Goal: Information Seeking & Learning: Learn about a topic

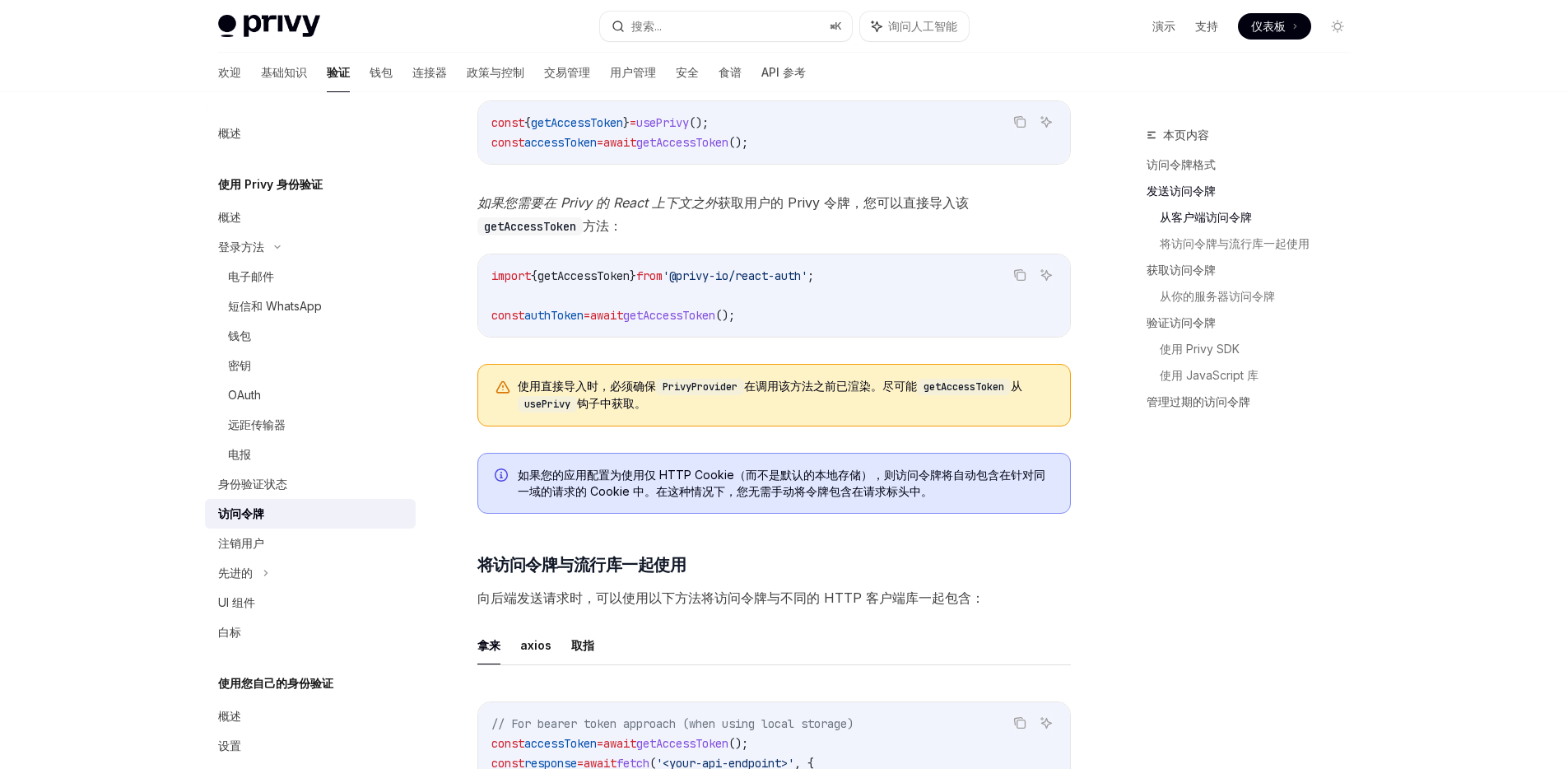
scroll to position [868, 0]
click at [636, 275] on span "}" at bounding box center [633, 274] width 7 height 15
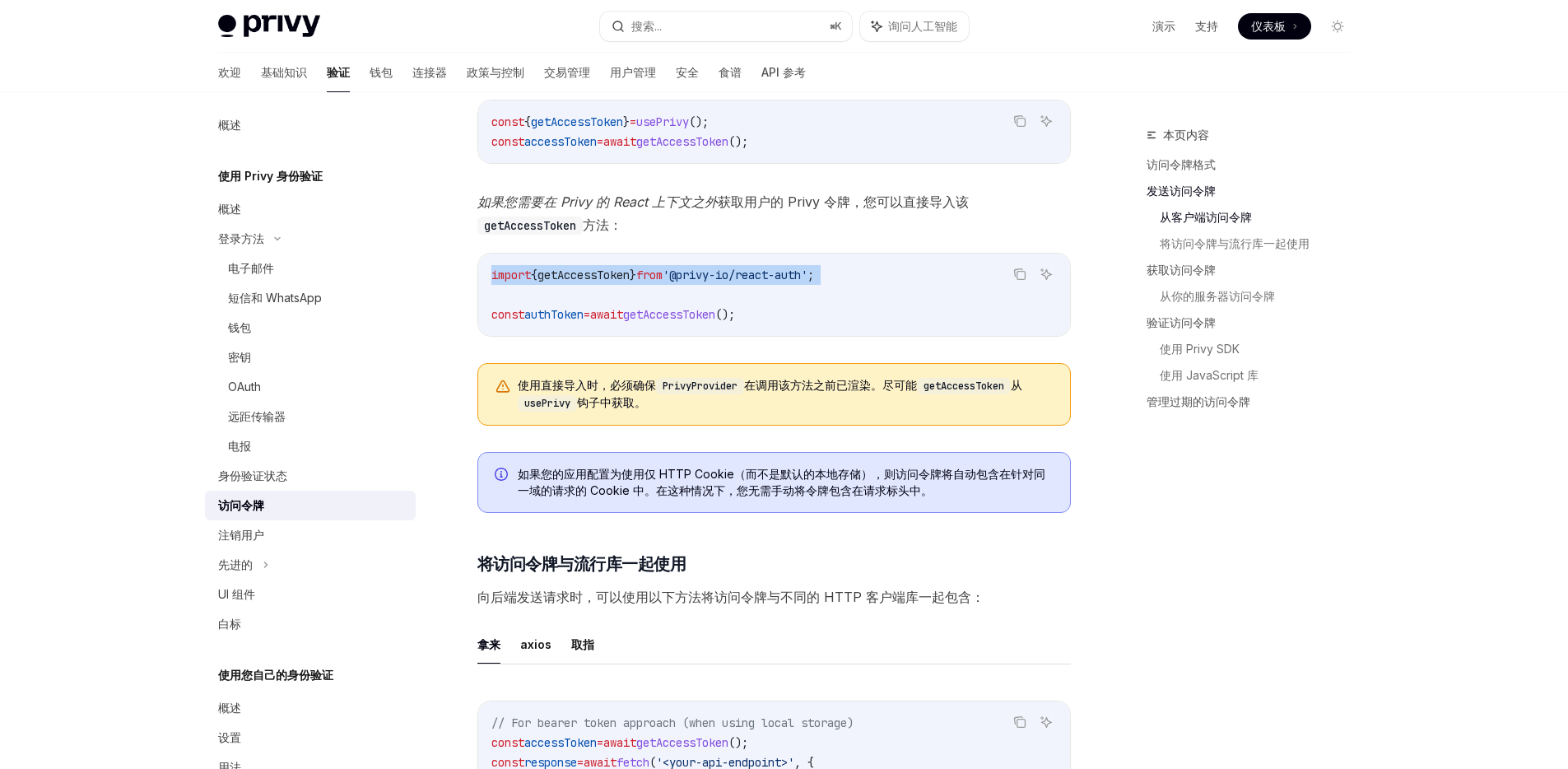
scroll to position [8, 0]
click at [735, 314] on span "();" at bounding box center [724, 314] width 20 height 15
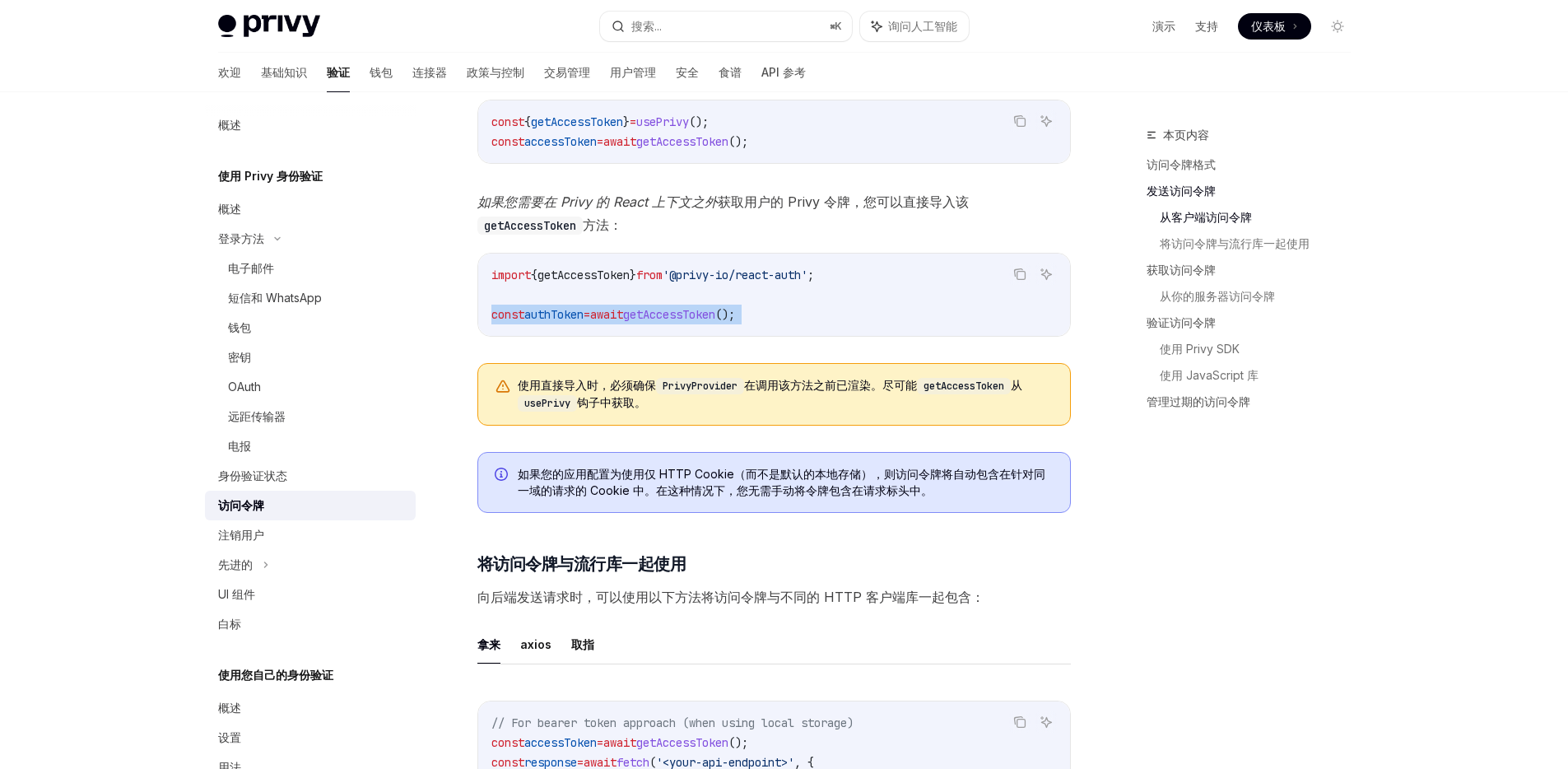
click at [735, 314] on span "();" at bounding box center [724, 314] width 20 height 15
click at [865, 383] on font "在调用该方法之前已渲染。尽可能" at bounding box center [831, 385] width 173 height 14
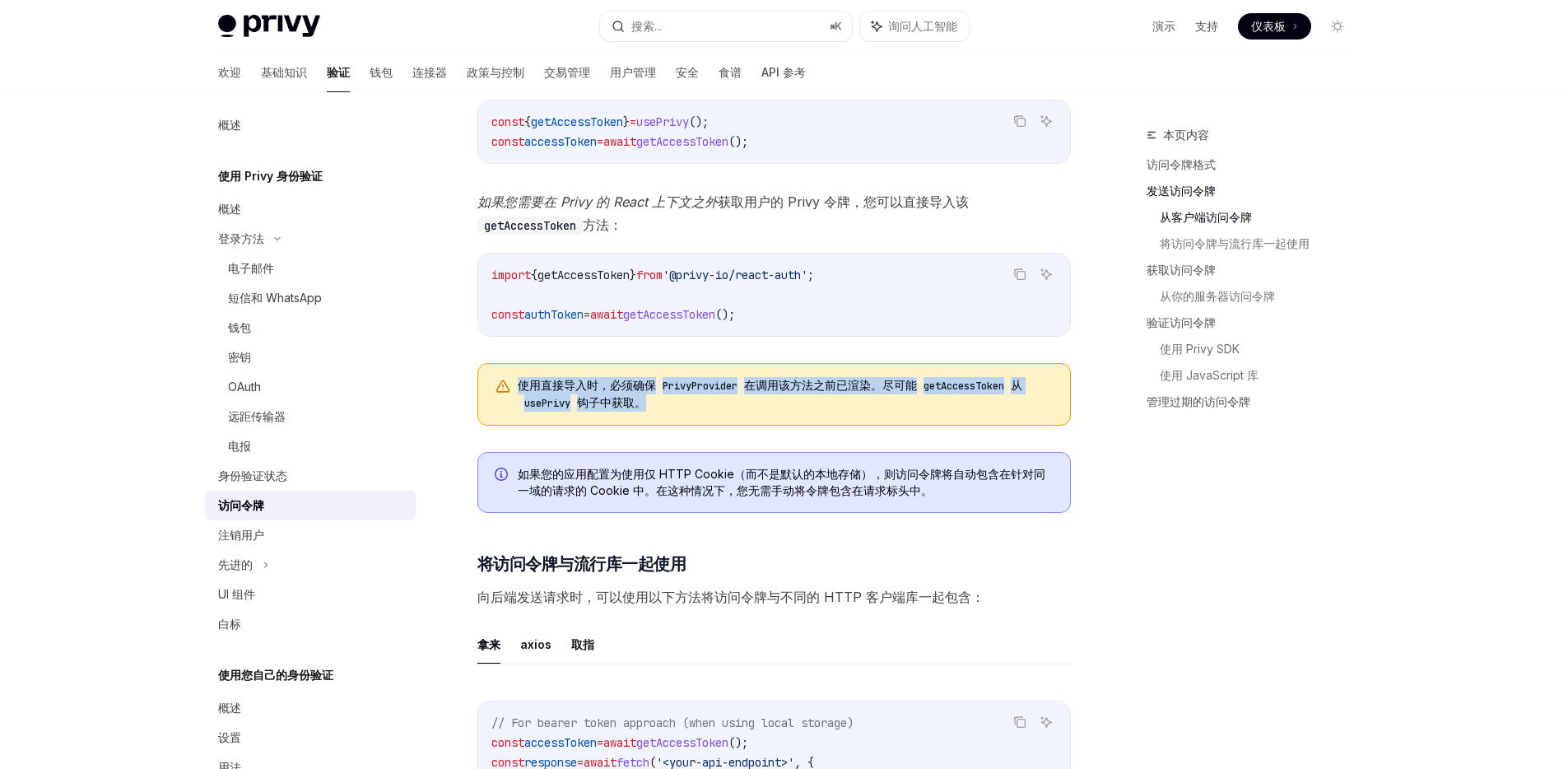
click at [865, 383] on font "在调用该方法之前已渲染。尽可能" at bounding box center [831, 385] width 173 height 14
click at [825, 325] on div "import { getAccessToken } from '@privy-io/react-auth' ; const authToken = await…" at bounding box center [774, 294] width 592 height 83
click at [823, 320] on code "import { getAccessToken } from '@privy-io/react-auth' ; const authToken = await…" at bounding box center [773, 294] width 565 height 59
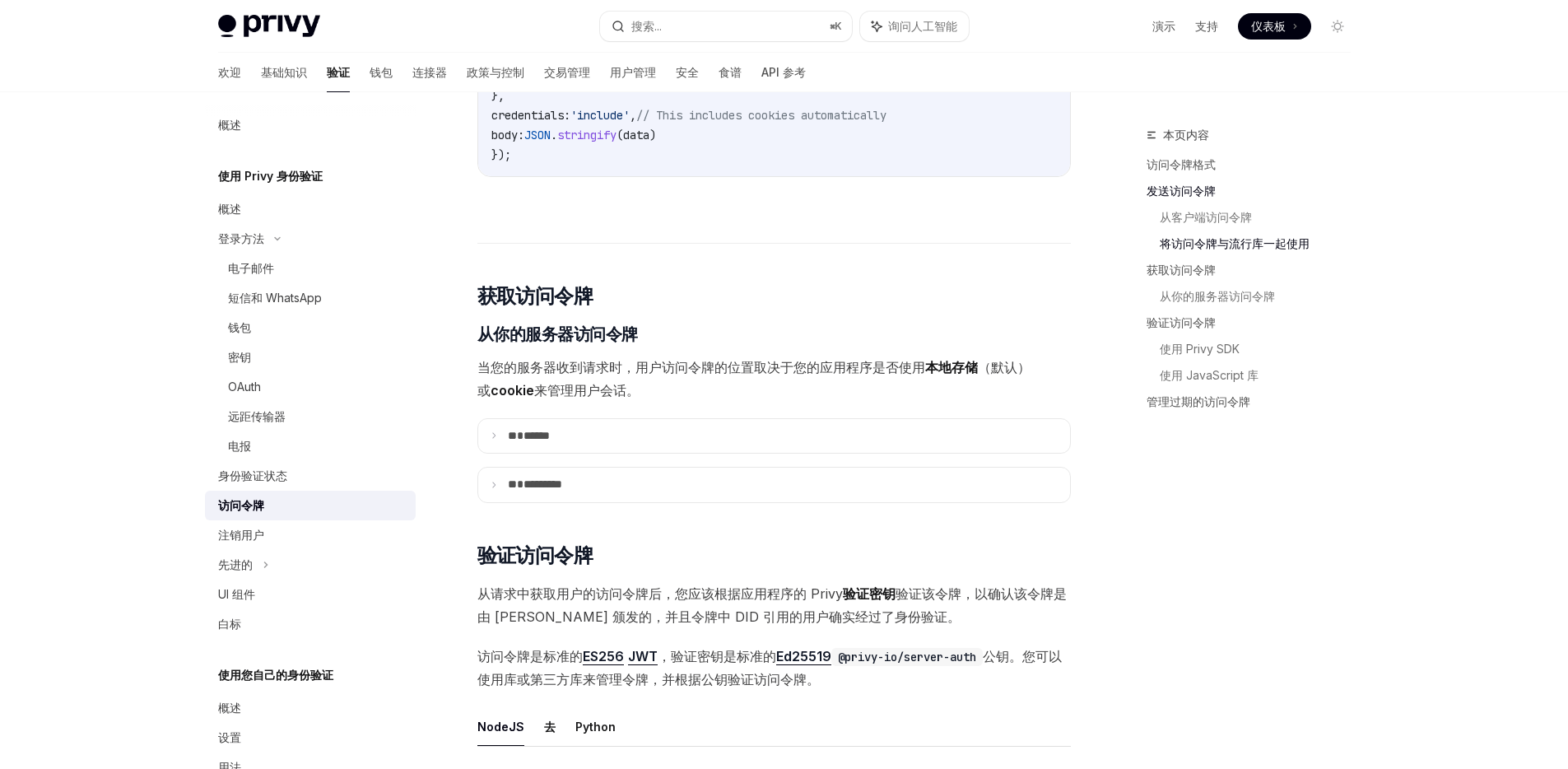
scroll to position [1902, 0]
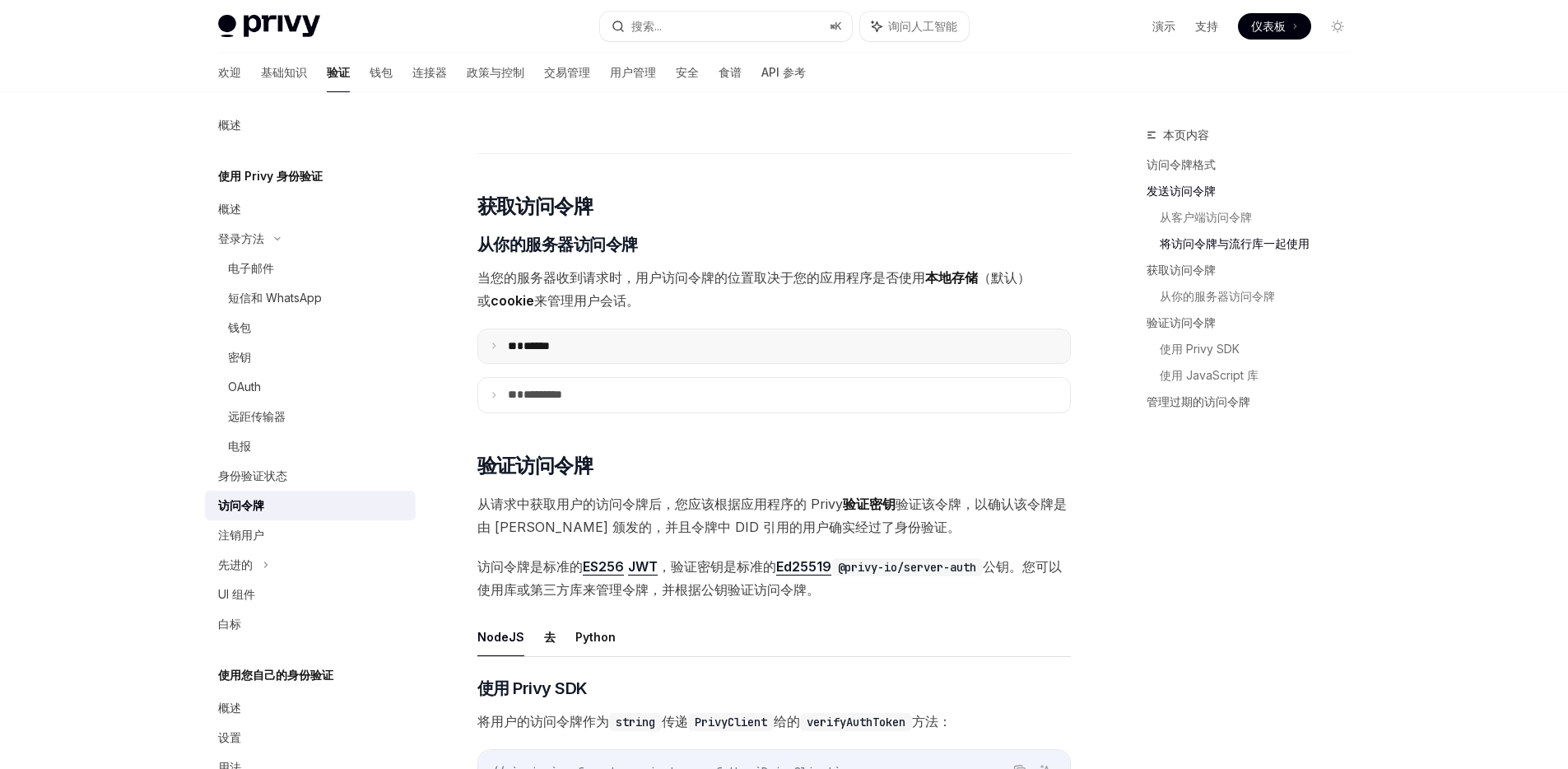
click at [713, 364] on summary "** ******" at bounding box center [774, 347] width 592 height 35
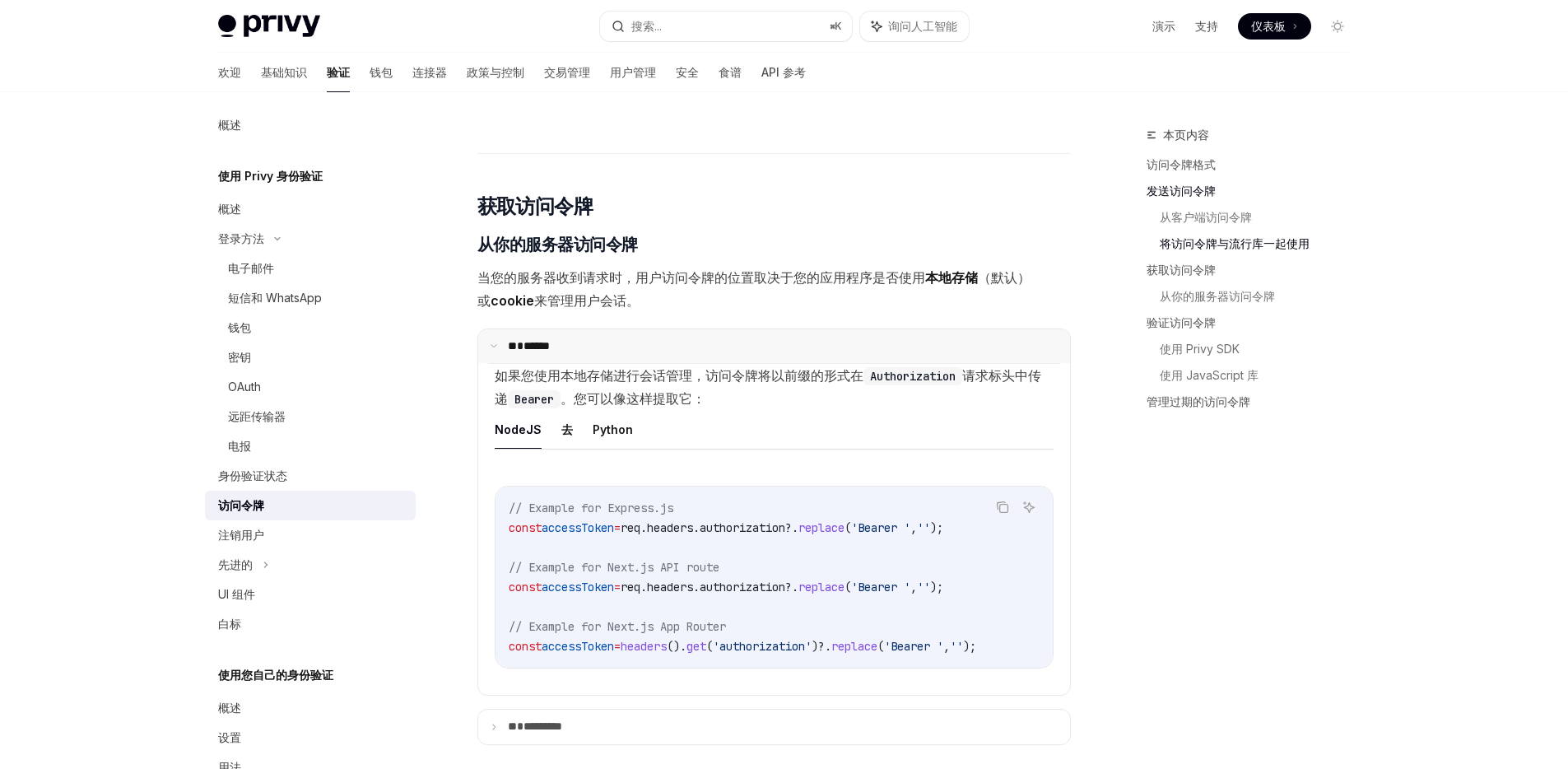
click at [713, 364] on summary "** ******" at bounding box center [774, 347] width 592 height 35
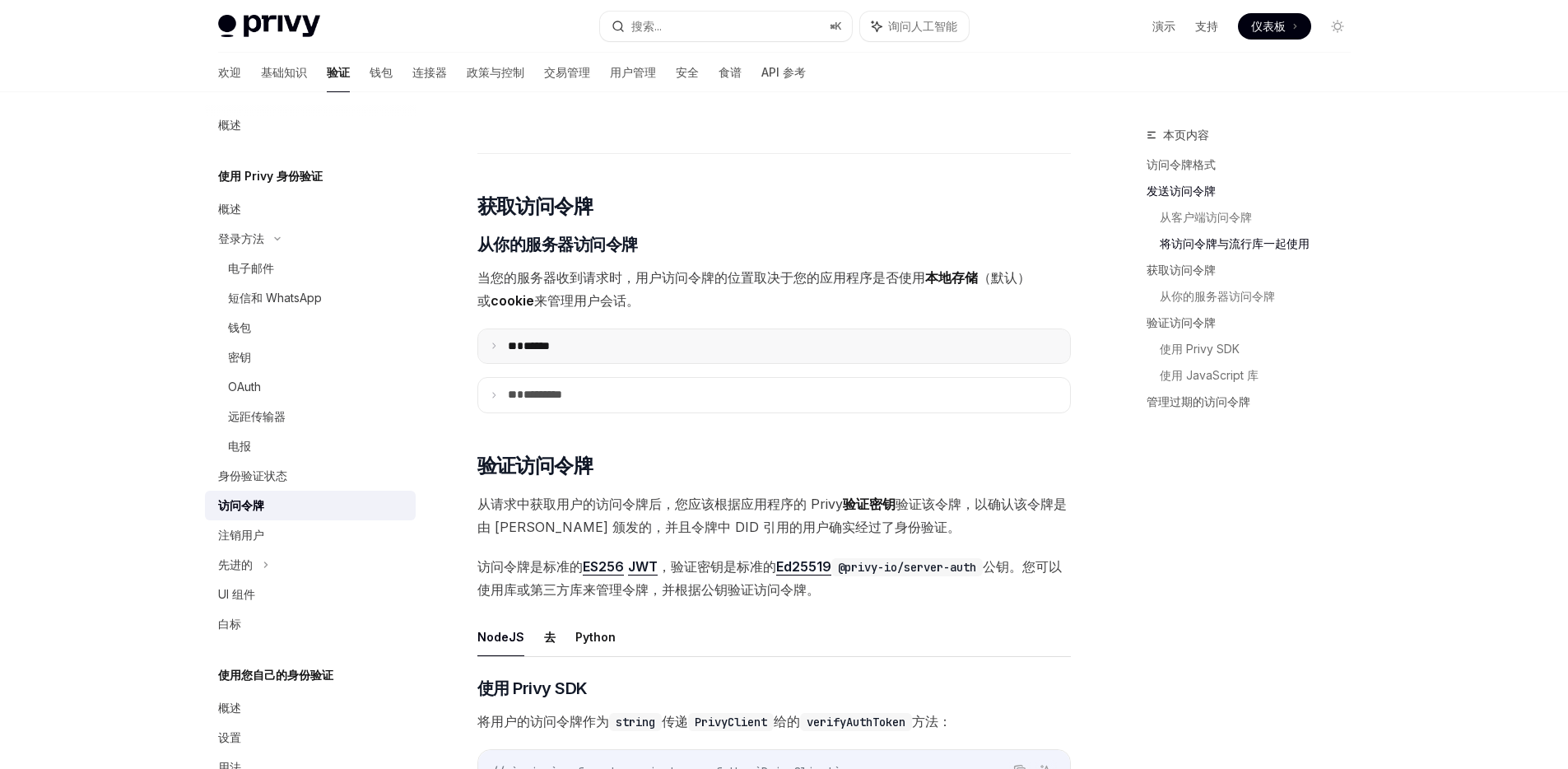
click at [710, 364] on summary "** ******" at bounding box center [774, 347] width 592 height 35
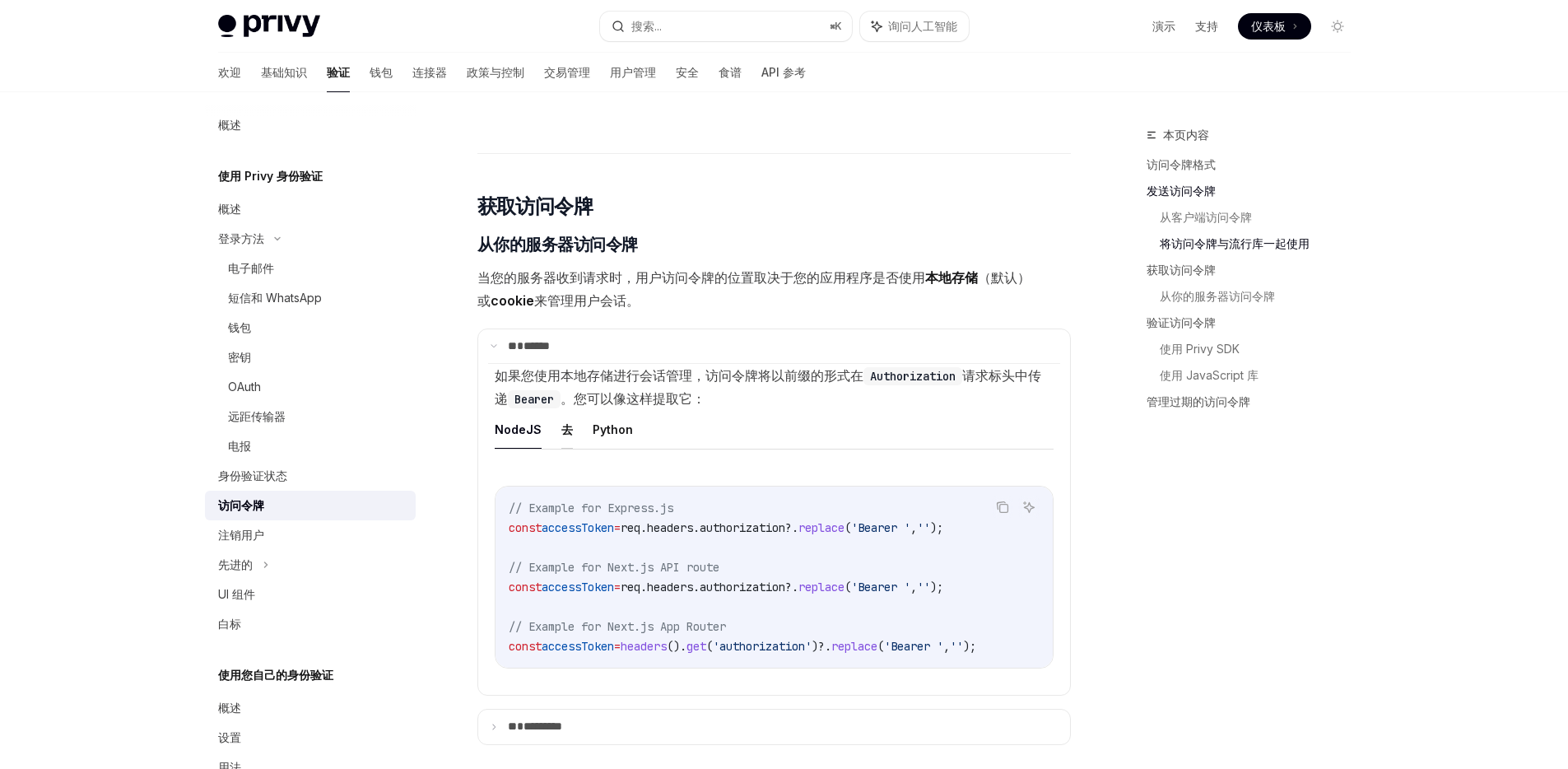
click at [563, 436] on font "去" at bounding box center [567, 429] width 11 height 14
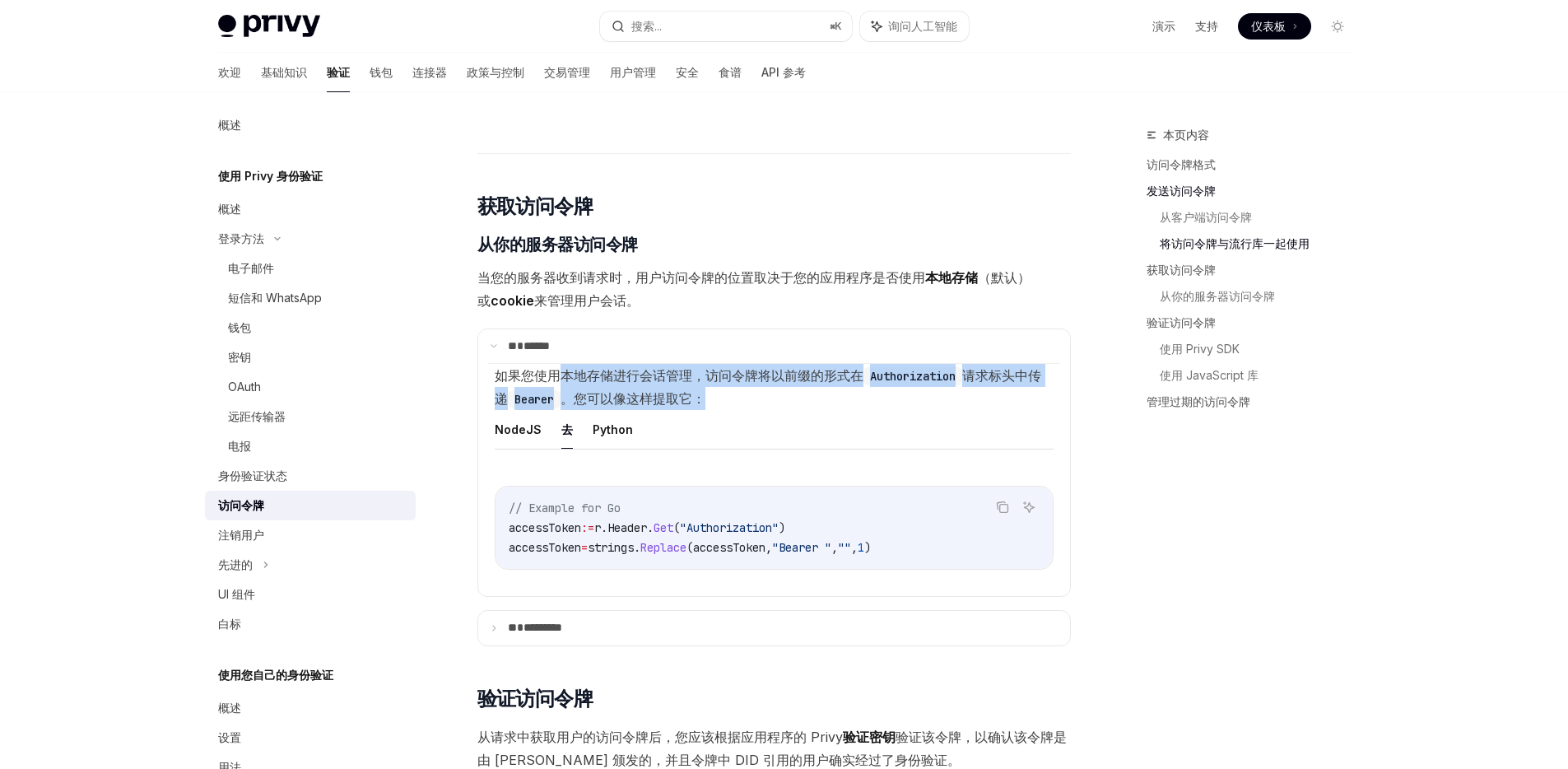
drag, startPoint x: 704, startPoint y: 419, endPoint x: 561, endPoint y: 401, distance: 144.1
click at [561, 401] on span "如果您使用本地存储进行会话管理，访问令牌将以前缀的形式在 Authorization 请求标头中传递 Bearer 。您可以像这样提取它：" at bounding box center [768, 387] width 547 height 39
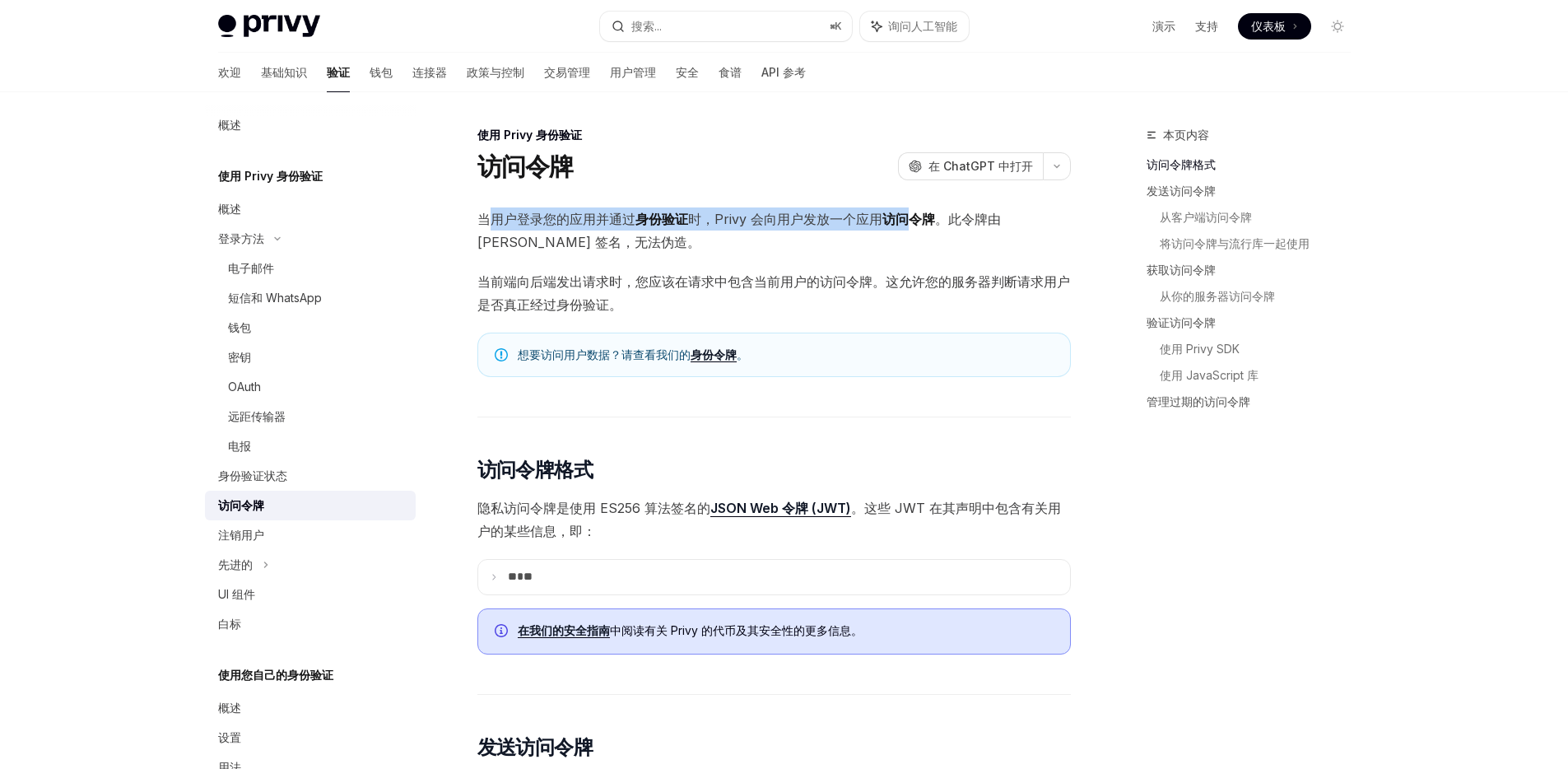
drag, startPoint x: 488, startPoint y: 217, endPoint x: 912, endPoint y: 217, distance: 424.0
click at [912, 217] on span "当用户登录您的应用并通过 身份验证 时，Privy 会向用户发放一个应用 访问令牌 。此令牌由 Privy 签名，无法伪造。" at bounding box center [774, 230] width 594 height 46
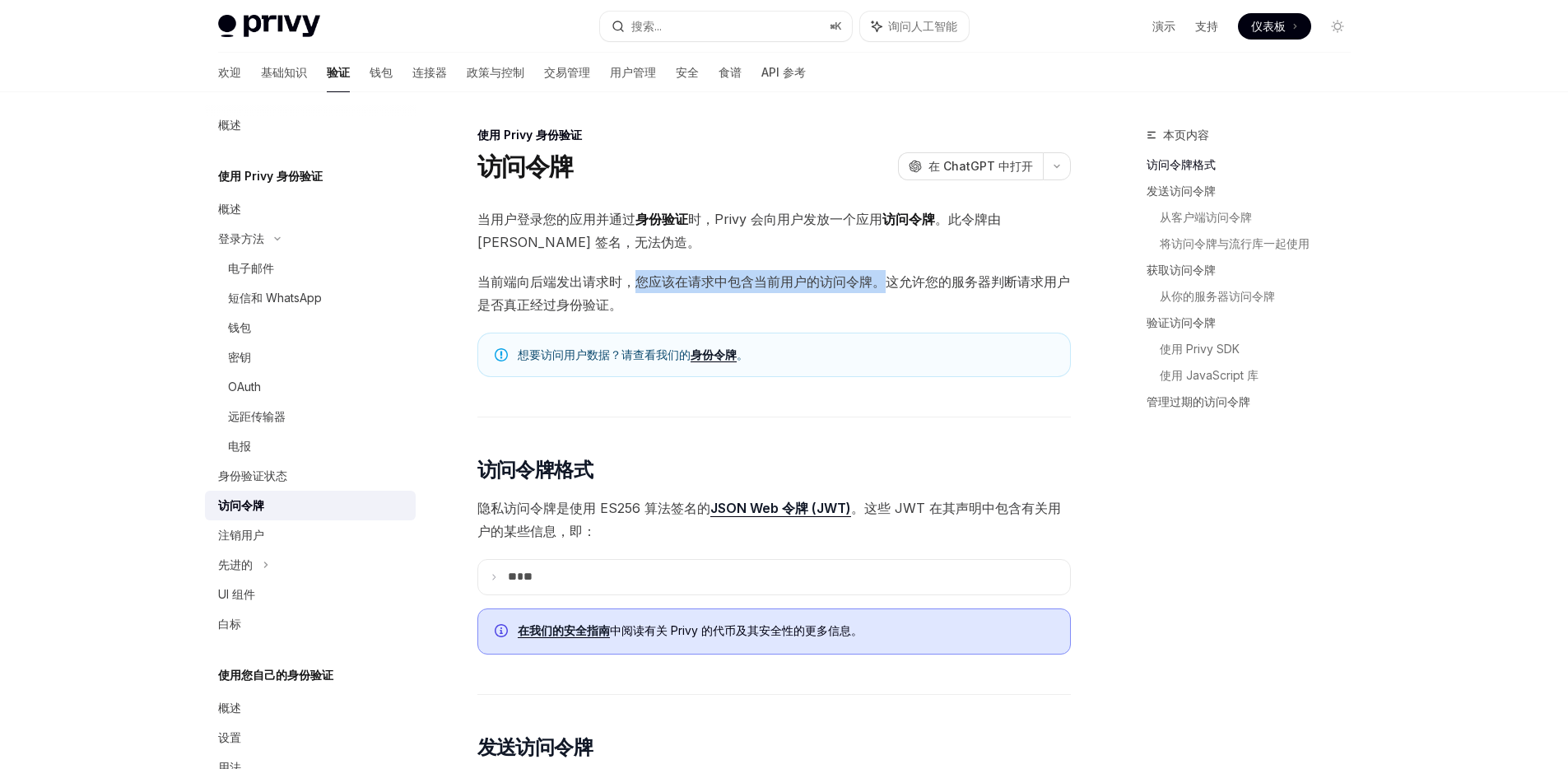
drag, startPoint x: 634, startPoint y: 284, endPoint x: 887, endPoint y: 282, distance: 253.0
click at [887, 282] on font "当前端向后端发出请求时，您应该在请求中包含当前用户的访问令牌。这允许您的服务器判断请求用户是否真正经过身份验证。" at bounding box center [773, 293] width 593 height 39
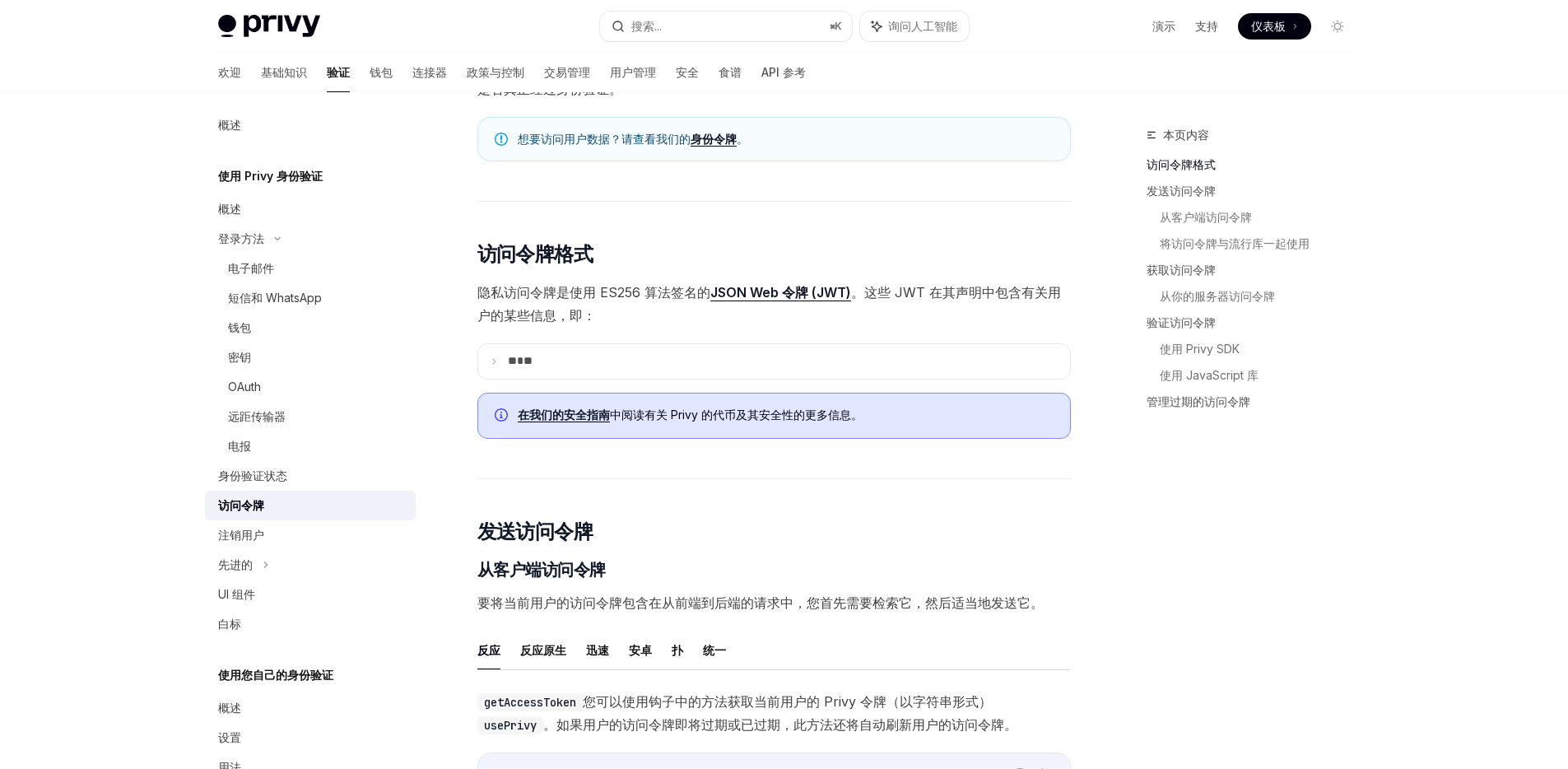
scroll to position [218, 0]
click at [508, 361] on font "**" at bounding box center [512, 358] width 9 height 11
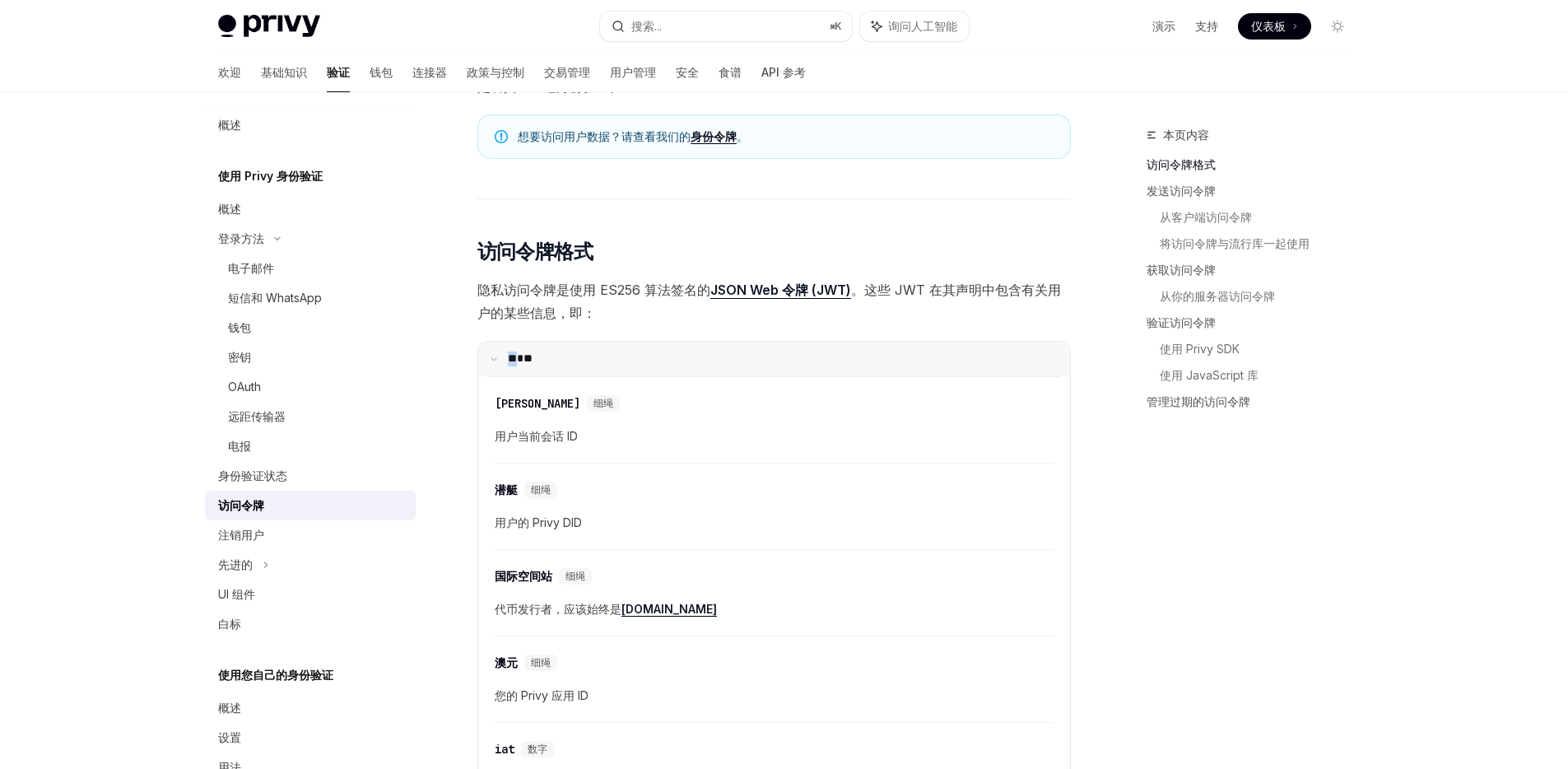
click at [508, 361] on font "**" at bounding box center [512, 358] width 9 height 11
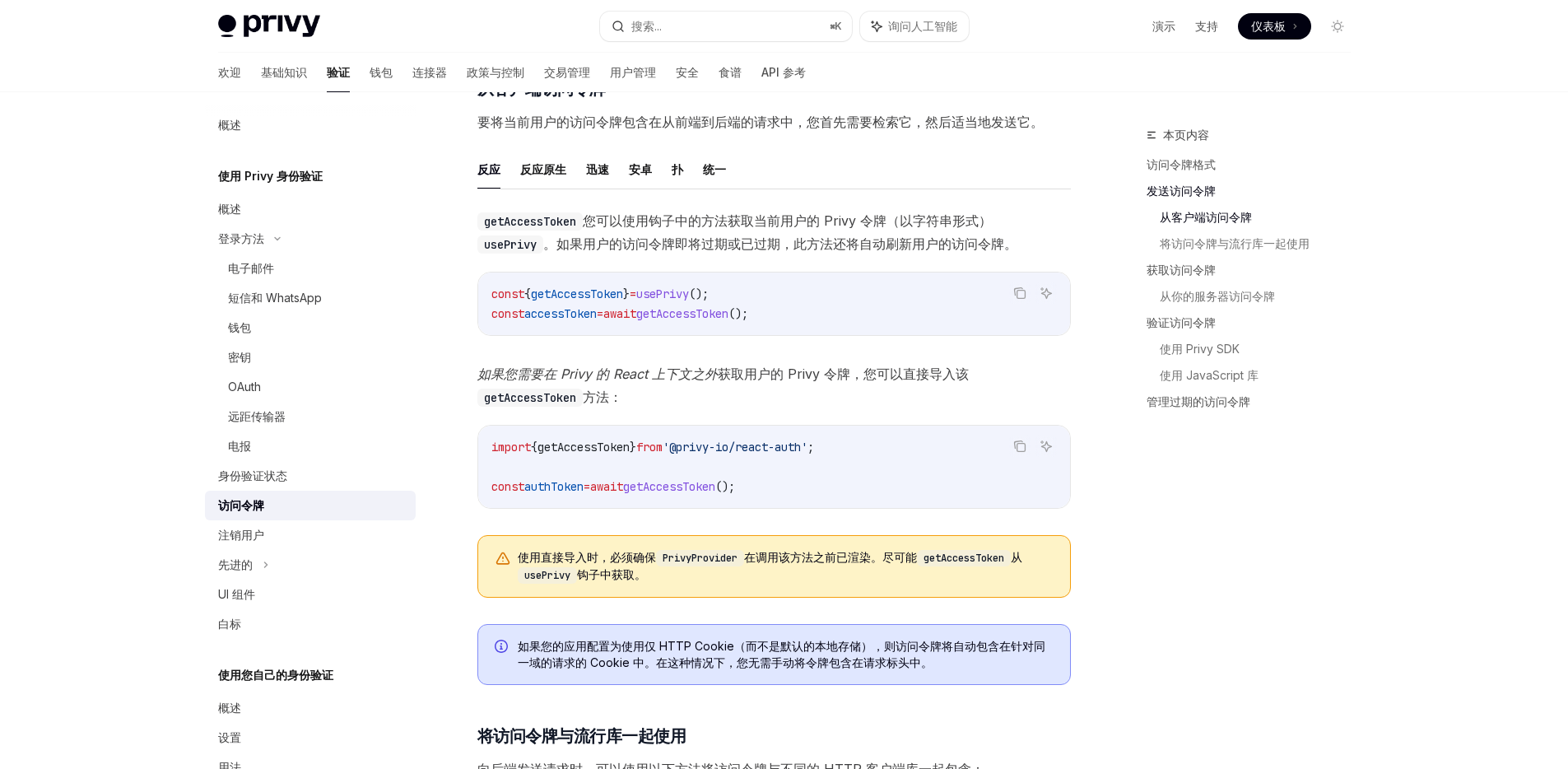
scroll to position [710, 0]
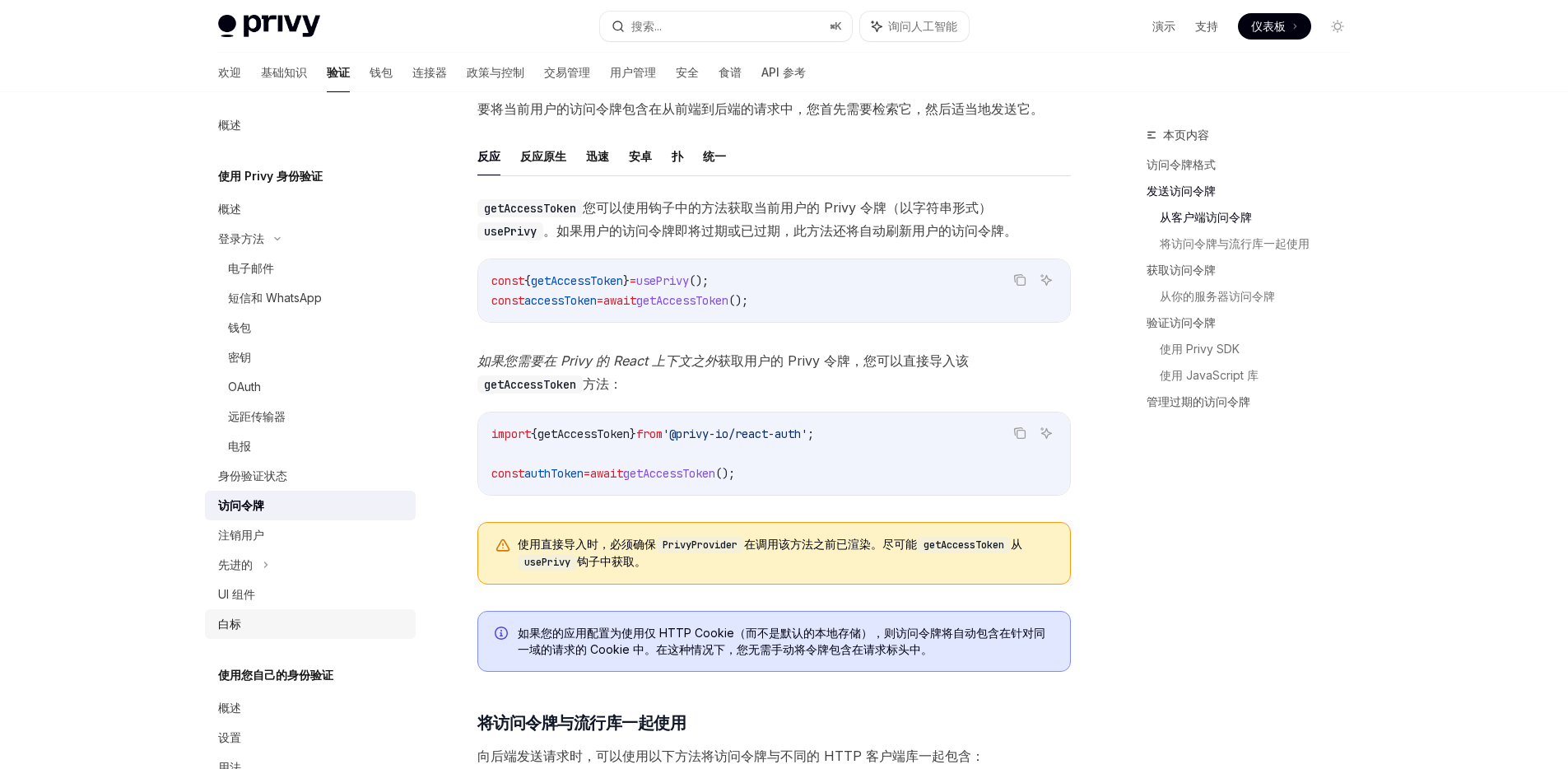
click at [252, 623] on div "白标" at bounding box center [312, 624] width 188 height 20
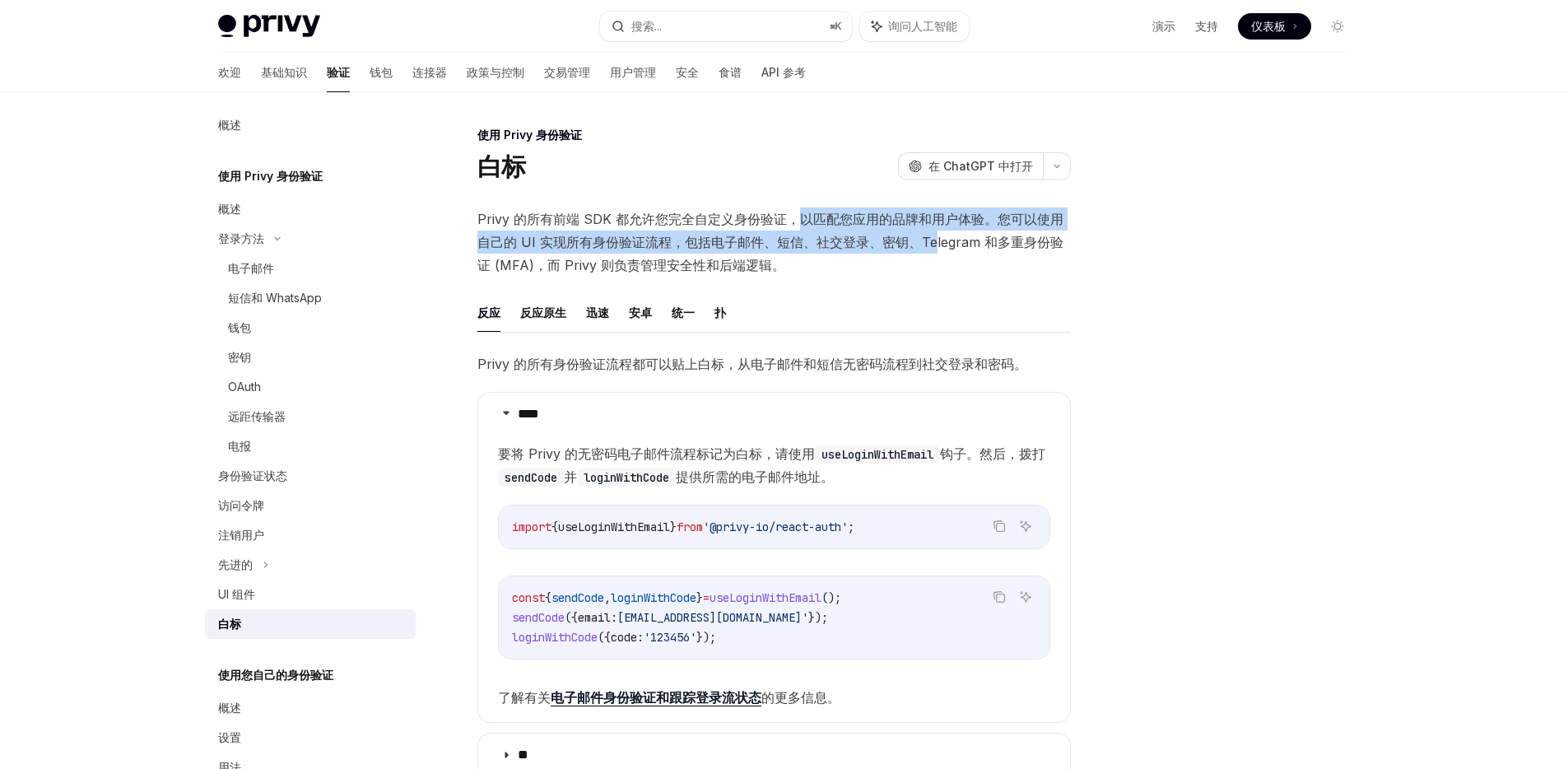
drag, startPoint x: 797, startPoint y: 219, endPoint x: 933, endPoint y: 237, distance: 137.2
click at [933, 237] on font "Privy 的所有前端 SDK 都允许您完全自定义身份验证，以匹配您应用的品牌和用户体验。您可以使用自己的 UI 实现所有身份验证流程，包括电子邮件、短信、社…" at bounding box center [770, 242] width 586 height 63
click at [585, 241] on font "Privy 的所有前端 SDK 都允许您完全自定义身份验证，以匹配您应用的品牌和用户体验。您可以使用自己的 UI 实现所有身份验证流程，包括电子邮件、短信、社…" at bounding box center [770, 242] width 586 height 63
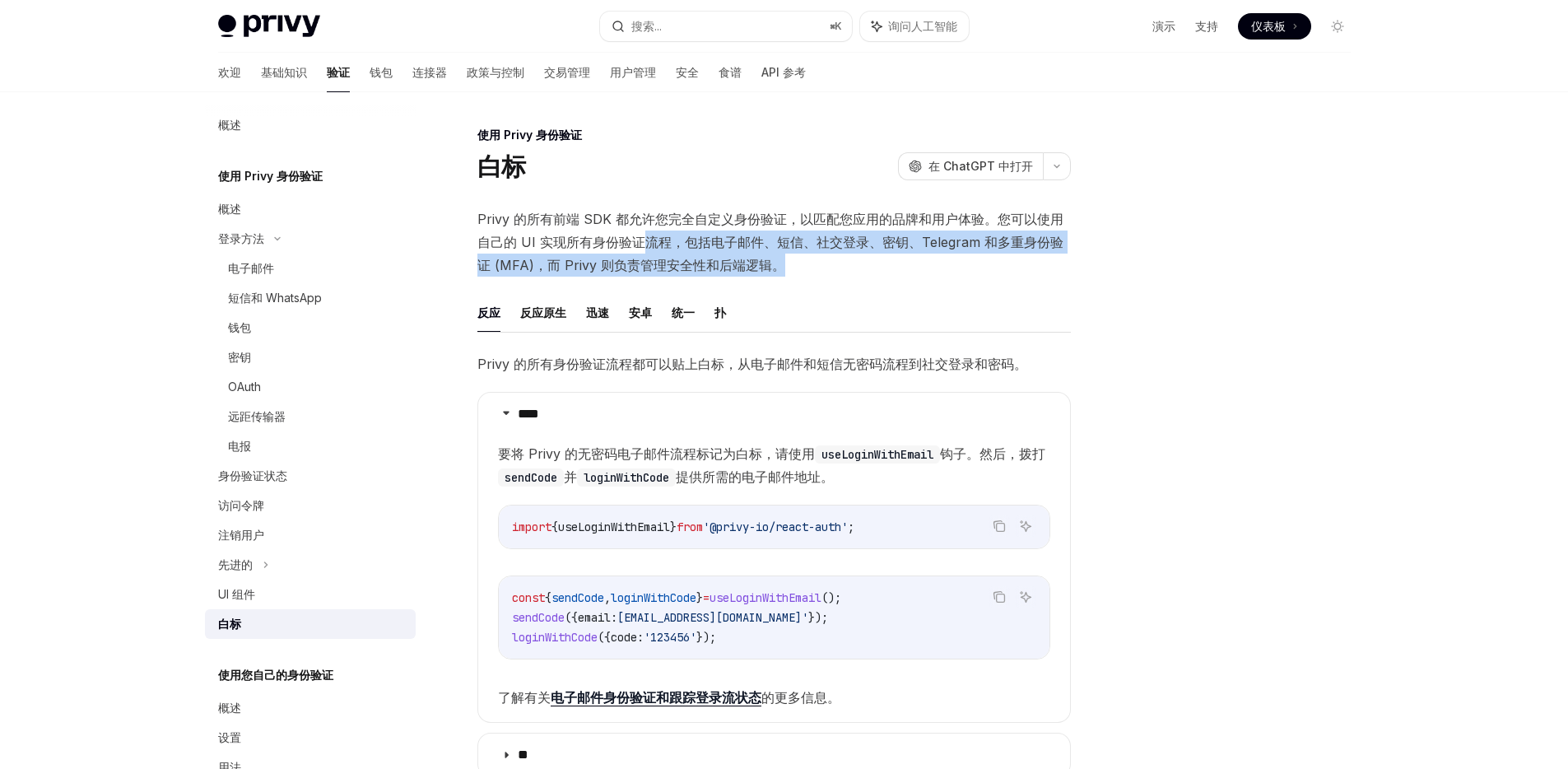
drag, startPoint x: 646, startPoint y: 242, endPoint x: 884, endPoint y: 258, distance: 238.5
click at [884, 258] on span "Privy 的所有前端 SDK 都允许您完全自定义身份验证，以匹配您应用的品牌和用户体验。您可以使用自己的 UI 实现所有身份验证流程，包括电子邮件、短信、社…" at bounding box center [774, 241] width 594 height 69
click at [798, 254] on span "Privy 的所有前端 SDK 都允许您完全自定义身份验证，以匹配您应用的品牌和用户体验。您可以使用自己的 UI 实现所有身份验证流程，包括电子邮件、短信、社…" at bounding box center [774, 241] width 594 height 69
drag, startPoint x: 784, startPoint y: 257, endPoint x: 620, endPoint y: 242, distance: 164.7
click at [620, 242] on span "Privy 的所有前端 SDK 都允许您完全自定义身份验证，以匹配您应用的品牌和用户体验。您可以使用自己的 UI 实现所有身份验证流程，包括电子邮件、短信、社…" at bounding box center [774, 241] width 594 height 69
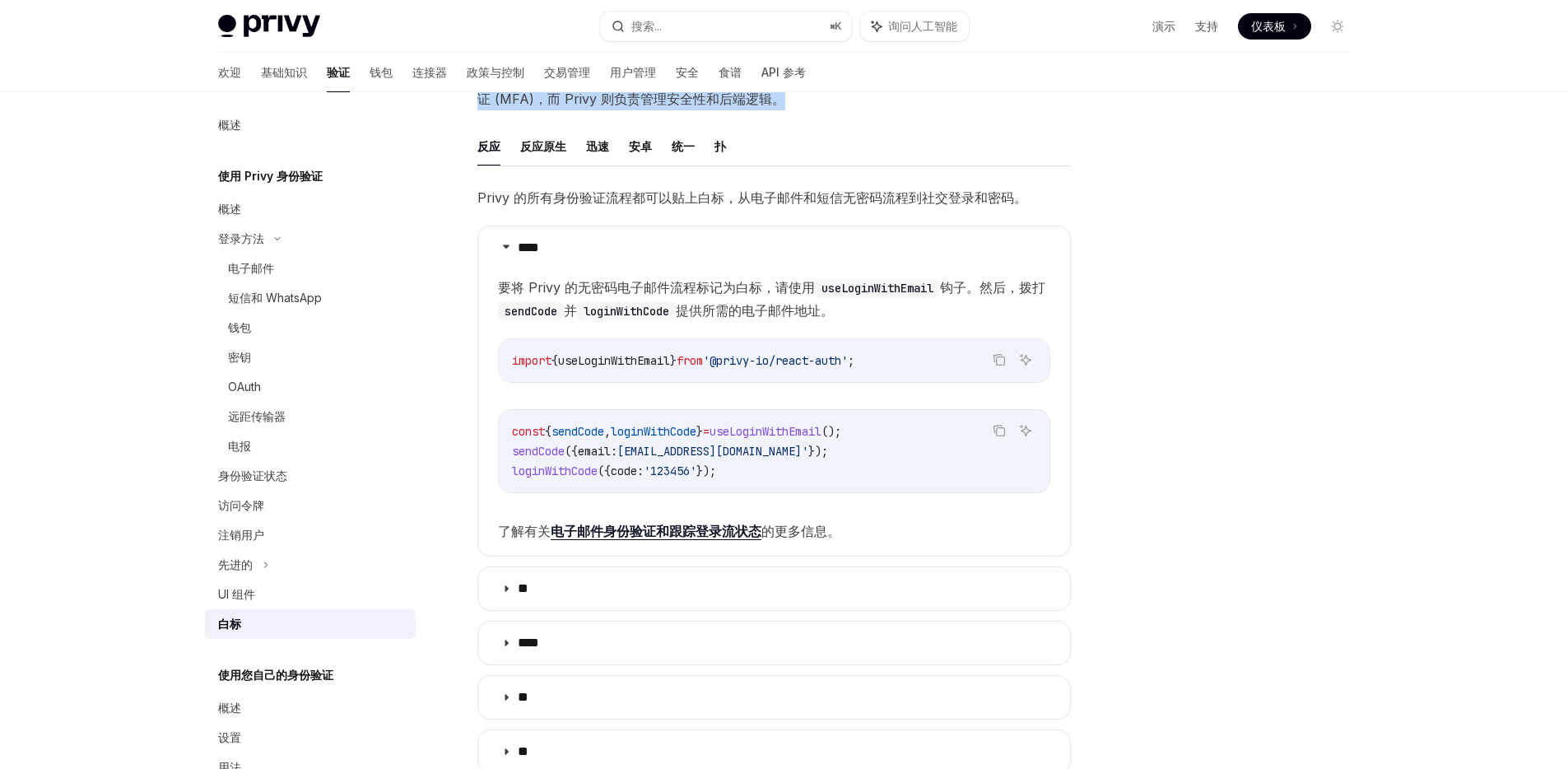
scroll to position [171, 0]
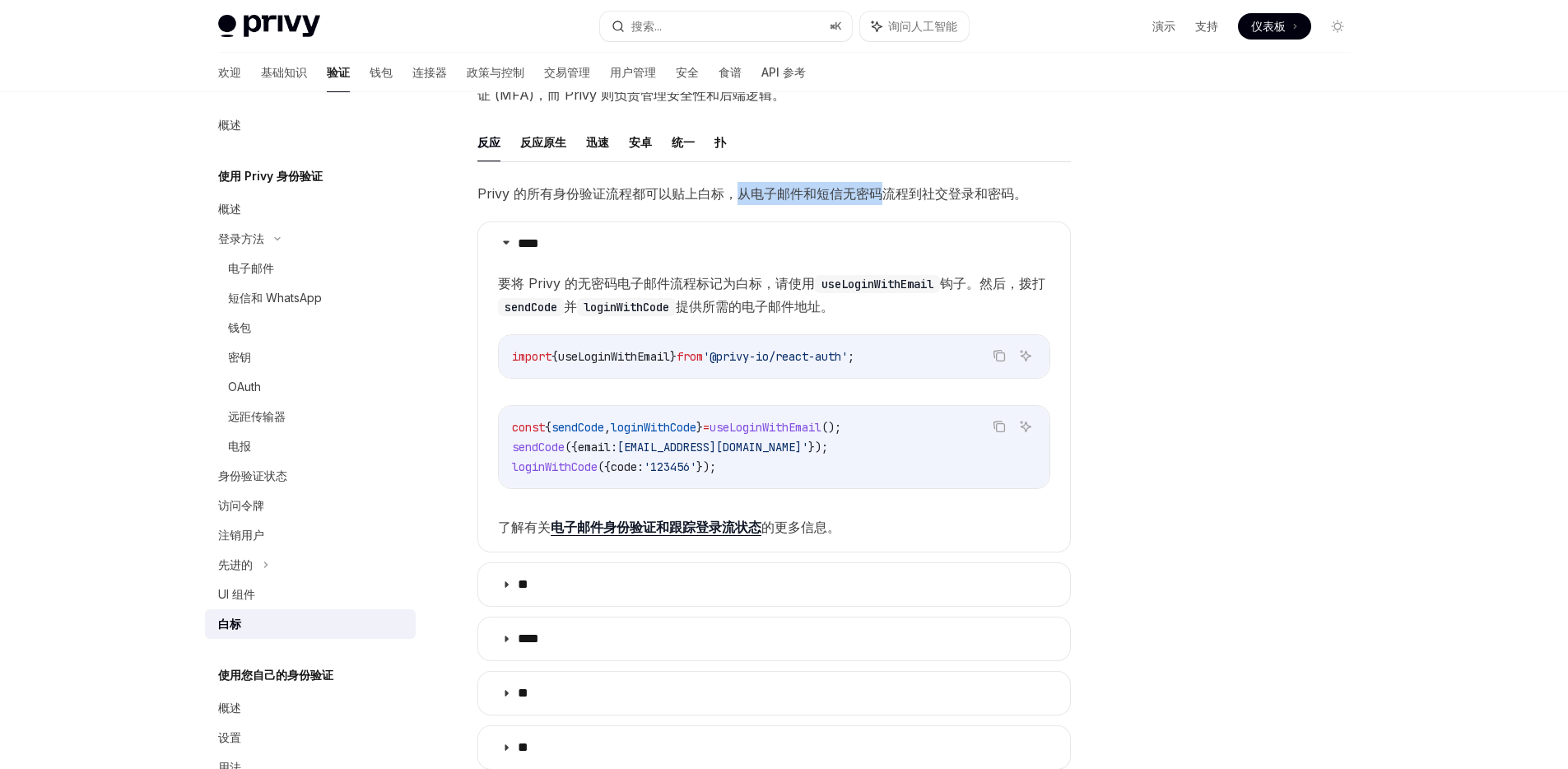
drag, startPoint x: 737, startPoint y: 192, endPoint x: 883, endPoint y: 195, distance: 146.0
click at [883, 195] on font "Privy 的所有身份验证流程都可以贴上白标，从电子邮件和短信无密码流程到社交登录和密码。" at bounding box center [751, 193] width 549 height 17
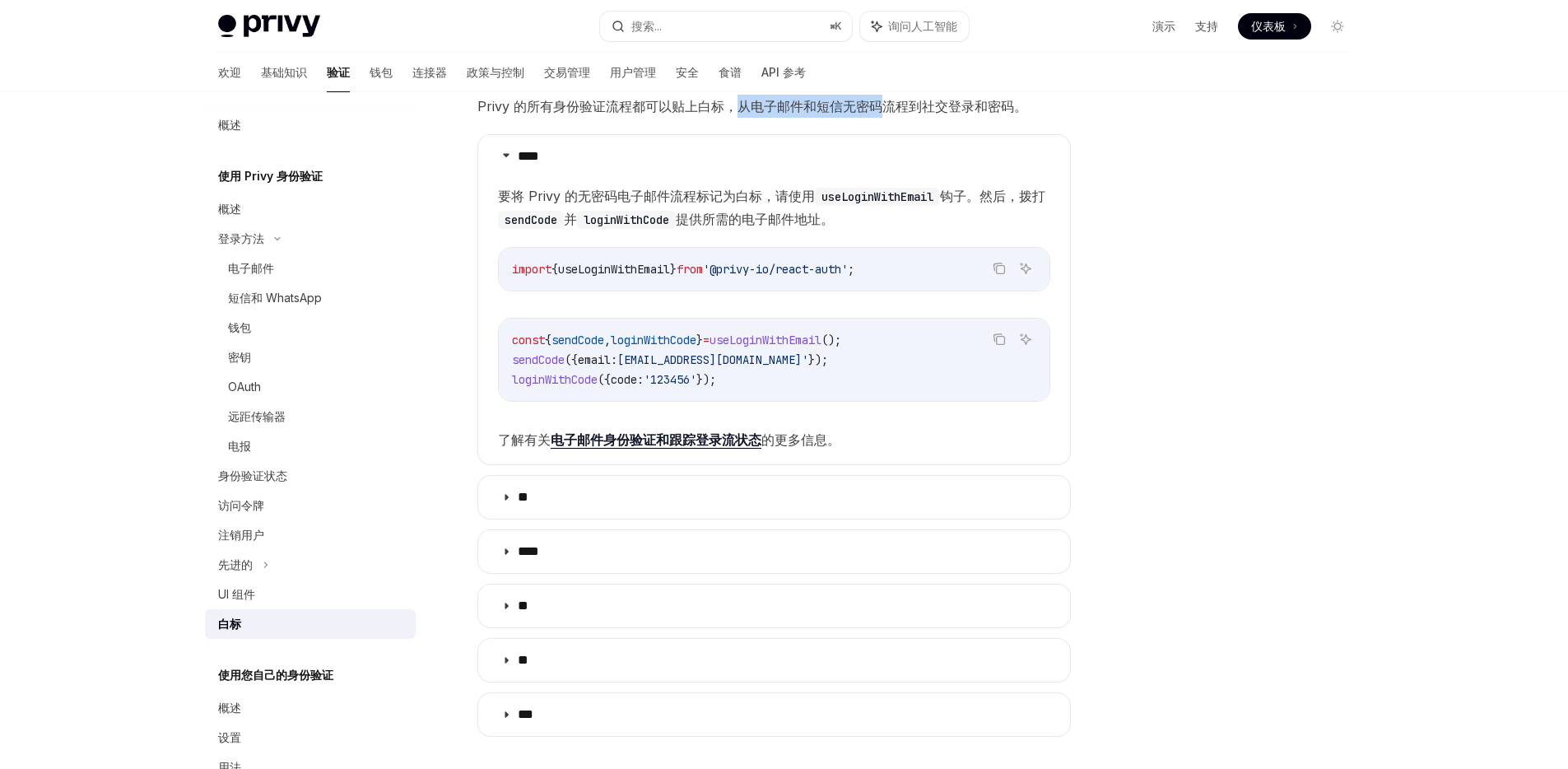
scroll to position [276, 0]
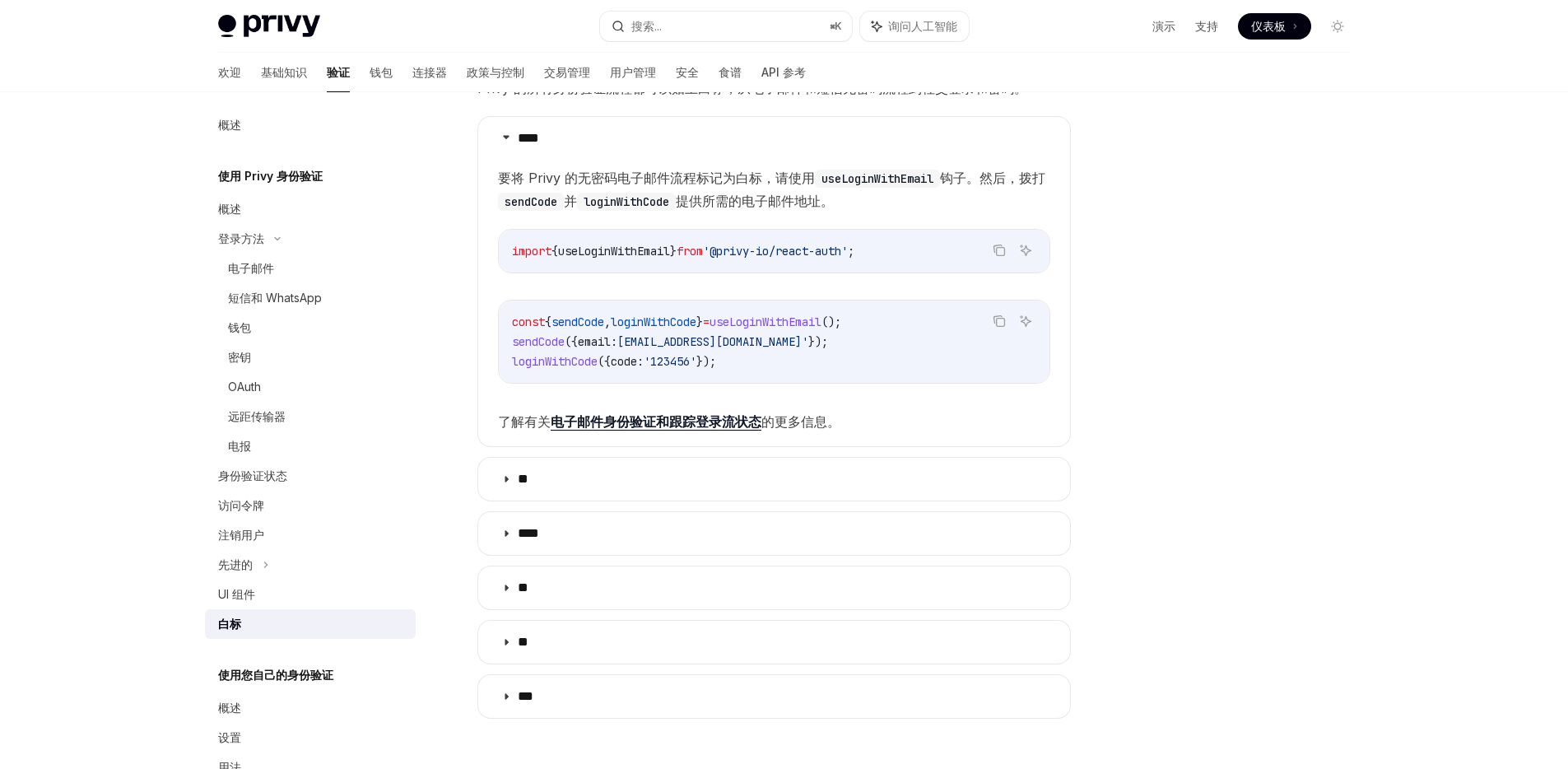
click at [759, 177] on font "要将 Privy 的无密码电子邮件流程标记为白标，请使用" at bounding box center [656, 178] width 317 height 17
drag, startPoint x: 770, startPoint y: 177, endPoint x: 946, endPoint y: 183, distance: 176.1
click at [946, 183] on span "要将 Privy 的无密码电子邮件流程标记为白标，请使用 useLoginWithEmail 钩子。然后，拨打 sendCode 并 loginWithCod…" at bounding box center [774, 189] width 552 height 46
click at [946, 183] on font "钩子。然后，拨打" at bounding box center [992, 178] width 105 height 17
drag, startPoint x: 580, startPoint y: 205, endPoint x: 827, endPoint y: 211, distance: 247.1
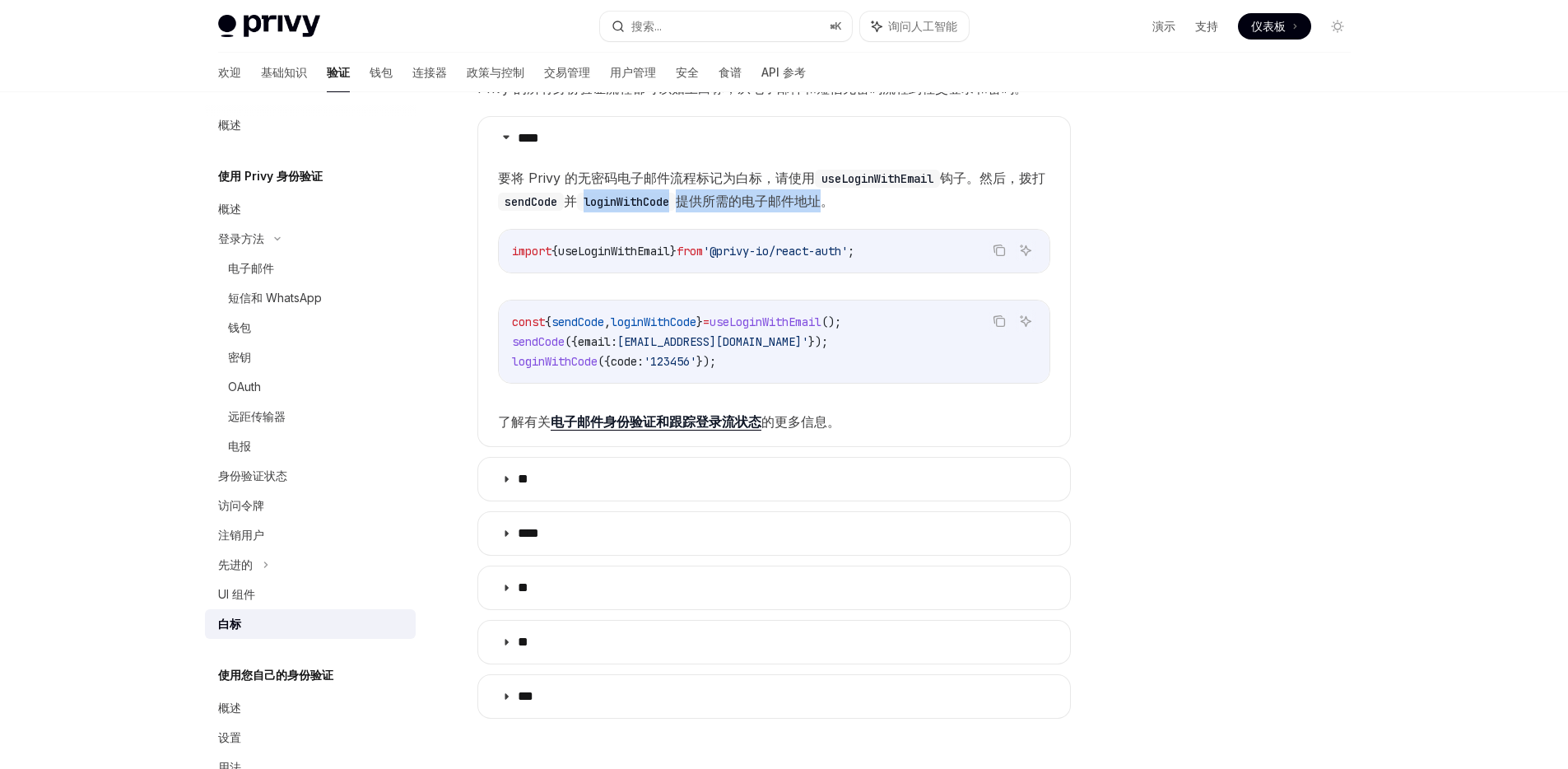
click at [827, 211] on span "要将 Privy 的无密码电子邮件流程标记为白标，请使用 useLoginWithEmail 钩子。然后，拨打 sendCode 并 loginWithCod…" at bounding box center [774, 189] width 552 height 46
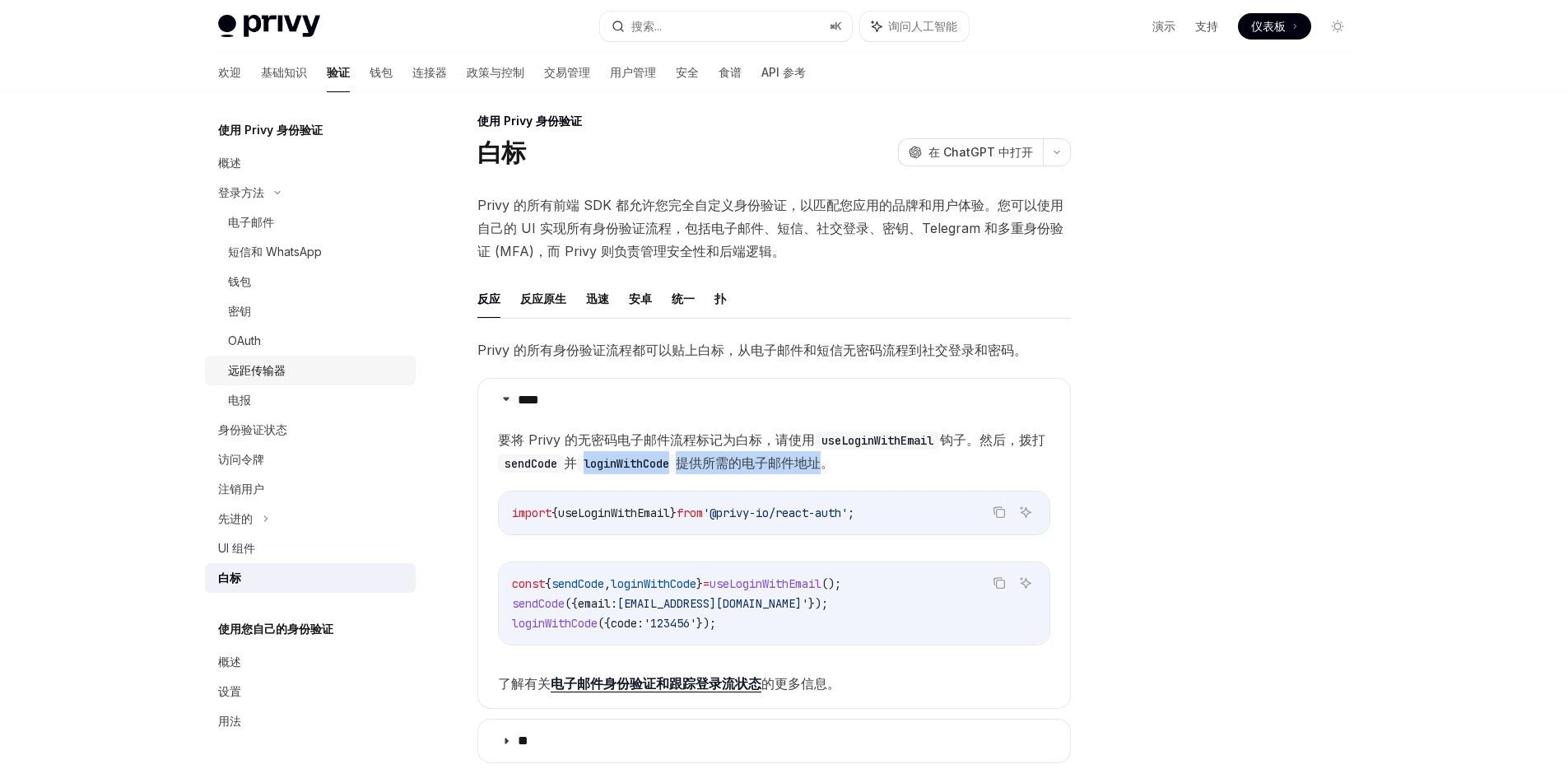
scroll to position [37, 0]
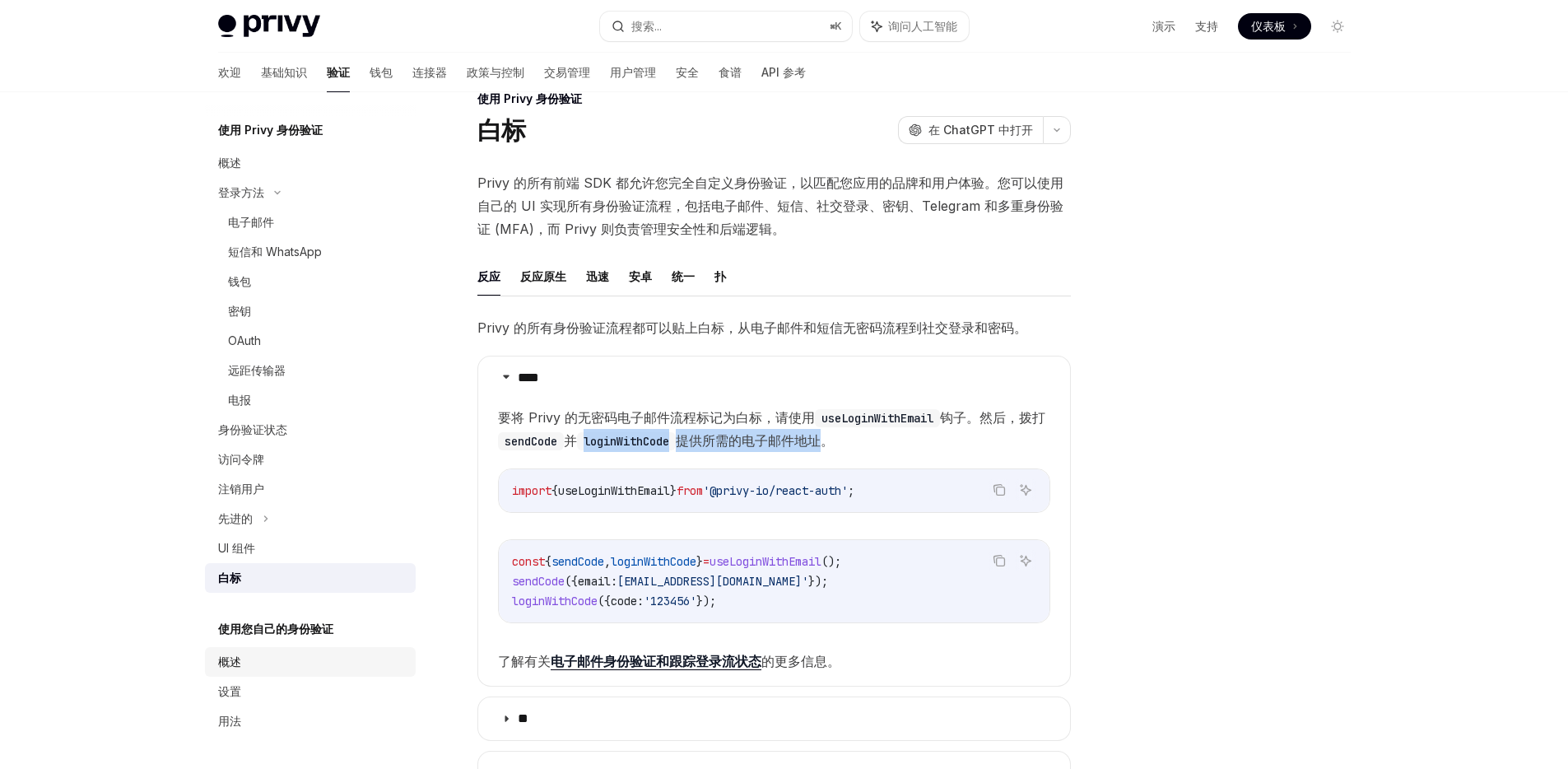
click at [279, 663] on div "概述" at bounding box center [312, 662] width 188 height 20
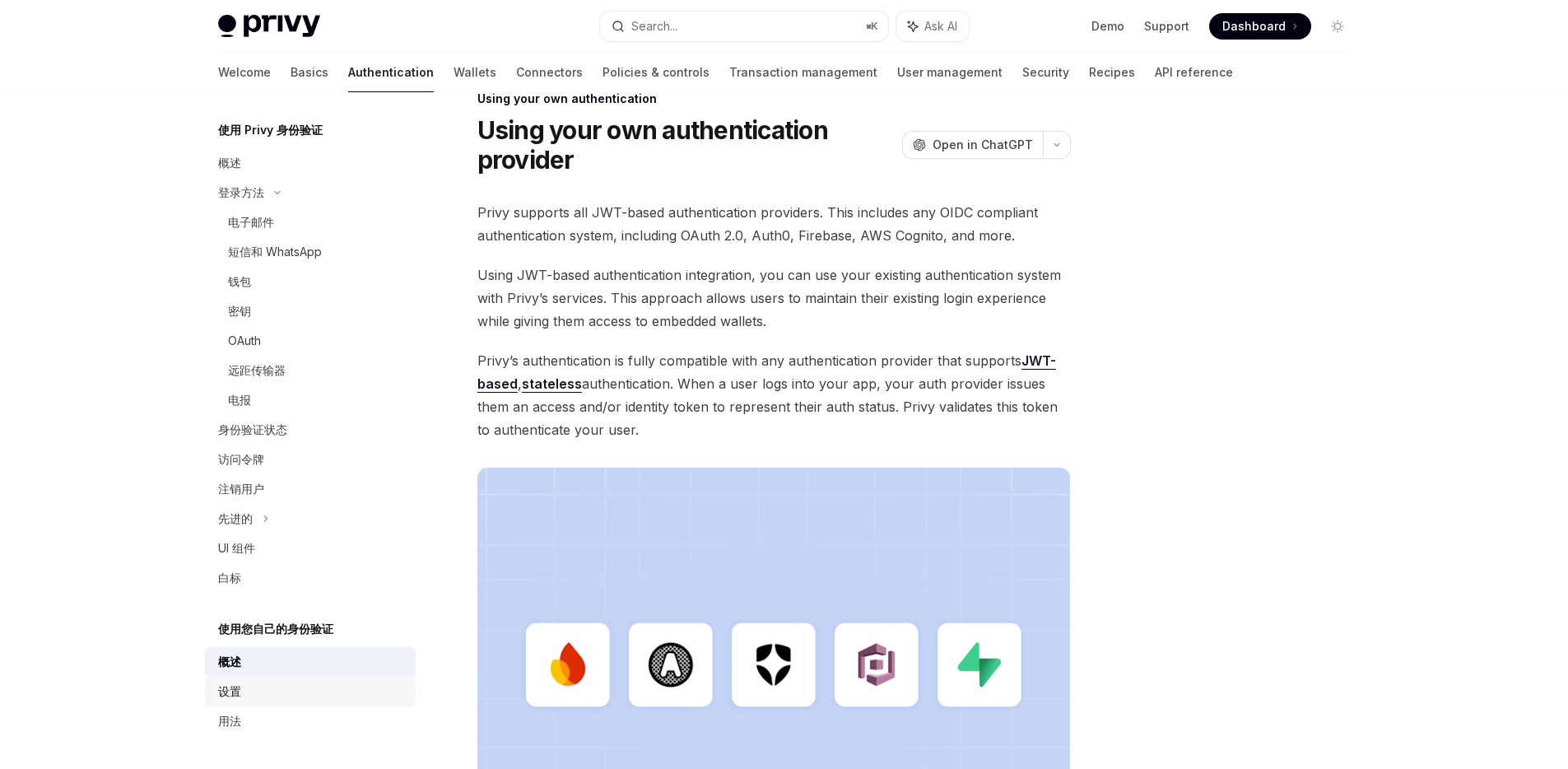
click at [266, 685] on div "设置" at bounding box center [312, 691] width 188 height 20
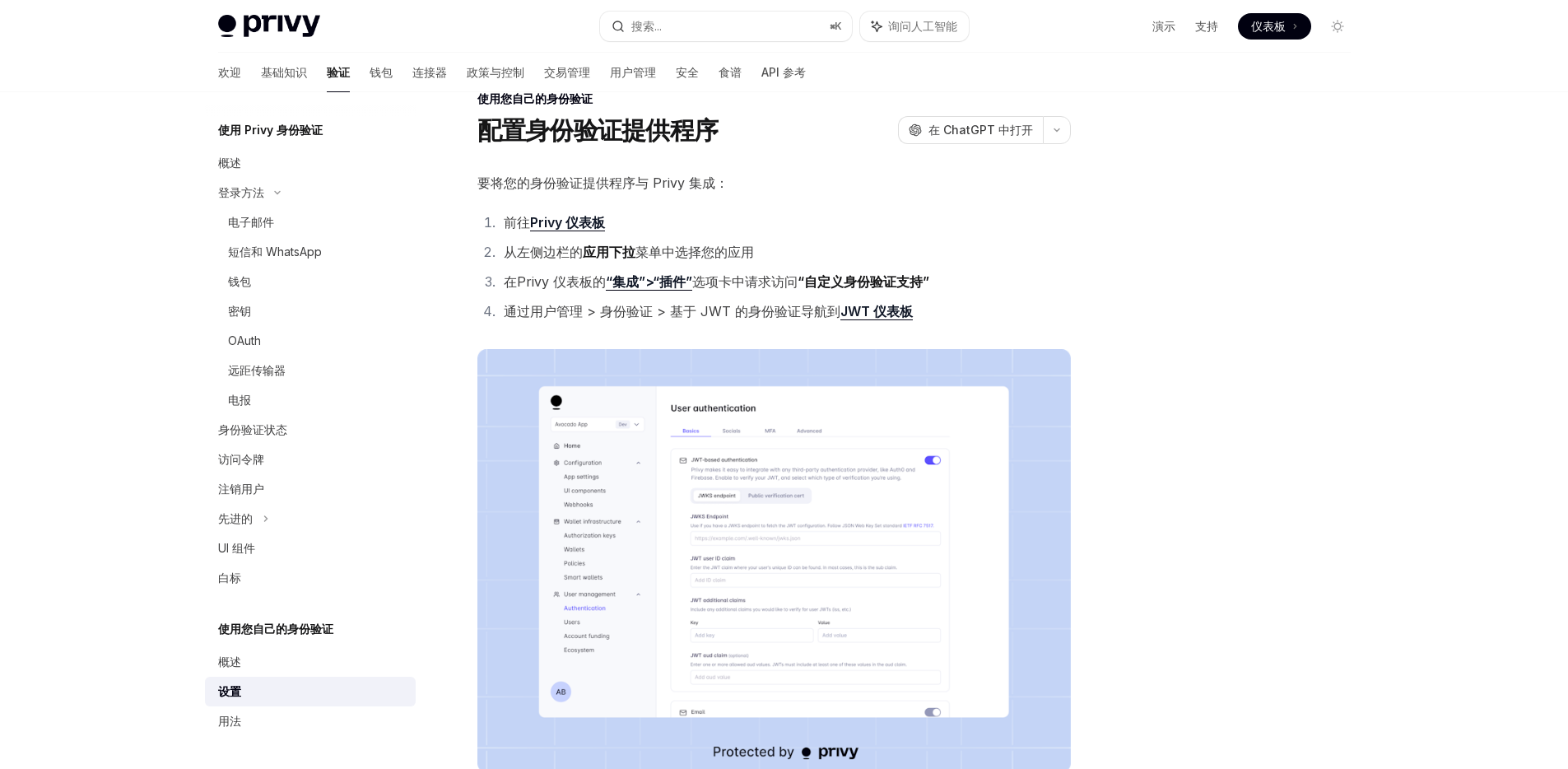
click at [261, 699] on div "设置" at bounding box center [312, 691] width 188 height 20
click at [270, 681] on link "设置" at bounding box center [310, 691] width 211 height 30
click at [274, 666] on div "概述" at bounding box center [312, 662] width 188 height 20
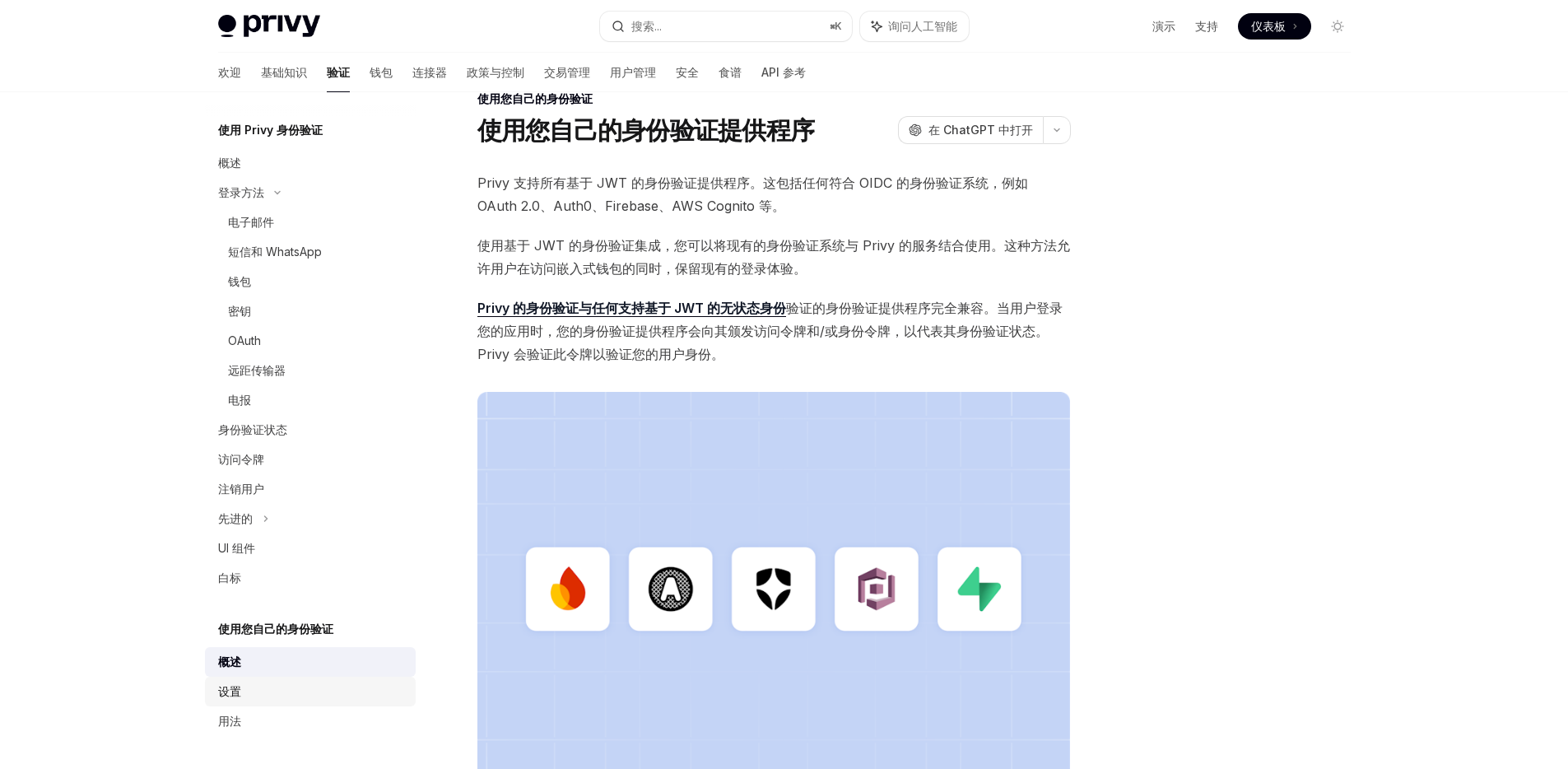
click at [259, 704] on link "设置" at bounding box center [310, 691] width 211 height 30
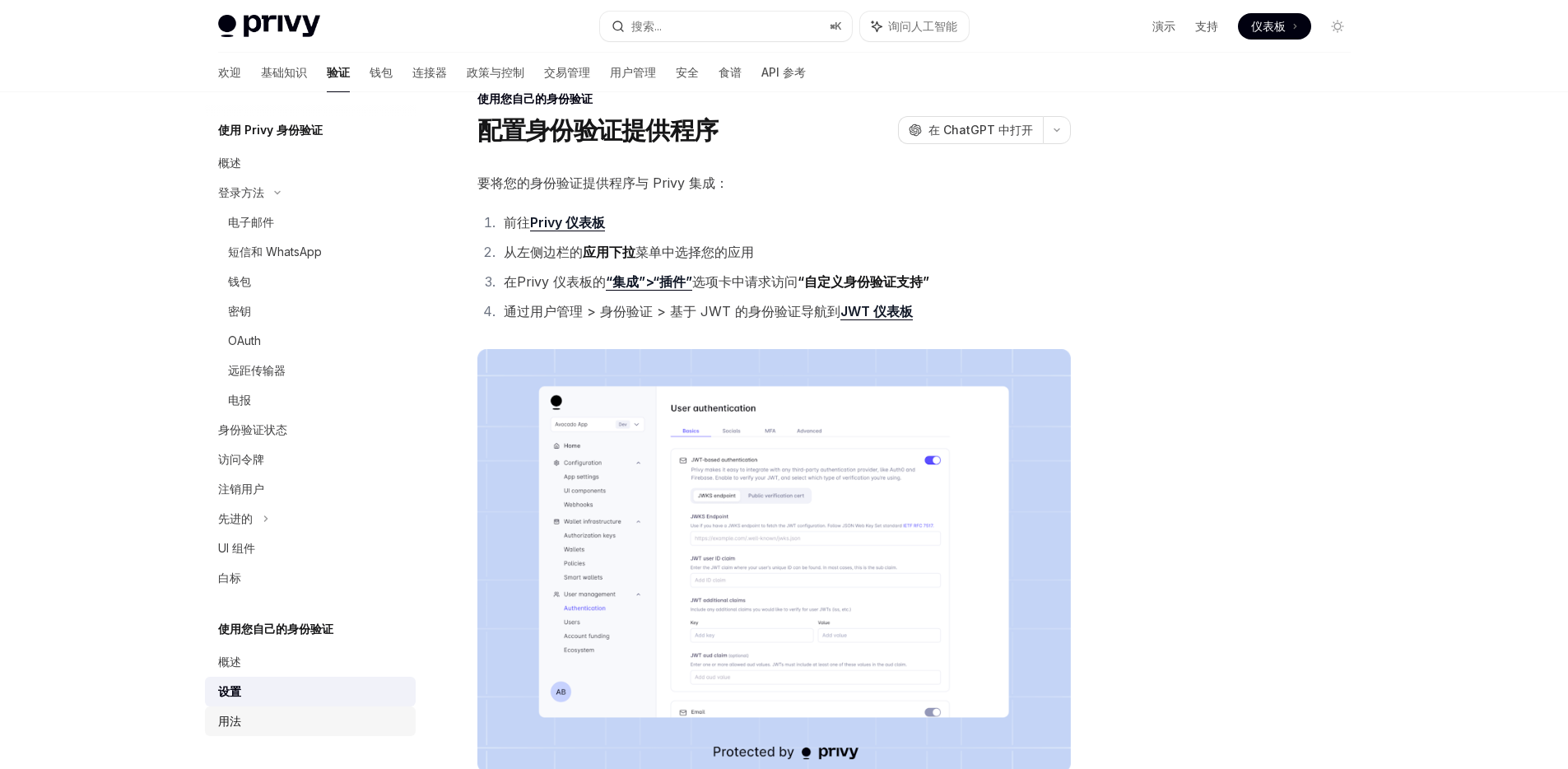
click at [256, 720] on div "用法" at bounding box center [312, 721] width 188 height 20
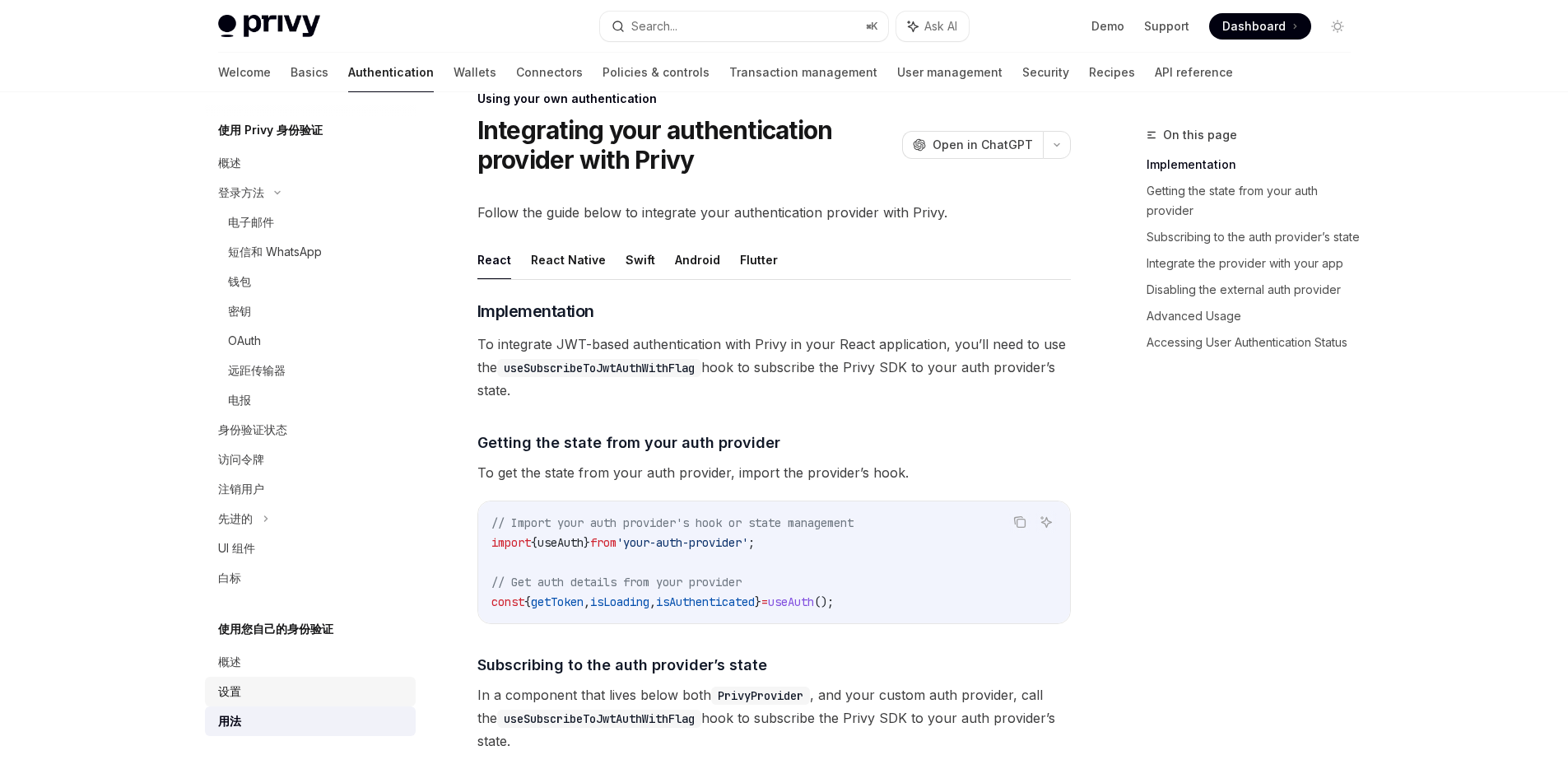
click at [263, 701] on link "设置" at bounding box center [310, 691] width 211 height 30
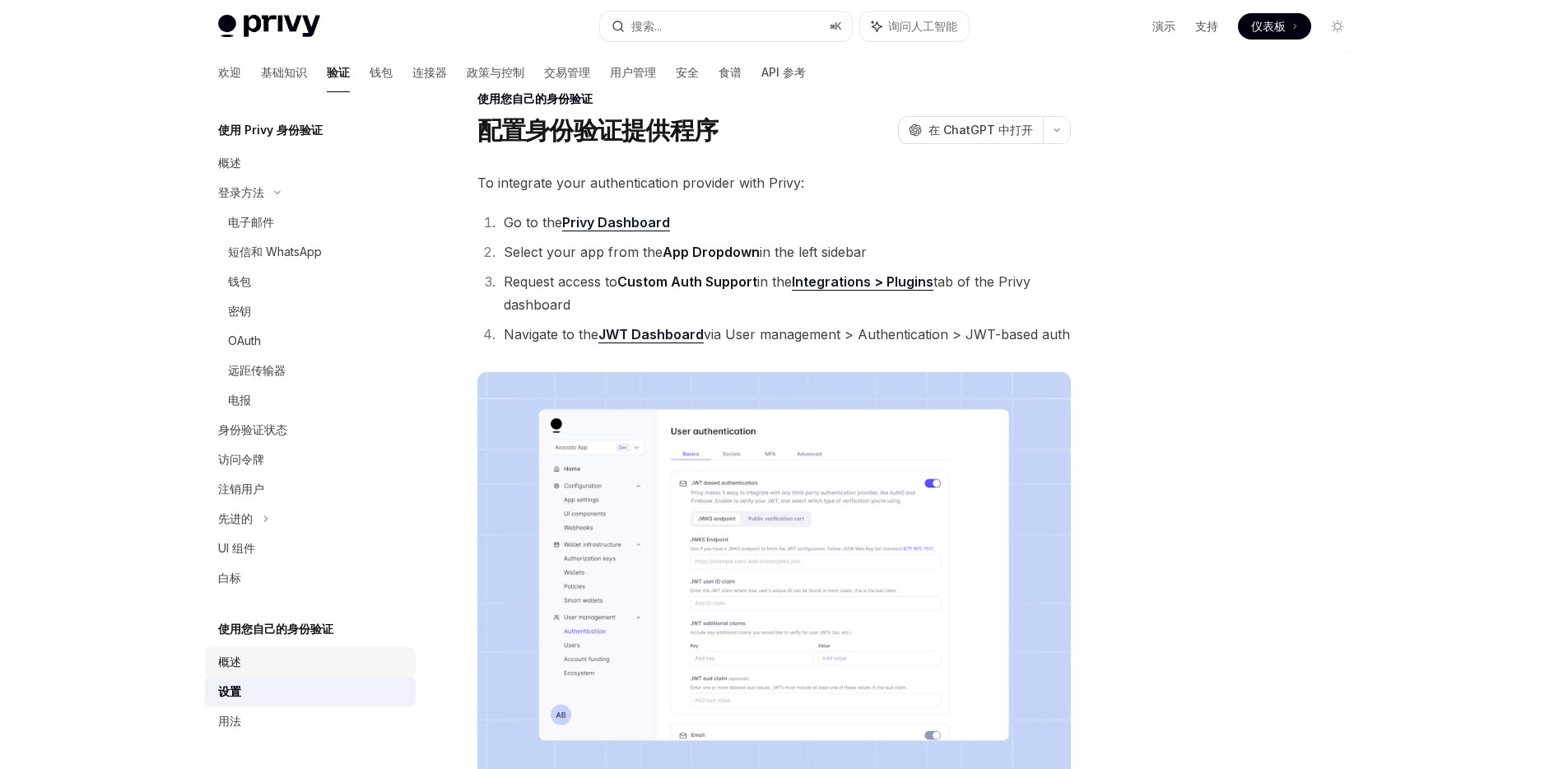
click at [269, 676] on link "概述" at bounding box center [310, 662] width 211 height 30
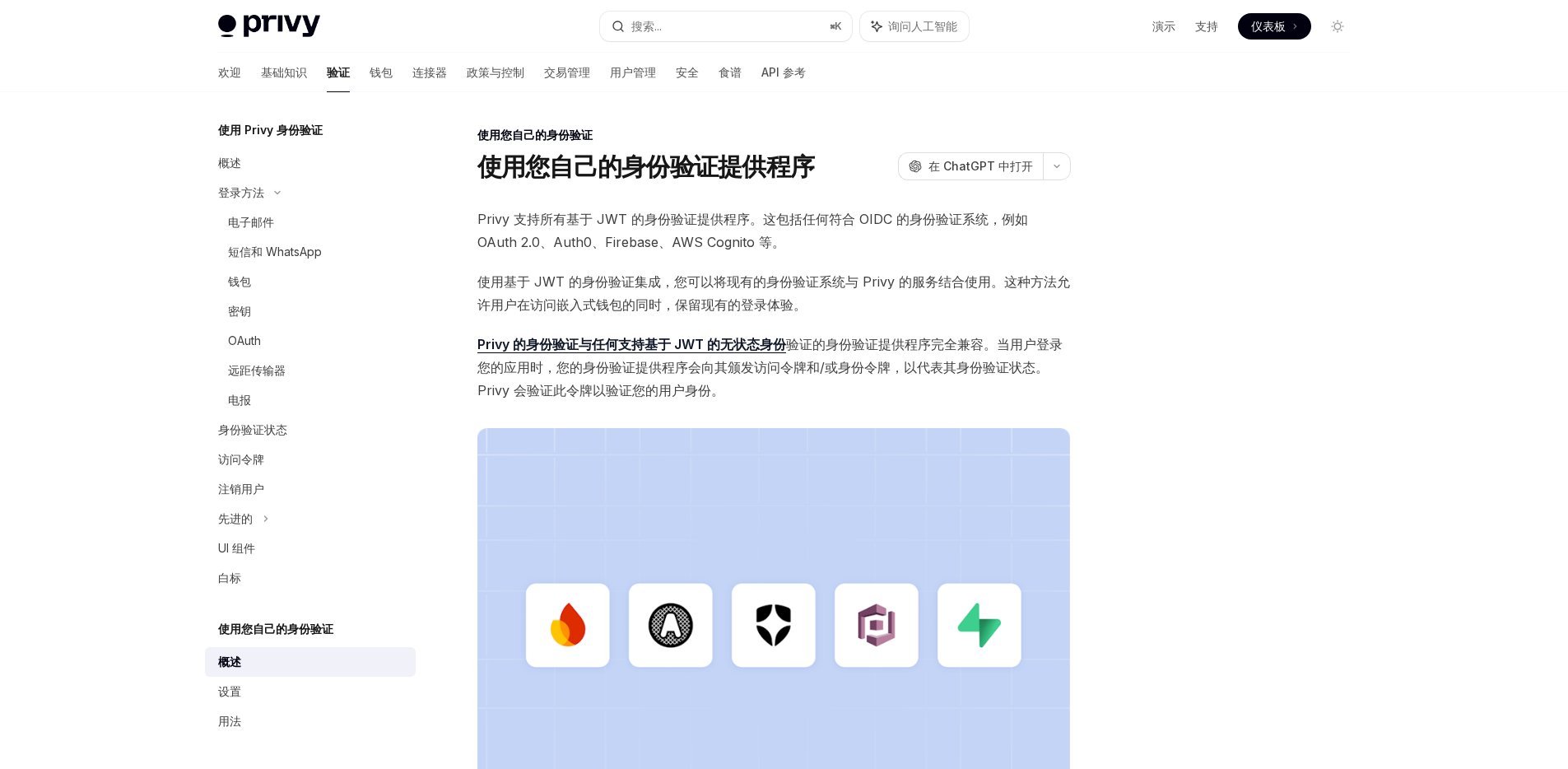
click at [684, 283] on font "使用基于 JWT 的身份验证集成，您可以将现有的身份验证系统与 Privy 的服务结合使用。这种方法允许用户在访问嵌入式钱包的同时，保留现有的登录体验。" at bounding box center [773, 293] width 593 height 39
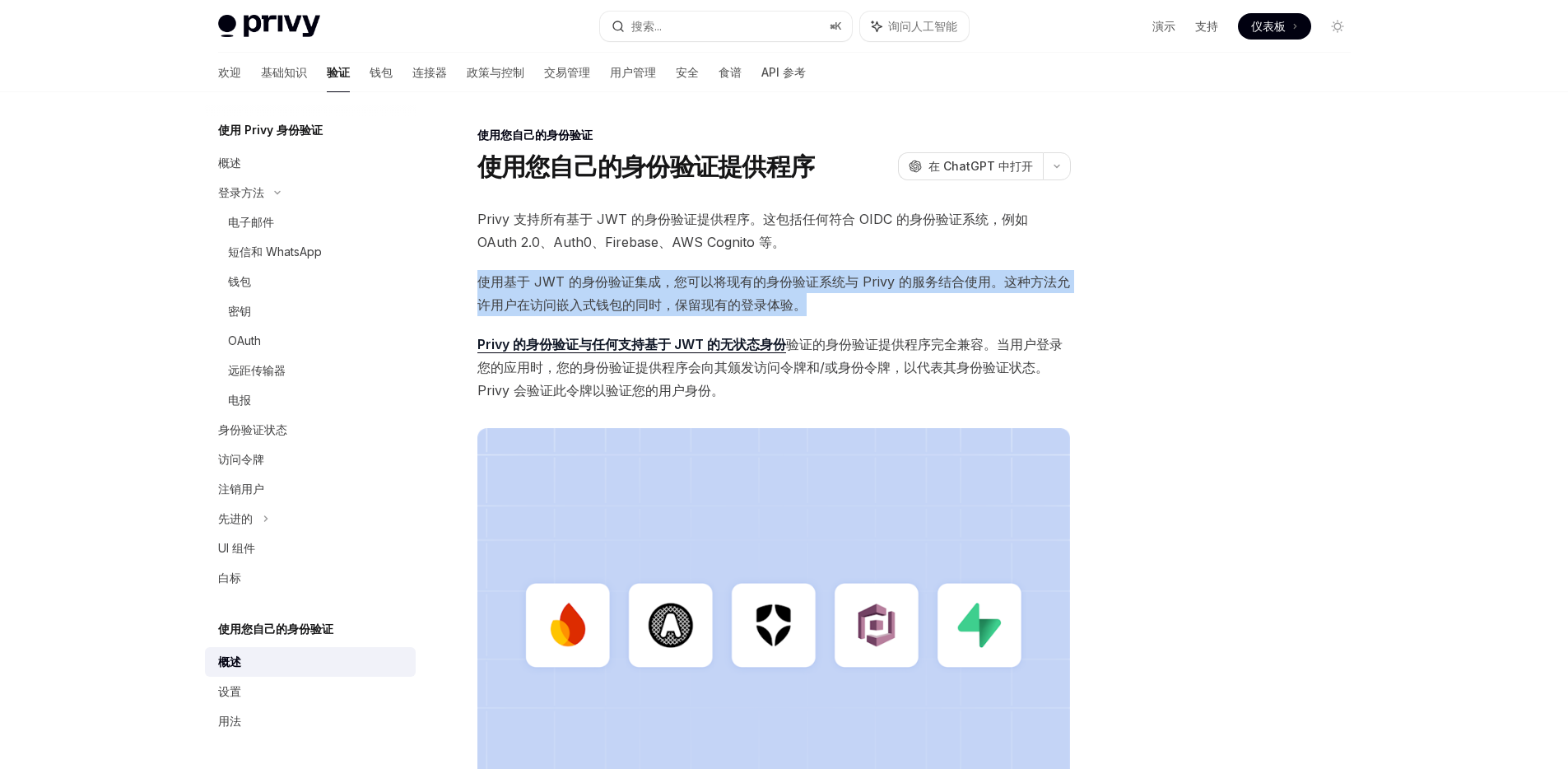
click at [684, 283] on font "使用基于 JWT 的身份验证集成，您可以将现有的身份验证系统与 Privy 的服务结合使用。这种方法允许用户在访问嵌入式钱包的同时，保留现有的登录体验。" at bounding box center [773, 293] width 593 height 39
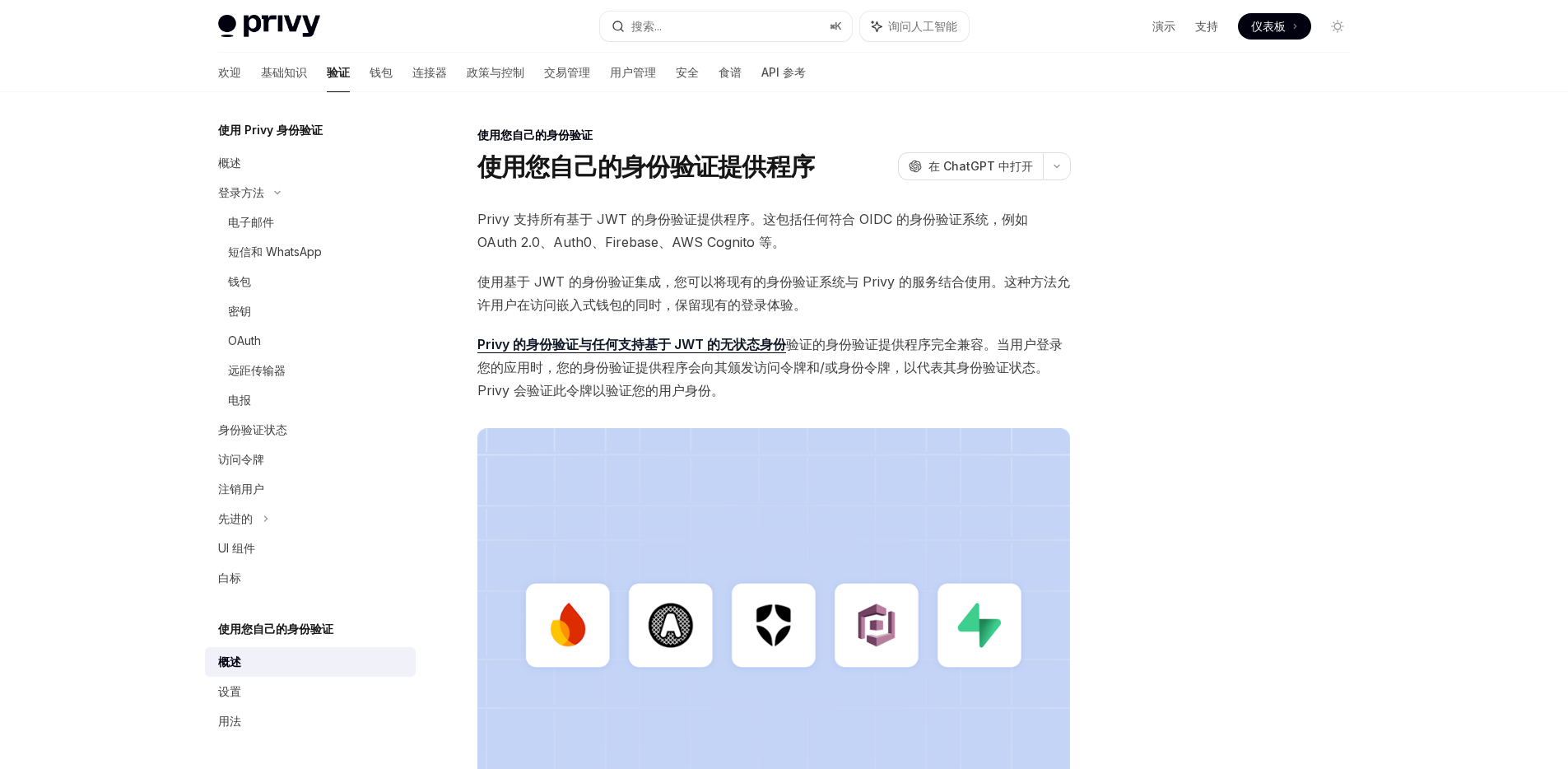
click at [673, 222] on font "Privy 支持所有基于 JWT 的身份验证提供程序。这包括任何符合 OIDC 的身份验证系统，例如 OAuth 2.0、Auth0、Firebase、AWS…" at bounding box center [752, 230] width 550 height 39
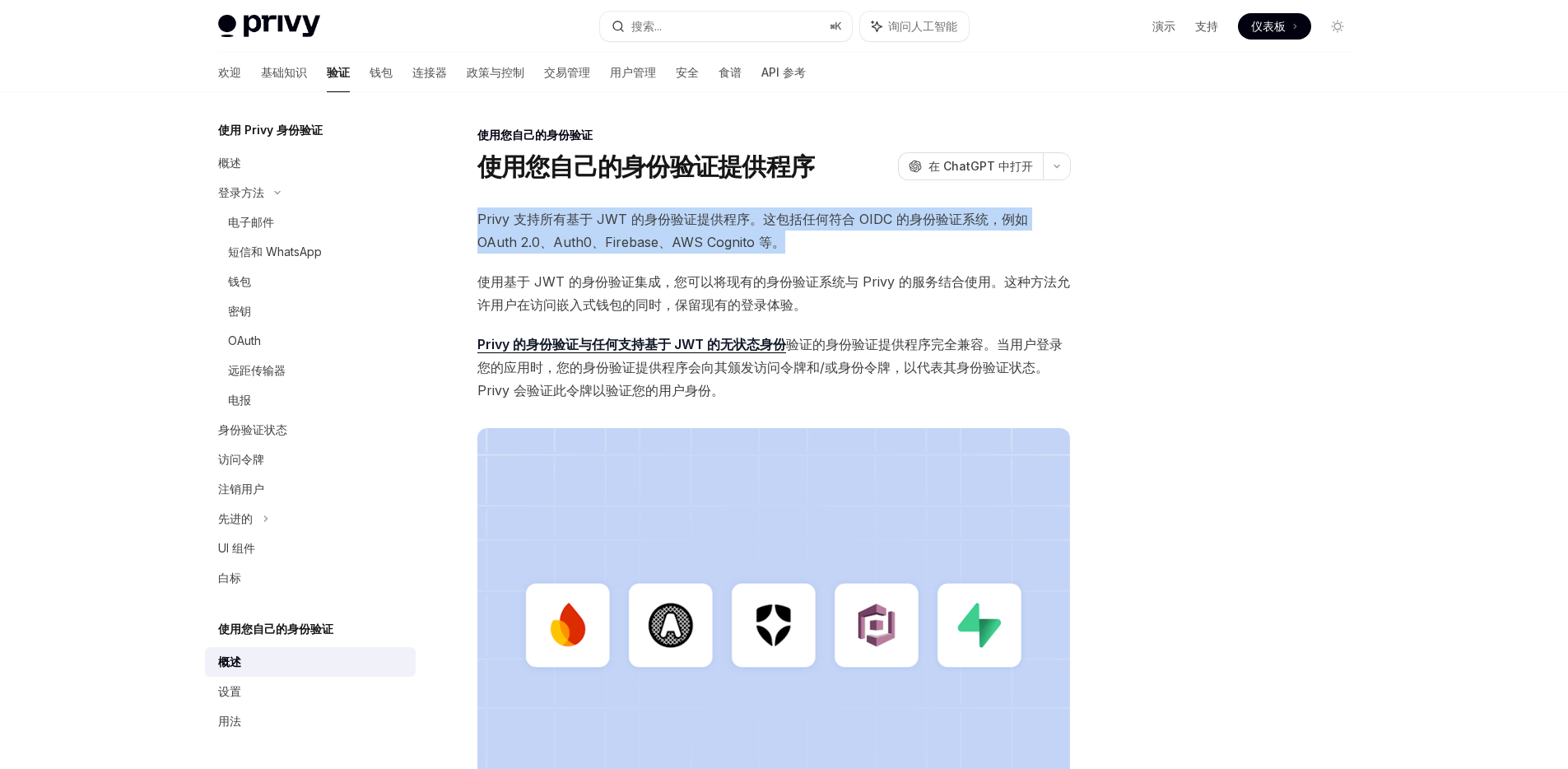
click at [673, 222] on font "Privy 支持所有基于 JWT 的身份验证提供程序。这包括任何符合 OIDC 的身份验证系统，例如 OAuth 2.0、Auth0、Firebase、AWS…" at bounding box center [752, 230] width 550 height 39
click at [280, 496] on div "注销用户" at bounding box center [312, 489] width 188 height 20
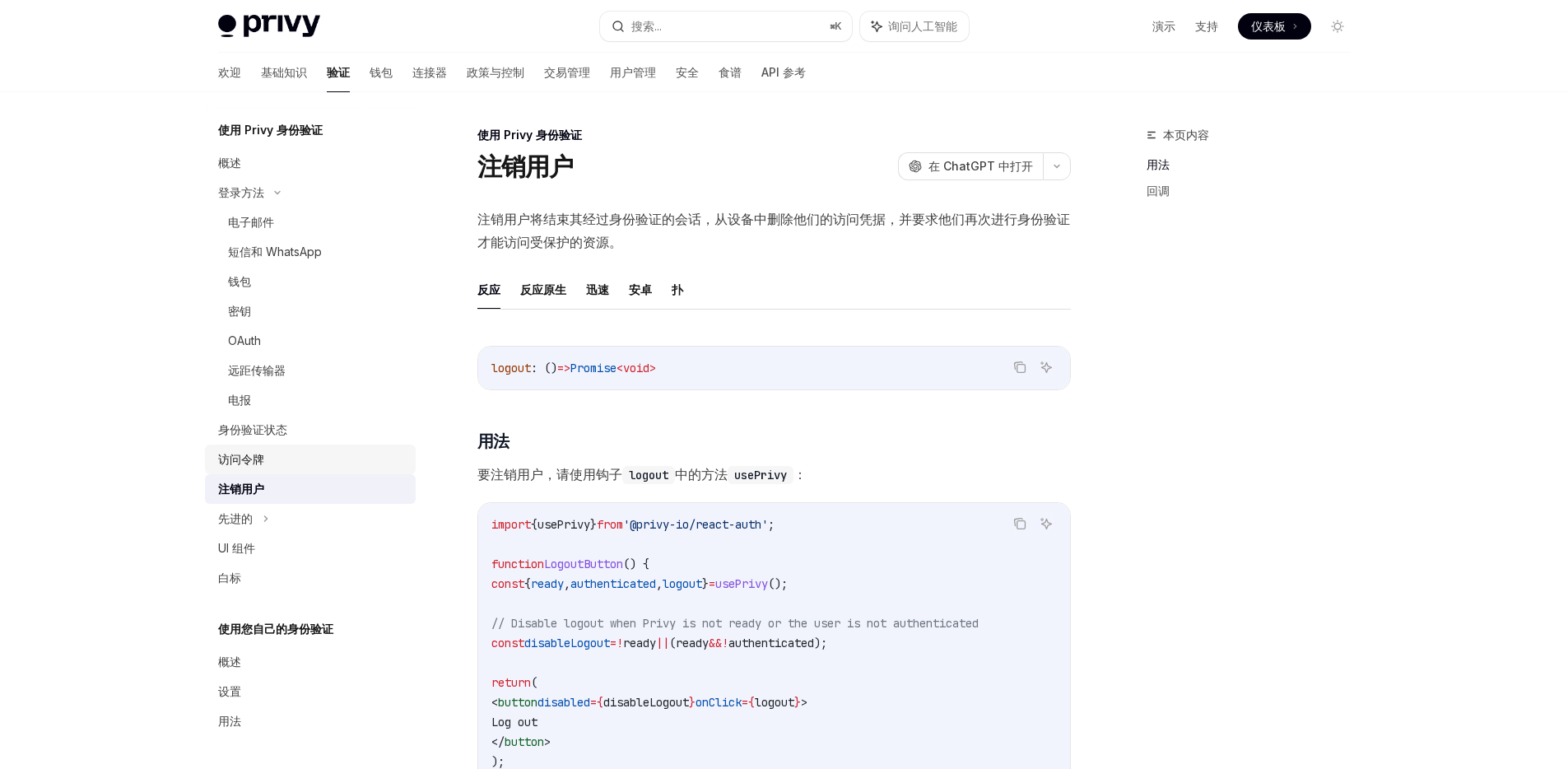
click at [299, 460] on div "访问令牌" at bounding box center [312, 459] width 188 height 20
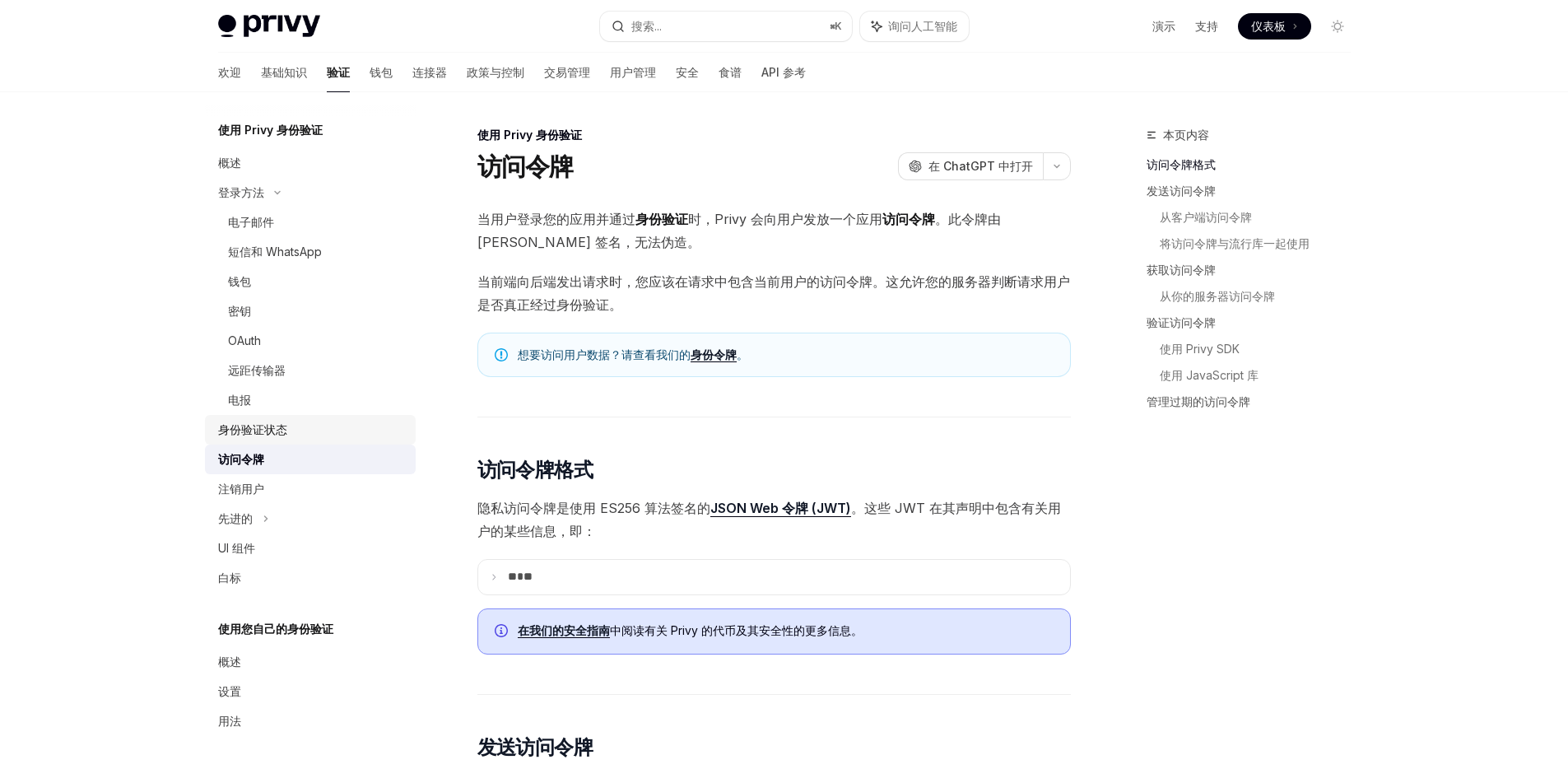
click at [305, 427] on div "身份验证状态" at bounding box center [312, 429] width 188 height 20
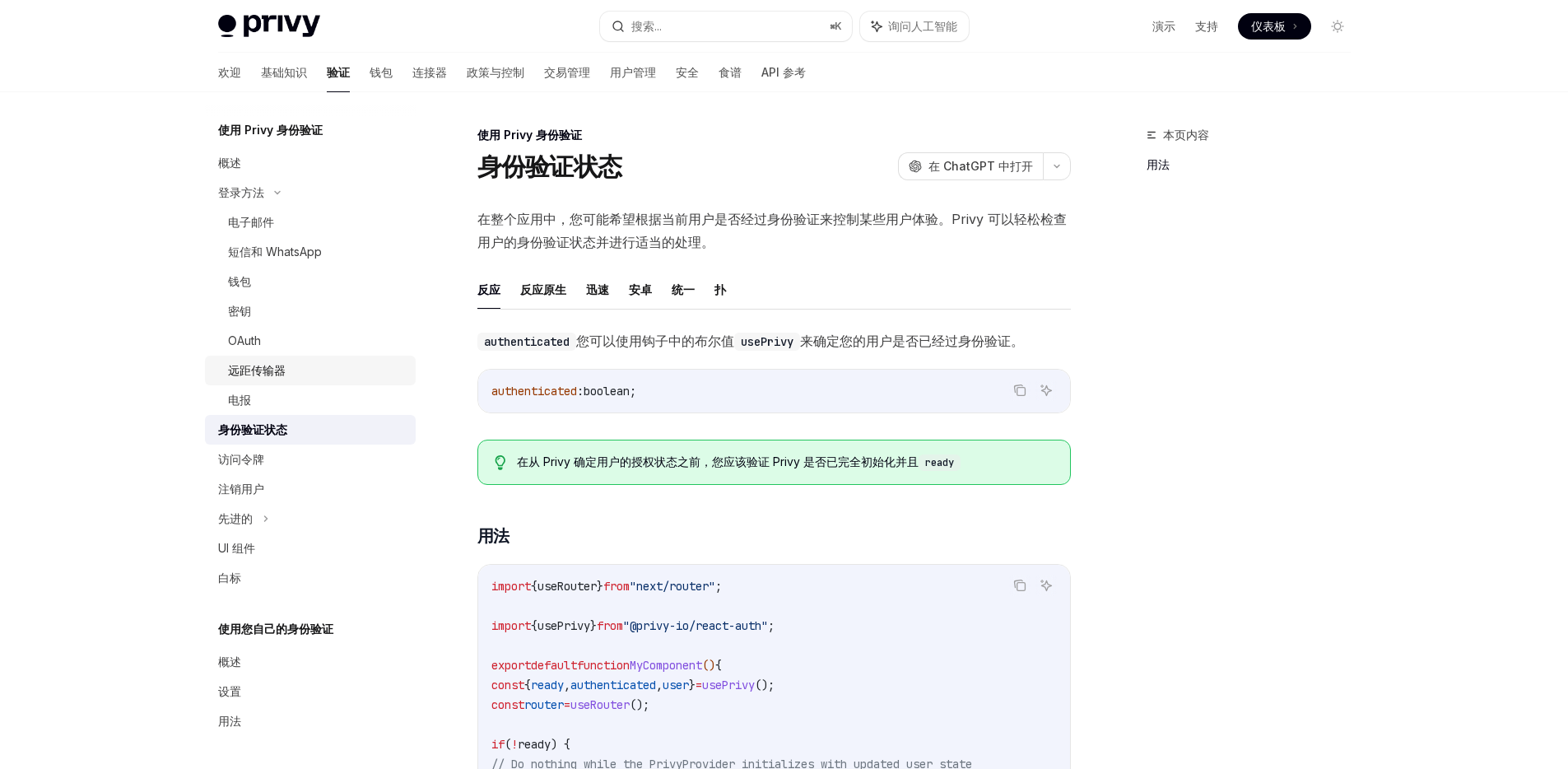
click at [306, 362] on div "远距传输器" at bounding box center [317, 370] width 178 height 20
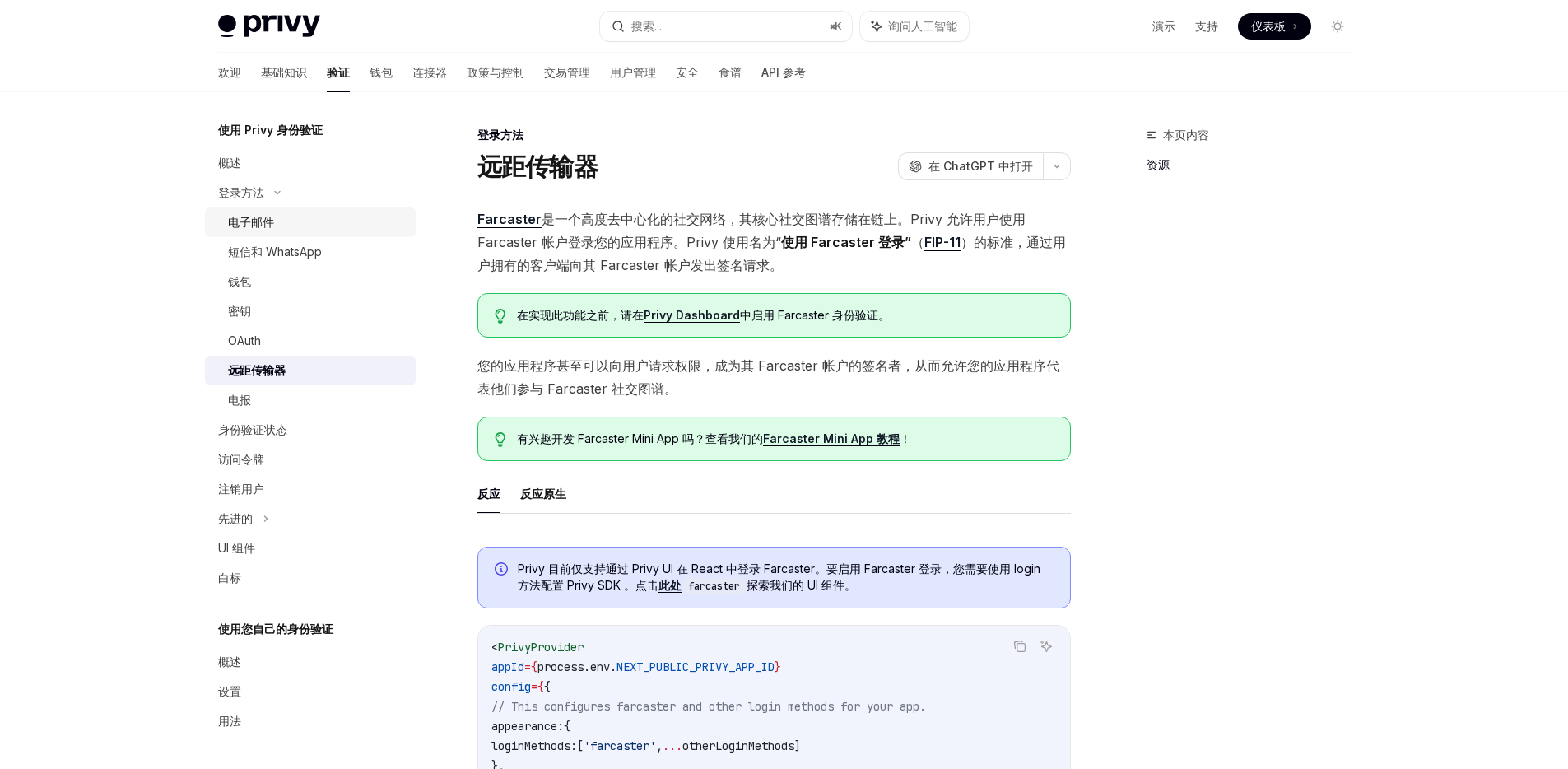
click at [319, 223] on div "电子邮件" at bounding box center [317, 222] width 178 height 20
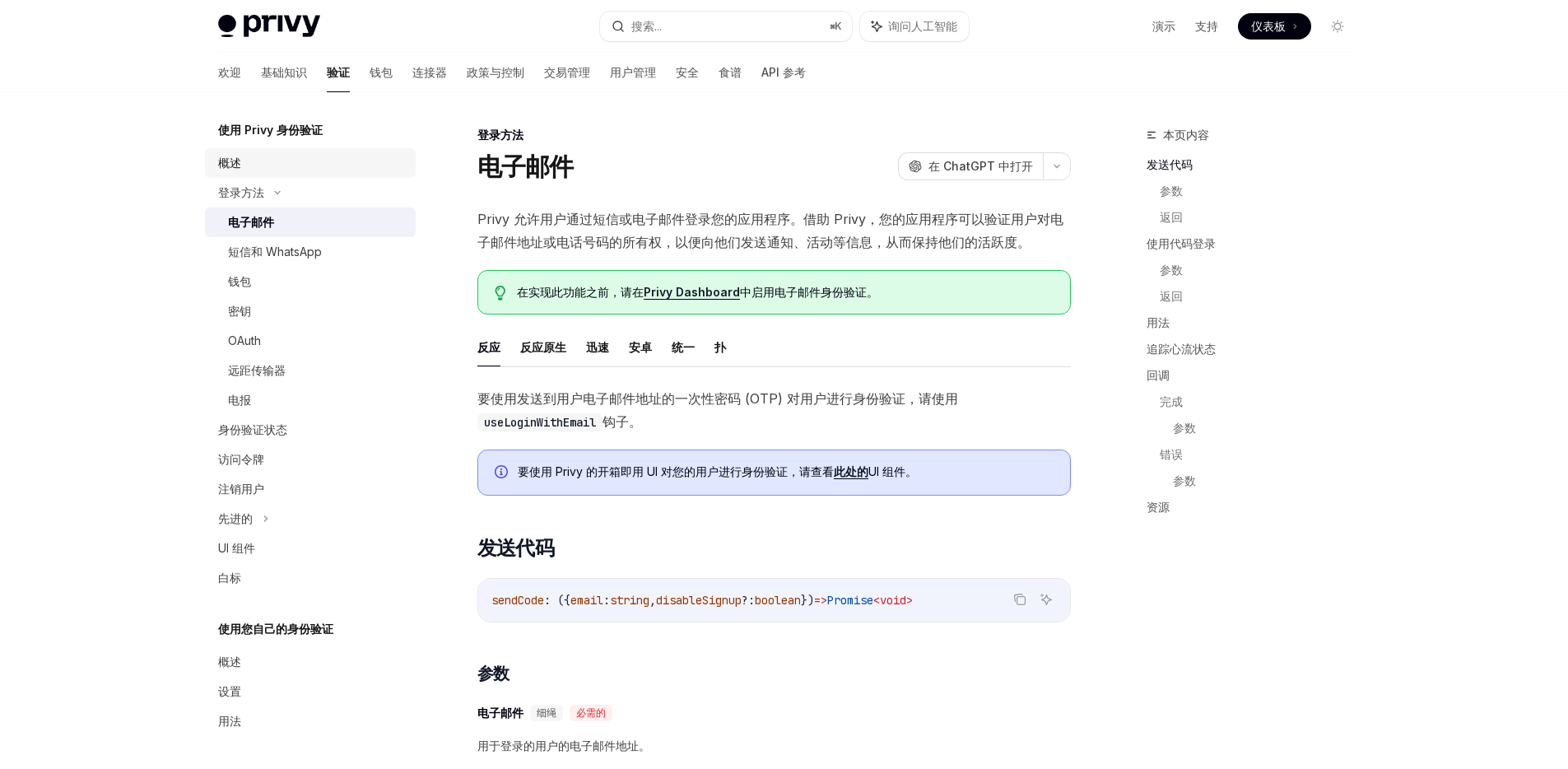
click at [260, 161] on div "概述" at bounding box center [312, 163] width 188 height 20
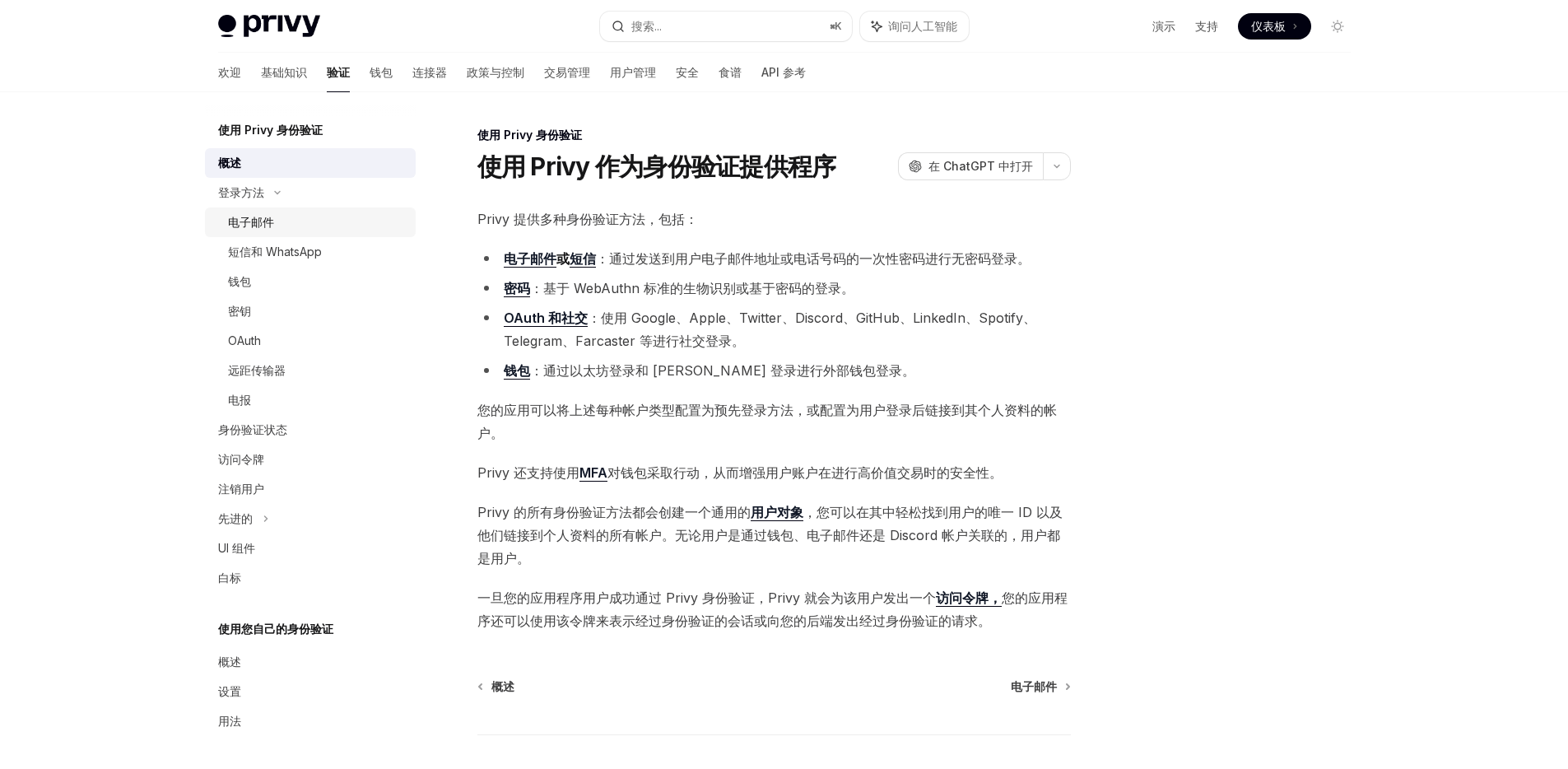
click at [291, 228] on div "电子邮件" at bounding box center [317, 222] width 178 height 20
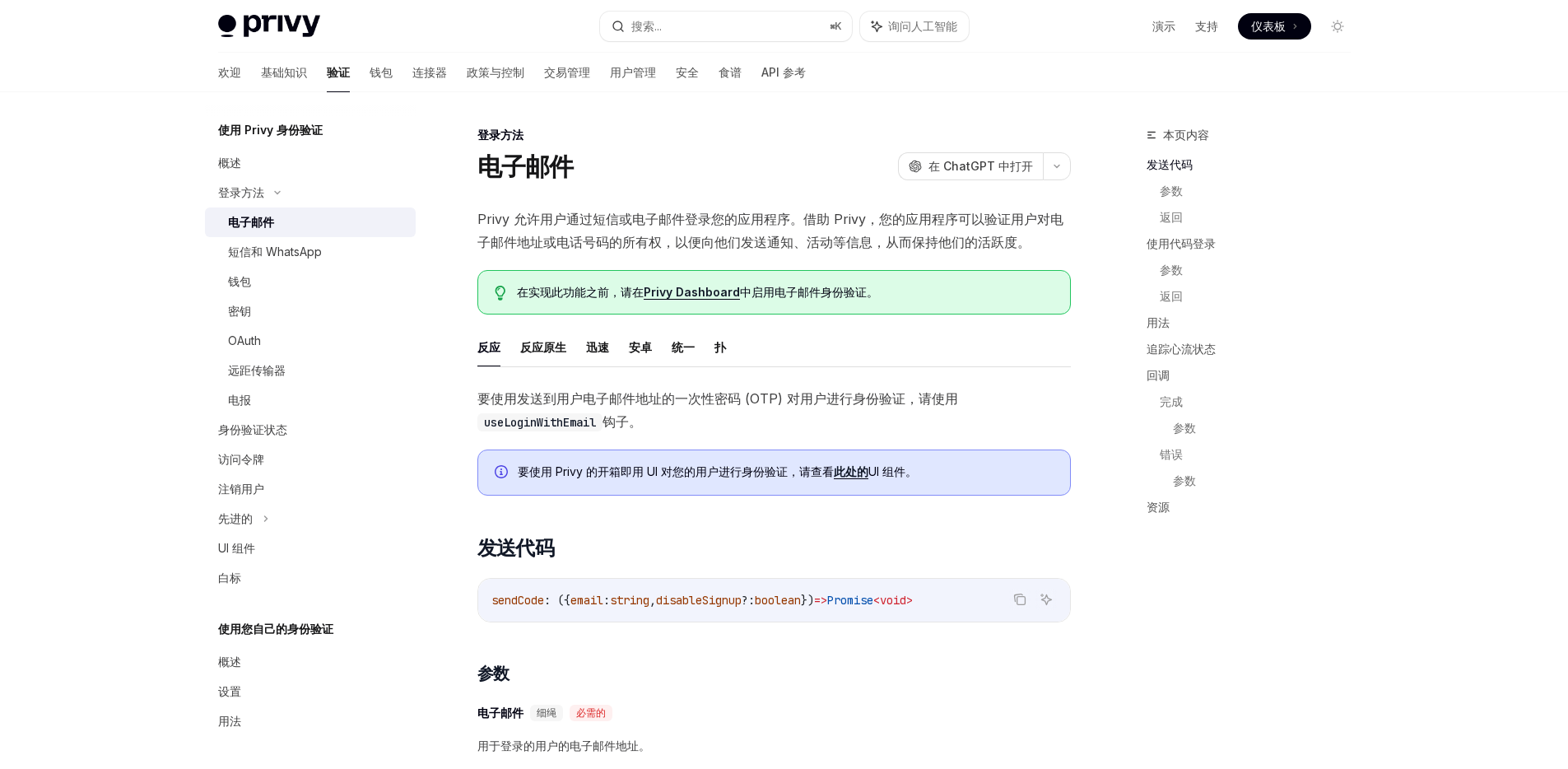
click at [540, 294] on font "在实现此功能之前，请在" at bounding box center [581, 292] width 127 height 14
click at [262, 172] on div "概述" at bounding box center [312, 163] width 188 height 20
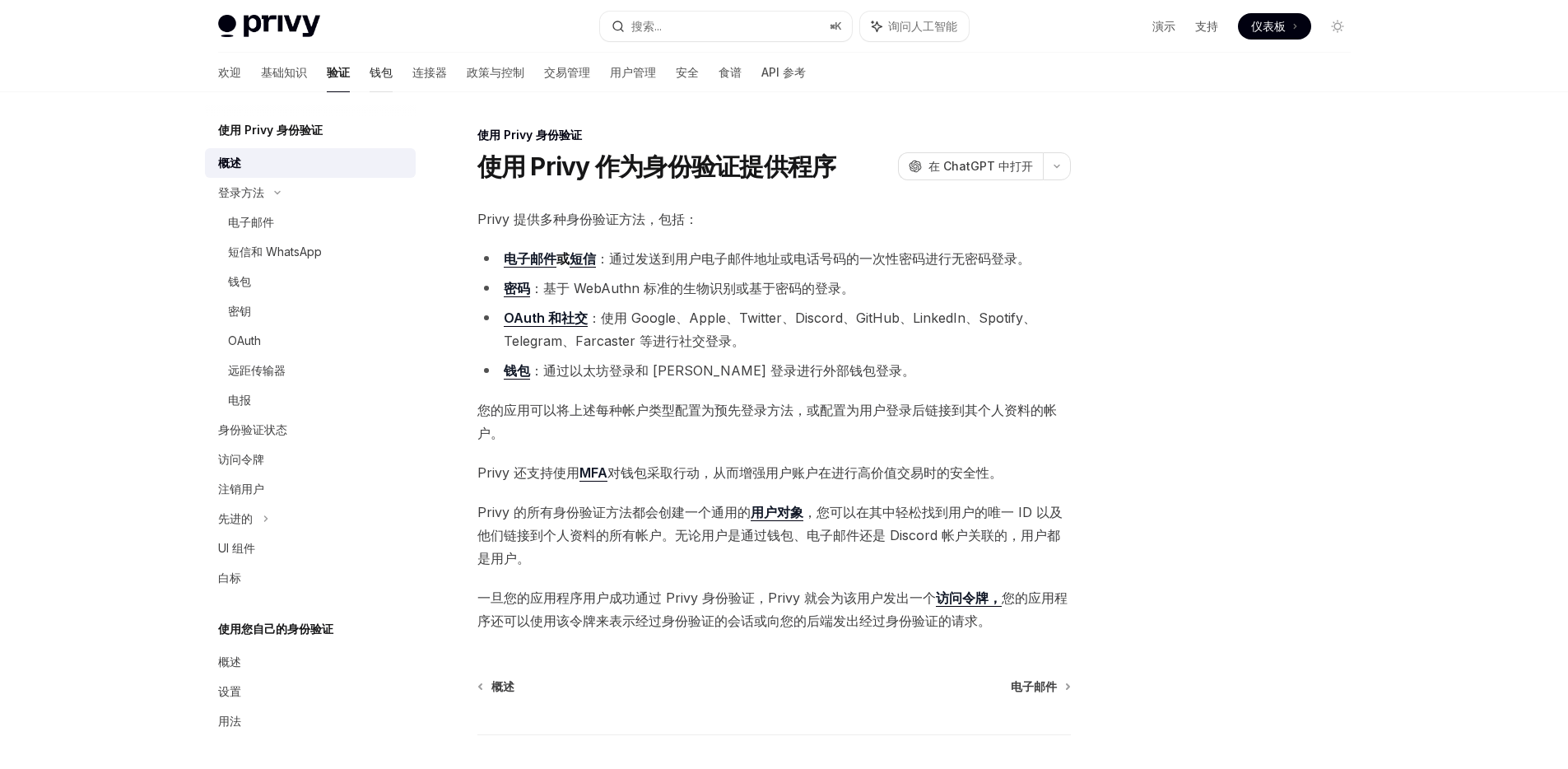
click at [369, 71] on font "钱包" at bounding box center [380, 72] width 23 height 14
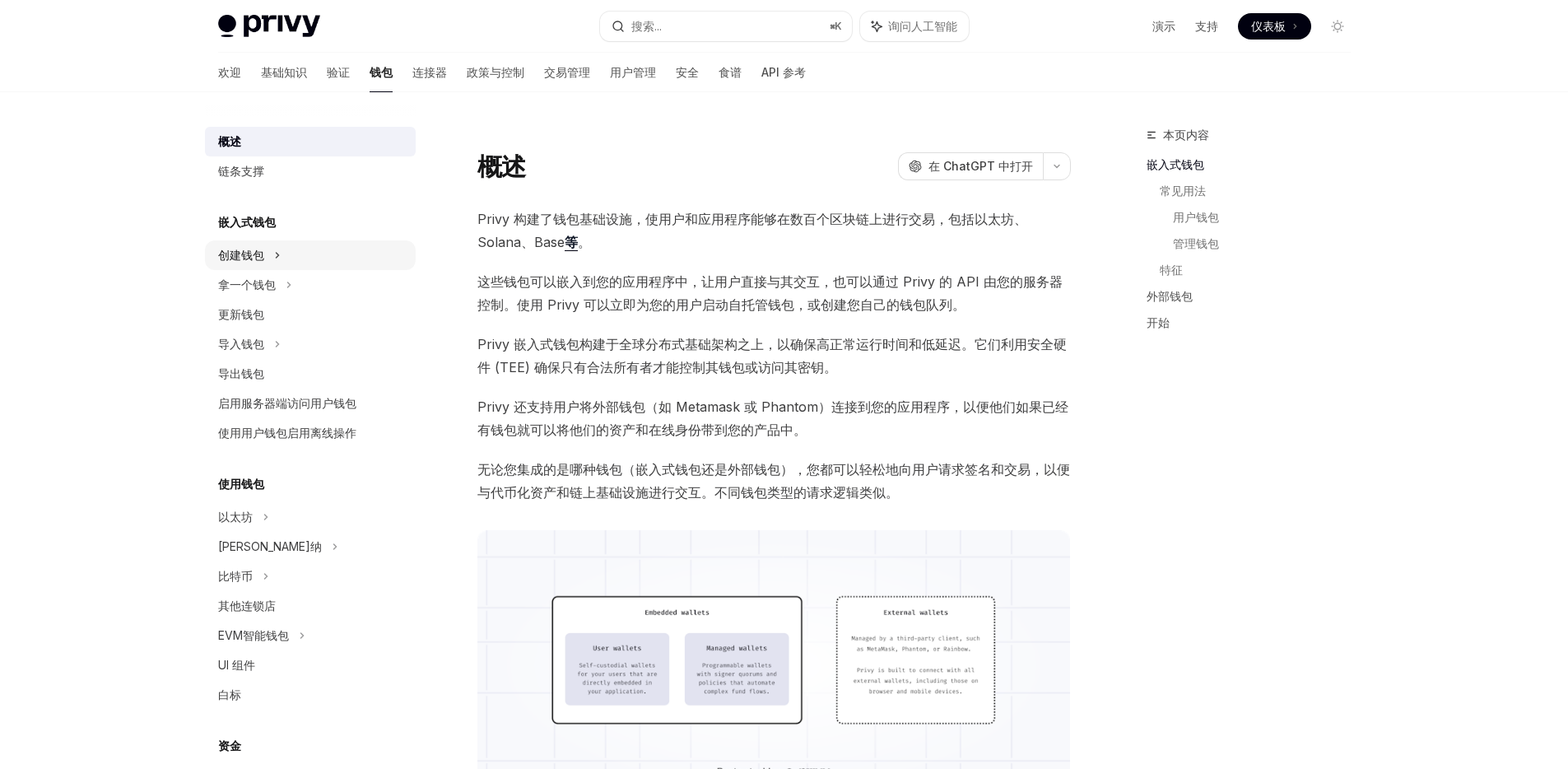
click at [297, 253] on div "创建钱包" at bounding box center [310, 255] width 211 height 30
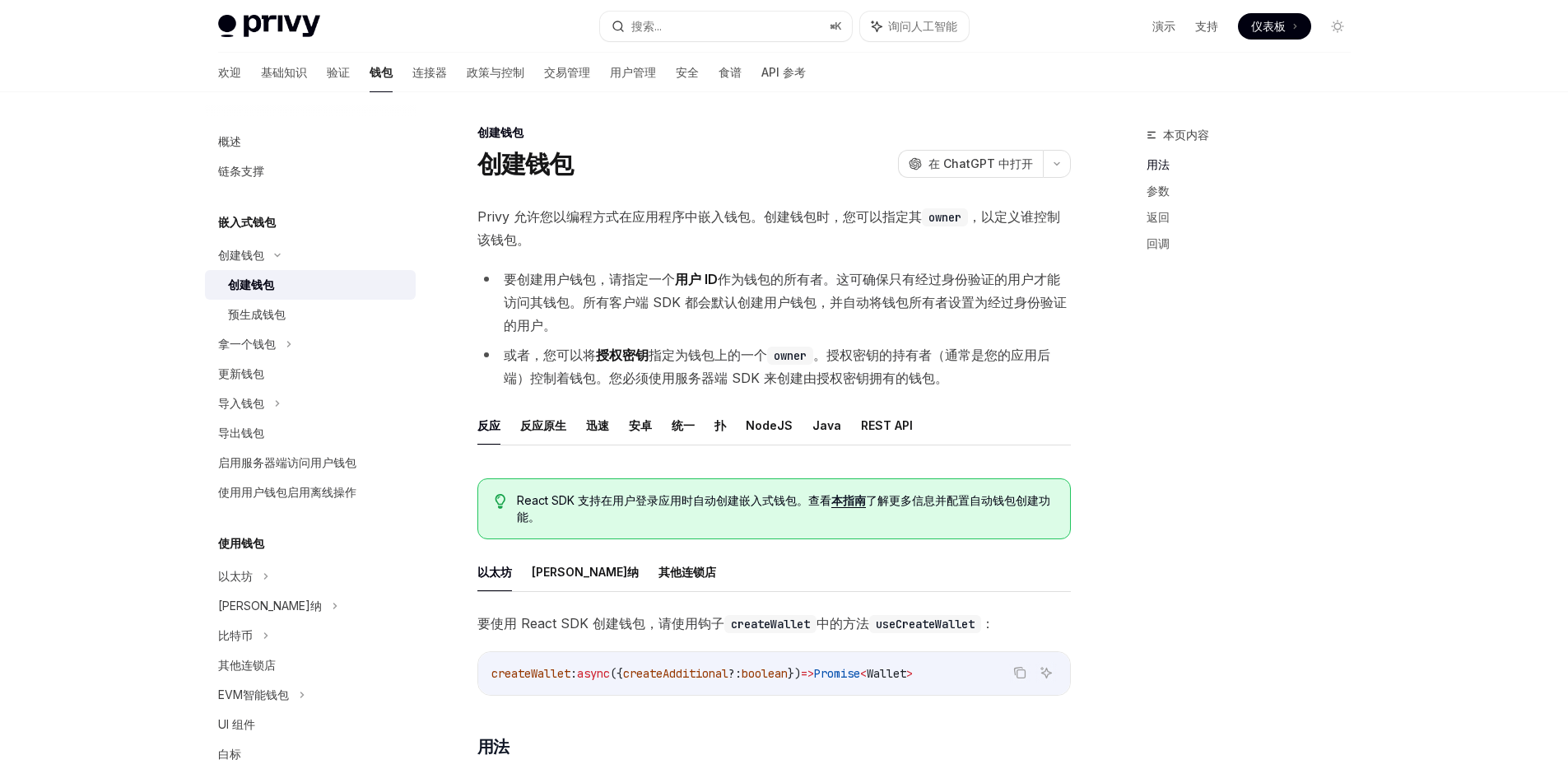
scroll to position [3, 0]
click at [261, 68] on font "基础知识" at bounding box center [284, 72] width 46 height 14
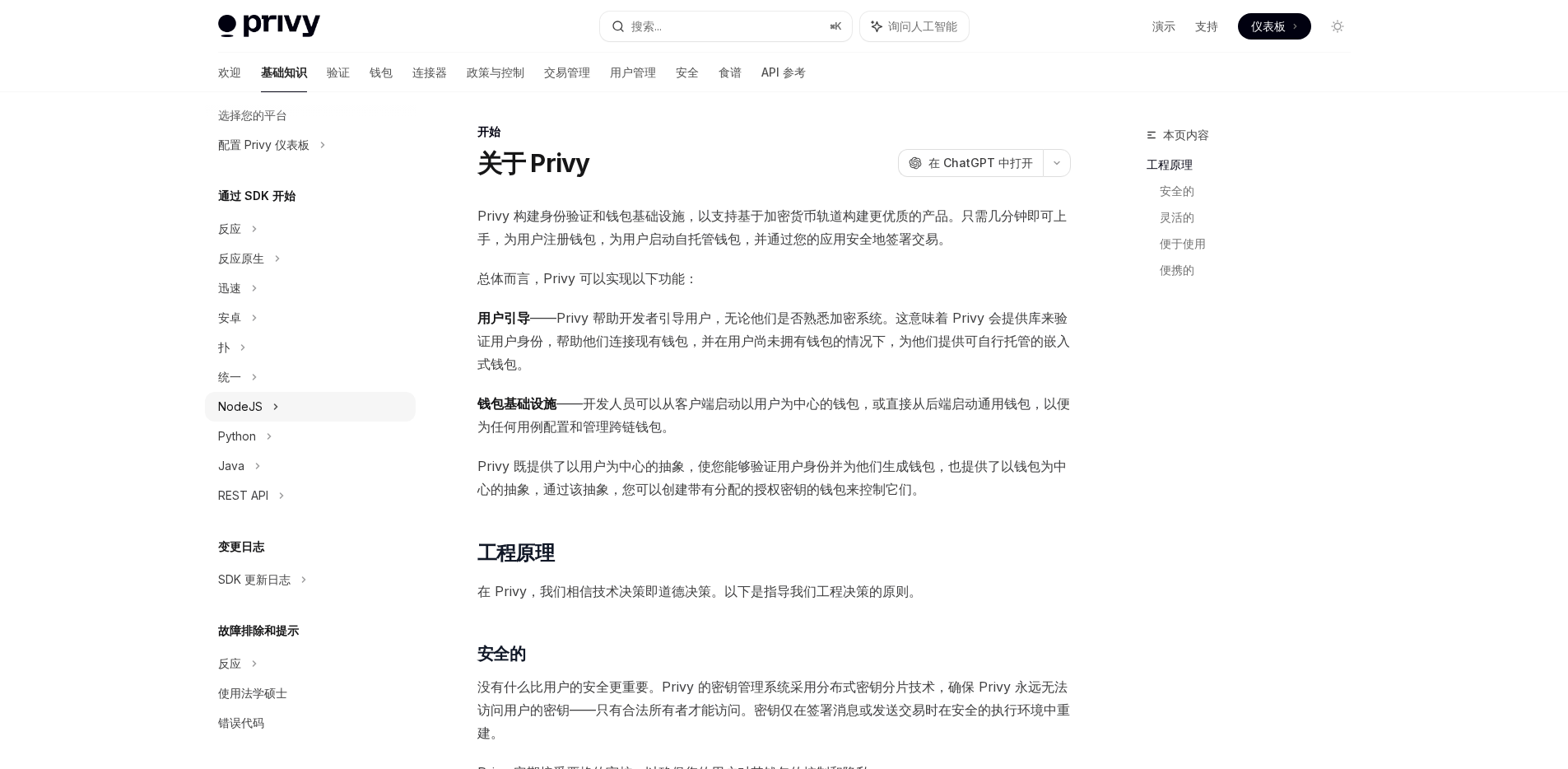
scroll to position [107, 0]
click at [314, 410] on div "NodeJS" at bounding box center [310, 405] width 211 height 30
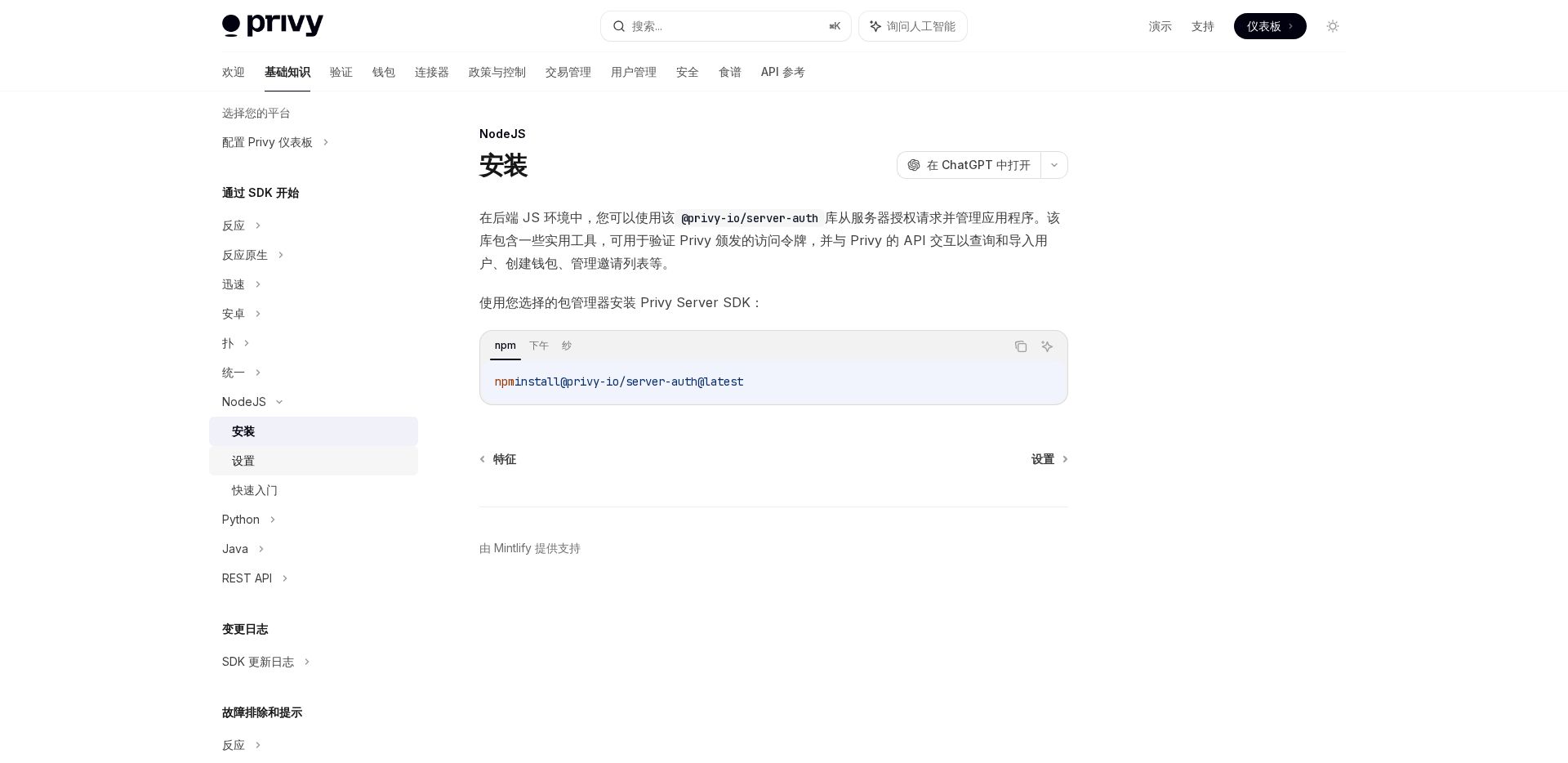
click at [295, 456] on div "设置" at bounding box center [320, 461] width 176 height 20
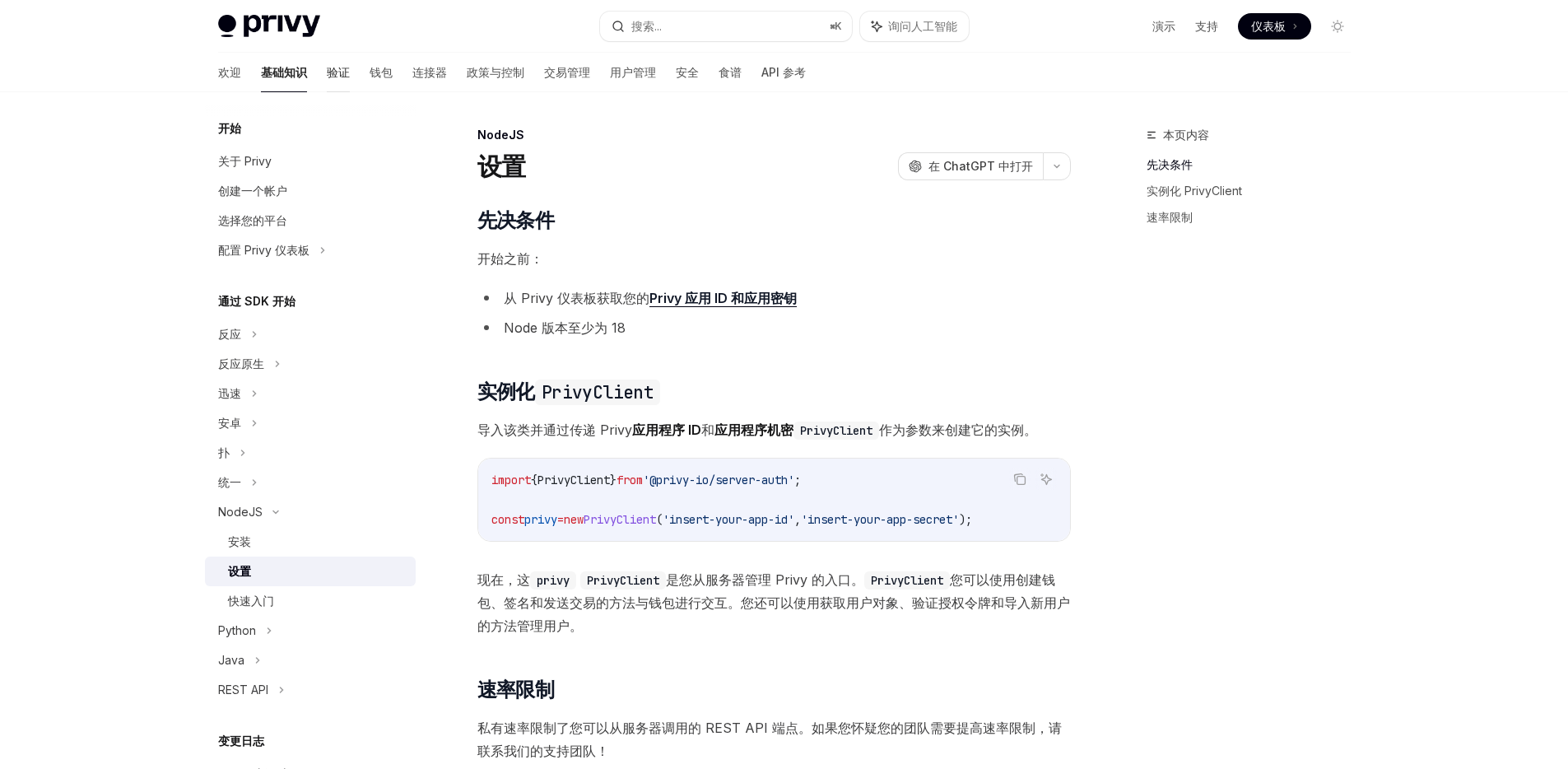
click at [326, 71] on font "验证" at bounding box center [338, 72] width 23 height 14
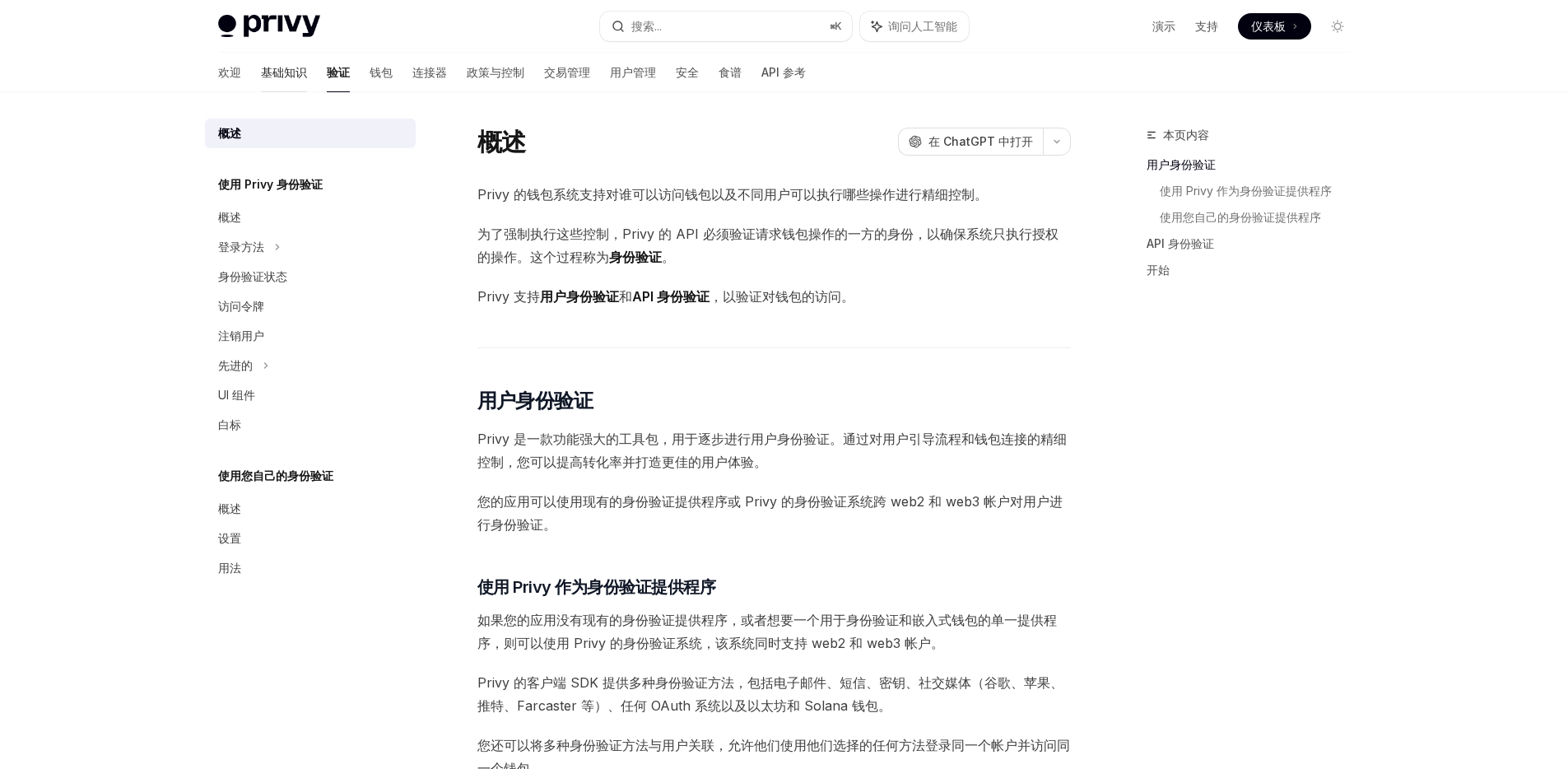
click at [261, 68] on font "基础知识" at bounding box center [284, 72] width 46 height 14
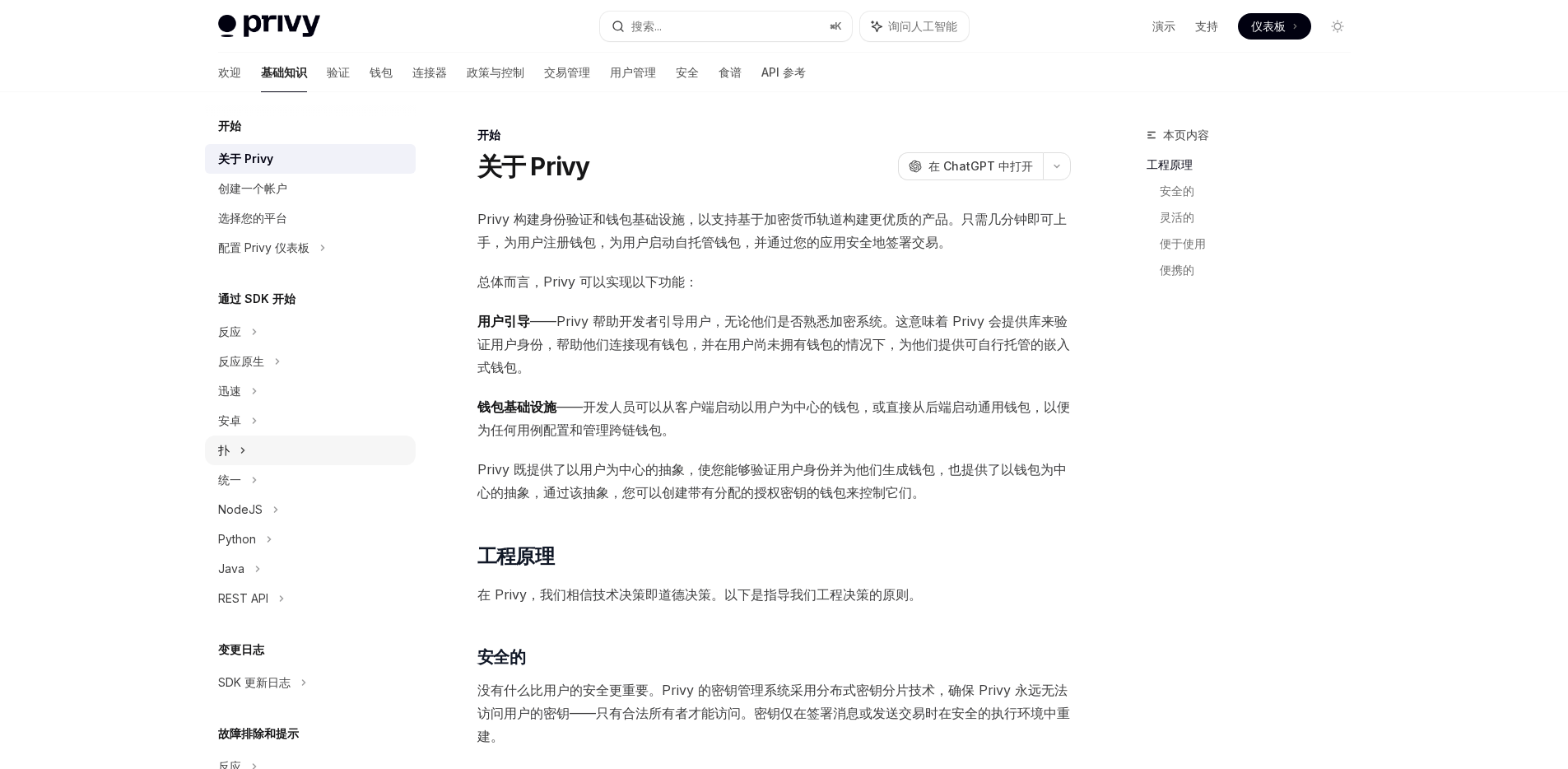
scroll to position [3, 0]
click at [274, 604] on div "REST API" at bounding box center [310, 597] width 211 height 30
type textarea "*"
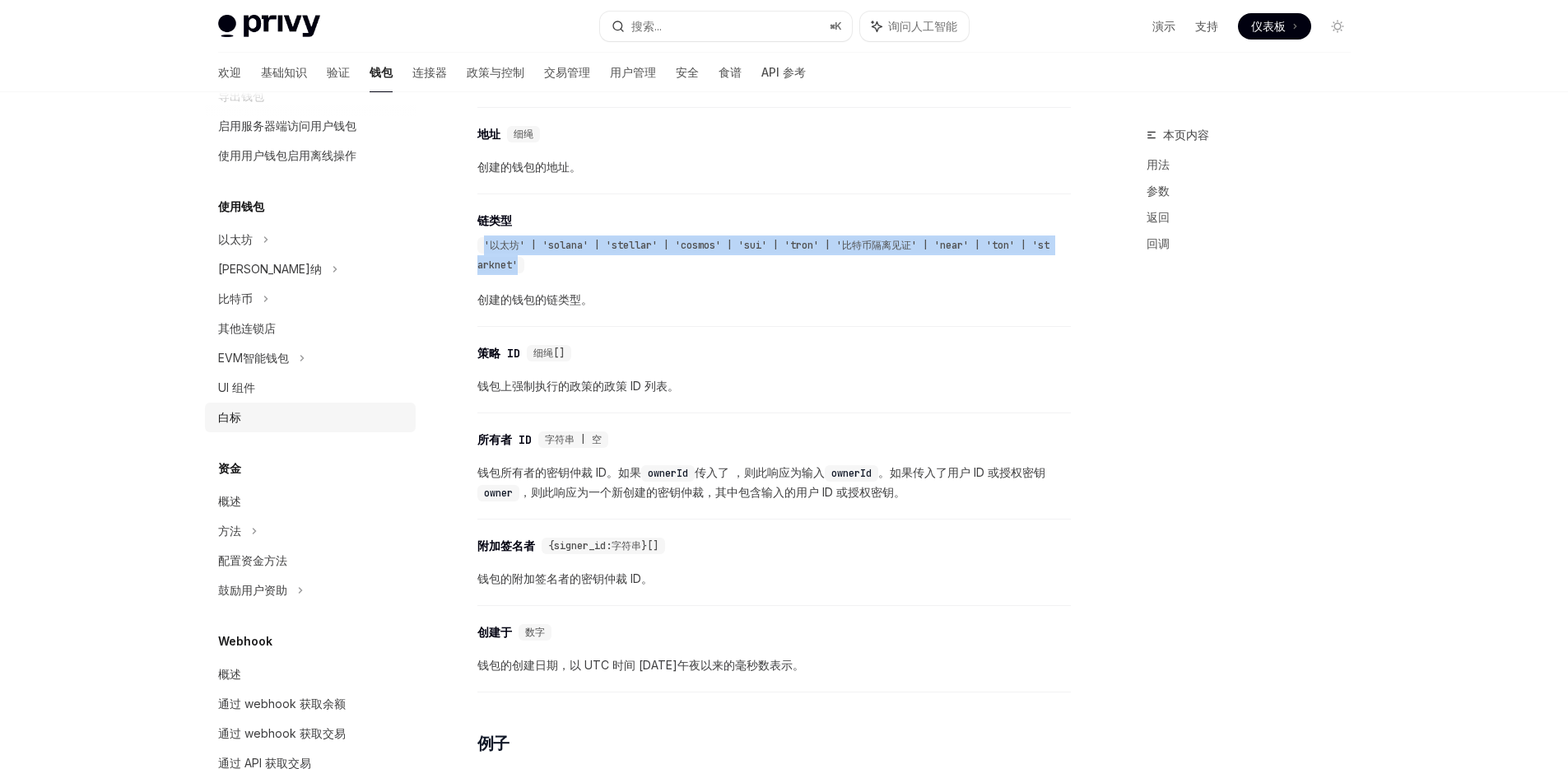
scroll to position [314, 0]
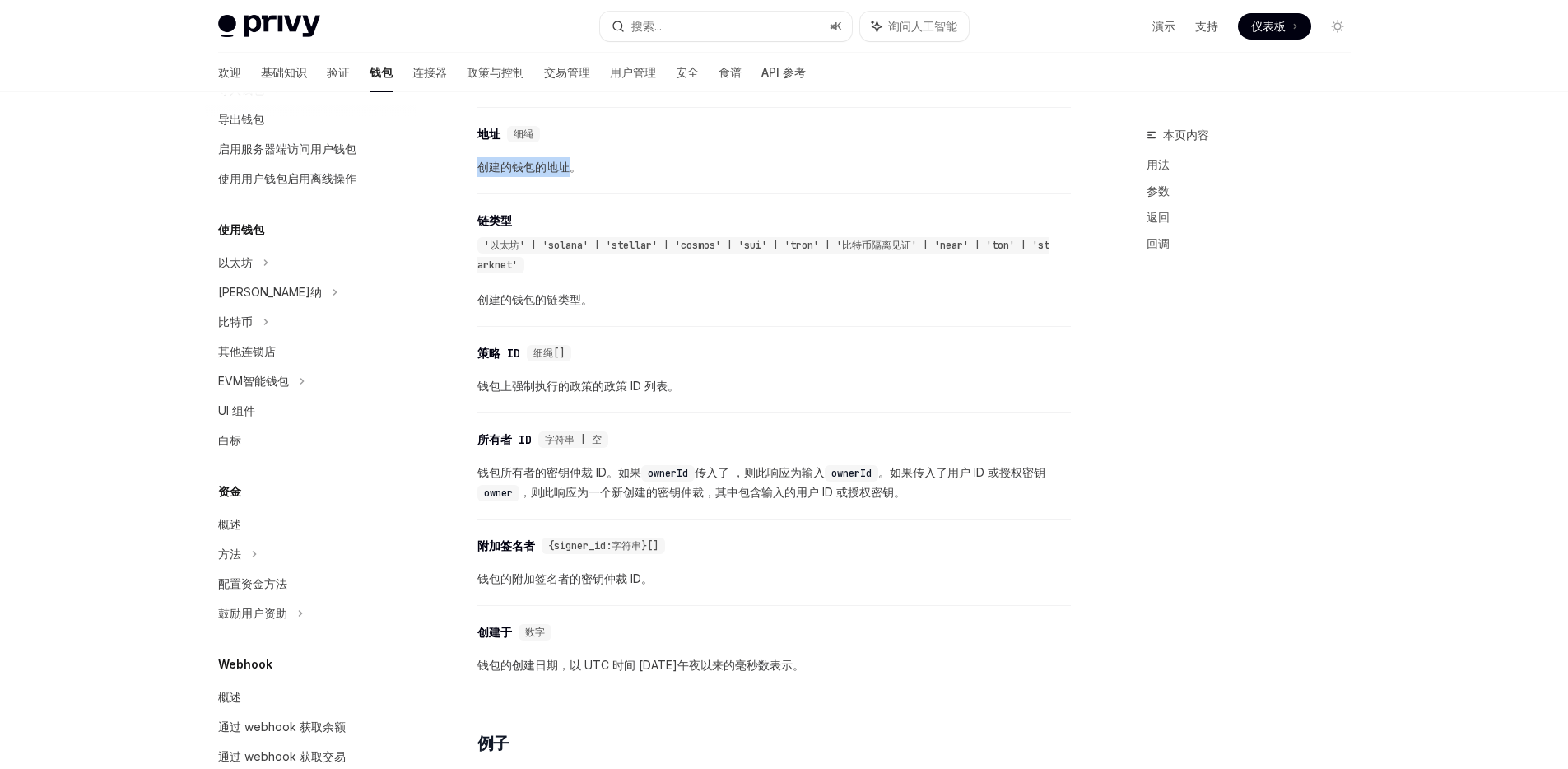
drag, startPoint x: 575, startPoint y: 159, endPoint x: 466, endPoint y: 163, distance: 109.1
click at [466, 163] on div "创建钱包 创建钱包 OpenAI 在 ChatGPT 中打开 OpenAI 在 ChatGPT 中打开 Privy 允许您以编程方式在应用程序中嵌入钱包。创建…" at bounding box center [620, 85] width 909 height 2960
click at [610, 171] on span "创建的钱包的地址。" at bounding box center [774, 167] width 594 height 20
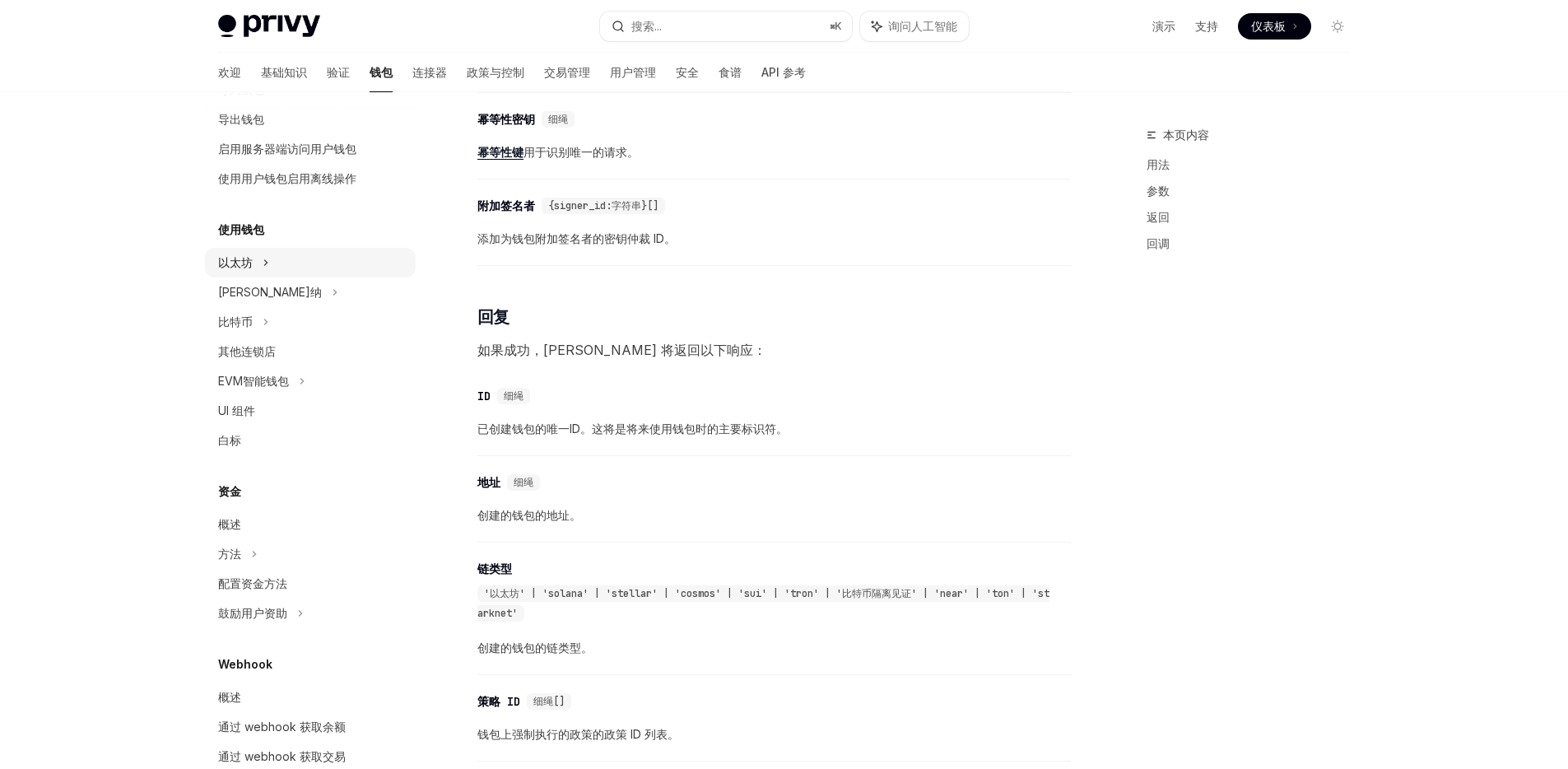
scroll to position [0, 0]
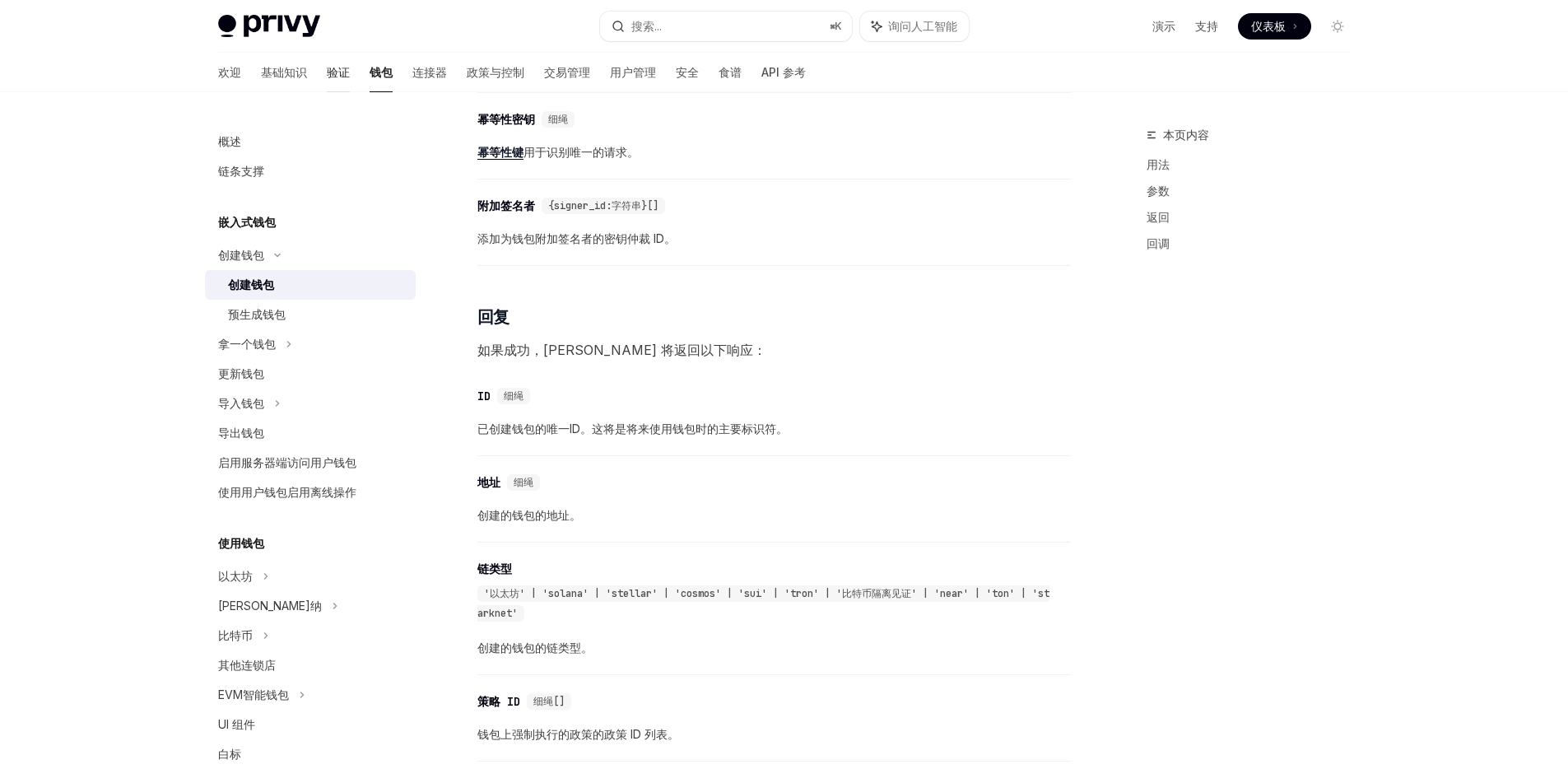
click at [326, 74] on font "验证" at bounding box center [338, 72] width 23 height 14
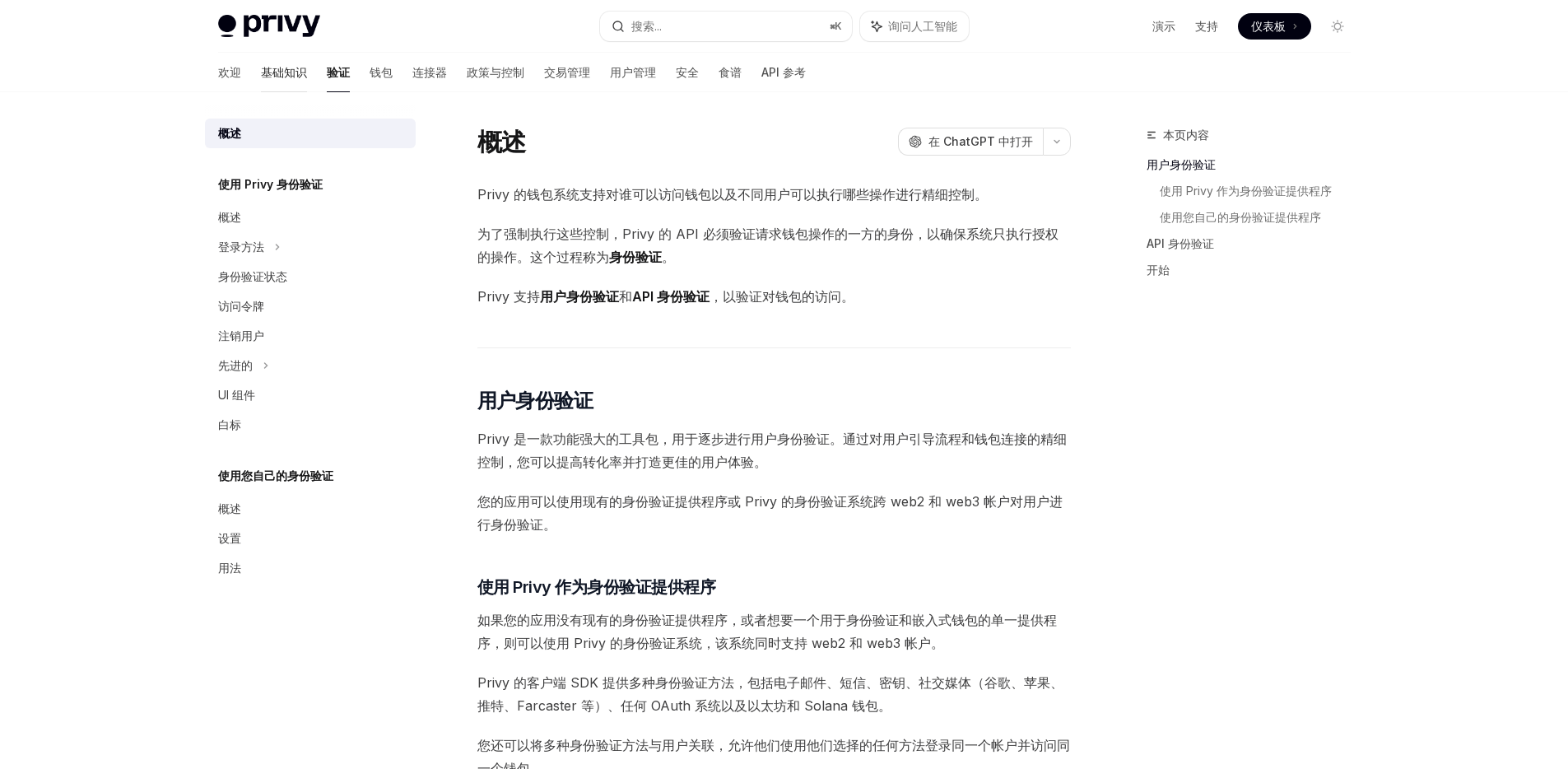
click at [261, 71] on font "基础知识" at bounding box center [284, 72] width 46 height 14
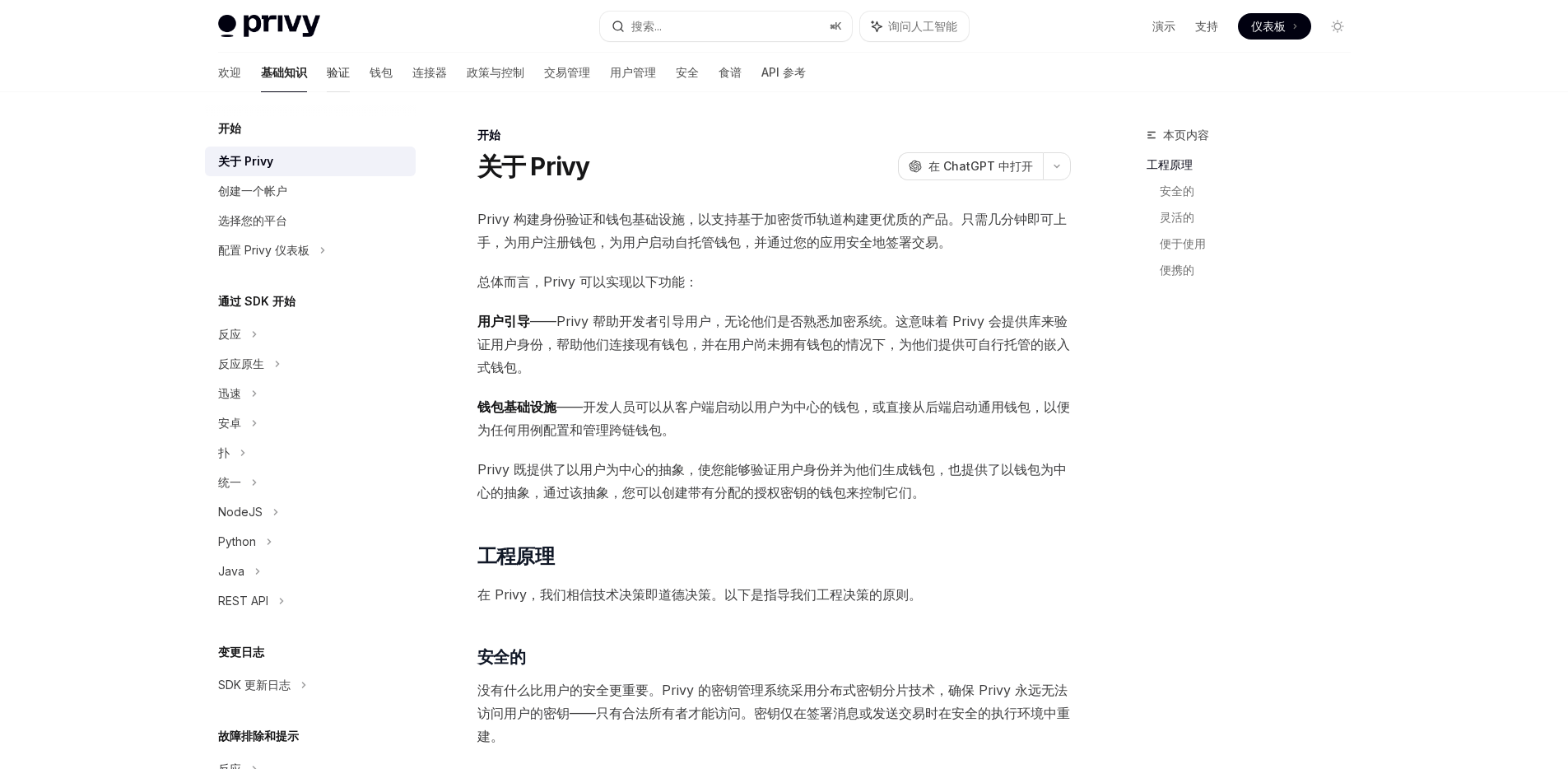
click at [326, 72] on font "验证" at bounding box center [338, 72] width 23 height 14
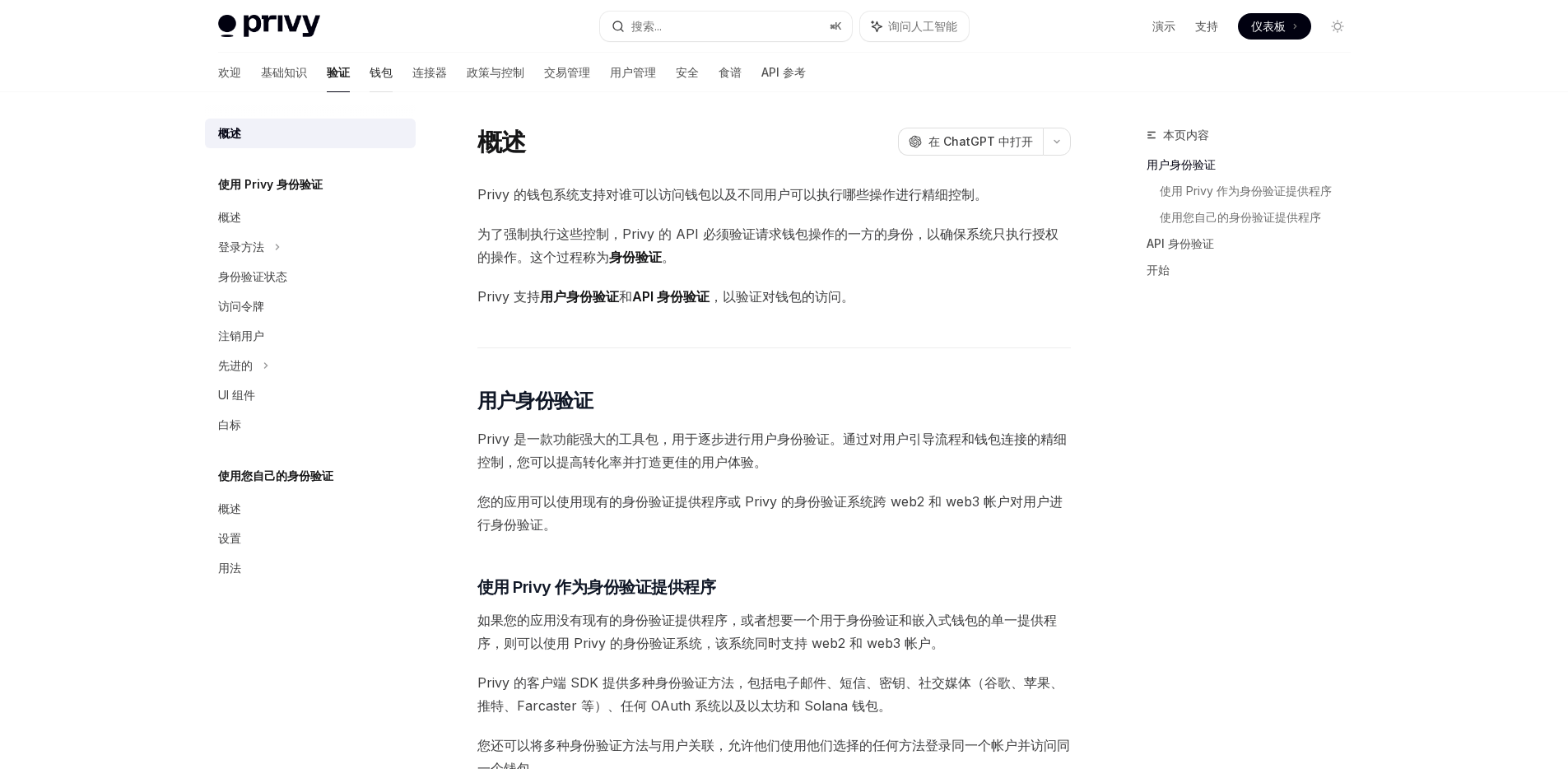
click at [369, 74] on font "钱包" at bounding box center [380, 72] width 23 height 14
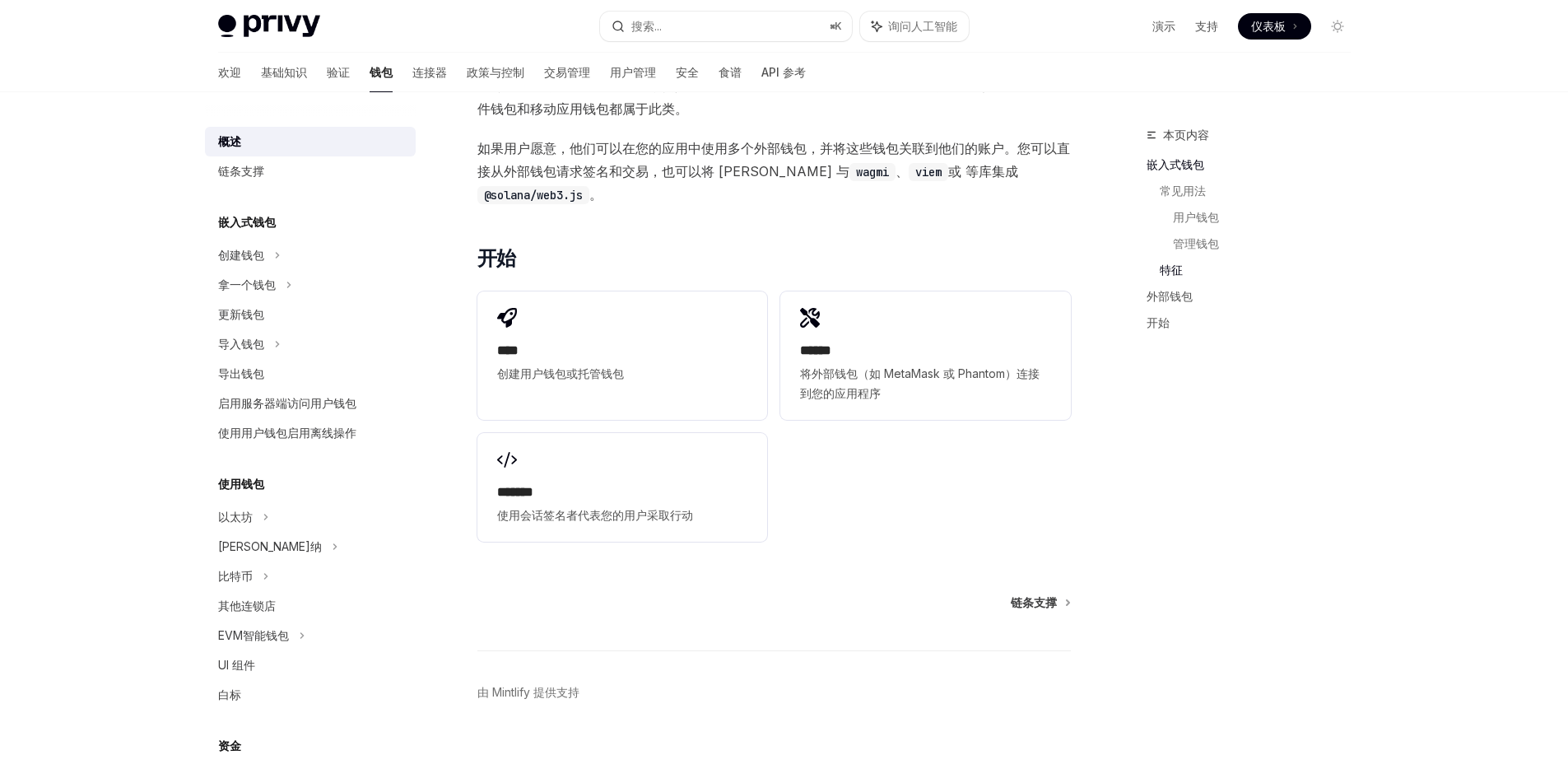
scroll to position [2097, 0]
click at [286, 404] on font "启用服务器端访问用户钱包" at bounding box center [286, 403] width 138 height 14
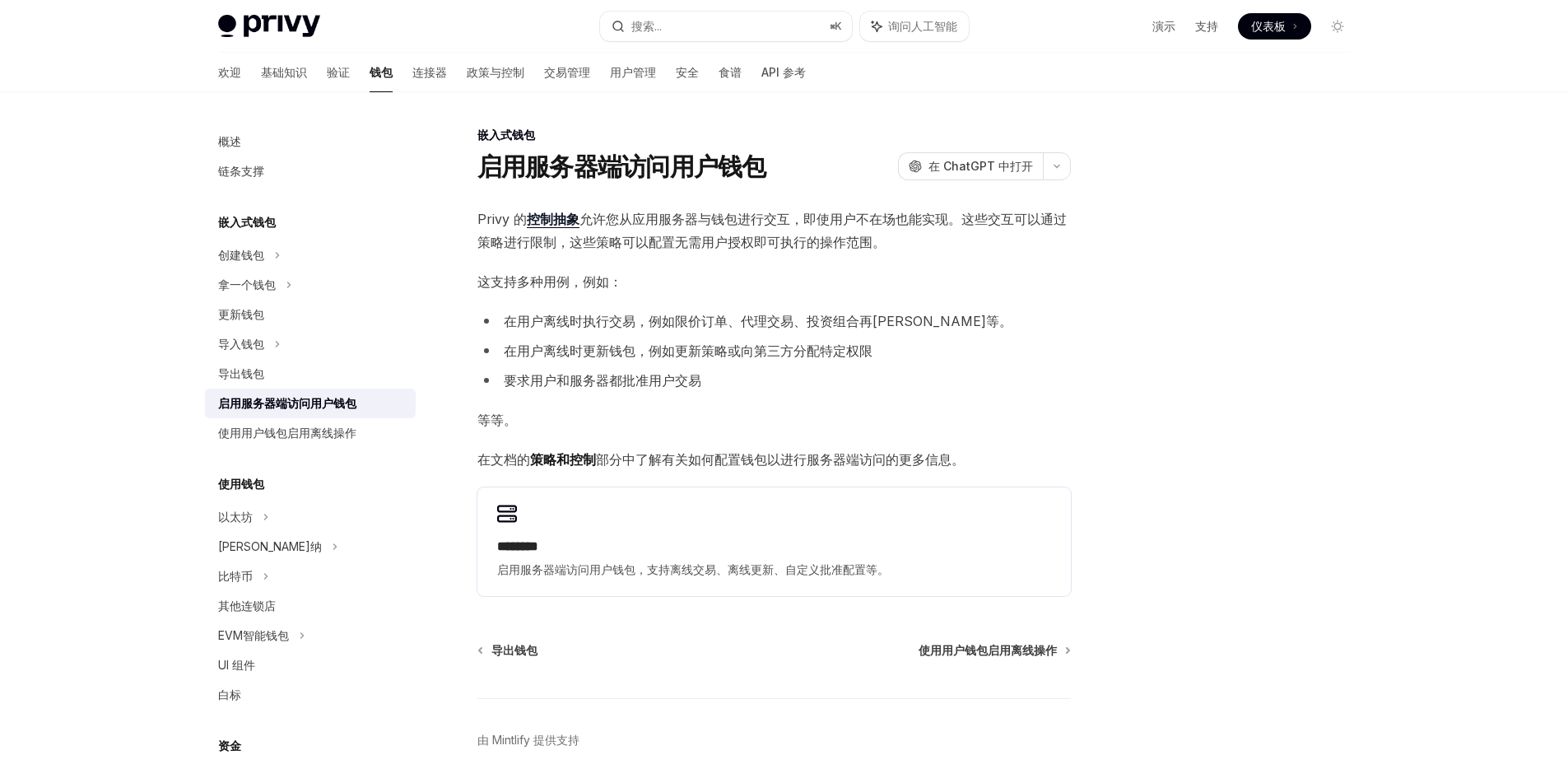
click at [679, 219] on font "允许您从应用服务器与钱包进行交互，即使用户不在场也能实现。这些交互可以通过策略进行限制，这些策略可以配置无需用户授权即可执行的操作范围。" at bounding box center [771, 230] width 589 height 39
click at [680, 219] on font "允许您从应用服务器与钱包进行交互，即使用户不在场也能实现。这些交互可以通过策略进行限制，这些策略可以配置无需用户授权即可执行的操作范围。" at bounding box center [771, 230] width 589 height 39
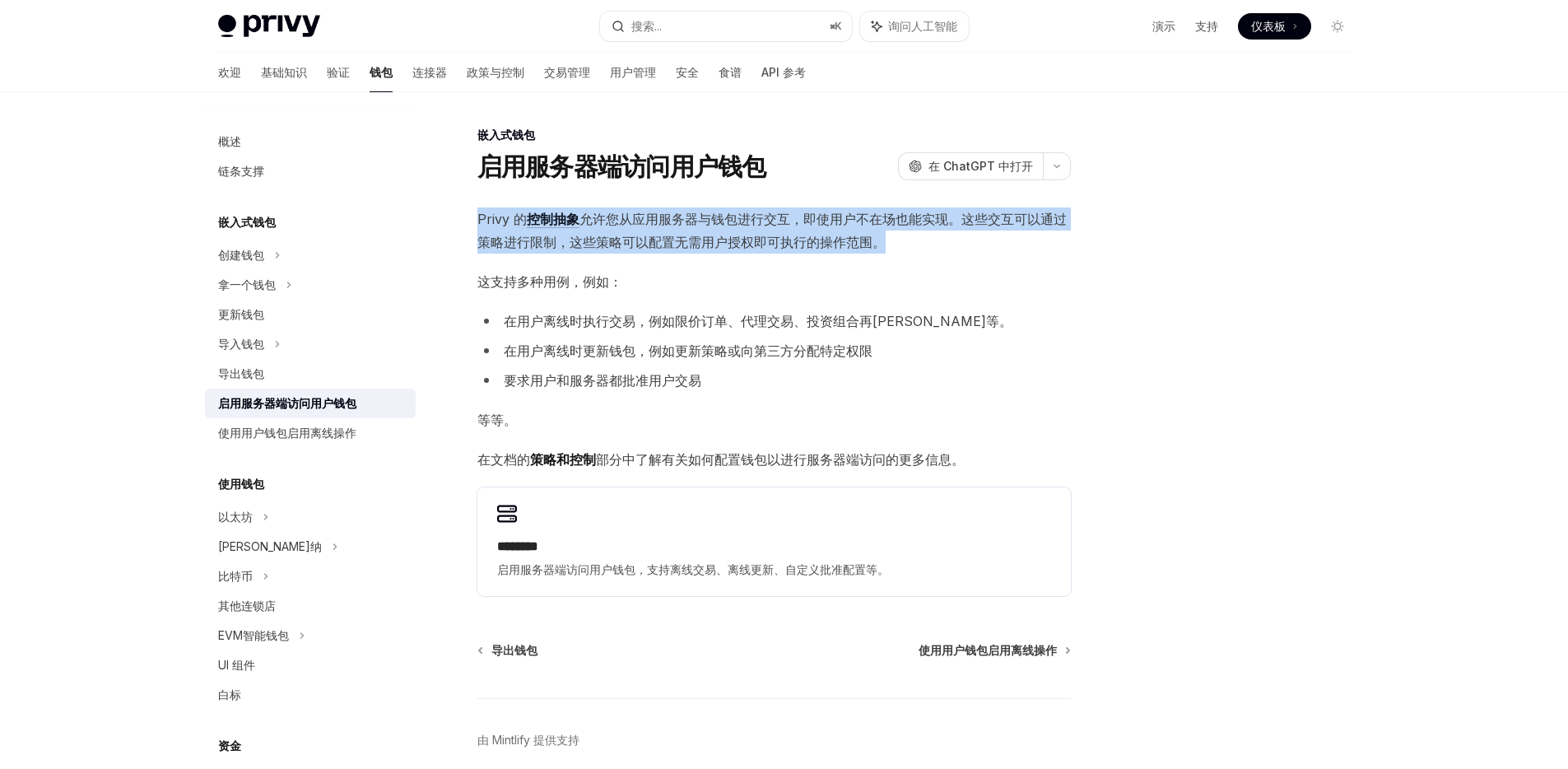
click at [680, 219] on font "允许您从应用服务器与钱包进行交互，即使用户不在场也能实现。这些交互可以通过策略进行限制，这些策略可以配置无需用户授权即可执行的操作范围。" at bounding box center [771, 230] width 589 height 39
click at [678, 229] on span "Privy 的 控制抽象 允许您从应用服务器与钱包进行交互，即使用户不在场也能实现。这些交互可以通过策略进行限制，这些策略可以配置无需用户授权即可执行的操作范…" at bounding box center [774, 230] width 594 height 46
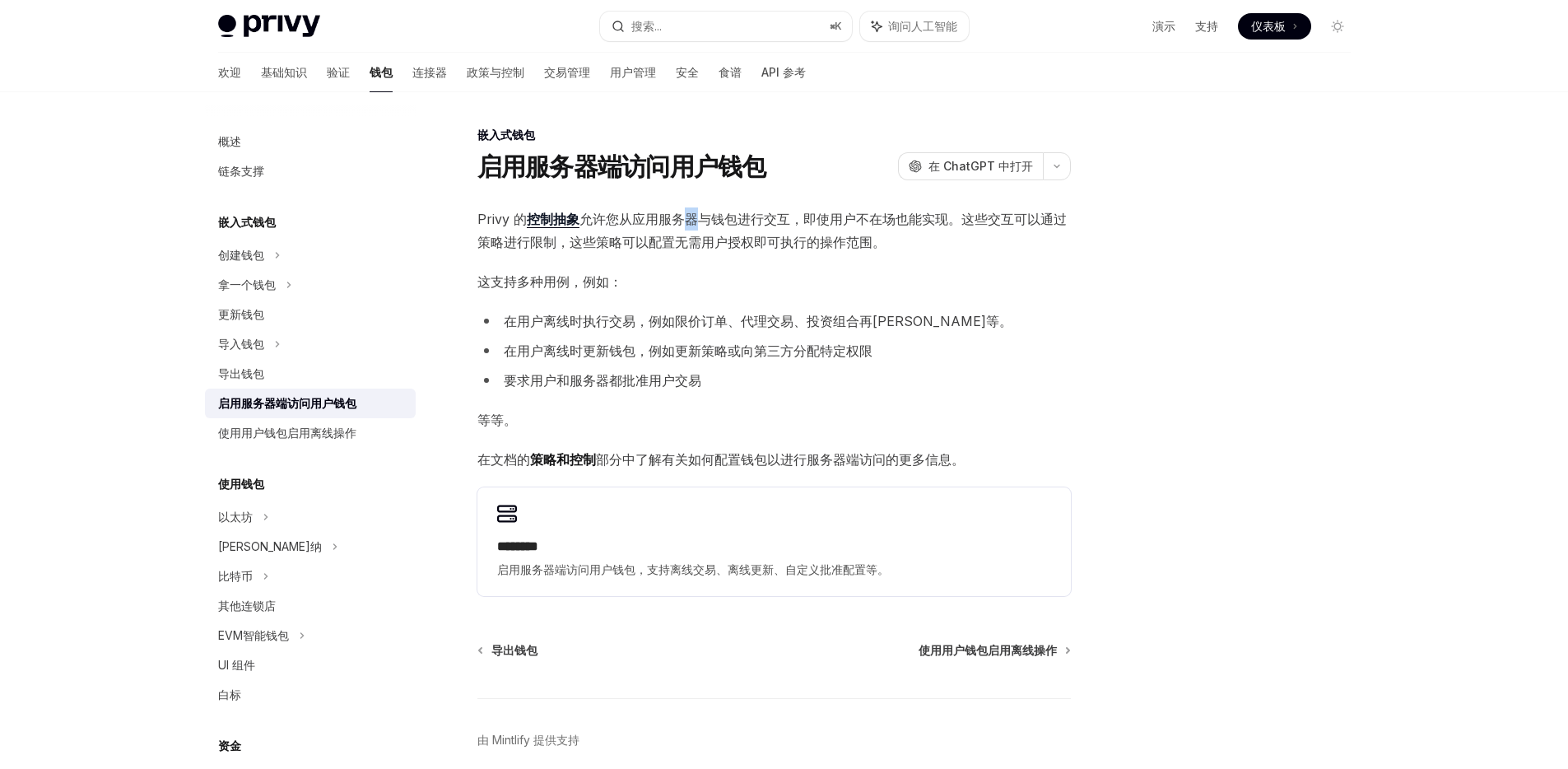
click at [678, 229] on span "Privy 的 控制抽象 允许您从应用服务器与钱包进行交互，即使用户不在场也能实现。这些交互可以通过策略进行限制，这些策略可以配置无需用户授权即可执行的操作范…" at bounding box center [774, 230] width 594 height 46
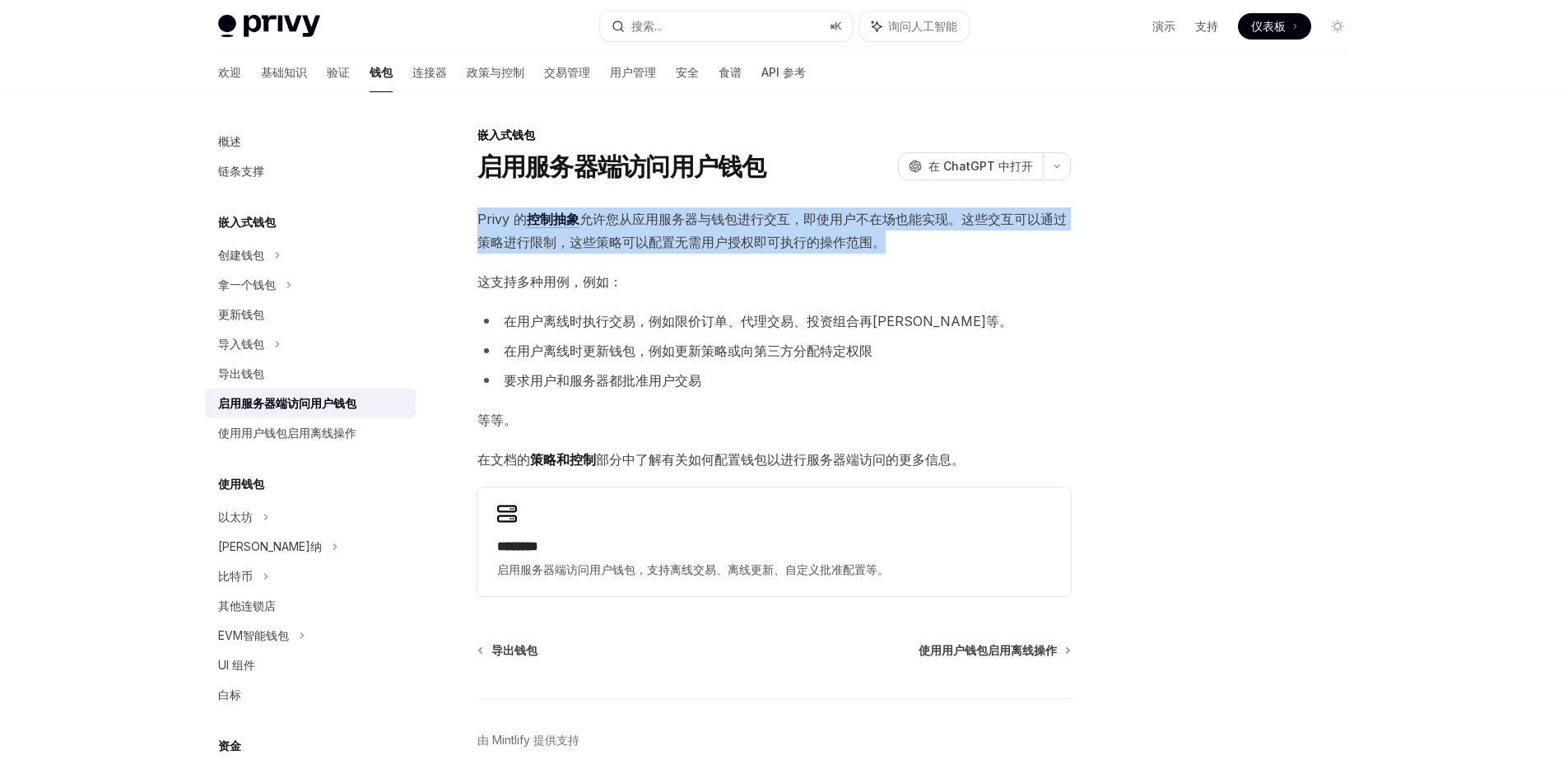
click at [678, 229] on span "Privy 的 控制抽象 允许您从应用服务器与钱包进行交互，即使用户不在场也能实现。这些交互可以通过策略进行限制，这些策略可以配置无需用户授权即可执行的操作范…" at bounding box center [774, 230] width 594 height 46
click at [677, 219] on font "允许您从应用服务器与钱包进行交互，即使用户不在场也能实现。这些交互可以通过策略进行限制，这些策略可以配置无需用户授权即可执行的操作范围。" at bounding box center [771, 230] width 589 height 39
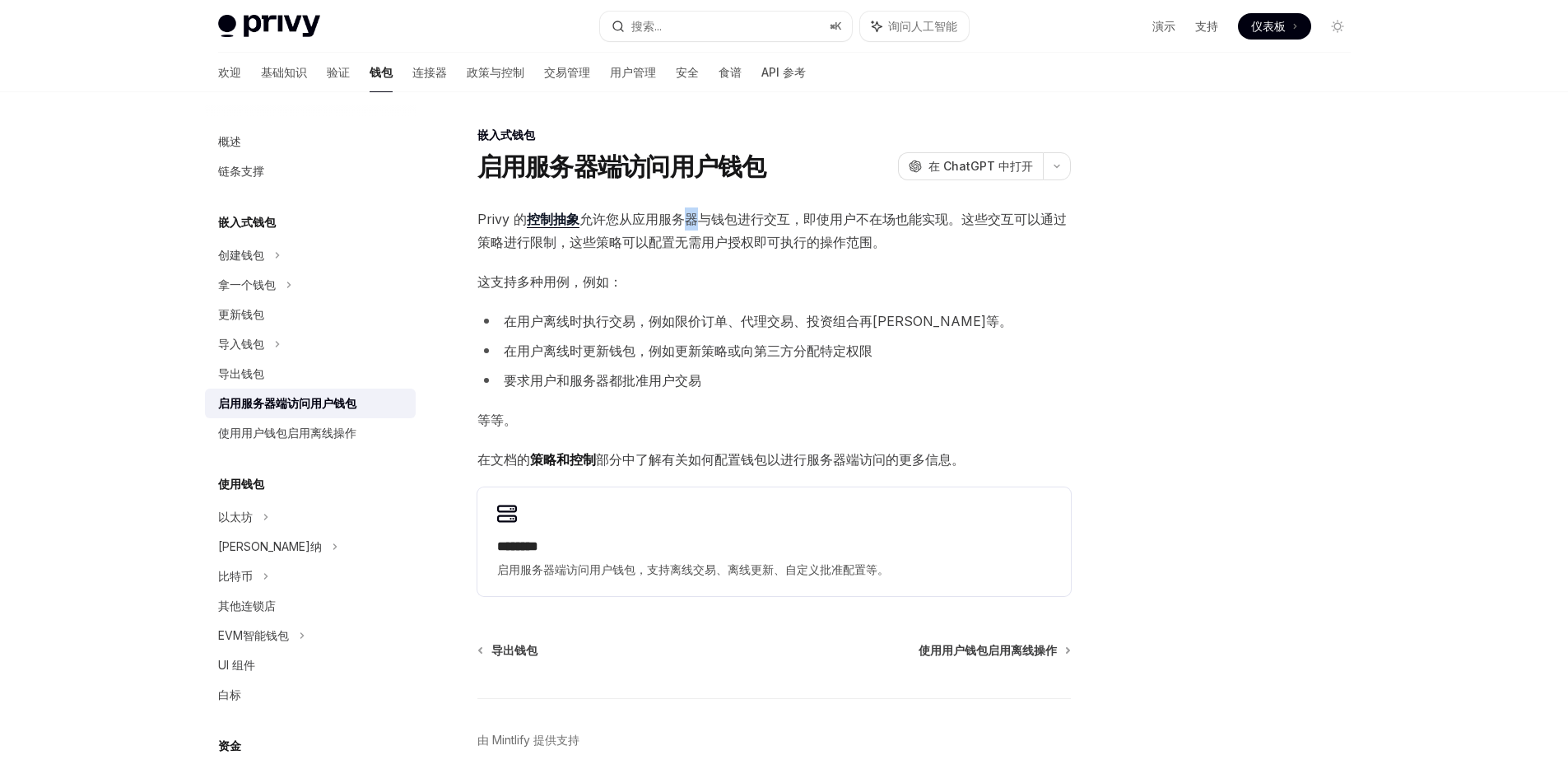
click at [677, 219] on font "允许您从应用服务器与钱包进行交互，即使用户不在场也能实现。这些交互可以通过策略进行限制，这些策略可以配置无需用户授权即可执行的操作范围。" at bounding box center [771, 230] width 589 height 39
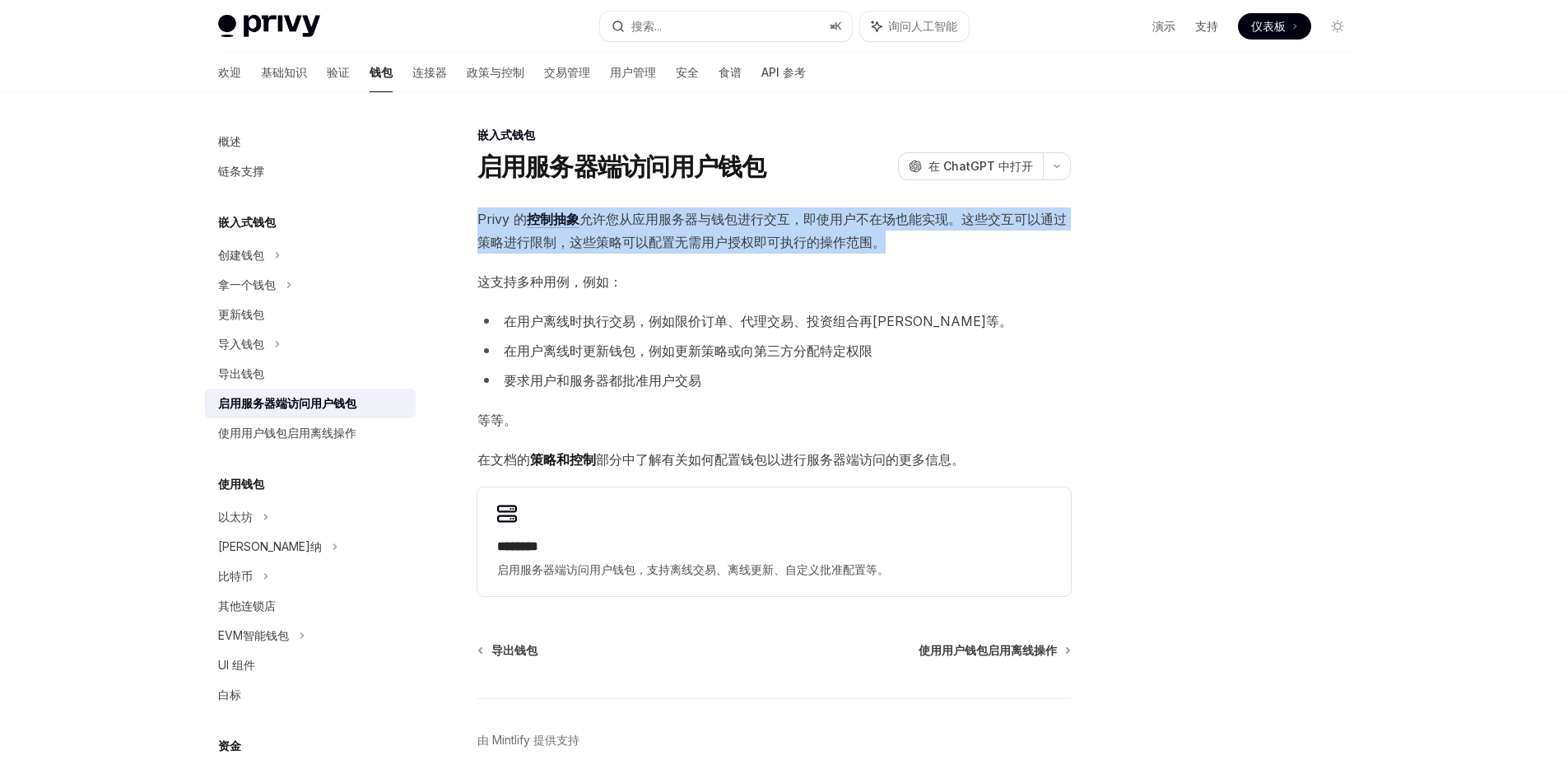
click at [677, 219] on font "允许您从应用服务器与钱包进行交互，即使用户不在场也能实现。这些交互可以通过策略进行限制，这些策略可以配置无需用户授权即可执行的操作范围。" at bounding box center [771, 230] width 589 height 39
click at [676, 228] on span "Privy 的 控制抽象 允许您从应用服务器与钱包进行交互，即使用户不在场也能实现。这些交互可以通过策略进行限制，这些策略可以配置无需用户授权即可执行的操作范…" at bounding box center [774, 230] width 594 height 46
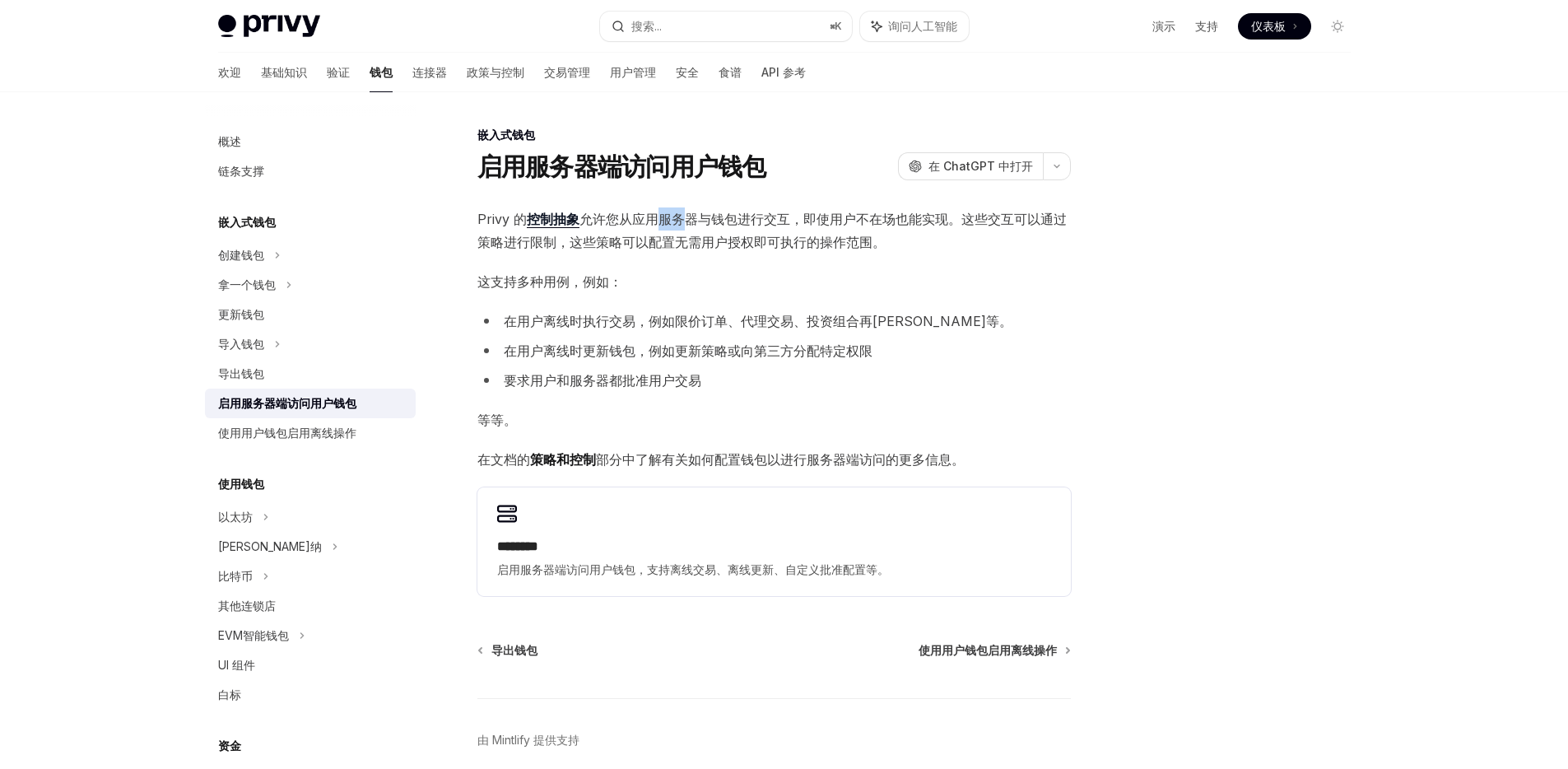
click at [676, 228] on span "Privy 的 控制抽象 允许您从应用服务器与钱包进行交互，即使用户不在场也能实现。这些交互可以通过策略进行限制，这些策略可以配置无需用户授权即可执行的操作范…" at bounding box center [774, 230] width 594 height 46
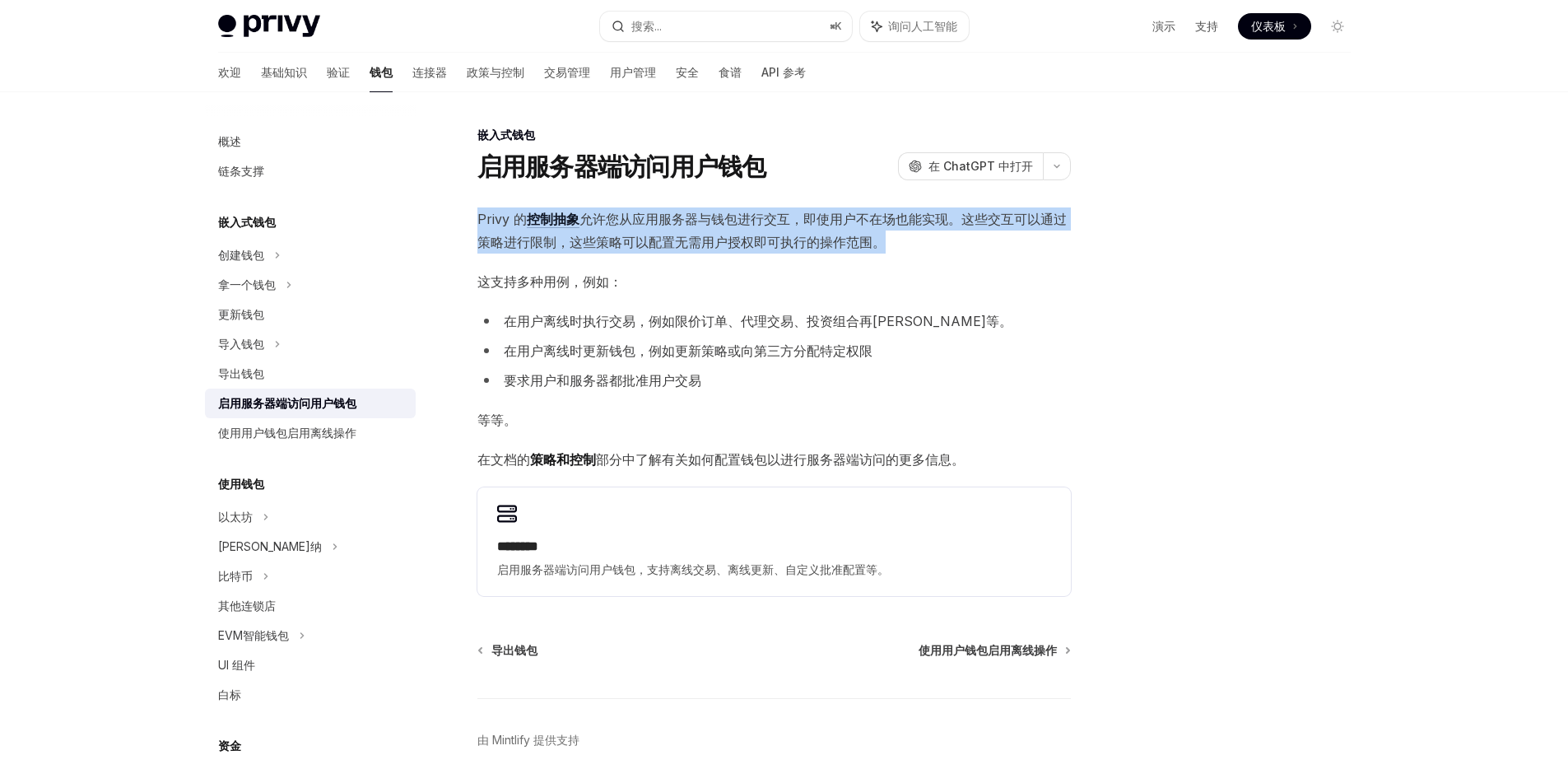
click at [676, 228] on span "Privy 的 控制抽象 允许您从应用服务器与钱包进行交互，即使用户不在场也能实现。这些交互可以通过策略进行限制，这些策略可以配置无需用户授权即可执行的操作范…" at bounding box center [774, 230] width 594 height 46
click at [664, 223] on font "允许您从应用服务器与钱包进行交互，即使用户不在场也能实现。这些交互可以通过策略进行限制，这些策略可以配置无需用户授权即可执行的操作范围。" at bounding box center [771, 230] width 589 height 39
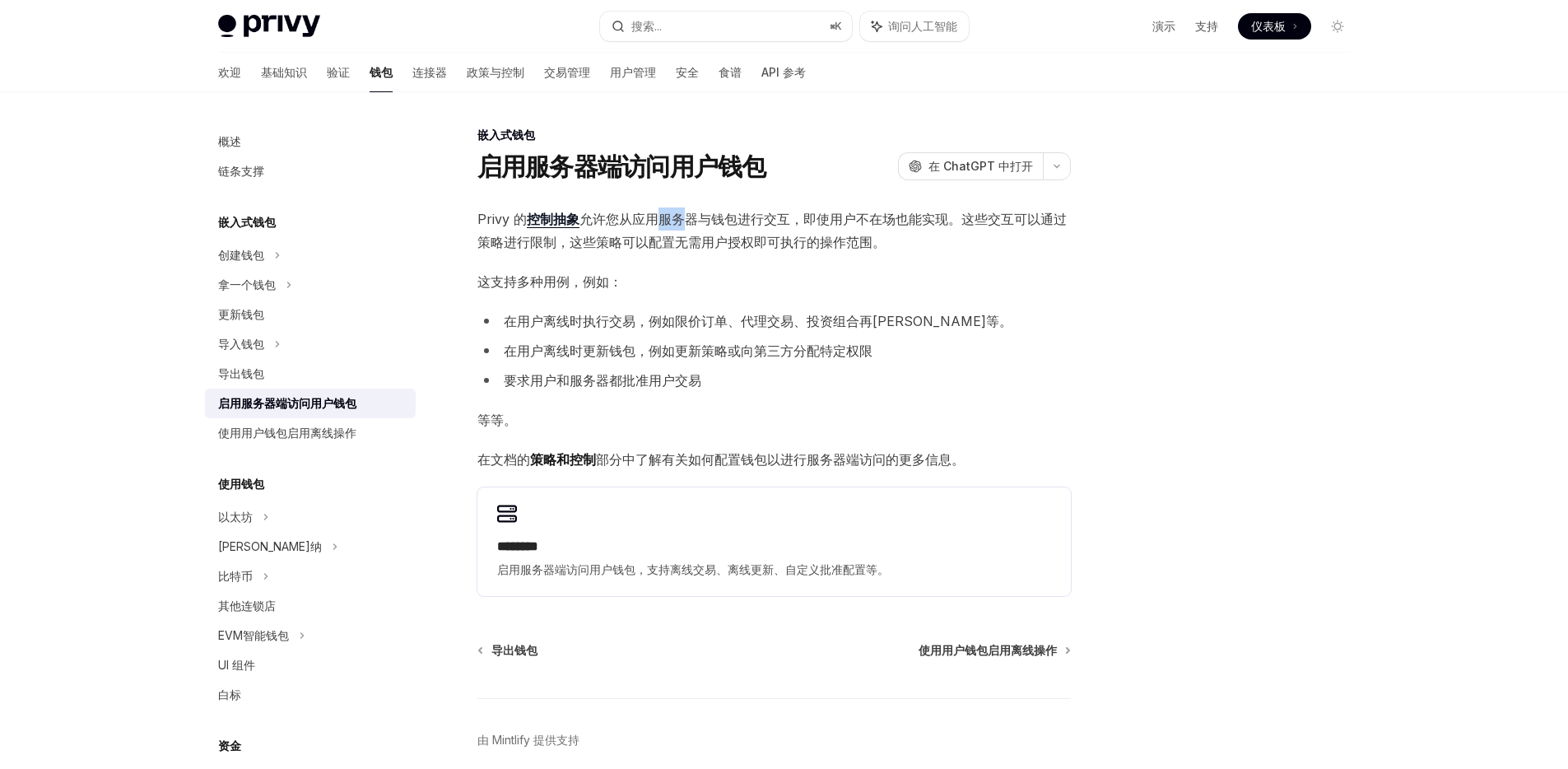
click at [664, 223] on font "允许您从应用服务器与钱包进行交互，即使用户不在场也能实现。这些交互可以通过策略进行限制，这些策略可以配置无需用户授权即可执行的操作范围。" at bounding box center [771, 230] width 589 height 39
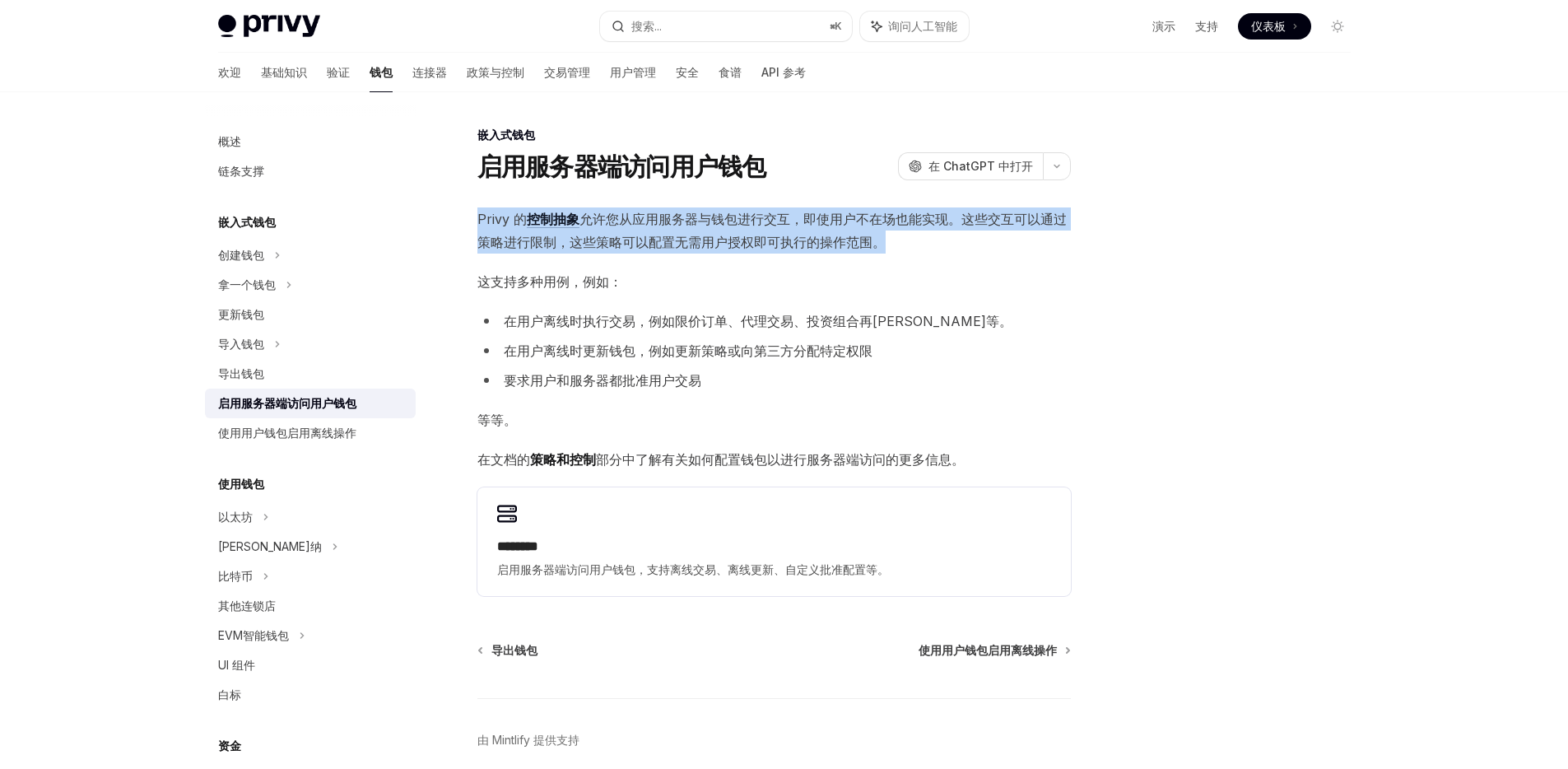
click at [664, 223] on font "允许您从应用服务器与钱包进行交互，即使用户不在场也能实现。这些交互可以通过策略进行限制，这些策略可以配置无需用户授权即可执行的操作范围。" at bounding box center [771, 230] width 589 height 39
click at [661, 238] on font "允许您从应用服务器与钱包进行交互，即使用户不在场也能实现。这些交互可以通过策略进行限制，这些策略可以配置无需用户授权即可执行的操作范围。" at bounding box center [771, 230] width 589 height 39
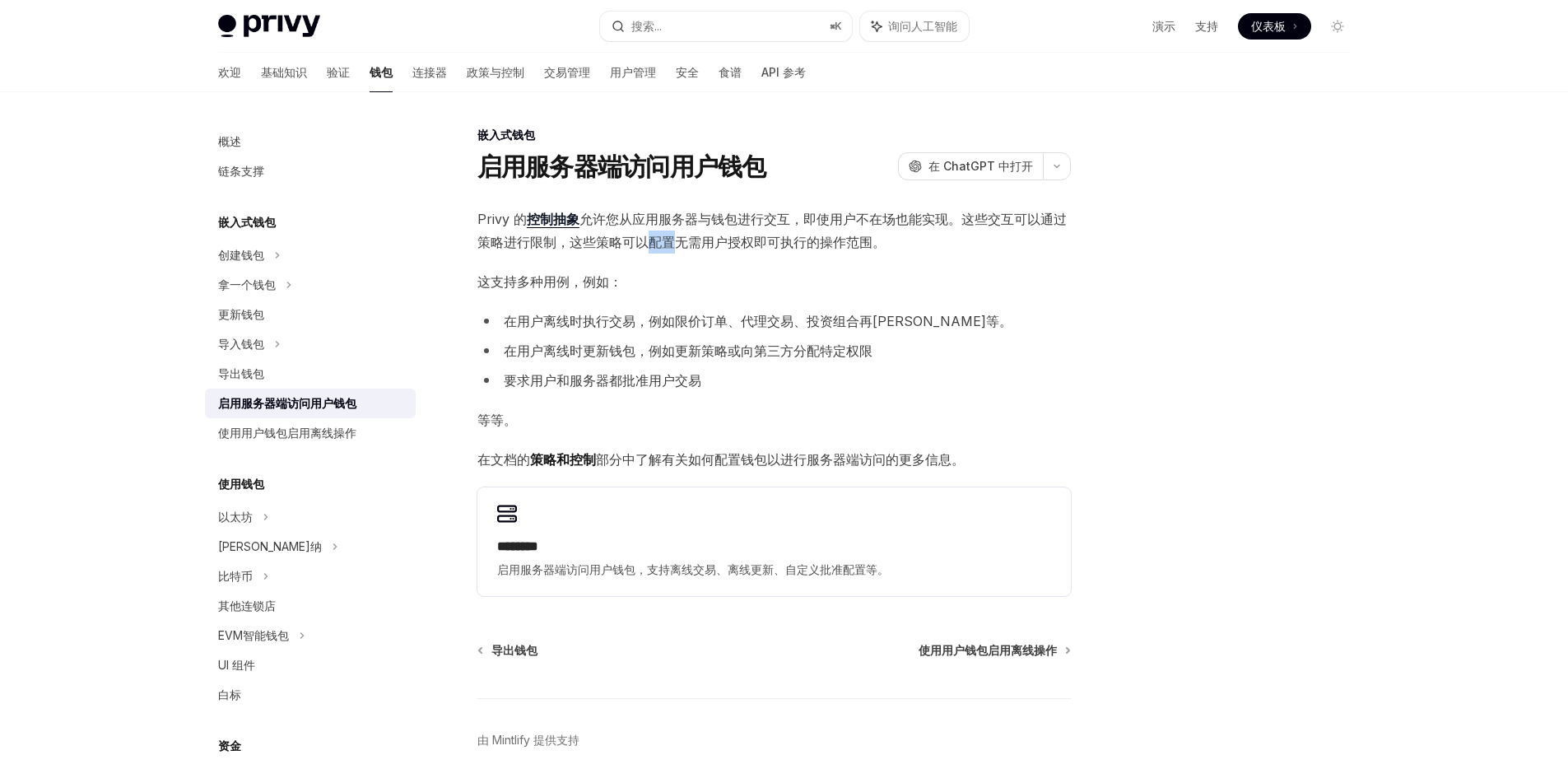
click at [661, 238] on font "允许您从应用服务器与钱包进行交互，即使用户不在场也能实现。这些交互可以通过策略进行限制，这些策略可以配置无需用户授权即可执行的操作范围。" at bounding box center [771, 230] width 589 height 39
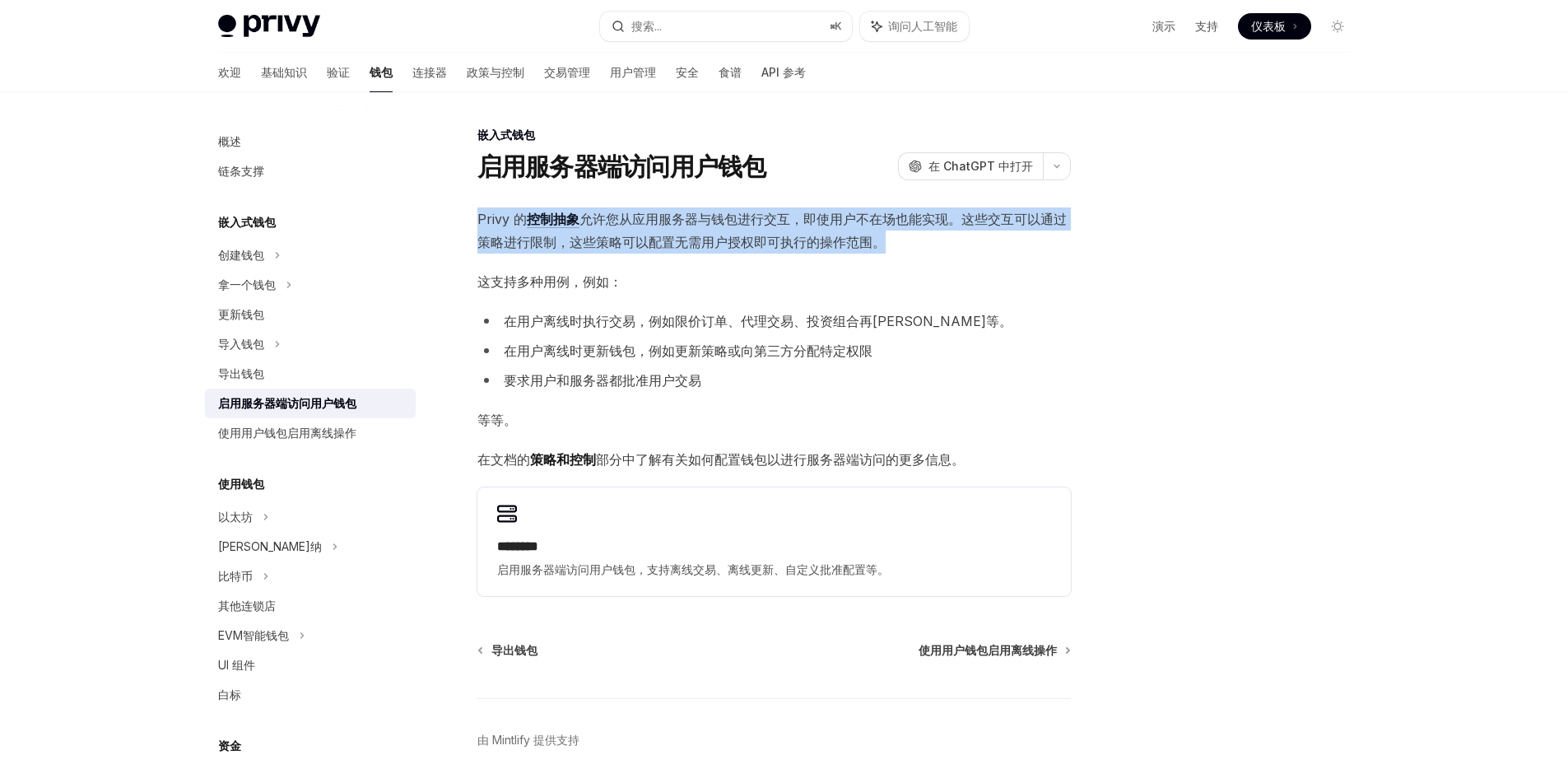
click at [661, 238] on font "允许您从应用服务器与钱包进行交互，即使用户不在场也能实现。这些交互可以通过策略进行限制，这些策略可以配置无需用户授权即可执行的操作范围。" at bounding box center [771, 230] width 589 height 39
click at [662, 226] on font "允许您从应用服务器与钱包进行交互，即使用户不在场也能实现。这些交互可以通过策略进行限制，这些策略可以配置无需用户授权即可执行的操作范围。" at bounding box center [771, 230] width 589 height 39
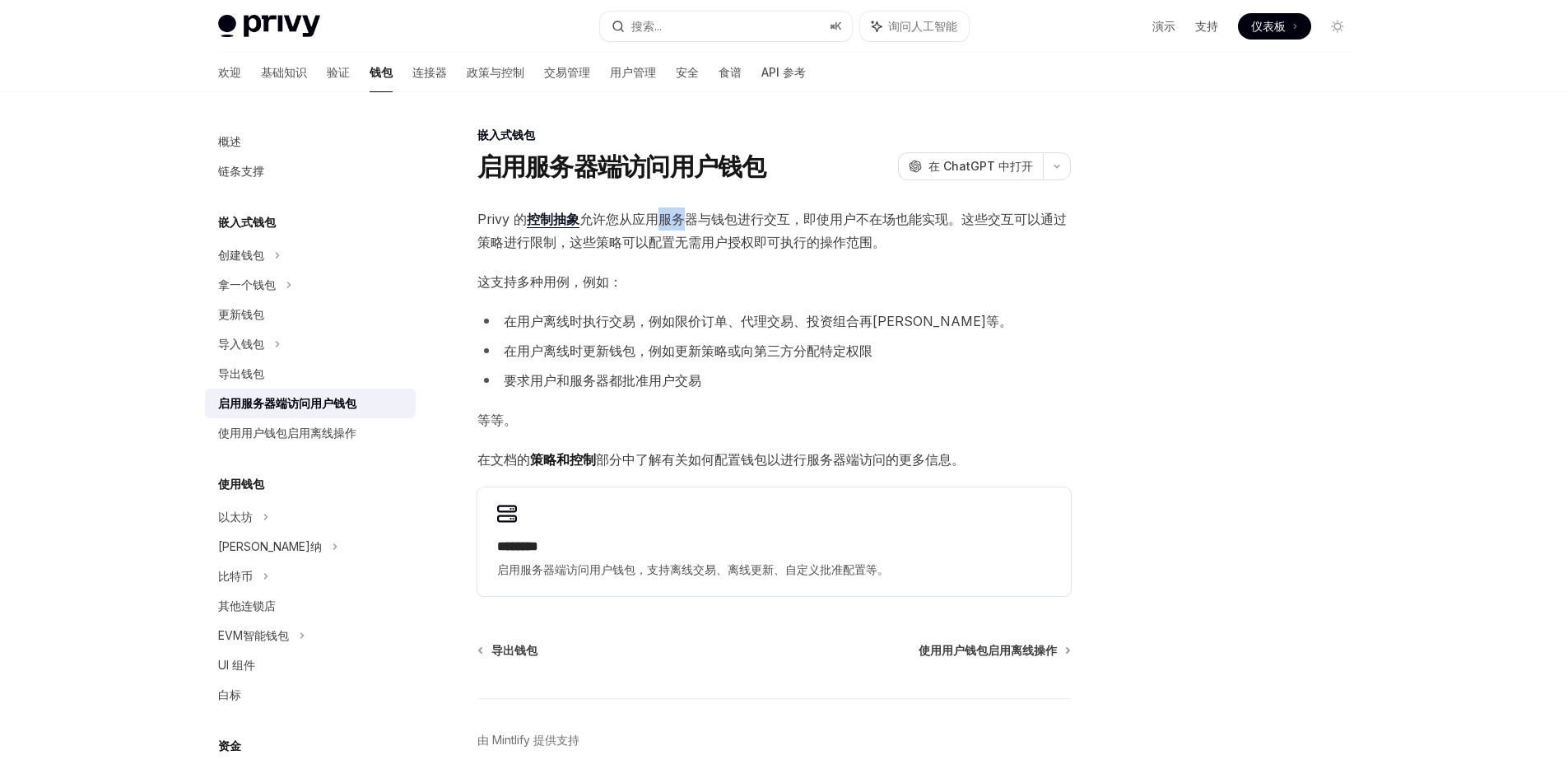
click at [662, 226] on font "允许您从应用服务器与钱包进行交互，即使用户不在场也能实现。这些交互可以通过策略进行限制，这些策略可以配置无需用户授权即可执行的操作范围。" at bounding box center [771, 230] width 589 height 39
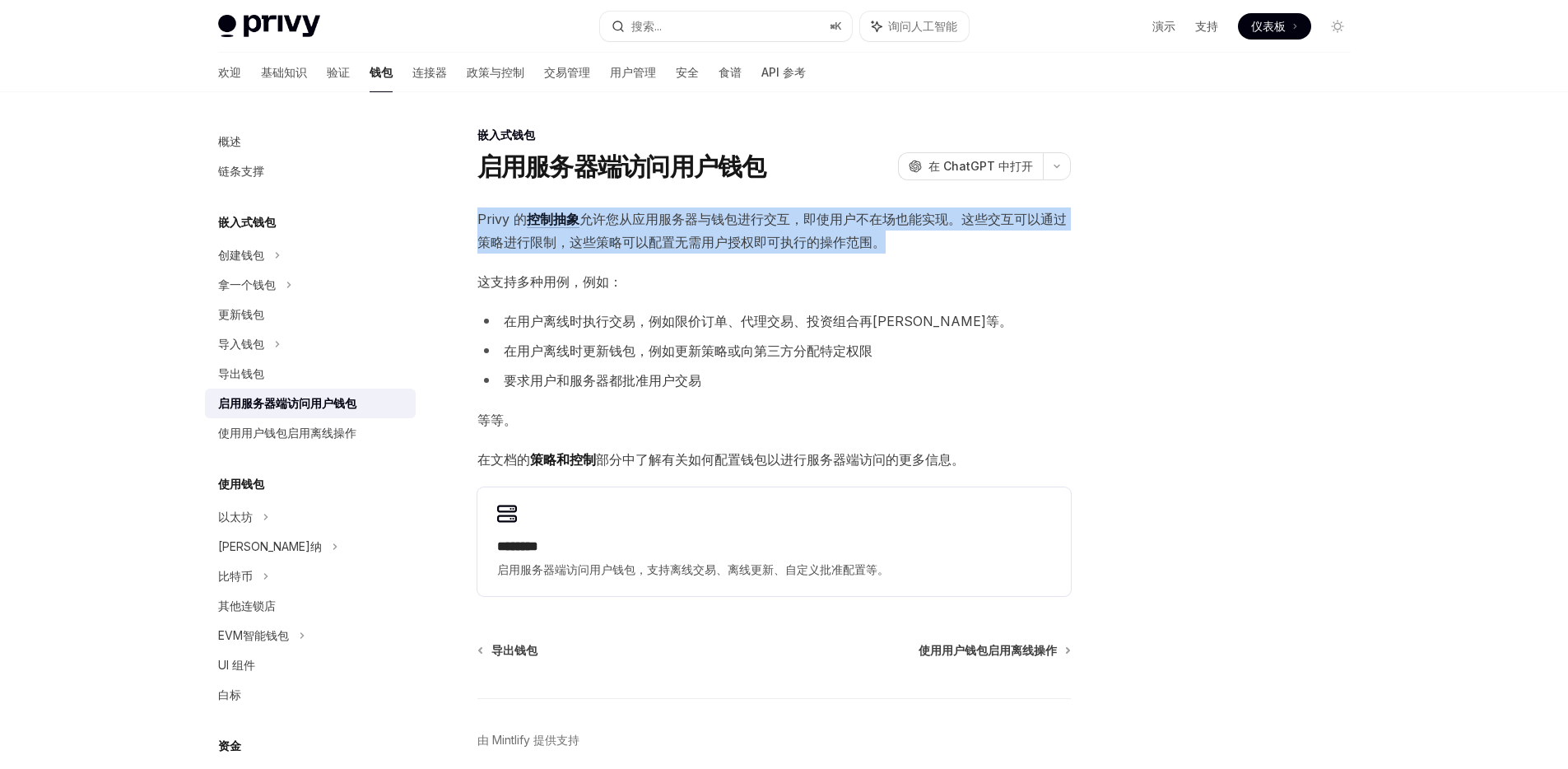
click at [662, 226] on font "允许您从应用服务器与钱包进行交互，即使用户不在场也能实现。这些交互可以通过策略进行限制，这些策略可以配置无需用户授权即可执行的操作范围。" at bounding box center [771, 230] width 589 height 39
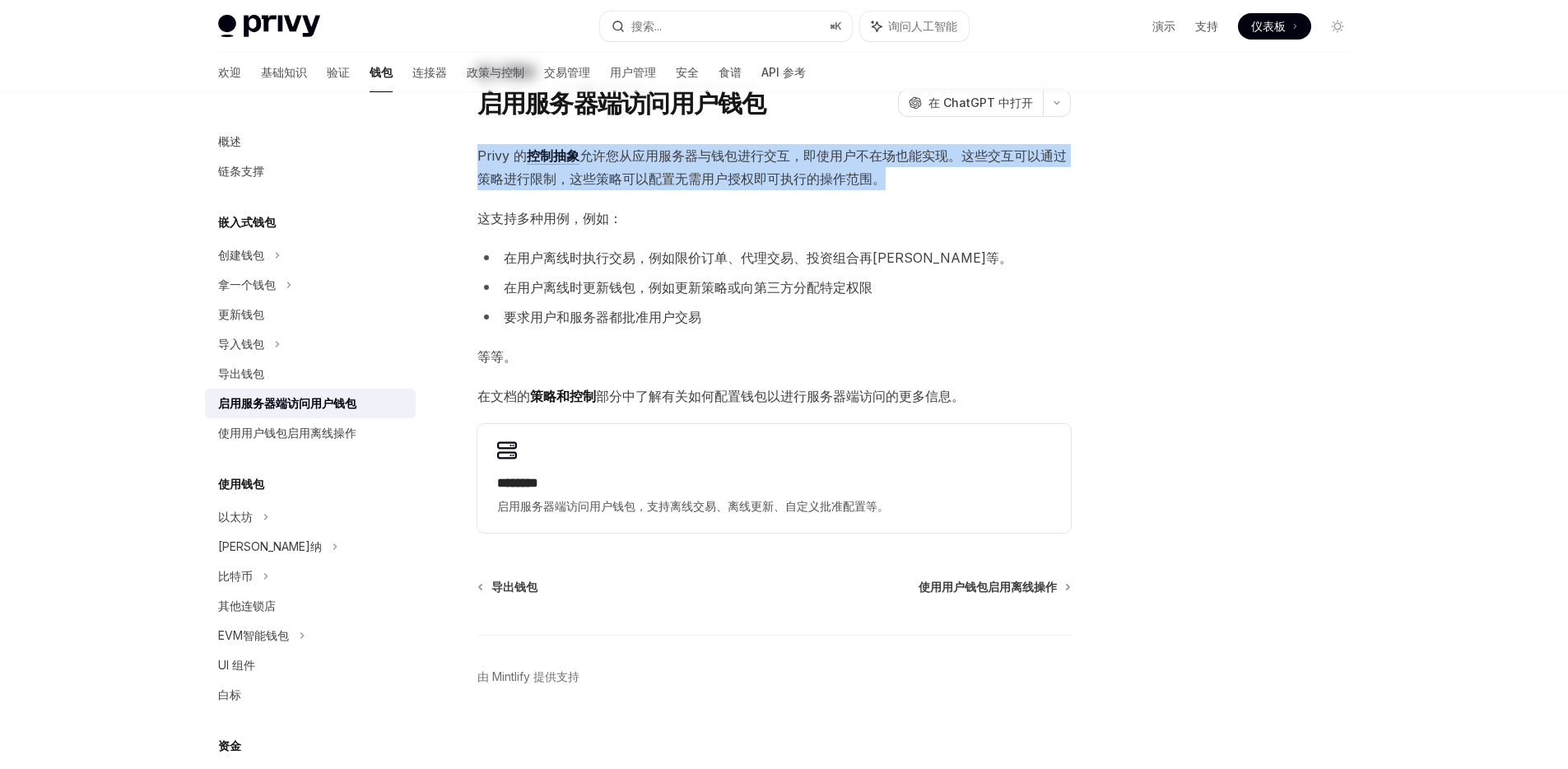
scroll to position [71, 0]
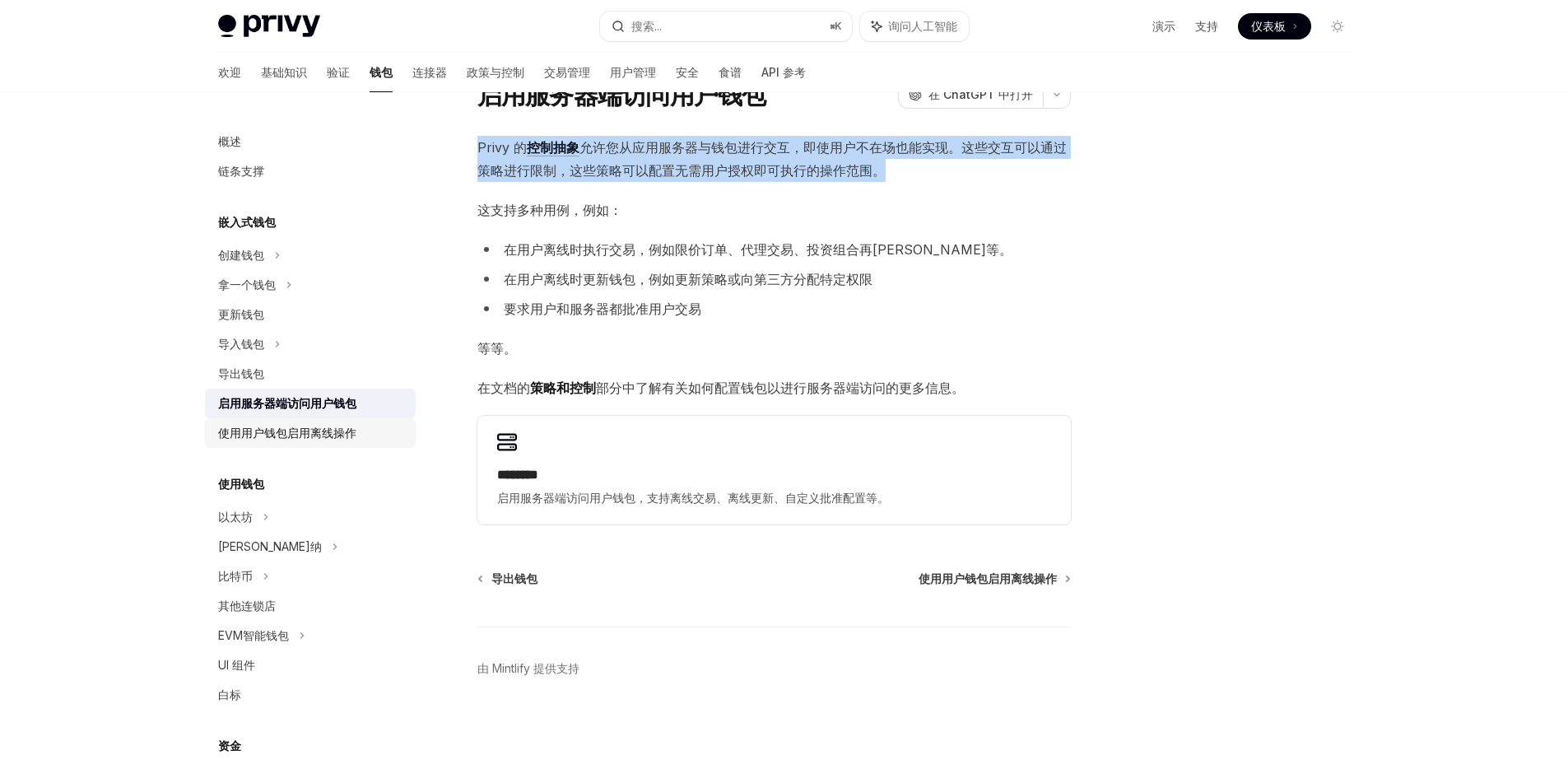
click at [348, 435] on font "使用用户钱包启用离线操作" at bounding box center [286, 433] width 138 height 14
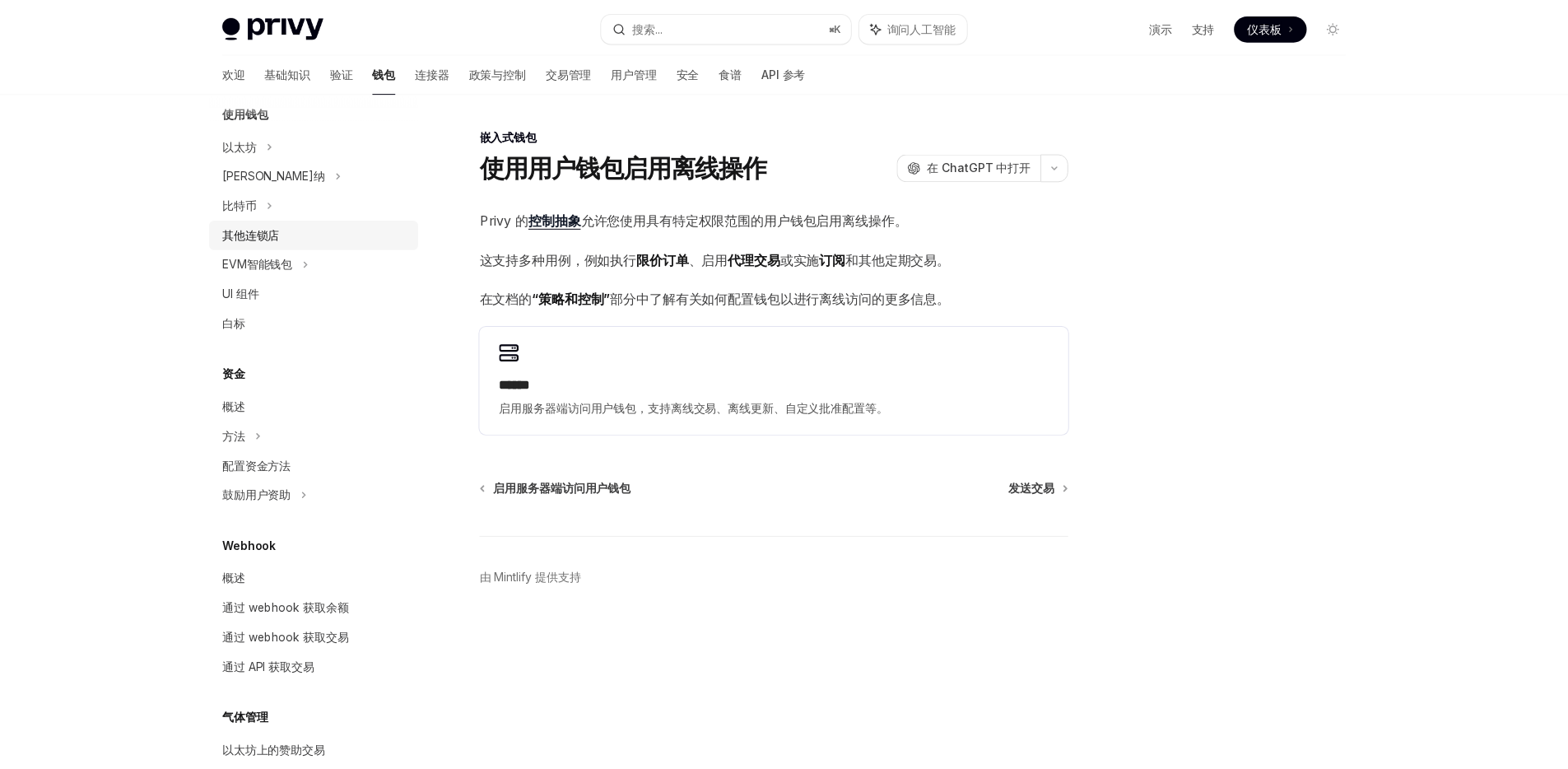
scroll to position [577, 0]
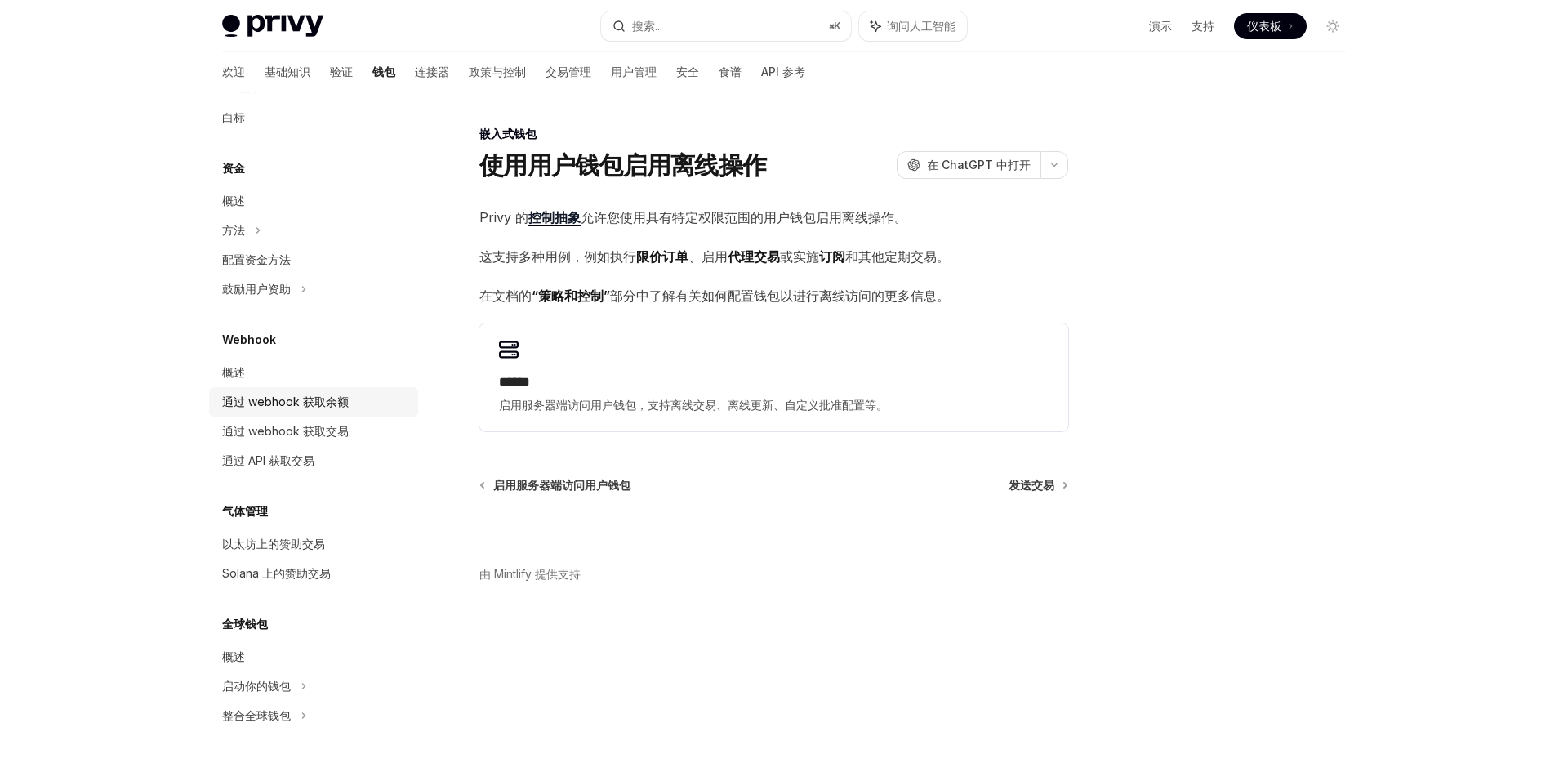
click at [340, 407] on font "通过 webhook 获取余额" at bounding box center [285, 402] width 127 height 14
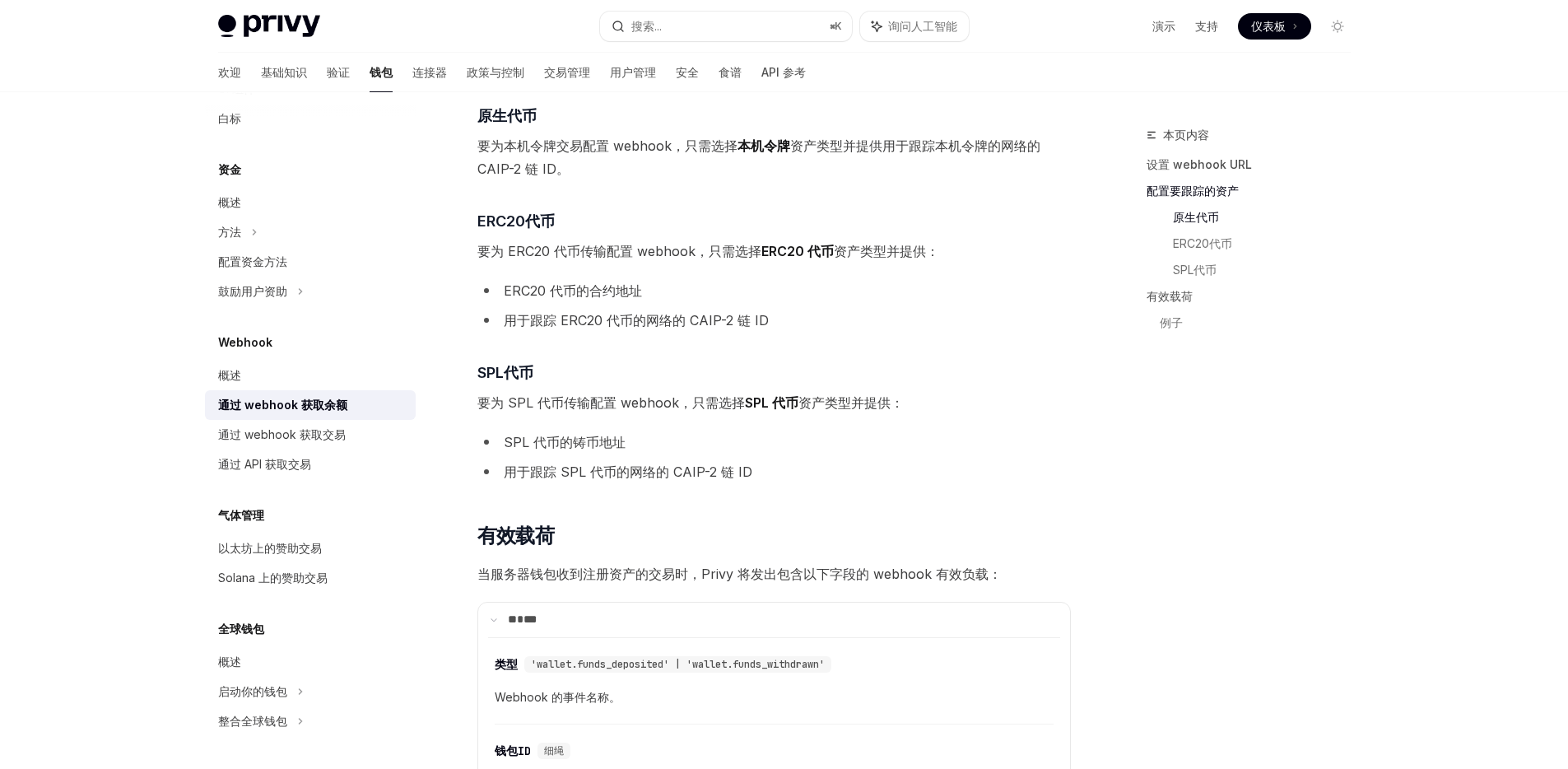
scroll to position [966, 0]
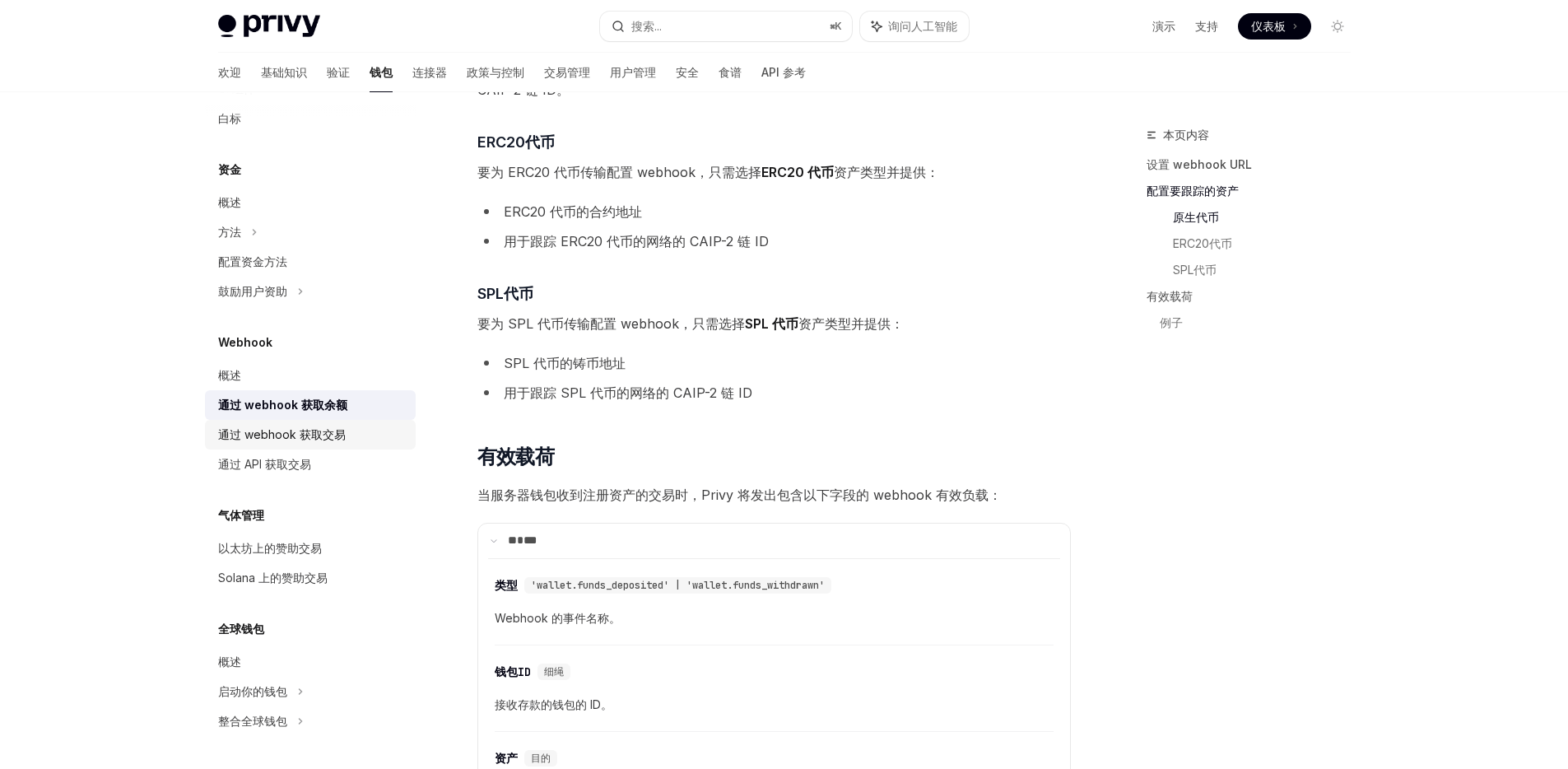
click at [306, 440] on font "通过 webhook 获取交易" at bounding box center [281, 435] width 128 height 14
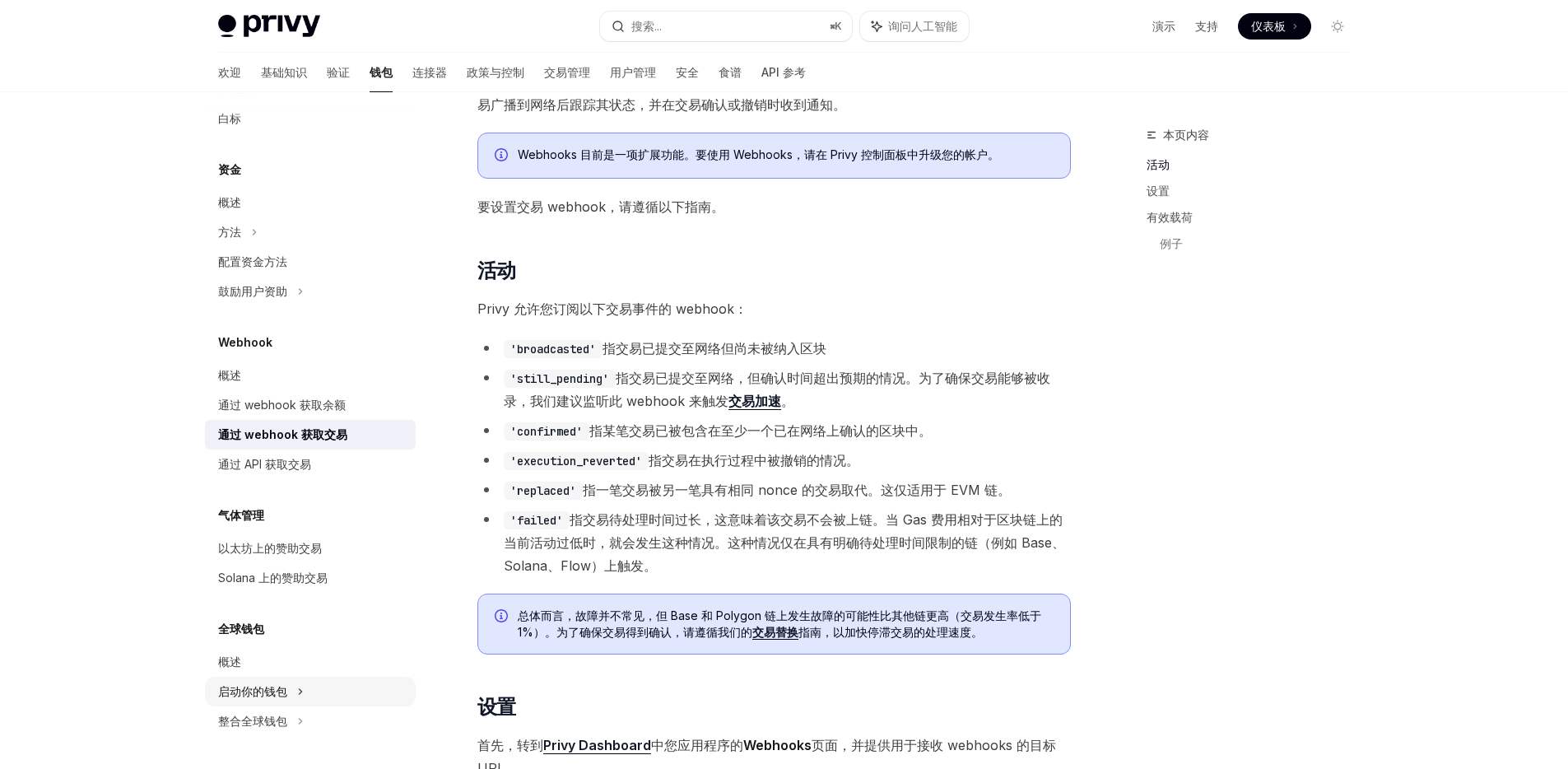
scroll to position [476, 0]
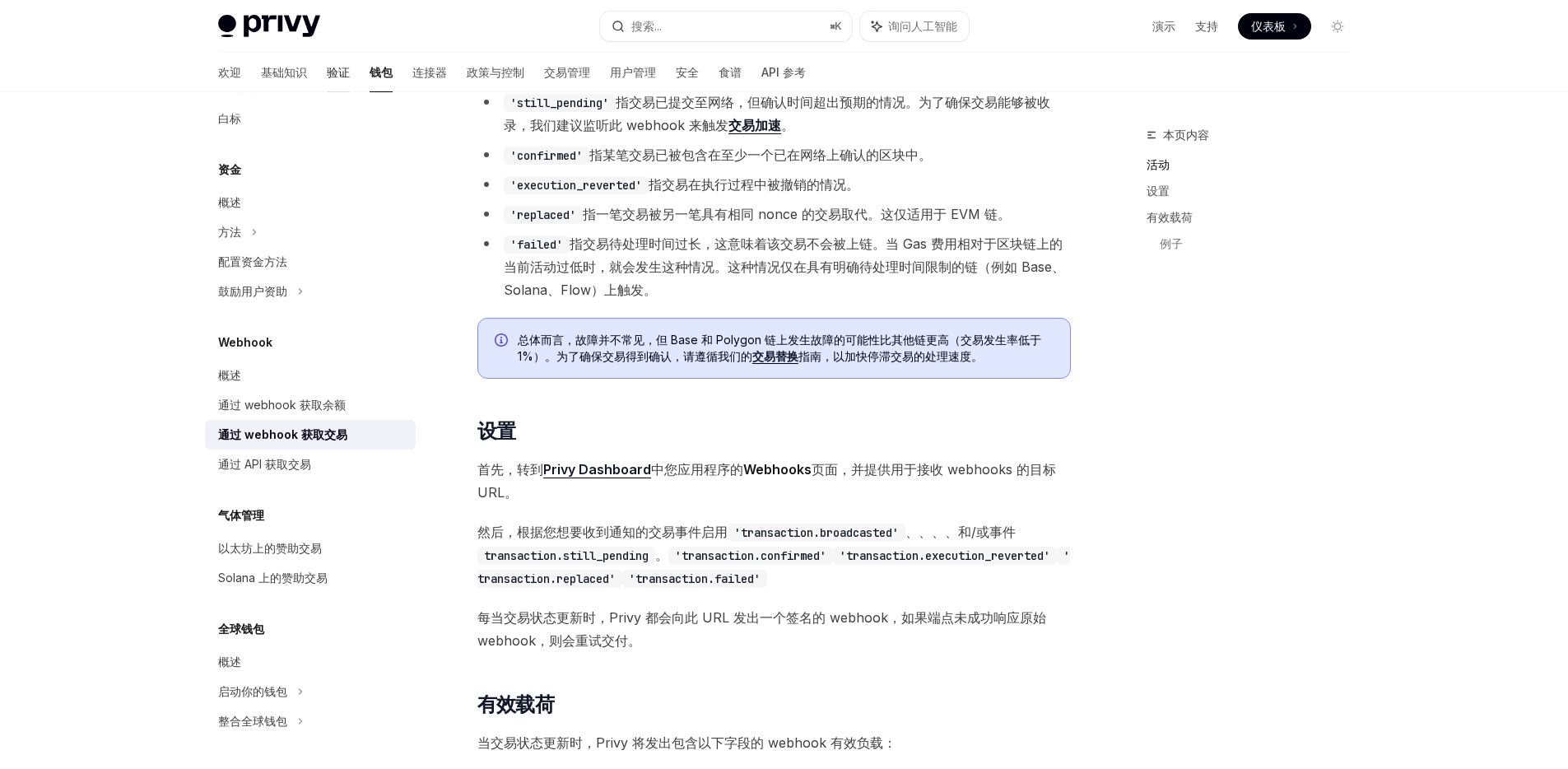
click at [326, 71] on font "验证" at bounding box center [338, 72] width 23 height 14
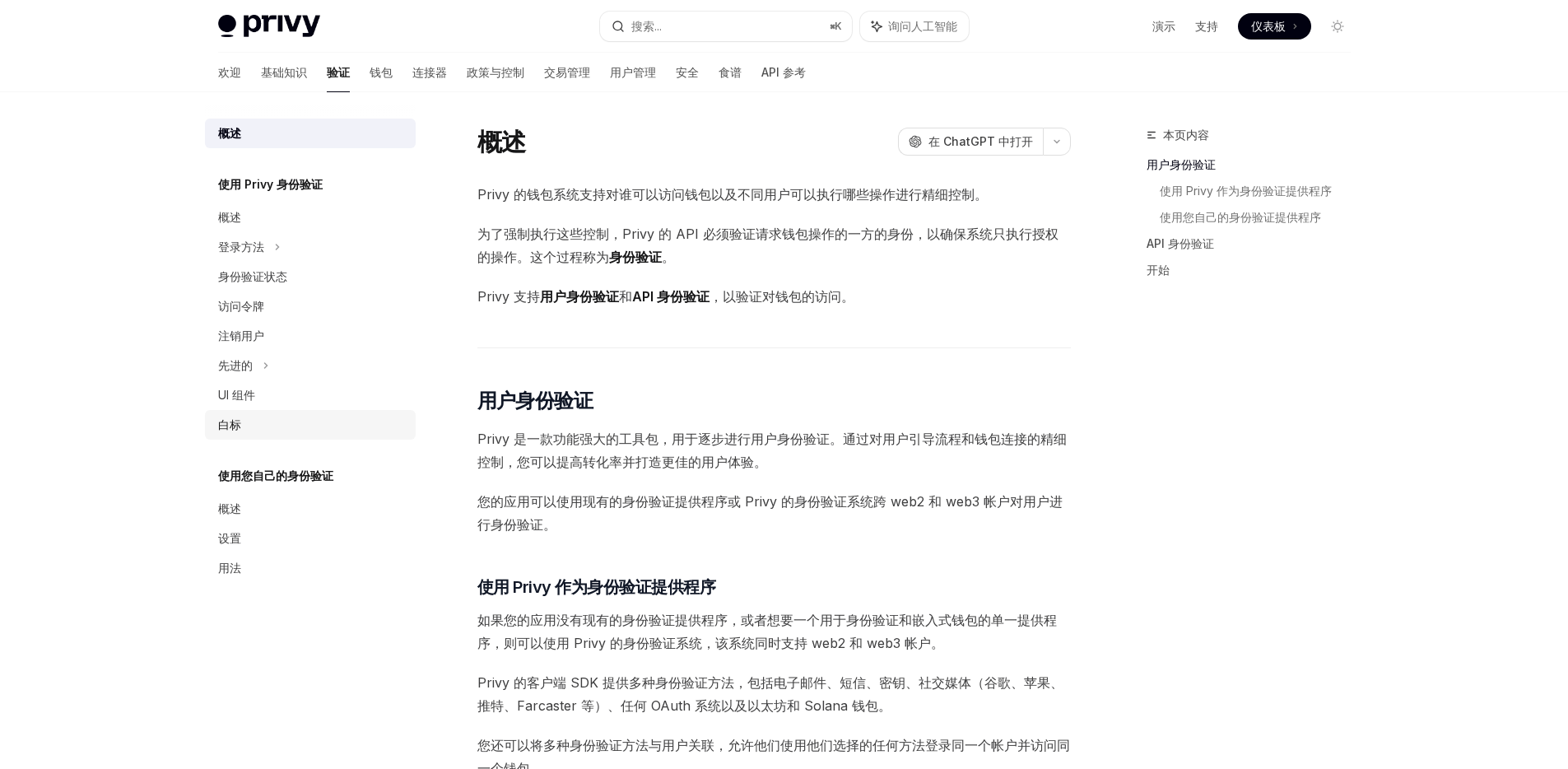
click at [268, 428] on div "白标" at bounding box center [312, 424] width 188 height 20
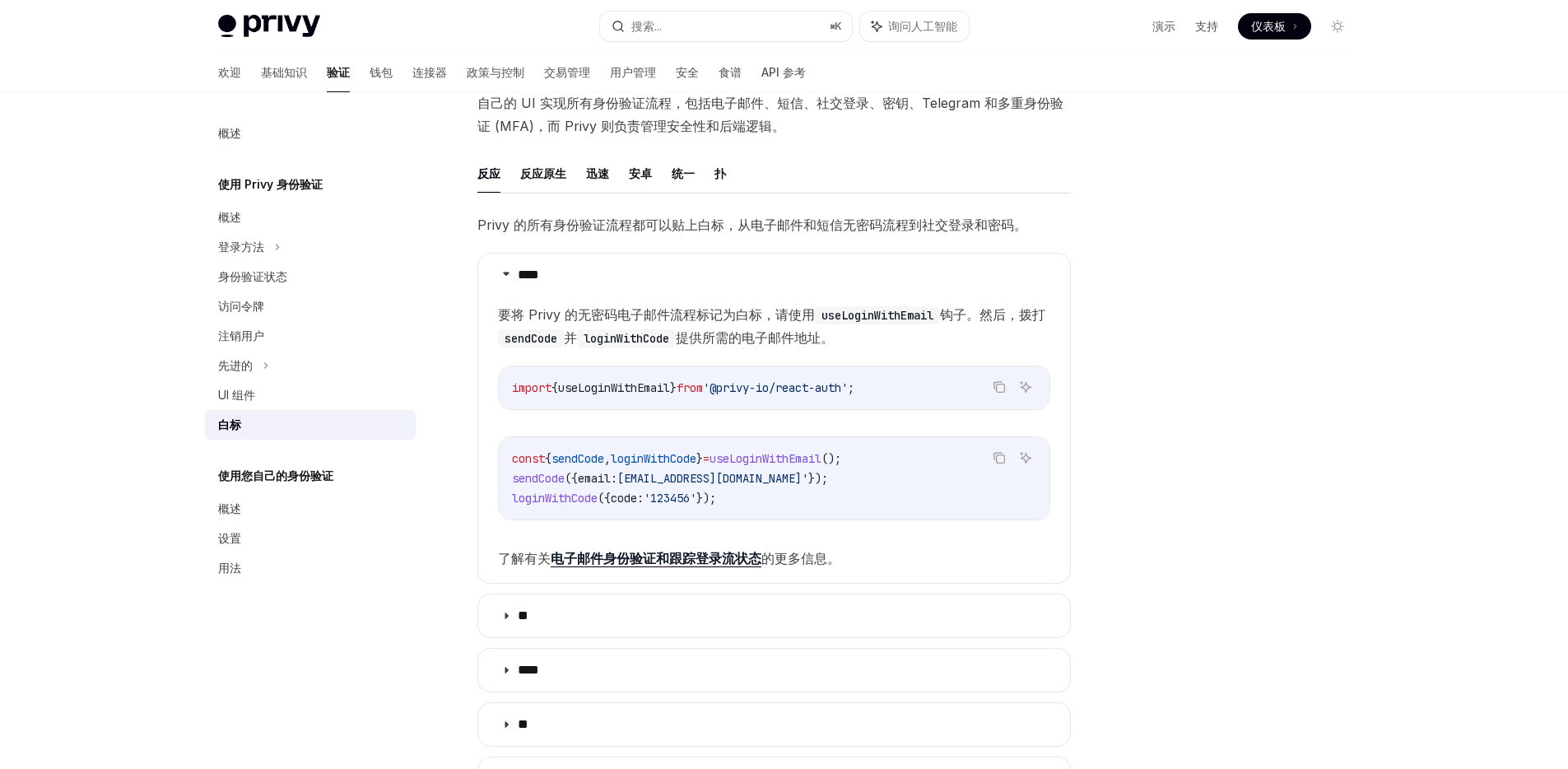
scroll to position [167, 0]
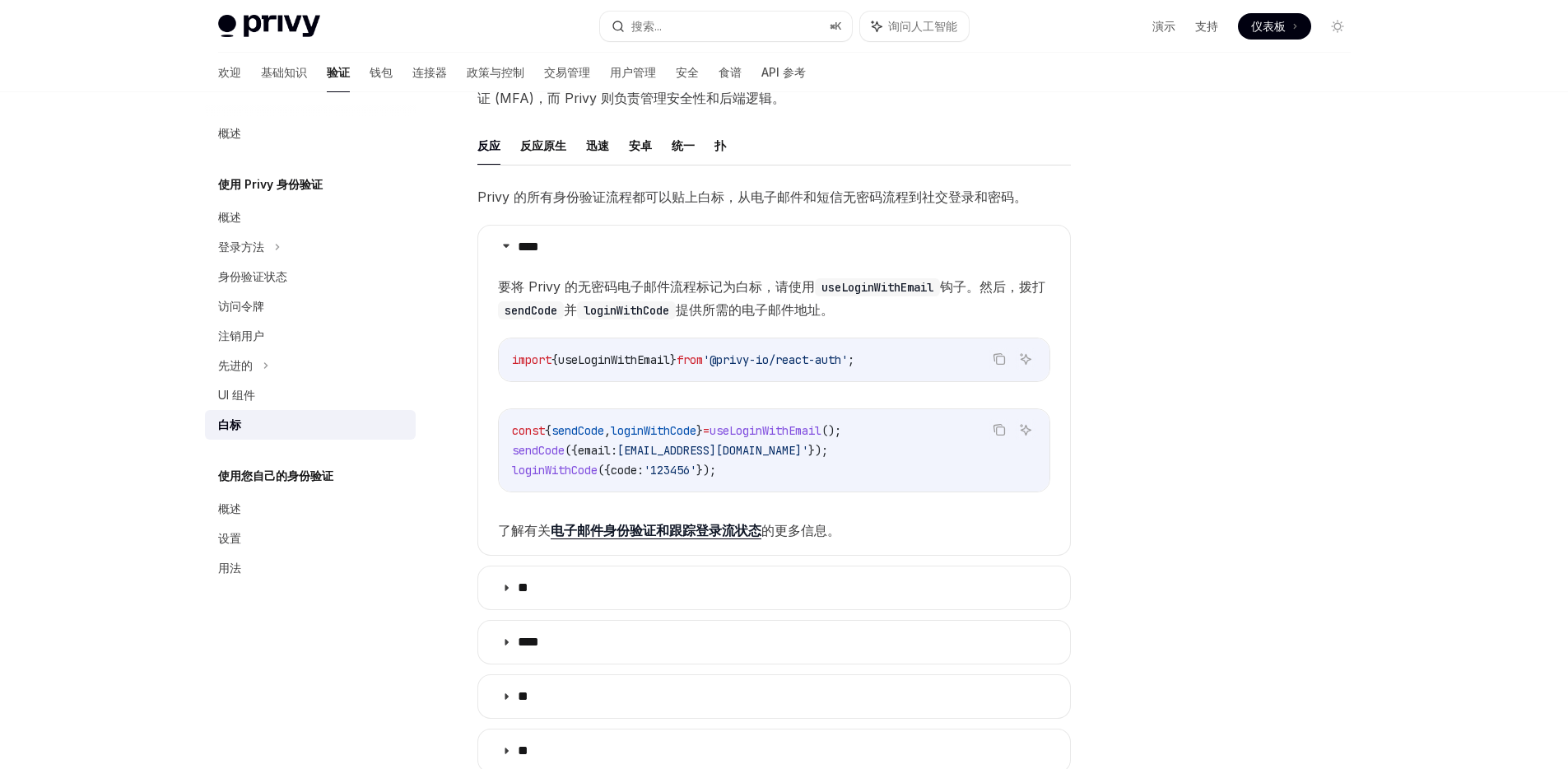
click at [741, 288] on font "要将 Privy 的无密码电子邮件流程标记为白标，请使用" at bounding box center [656, 286] width 317 height 17
click at [782, 287] on font "要将 Privy 的无密码电子邮件流程标记为白标，请使用" at bounding box center [656, 286] width 317 height 17
drag, startPoint x: 748, startPoint y: 286, endPoint x: 507, endPoint y: 295, distance: 241.2
click at [505, 295] on span "要将 Privy 的无密码电子邮件流程标记为白标，请使用 useLoginWithEmail 钩子。然后，拨打 sendCode 并 loginWithCod…" at bounding box center [774, 298] width 552 height 46
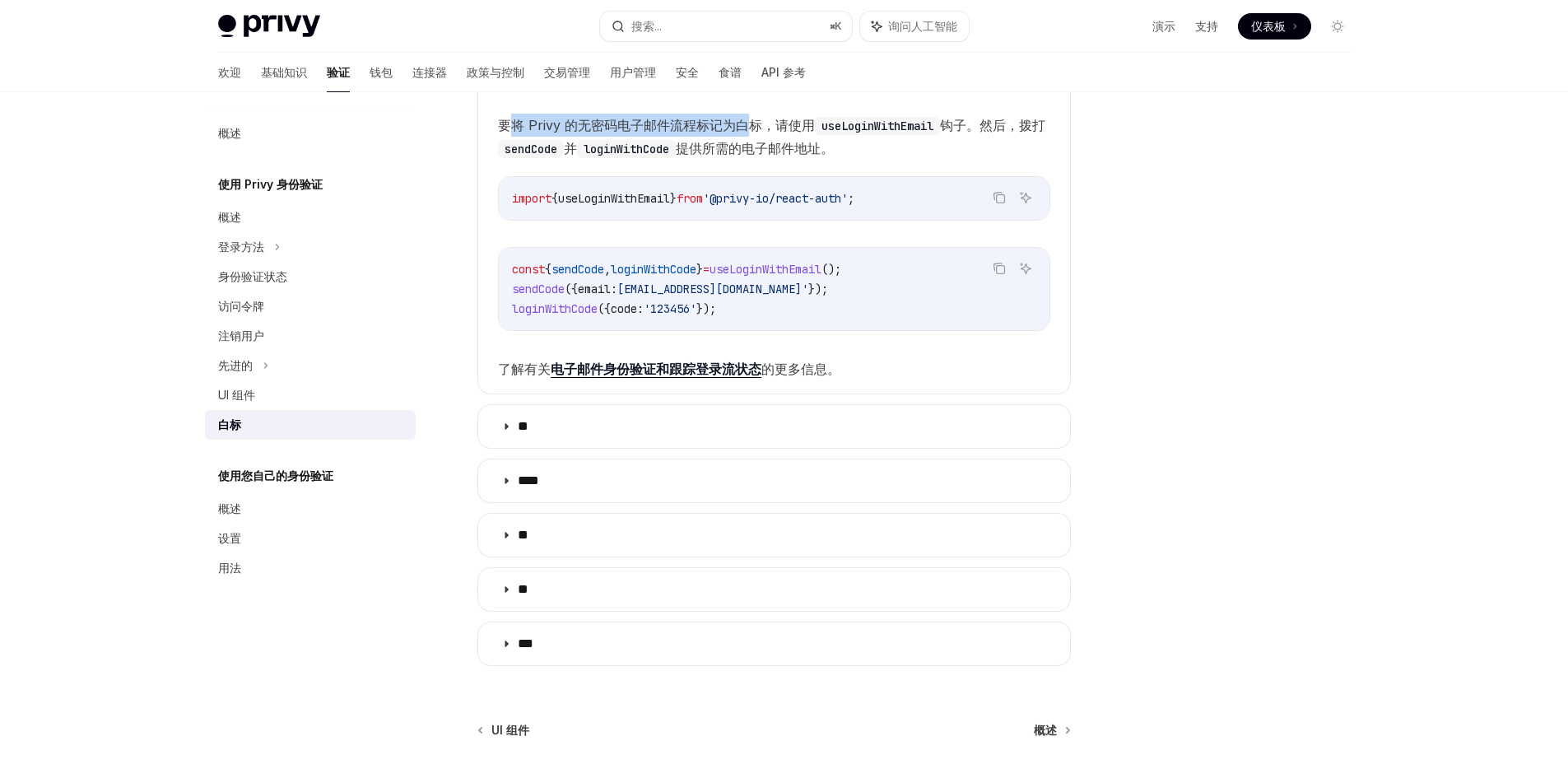
scroll to position [78, 0]
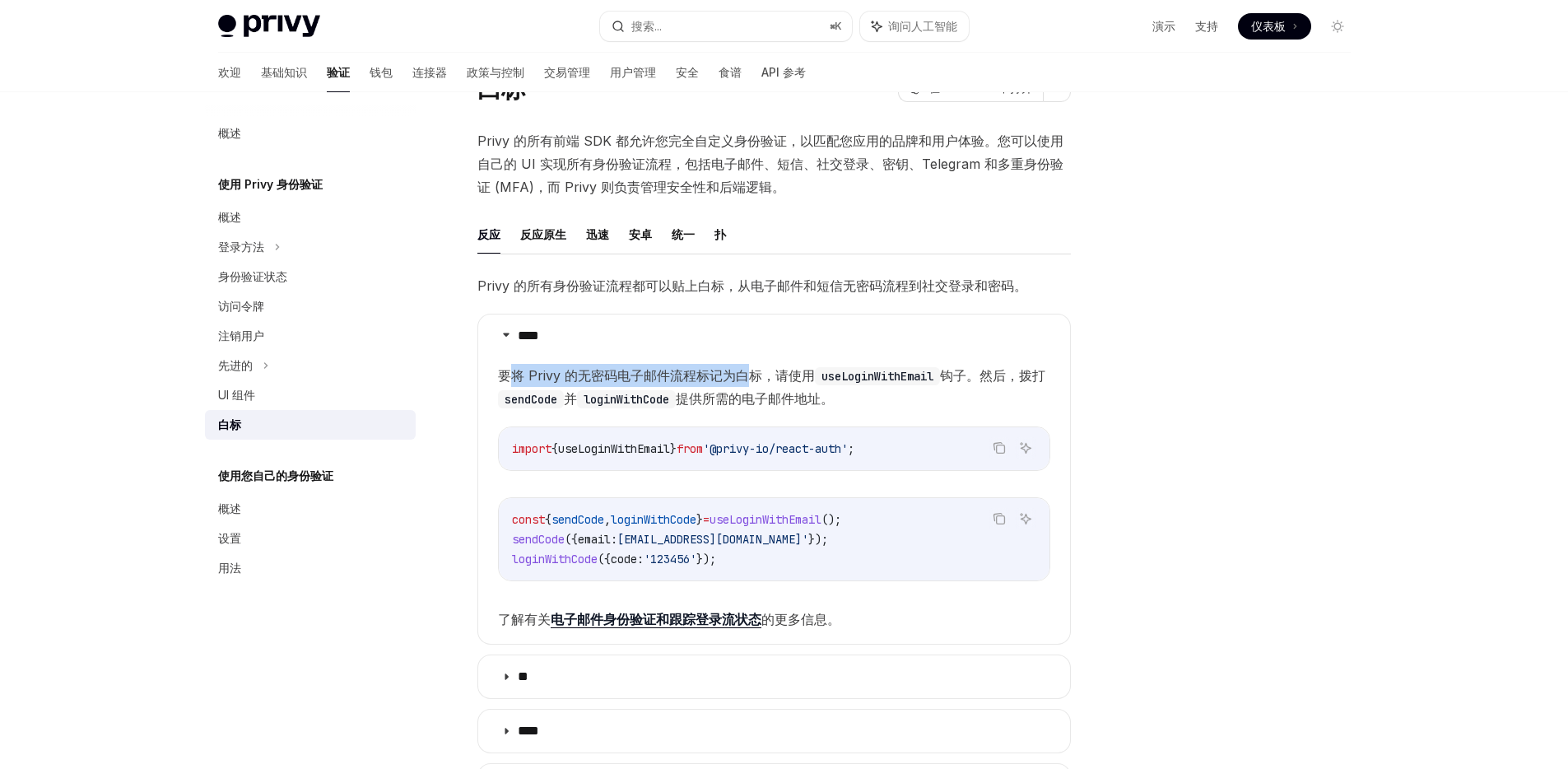
click at [690, 615] on font "电子邮件身份验证和跟踪登录流状态" at bounding box center [656, 618] width 211 height 17
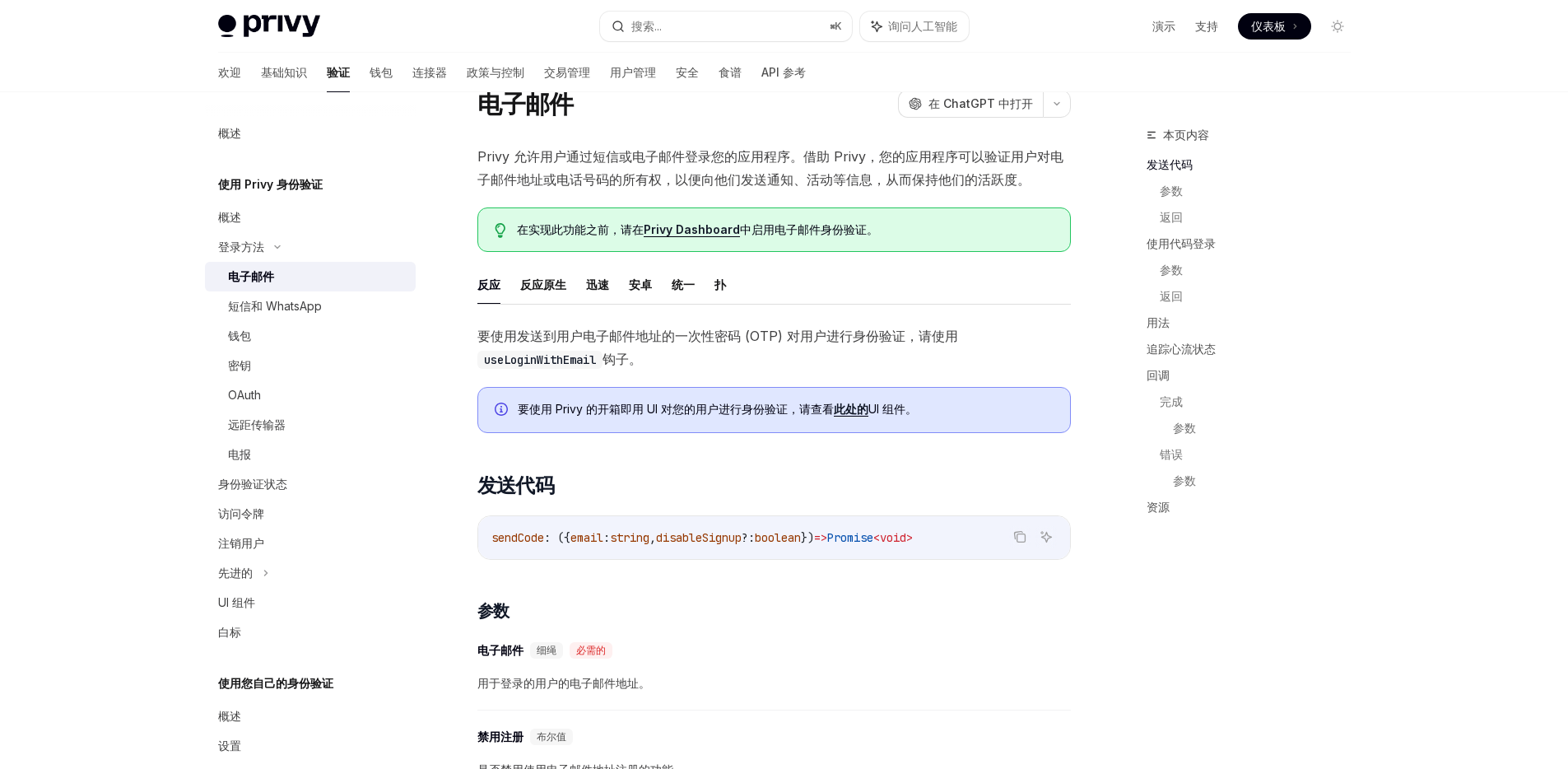
scroll to position [62, 0]
drag, startPoint x: 643, startPoint y: 179, endPoint x: 817, endPoint y: 184, distance: 174.1
click at [817, 184] on font "Privy 允许用户通过短信或电子邮件登录您的应用程序。借助 Privy，您的应用程序可以验证用户对电子邮件地址或电话号码的所有权，以便向他们发送通知、活动等…" at bounding box center [770, 168] width 586 height 39
click at [768, 187] on font "Privy 允许用户通过短信或电子邮件登录您的应用程序。借助 Privy，您的应用程序可以验证用户对电子邮件地址或电话号码的所有权，以便向他们发送通知、活动等…" at bounding box center [770, 168] width 586 height 39
drag, startPoint x: 674, startPoint y: 184, endPoint x: 901, endPoint y: 192, distance: 227.1
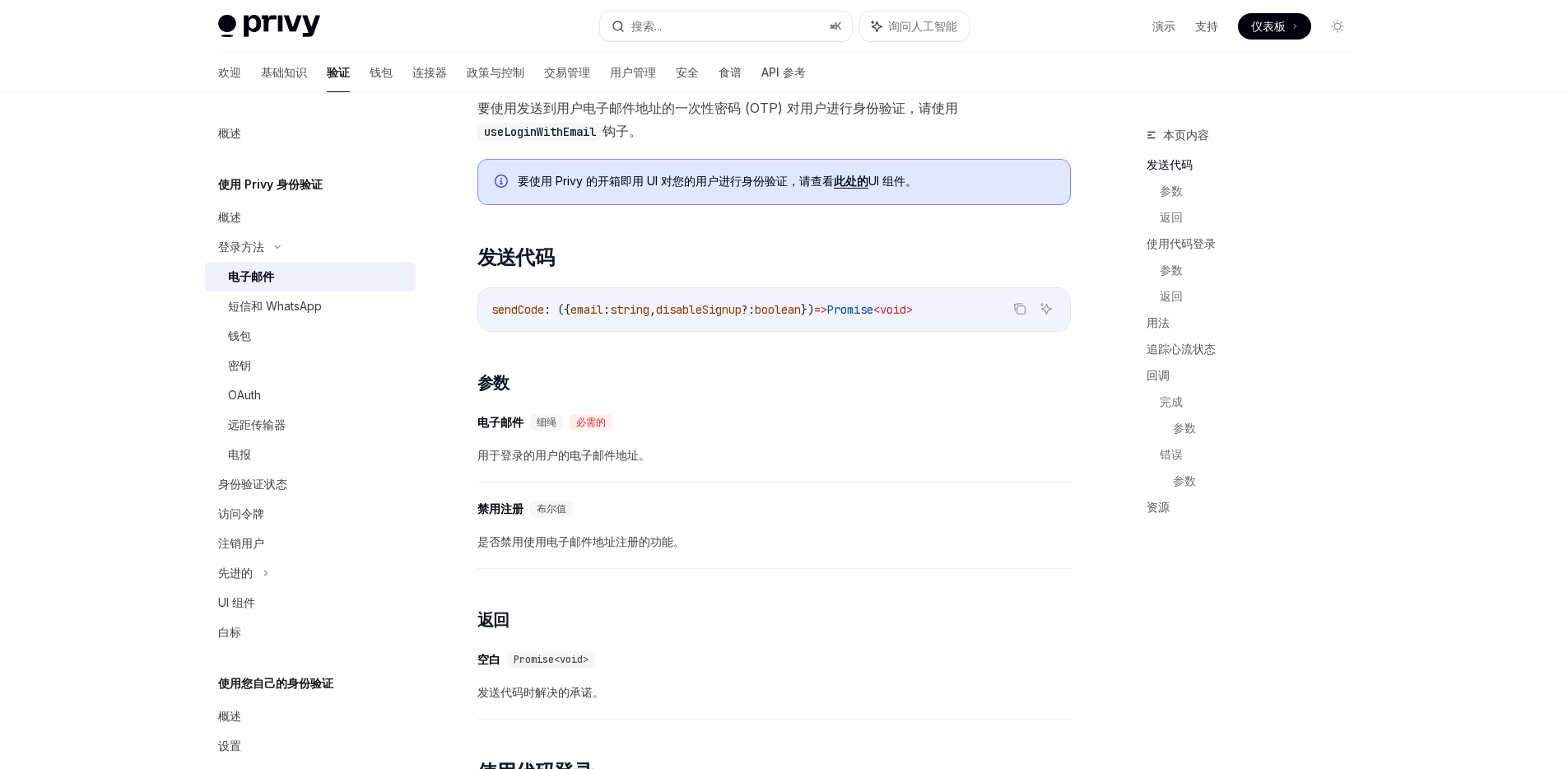
scroll to position [314, 0]
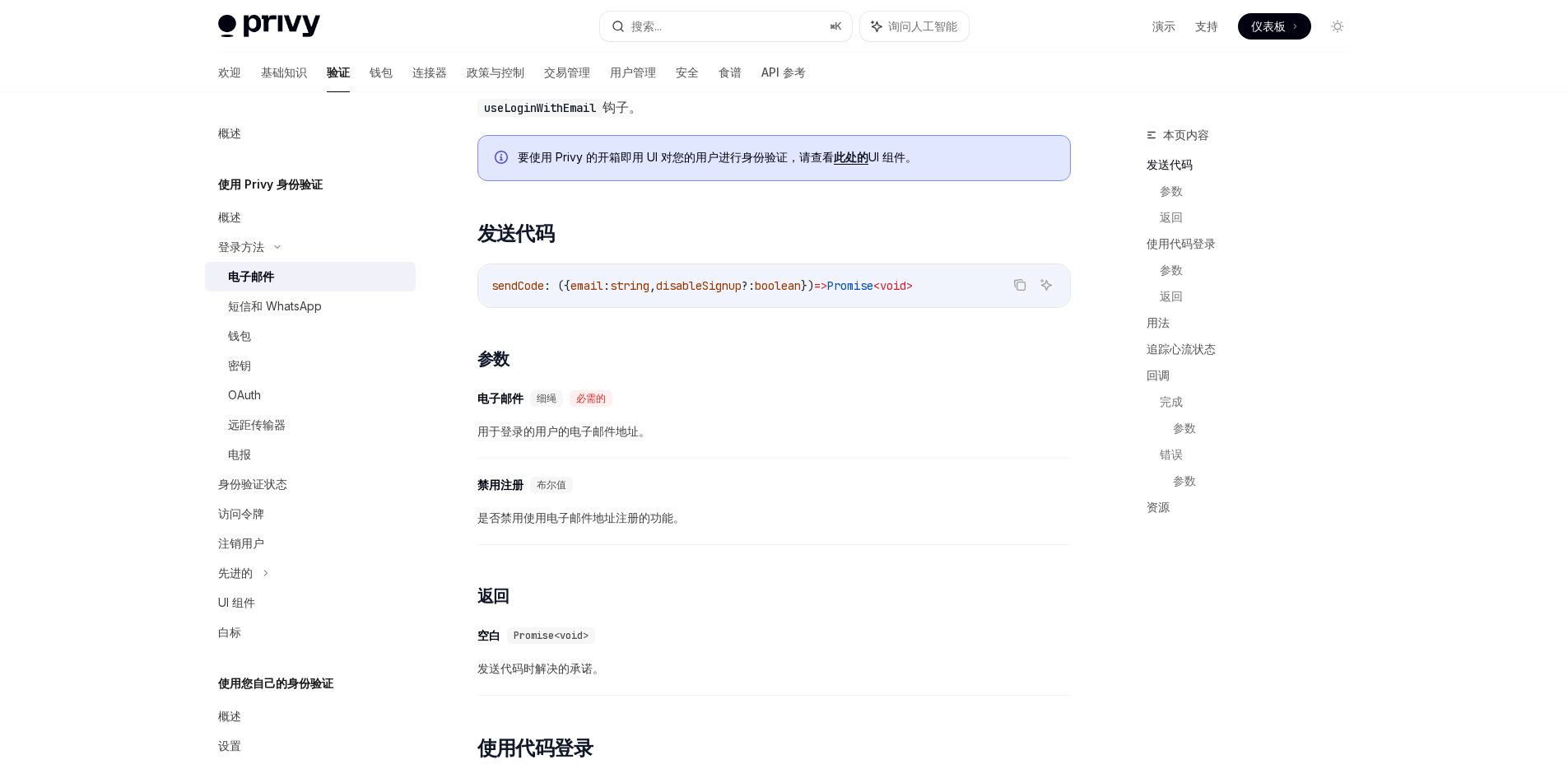
click at [683, 289] on span "disableSignup" at bounding box center [698, 285] width 85 height 15
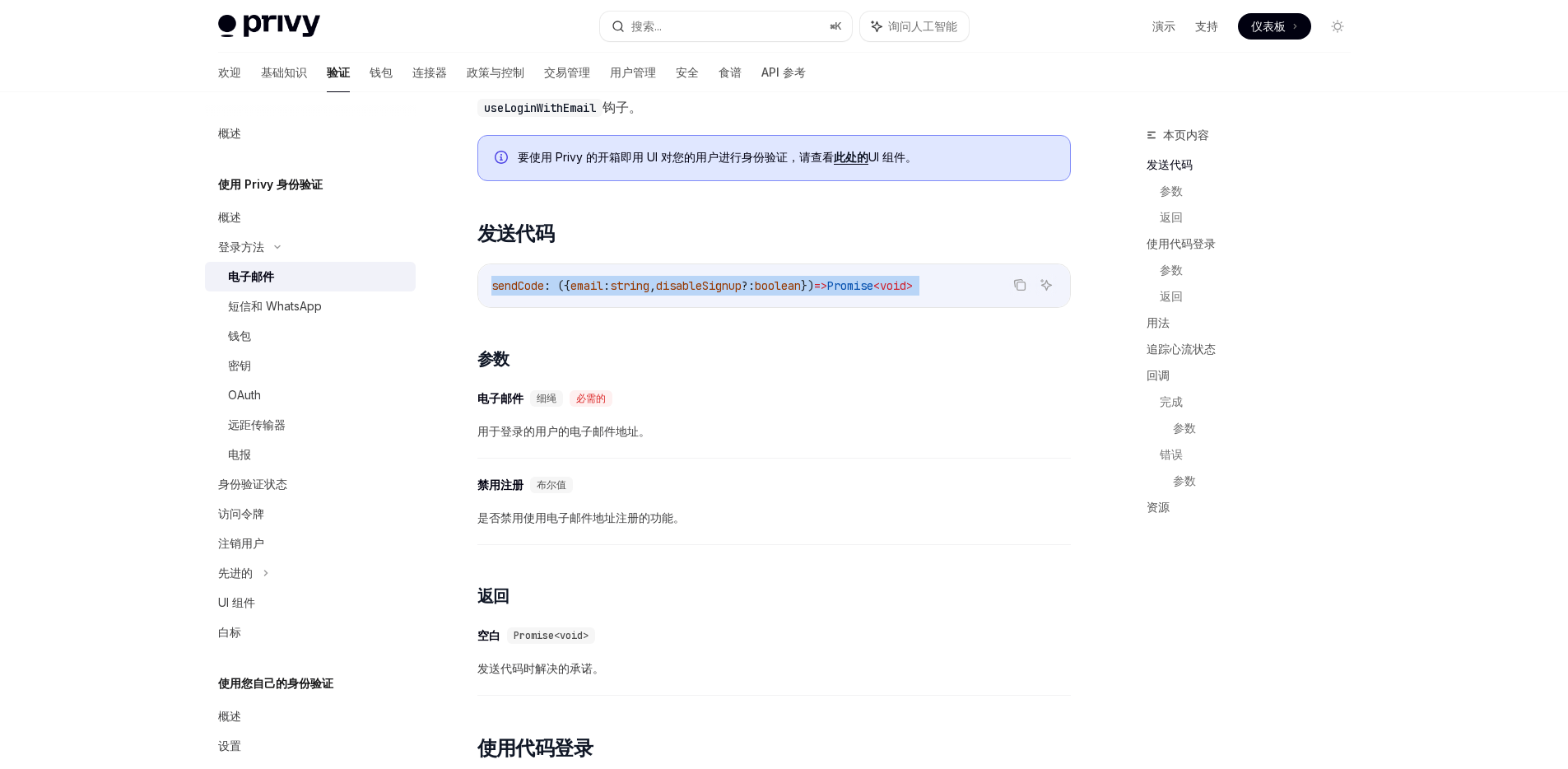
click at [683, 289] on span "disableSignup" at bounding box center [698, 285] width 85 height 15
click at [656, 287] on span "," at bounding box center [653, 285] width 7 height 15
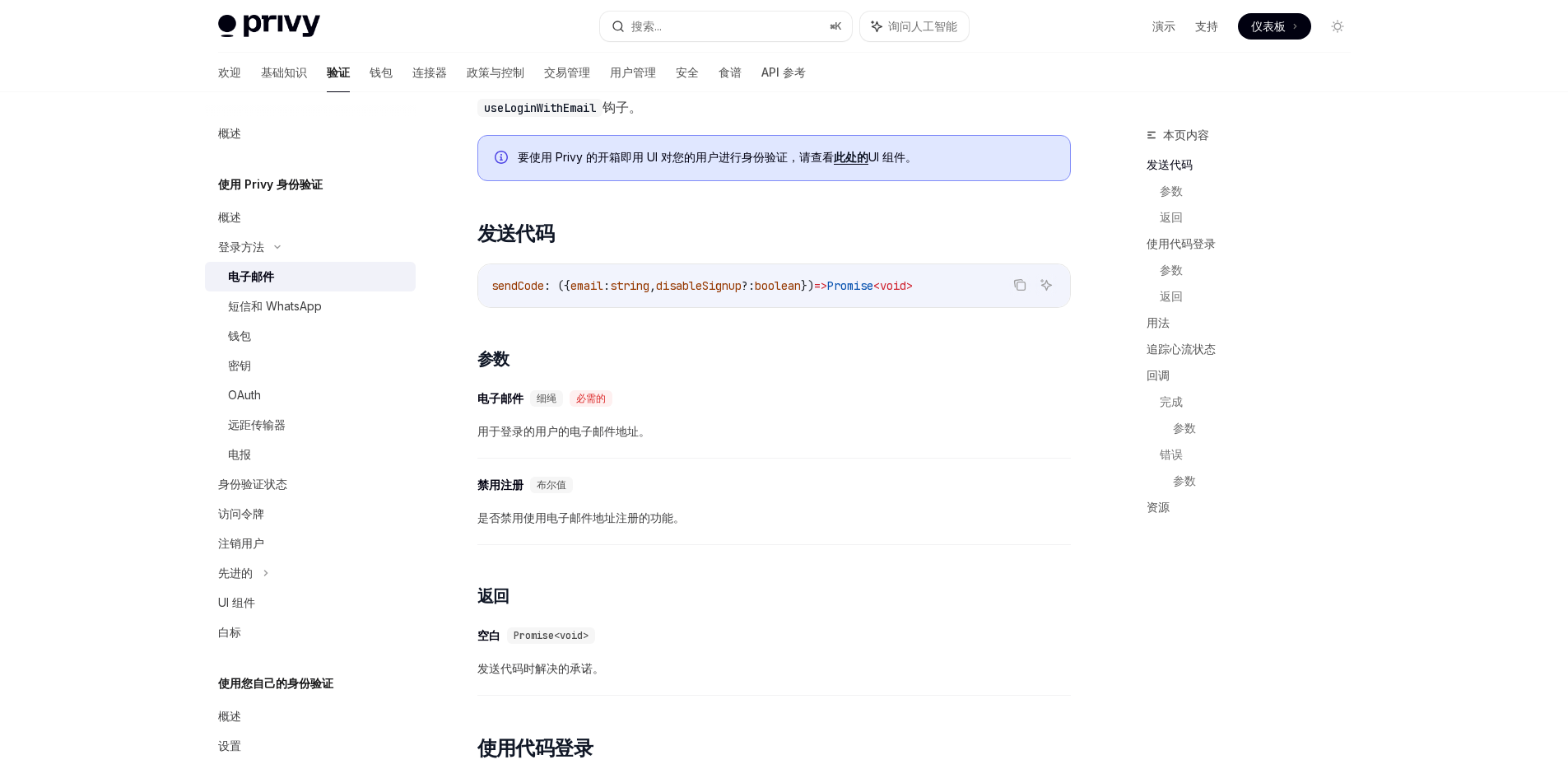
click at [656, 287] on span "," at bounding box center [653, 285] width 7 height 15
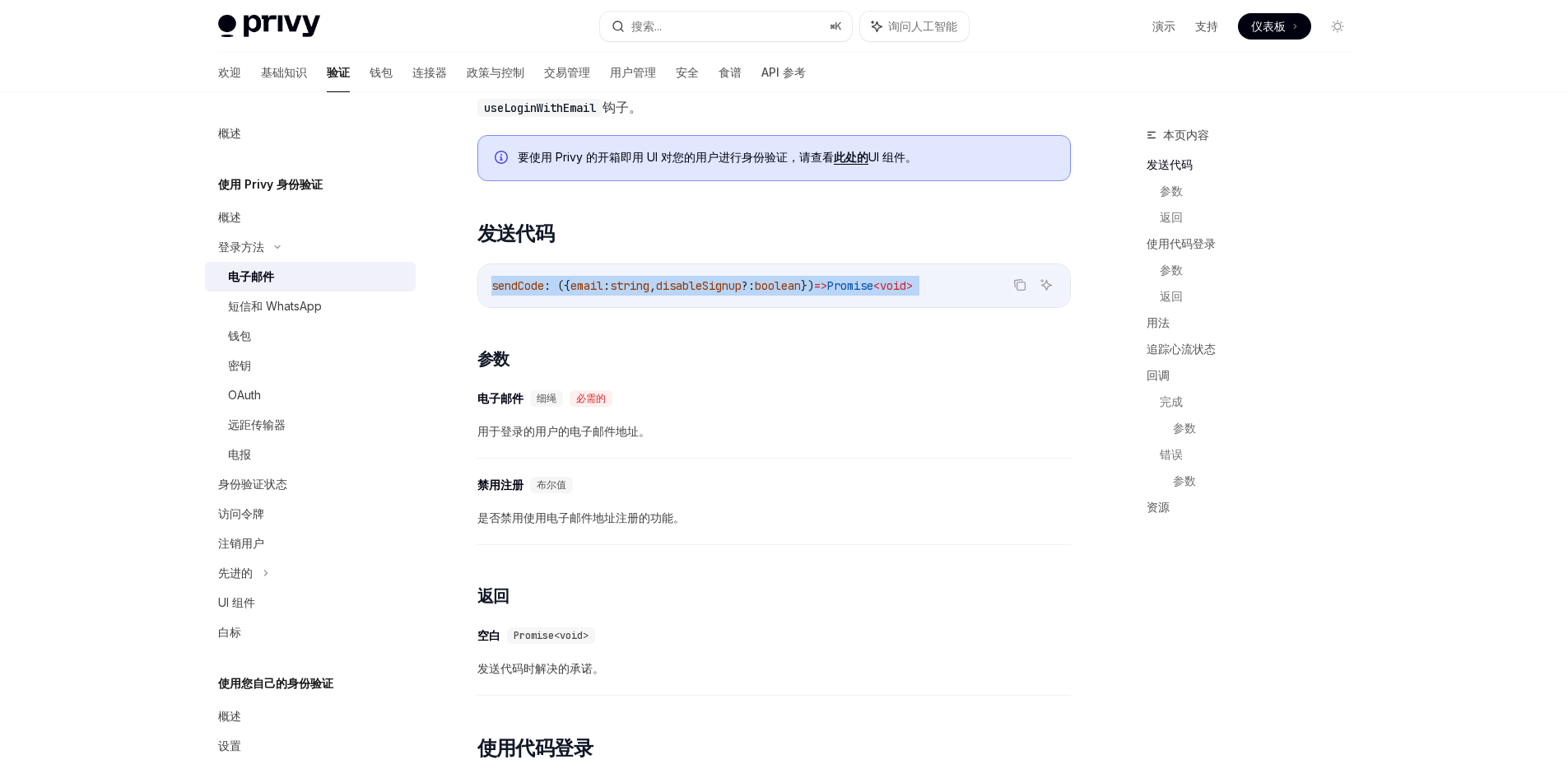
click at [656, 287] on span "," at bounding box center [653, 285] width 7 height 15
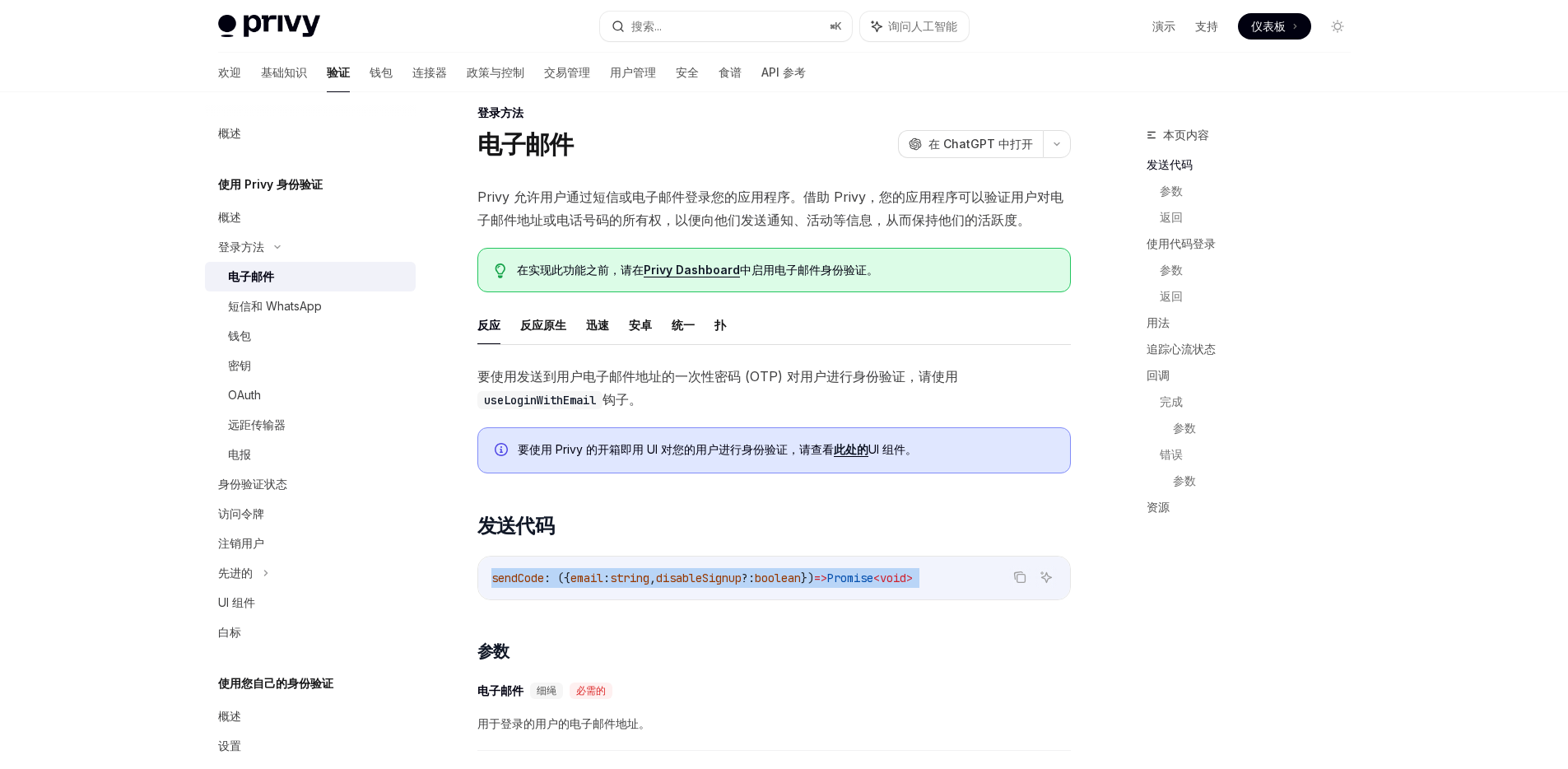
scroll to position [0, 0]
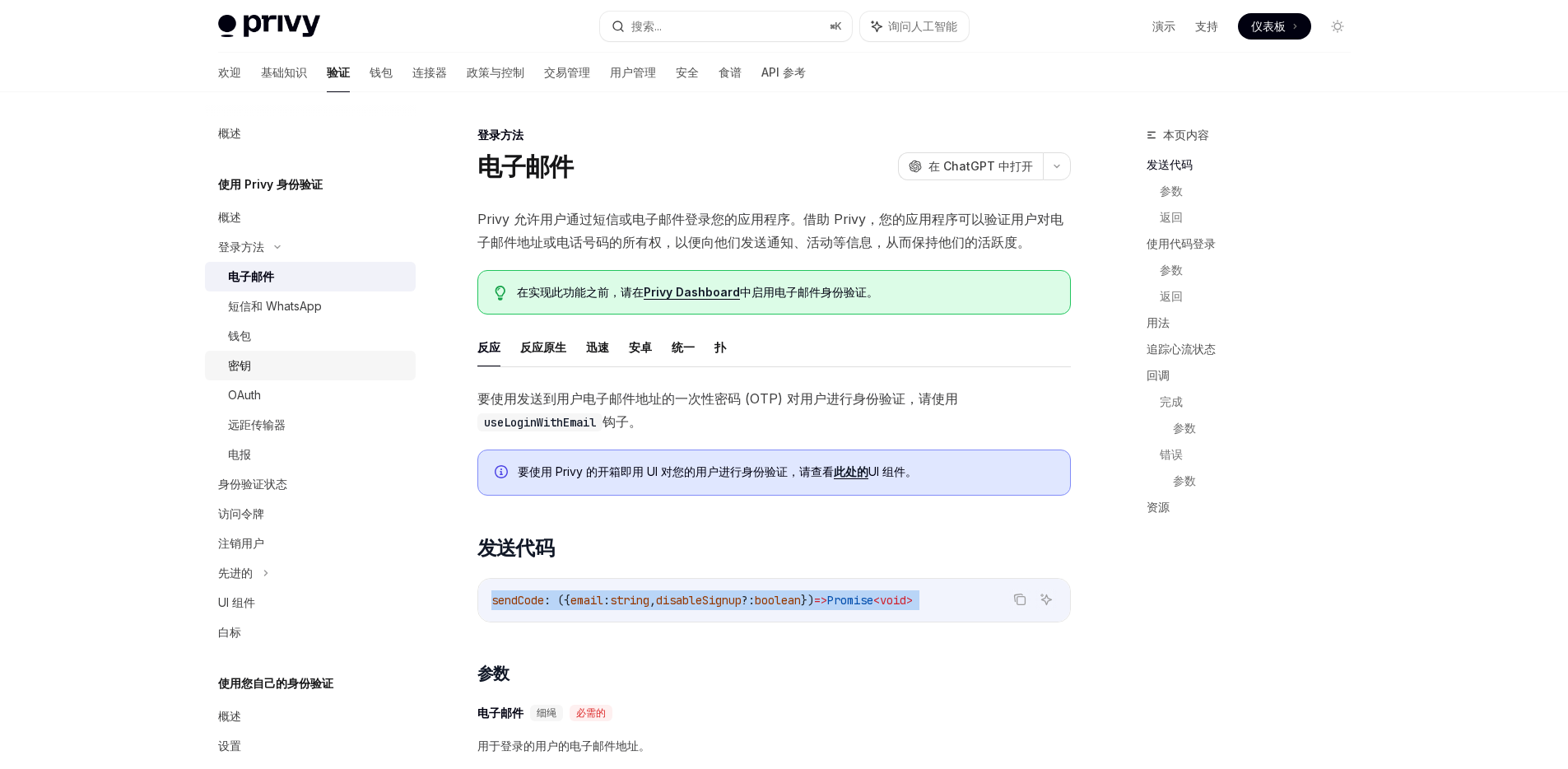
click at [282, 368] on div "密钥" at bounding box center [317, 365] width 178 height 20
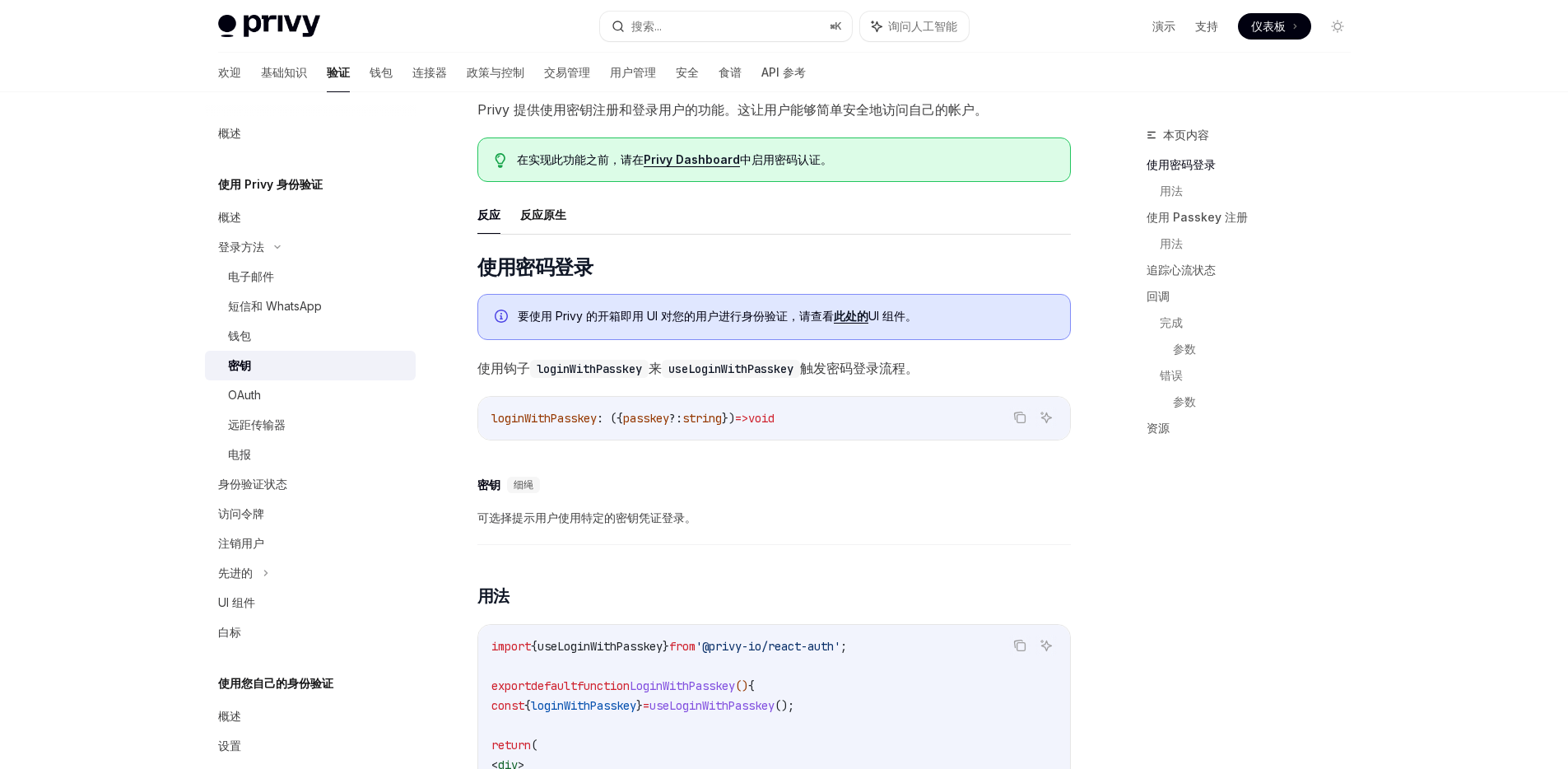
scroll to position [116, 0]
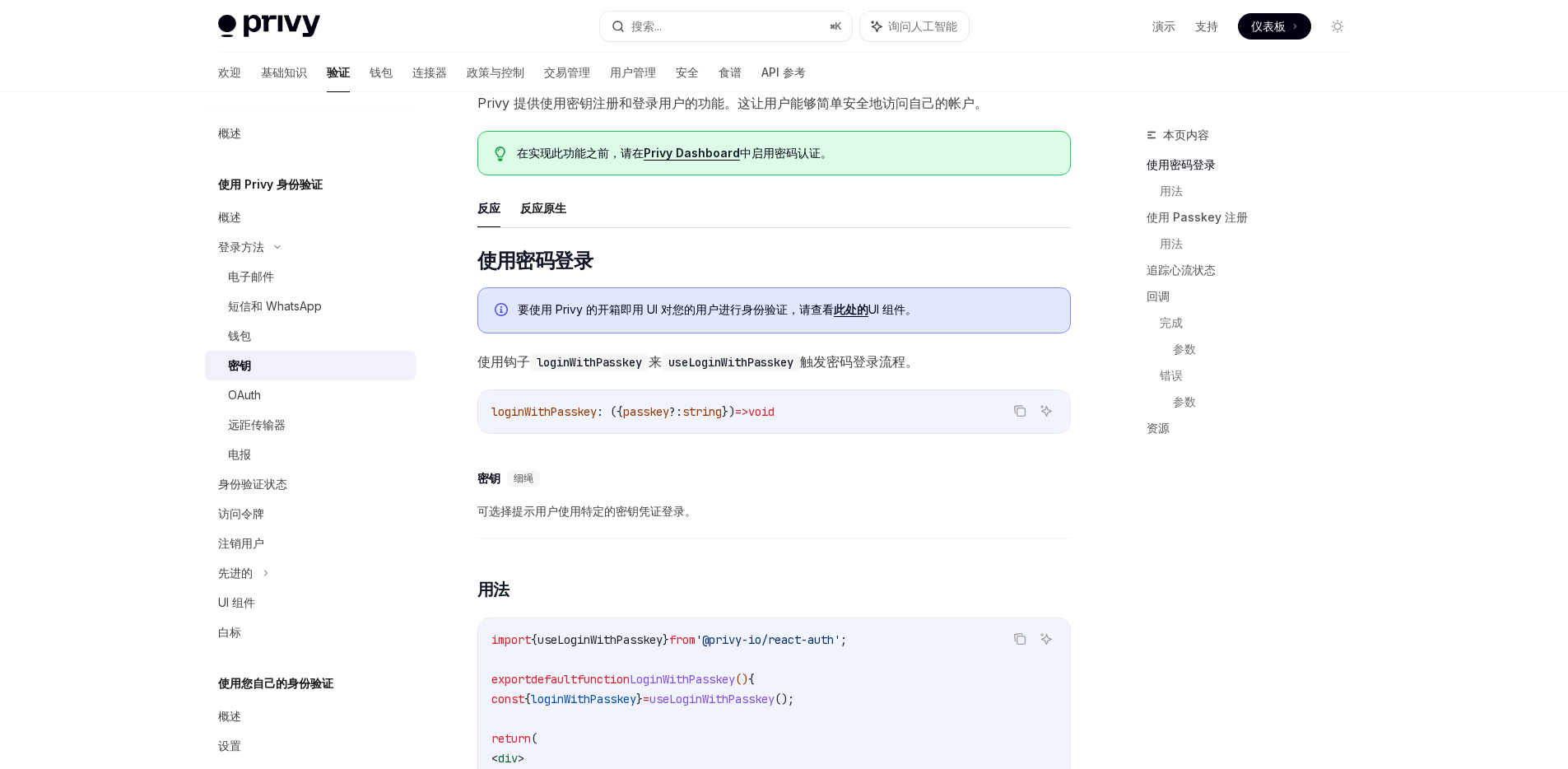
click at [701, 365] on code "useLoginWithPasskey" at bounding box center [730, 362] width 138 height 18
click at [669, 401] on code "loginWithPasskey : ({ passkey ?: string }) => void" at bounding box center [773, 411] width 565 height 20
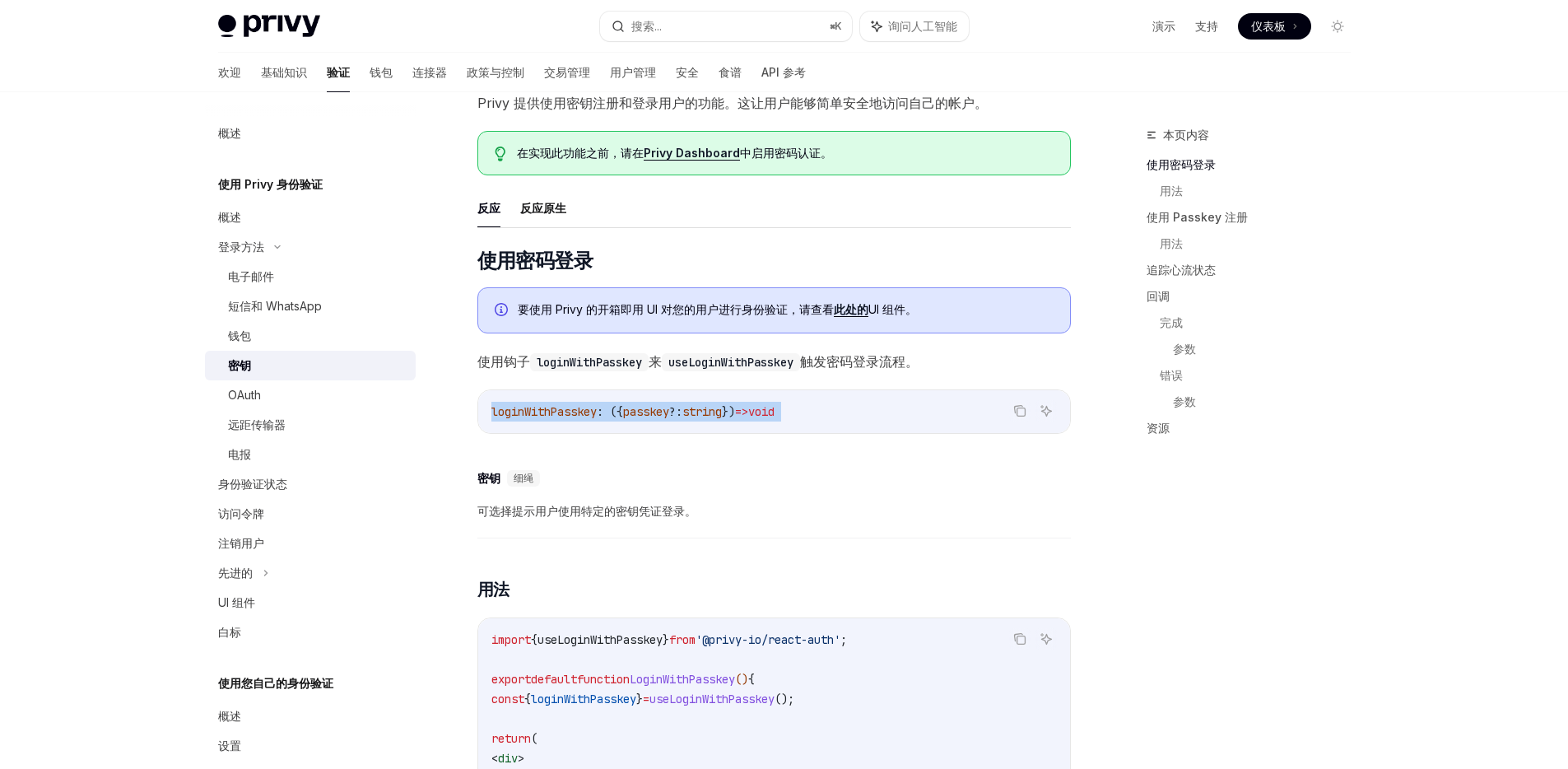
click at [669, 401] on code "loginWithPasskey : ({ passkey ?: string }) => void" at bounding box center [773, 411] width 565 height 20
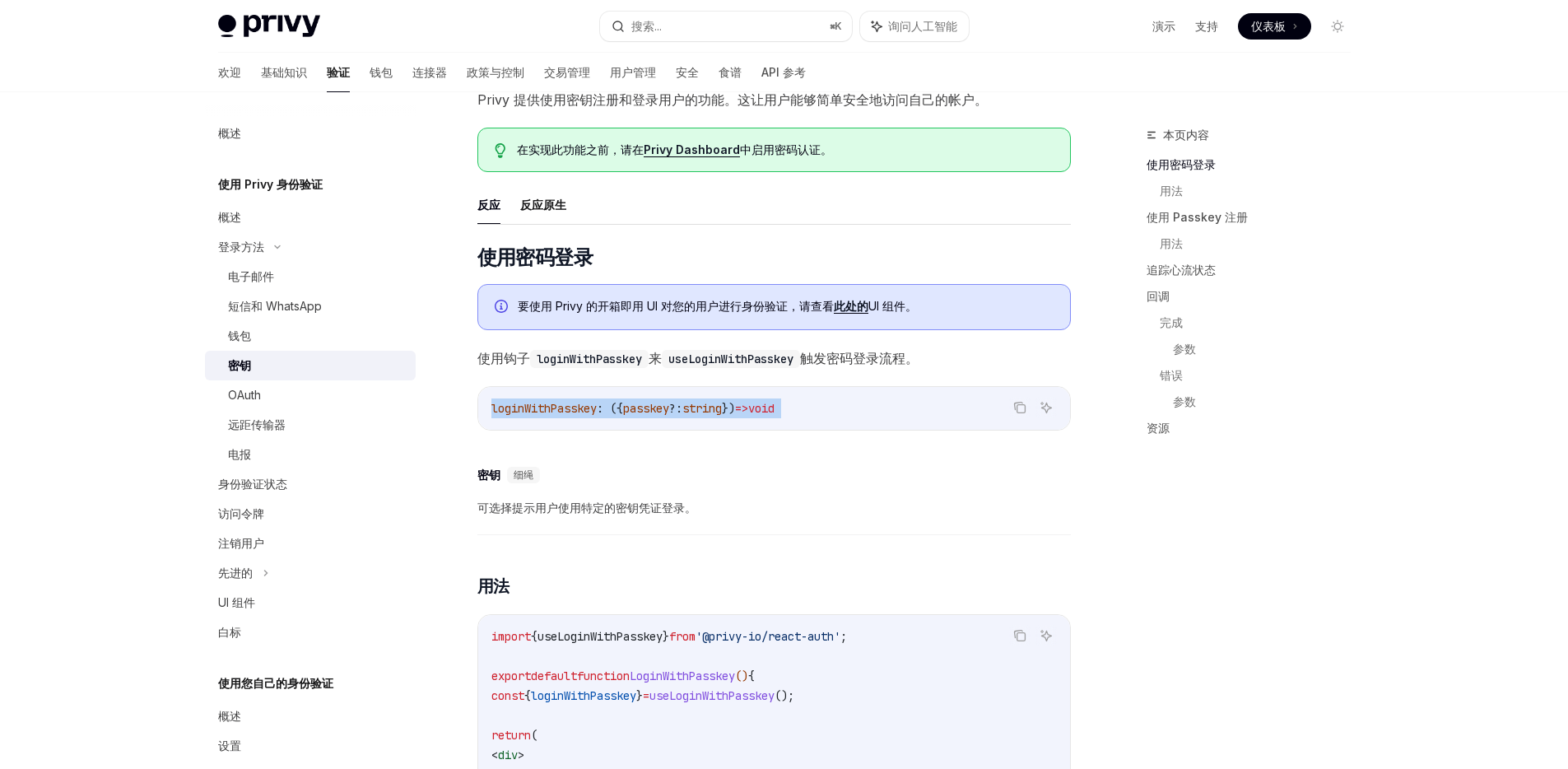
scroll to position [159, 0]
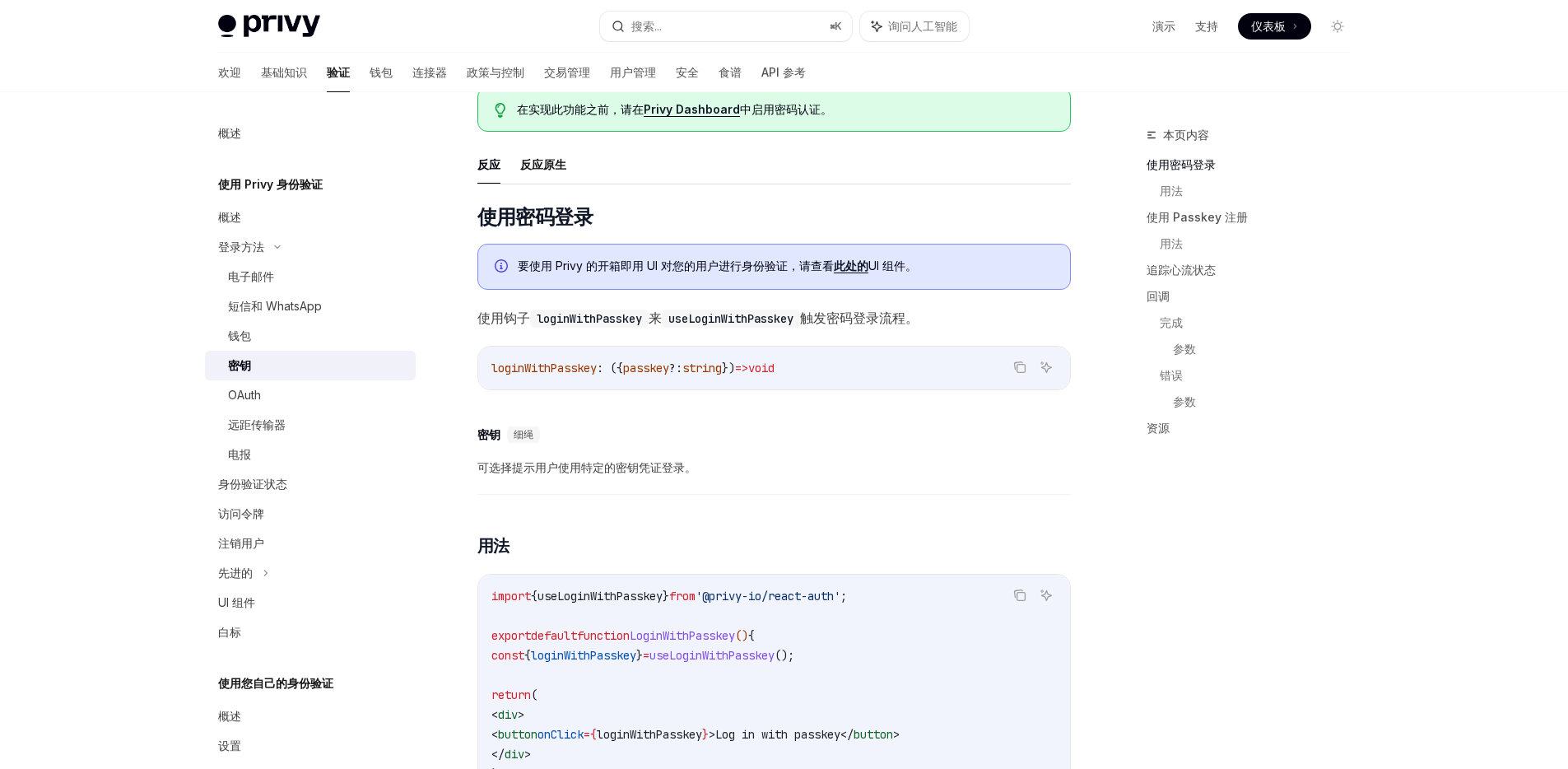
click at [611, 469] on font "可选择提示用户使用特定的密钥凭证登录。" at bounding box center [586, 467] width 219 height 14
click at [610, 469] on font "可选择提示用户使用特定的密钥凭证登录。" at bounding box center [586, 467] width 219 height 14
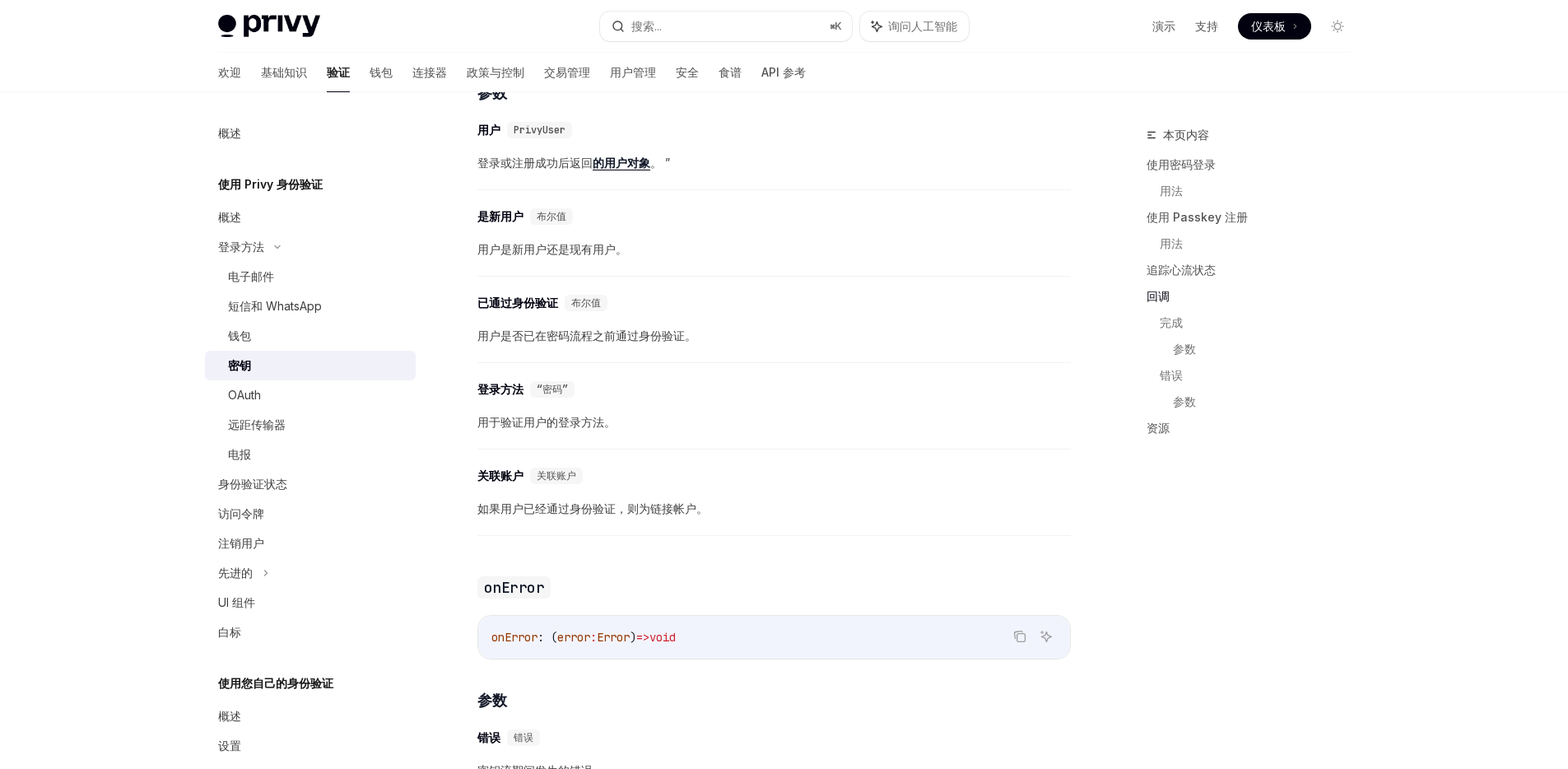
scroll to position [2027, 0]
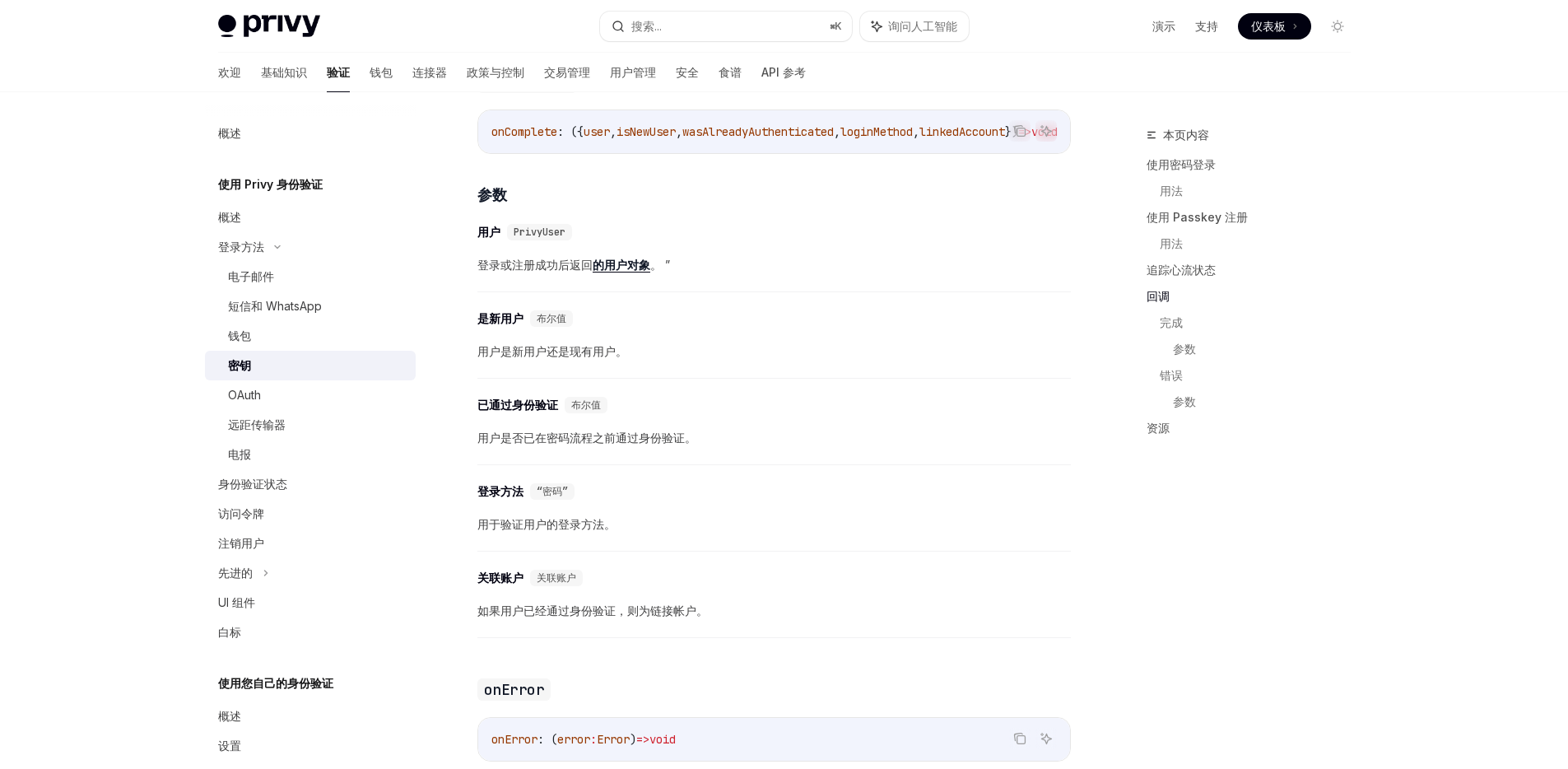
click at [622, 272] on font "的用户对象" at bounding box center [622, 265] width 57 height 14
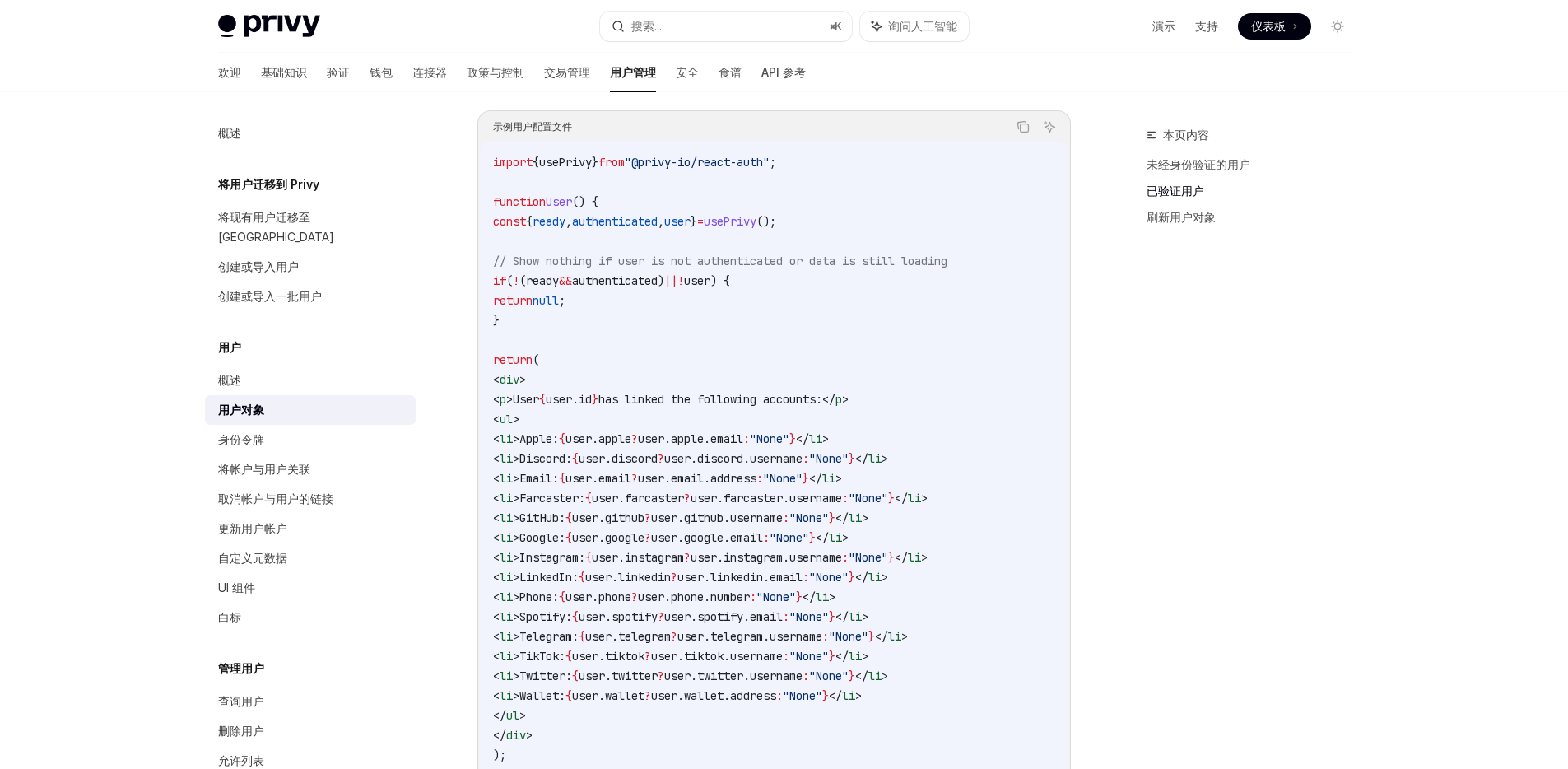
scroll to position [1386, 0]
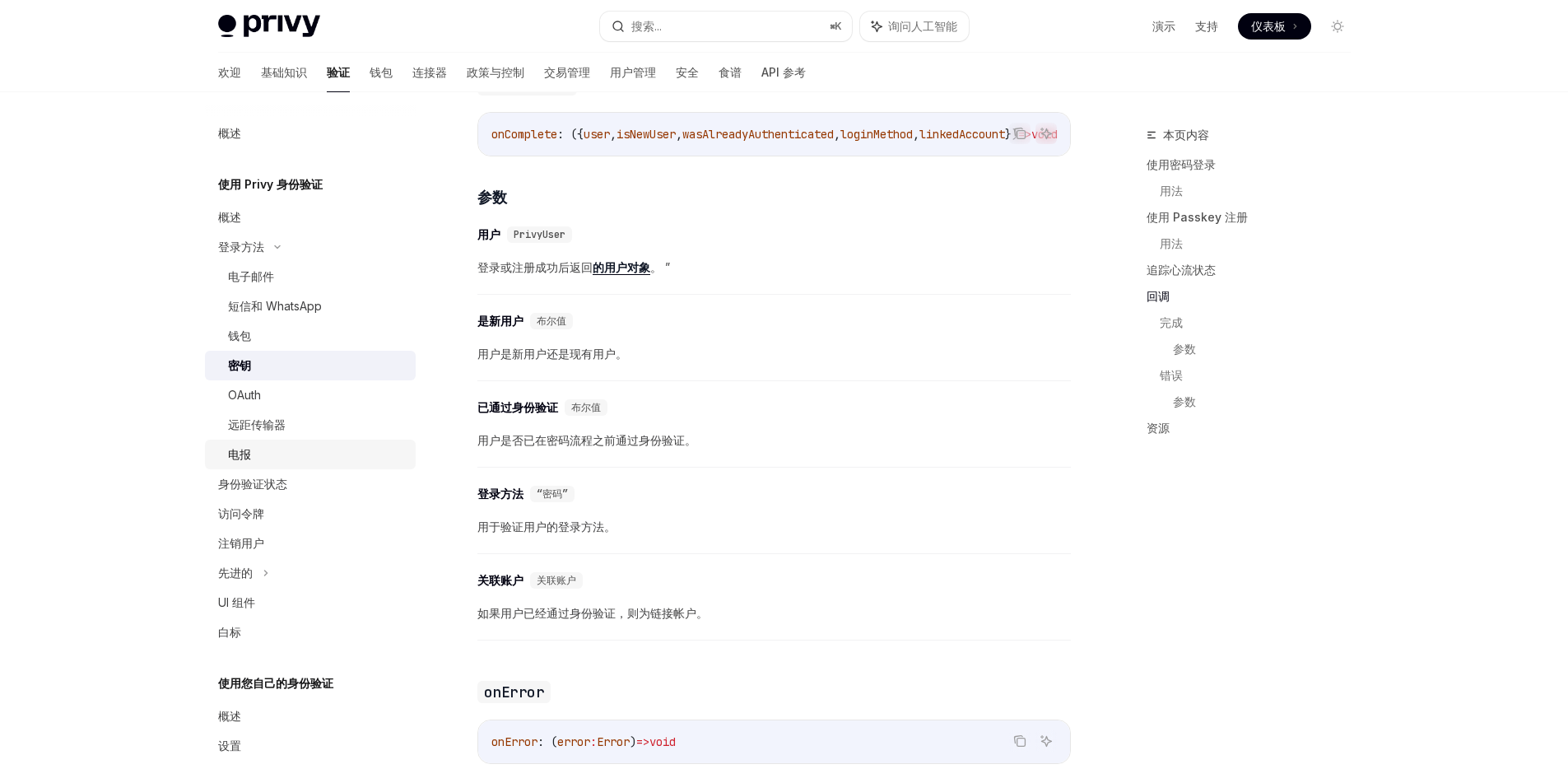
scroll to position [2027, 0]
drag, startPoint x: 786, startPoint y: 182, endPoint x: 896, endPoint y: 185, distance: 110.0
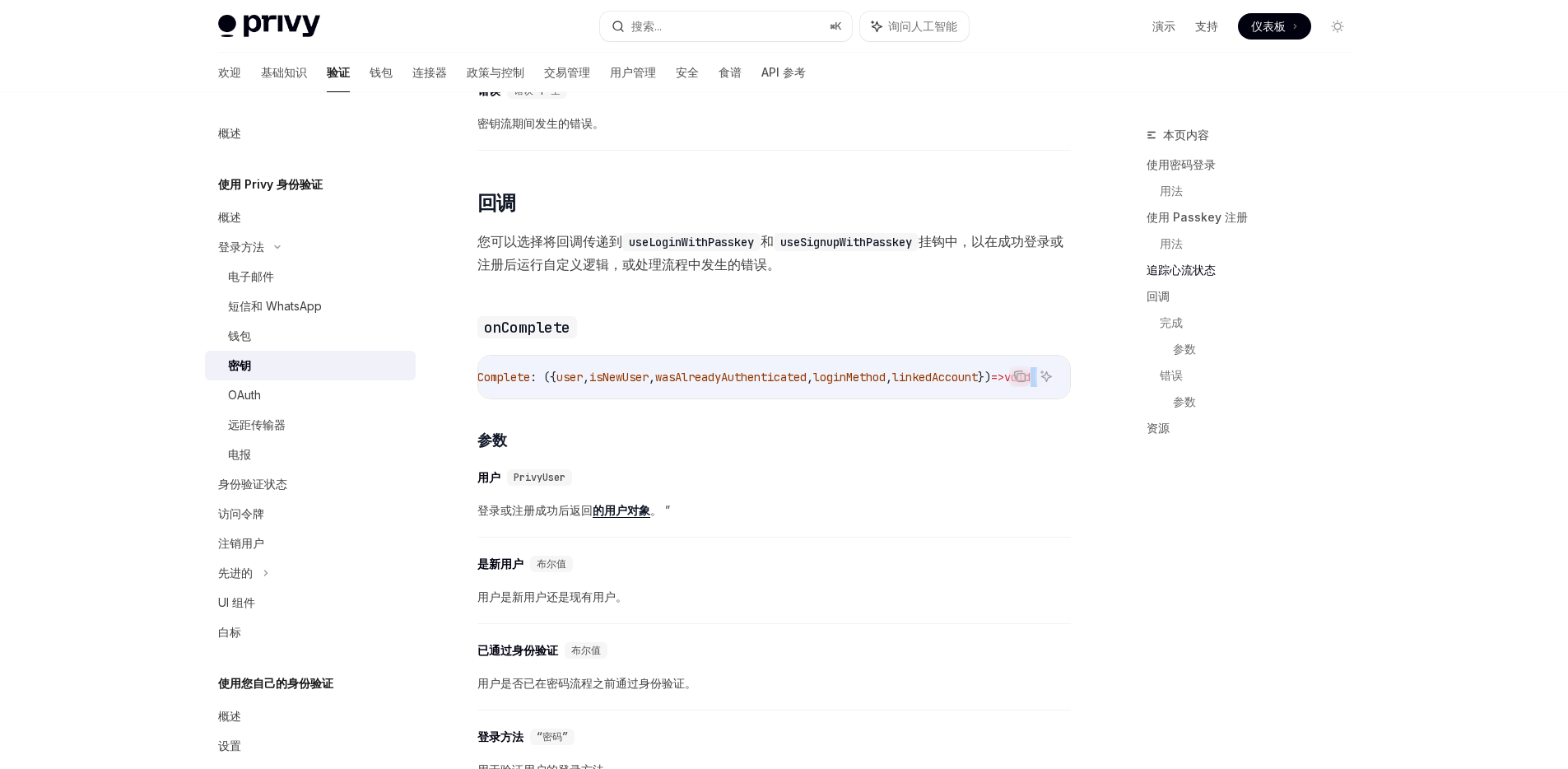
scroll to position [1855, 0]
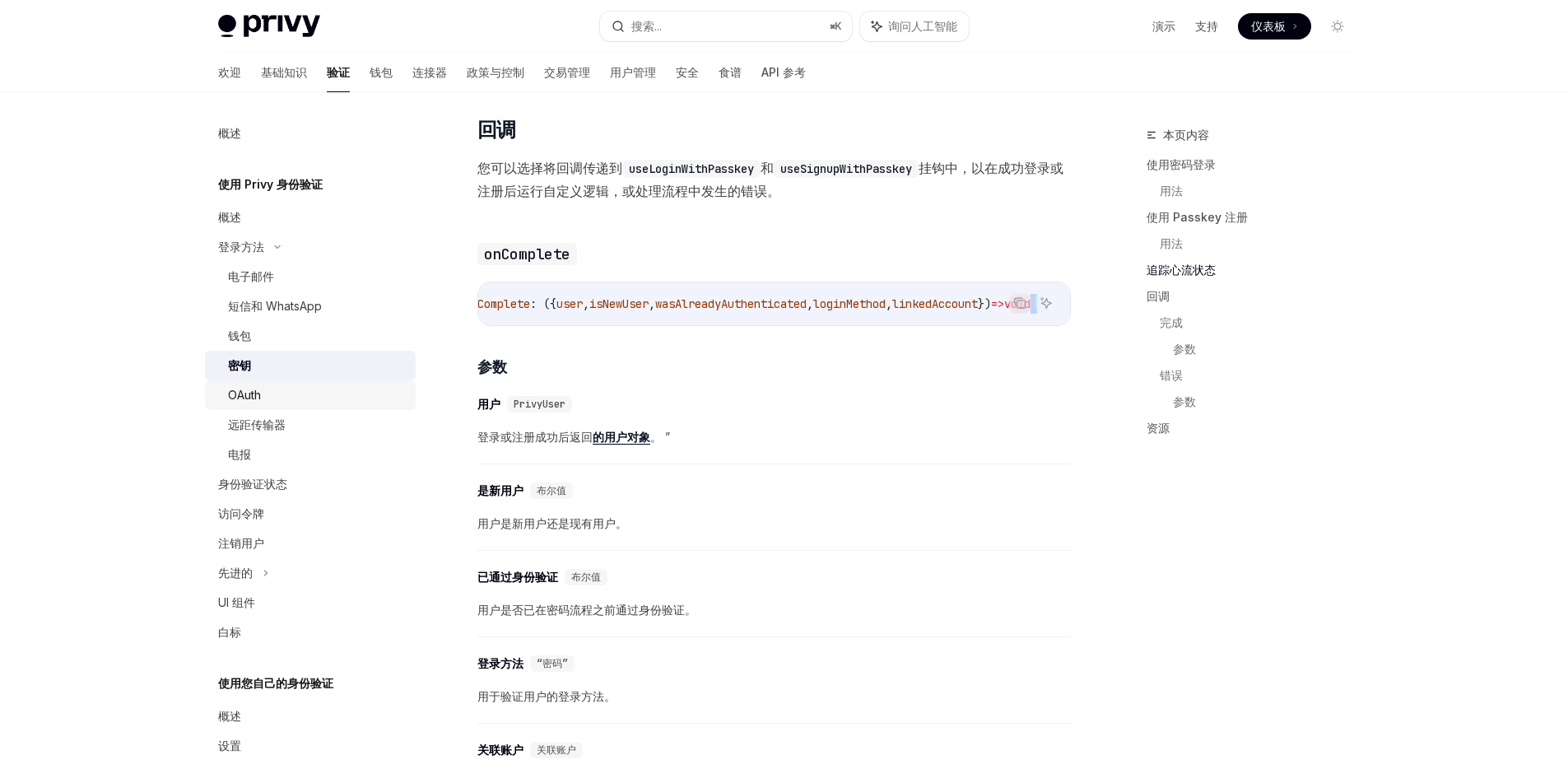
click at [313, 395] on div "OAuth" at bounding box center [317, 395] width 178 height 20
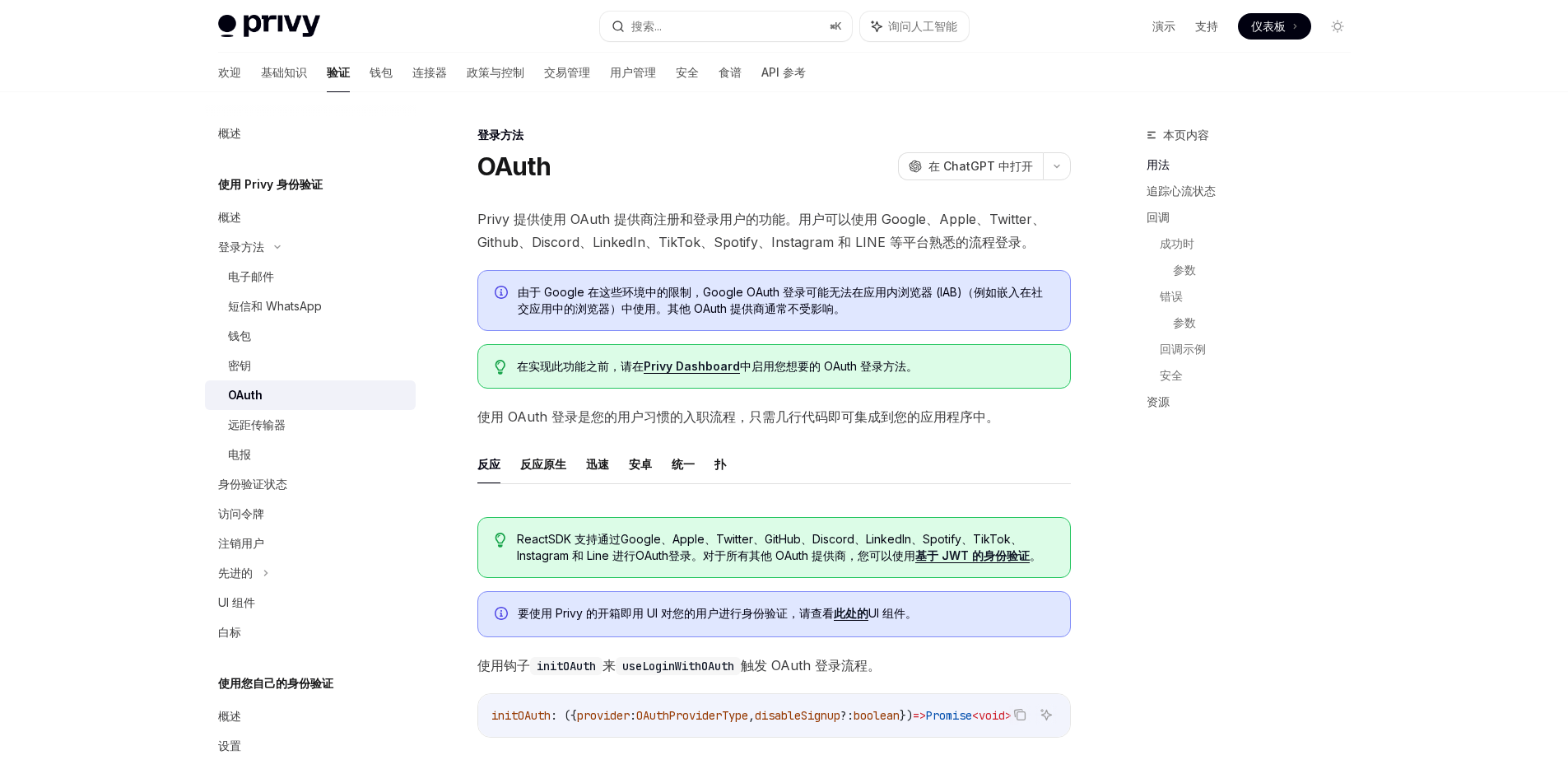
click at [749, 224] on font "Privy 提供使用 OAuth 提供商注册和登录用户的功能。用户可以使用 Google、Apple、Twitter、Github、Discord、Linke…" at bounding box center [761, 230] width 568 height 39
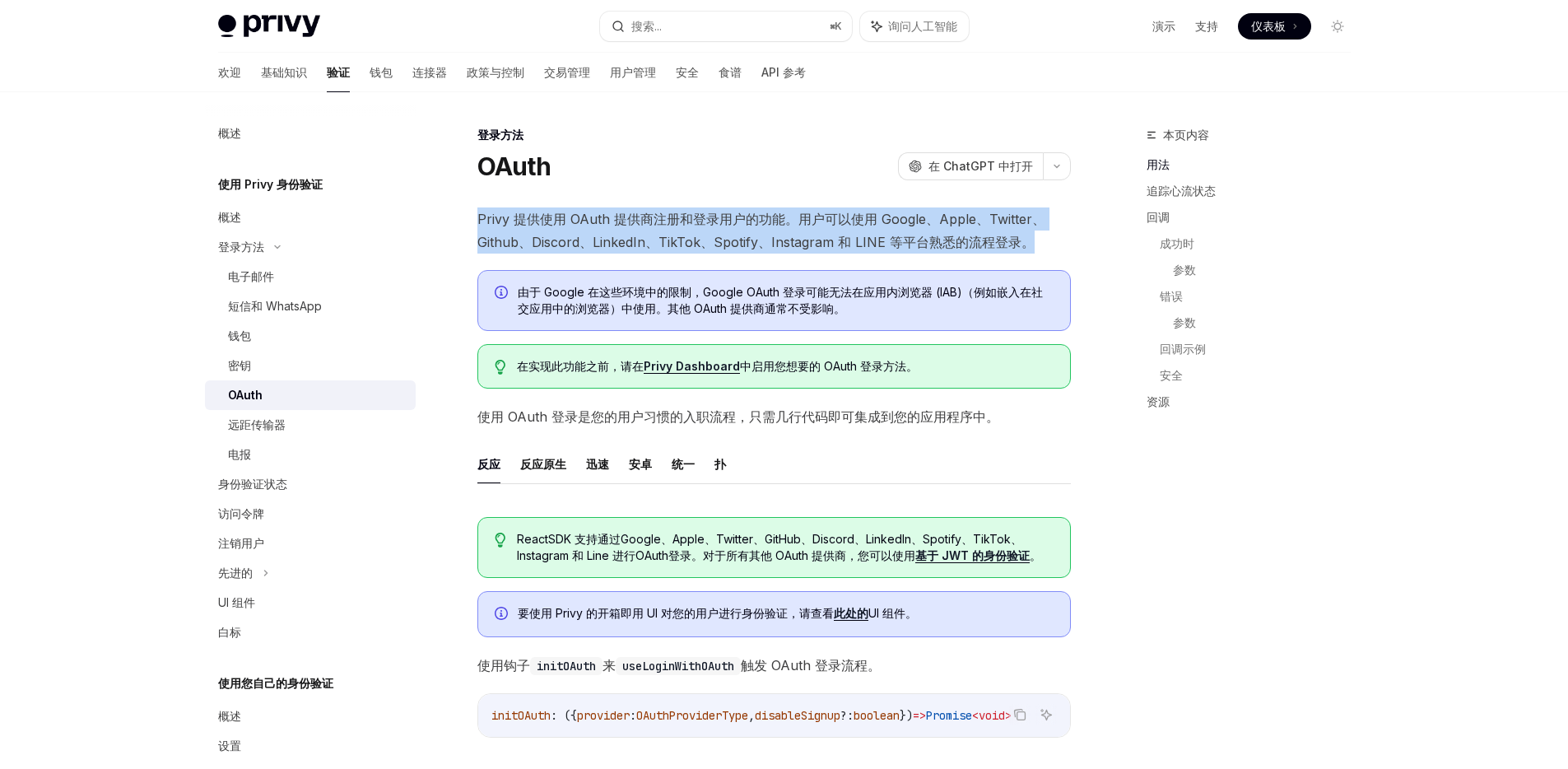
click at [749, 224] on font "Privy 提供使用 OAuth 提供商注册和登录用户的功能。用户可以使用 Google、Apple、Twitter、Github、Discord、Linke…" at bounding box center [761, 230] width 568 height 39
click at [736, 230] on span "Privy 提供使用 OAuth 提供商注册和登录用户的功能。用户可以使用 Google、Apple、Twitter、Github、Discord、Linke…" at bounding box center [774, 230] width 594 height 46
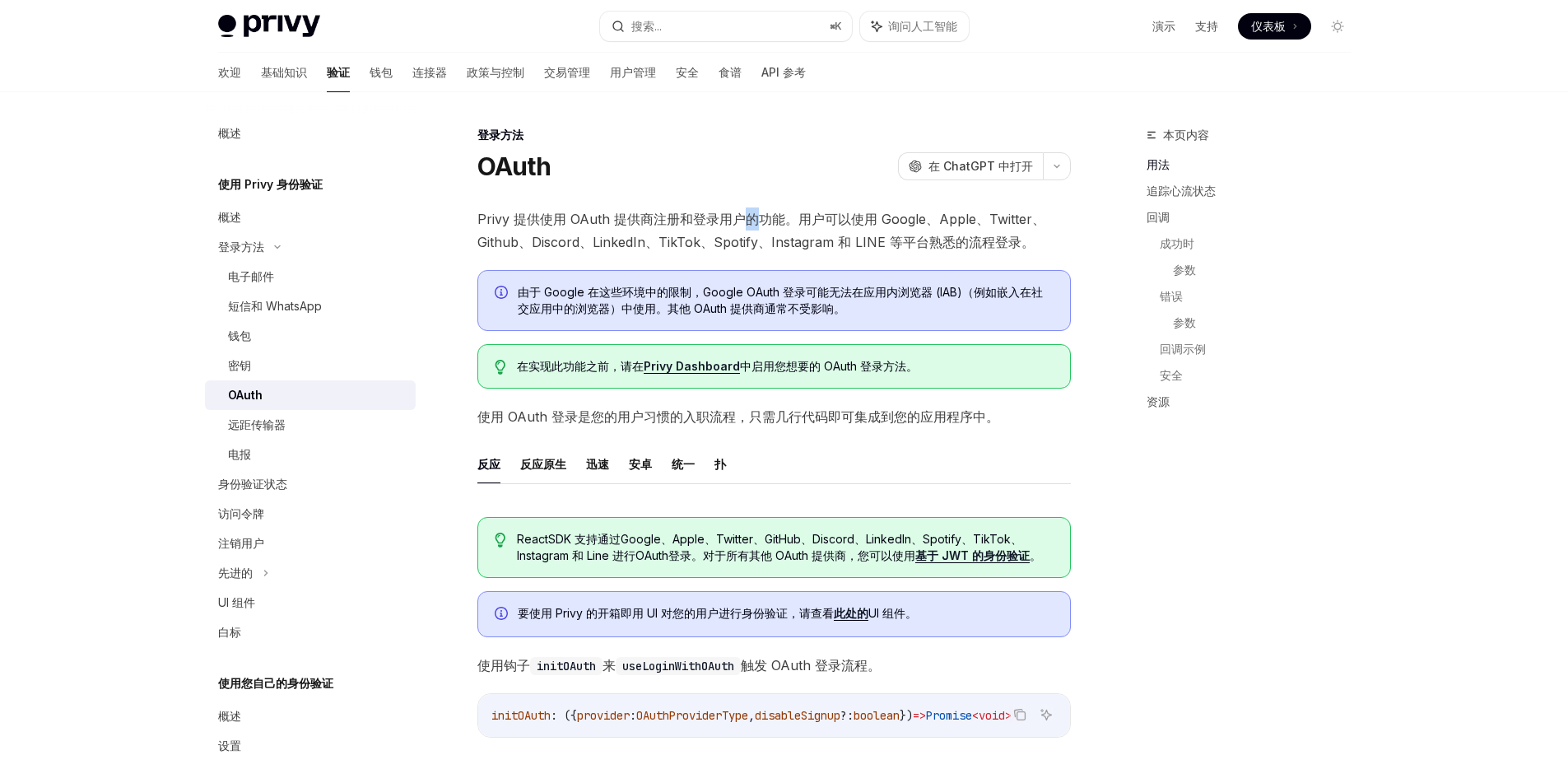
click at [736, 230] on span "Privy 提供使用 OAuth 提供商注册和登录用户的功能。用户可以使用 Google、Apple、Twitter、Github、Discord、Linke…" at bounding box center [774, 230] width 594 height 46
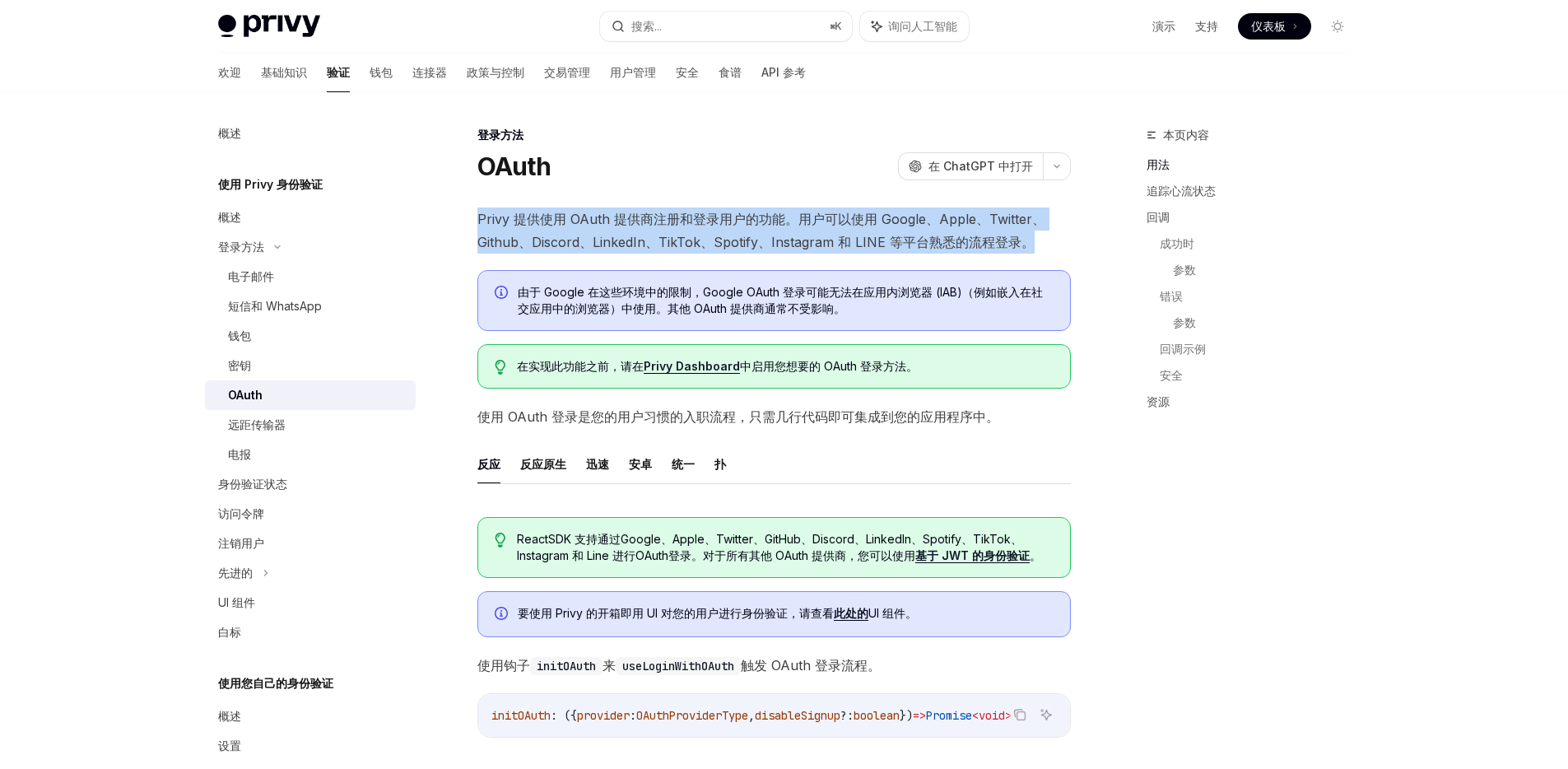
click at [736, 230] on span "Privy 提供使用 OAuth 提供商注册和登录用户的功能。用户可以使用 Google、Apple、Twitter、Github、Discord、Linke…" at bounding box center [774, 230] width 594 height 46
click at [741, 214] on font "Privy 提供使用 OAuth 提供商注册和登录用户的功能。用户可以使用 Google、Apple、Twitter、Github、Discord、Linke…" at bounding box center [761, 230] width 568 height 39
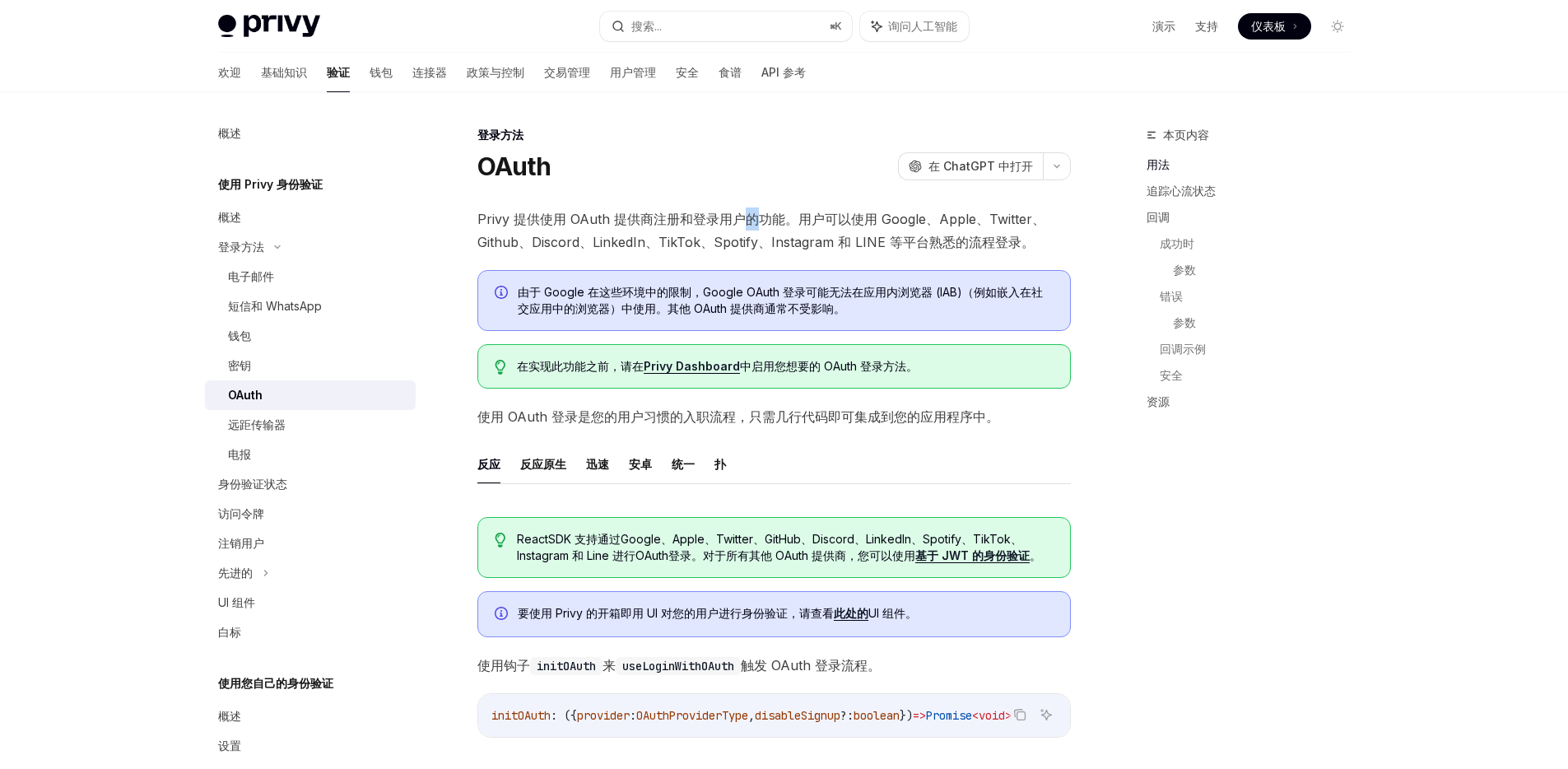
click at [741, 214] on font "Privy 提供使用 OAuth 提供商注册和登录用户的功能。用户可以使用 Google、Apple、Twitter、Github、Discord、Linke…" at bounding box center [761, 230] width 568 height 39
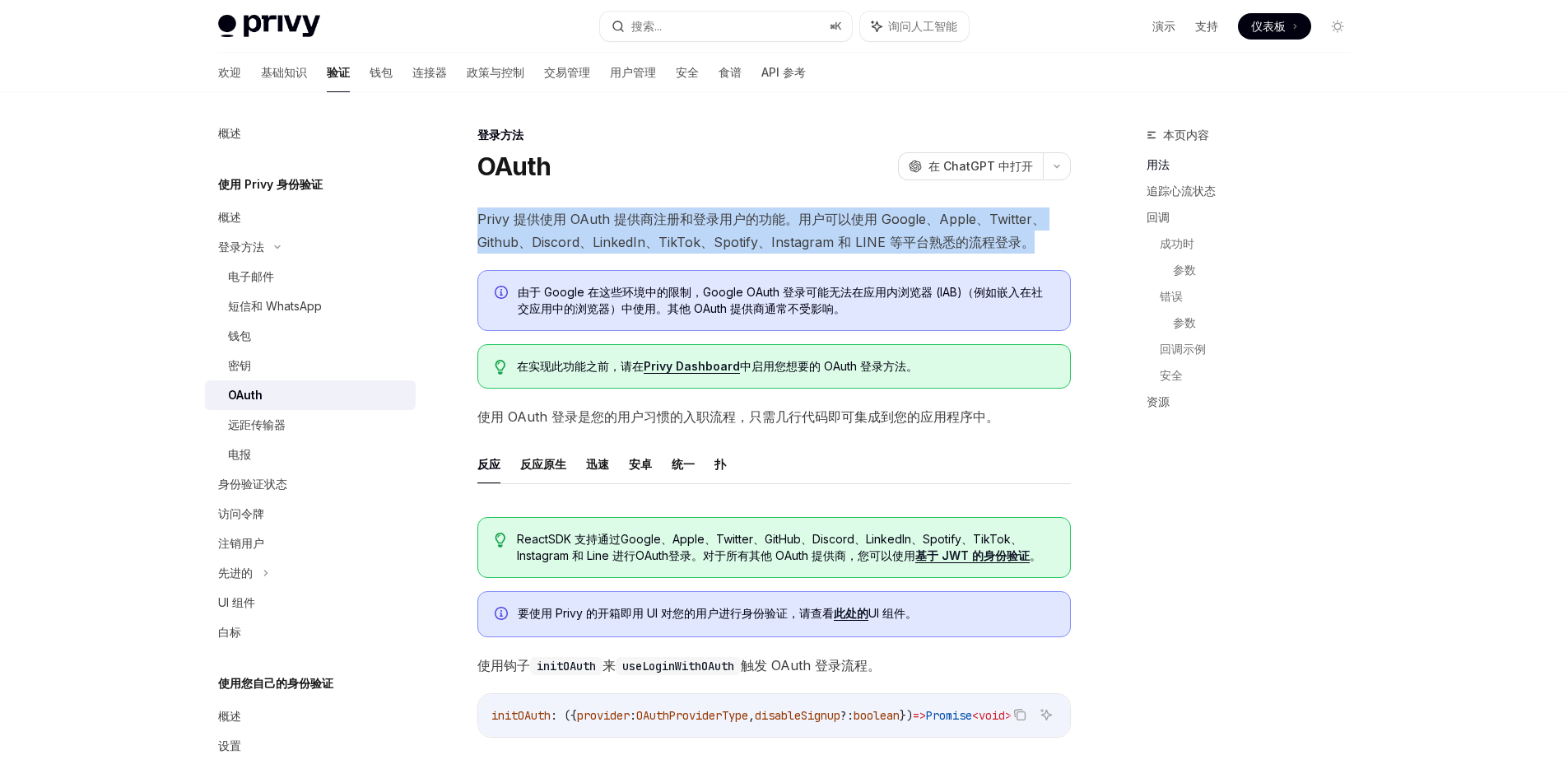
click at [741, 214] on font "Privy 提供使用 OAuth 提供商注册和登录用户的功能。用户可以使用 Google、Apple、Twitter、Github、Discord、Linke…" at bounding box center [761, 230] width 568 height 39
click at [721, 242] on font "Privy 提供使用 OAuth 提供商注册和登录用户的功能。用户可以使用 Google、Apple、Twitter、Github、Discord、Linke…" at bounding box center [761, 230] width 568 height 39
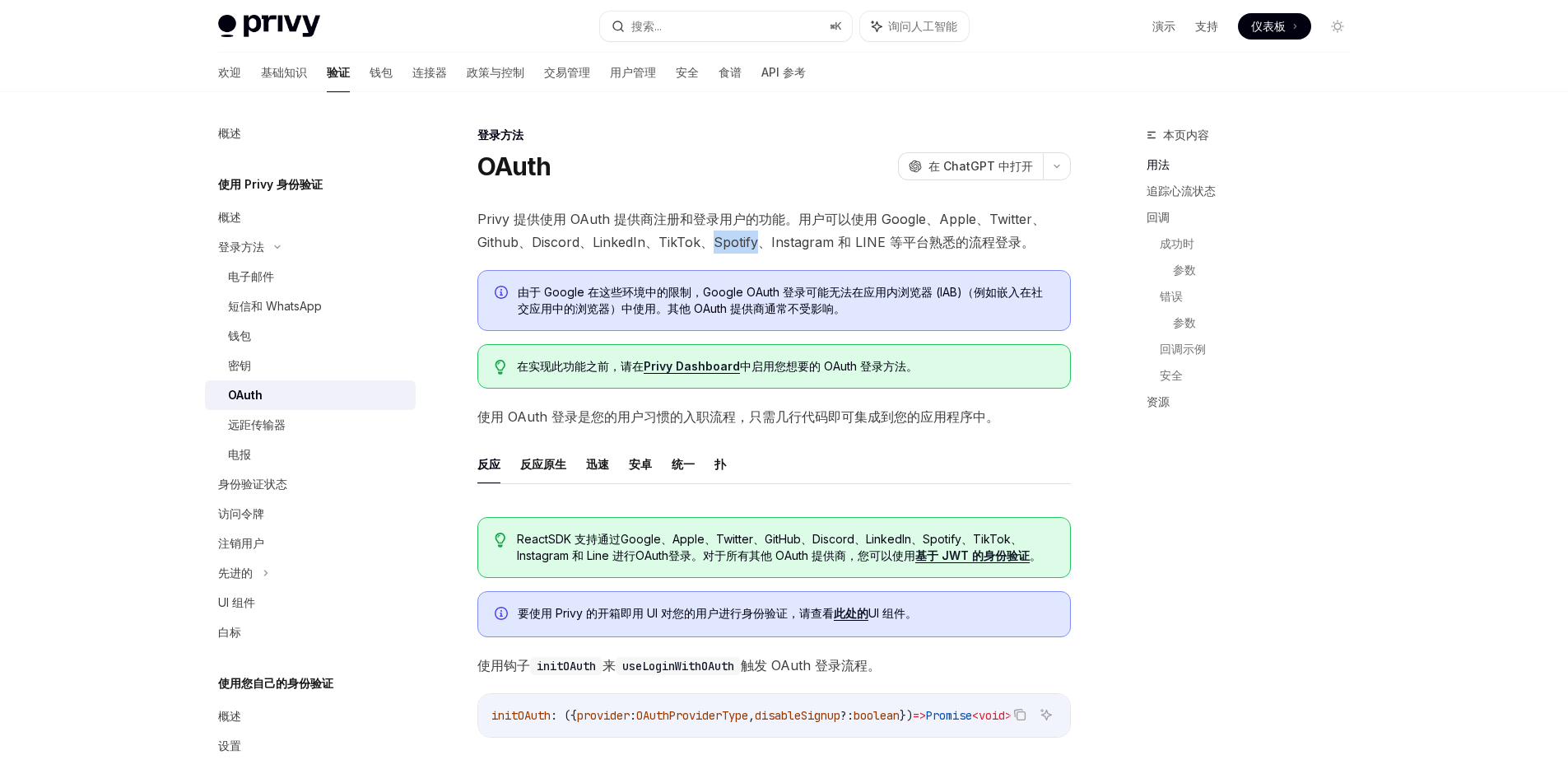
click at [721, 242] on font "Privy 提供使用 OAuth 提供商注册和登录用户的功能。用户可以使用 Google、Apple、Twitter、Github、Discord、Linke…" at bounding box center [761, 230] width 568 height 39
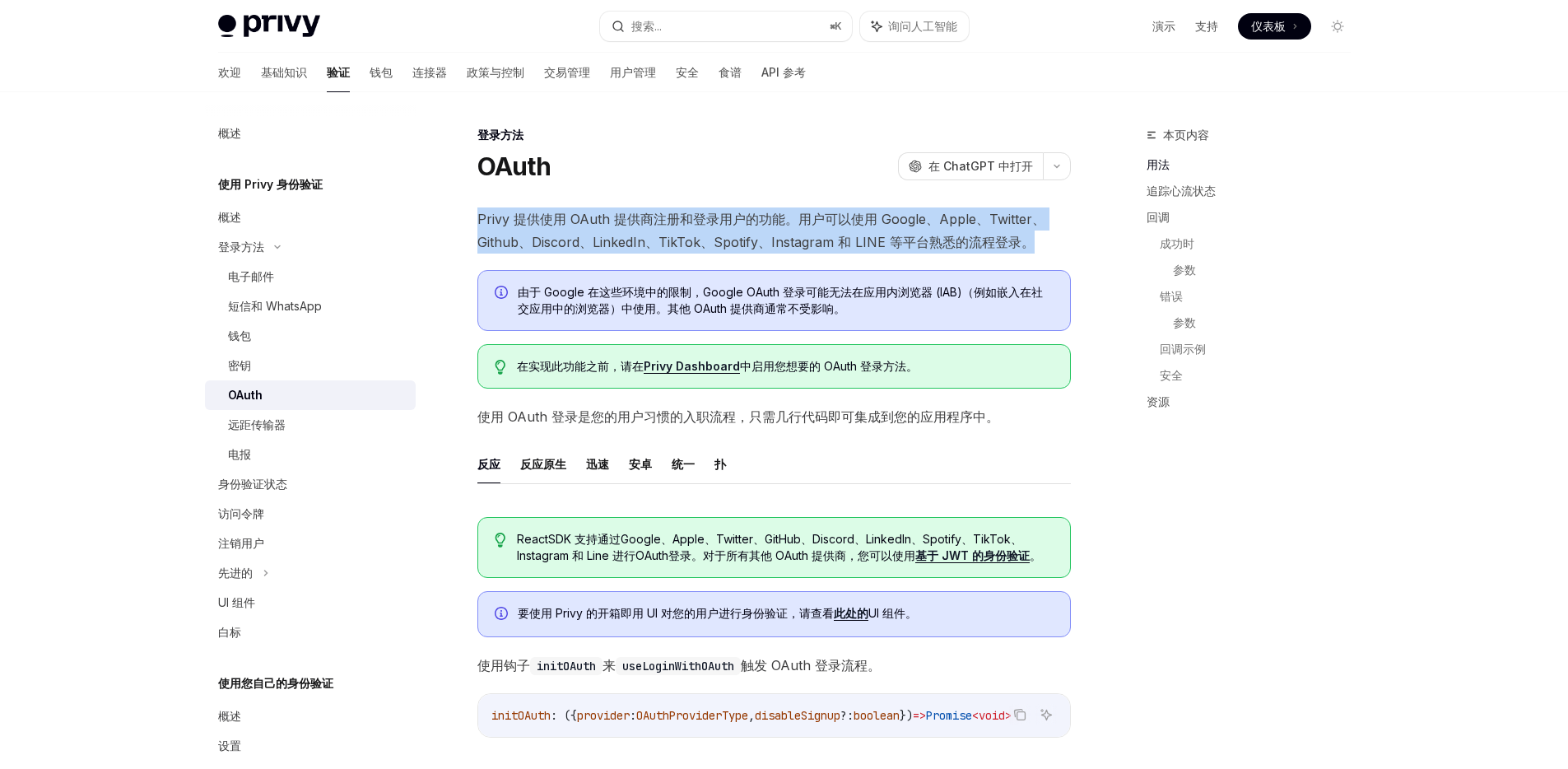
click at [721, 242] on font "Privy 提供使用 OAuth 提供商注册和登录用户的功能。用户可以使用 Google、Apple、Twitter、Github、Discord、Linke…" at bounding box center [761, 230] width 568 height 39
click at [728, 217] on font "Privy 提供使用 OAuth 提供商注册和登录用户的功能。用户可以使用 Google、Apple、Twitter、Github、Discord、Linke…" at bounding box center [761, 230] width 568 height 39
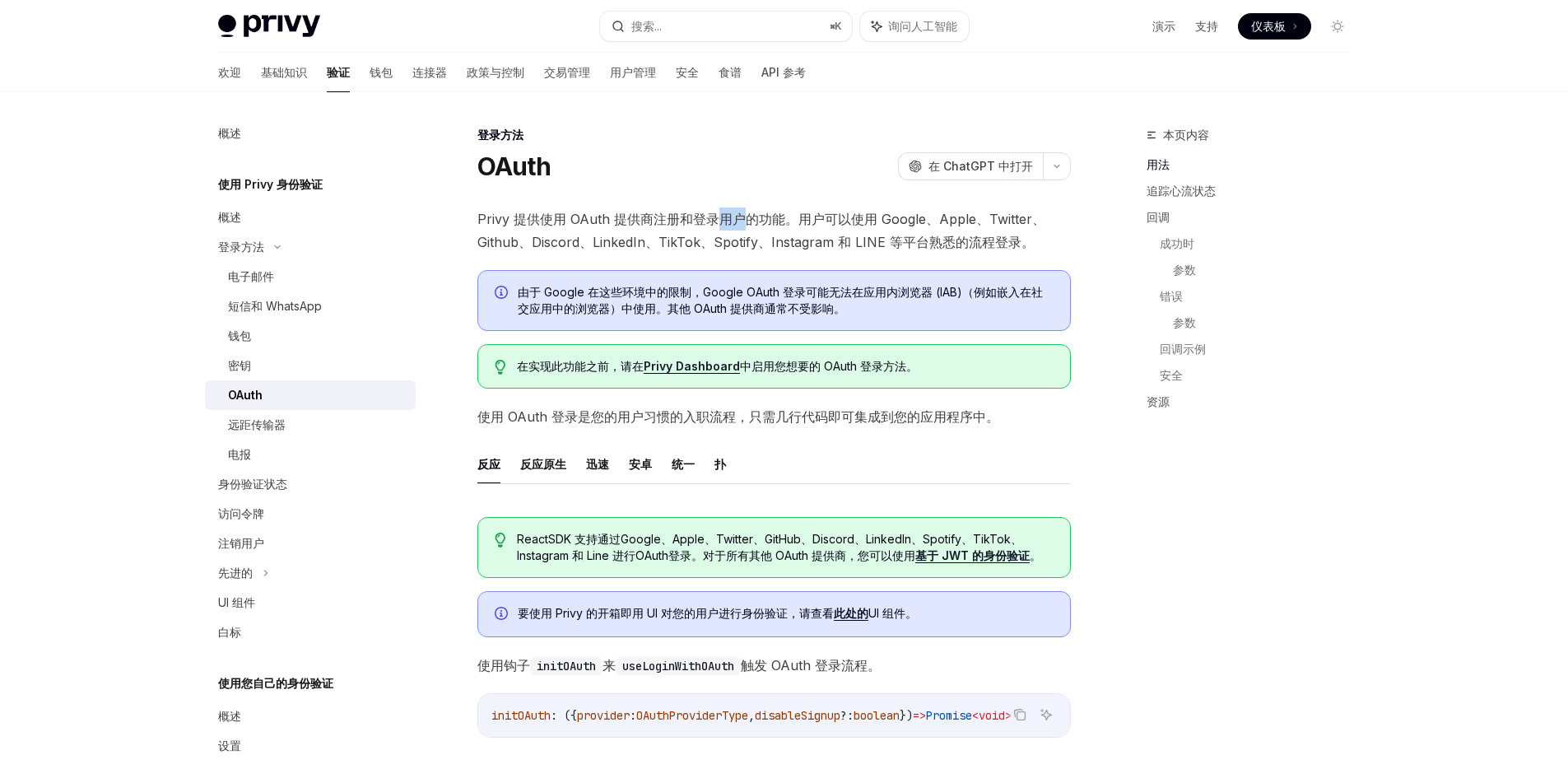
click at [728, 217] on font "Privy 提供使用 OAuth 提供商注册和登录用户的功能。用户可以使用 Google、Apple、Twitter、Github、Discord、Linke…" at bounding box center [761, 230] width 568 height 39
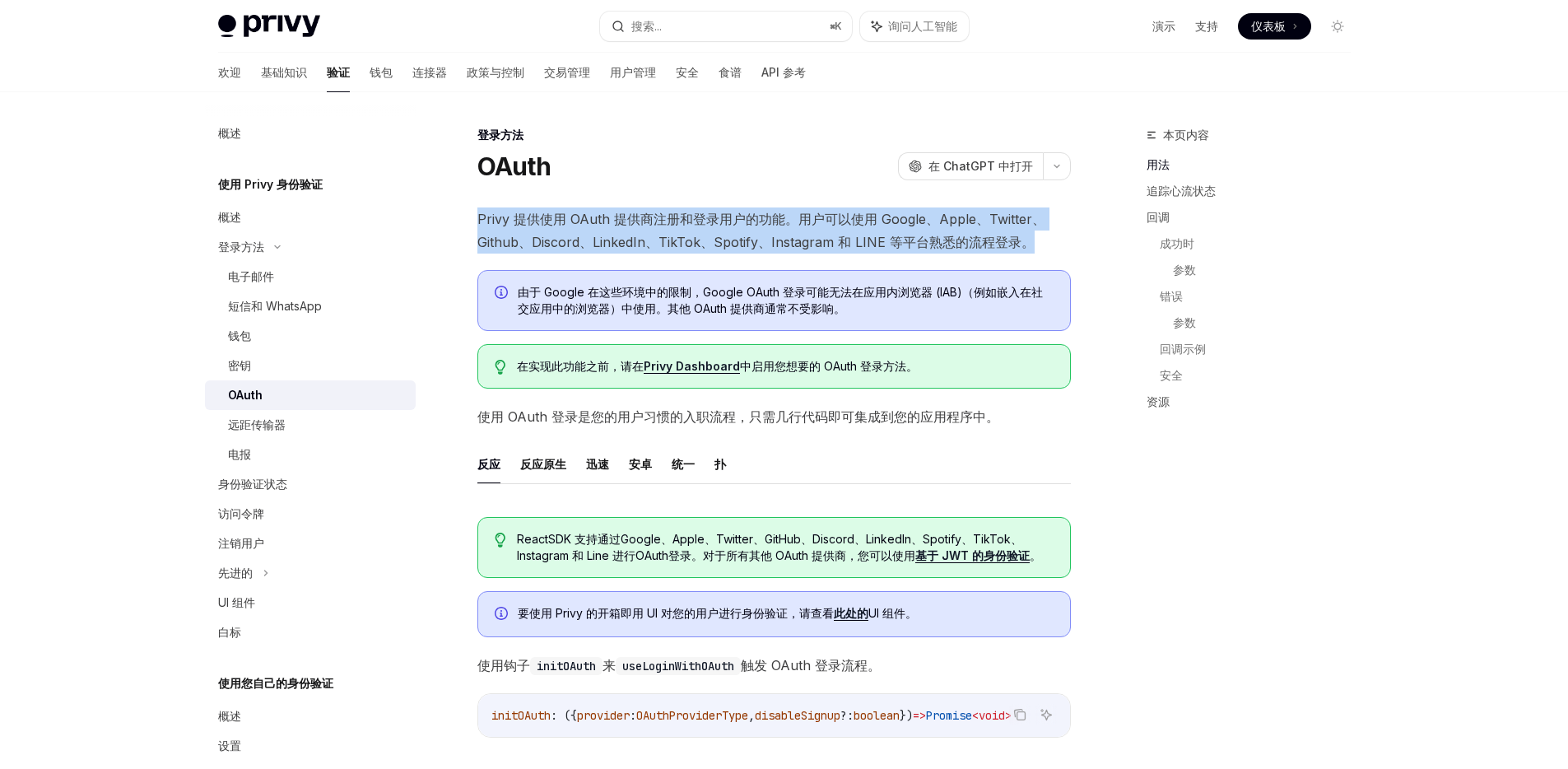
click at [728, 217] on font "Privy 提供使用 OAuth 提供商注册和登录用户的功能。用户可以使用 Google、Apple、Twitter、Github、Discord、Linke…" at bounding box center [761, 230] width 568 height 39
click at [714, 249] on font "Privy 提供使用 OAuth 提供商注册和登录用户的功能。用户可以使用 Google、Apple、Twitter、Github、Discord、Linke…" at bounding box center [761, 230] width 568 height 39
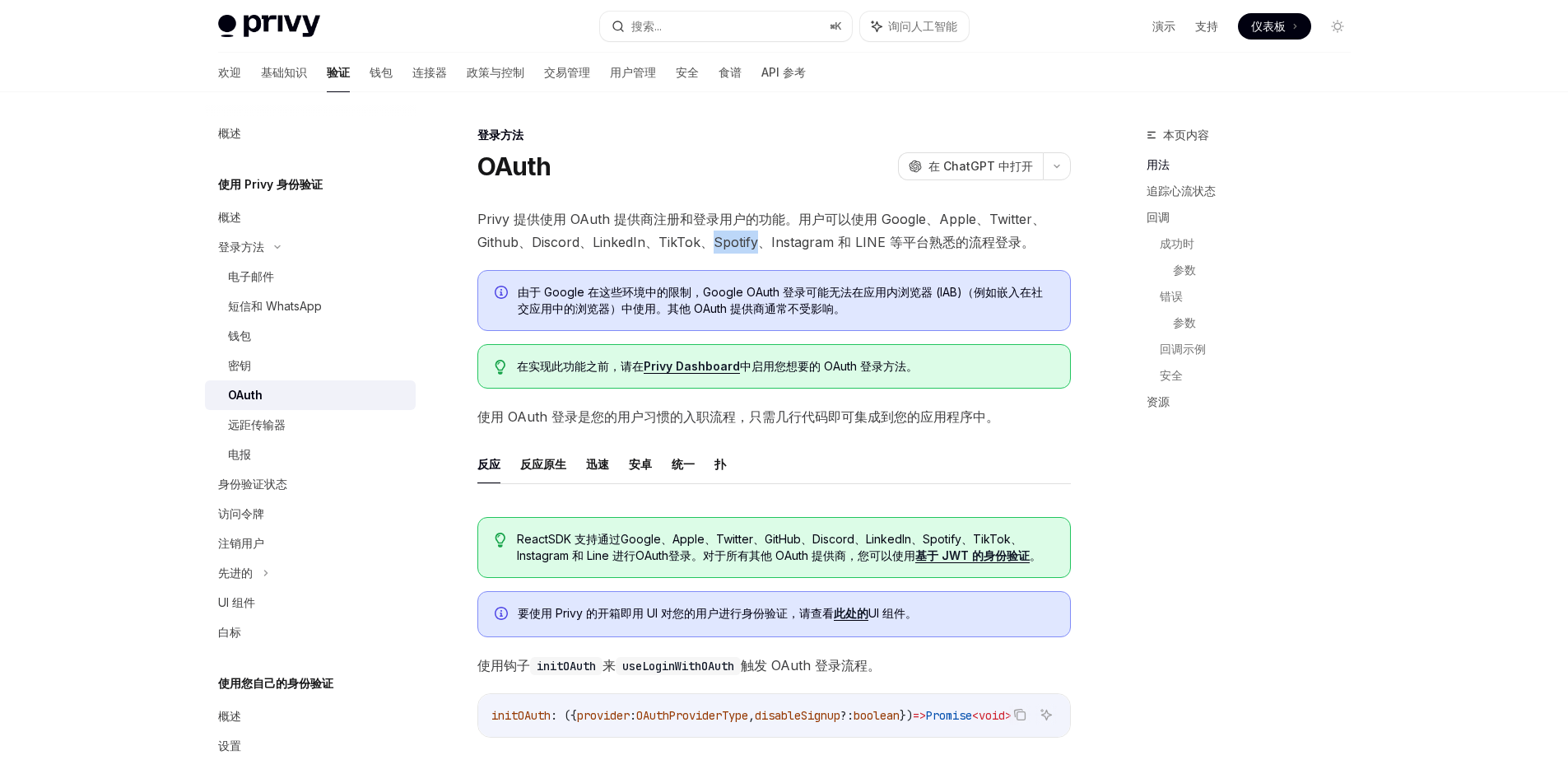
click at [714, 249] on font "Privy 提供使用 OAuth 提供商注册和登录用户的功能。用户可以使用 Google、Apple、Twitter、Github、Discord、Linke…" at bounding box center [761, 230] width 568 height 39
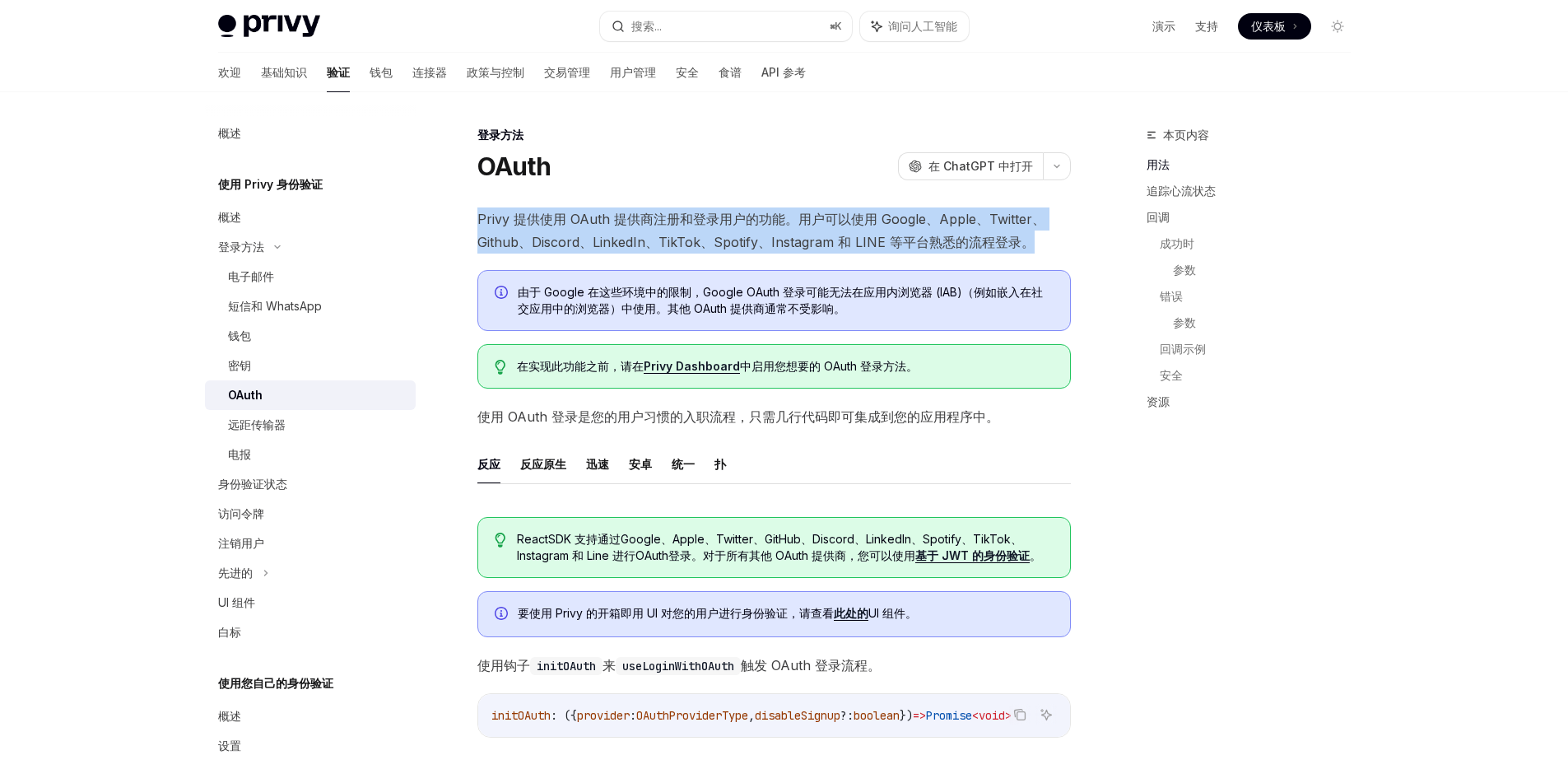
click at [714, 249] on font "Privy 提供使用 OAuth 提供商注册和登录用户的功能。用户可以使用 Google、Apple、Twitter、Github、Discord、Linke…" at bounding box center [761, 230] width 568 height 39
click at [718, 219] on font "Privy 提供使用 OAuth 提供商注册和登录用户的功能。用户可以使用 Google、Apple、Twitter、Github、Discord、Linke…" at bounding box center [761, 230] width 568 height 39
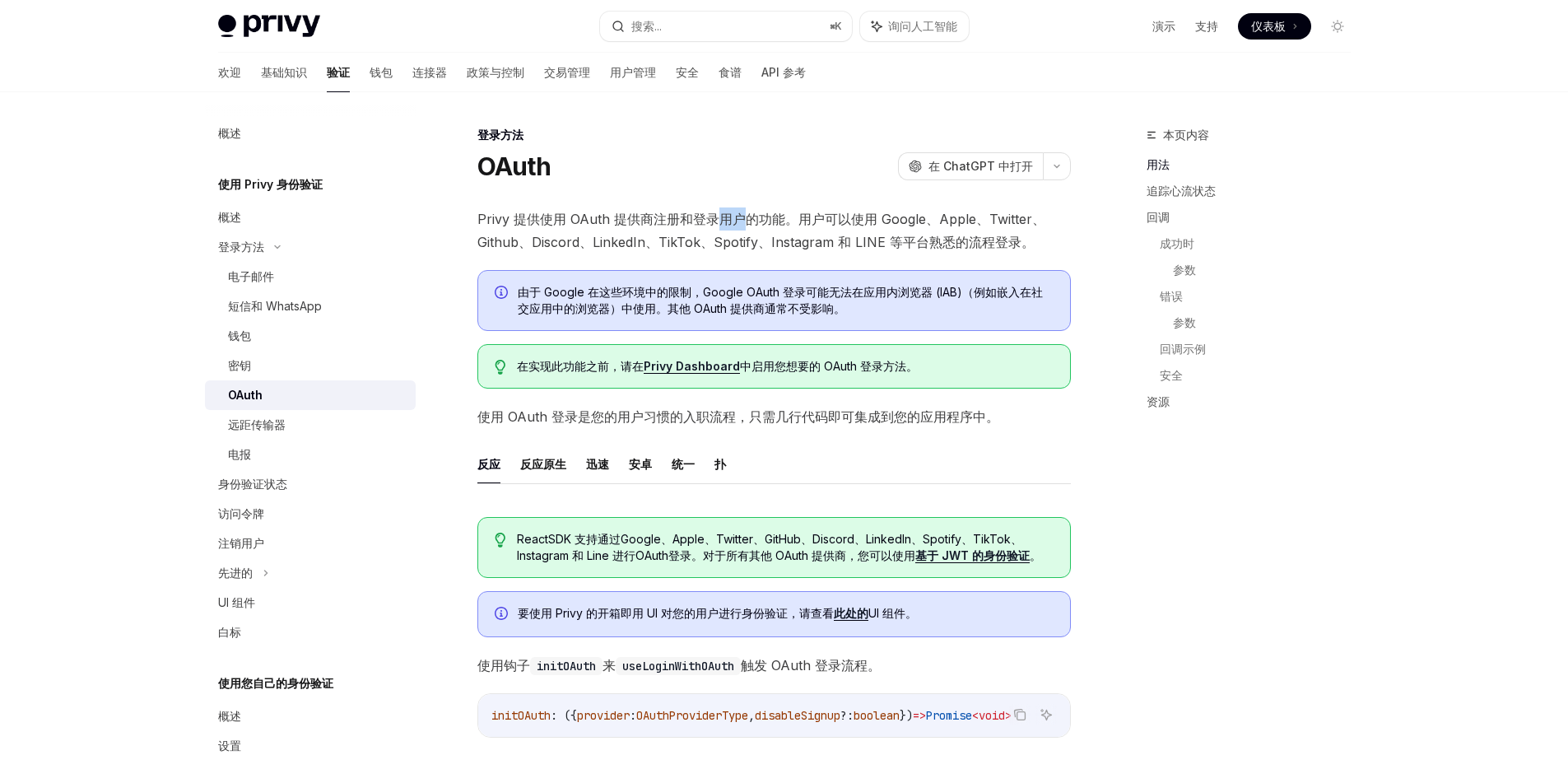
click at [718, 219] on font "Privy 提供使用 OAuth 提供商注册和登录用户的功能。用户可以使用 Google、Apple、Twitter、Github、Discord、Linke…" at bounding box center [761, 230] width 568 height 39
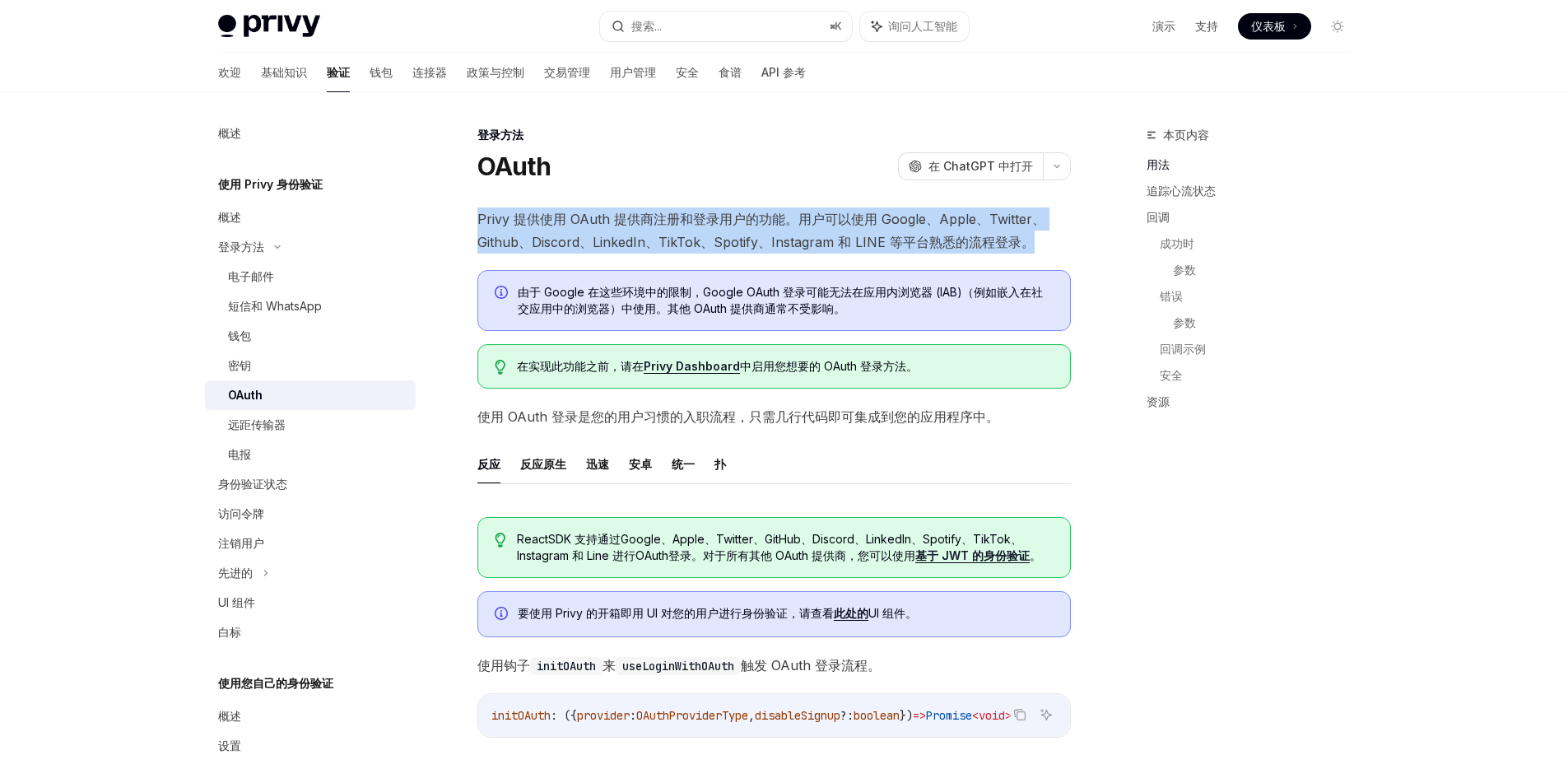
click at [718, 219] on font "Privy 提供使用 OAuth 提供商注册和登录用户的功能。用户可以使用 Google、Apple、Twitter、Github、Discord、Linke…" at bounding box center [761, 230] width 568 height 39
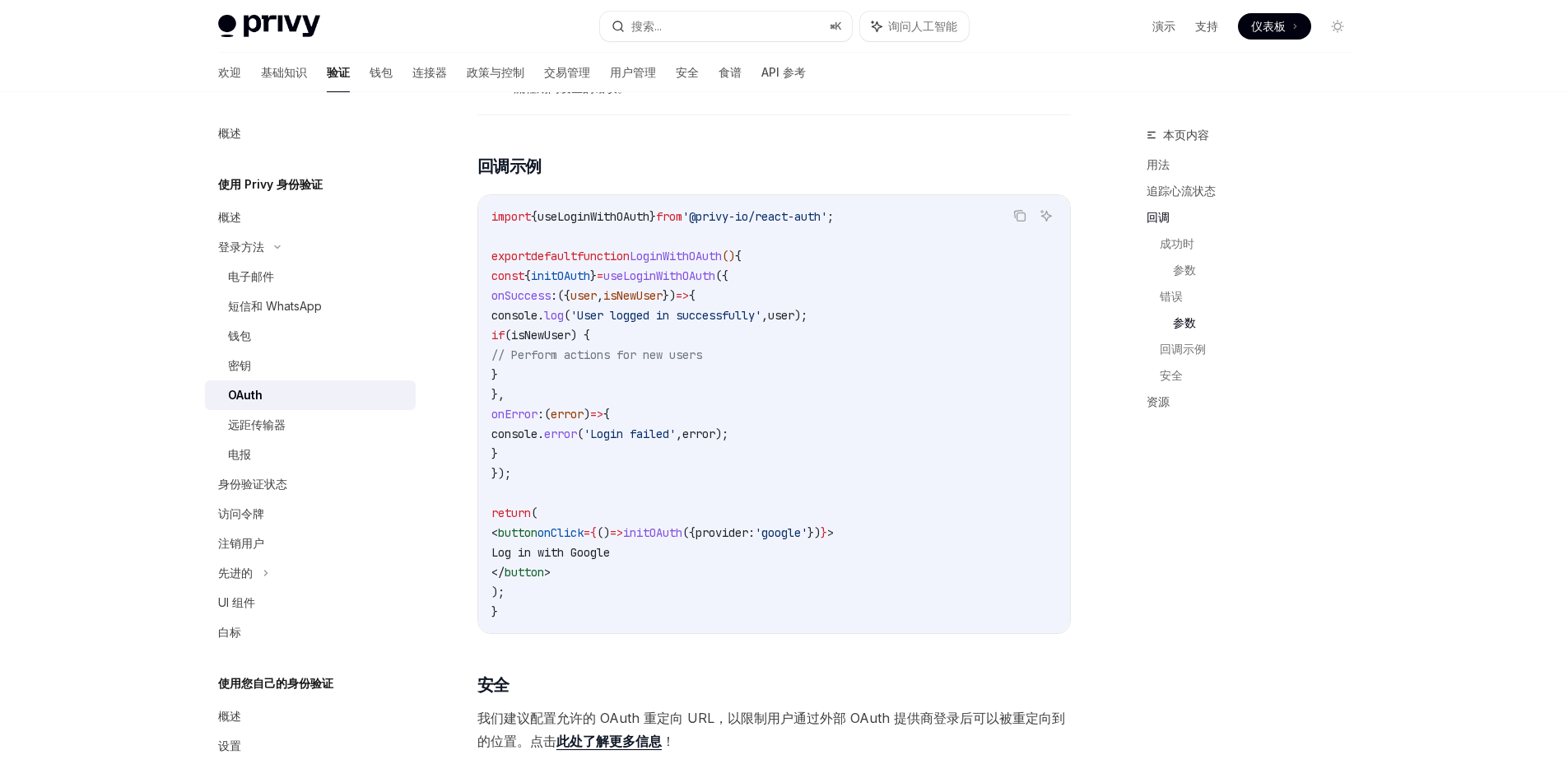
scroll to position [3254, 0]
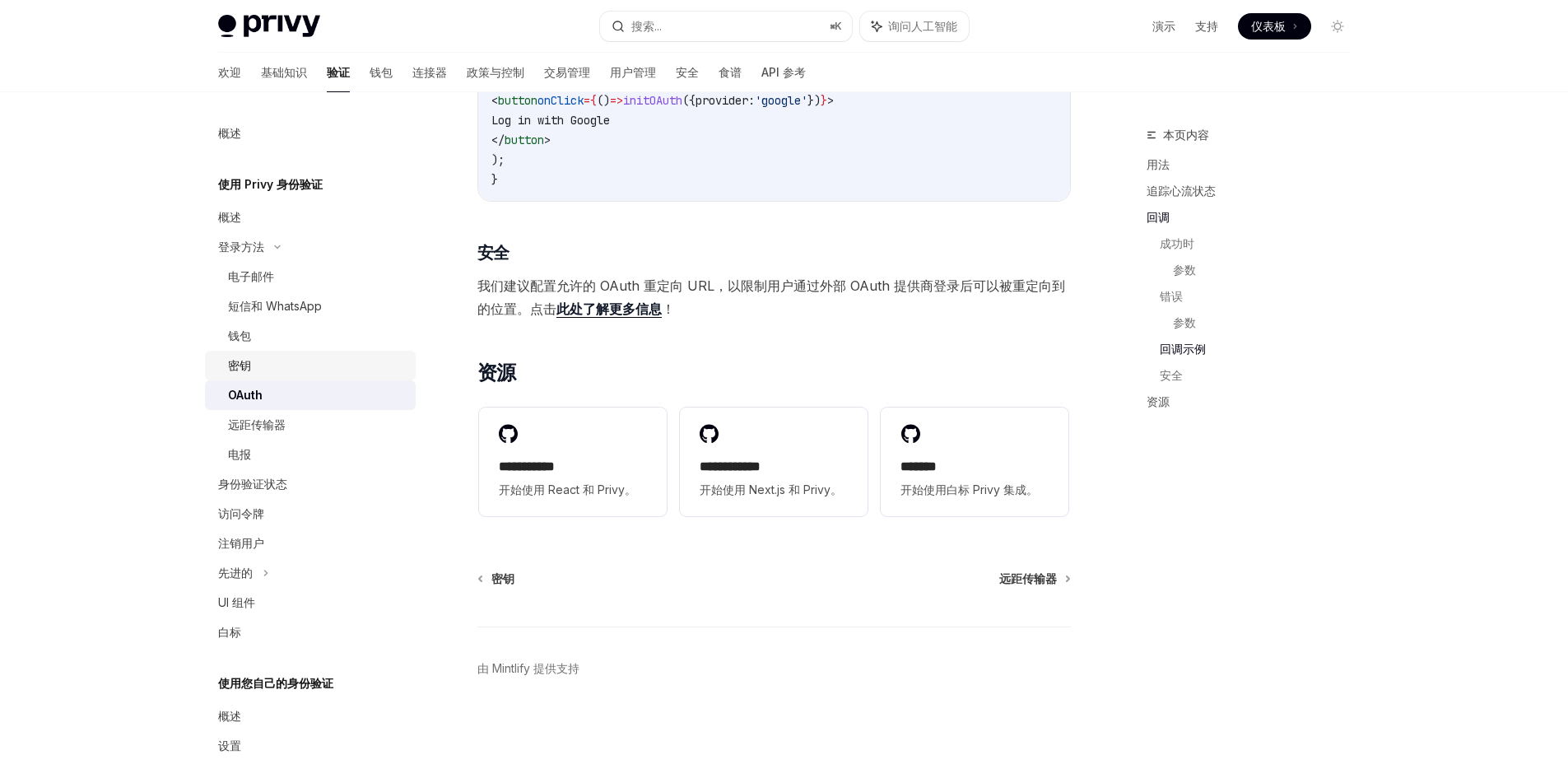
click at [248, 359] on font "密钥" at bounding box center [239, 365] width 23 height 14
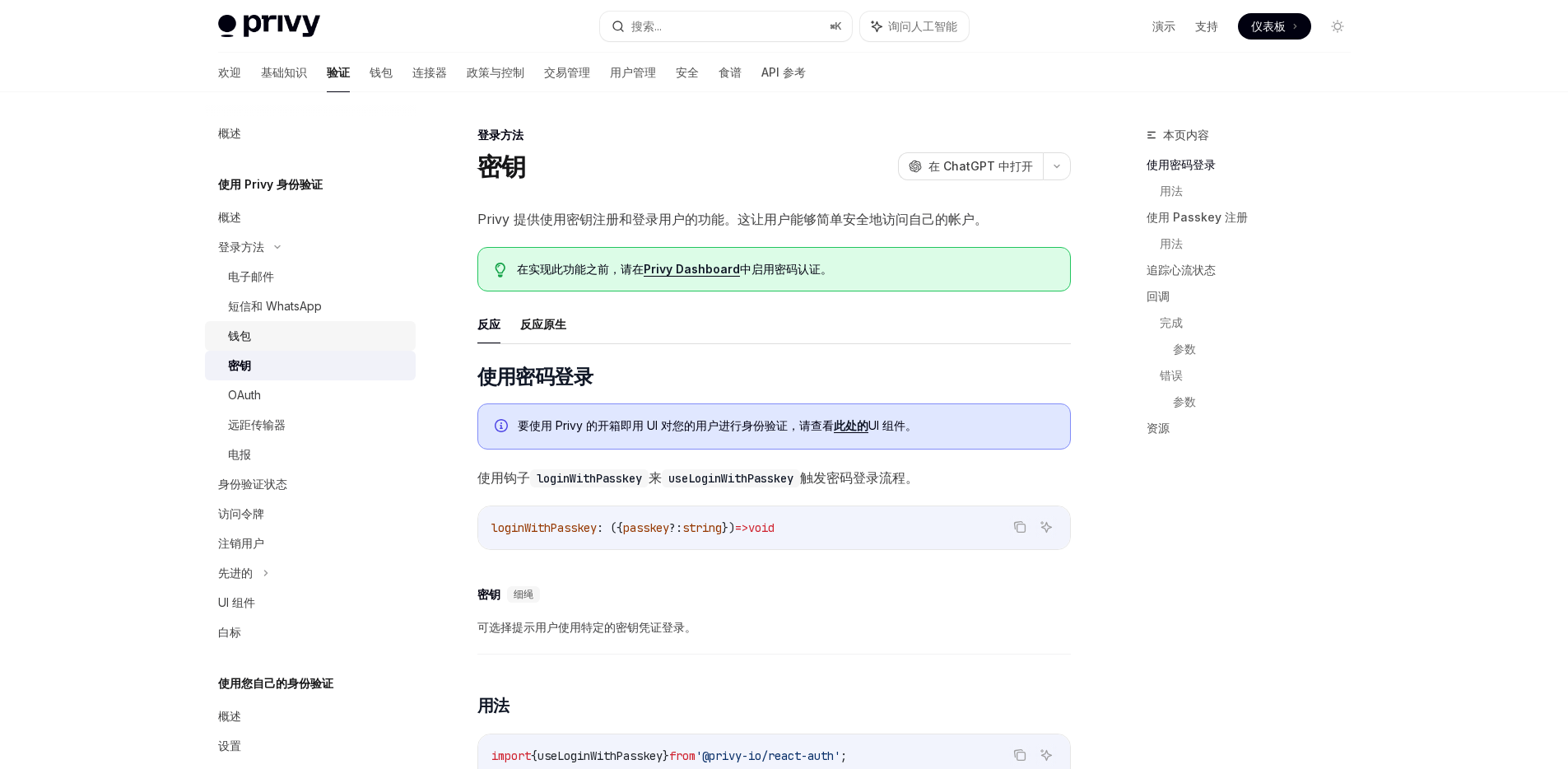
click at [278, 331] on div "钱包" at bounding box center [317, 335] width 178 height 20
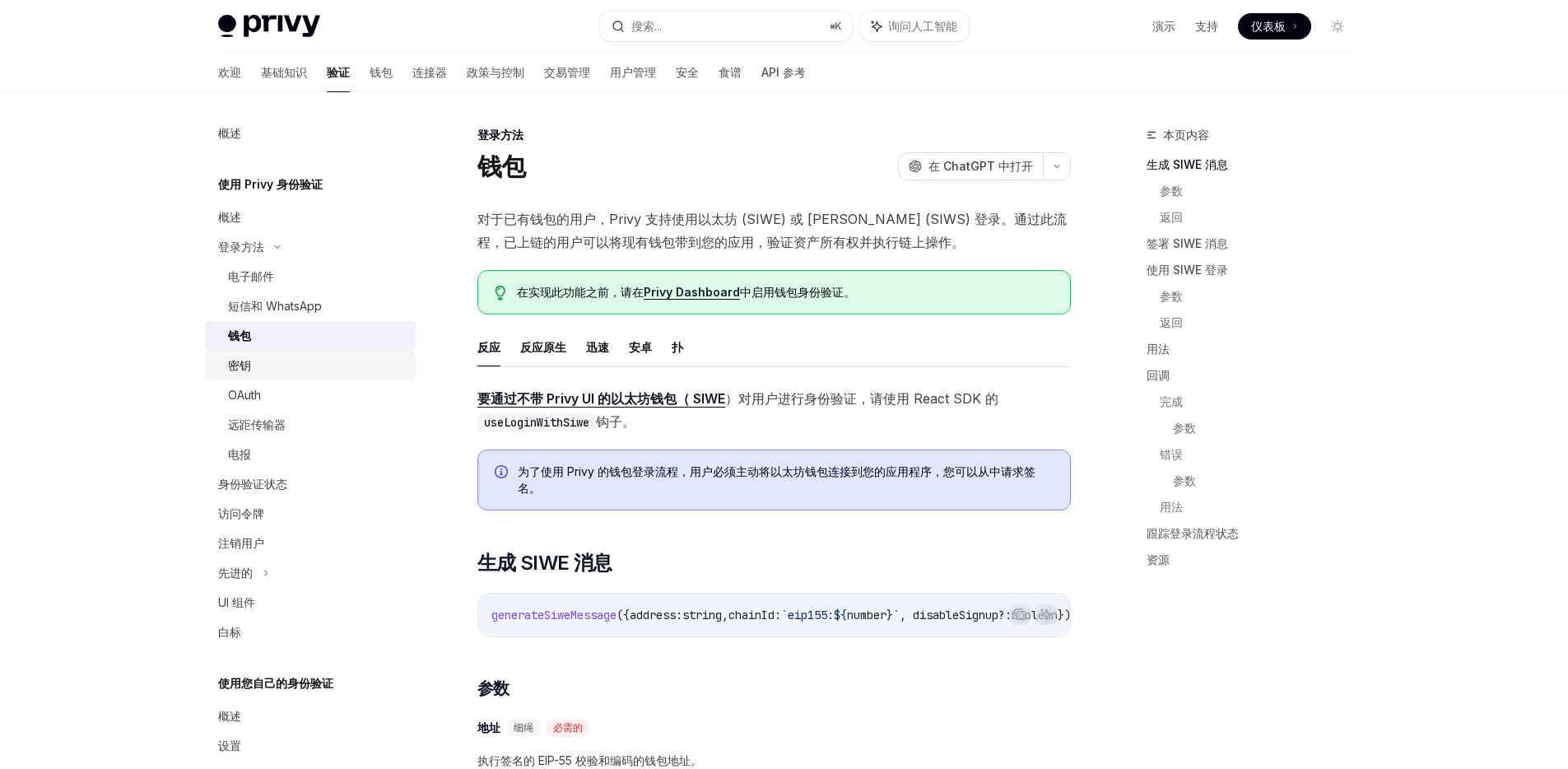
click at [268, 368] on div "密钥" at bounding box center [317, 365] width 178 height 20
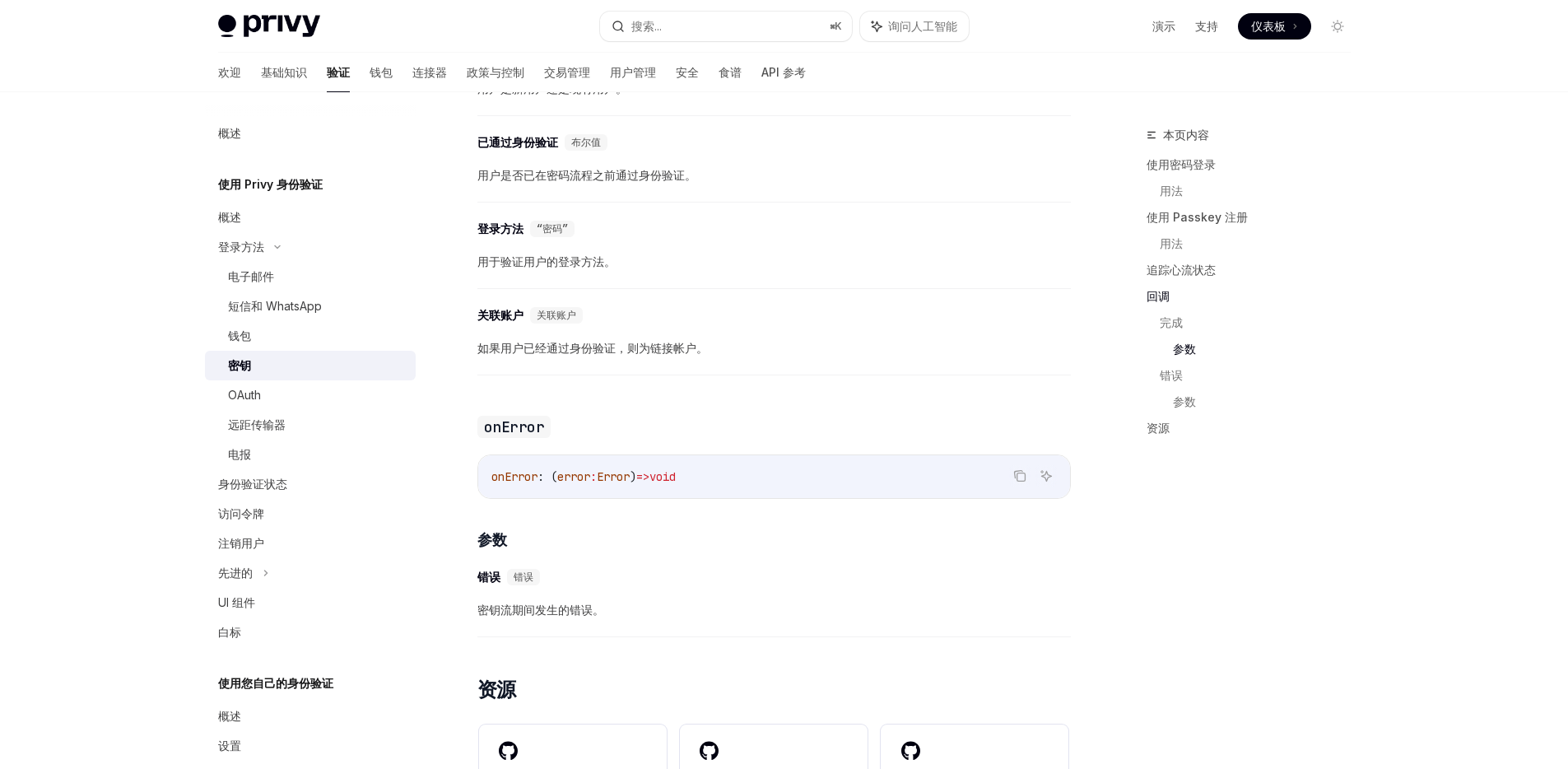
scroll to position [2367, 0]
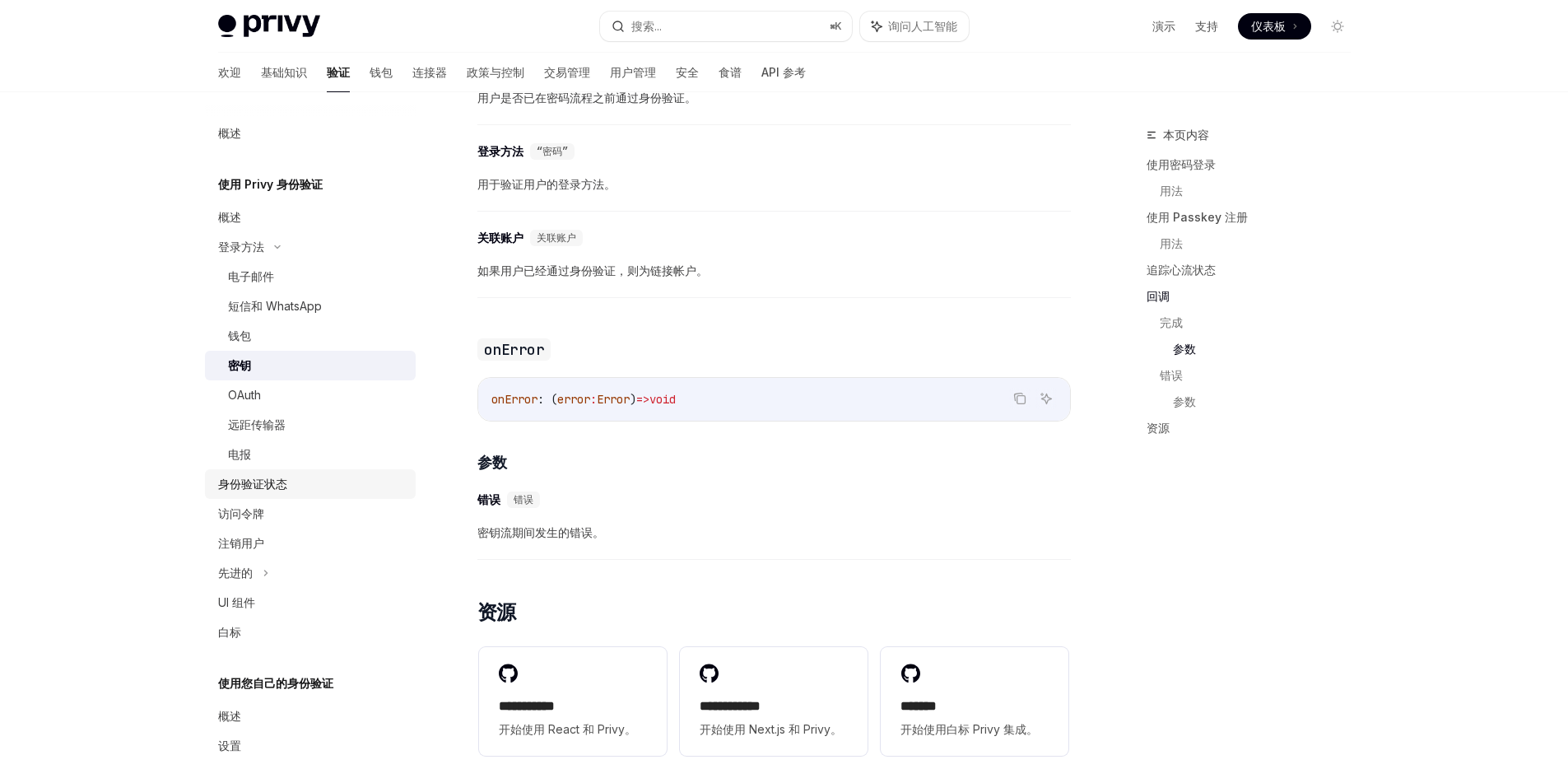
click at [299, 482] on div "身份验证状态" at bounding box center [312, 483] width 188 height 20
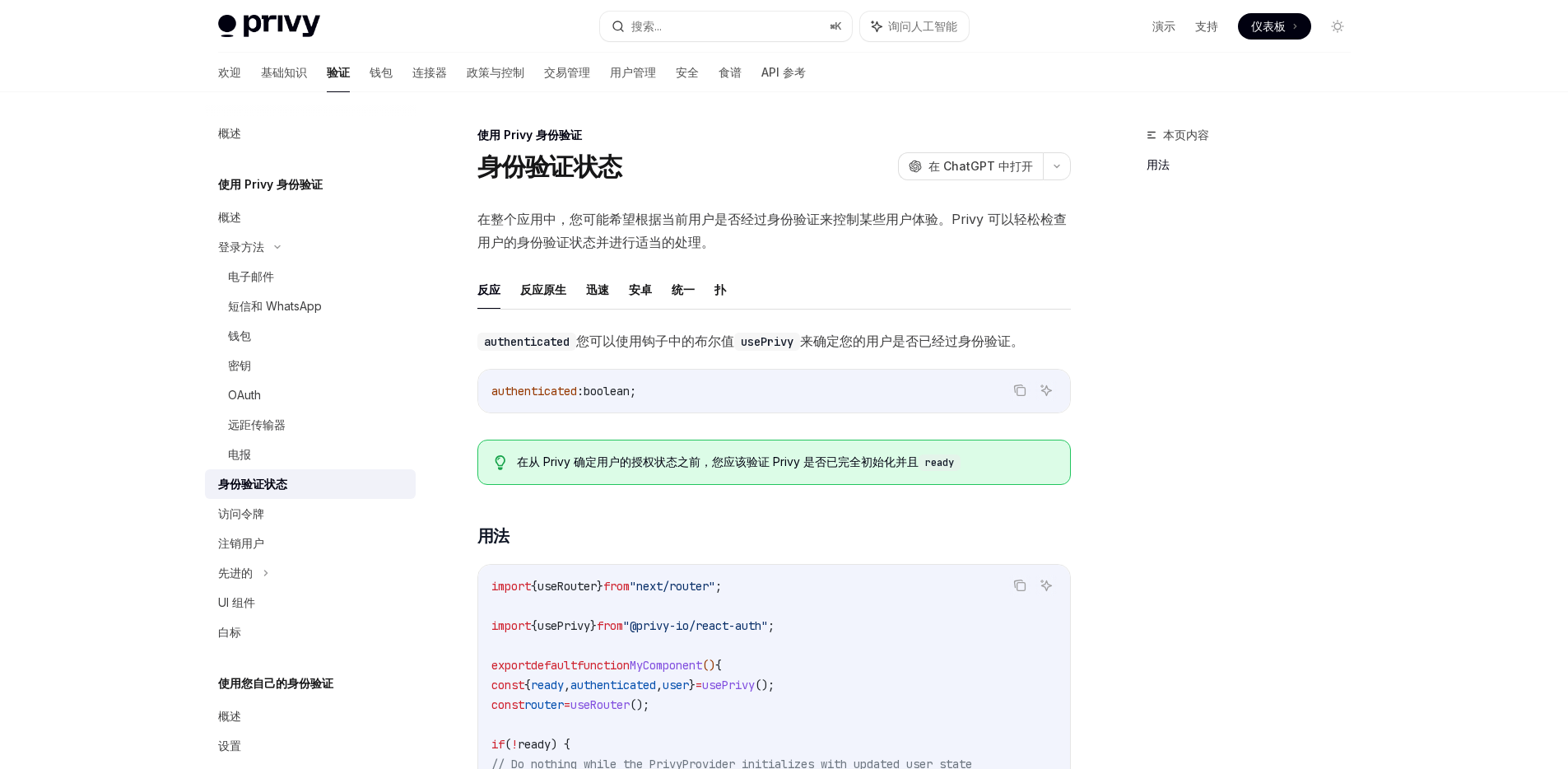
click at [711, 218] on font "在整个应用中，您可能希望根据当前用户是否经过身份验证来控制某些用户体验。Privy 可以轻松检查用户的身份验证状态并进行适当的处​​理。" at bounding box center [771, 230] width 589 height 39
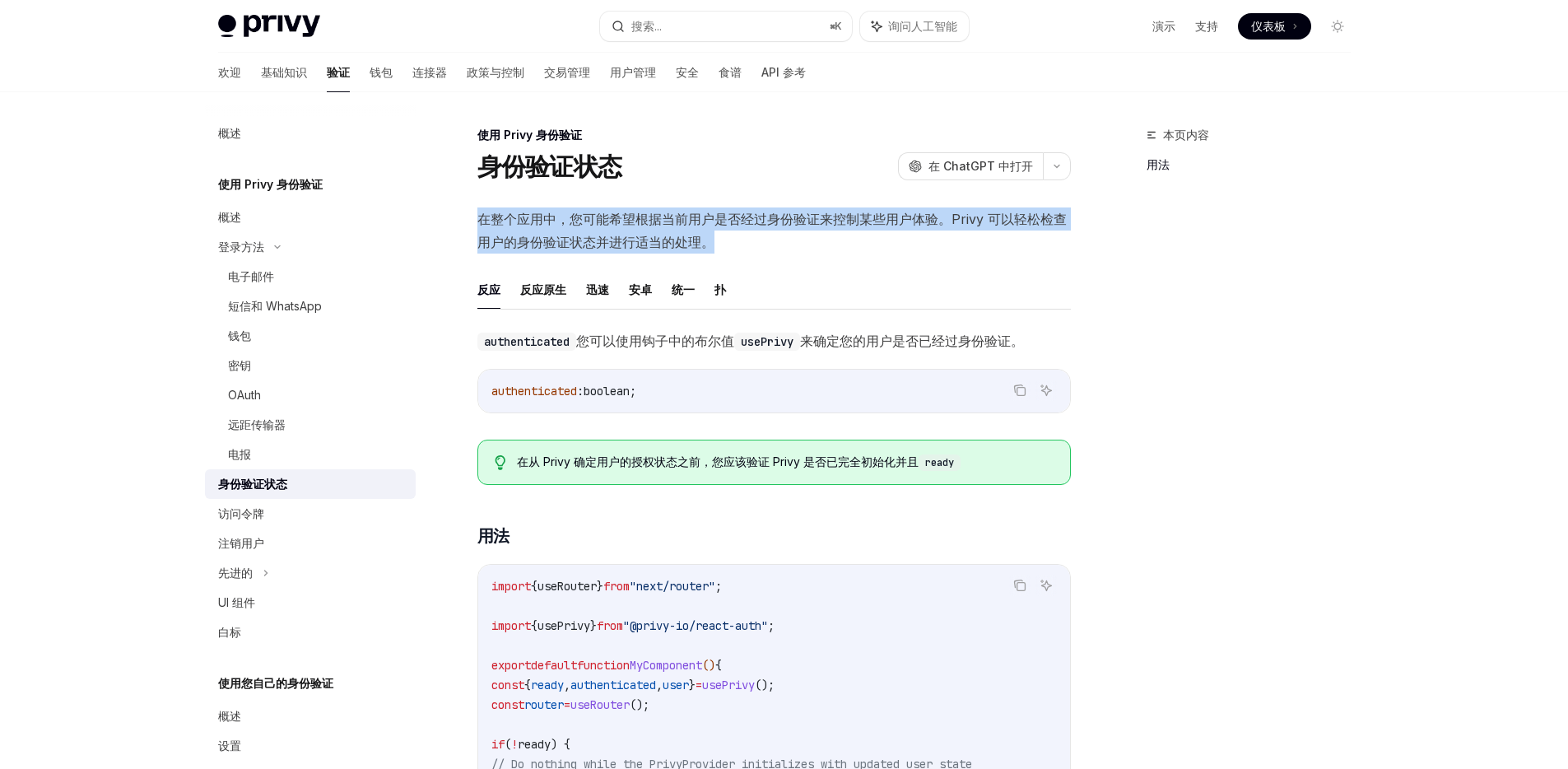
click at [711, 218] on font "在整个应用中，您可能希望根据当前用户是否经过身份验证来控制某些用户体验。Privy 可以轻松检查用户的身份验证状态并进行适当的处​​理。" at bounding box center [771, 230] width 589 height 39
click at [688, 228] on span "在整个应用中，您可能希望根据当前用户是否经过身份验证来控制某些用户体验。Privy 可以轻松检查用户的身份验证状态并进行适当的处​​理。" at bounding box center [774, 230] width 594 height 46
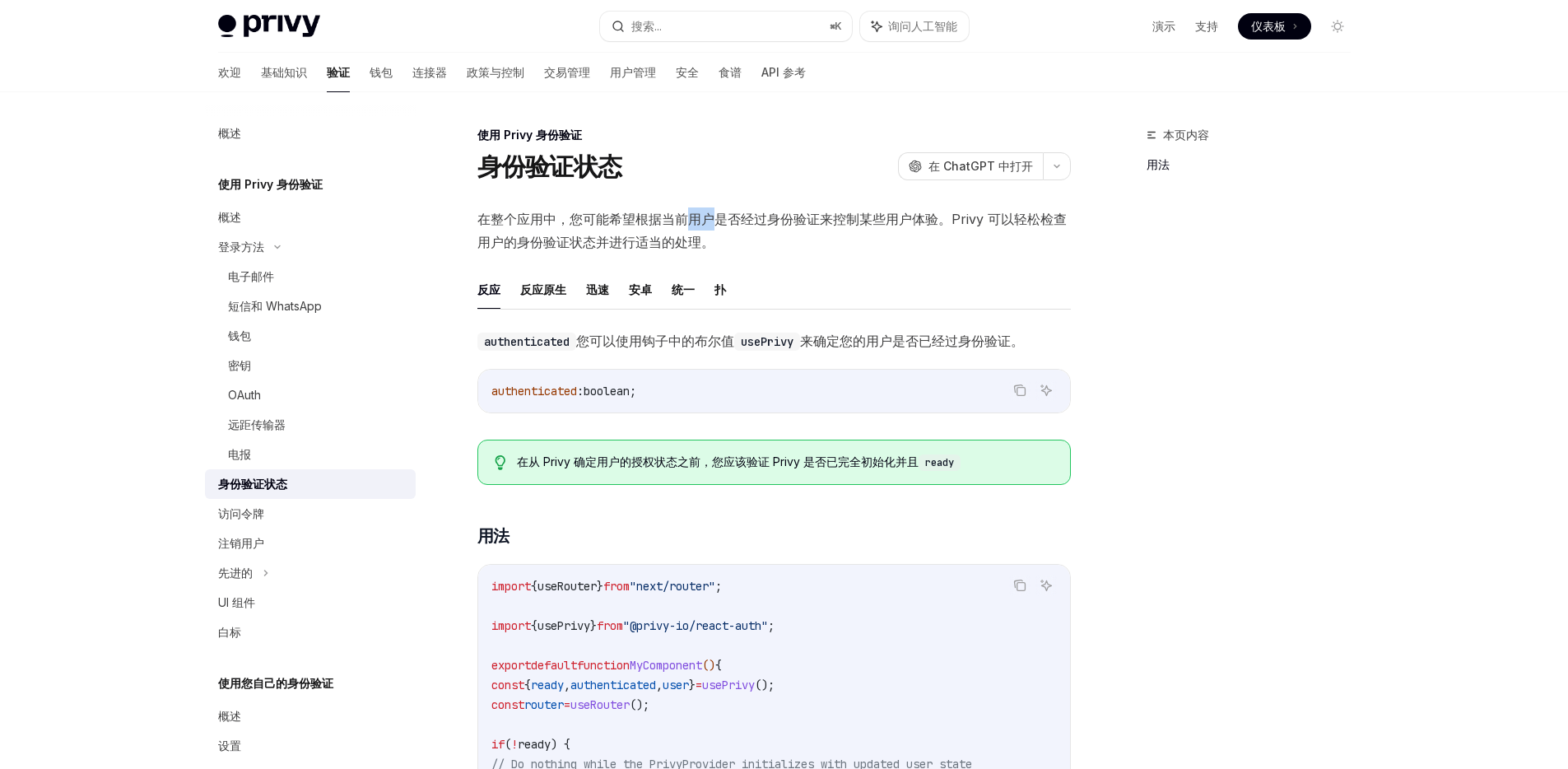
click at [688, 228] on span "在整个应用中，您可能希望根据当前用户是否经过身份验证来控制某些用户体验。Privy 可以轻松检查用户的身份验证状态并进行适当的处​​理。" at bounding box center [774, 230] width 594 height 46
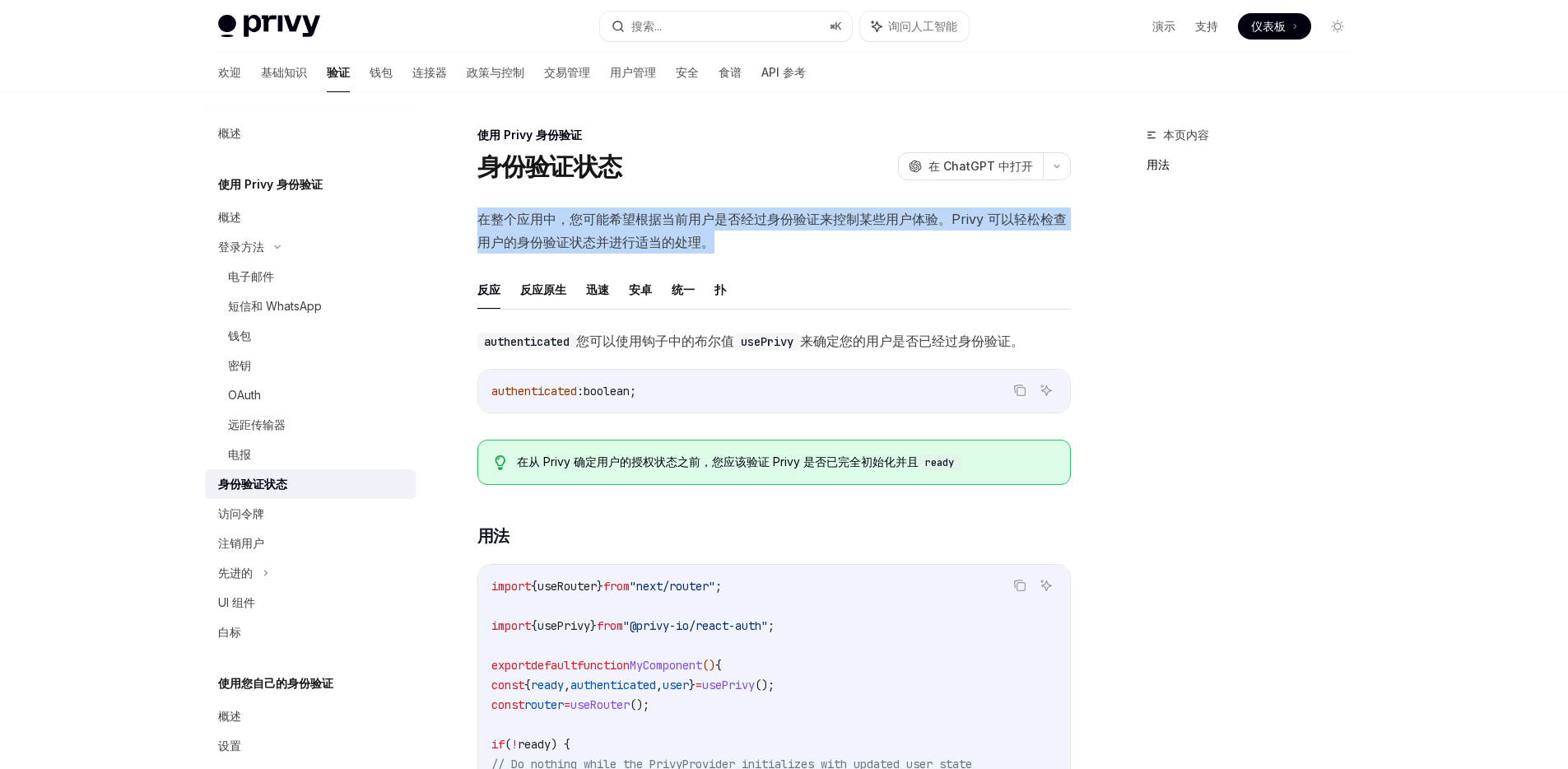
click at [688, 228] on span "在整个应用中，您可能希望根据当前用户是否经过身份验证来控制某些用户体验。Privy 可以轻松检查用户的身份验证状态并进行适当的处​​理。" at bounding box center [774, 230] width 594 height 46
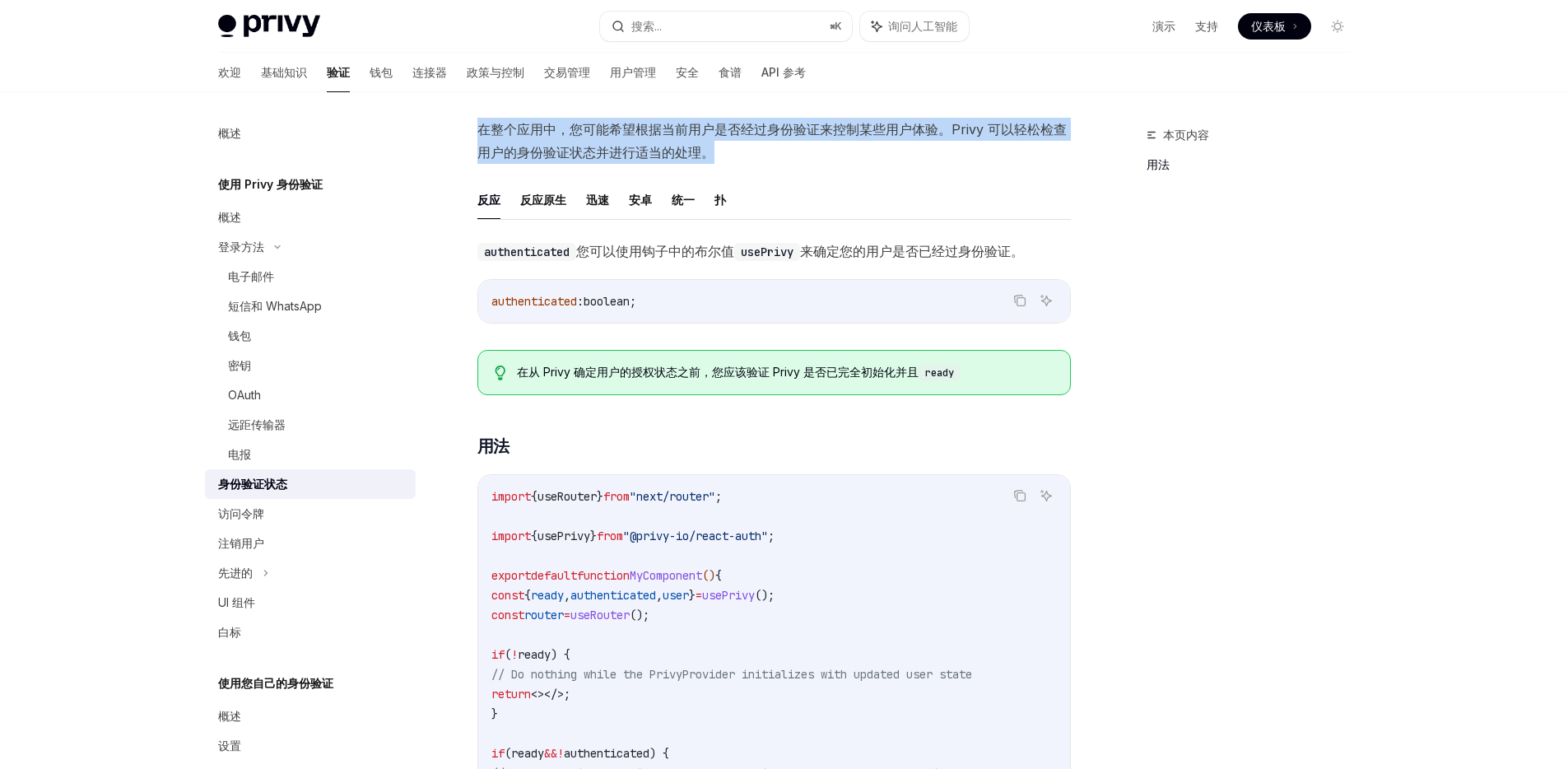
scroll to position [118, 0]
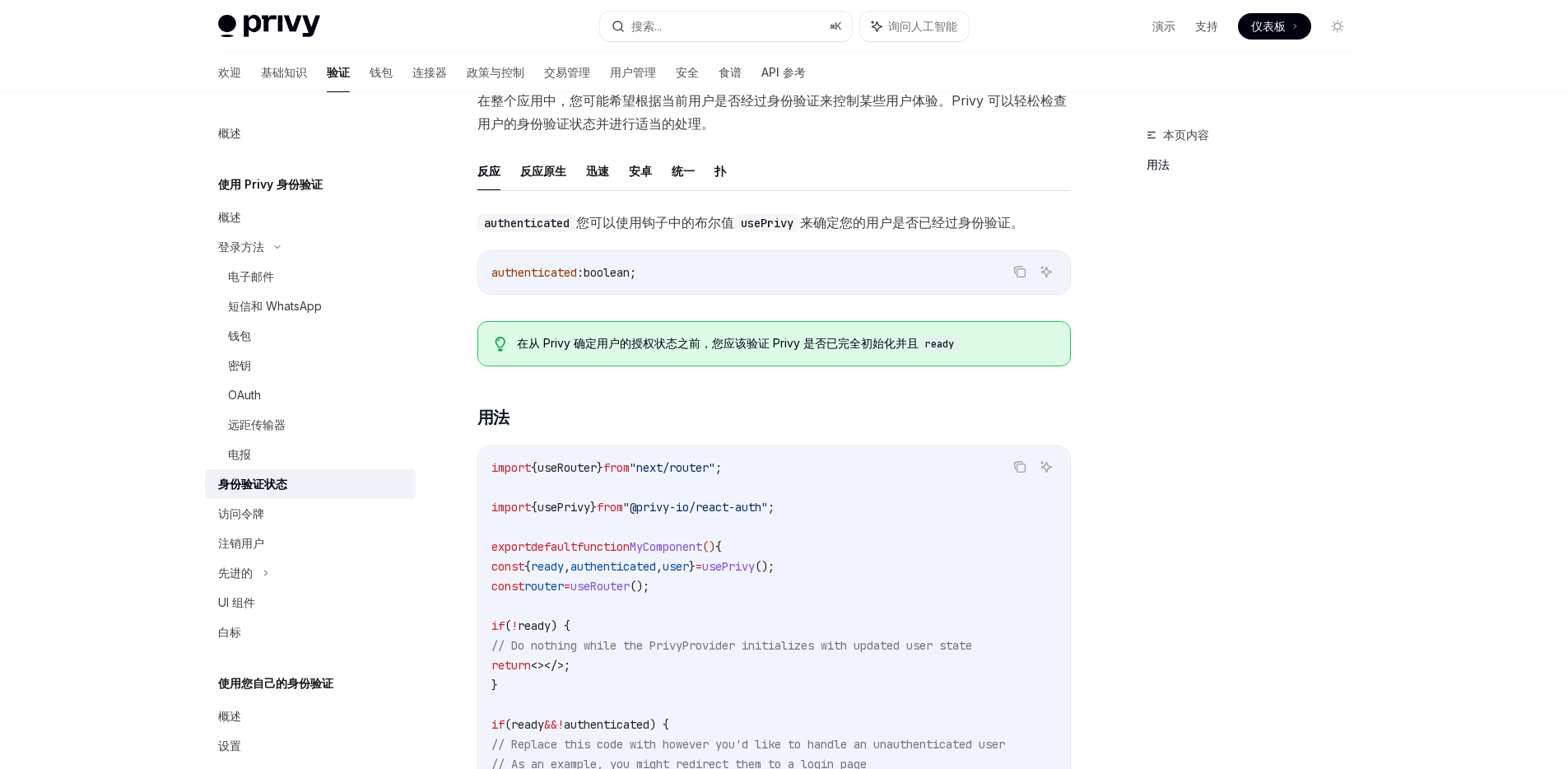
click at [675, 224] on font "您可以使用钩子中的" at bounding box center [636, 222] width 118 height 17
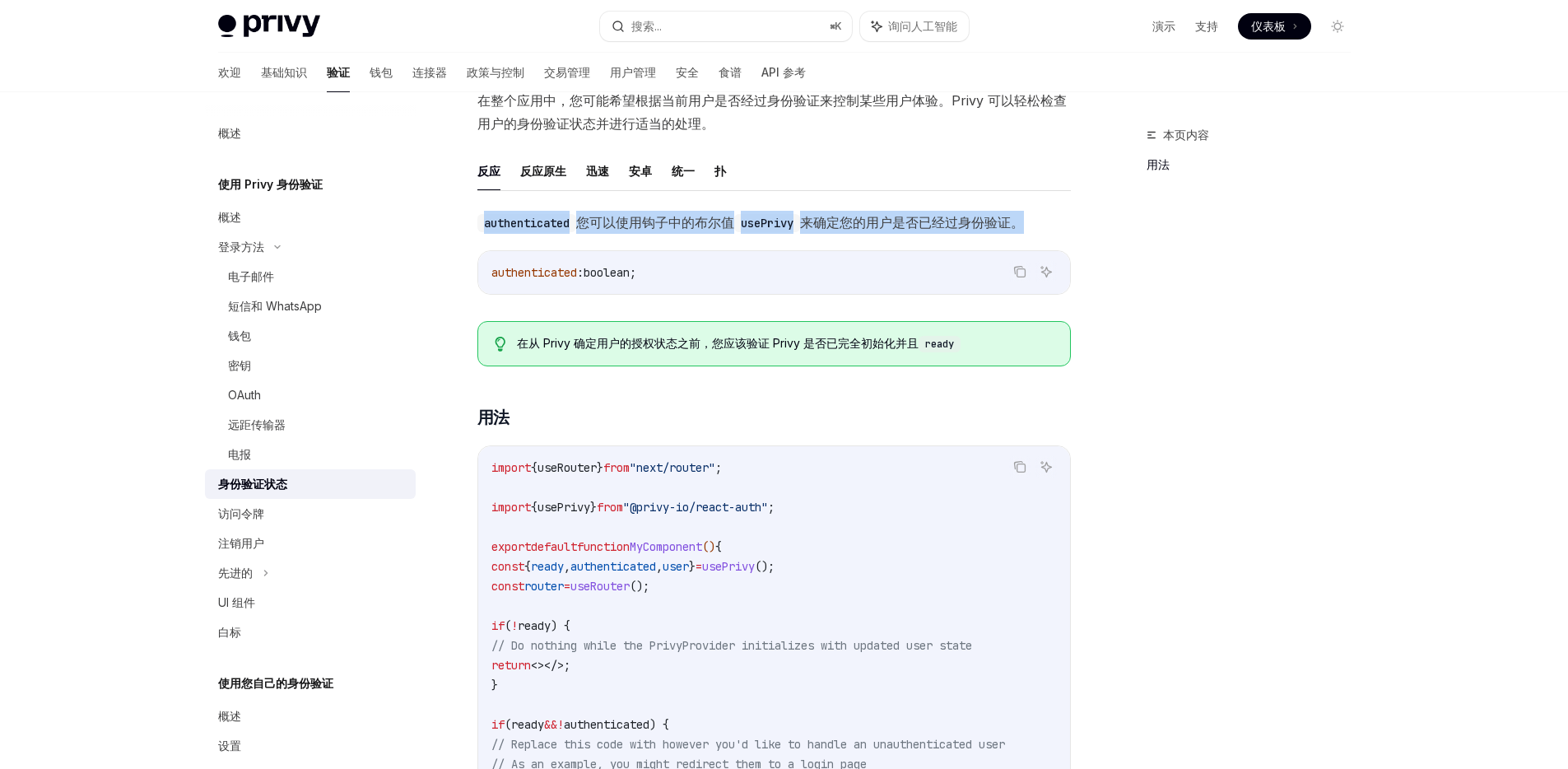
click at [675, 224] on font "您可以使用钩子中的" at bounding box center [636, 222] width 118 height 17
click at [674, 219] on font "您可以使用钩子中的" at bounding box center [636, 222] width 118 height 17
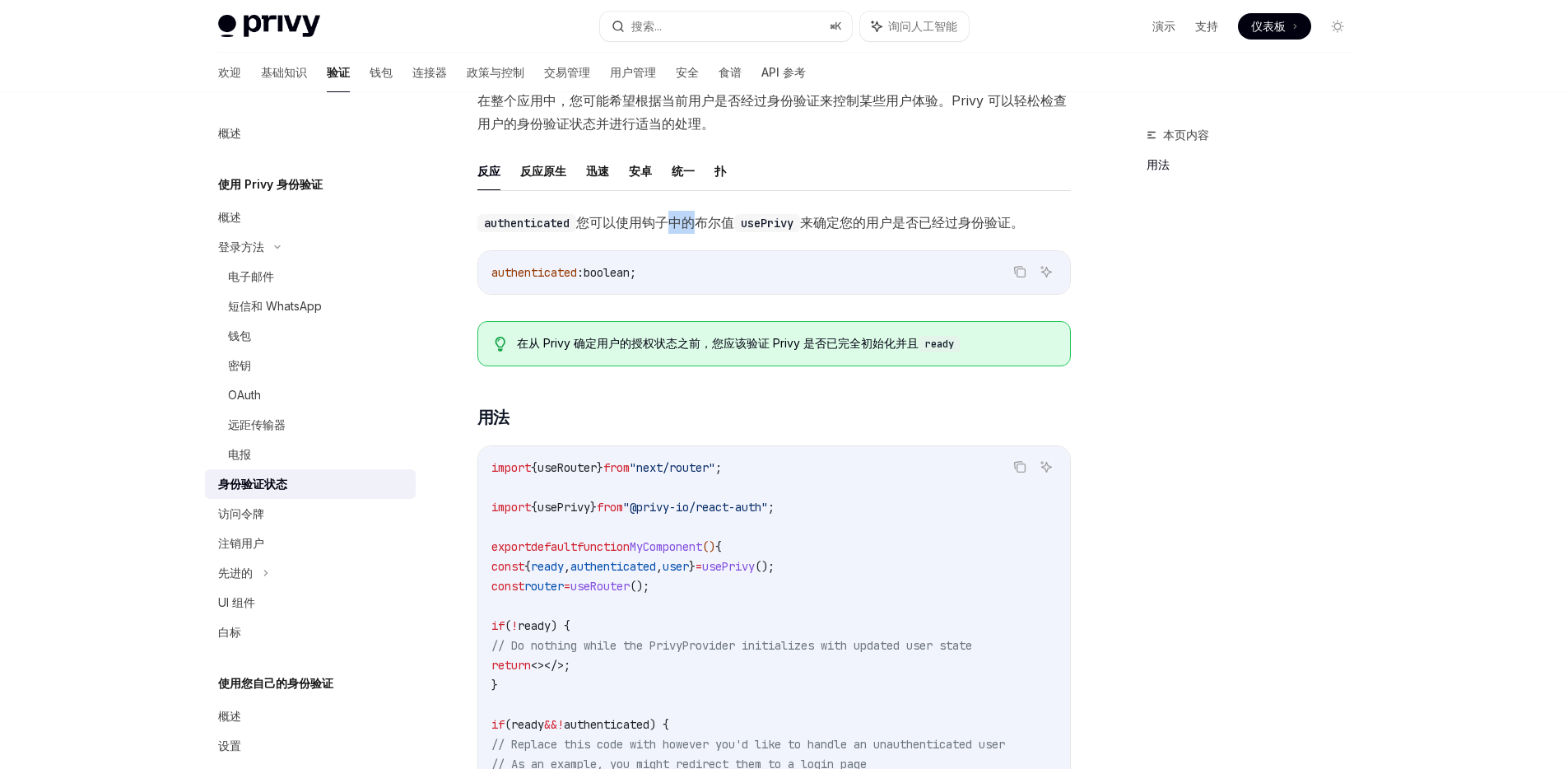
click at [674, 219] on font "您可以使用钩子中的" at bounding box center [636, 222] width 118 height 17
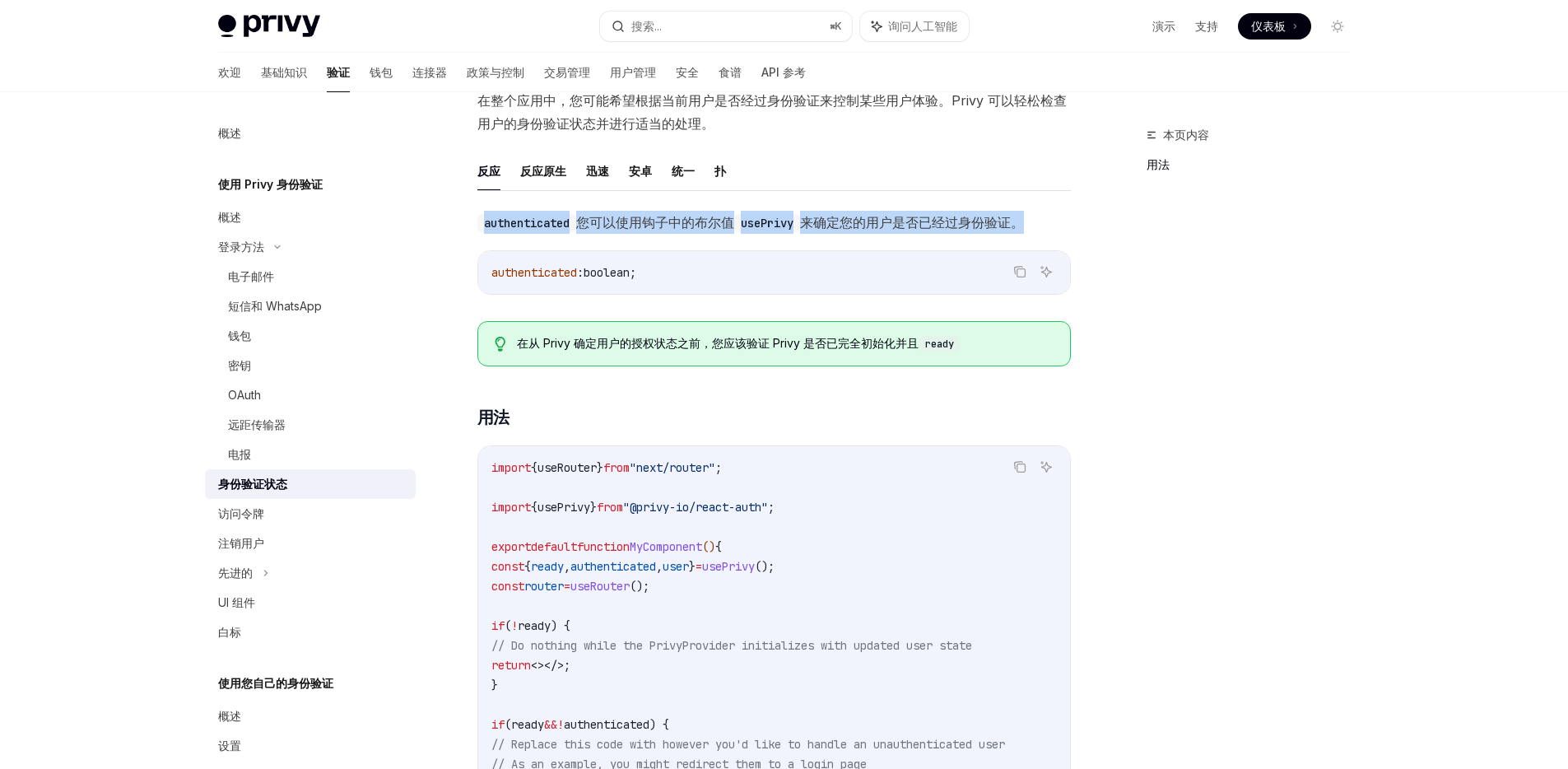
click at [674, 219] on font "您可以使用钩子中的" at bounding box center [636, 222] width 118 height 17
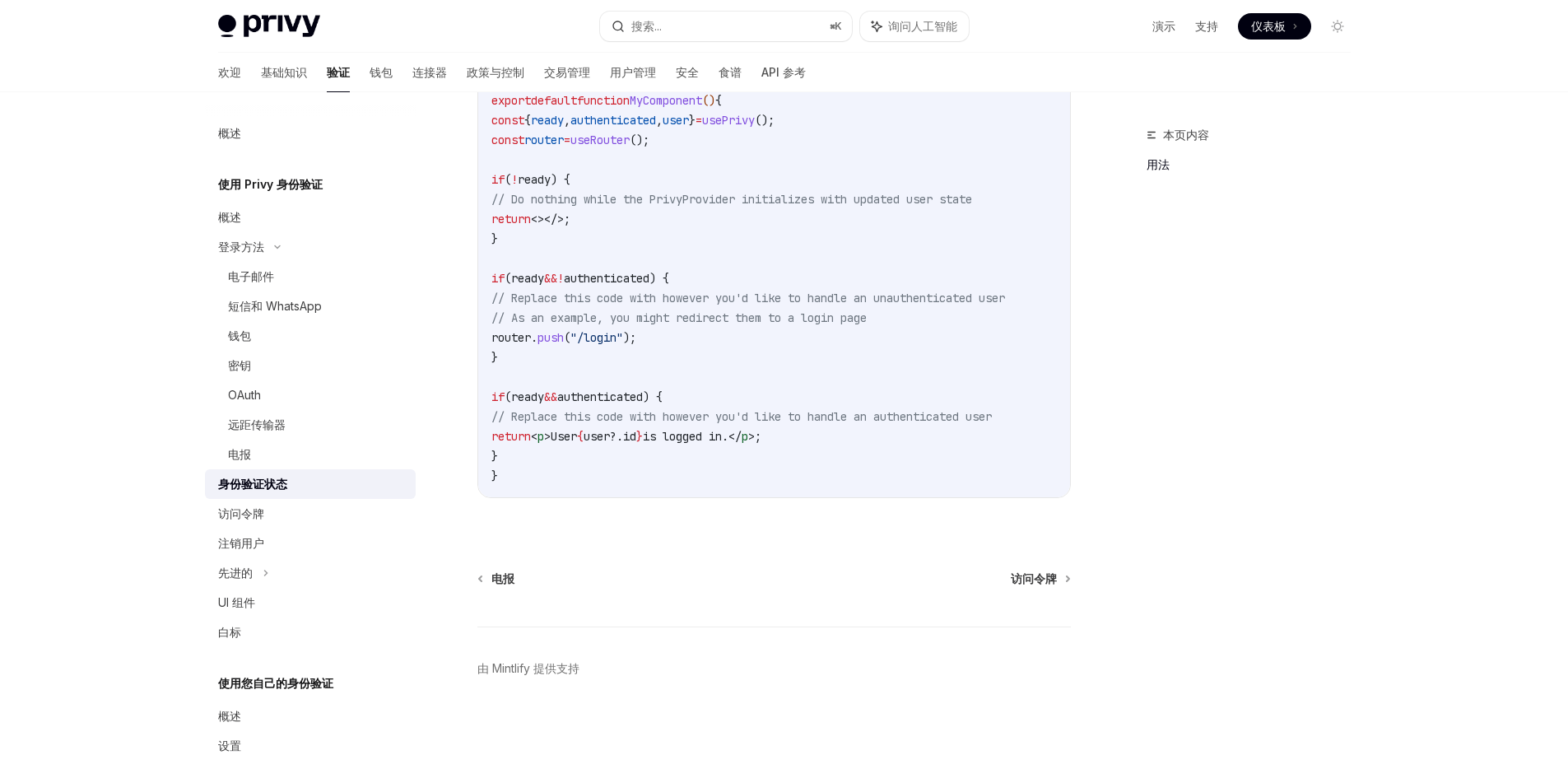
scroll to position [0, 0]
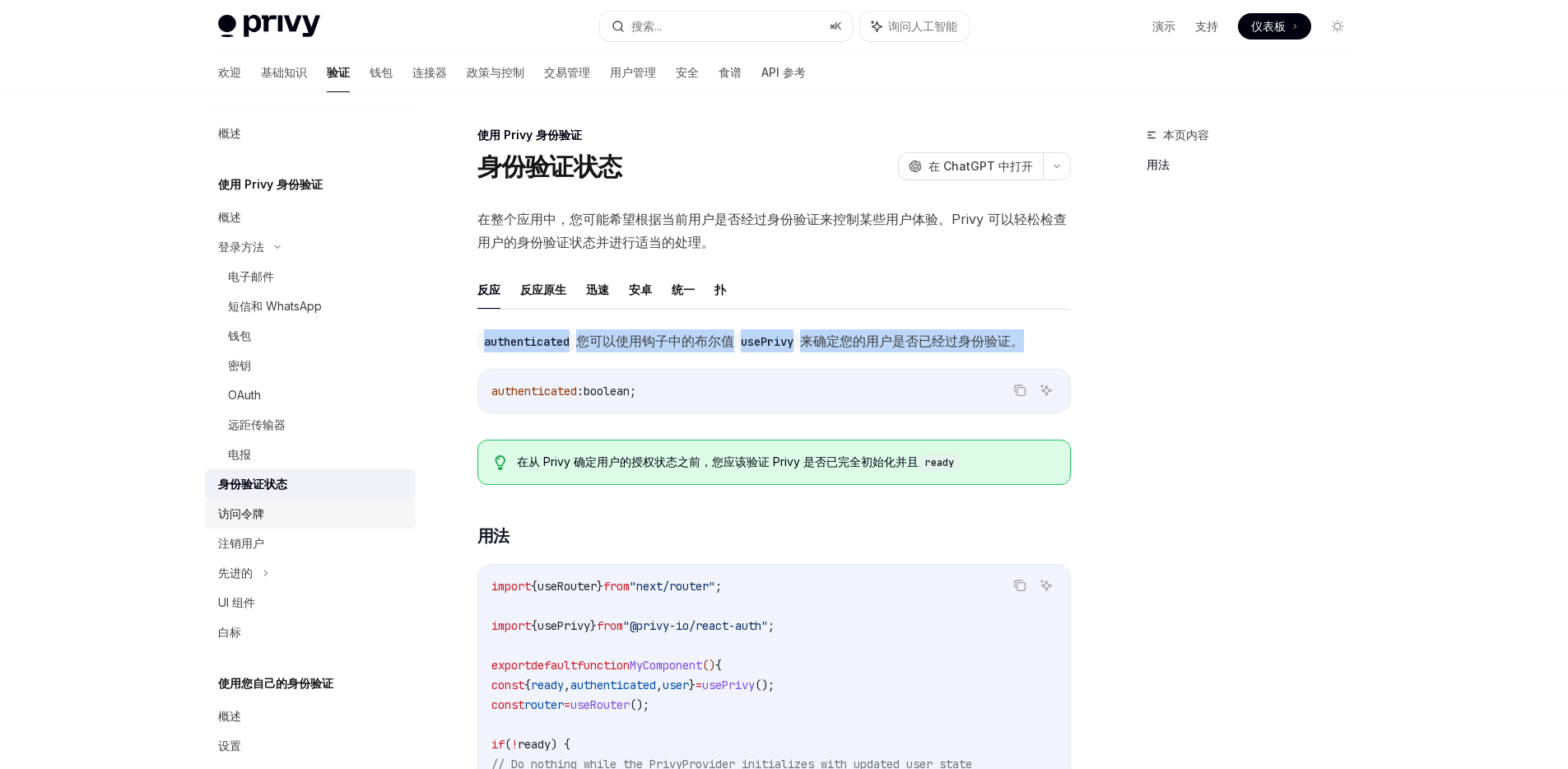
click at [288, 518] on div "访问令牌" at bounding box center [312, 513] width 188 height 20
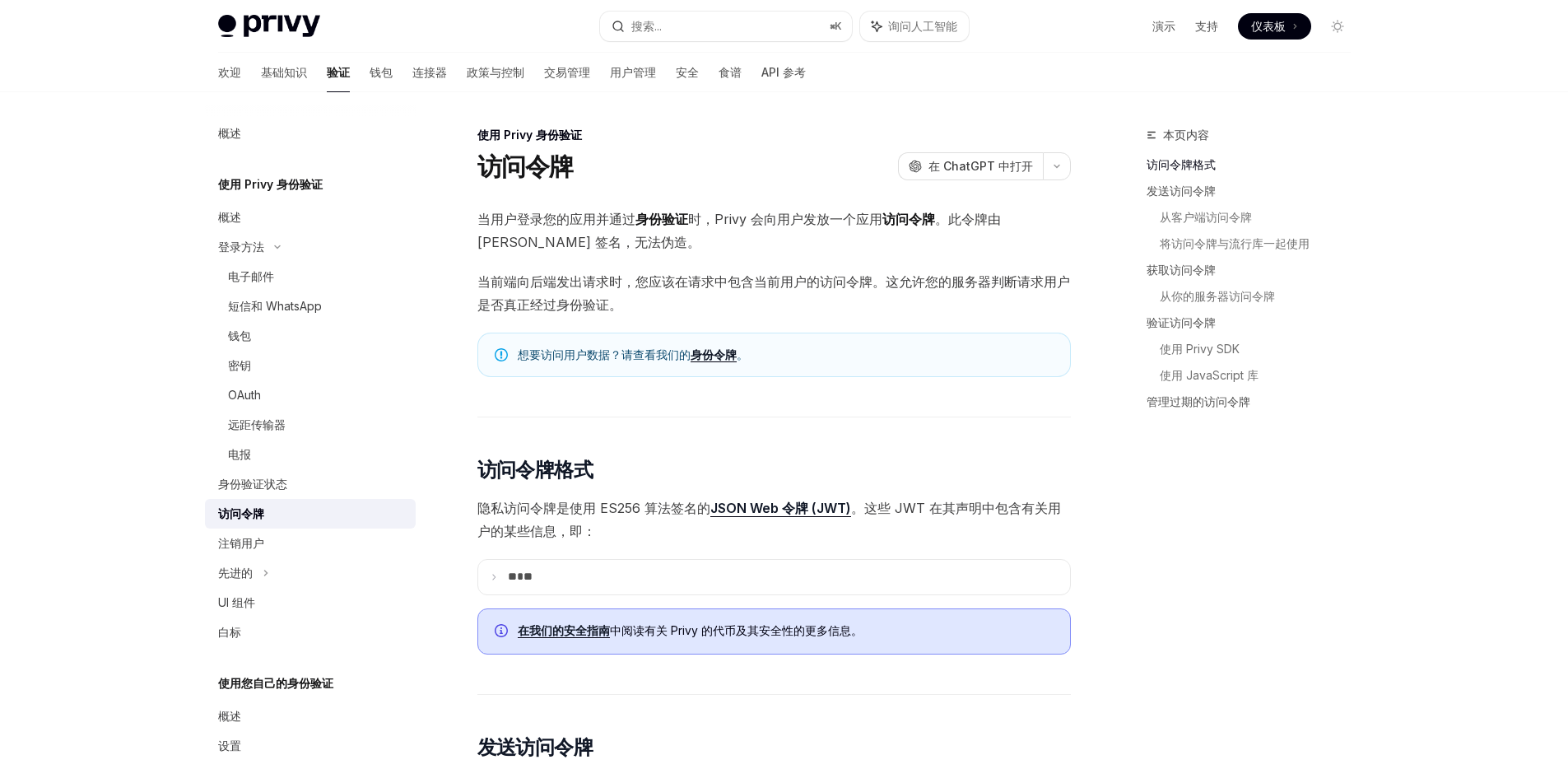
click at [672, 220] on font "身份验证" at bounding box center [662, 219] width 52 height 17
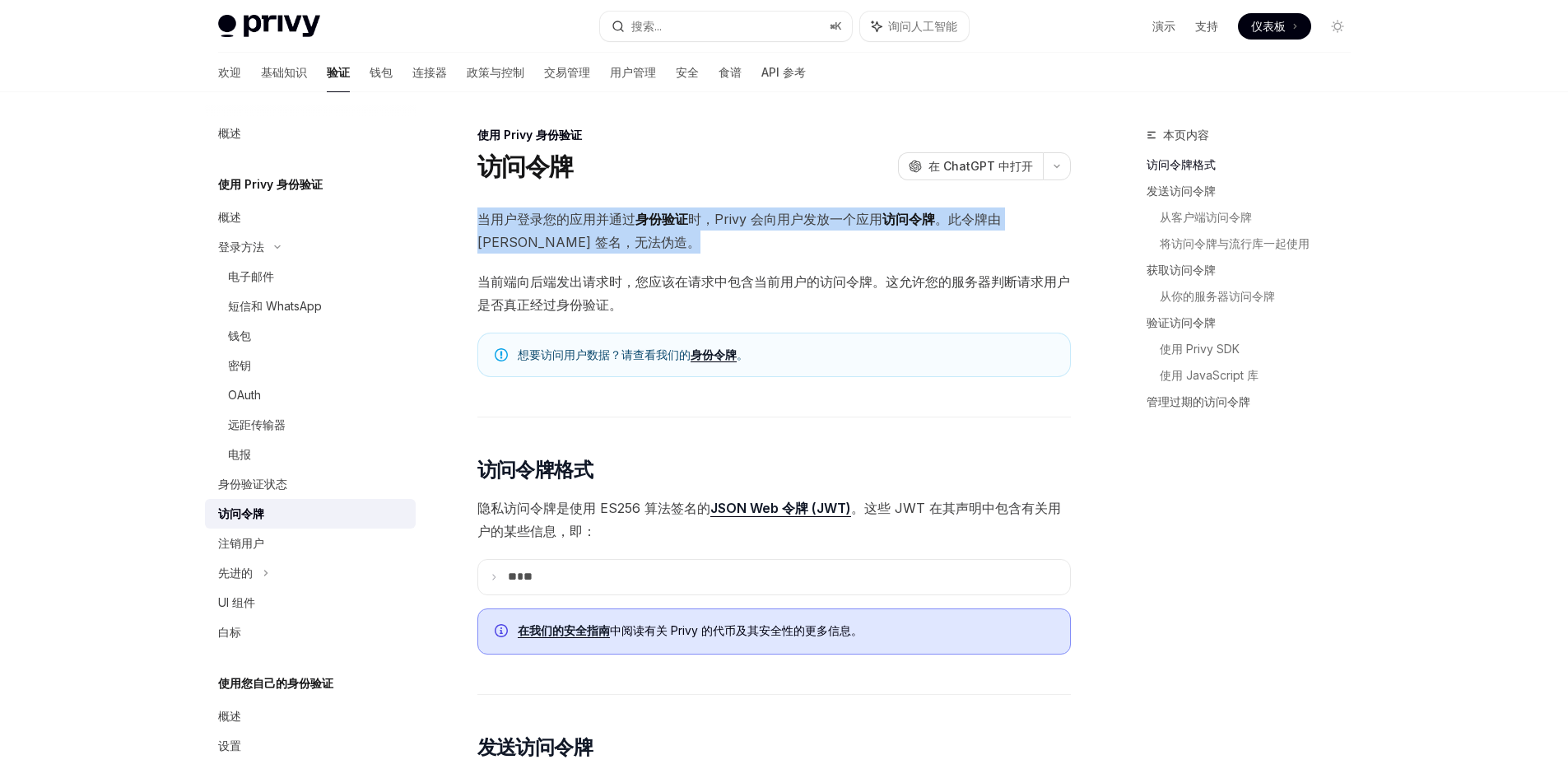
click at [672, 220] on font "身份验证" at bounding box center [662, 219] width 52 height 17
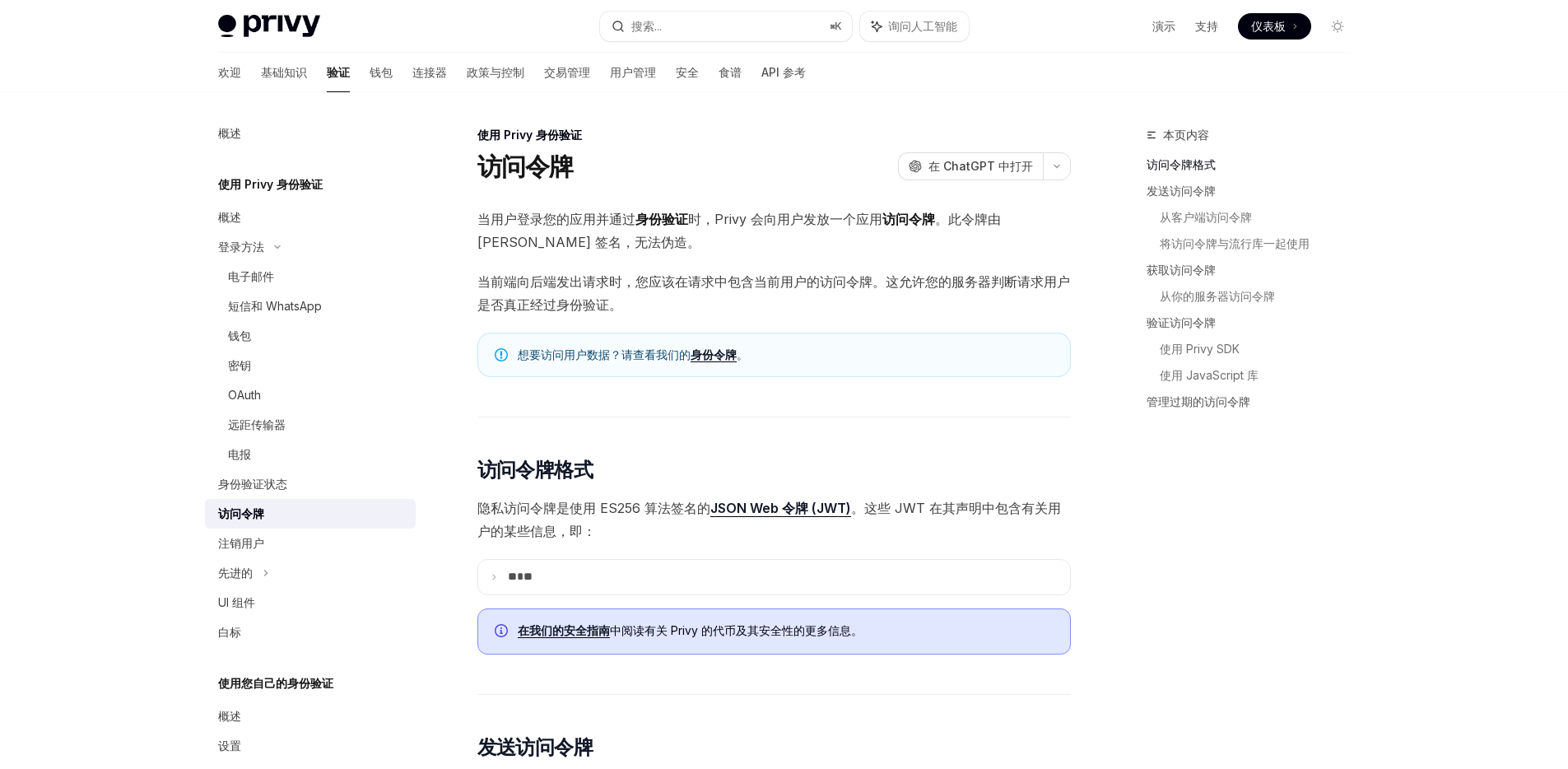
click at [663, 295] on span "当前端向后端发出请求时，您应该在请求中包含当前用户的访问令牌。这允许您的服务器判断请求用户是否真正经过身份验证。" at bounding box center [774, 293] width 594 height 46
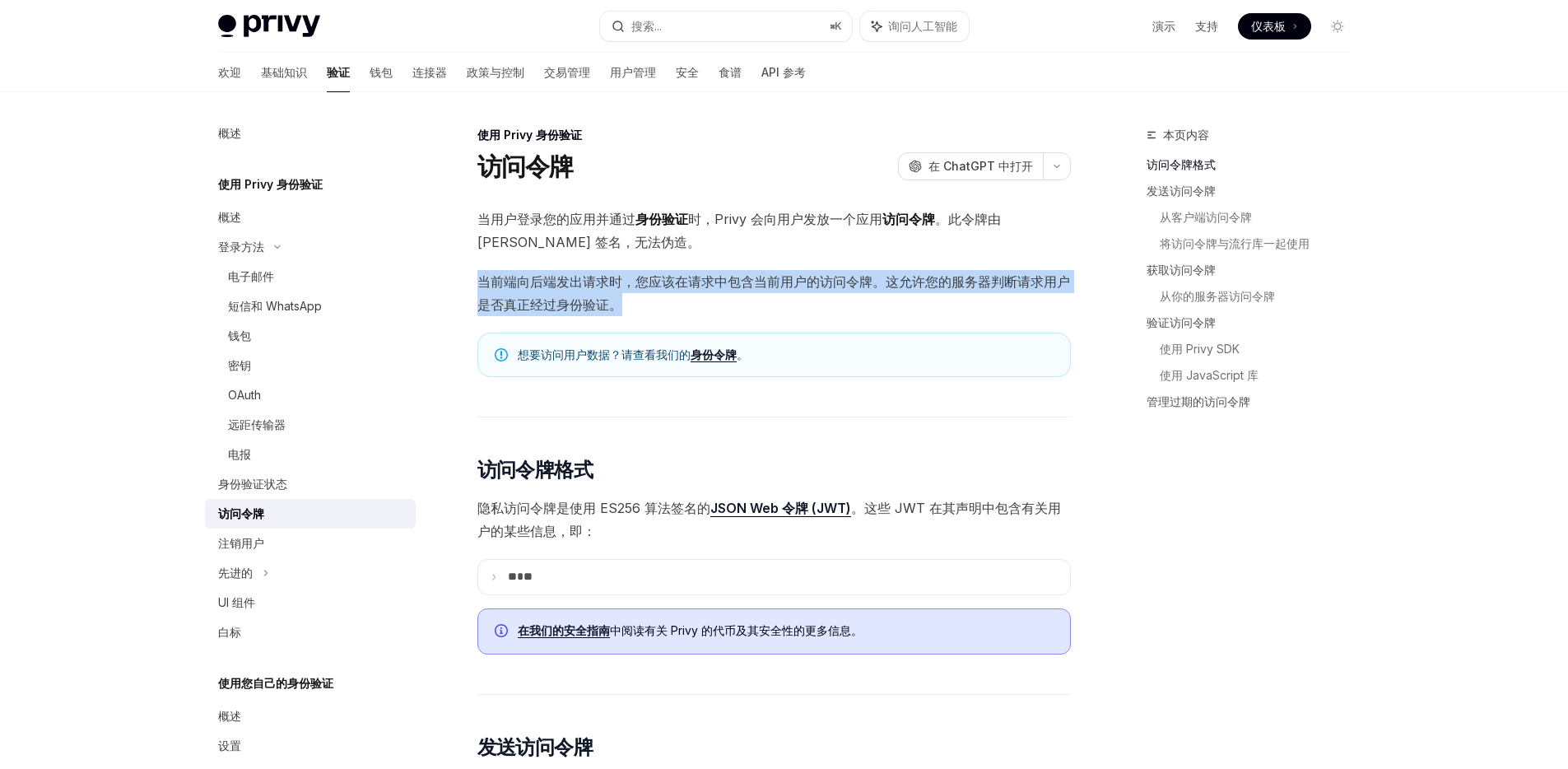
click at [663, 295] on span "当前端向后端发出请求时，您应该在请求中包含当前用户的访问令牌。这允许您的服务器判断请求用户是否真正经过身份验证。" at bounding box center [774, 293] width 594 height 46
click at [655, 289] on font "当前端向后端发出请求时，您应该在请求中包含当前用户的访问令牌。这允许您的服务器判断请求用户是否真正经过身份验证。" at bounding box center [773, 293] width 593 height 39
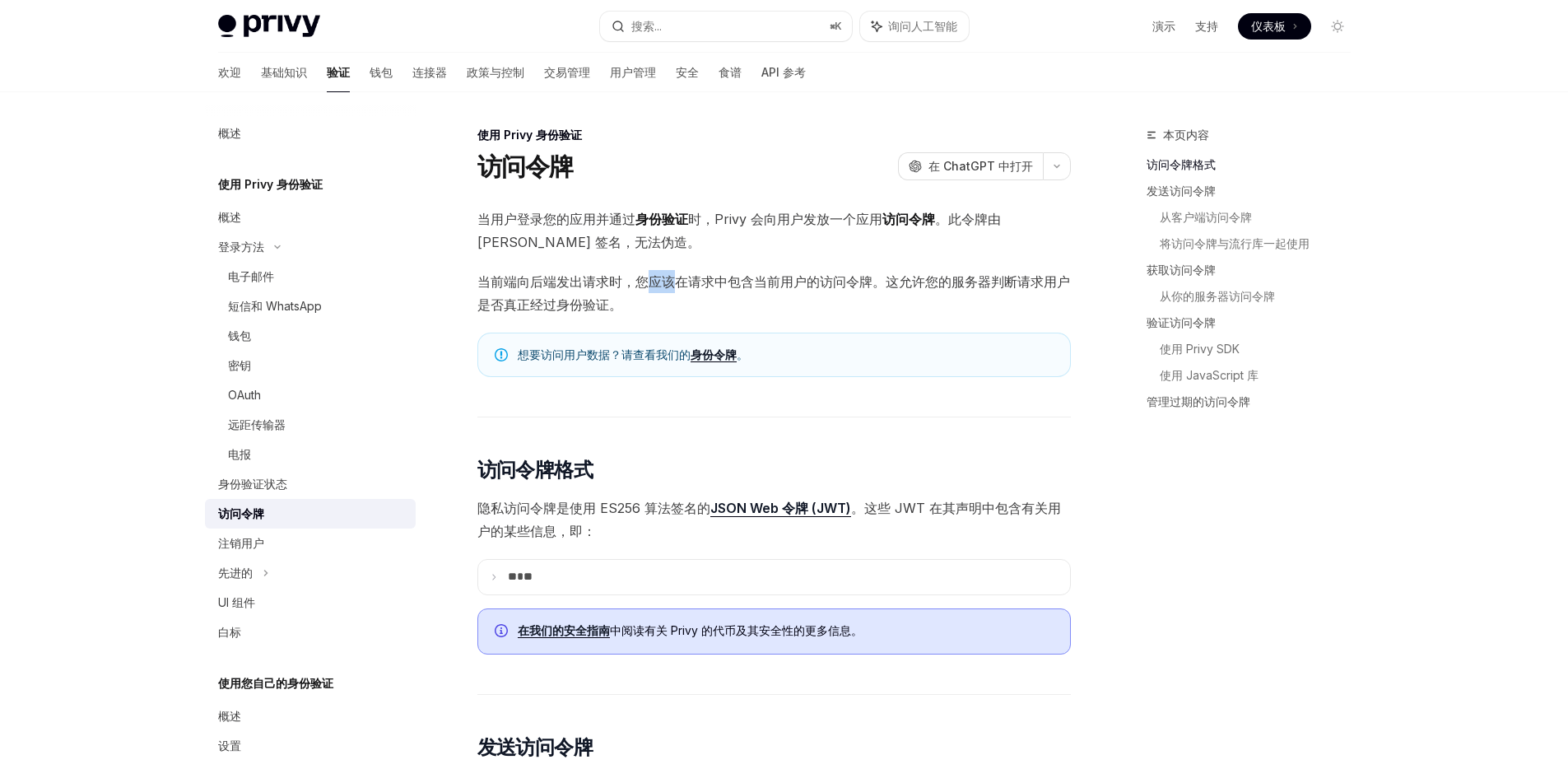
click at [655, 289] on font "当前端向后端发出请求时，您应该在请求中包含当前用户的访问令牌。这允许您的服务器判断请求用户是否真正经过身份验证。" at bounding box center [773, 293] width 593 height 39
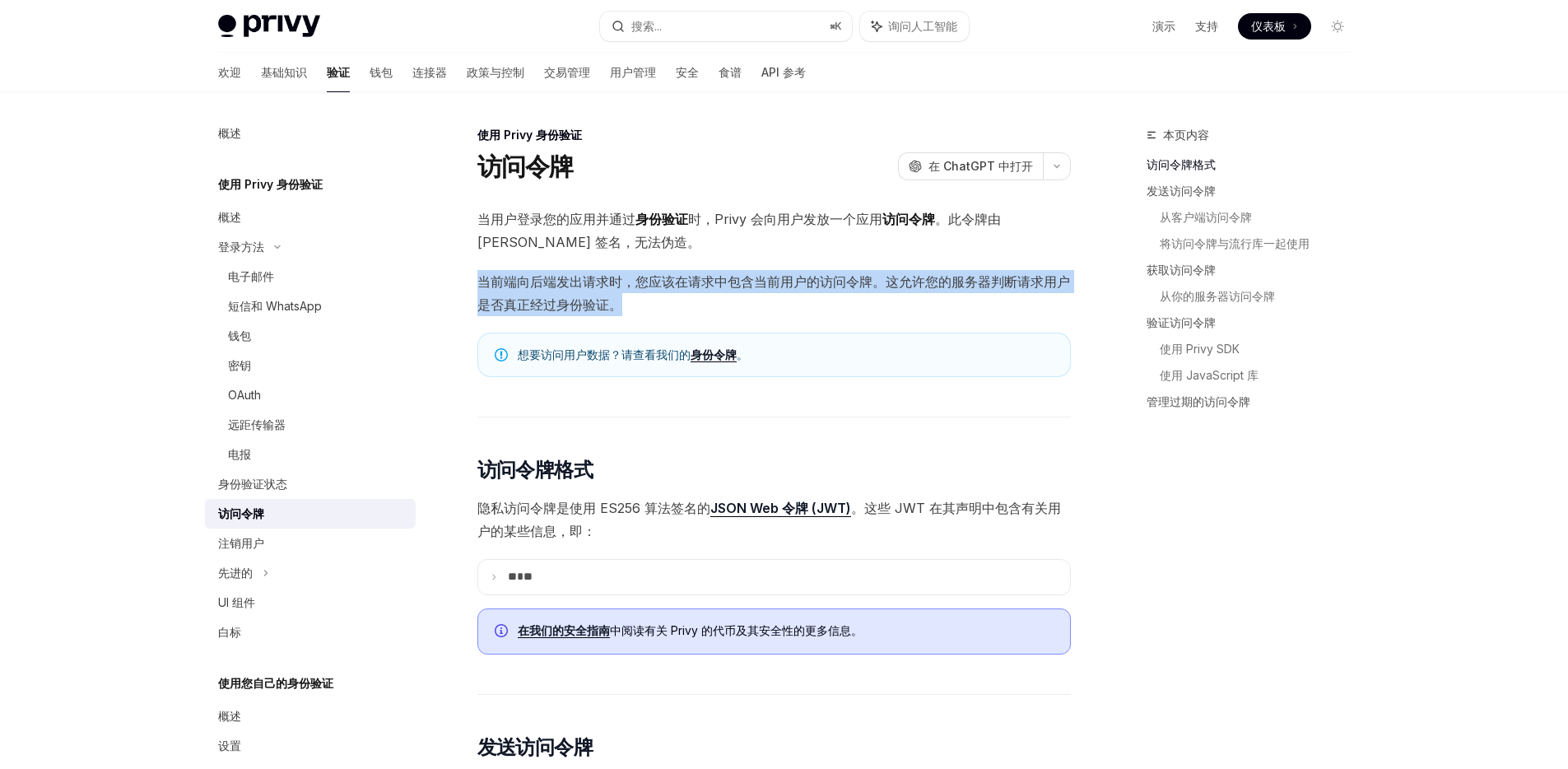
click at [655, 289] on font "当前端向后端发出请求时，您应该在请求中包含当前用户的访问令牌。这允许您的服务器判断请求用户是否真正经过身份验证。" at bounding box center [773, 293] width 593 height 39
click at [649, 282] on font "当前端向后端发出请求时，您应该在请求中包含当前用户的访问令牌。这允许您的服务器判断请求用户是否真正经过身份验证。" at bounding box center [773, 293] width 593 height 39
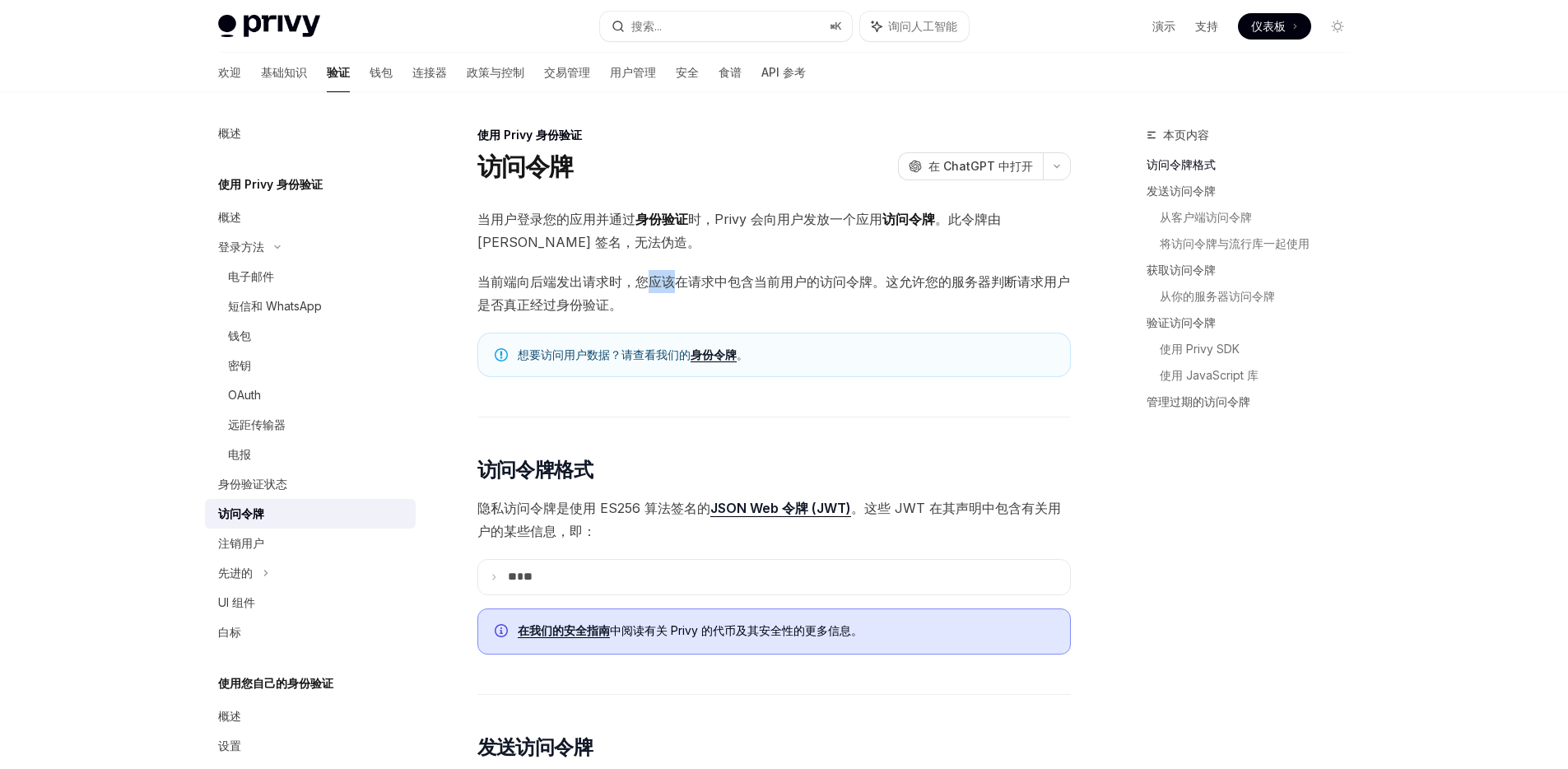
click at [649, 282] on font "当前端向后端发出请求时，您应该在请求中包含当前用户的访问令牌。这允许您的服务器判断请求用户是否真正经过身份验证。" at bounding box center [773, 293] width 593 height 39
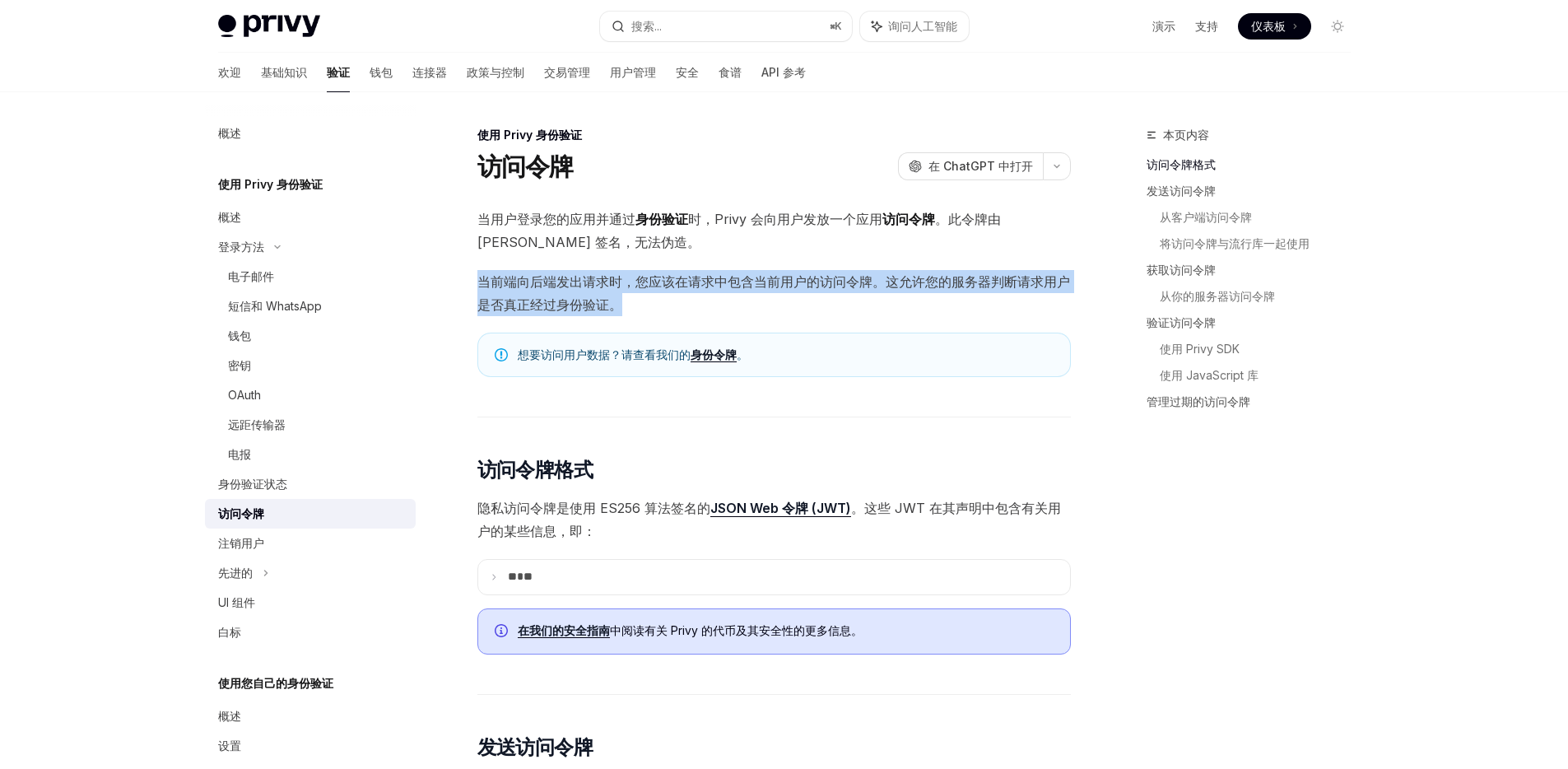
click at [649, 282] on font "当前端向后端发出请求时，您应该在请求中包含当前用户的访问令牌。这允许您的服务器判断请求用户是否真正经过身份验证。" at bounding box center [773, 293] width 593 height 39
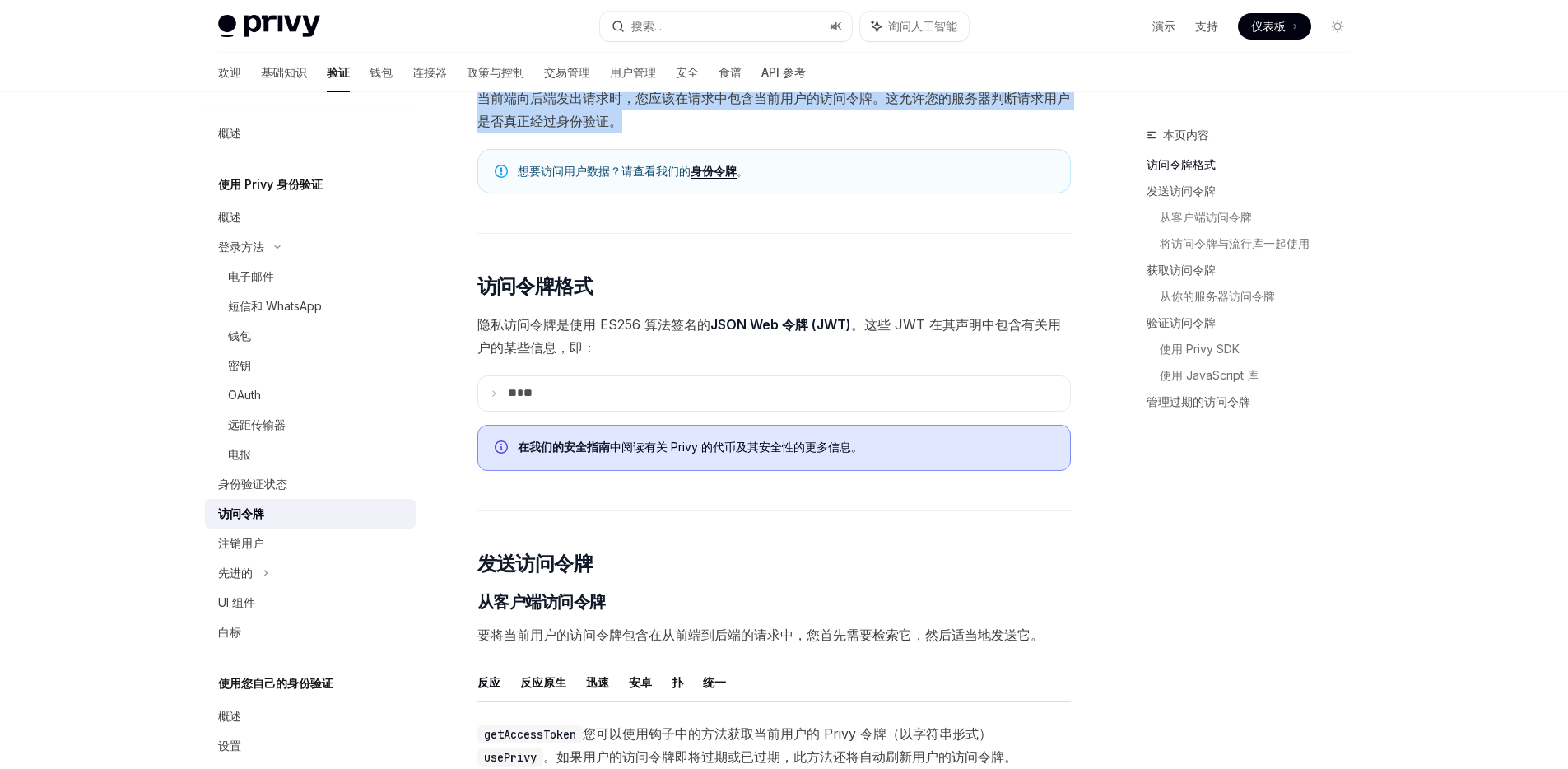
scroll to position [193, 0]
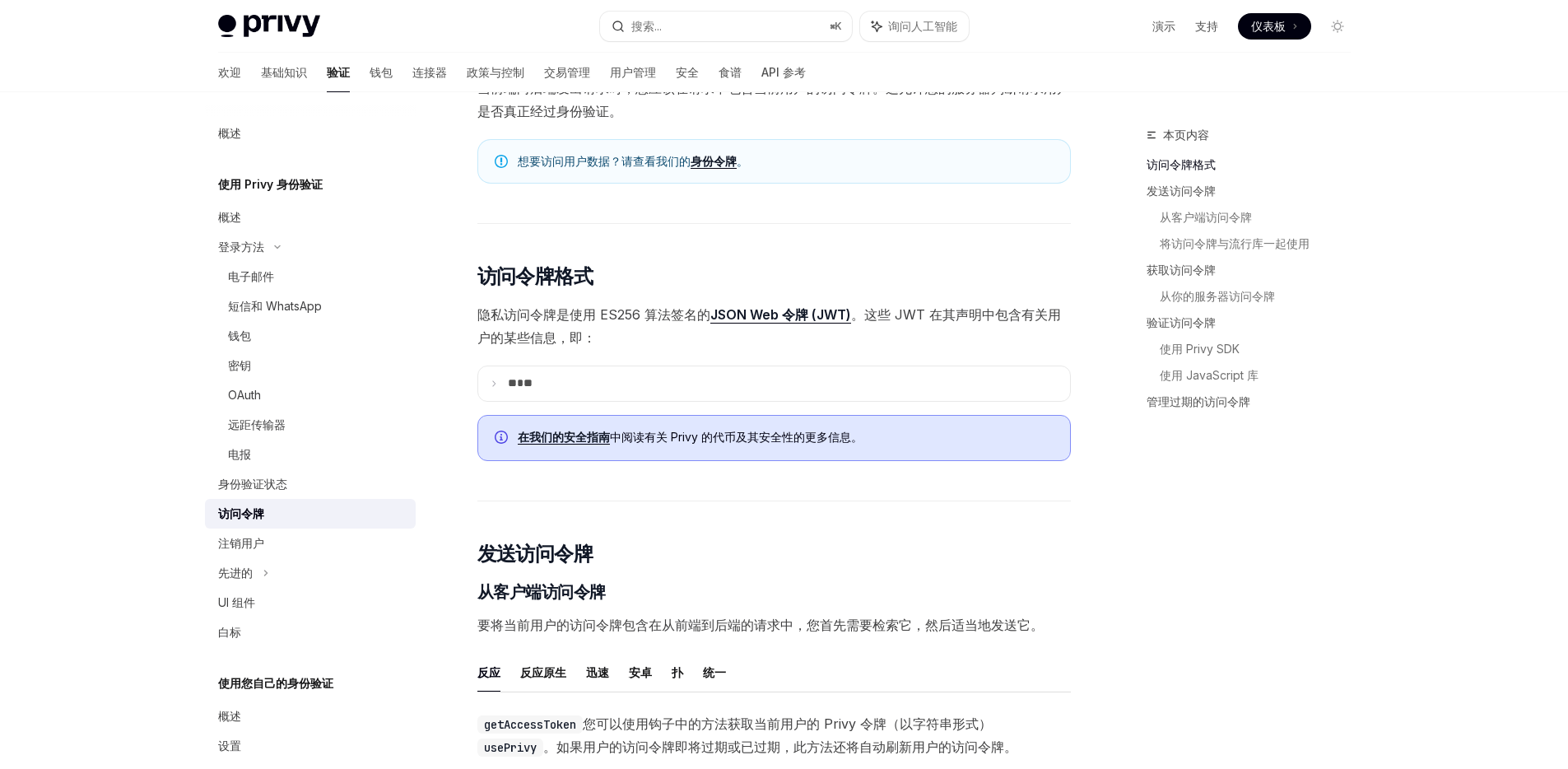
click at [647, 320] on font "隐私访问令牌是使用 ES256 算法签名的" at bounding box center [594, 314] width 233 height 17
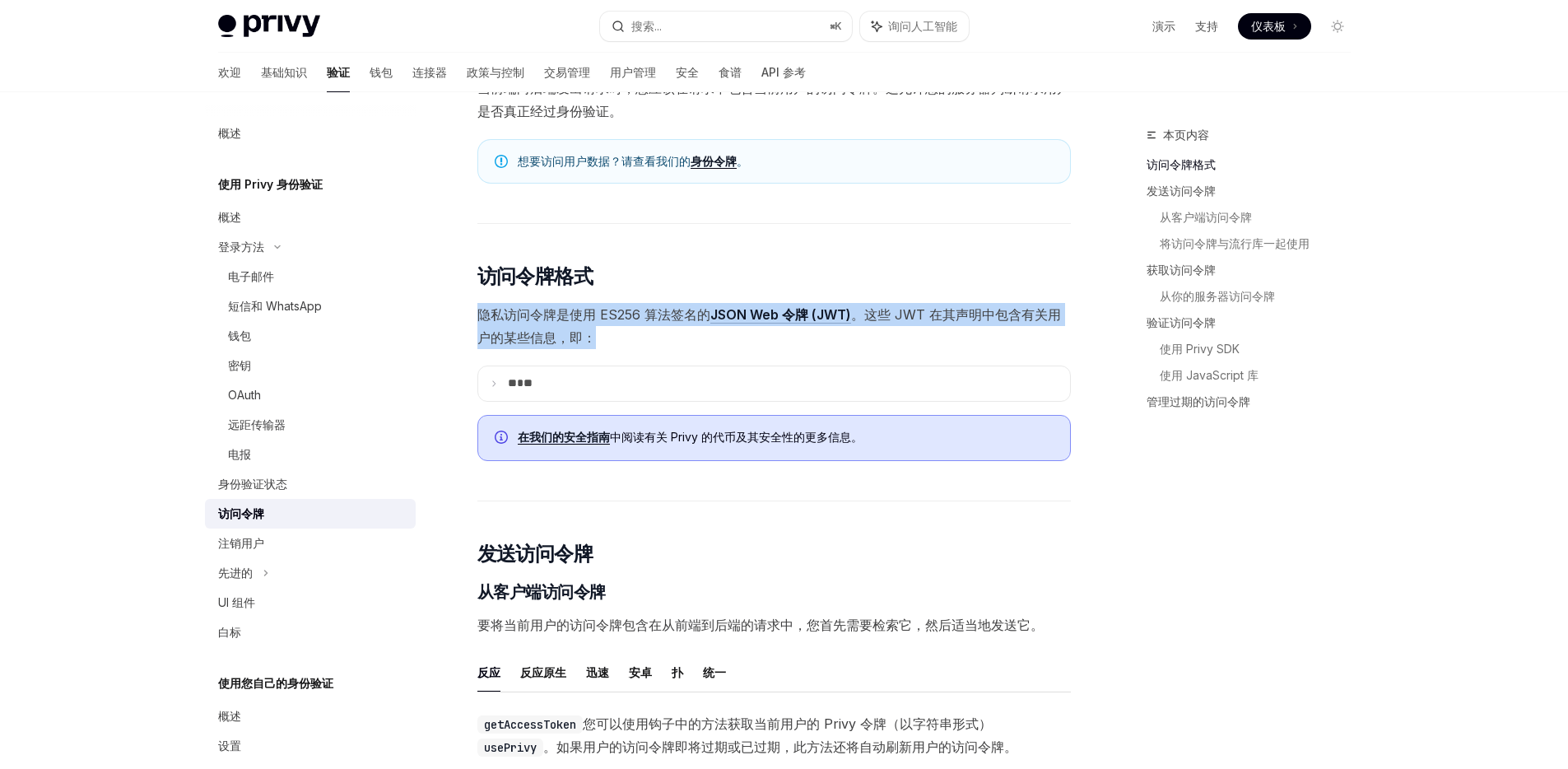
click at [647, 320] on font "隐私访问令牌是使用 ES256 算法签名的" at bounding box center [594, 314] width 233 height 17
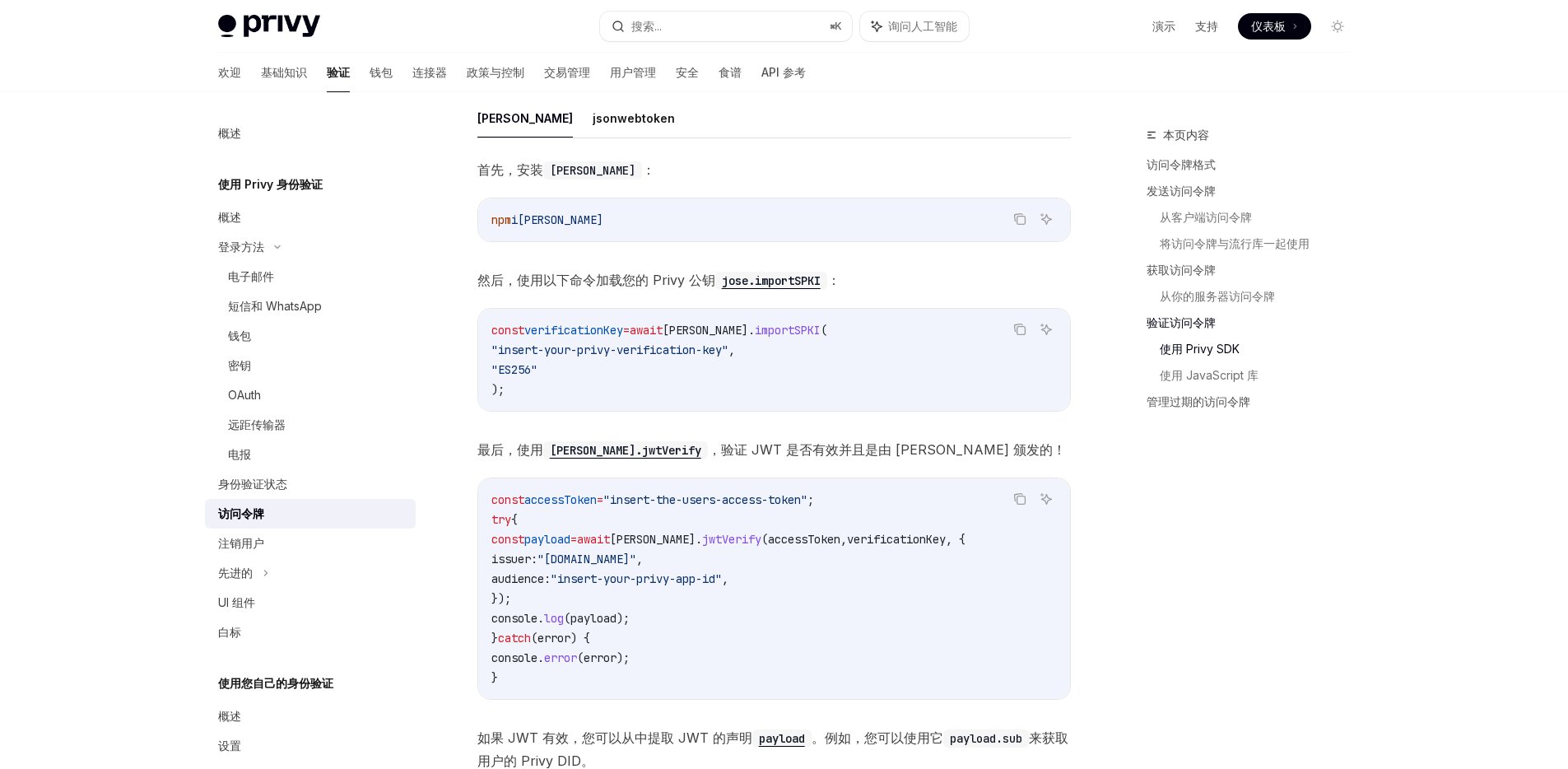
scroll to position [4030, 0]
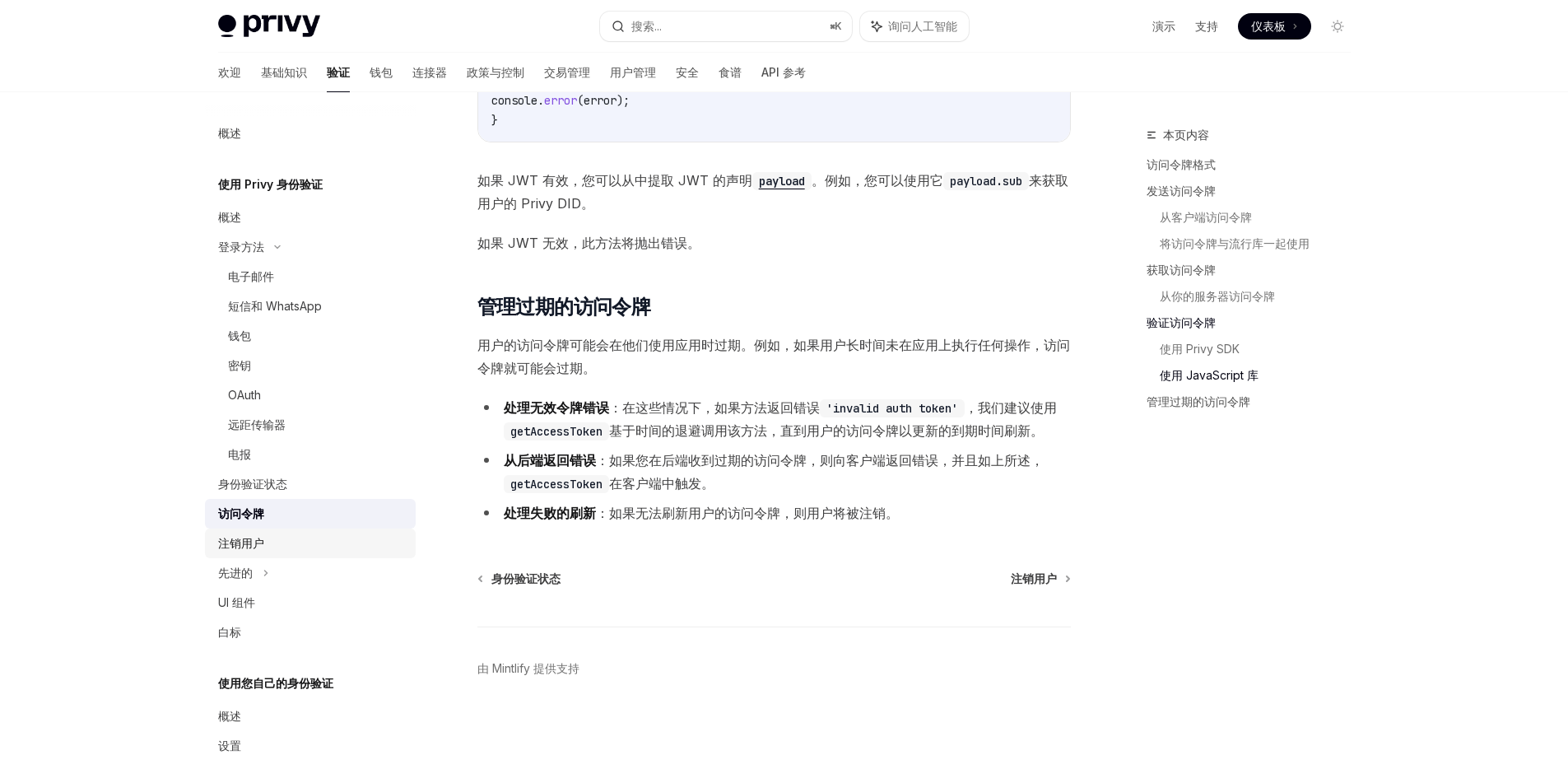
click at [279, 549] on div "注销用户" at bounding box center [312, 543] width 188 height 20
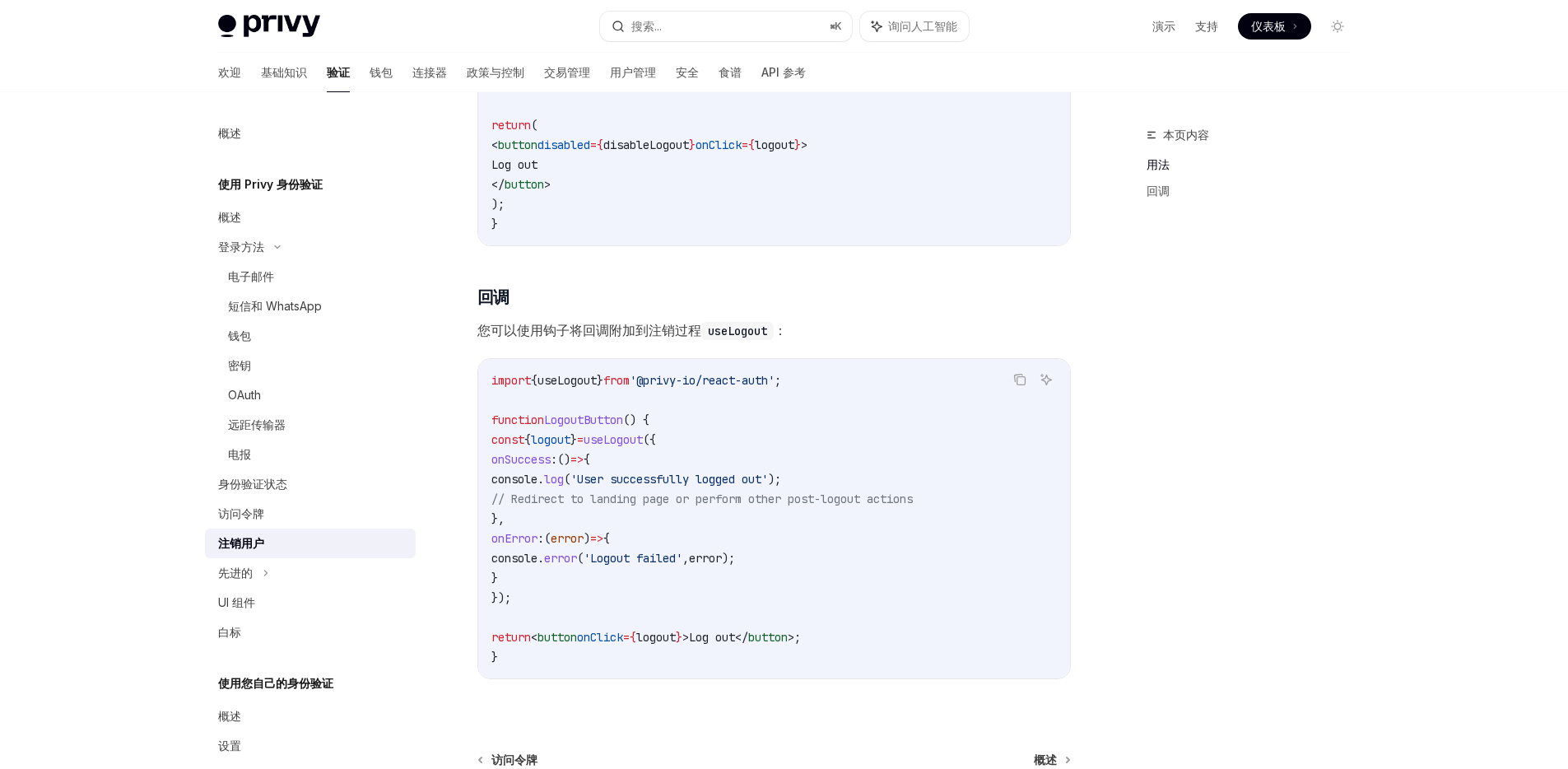
scroll to position [751, 0]
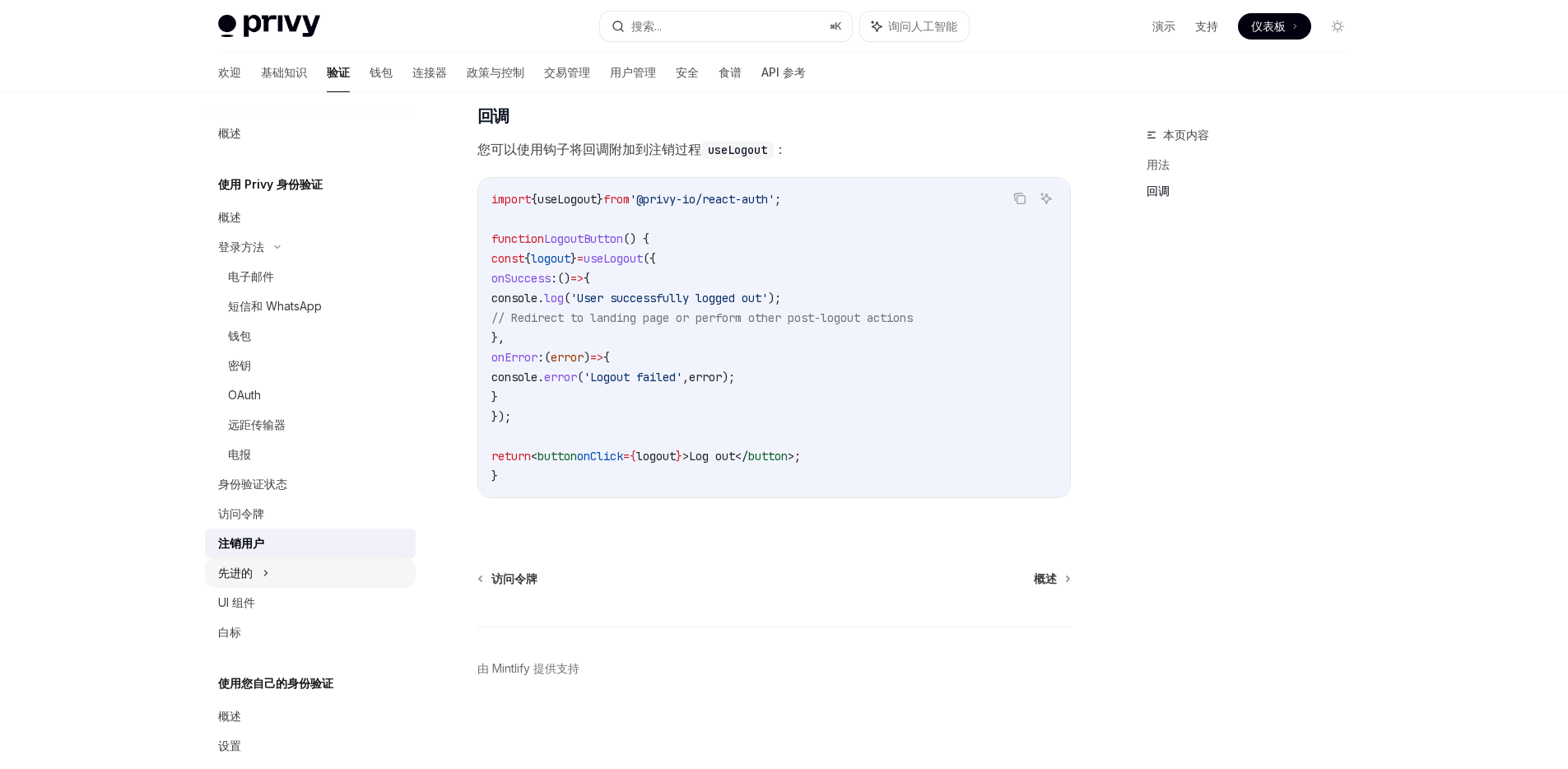
click at [241, 571] on font "先进的" at bounding box center [235, 572] width 35 height 14
click at [274, 607] on icon at bounding box center [276, 603] width 7 height 20
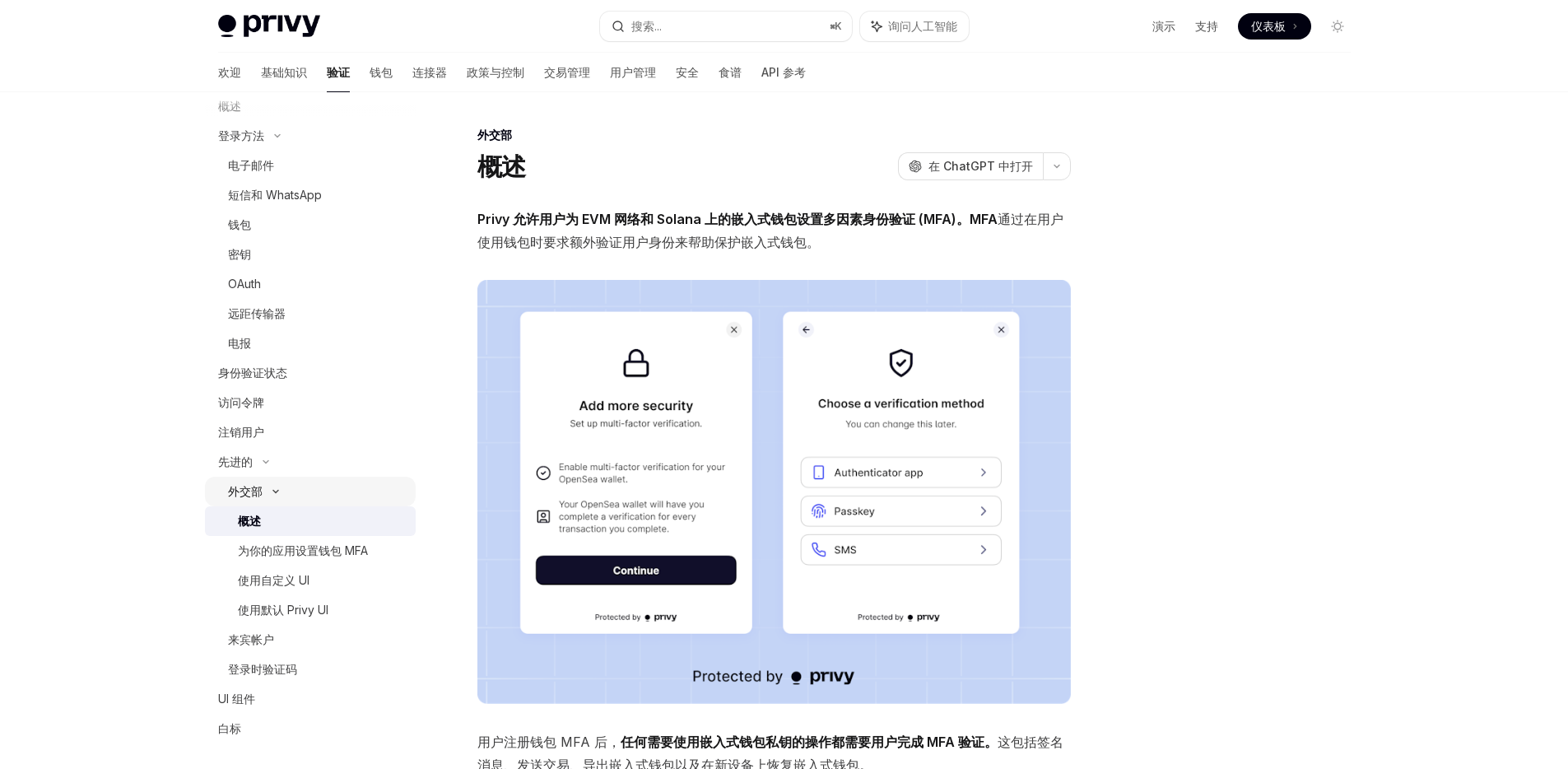
scroll to position [119, 0]
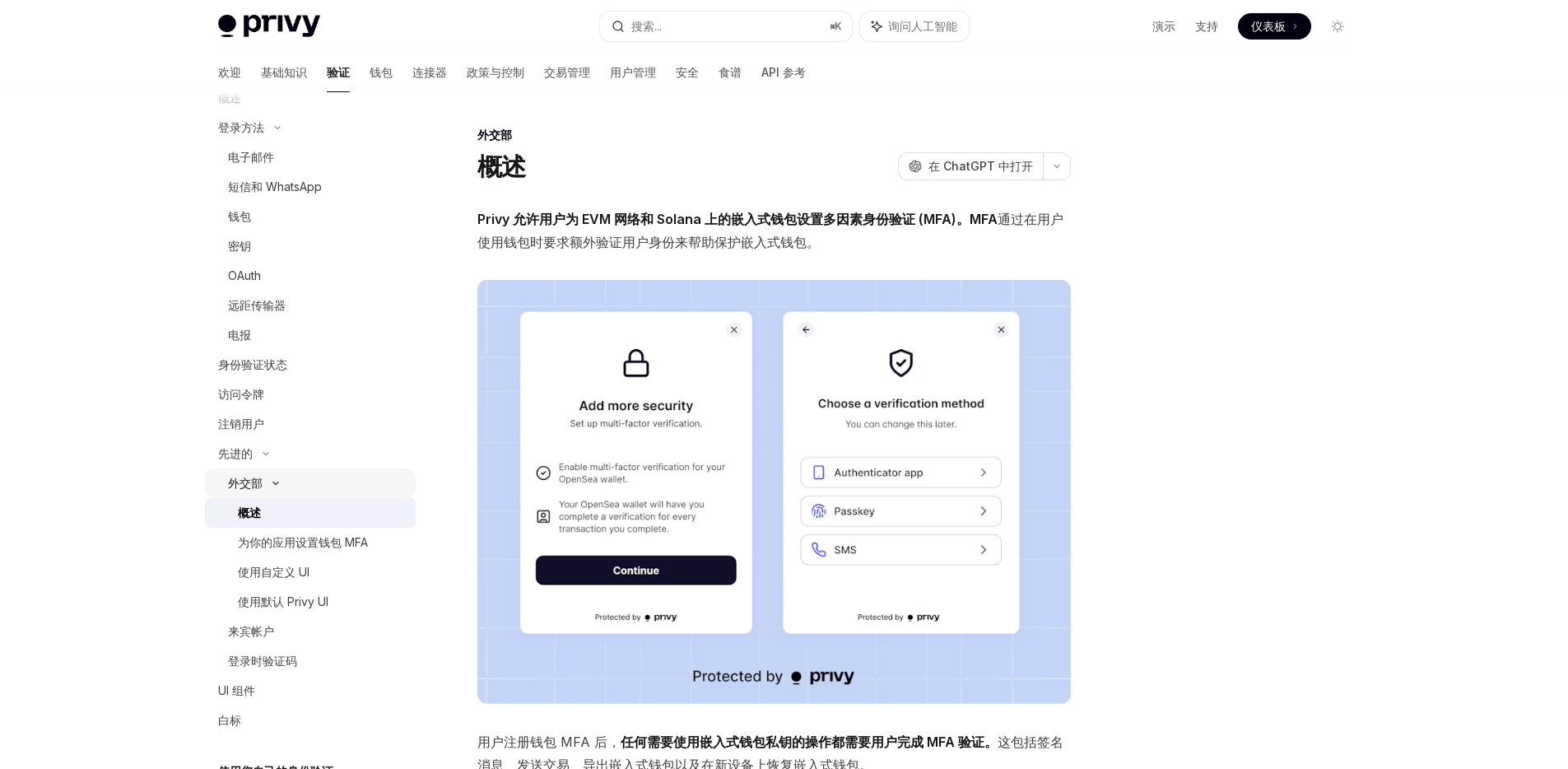
click at [262, 478] on div "外交部" at bounding box center [310, 483] width 211 height 30
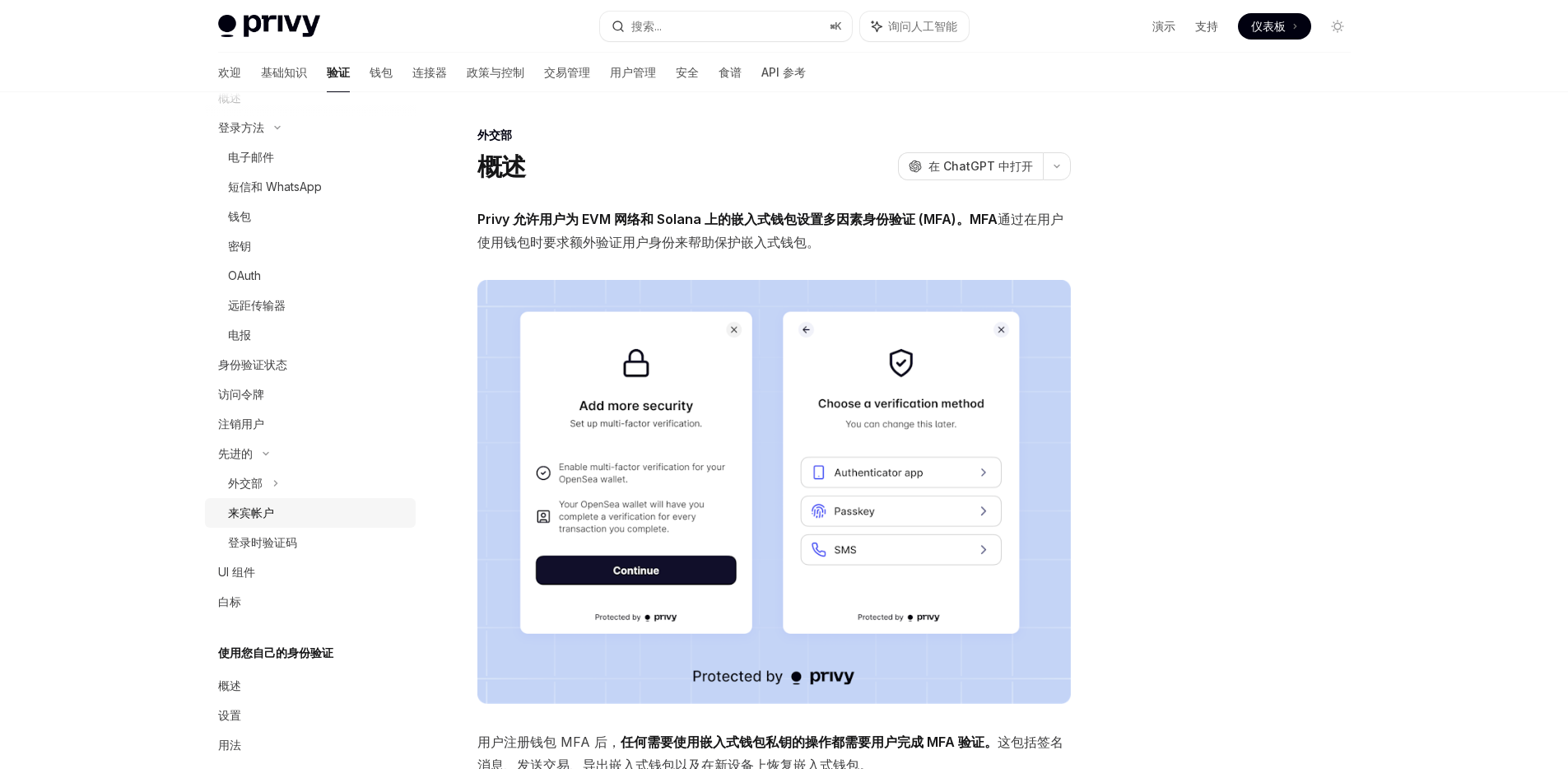
click at [260, 519] on font "来宾帐户" at bounding box center [251, 512] width 46 height 14
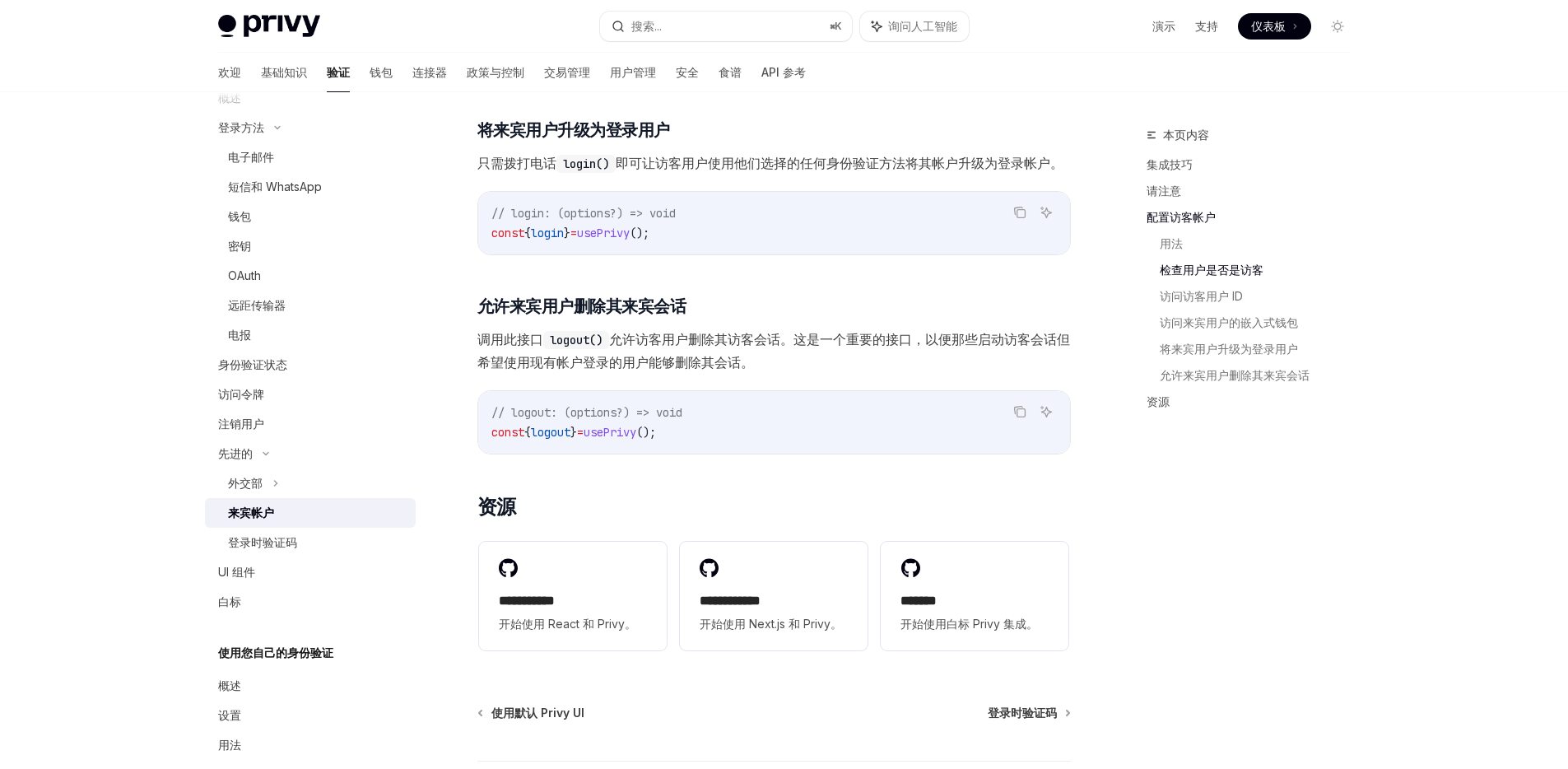
scroll to position [2229, 0]
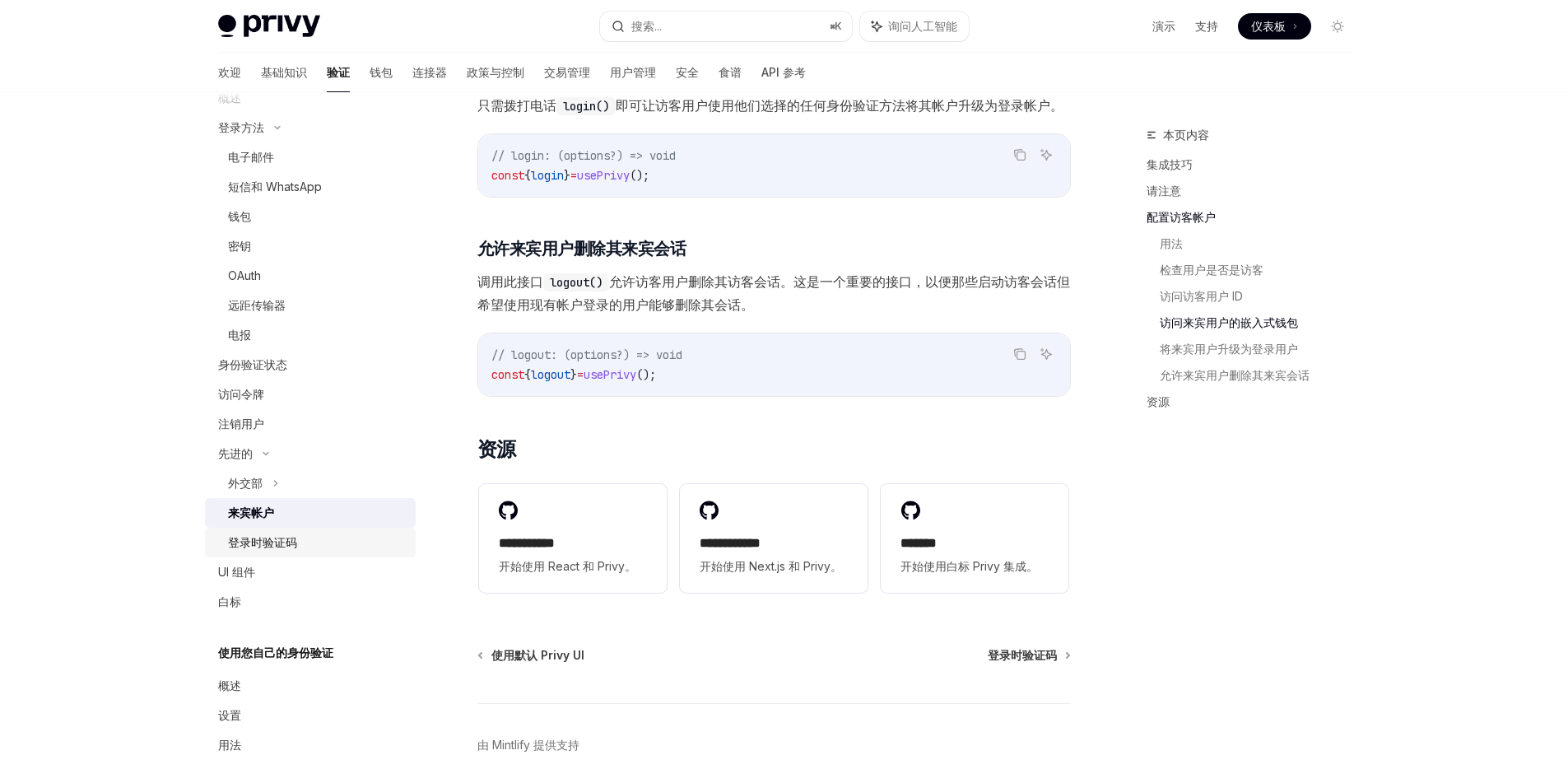
click at [273, 545] on font "登录时验证码" at bounding box center [262, 542] width 69 height 14
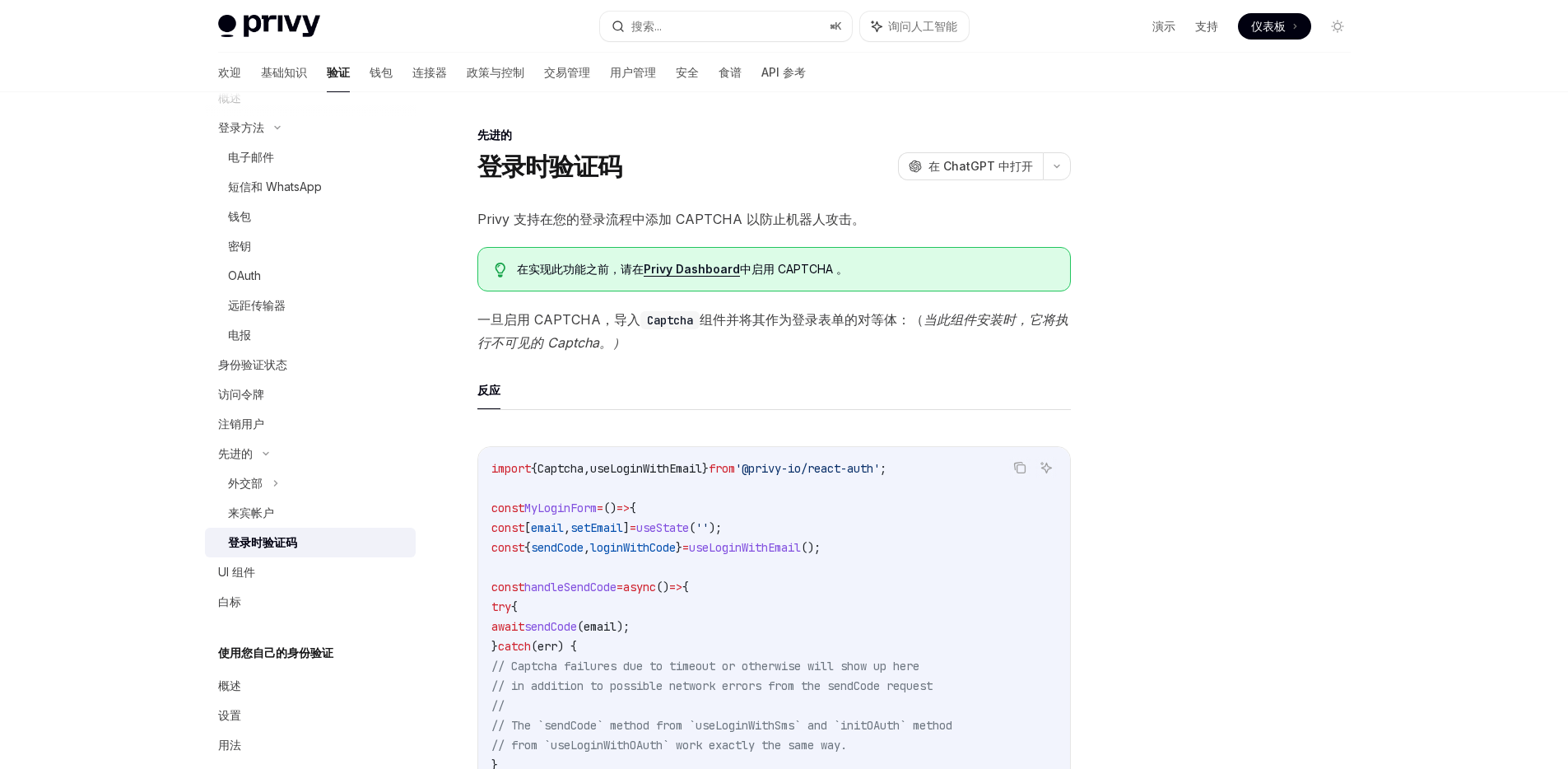
click at [676, 343] on span "一旦启用 CAPTCHA，导入 Captcha 组件并将其作为登录表单的对等体：（ 当此组件安装时，它将执行不可见的 Captcha。）" at bounding box center [774, 331] width 594 height 46
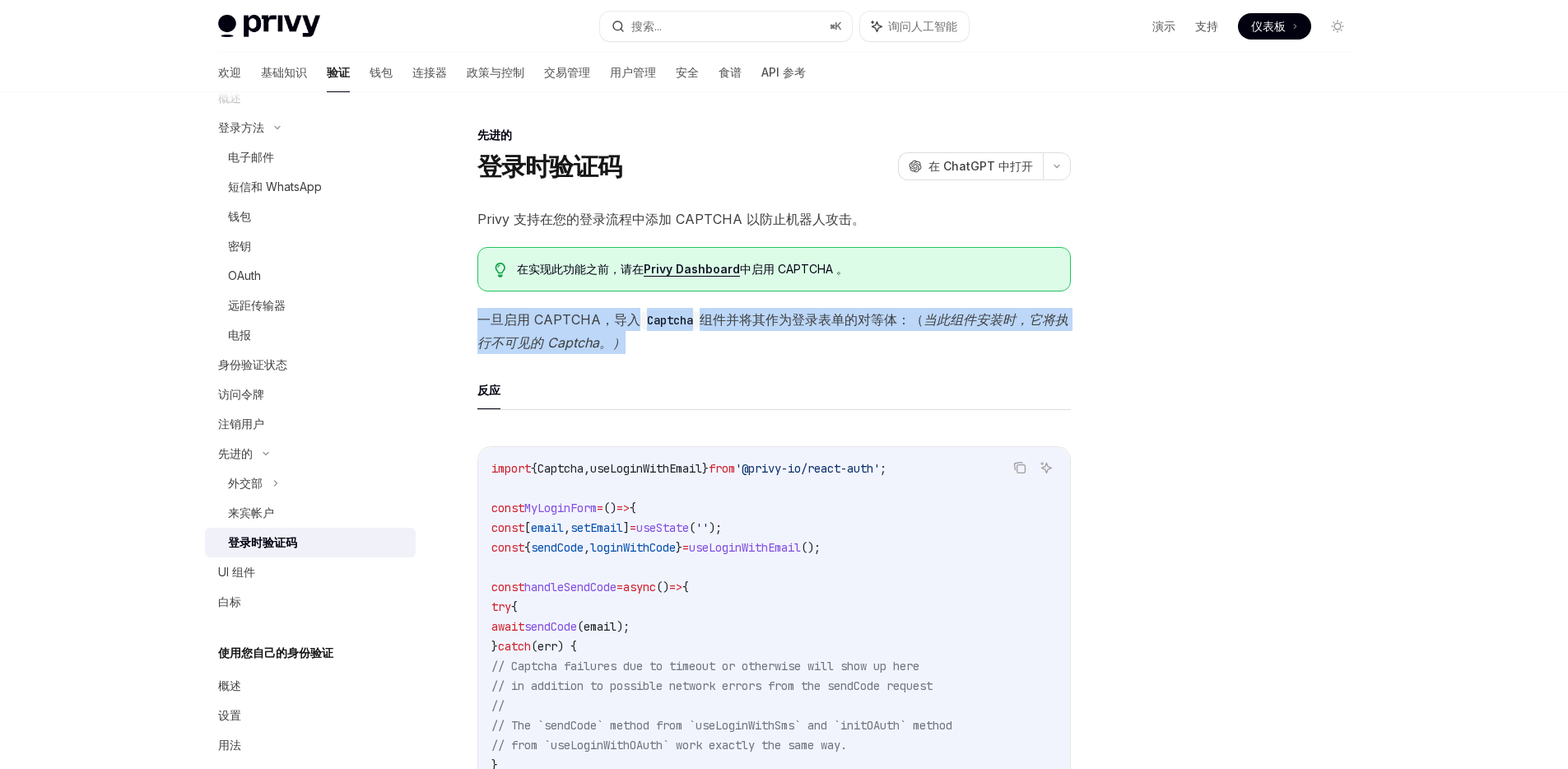
click at [676, 343] on span "一旦启用 CAPTCHA，导入 Captcha 组件并将其作为登录表单的对等体：（ 当此组件安装时，它将执行不可见的 Captcha。）" at bounding box center [774, 331] width 594 height 46
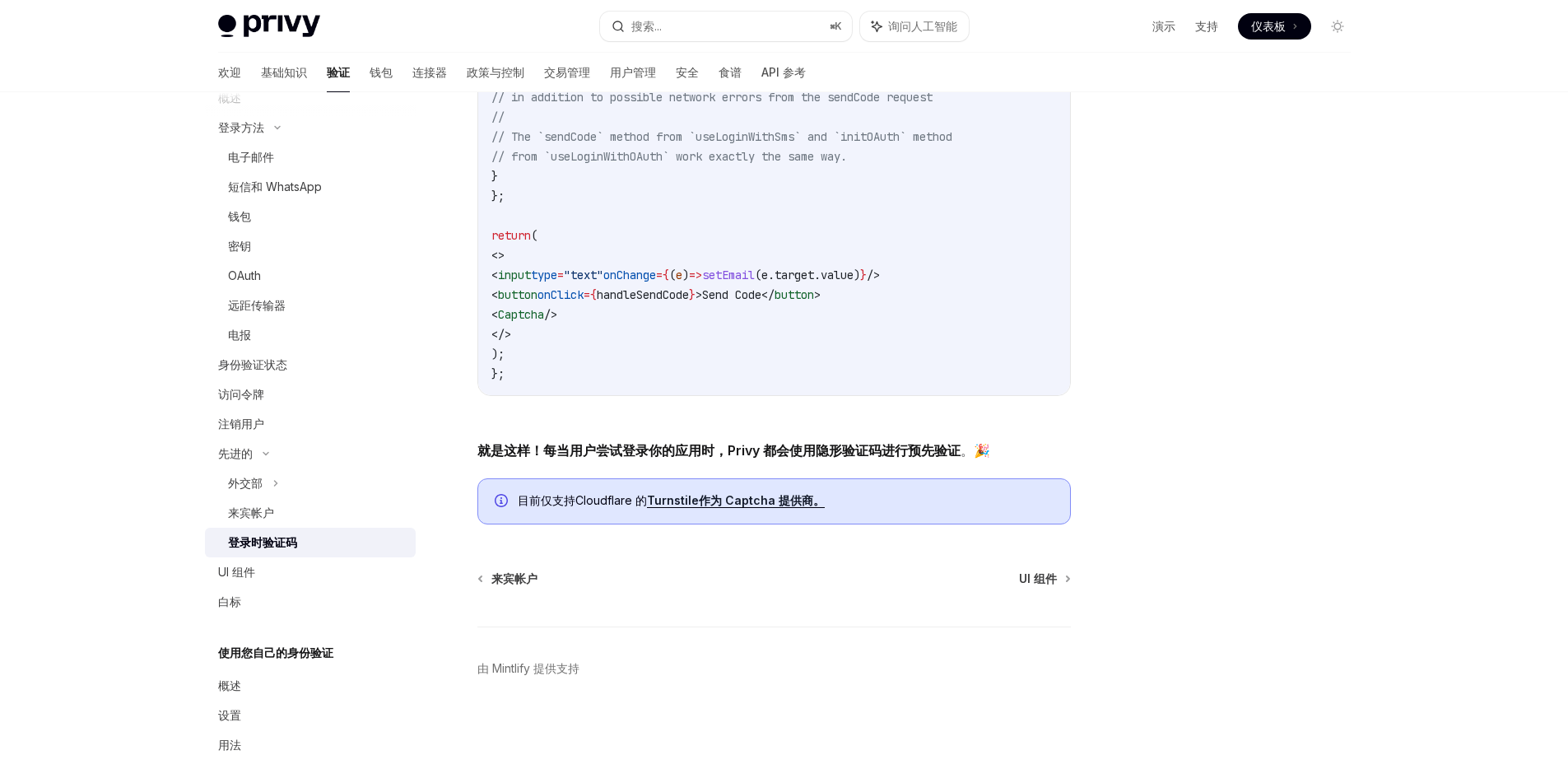
scroll to position [601, 0]
click at [657, 456] on font "就是这样！每当用户尝试登录你的应用时，Privy 都会使用隐形验证码进行预先验证" at bounding box center [718, 450] width 483 height 17
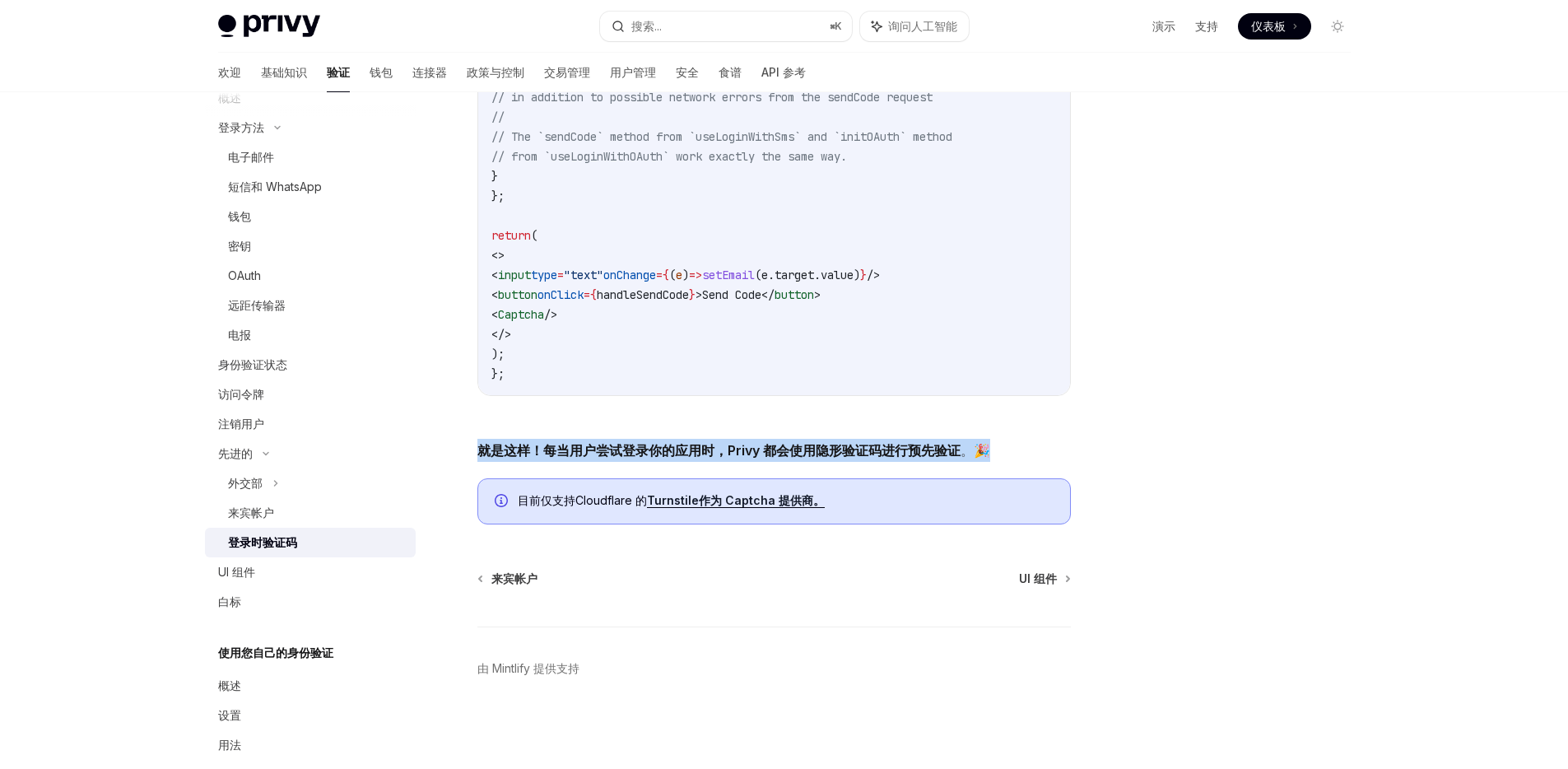
click at [657, 456] on font "就是这样！每当用户尝试登录你的应用时，Privy 都会使用隐形验证码进行预先验证" at bounding box center [718, 450] width 483 height 17
click at [619, 456] on font "就是这样！每当用户尝试登录你的应用时，Privy 都会使用隐形验证码进行预先验证" at bounding box center [718, 450] width 483 height 17
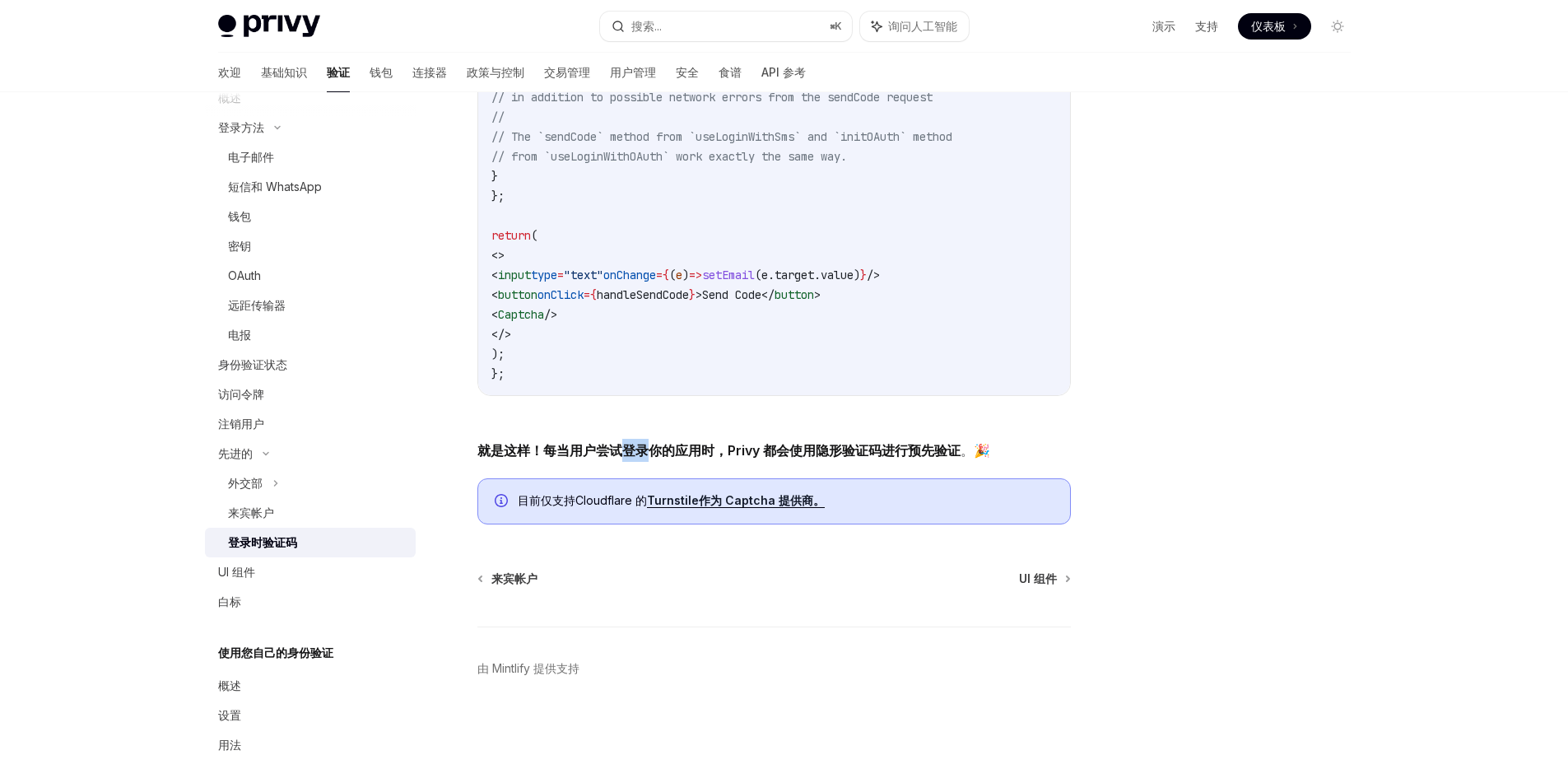
click at [619, 456] on font "就是这样！每当用户尝试登录你的应用时，Privy 都会使用隐形验证码进行预先验证" at bounding box center [718, 450] width 483 height 17
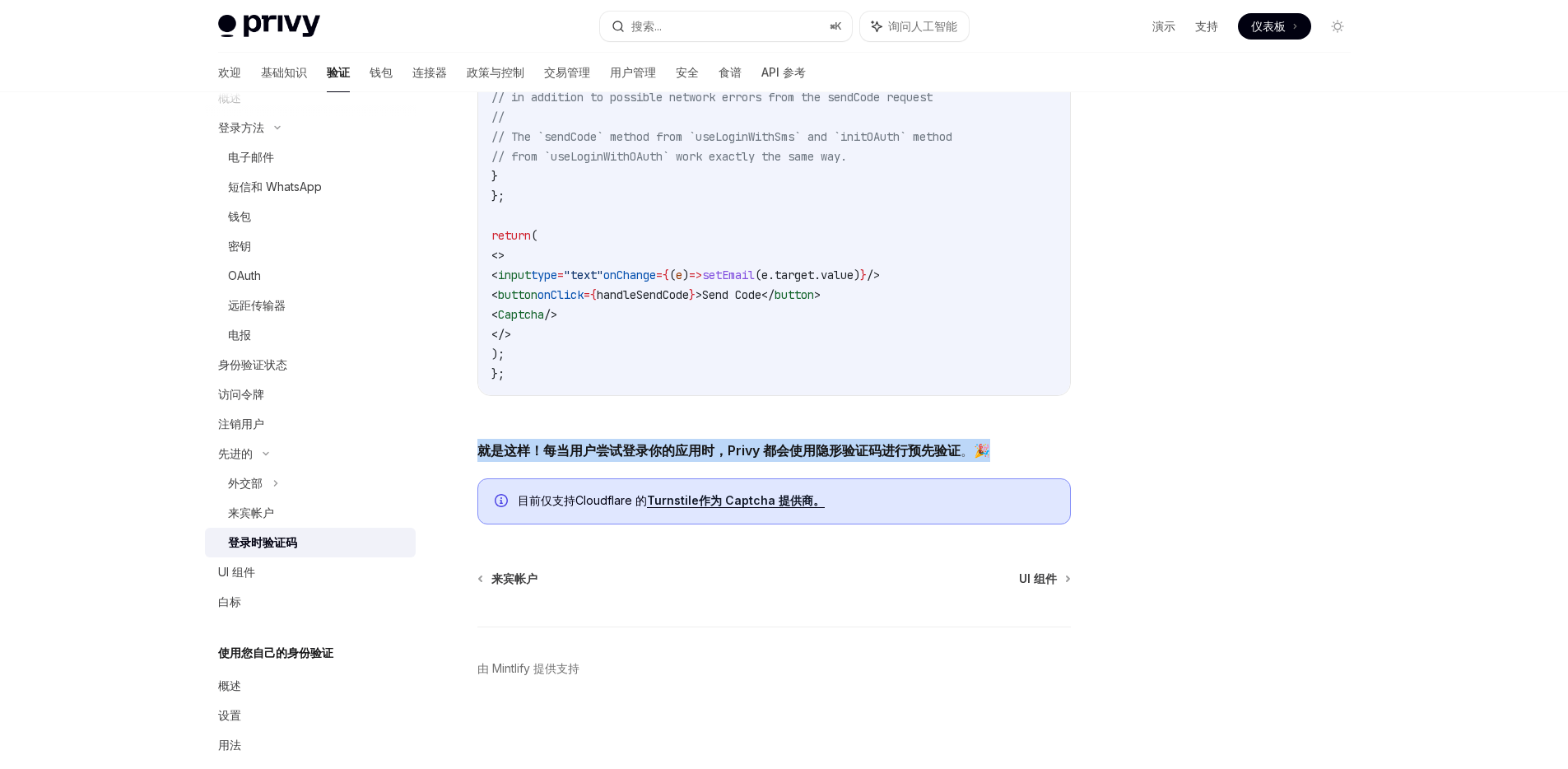
click at [619, 456] on font "就是这样！每当用户尝试登录你的应用时，Privy 都会使用隐形验证码进行预先验证" at bounding box center [718, 450] width 483 height 17
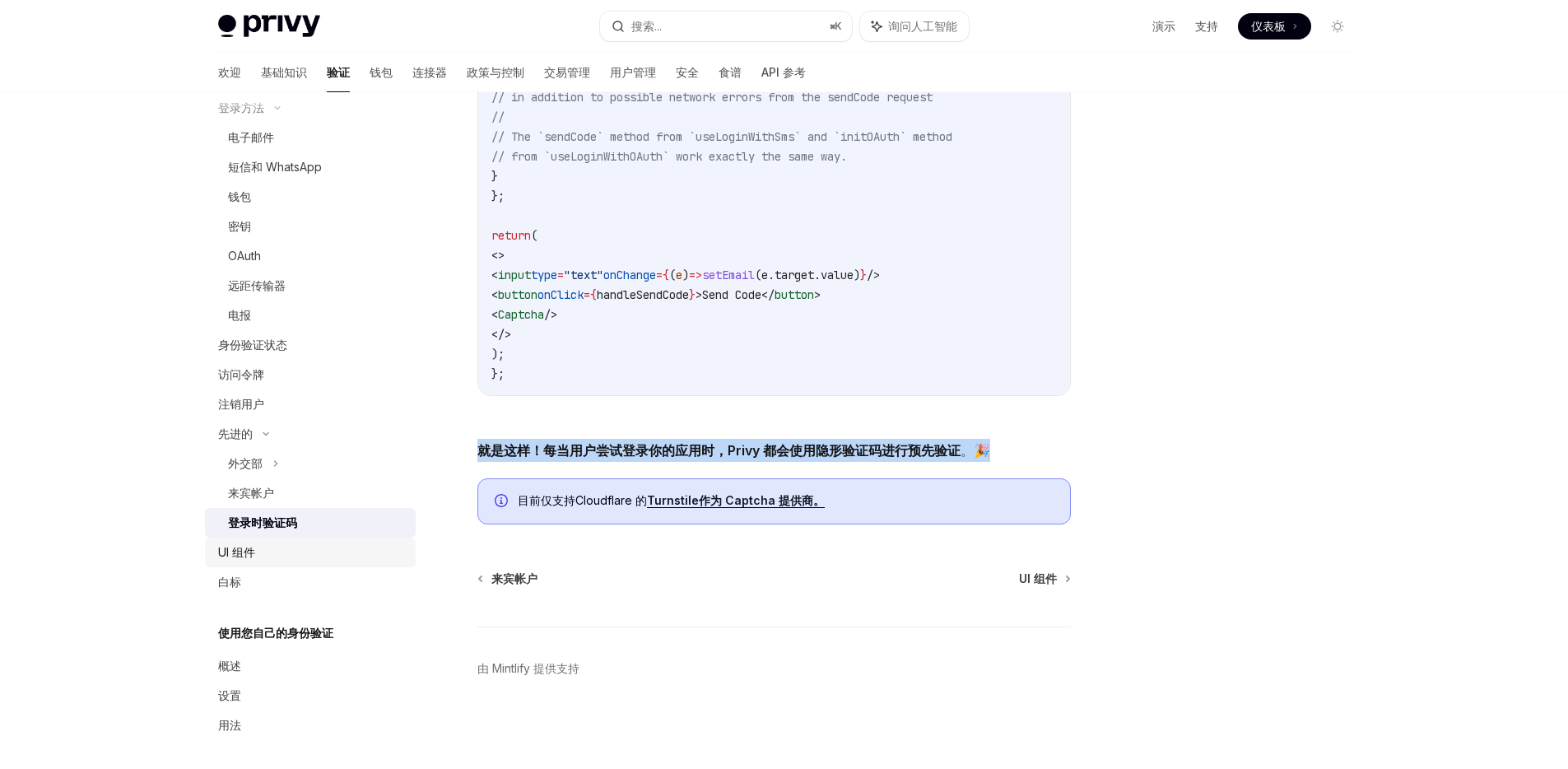
click at [278, 550] on div "UI 组件" at bounding box center [312, 552] width 188 height 20
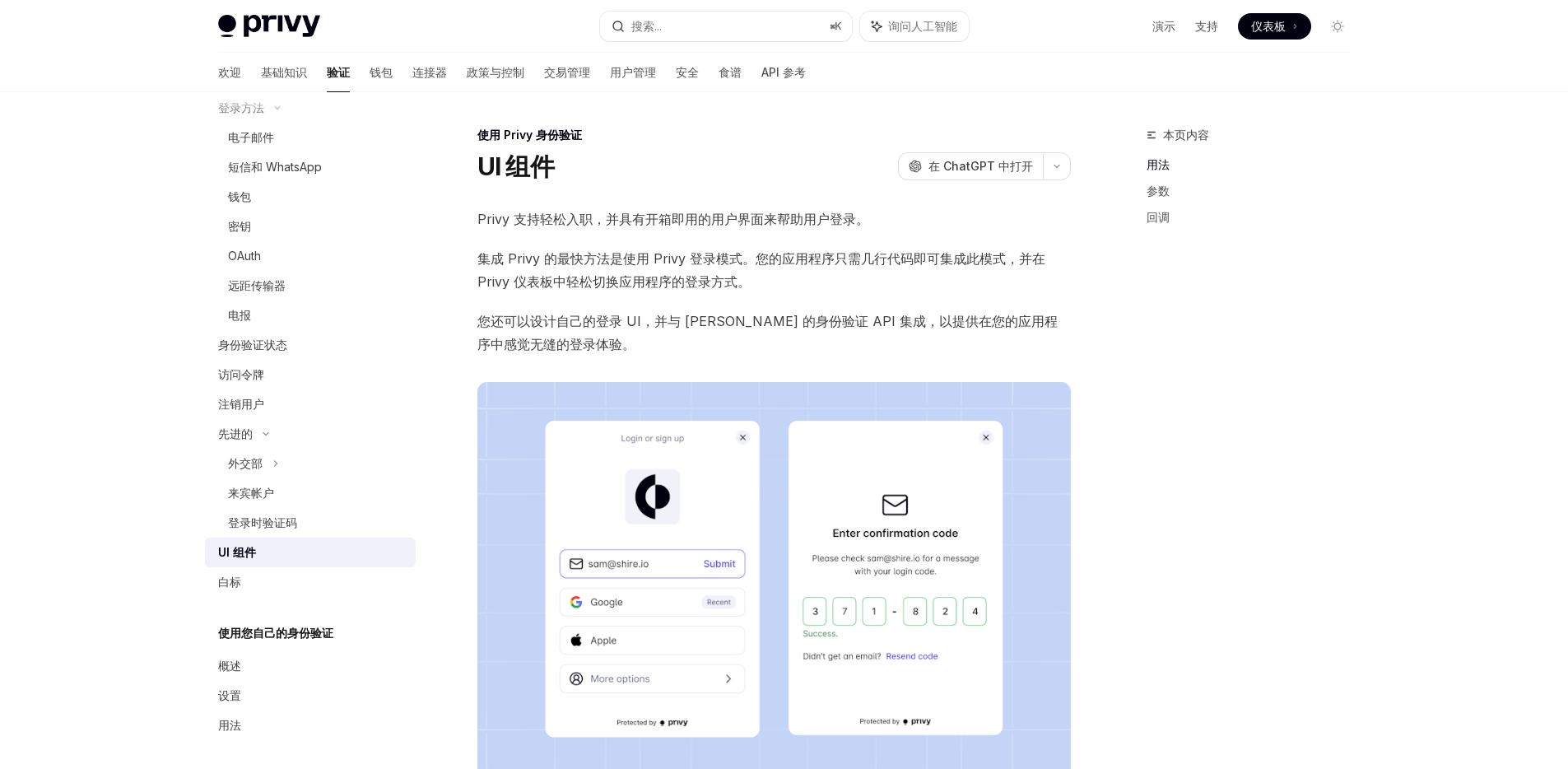
click at [629, 209] on span "Privy 支持轻松入职，并具有开箱即用的用户界面来帮助用户登录。" at bounding box center [774, 219] width 594 height 23
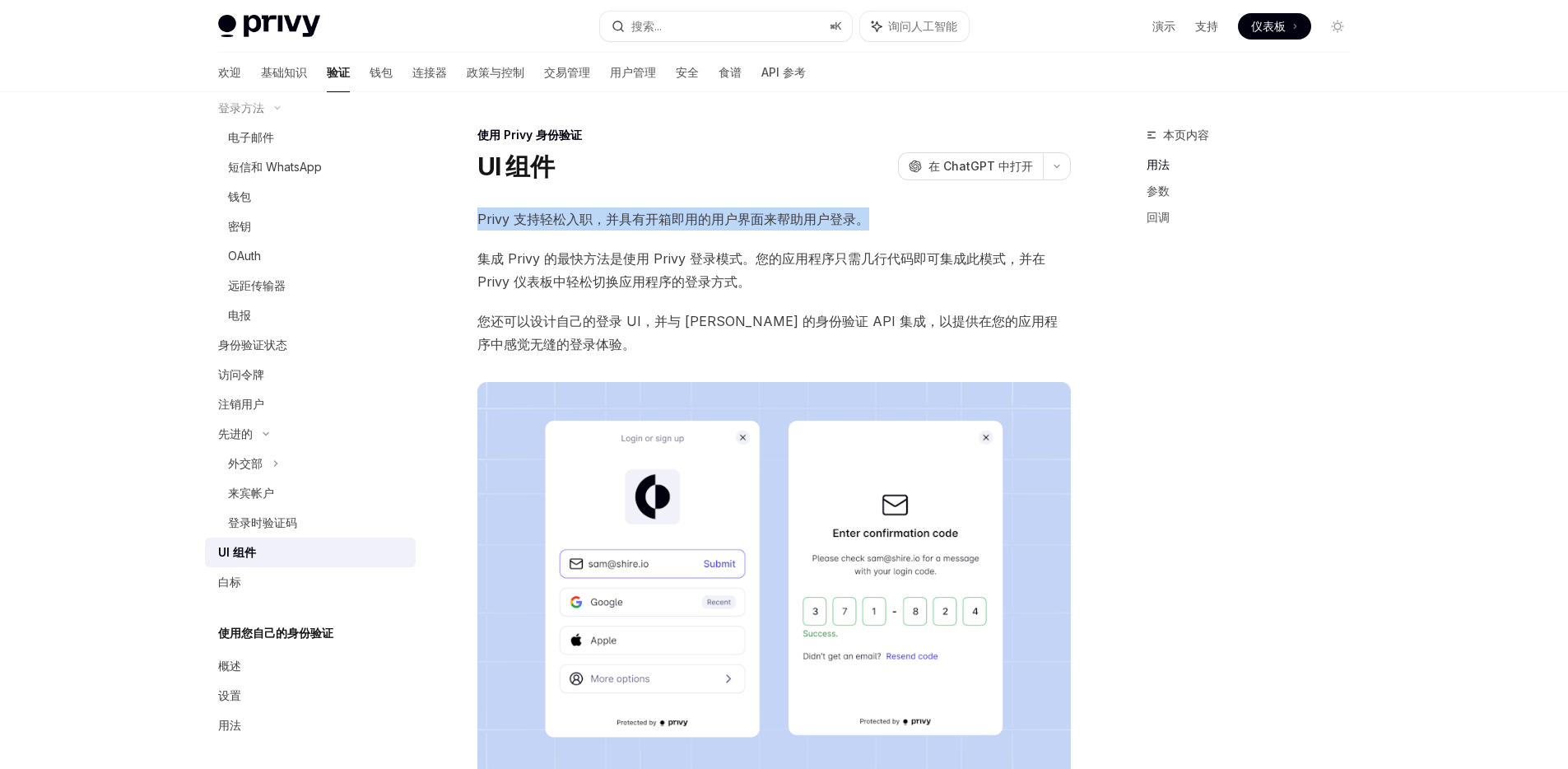
click at [629, 209] on span "Privy 支持轻松入职，并具有开箱即用的用户界面来帮助用户登录。" at bounding box center [774, 219] width 594 height 23
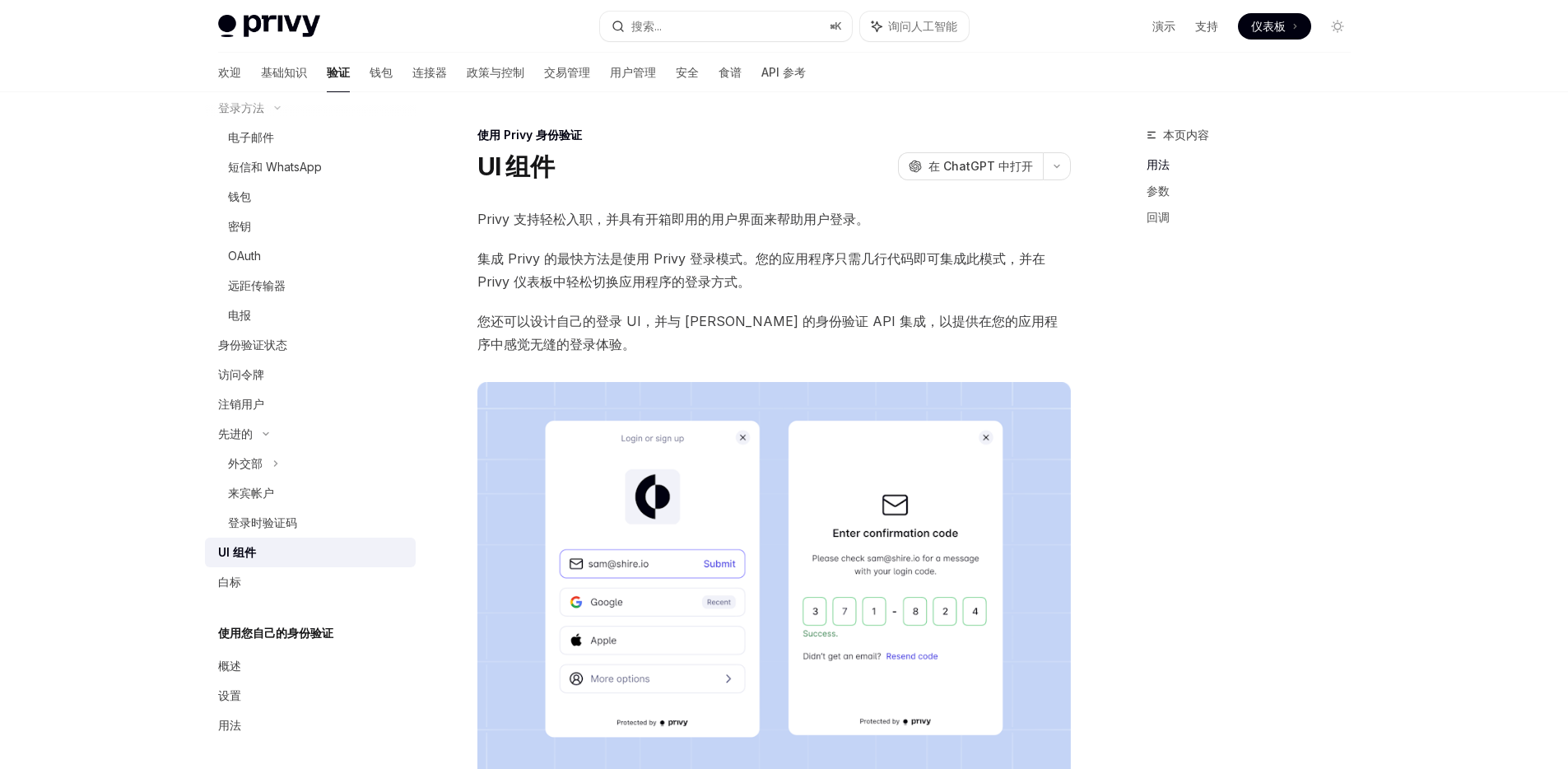
click at [619, 268] on span "集成 Privy 的最快方法是使用 Privy 登录模式。您的应用程序只需几行代码即可集成此模式，并在 Privy 仪表板中轻松切换应用程序的登录方式。" at bounding box center [774, 270] width 594 height 46
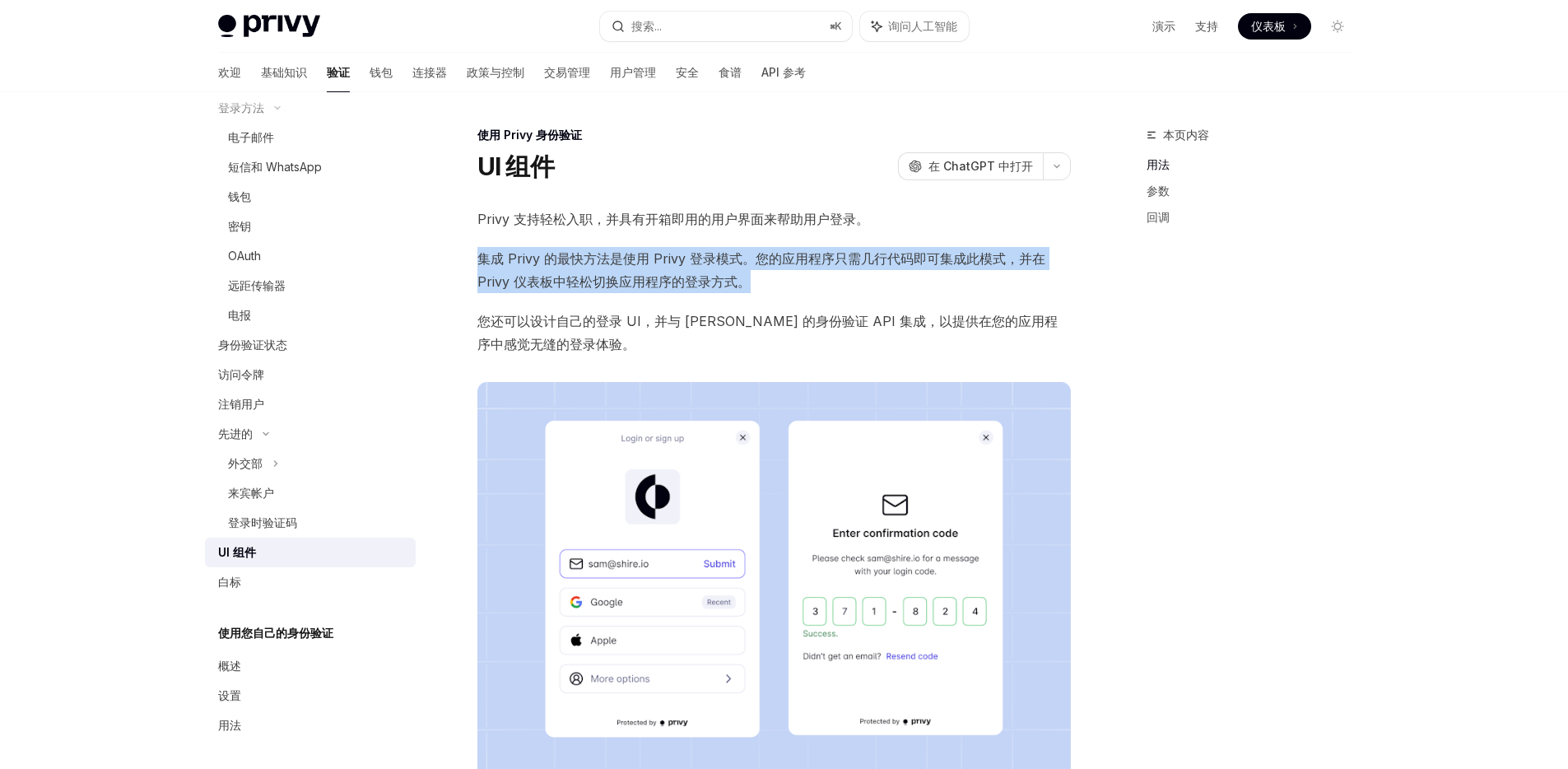
click at [619, 268] on span "集成 Privy 的最快方法是使用 Privy 登录模式。您的应用程序只需几行代码即可集成此模式，并在 Privy 仪表板中轻松切换应用程序的登录方式。" at bounding box center [774, 270] width 594 height 46
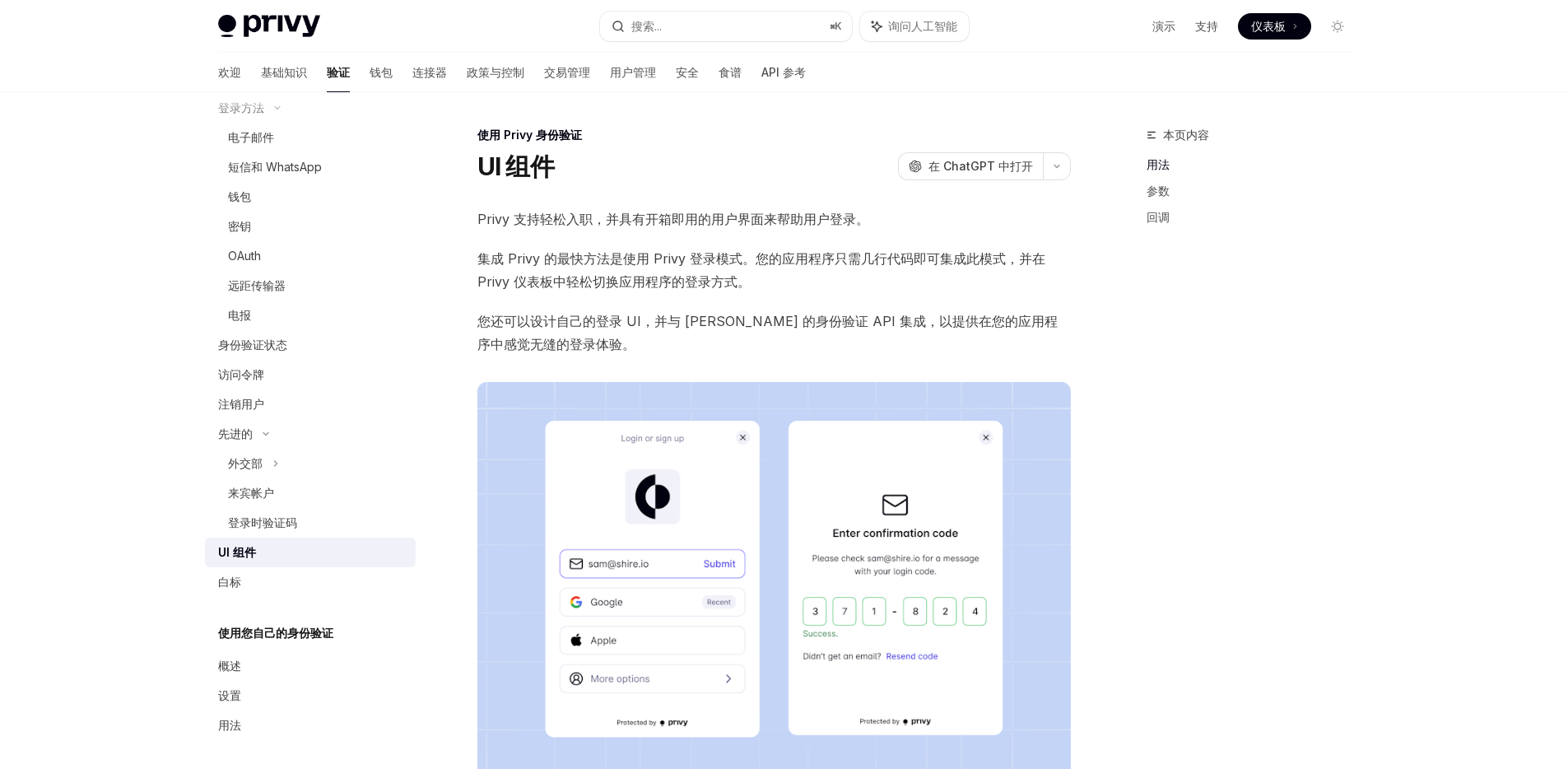
click at [592, 320] on font "您还可以设计自己的登录 UI，并与 Privy 的身份验证 API 集成，以提供在您的应用程序中感觉无缝的登录体验。" at bounding box center [767, 332] width 580 height 39
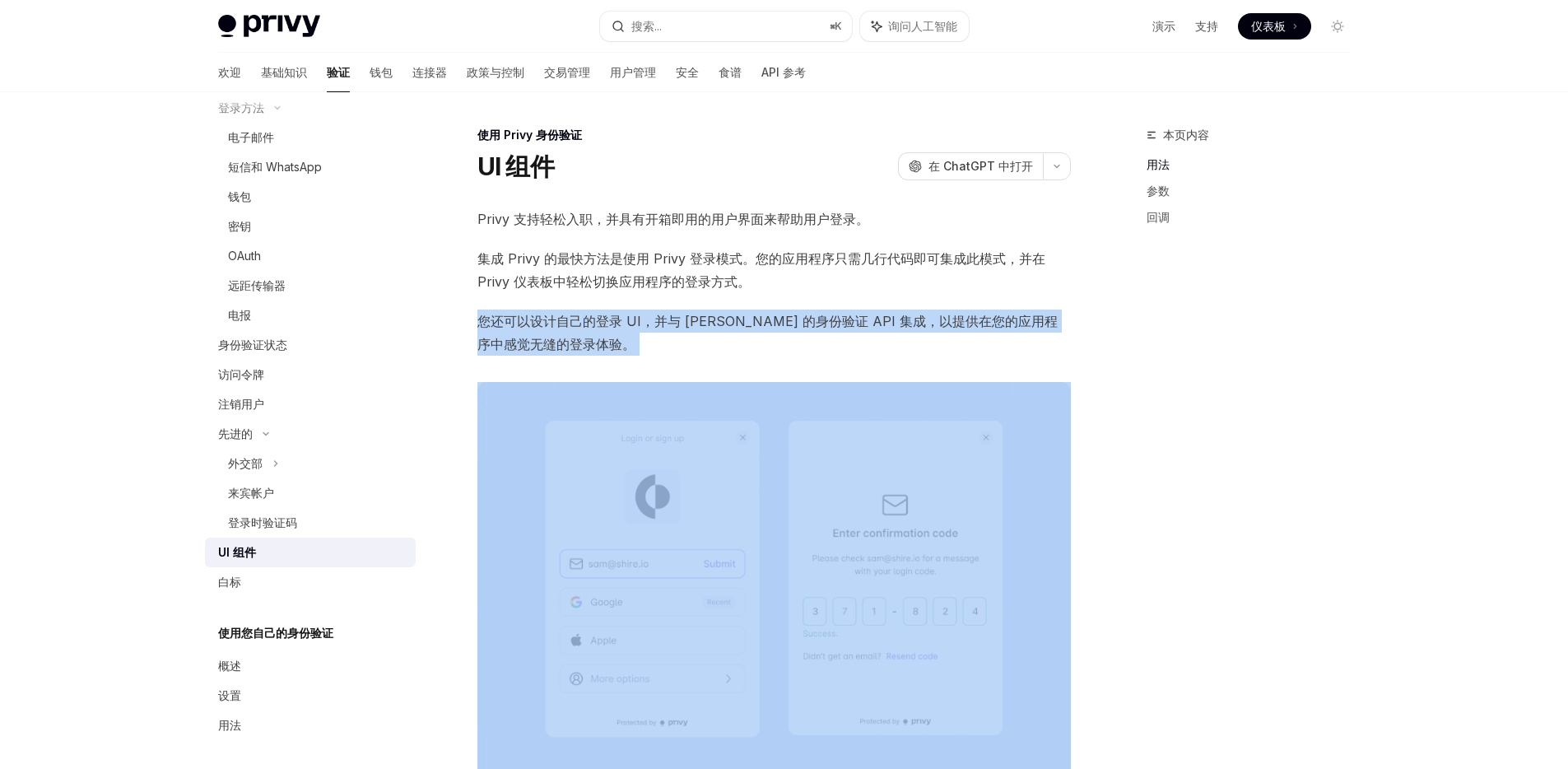
click at [592, 320] on font "您还可以设计自己的登录 UI，并与 Privy 的身份验证 API 集成，以提供在您的应用程序中感觉无缝的登录体验。" at bounding box center [767, 332] width 580 height 39
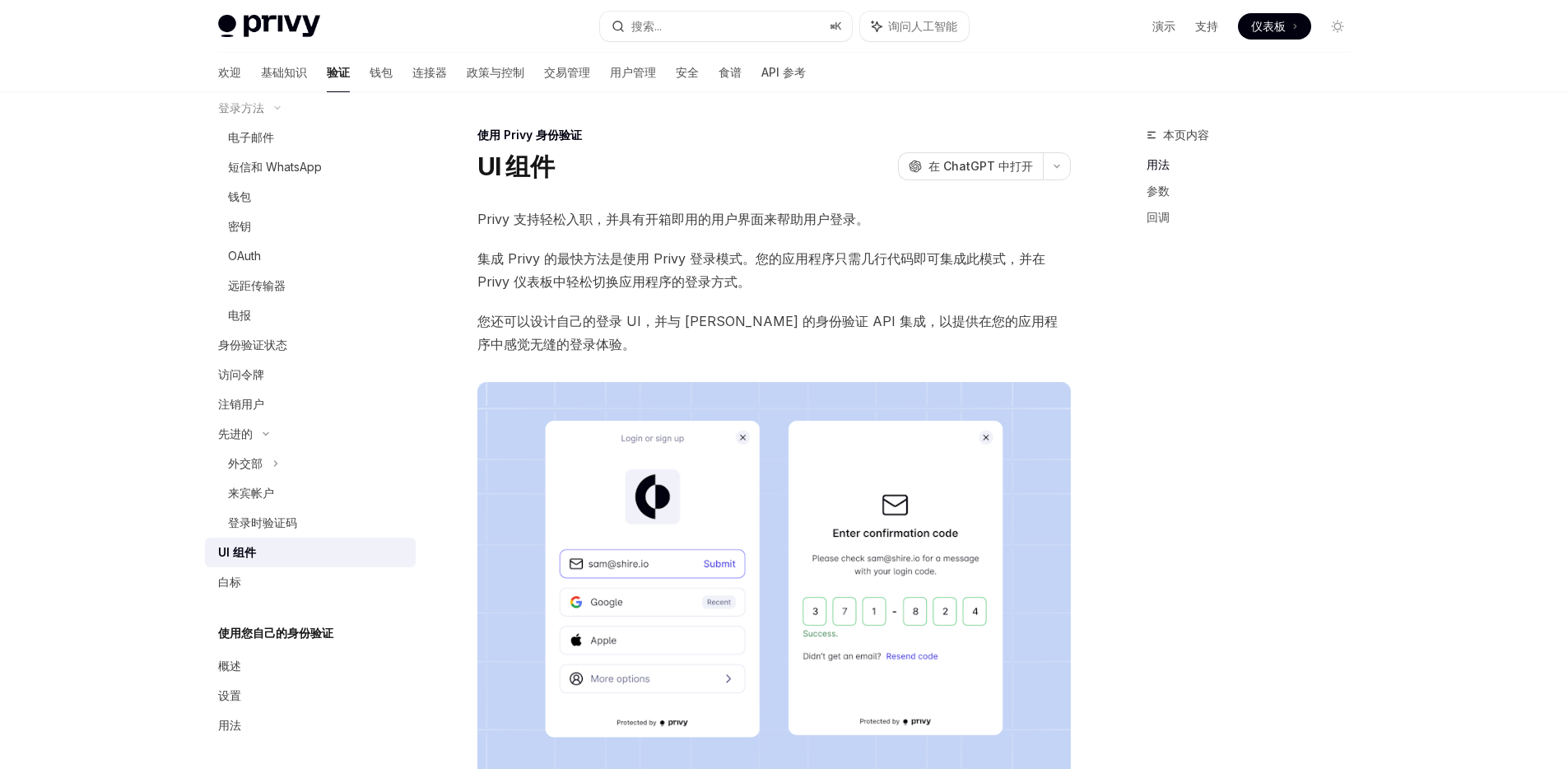
click at [648, 267] on span "集成 Privy 的最快方法是使用 Privy 登录模式。您的应用程序只需几行代码即可集成此模式，并在 Privy 仪表板中轻松切换应用程序的登录方式。" at bounding box center [774, 270] width 594 height 46
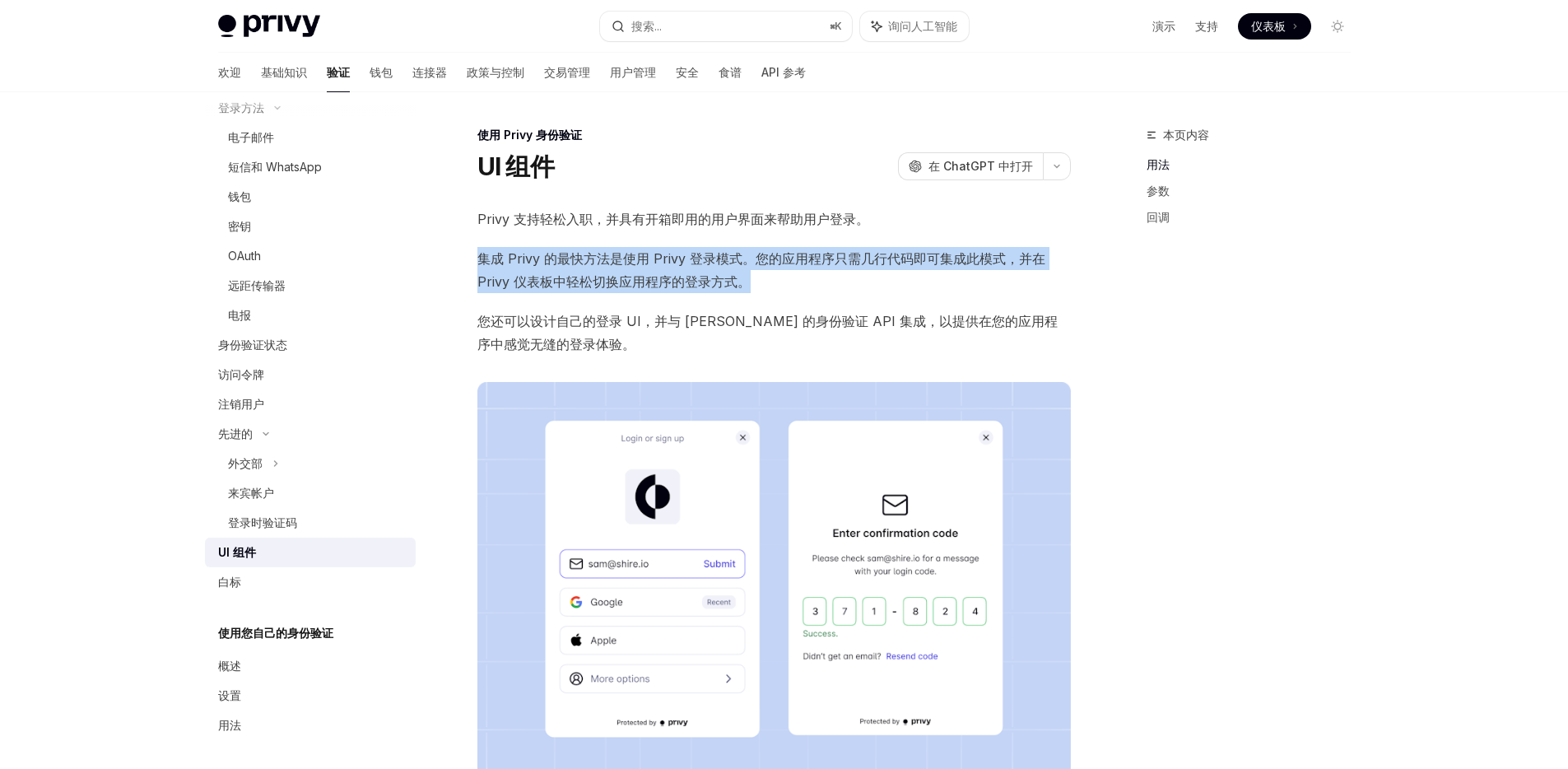
click at [648, 267] on span "集成 Privy 的最快方法是使用 Privy 登录模式。您的应用程序只需几行代码即可集成此模式，并在 Privy 仪表板中轻松切换应用程序的登录方式。" at bounding box center [774, 270] width 594 height 46
click at [642, 276] on font "集成 Privy 的最快方法是使用 Privy 登录模式。您的应用程序只需几行代码即可集成此模式，并在 Privy 仪表板中轻松切换应用程序的登录方式。" at bounding box center [761, 269] width 568 height 39
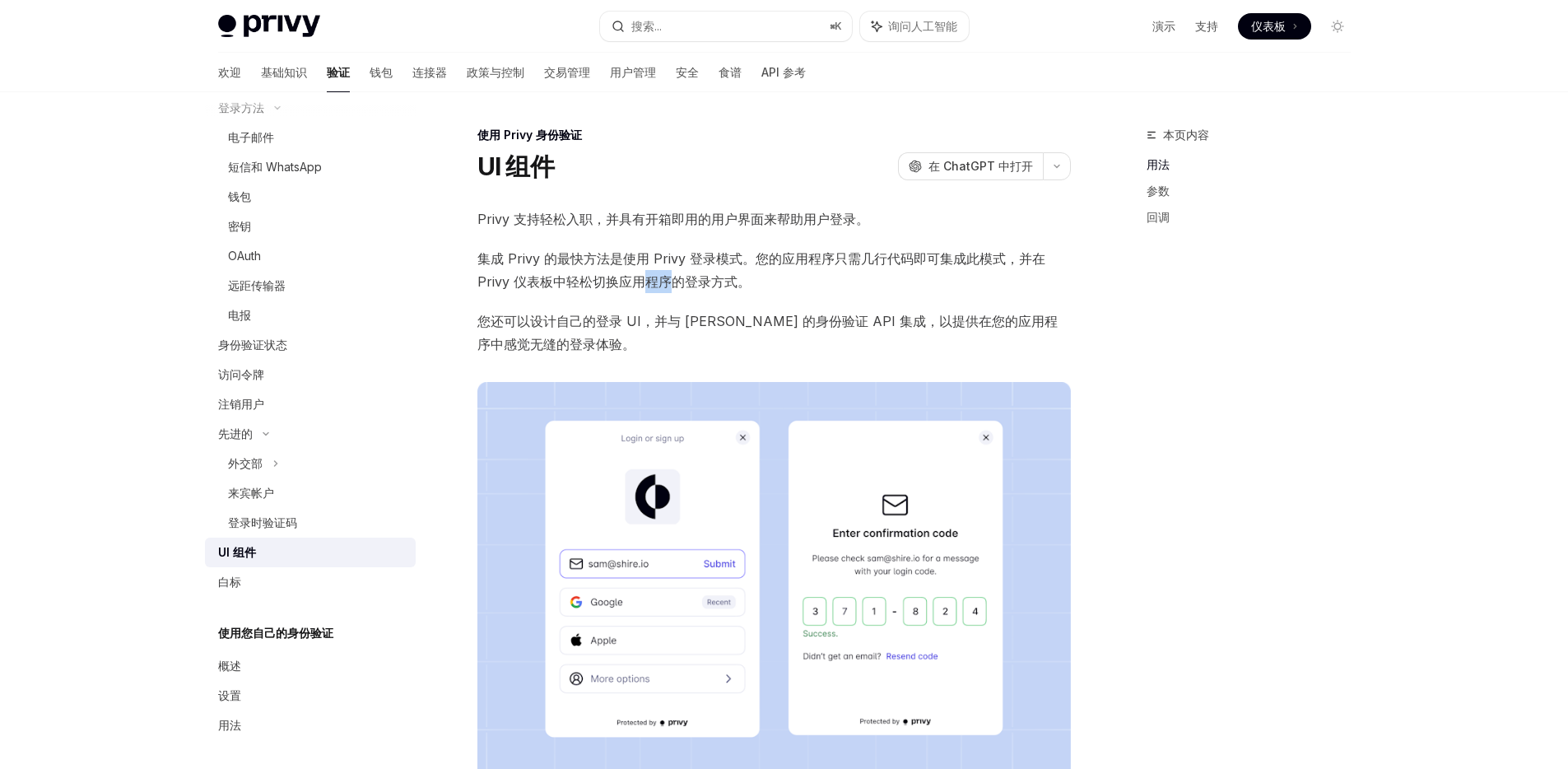
click at [642, 276] on font "集成 Privy 的最快方法是使用 Privy 登录模式。您的应用程序只需几行代码即可集成此模式，并在 Privy 仪表板中轻松切换应用程序的登录方式。" at bounding box center [761, 269] width 568 height 39
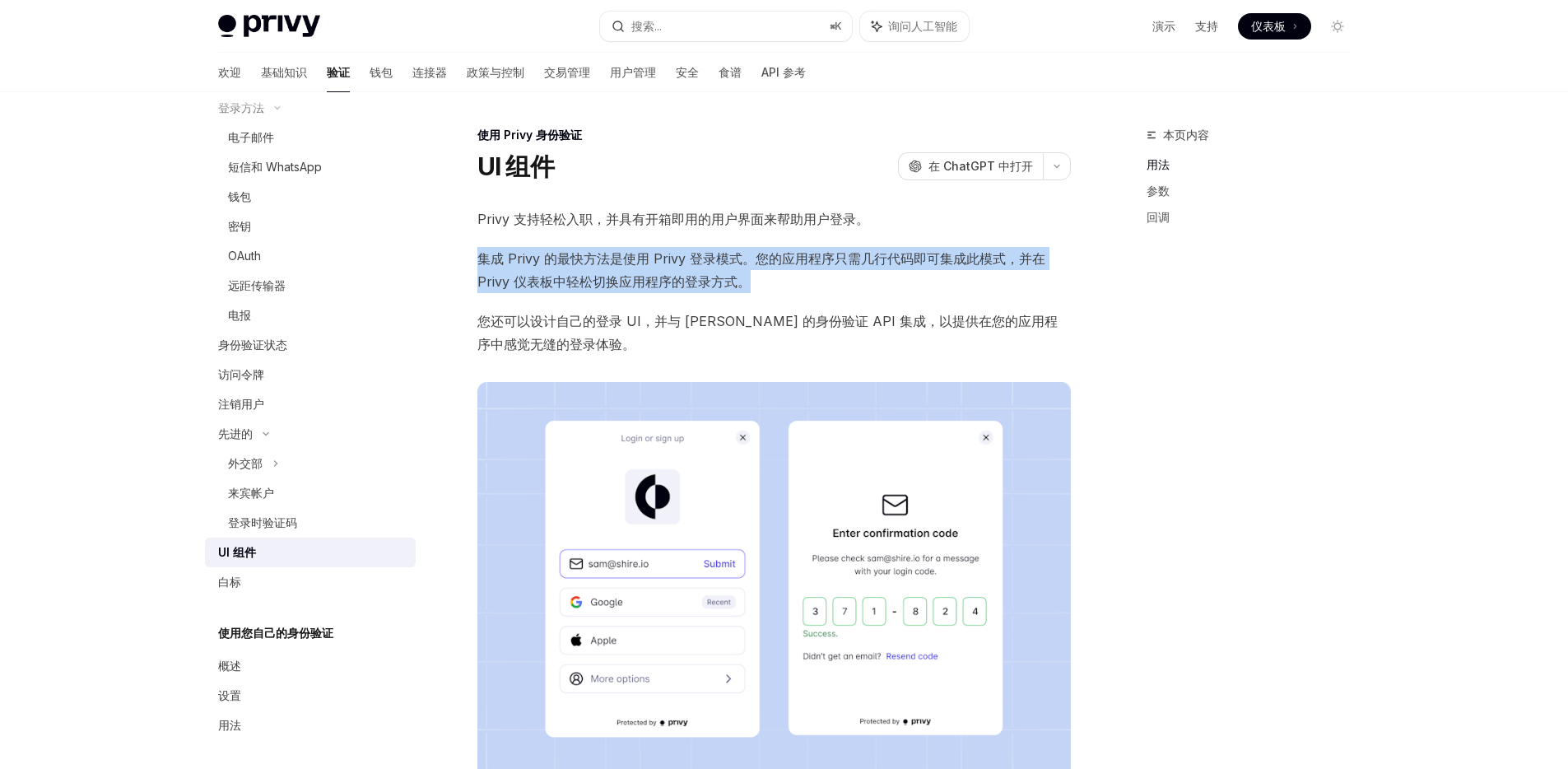
click at [642, 276] on font "集成 Privy 的最快方法是使用 Privy 登录模式。您的应用程序只需几行代码即可集成此模式，并在 Privy 仪表板中轻松切换应用程序的登录方式。" at bounding box center [761, 269] width 568 height 39
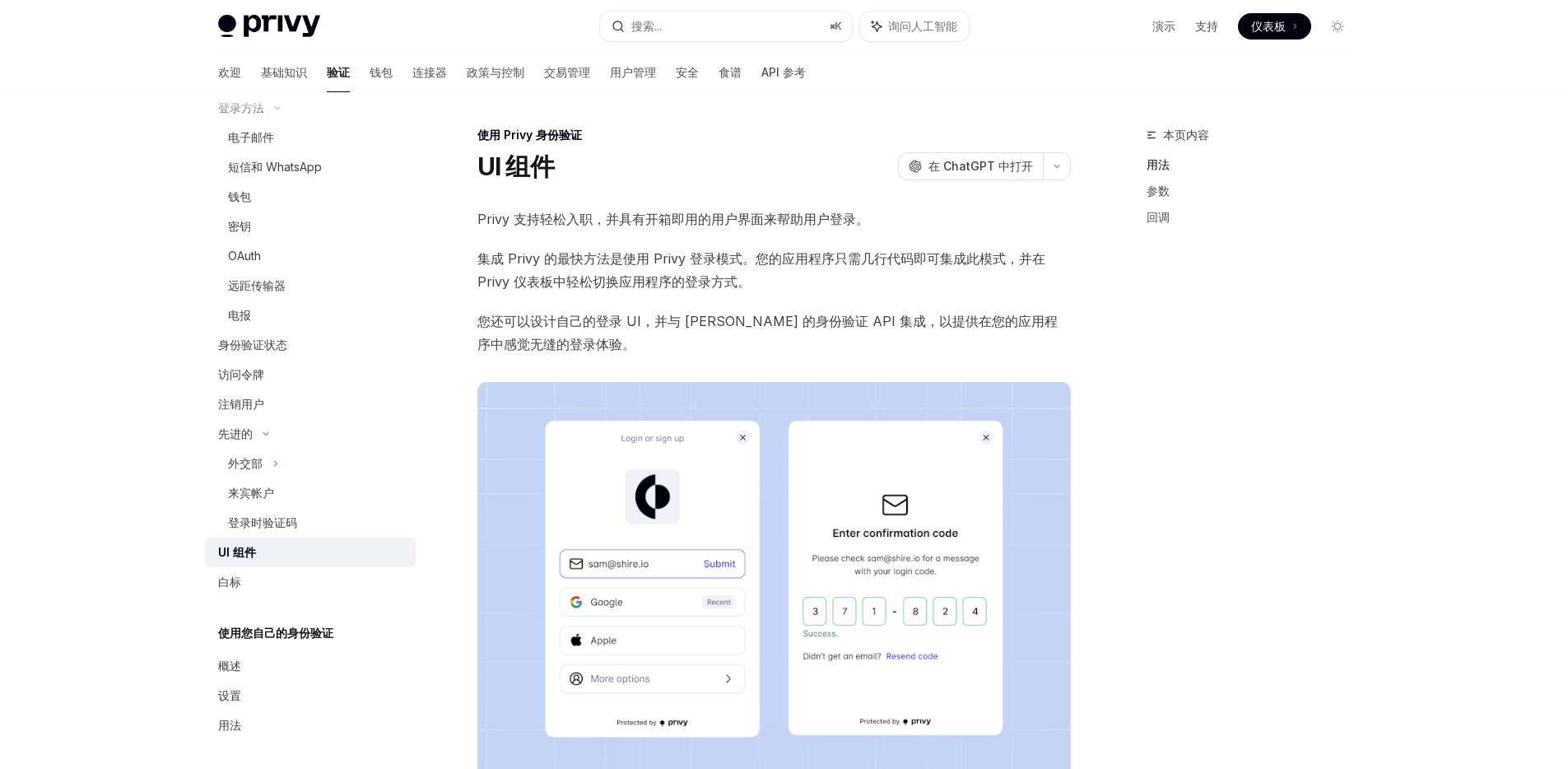
click at [628, 314] on font "您还可以设计自己的登录 UI，并与 Privy 的身份验证 API 集成，以提供在您的应用程序中感觉无缝的登录体验。" at bounding box center [767, 332] width 580 height 39
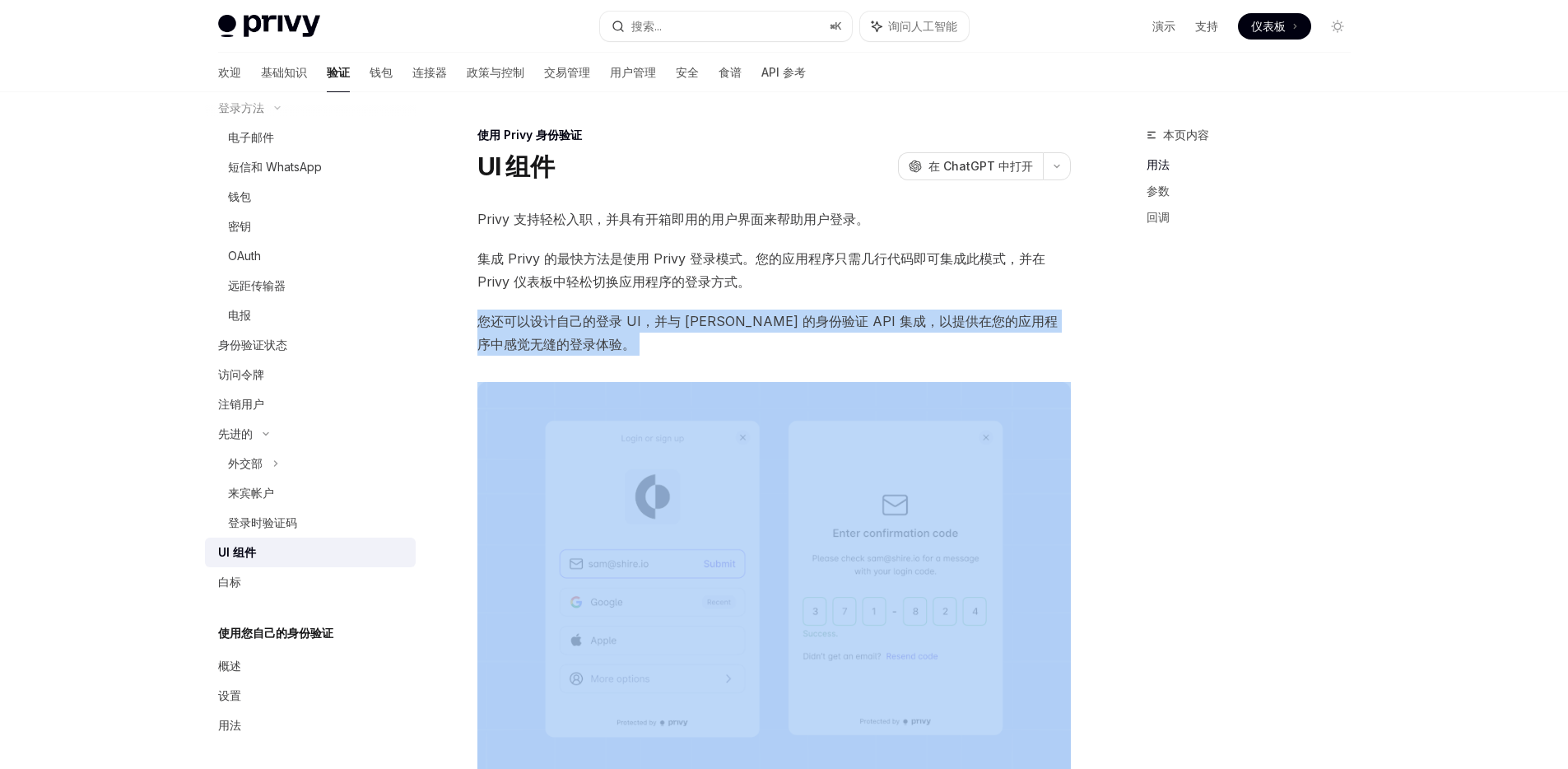
click at [628, 314] on font "您还可以设计自己的登录 UI，并与 Privy 的身份验证 API 集成，以提供在您的应用程序中感觉无缝的登录体验。" at bounding box center [767, 332] width 580 height 39
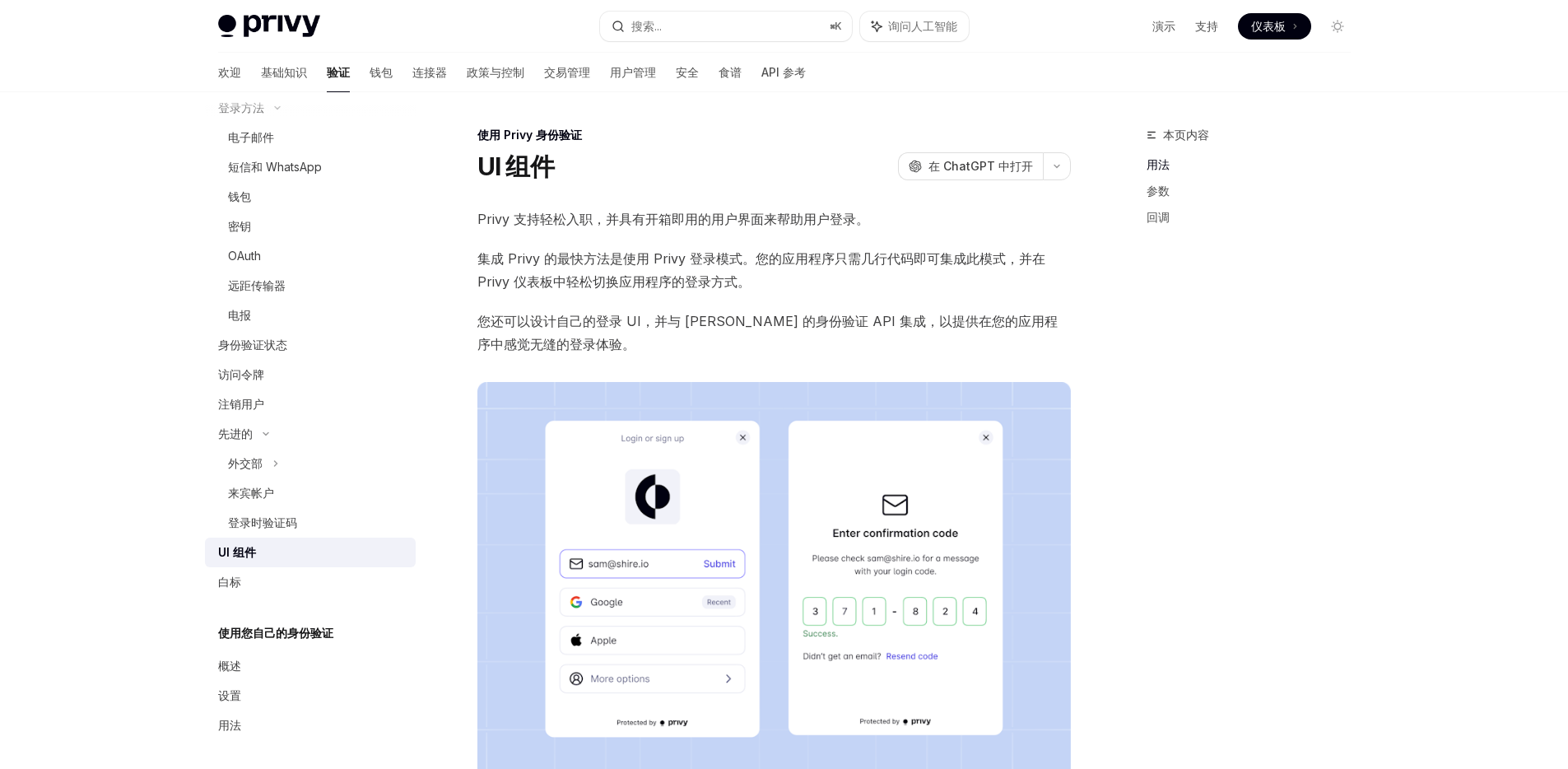
click at [640, 282] on font "集成 Privy 的最快方法是使用 Privy 登录模式。您的应用程序只需几行代码即可集成此模式，并在 Privy 仪表板中轻松切换应用程序的登录方式。" at bounding box center [761, 269] width 568 height 39
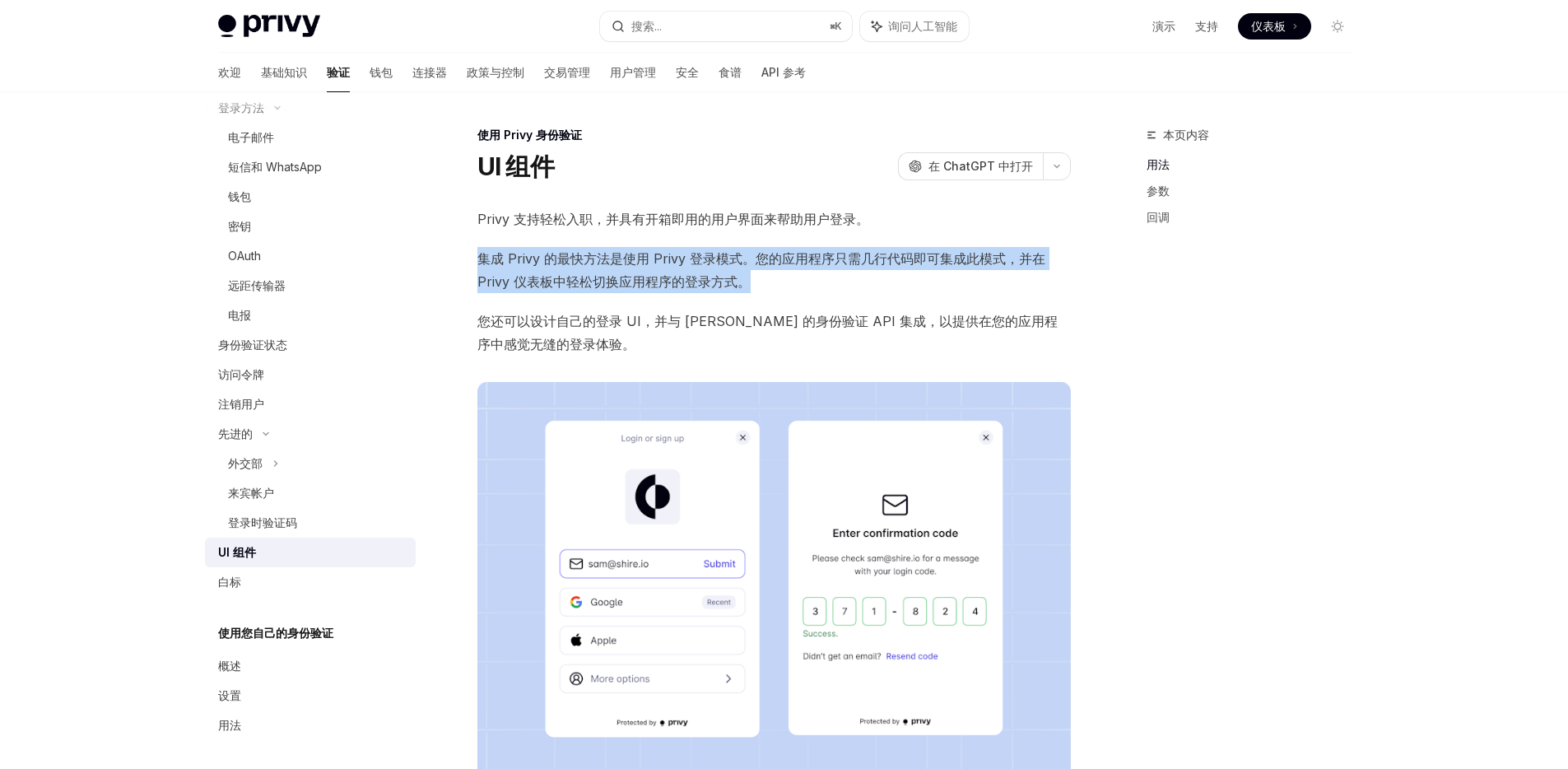
click at [640, 282] on font "集成 Privy 的最快方法是使用 Privy 登录模式。您的应用程序只需几行代码即可集成此模式，并在 Privy 仪表板中轻松切换应用程序的登录方式。" at bounding box center [761, 269] width 568 height 39
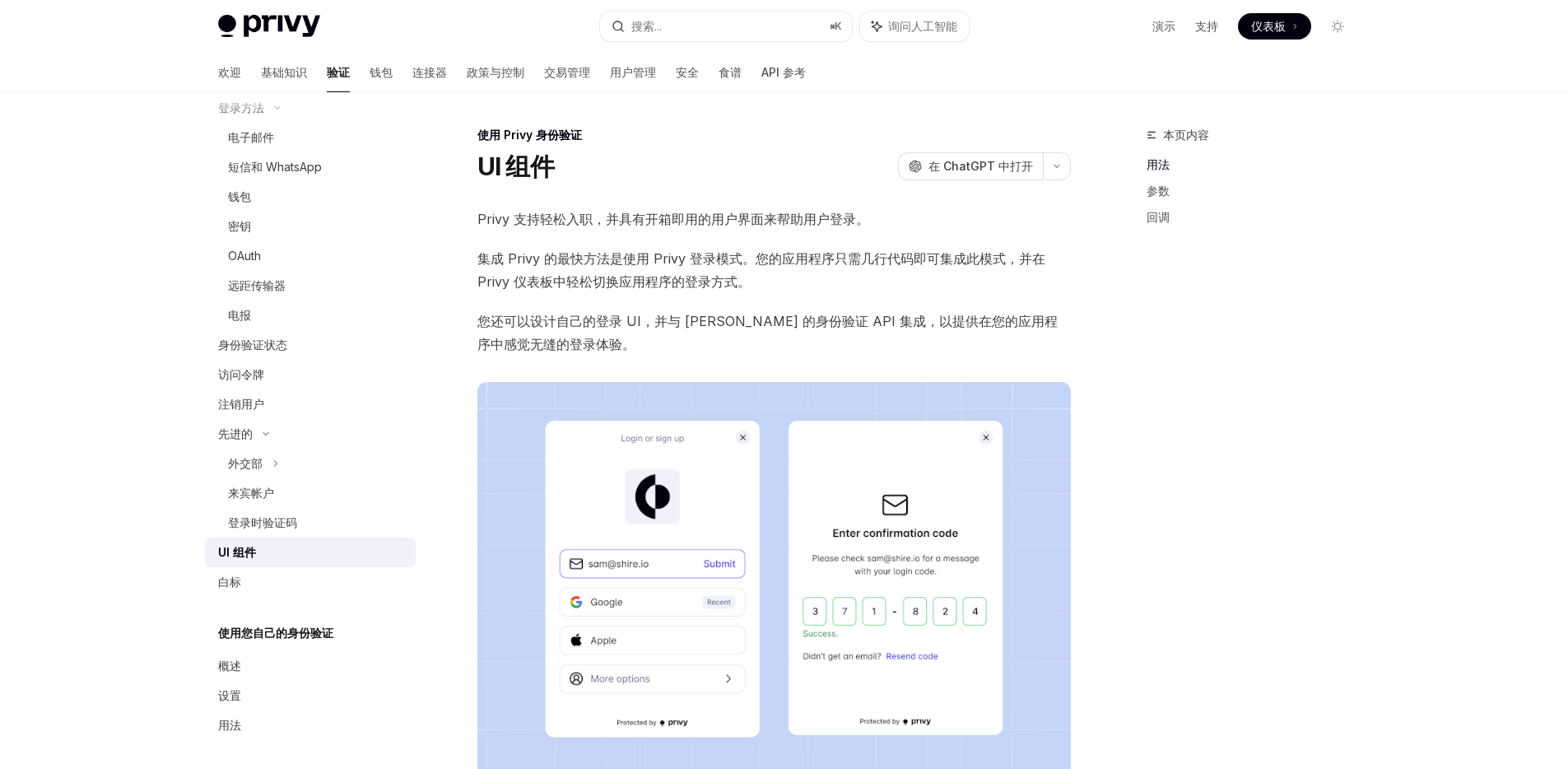
click at [648, 324] on font "您还可以设计自己的登录 UI，并与 Privy 的身份验证 API 集成，以提供在您的应用程序中感觉无缝的登录体验。" at bounding box center [767, 332] width 580 height 39
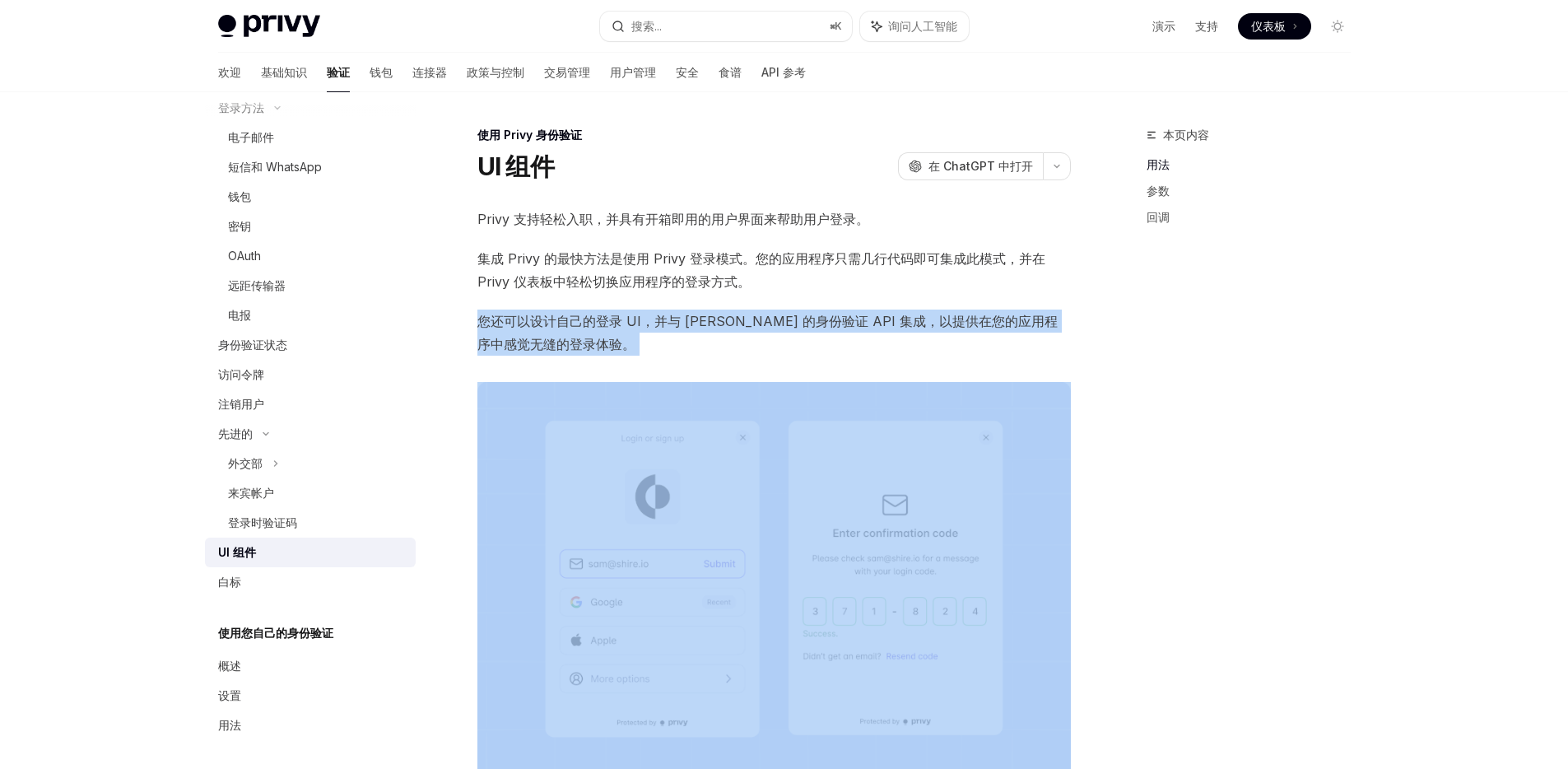
click at [648, 324] on font "您还可以设计自己的登录 UI，并与 Privy 的身份验证 API 集成，以提供在您的应用程序中感觉无缝的登录体验。" at bounding box center [767, 332] width 580 height 39
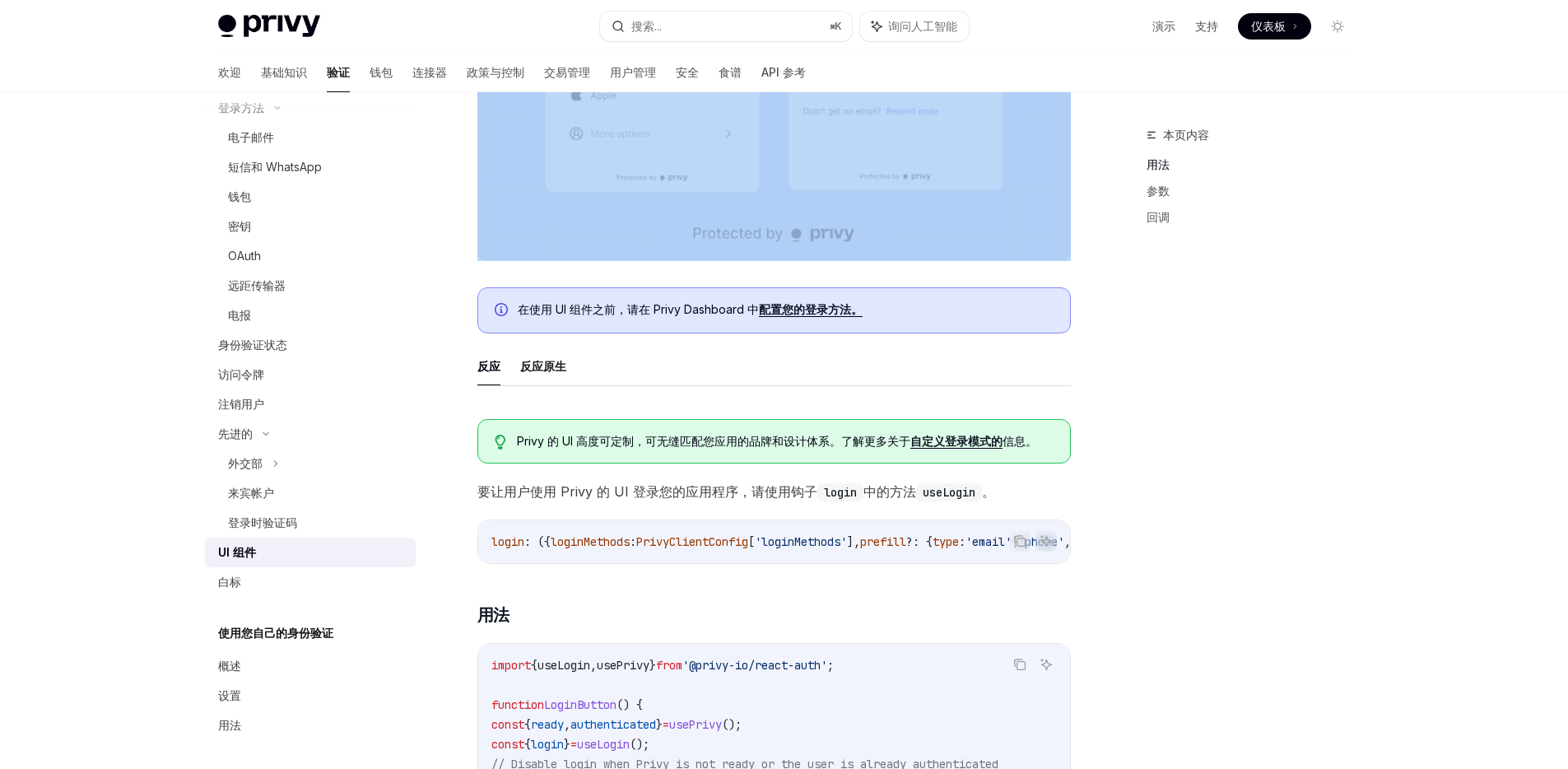
scroll to position [46, 0]
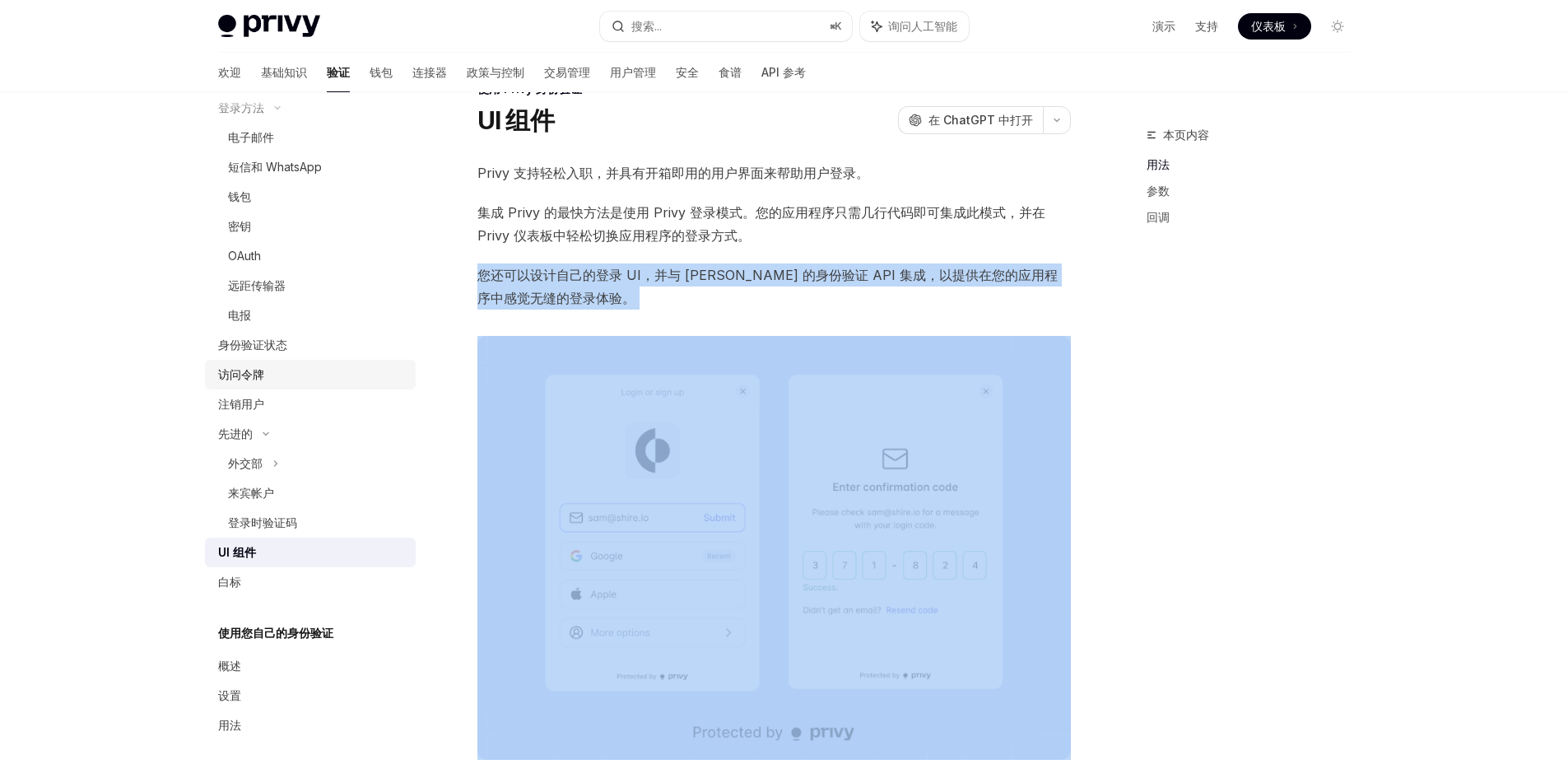
click at [300, 375] on div "访问令牌" at bounding box center [312, 374] width 188 height 20
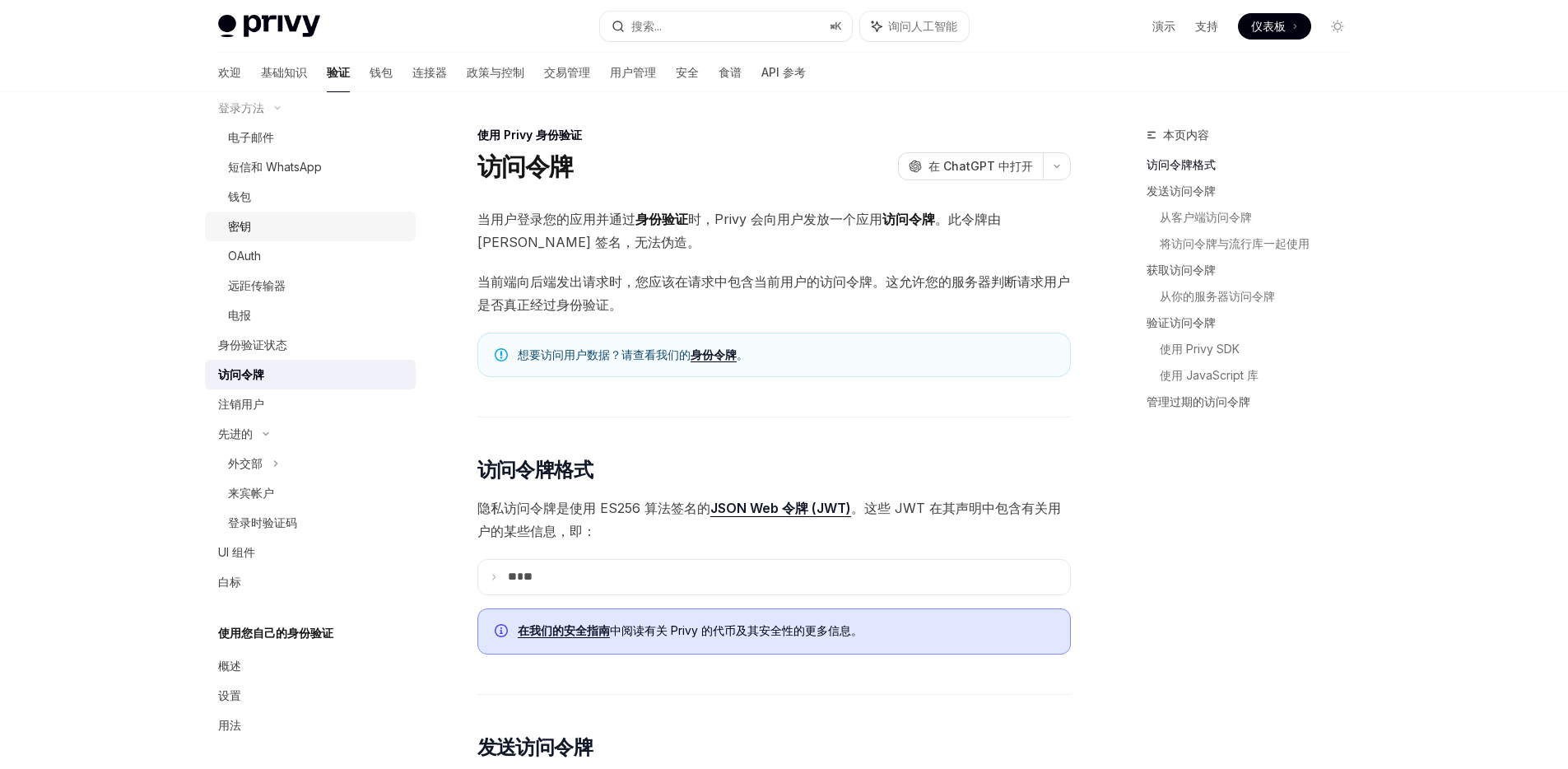
click at [303, 226] on div "密钥" at bounding box center [317, 226] width 178 height 20
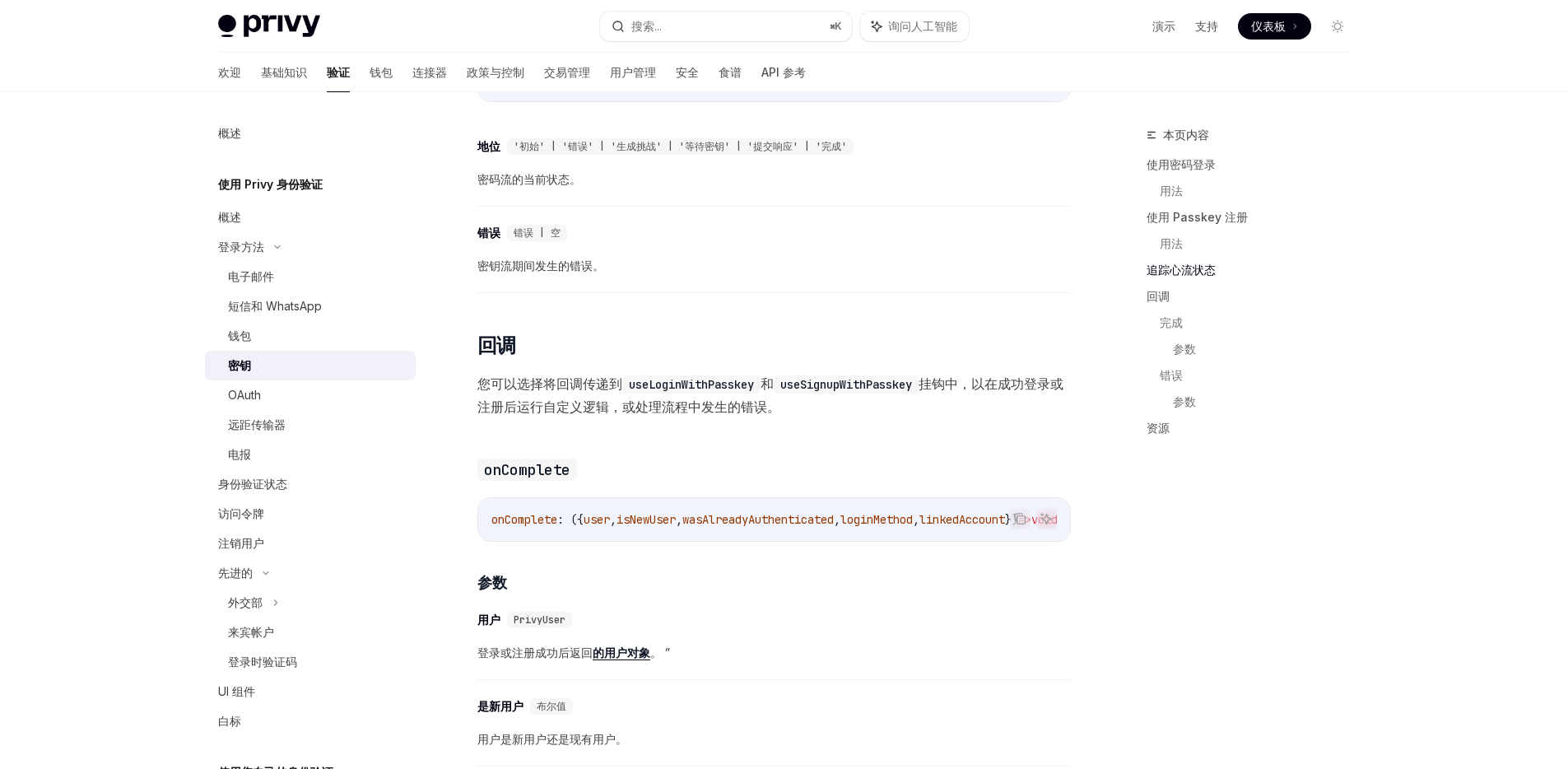
type textarea "*"
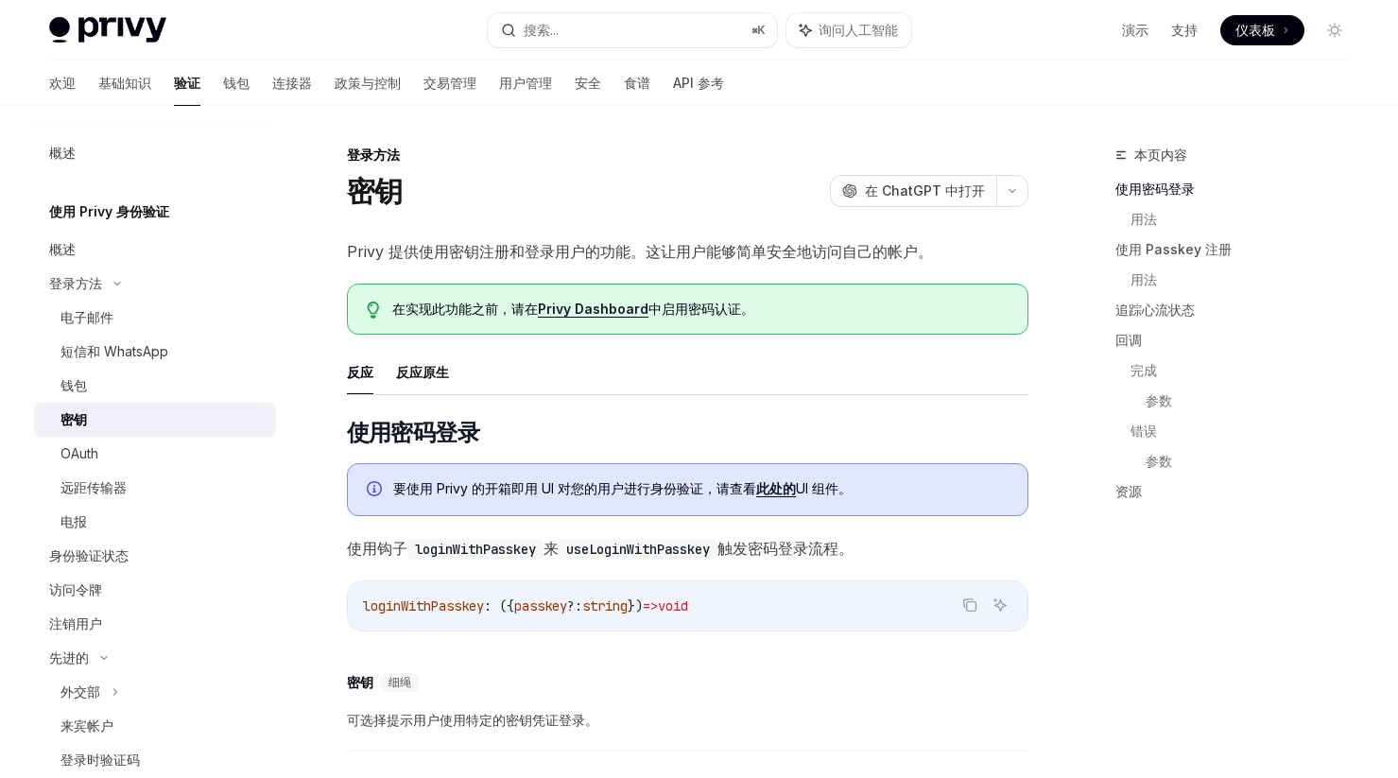
click at [820, 251] on font "Privy 提供使用密钥注册和登录用户的功能。这让用户能够简单安全地访问自己的帐户。" at bounding box center [640, 251] width 586 height 19
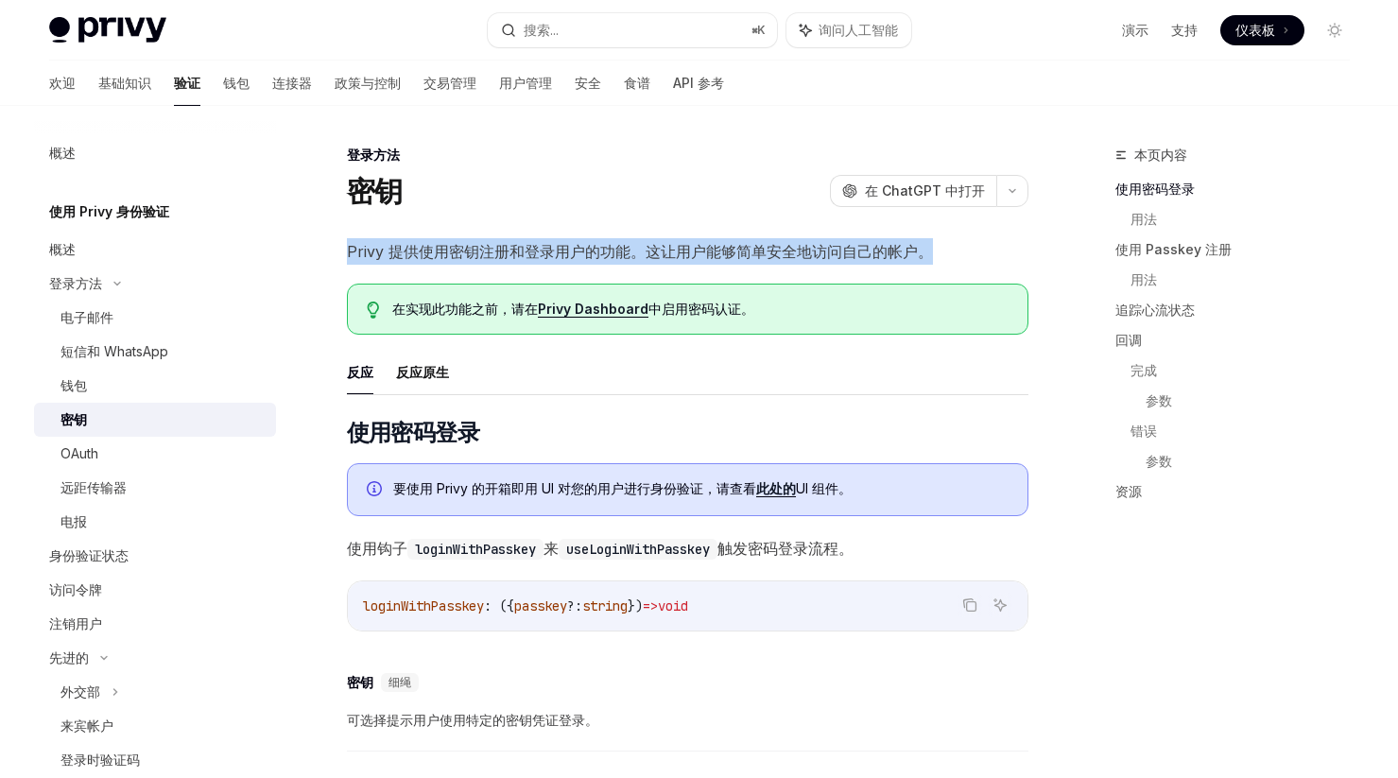
click at [820, 251] on font "Privy 提供使用密钥注册和登录用户的功能。这让用户能够简单安全地访问自己的帐户。" at bounding box center [640, 251] width 586 height 19
click at [769, 250] on font "Privy 提供使用密钥注册和登录用户的功能。这让用户能够简单安全地访问自己的帐户。" at bounding box center [640, 251] width 586 height 19
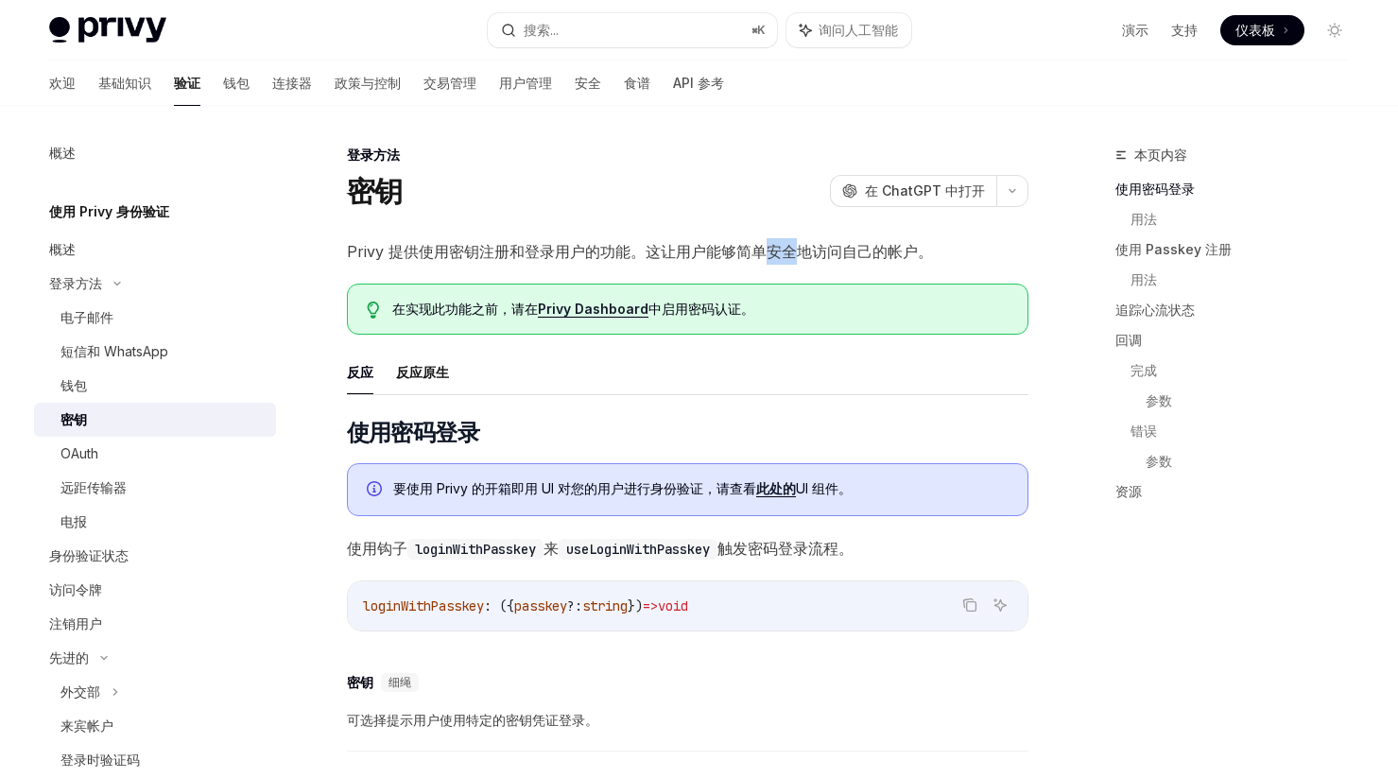
click at [769, 250] on font "Privy 提供使用密钥注册和登录用户的功能。这让用户能够简单安全地访问自己的帐户。" at bounding box center [640, 251] width 586 height 19
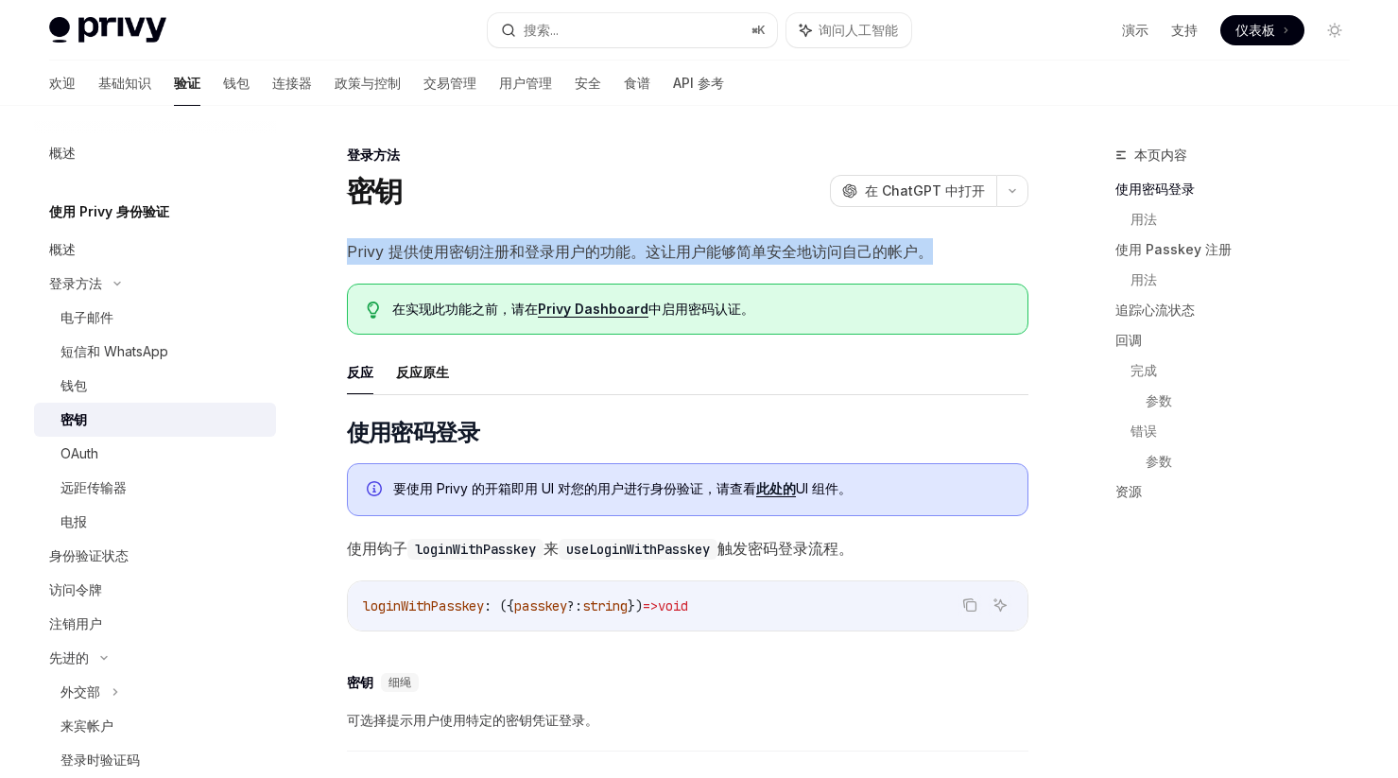
click at [769, 250] on font "Privy 提供使用密钥注册和登录用户的功能。这让用户能够简单安全地访问自己的帐户。" at bounding box center [640, 251] width 586 height 19
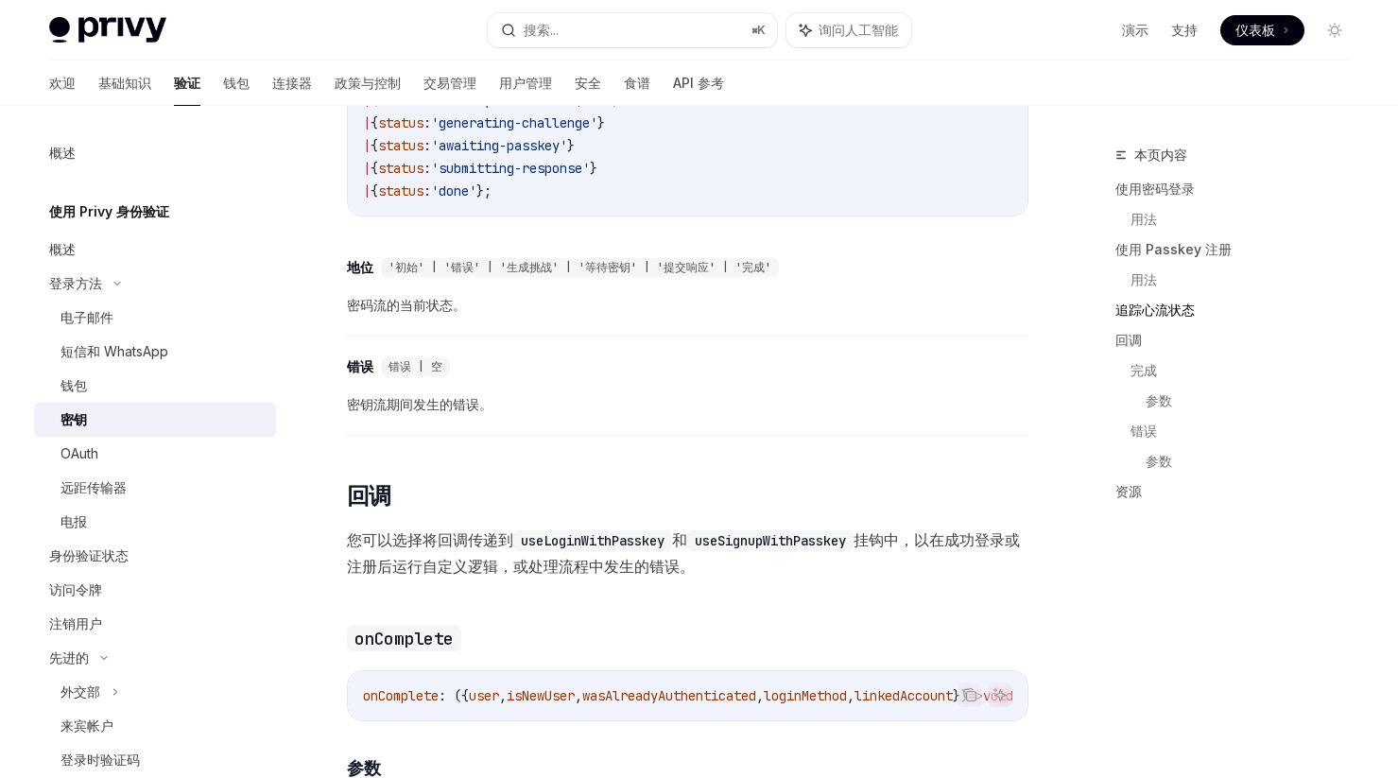
scroll to position [1787, 0]
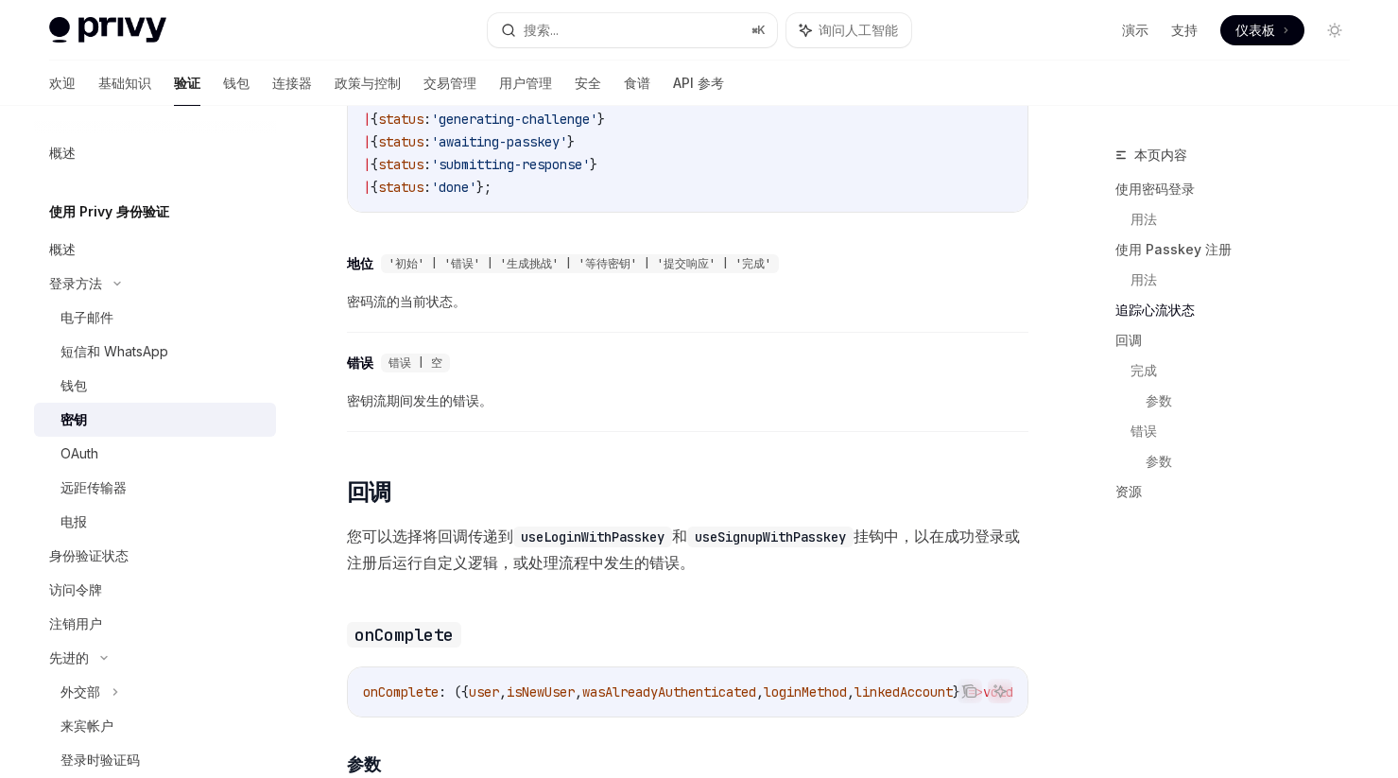
click at [540, 572] on font "挂钩中，以在成功登录或注册后运行自定义逻辑，或处理流程中发生的错误。" at bounding box center [683, 549] width 673 height 45
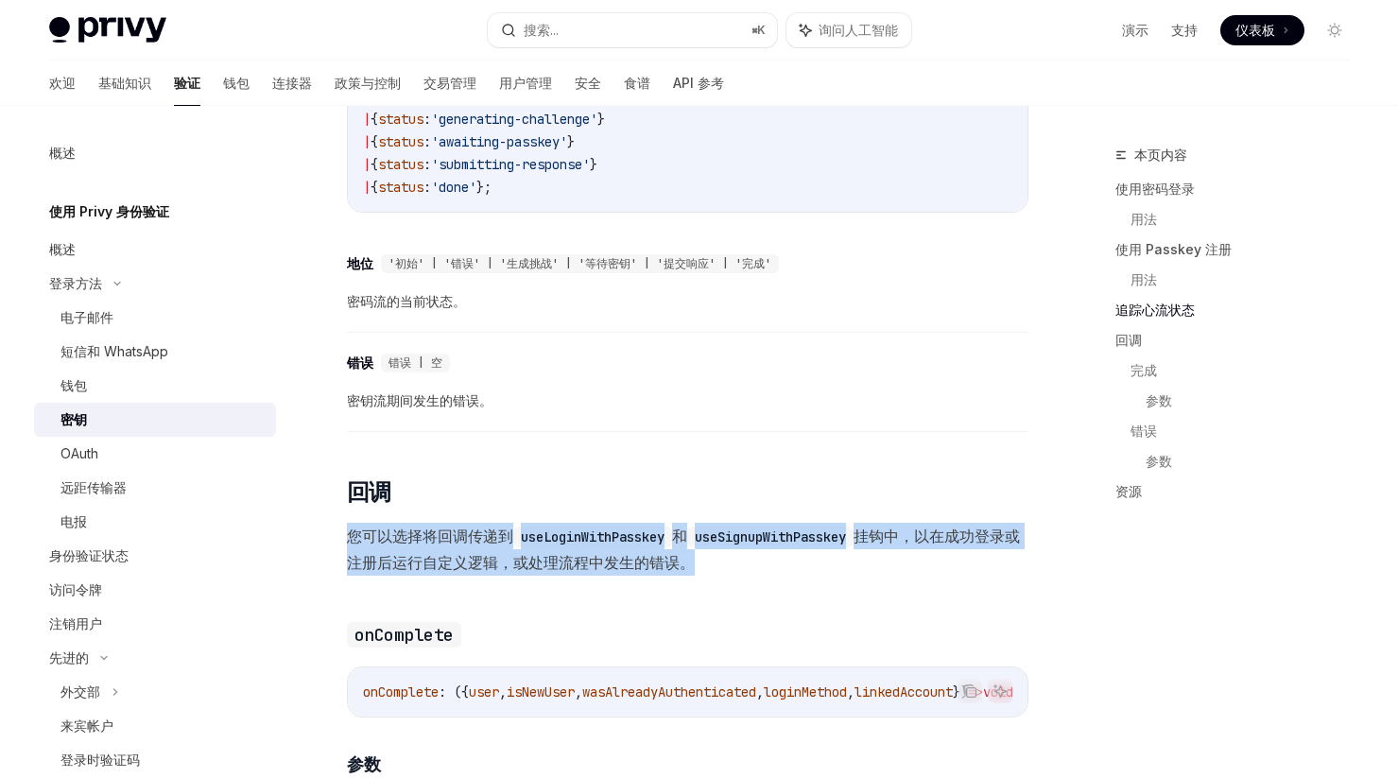
click at [540, 572] on font "挂钩中，以在成功登录或注册后运行自定义逻辑，或处理流程中发生的错误。" at bounding box center [683, 549] width 673 height 45
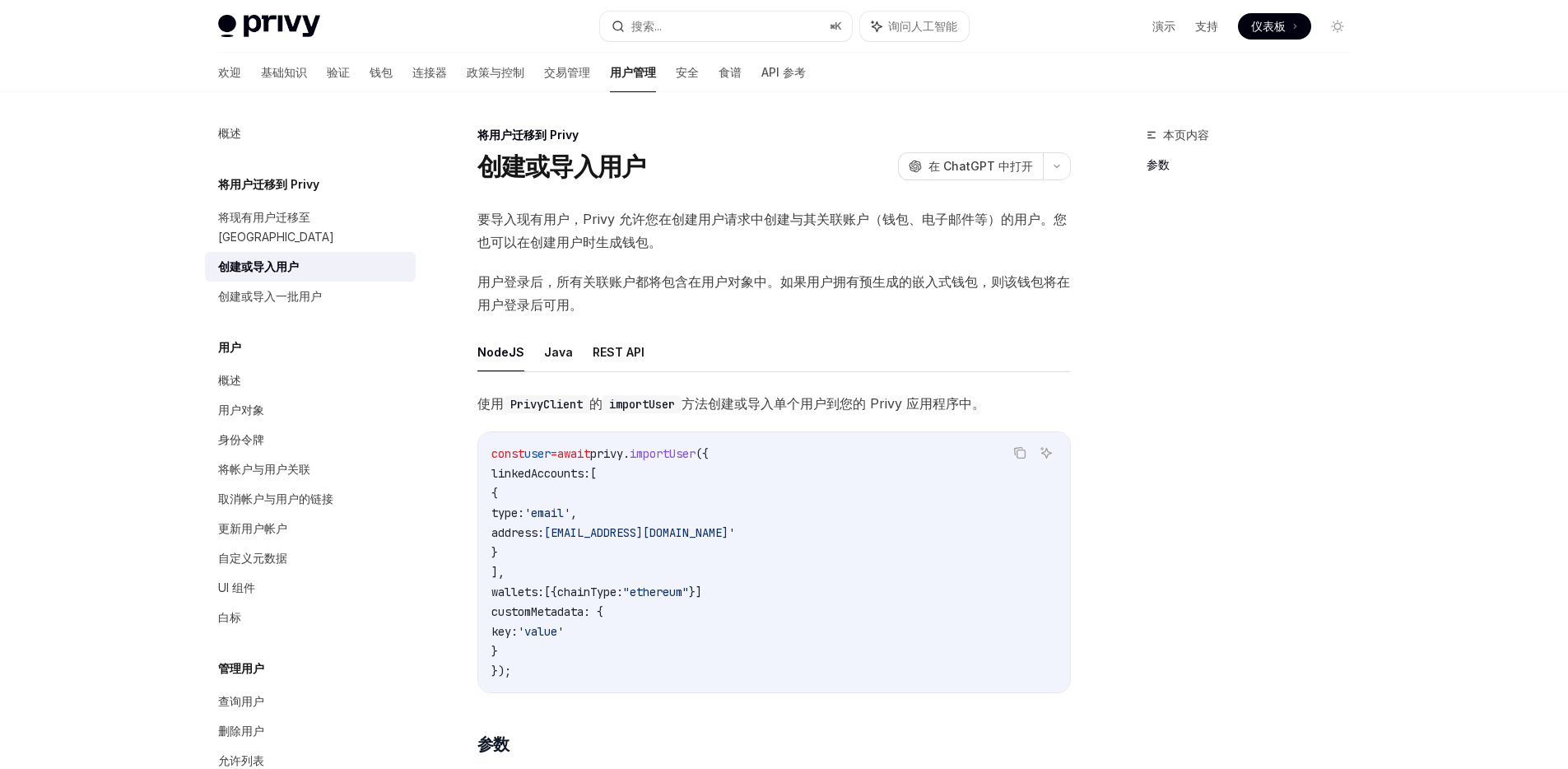
scroll to position [678, 0]
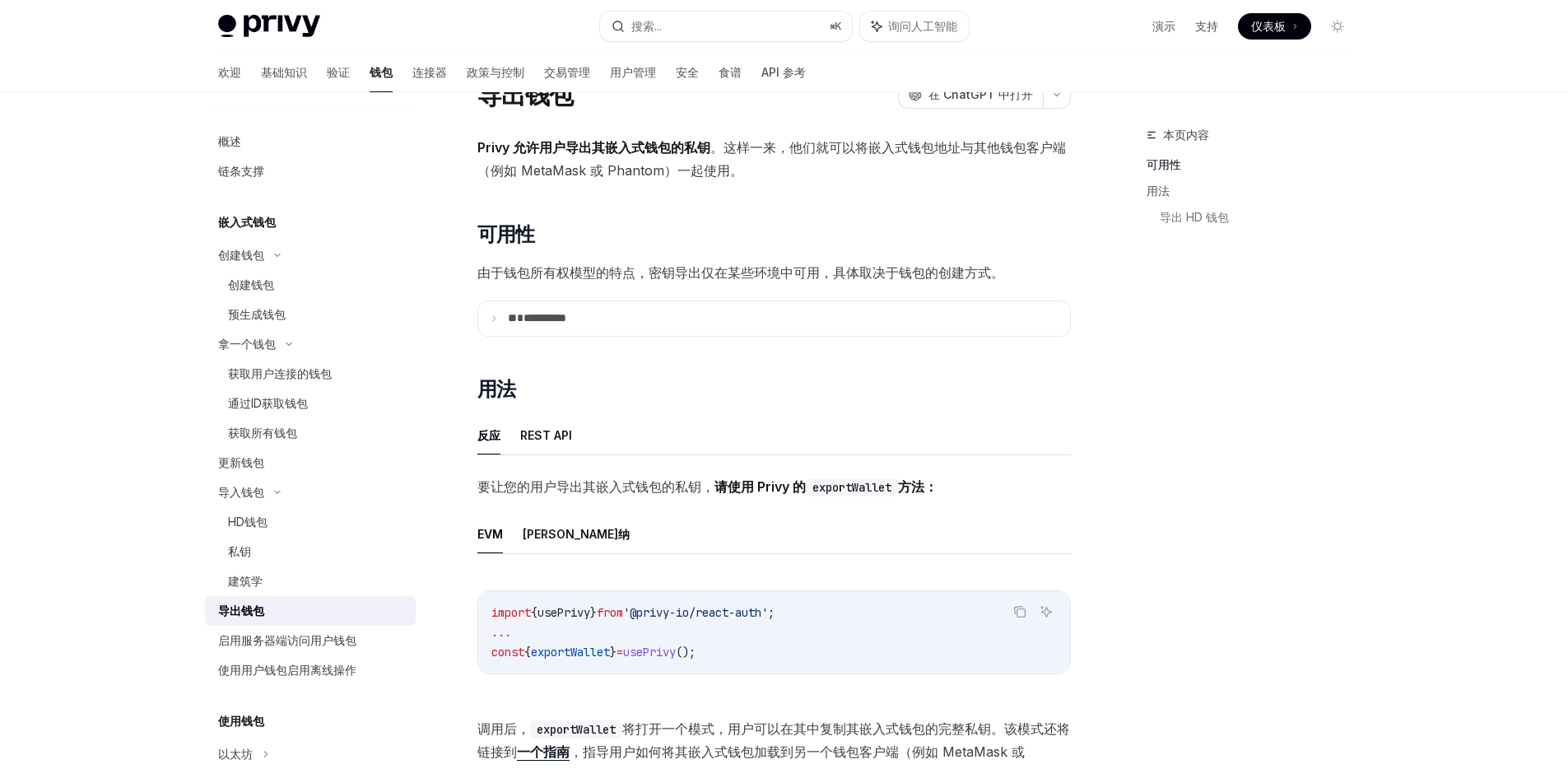
scroll to position [3, 0]
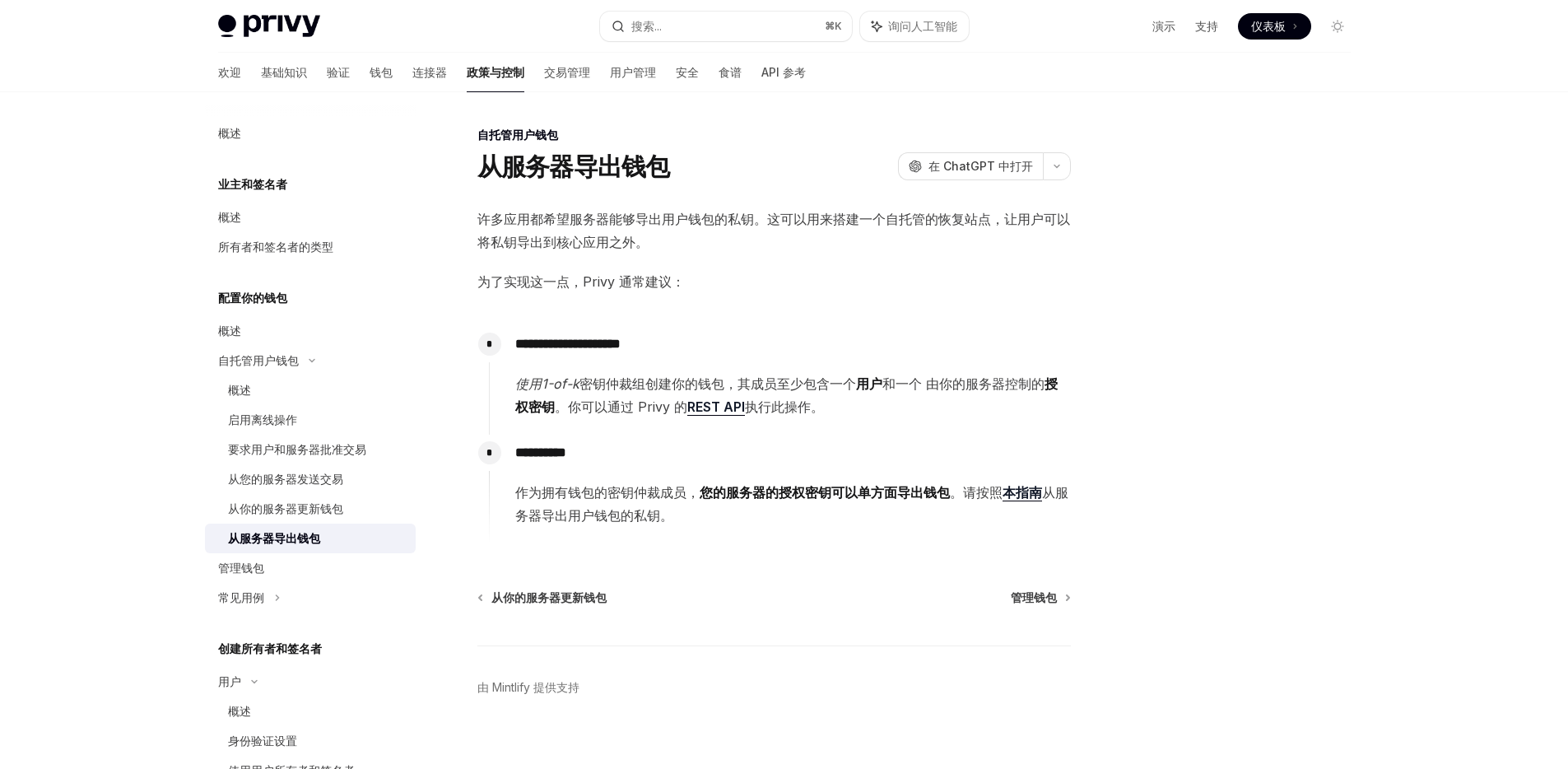
scroll to position [5, 0]
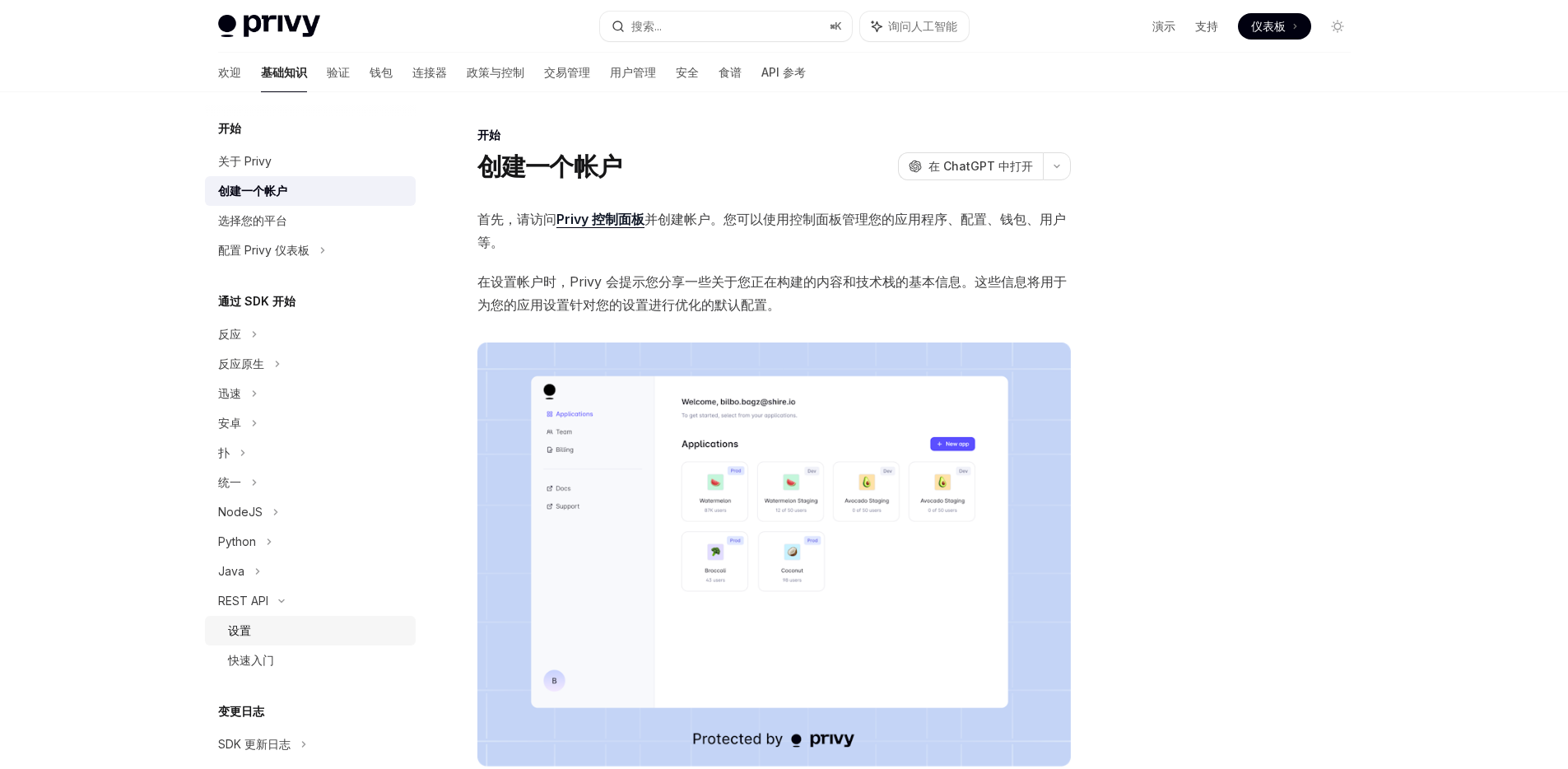
click at [278, 635] on div "设置" at bounding box center [317, 631] width 178 height 20
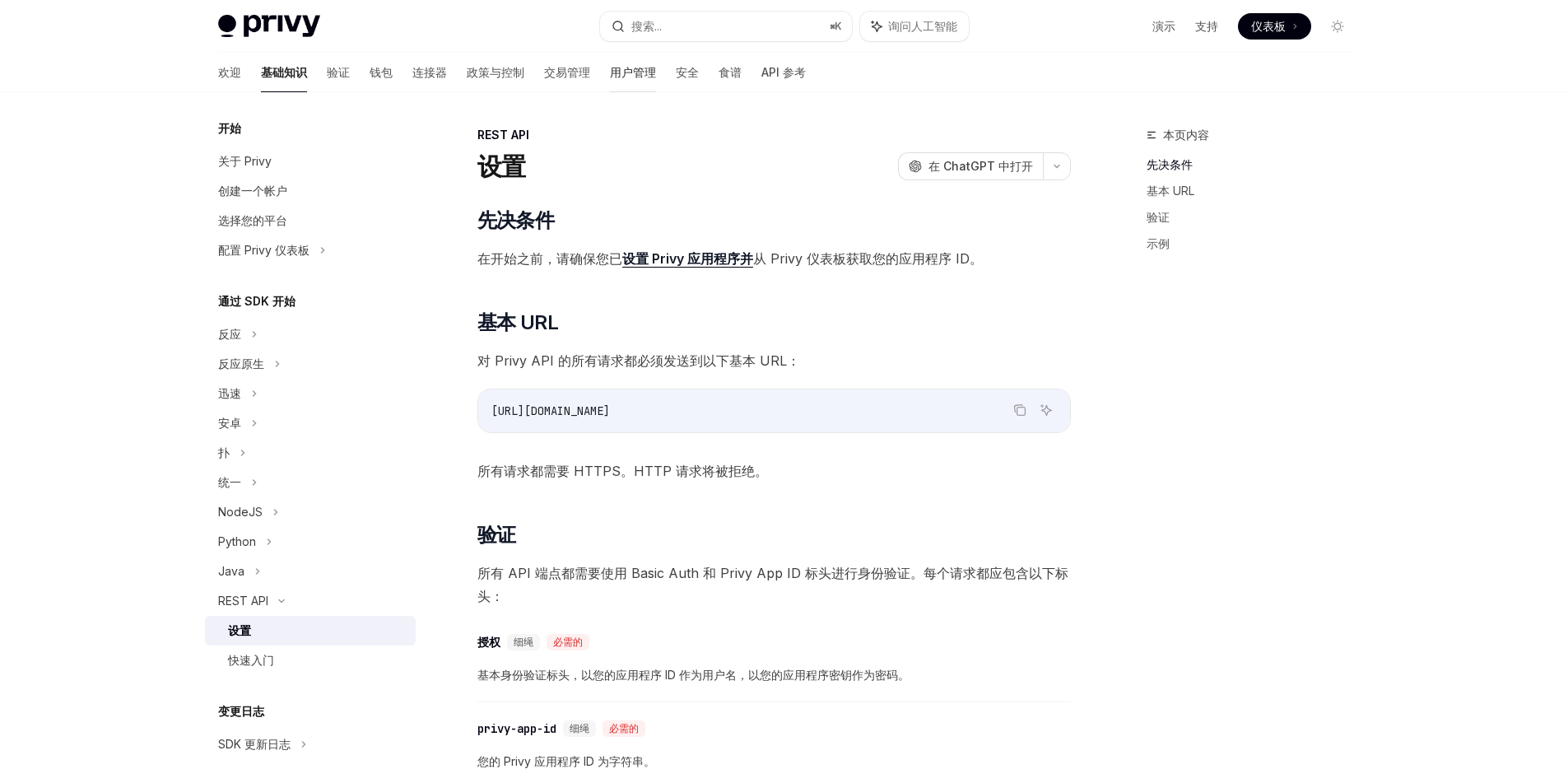
click at [609, 69] on font "用户管理" at bounding box center [632, 72] width 46 height 14
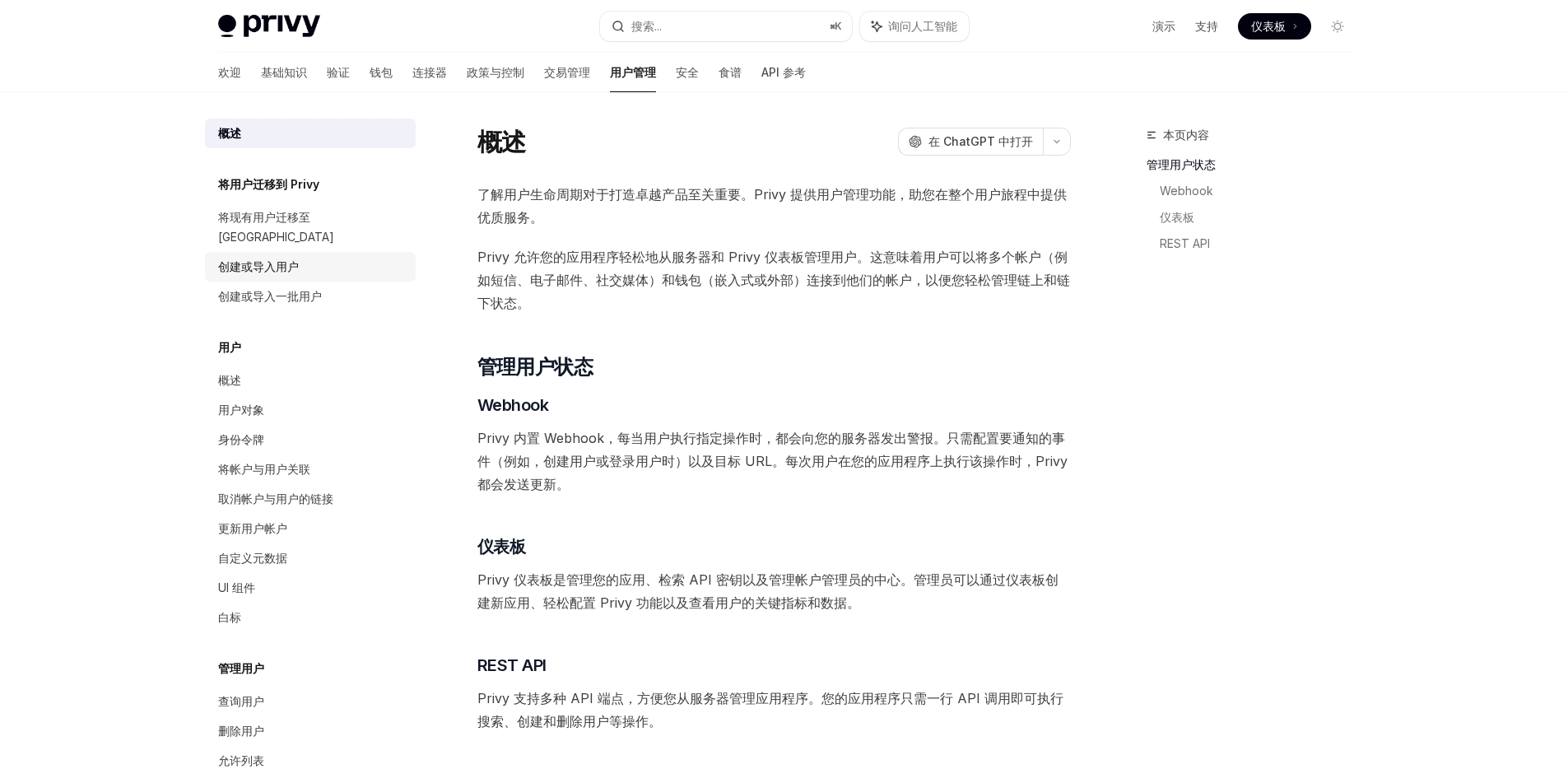
click at [293, 260] on font "创建或导入用户" at bounding box center [258, 266] width 81 height 14
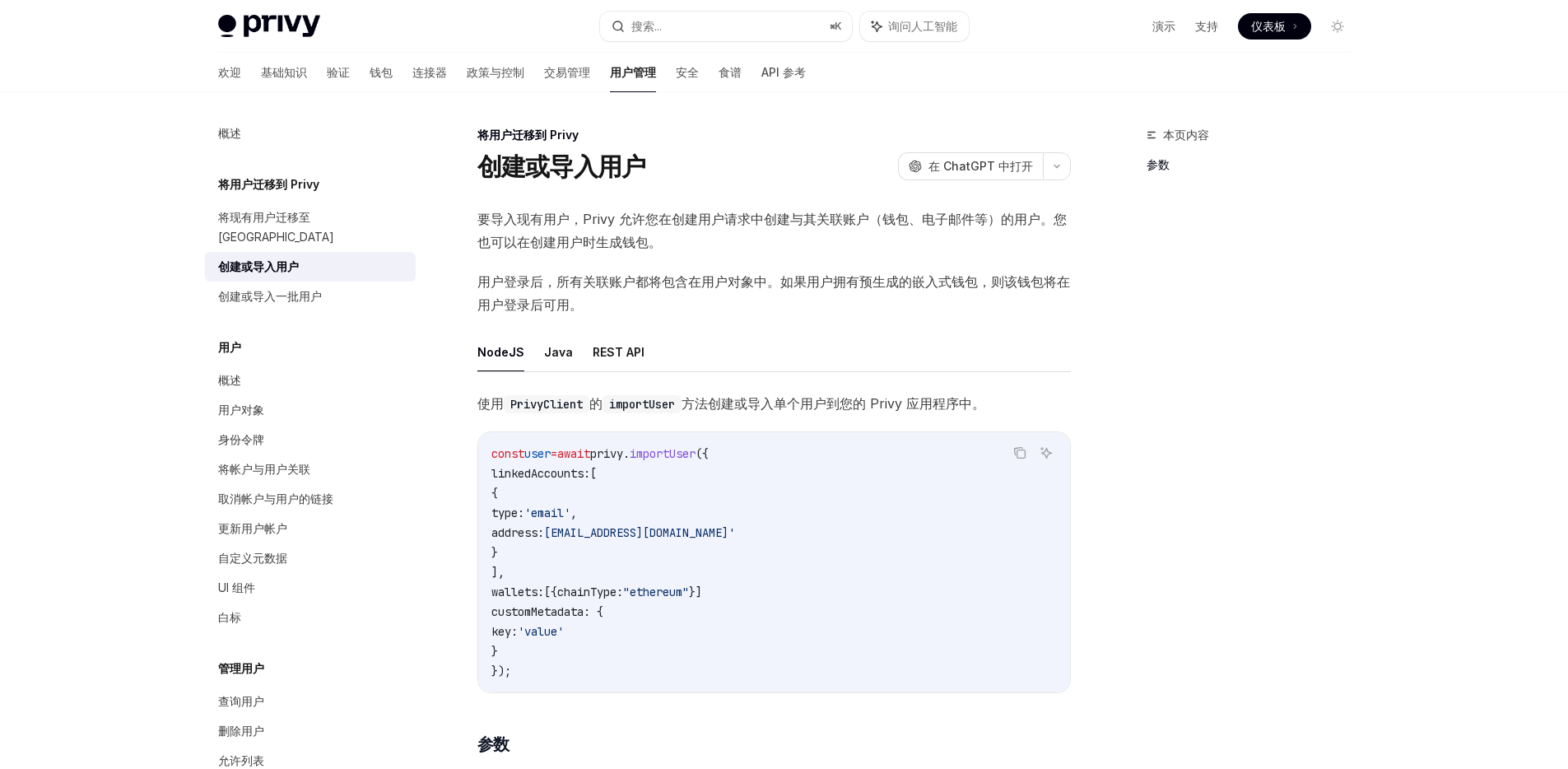
click at [683, 227] on span "要导入现有用户，Privy 允许您在创建用户请求中创建与其关联账户（钱包、电子邮件等）的用户。您也可以在创建用户时生成钱包。" at bounding box center [774, 230] width 594 height 46
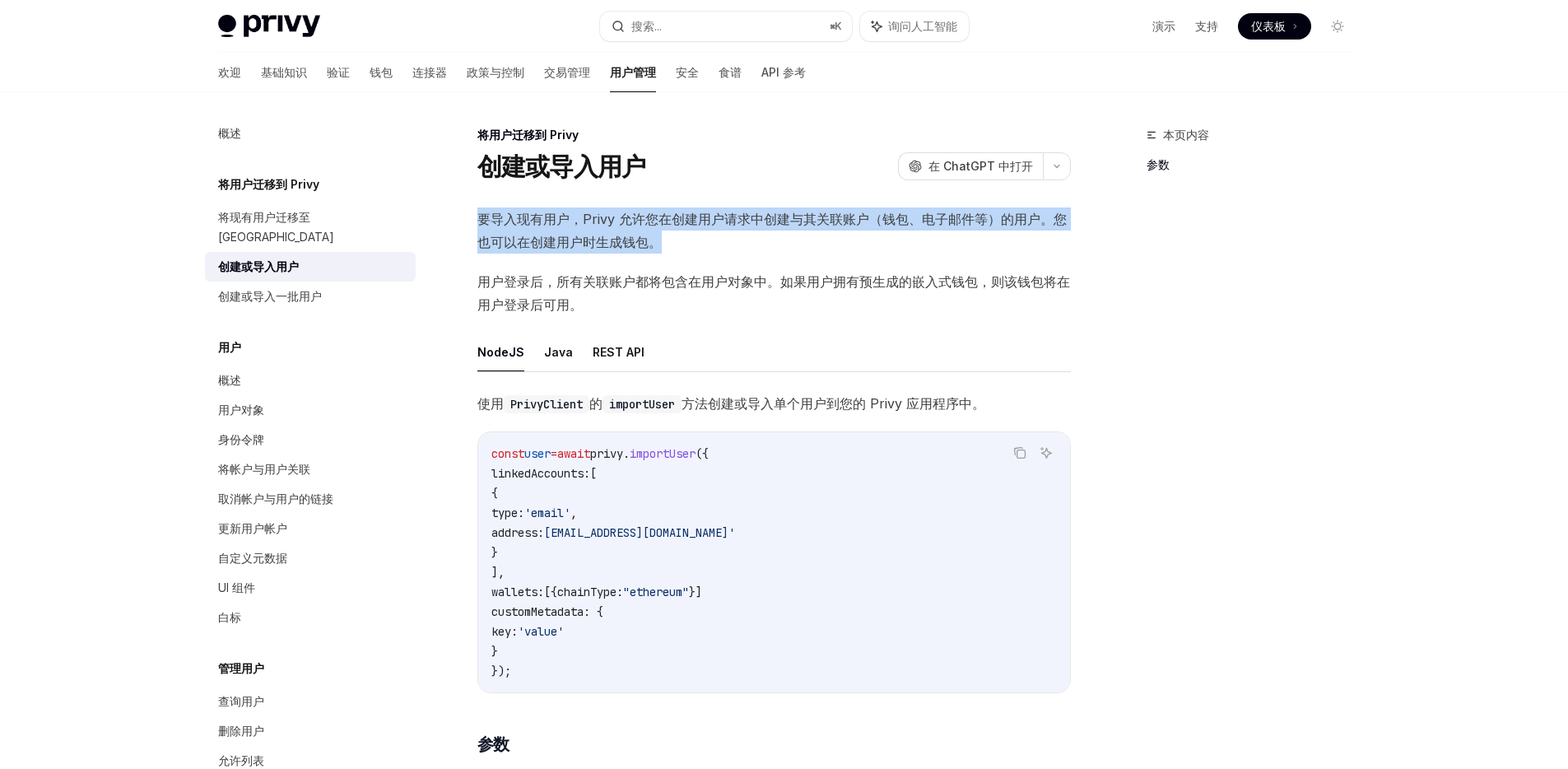
click at [683, 227] on span "要导入现有用户，Privy 允许您在创建用户请求中创建与其关联账户（钱包、电子邮件等）的用户。您也可以在创建用户时生成钱包。" at bounding box center [774, 230] width 594 height 46
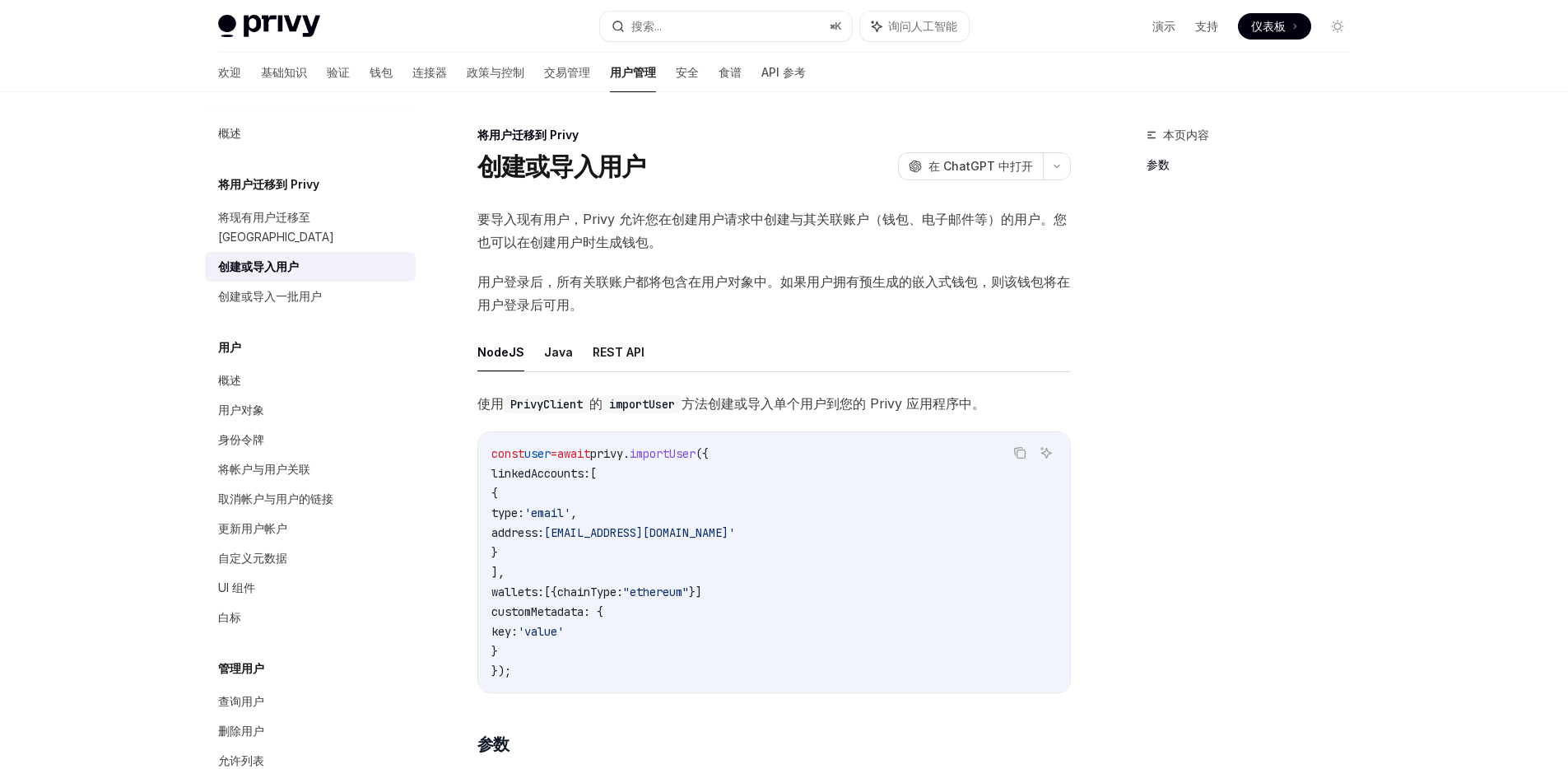
click at [656, 276] on font "用户登录后，所有关联账户都将包含在用户对象中。如果用户拥有预生成的嵌入式钱包，则该钱包将在用户登录后可用。" at bounding box center [773, 293] width 593 height 39
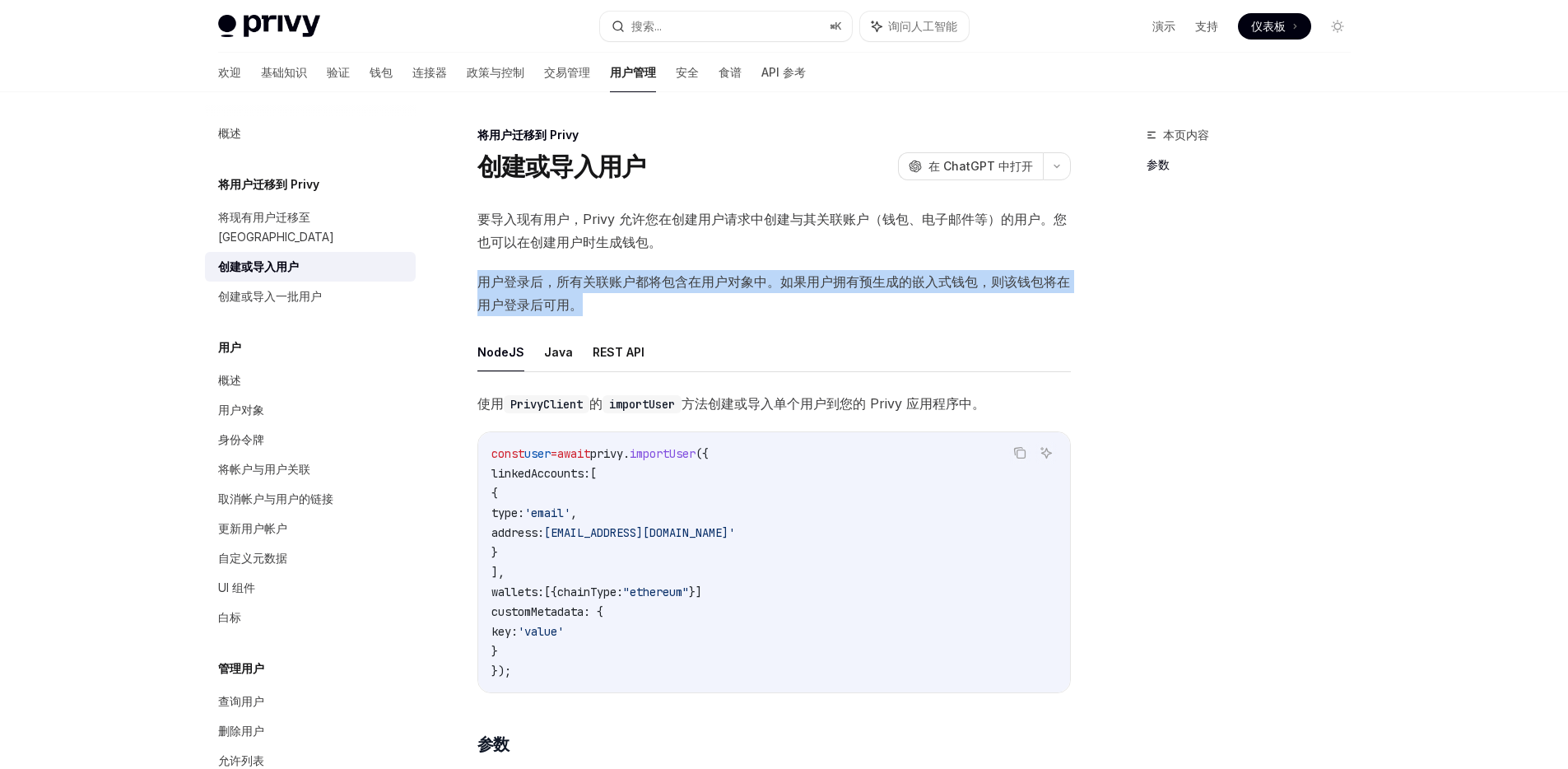
click at [656, 276] on font "用户登录后，所有关联账户都将包含在用户对象中。如果用户拥有预生成的嵌入式钱包，则该钱包将在用户登录后可用。" at bounding box center [773, 293] width 593 height 39
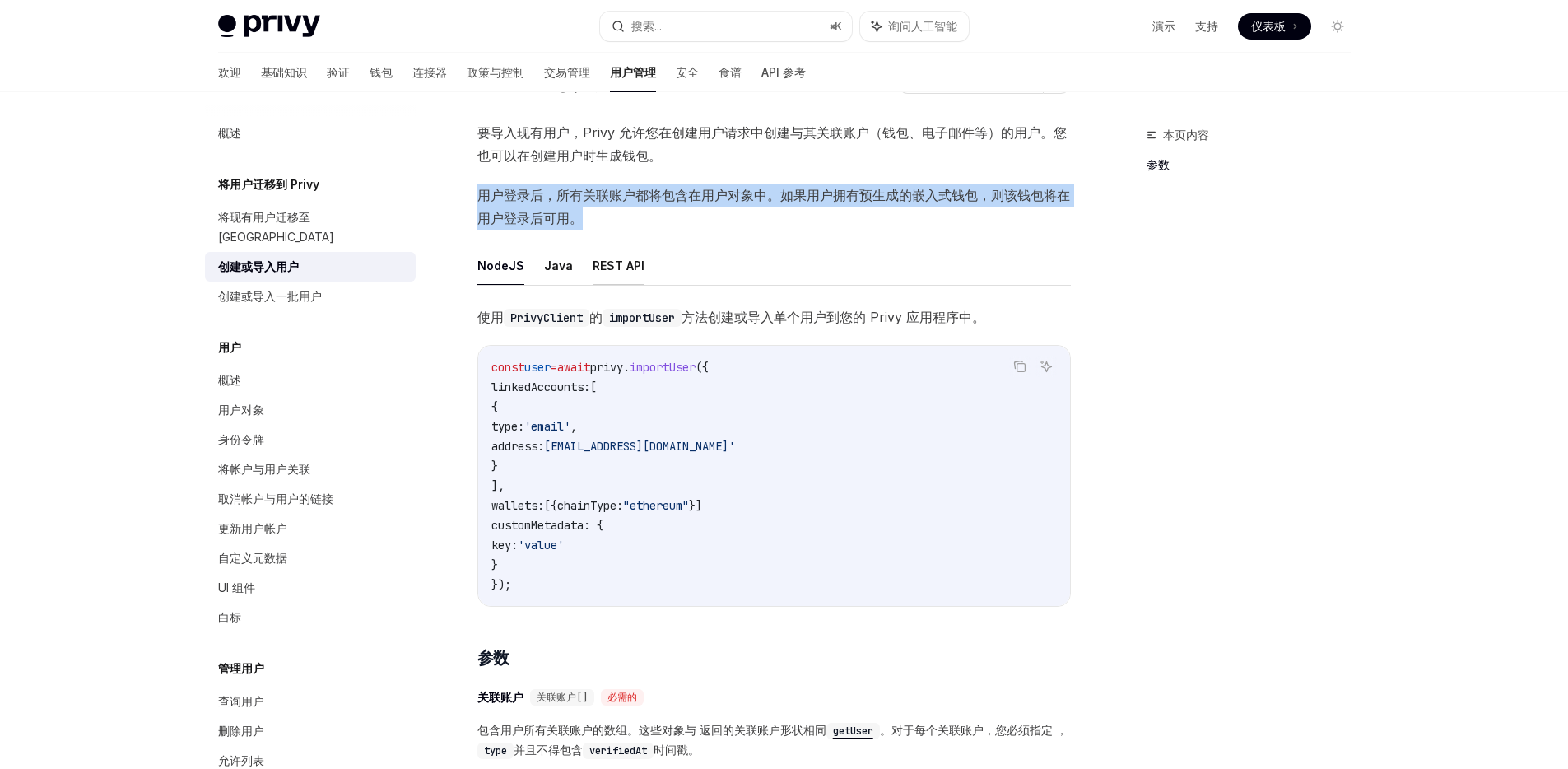
scroll to position [86, 0]
click at [609, 265] on font "REST API" at bounding box center [619, 266] width 52 height 14
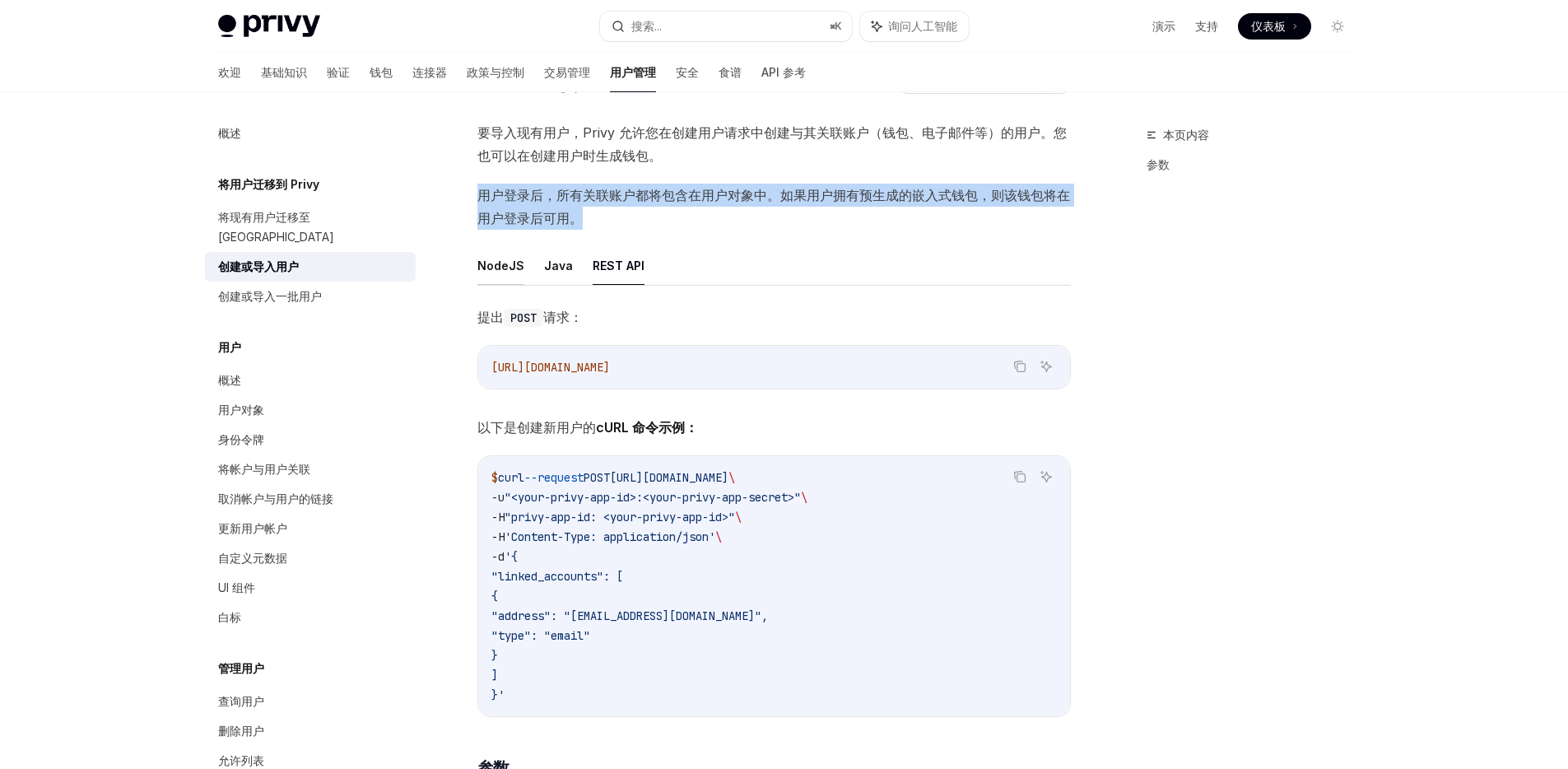
click at [501, 271] on font "NodeJS" at bounding box center [501, 266] width 47 height 14
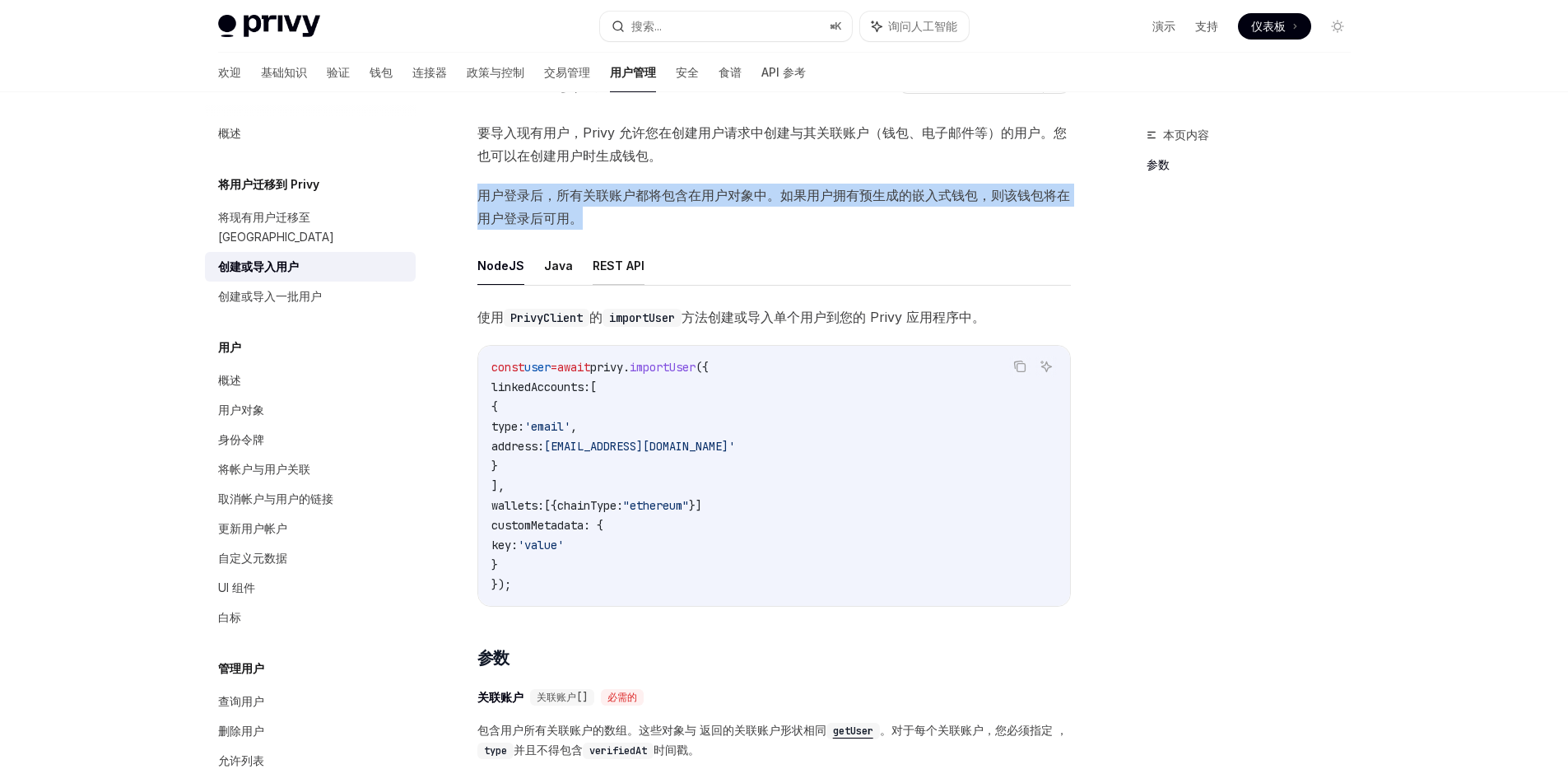
click at [608, 266] on font "REST API" at bounding box center [619, 266] width 52 height 14
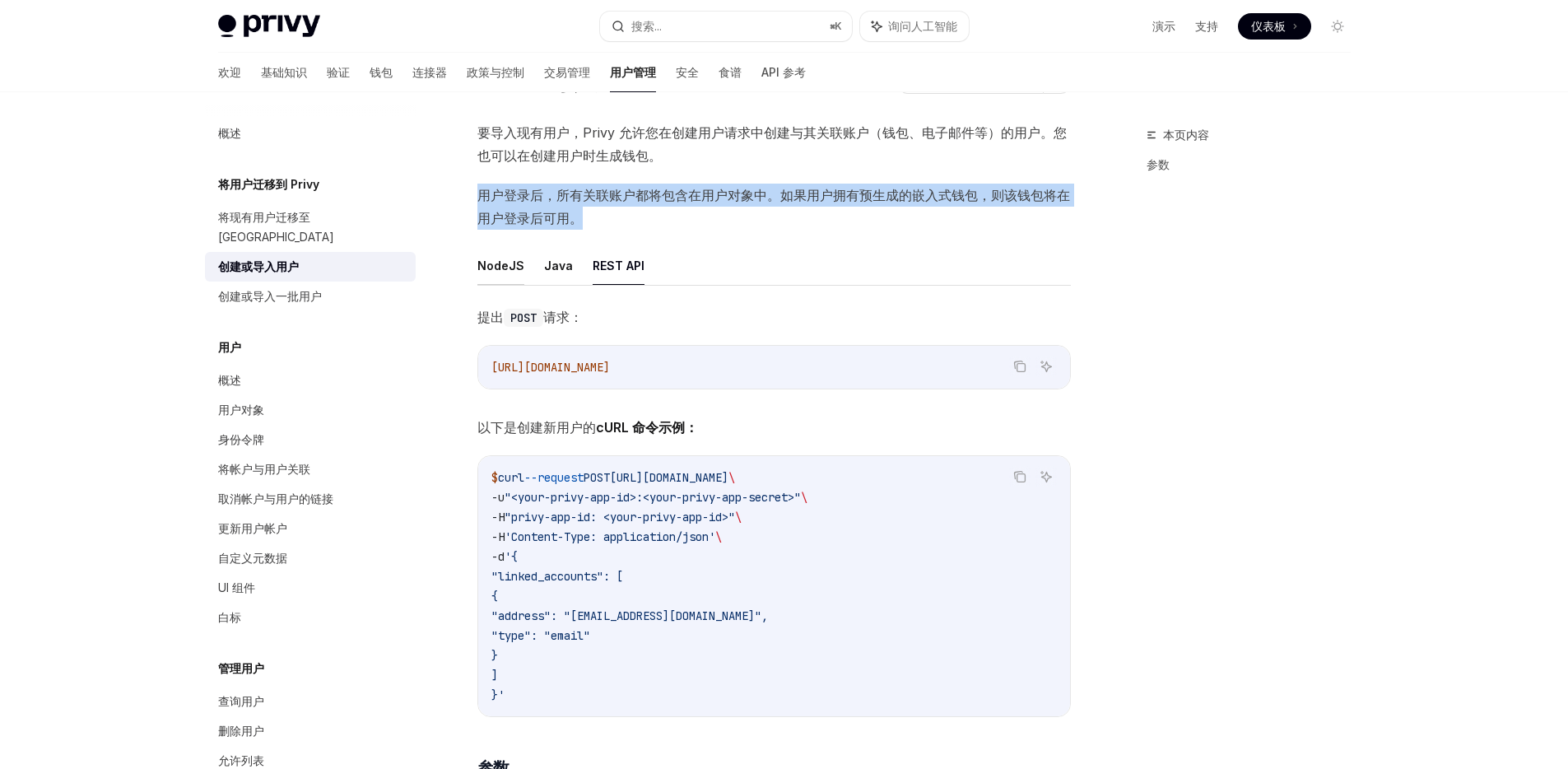
click at [504, 263] on font "NodeJS" at bounding box center [501, 266] width 47 height 14
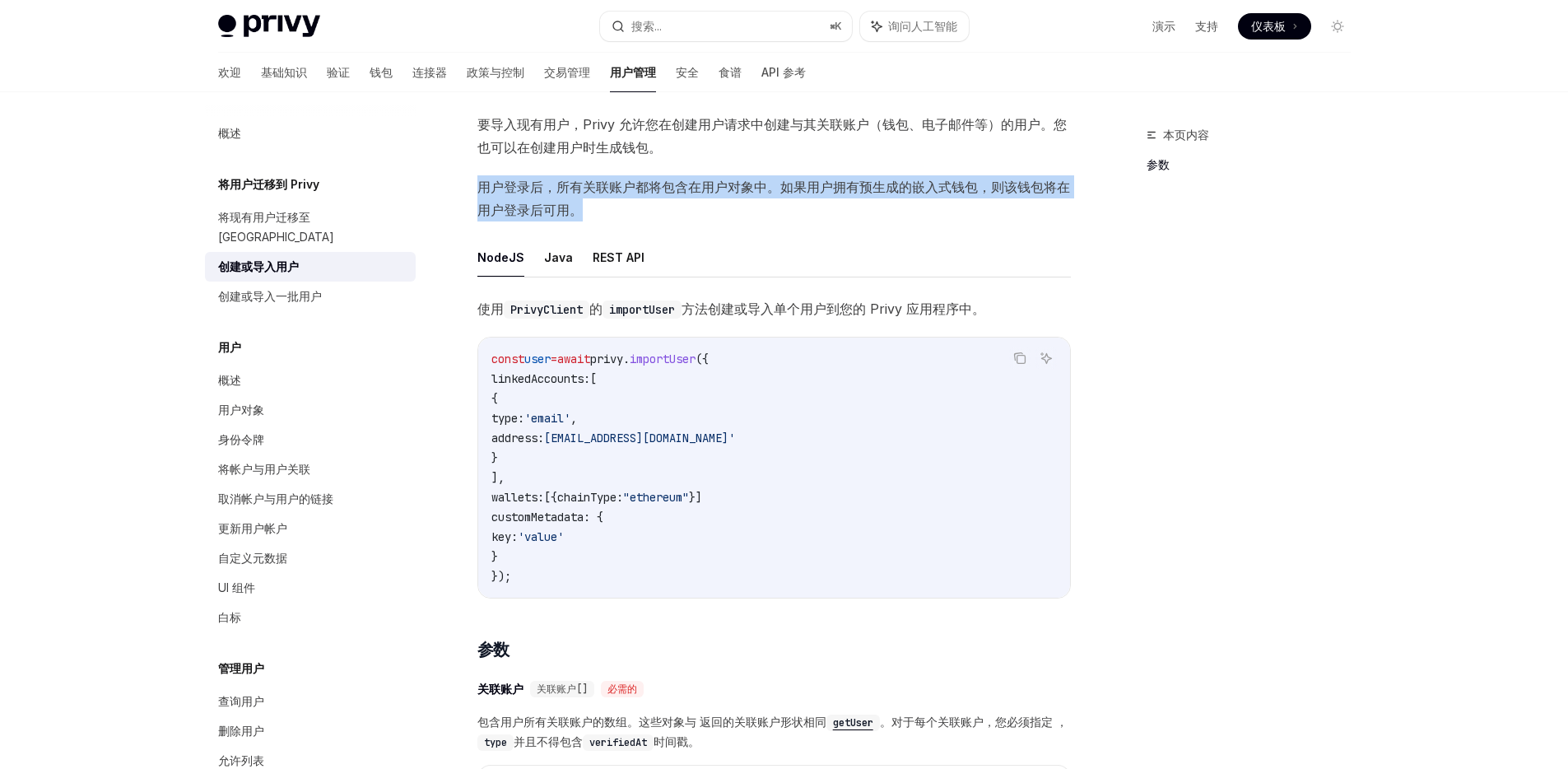
scroll to position [175, 0]
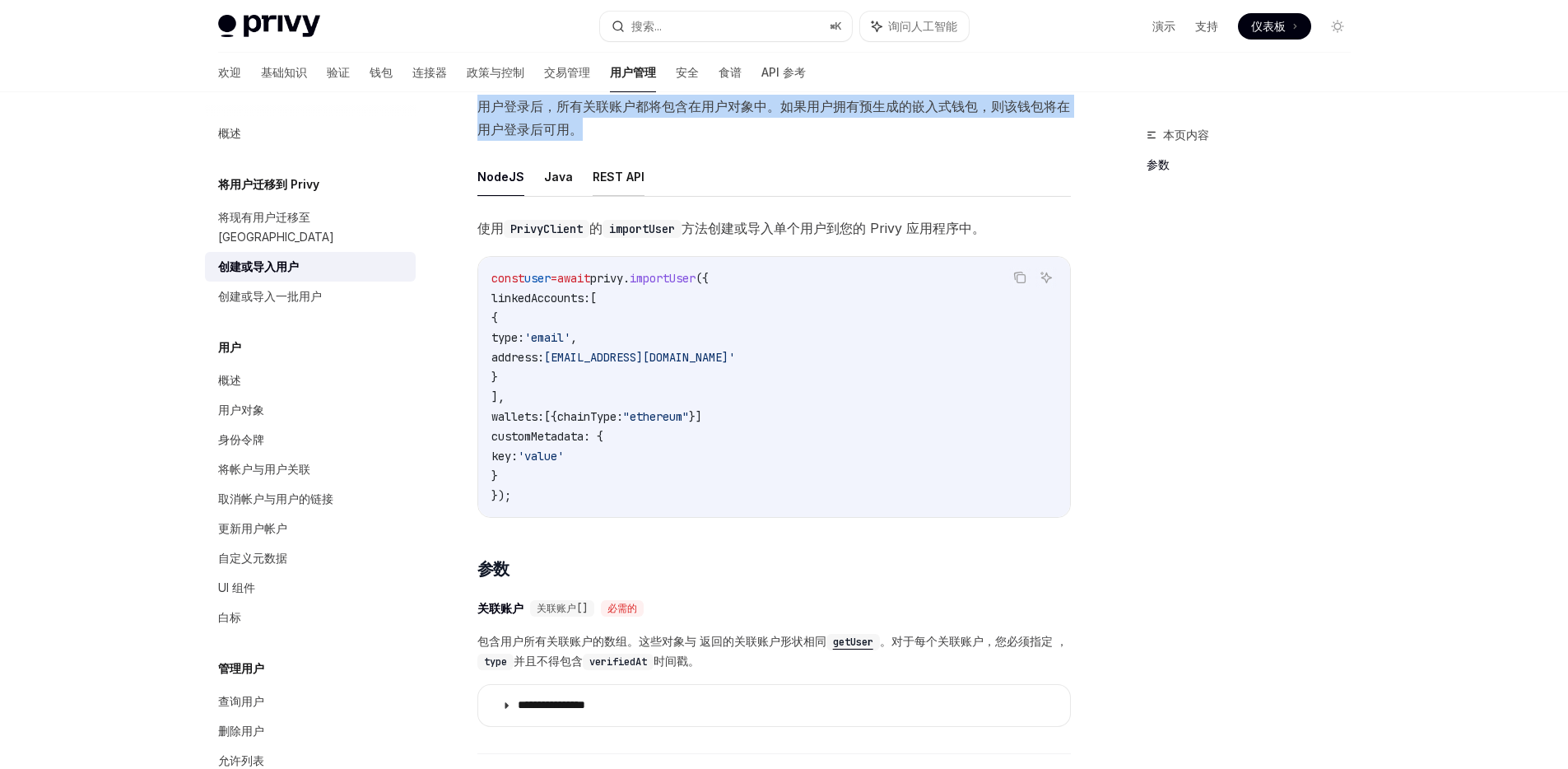
click at [605, 182] on font "REST API" at bounding box center [619, 177] width 52 height 14
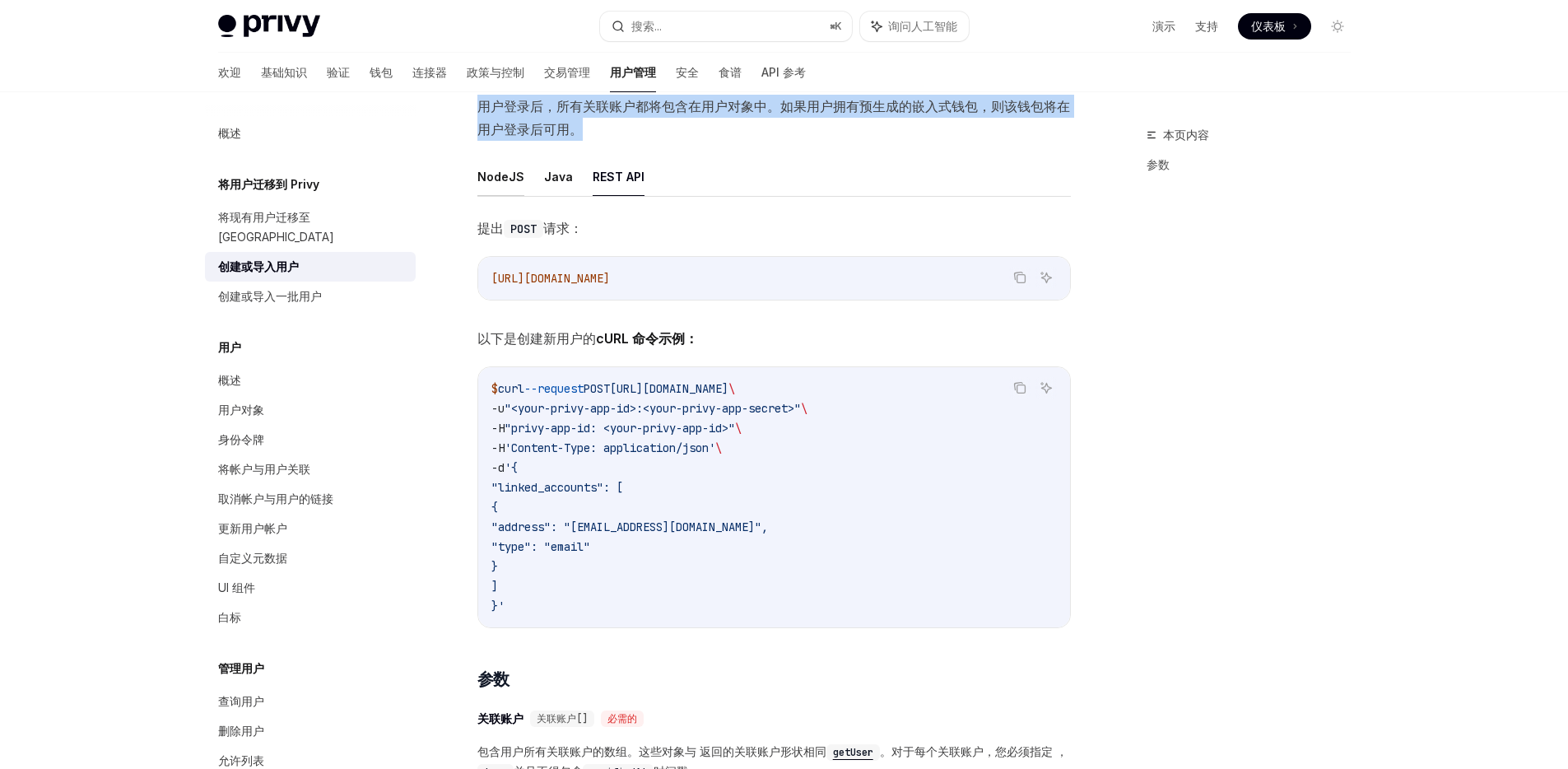
click at [501, 178] on font "NodeJS" at bounding box center [501, 177] width 47 height 14
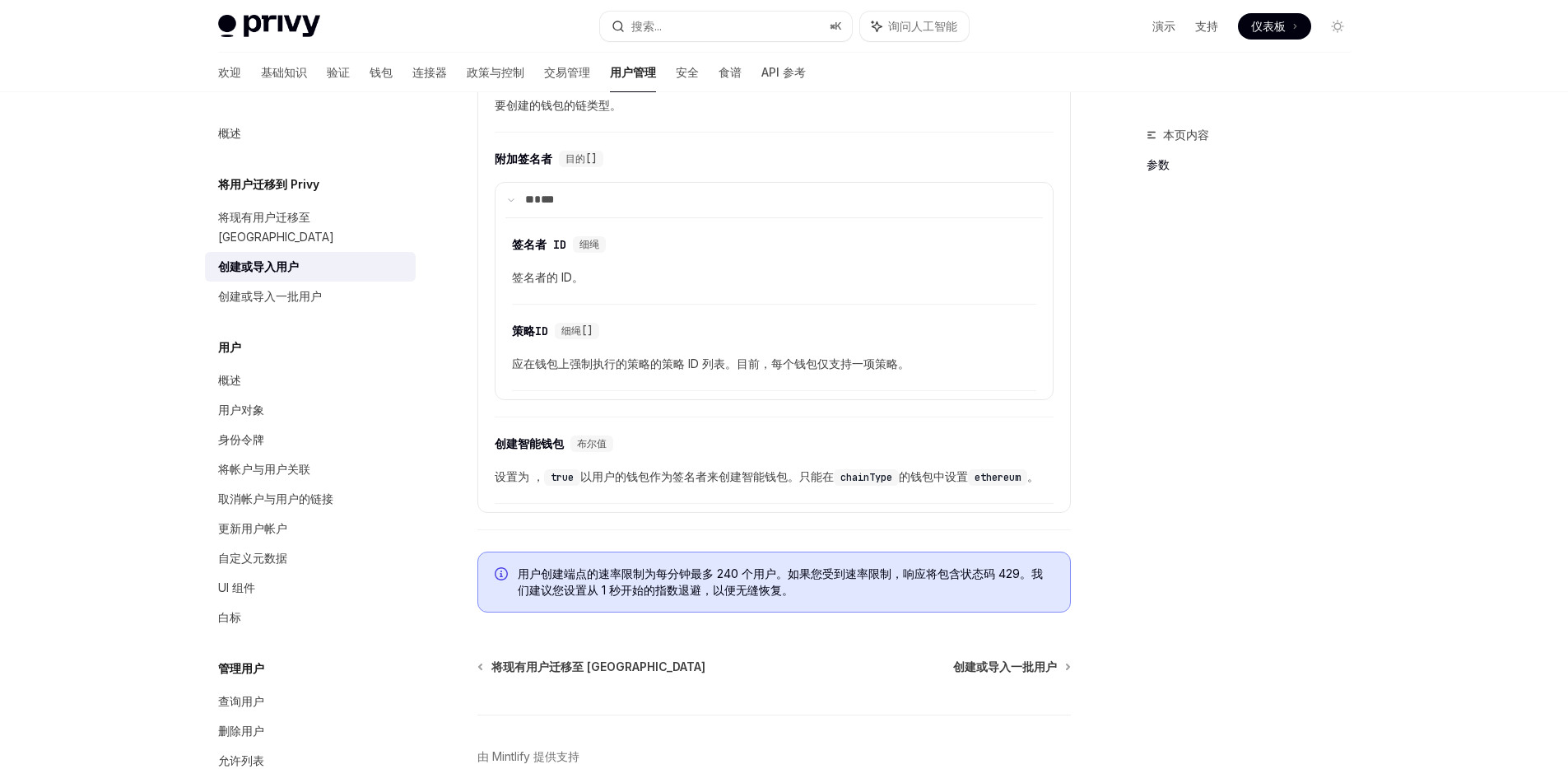
scroll to position [1233, 0]
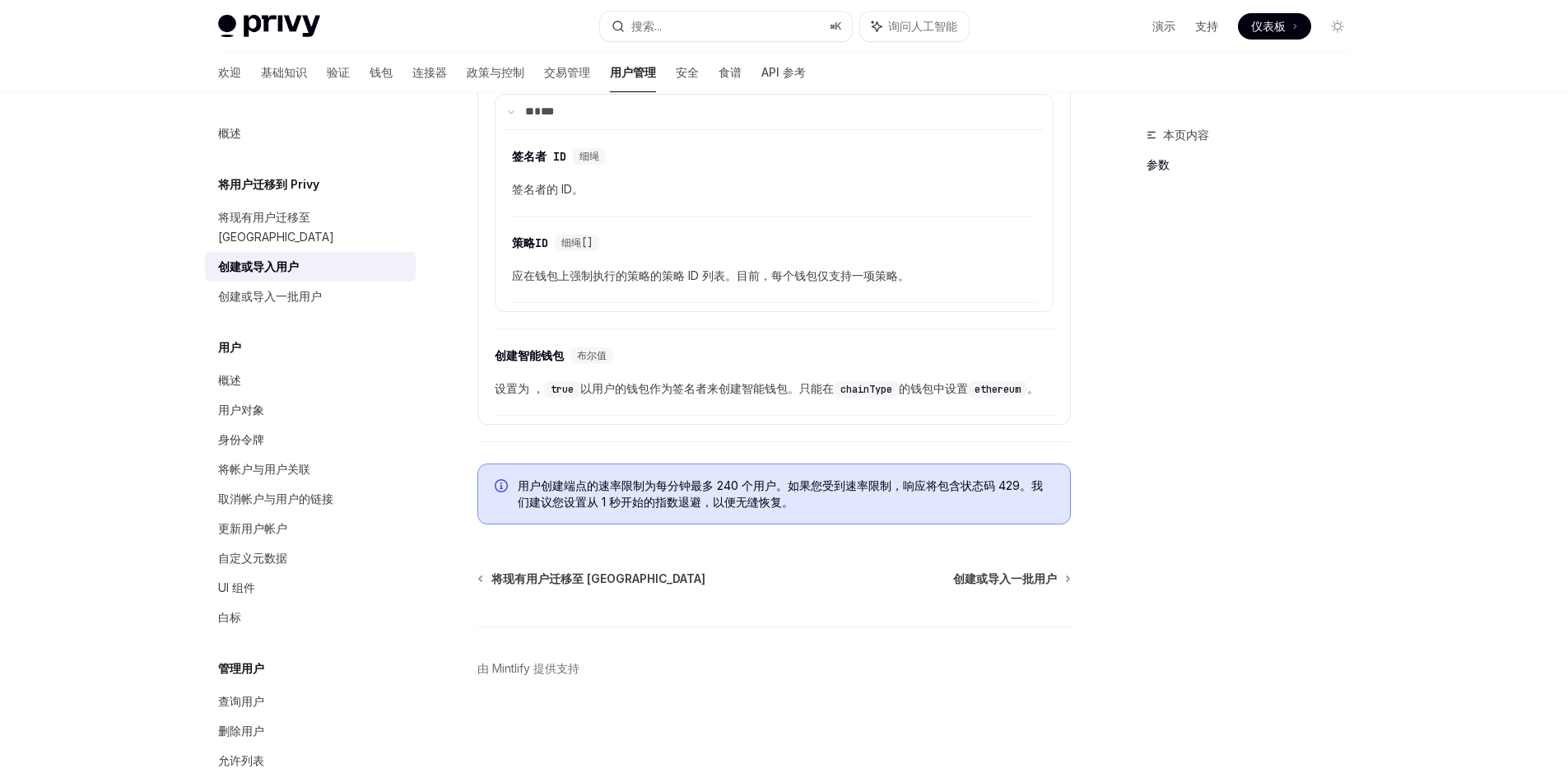
click at [670, 488] on font "用户创建端点的速率限制为每分钟最多 240 个用户。如果您受到速率限制，响应将包含状态码 429。我们建议您设置从 1 秒开始的指数退避，以便无缝恢复。" at bounding box center [780, 493] width 525 height 30
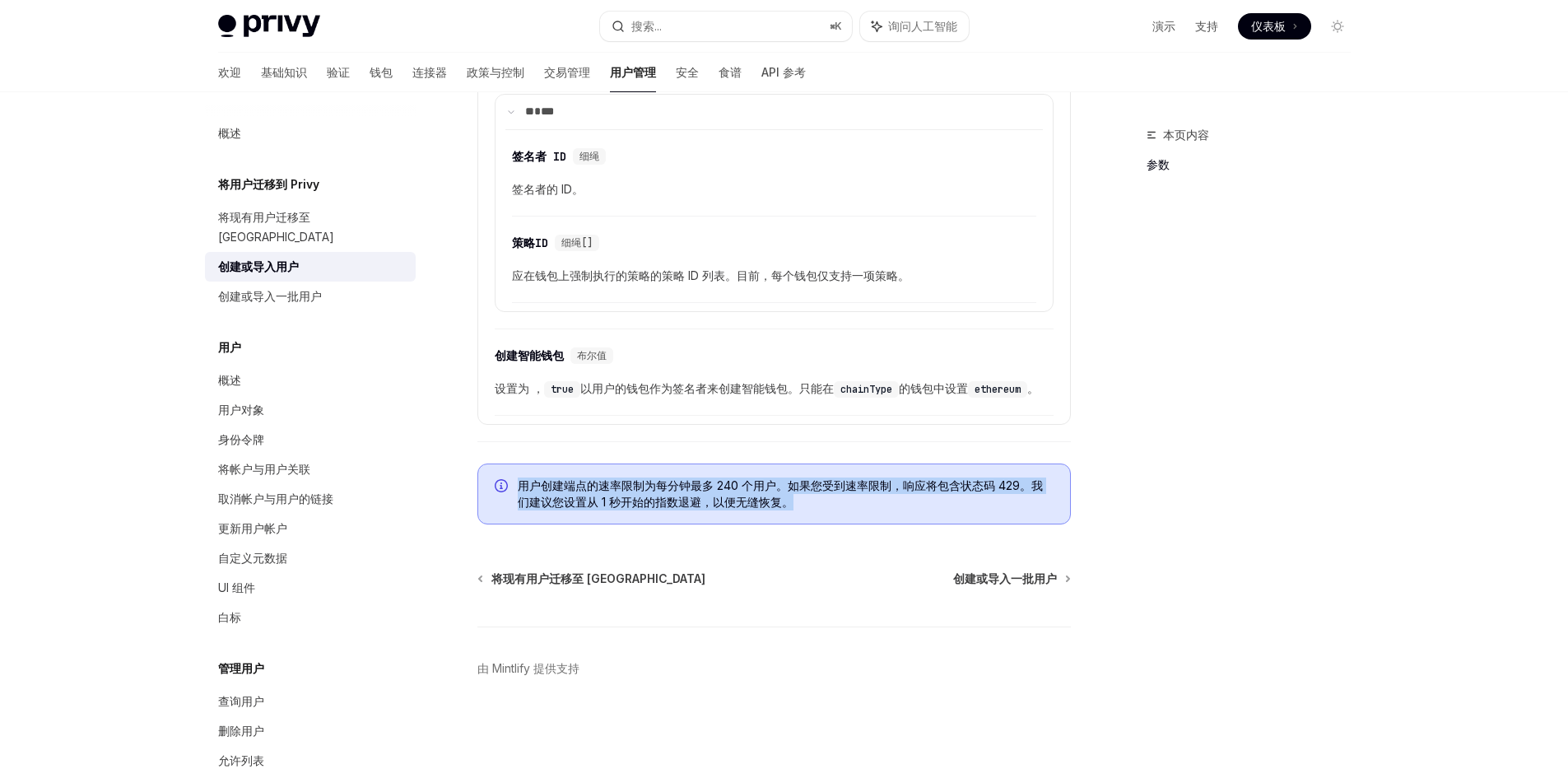
click at [670, 488] on font "用户创建端点的速率限制为每分钟最多 240 个用户。如果您受到速率限制，响应将包含状态码 429。我们建议您设置从 1 秒开始的指数退避，以便无缝恢复。" at bounding box center [780, 493] width 525 height 30
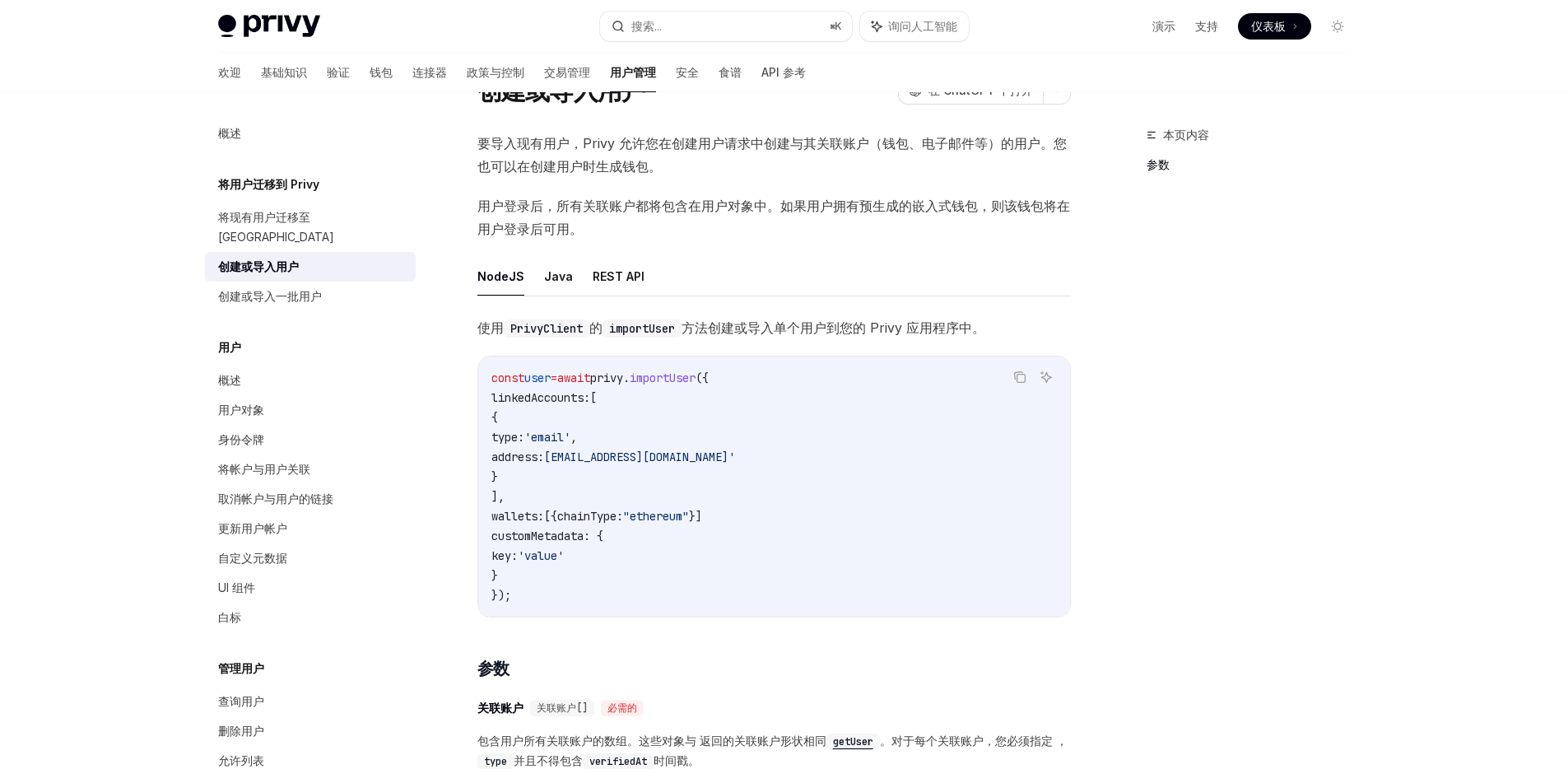
scroll to position [0, 0]
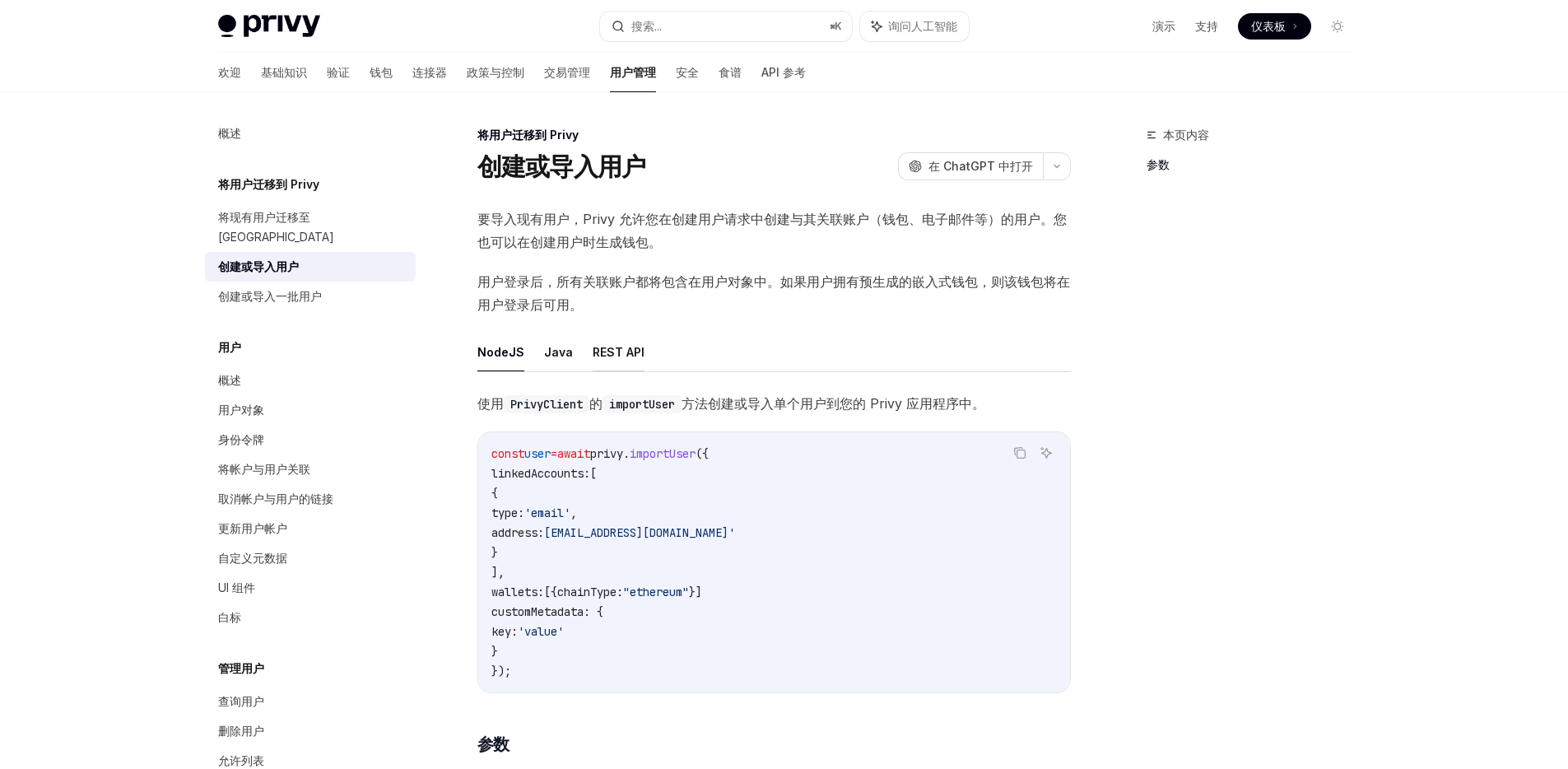
click at [613, 356] on font "REST API" at bounding box center [619, 352] width 52 height 14
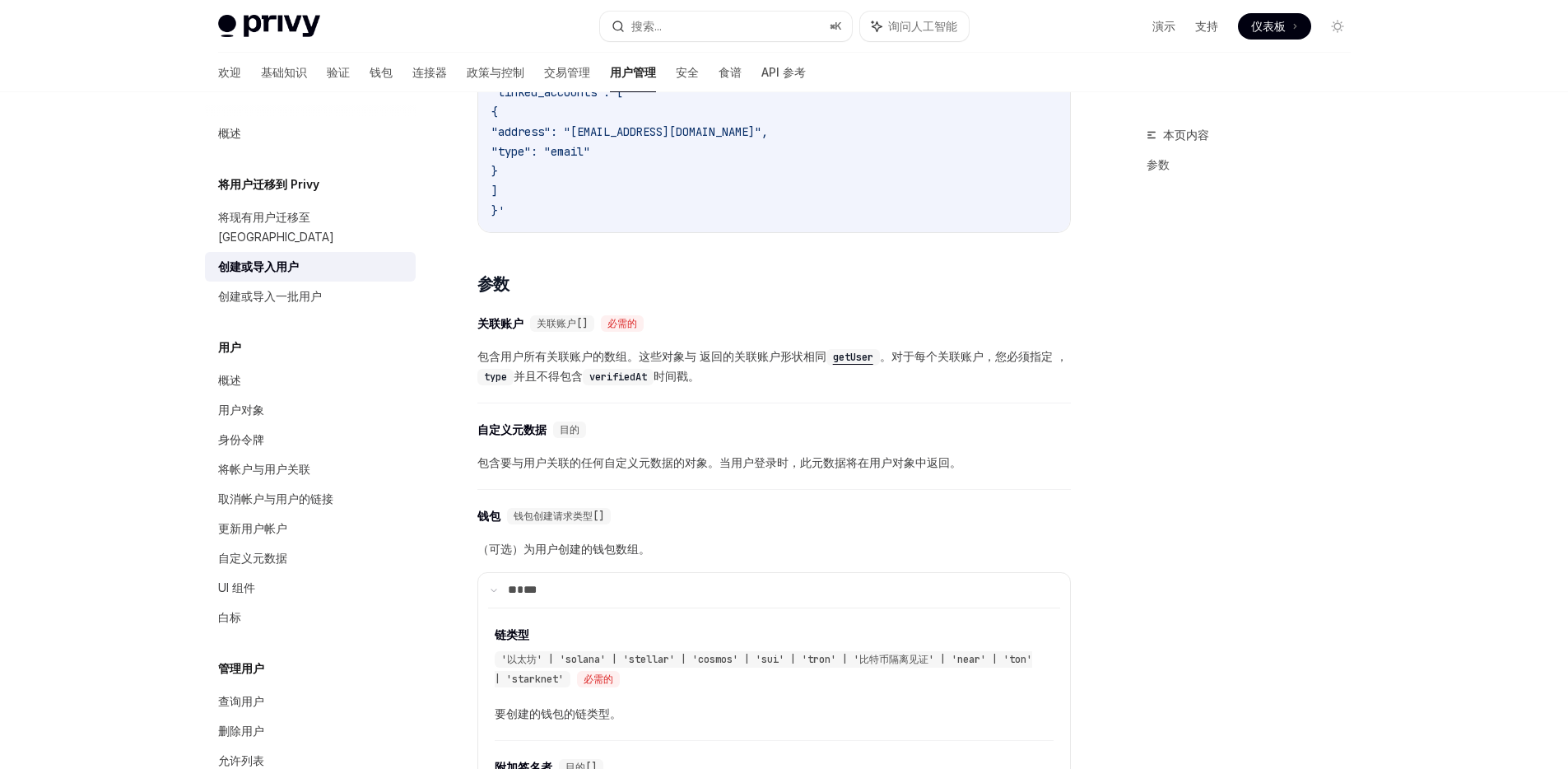
scroll to position [572, 0]
click at [613, 376] on code "verifiedAt" at bounding box center [617, 375] width 71 height 17
click at [503, 374] on code "type" at bounding box center [495, 375] width 37 height 17
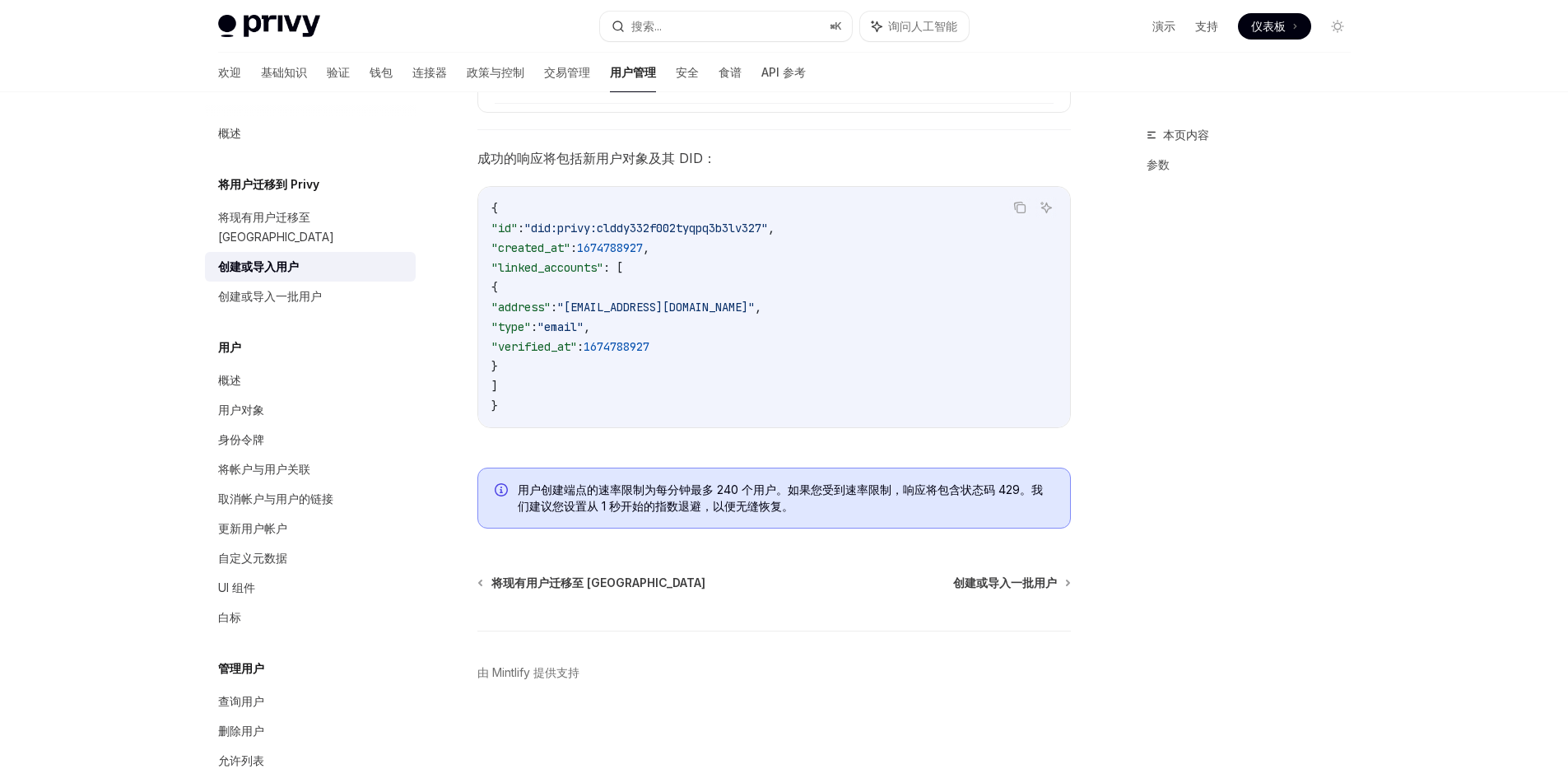
scroll to position [1701, 0]
click at [1020, 579] on font "创建或导入一批用户" at bounding box center [1005, 578] width 104 height 14
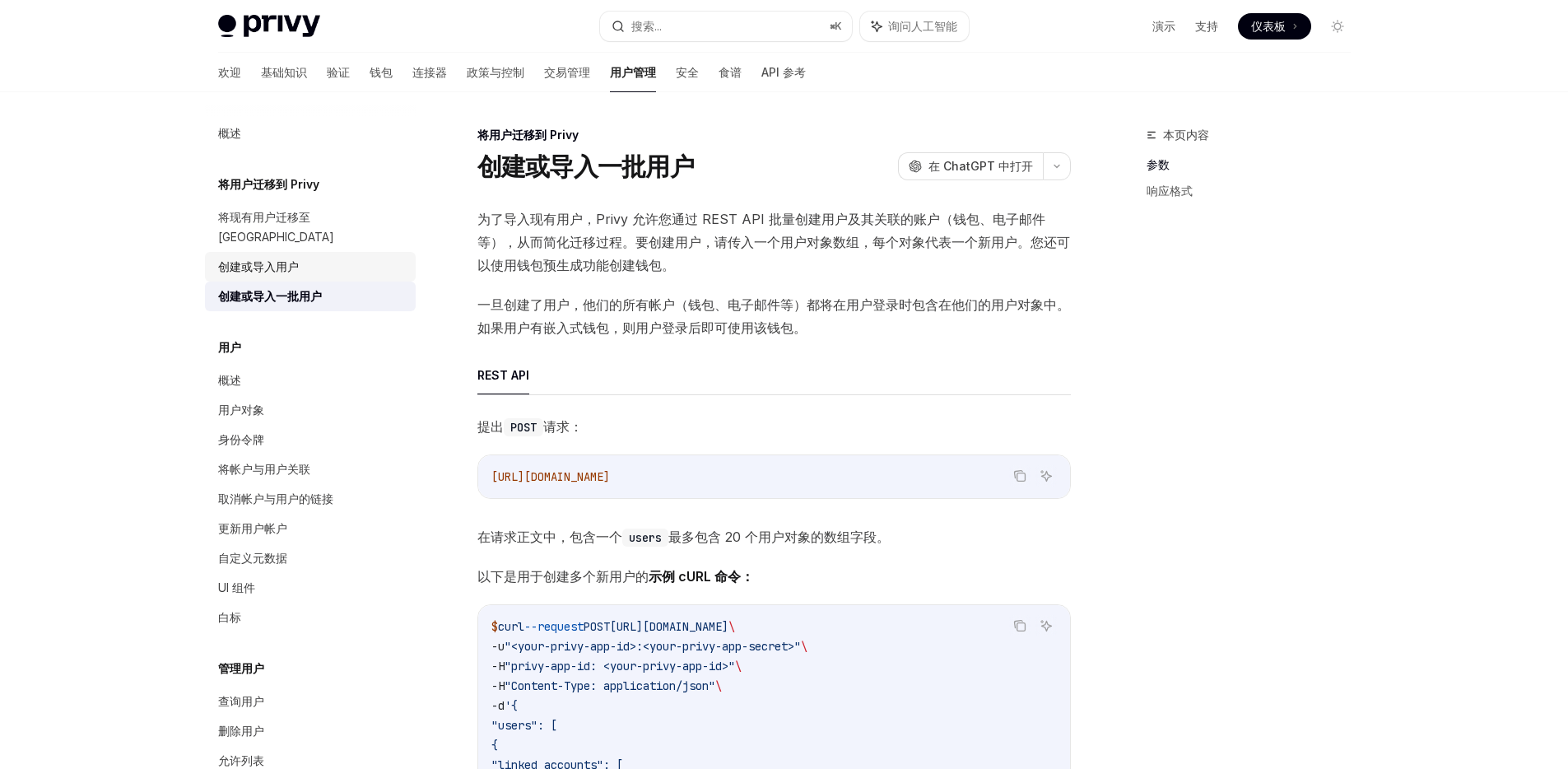
click at [296, 260] on font "创建或导入用户" at bounding box center [258, 266] width 81 height 14
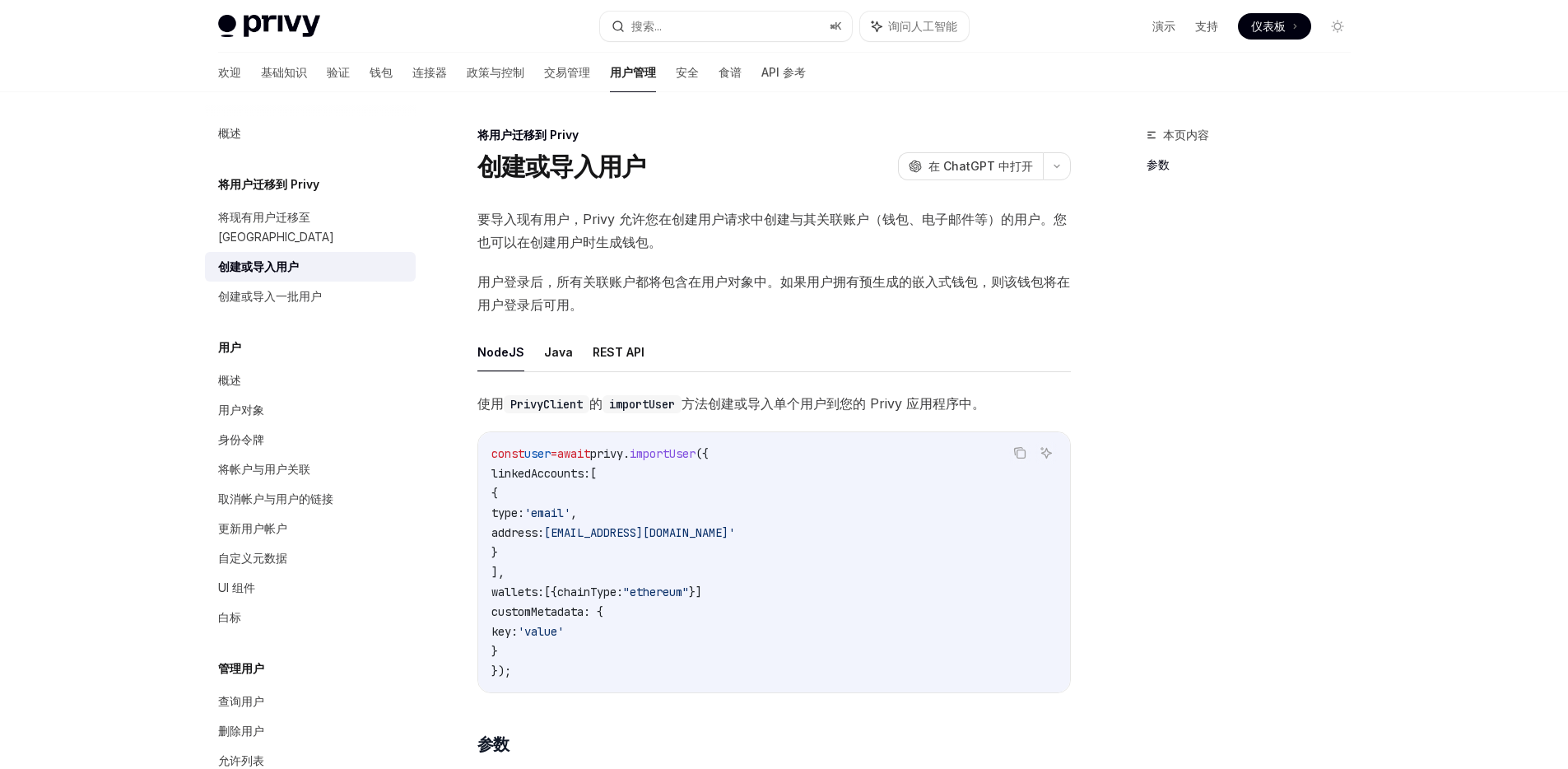
click at [788, 218] on font "要导入现有用户，Privy 允许您在创建用户请求中创建与其关联账户（钱包、电子邮件等）的用户。您也可以在创建用户时生成钱包。" at bounding box center [771, 230] width 589 height 39
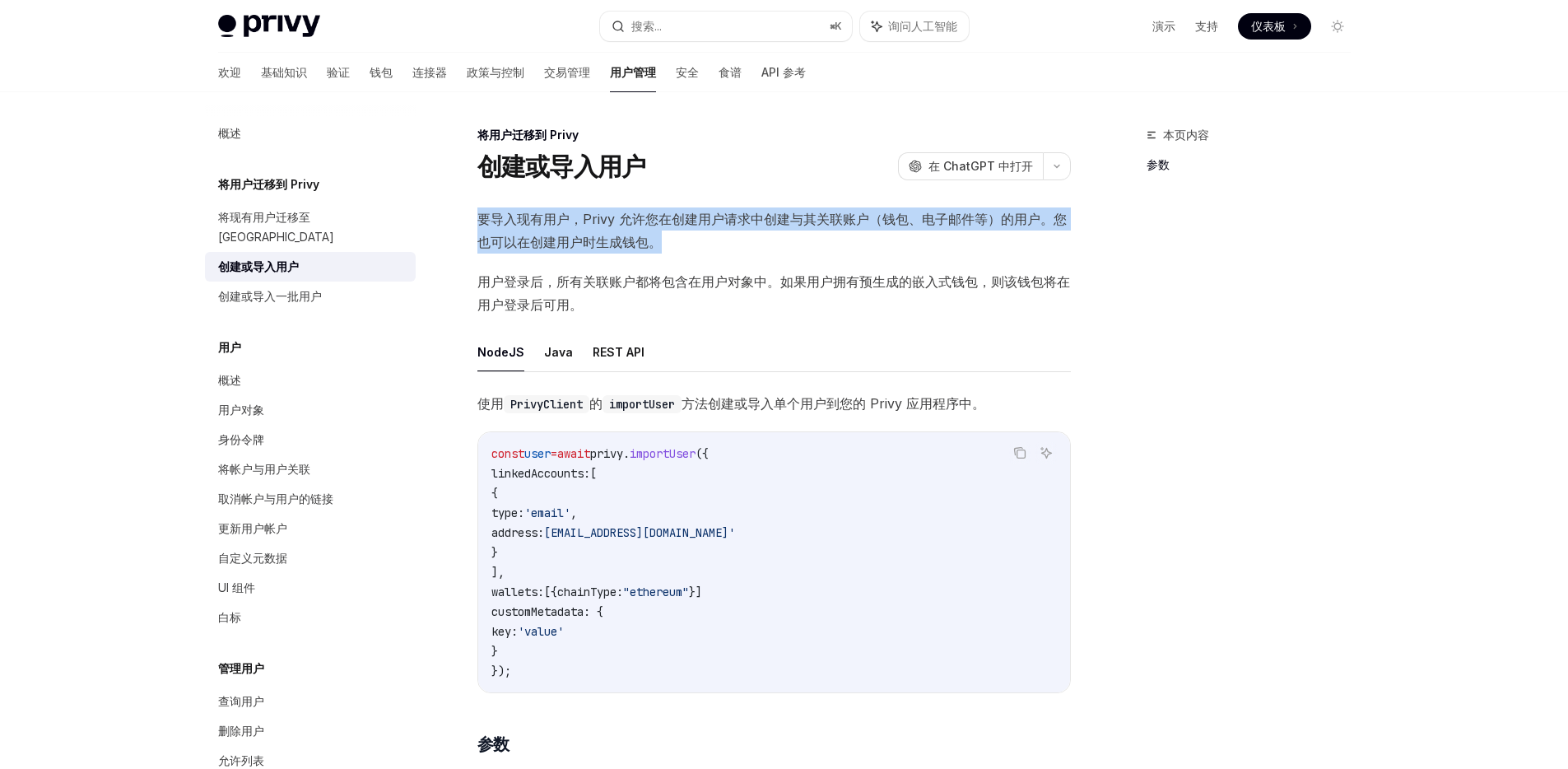
click at [788, 218] on font "要导入现有用户，Privy 允许您在创建用户请求中创建与其关联账户（钱包、电子邮件等）的用户。您也可以在创建用户时生成钱包。" at bounding box center [771, 230] width 589 height 39
click at [764, 218] on font "要导入现有用户，Privy 允许您在创建用户请求中创建与其关联账户（钱包、电子邮件等）的用户。您也可以在创建用户时生成钱包。" at bounding box center [771, 230] width 589 height 39
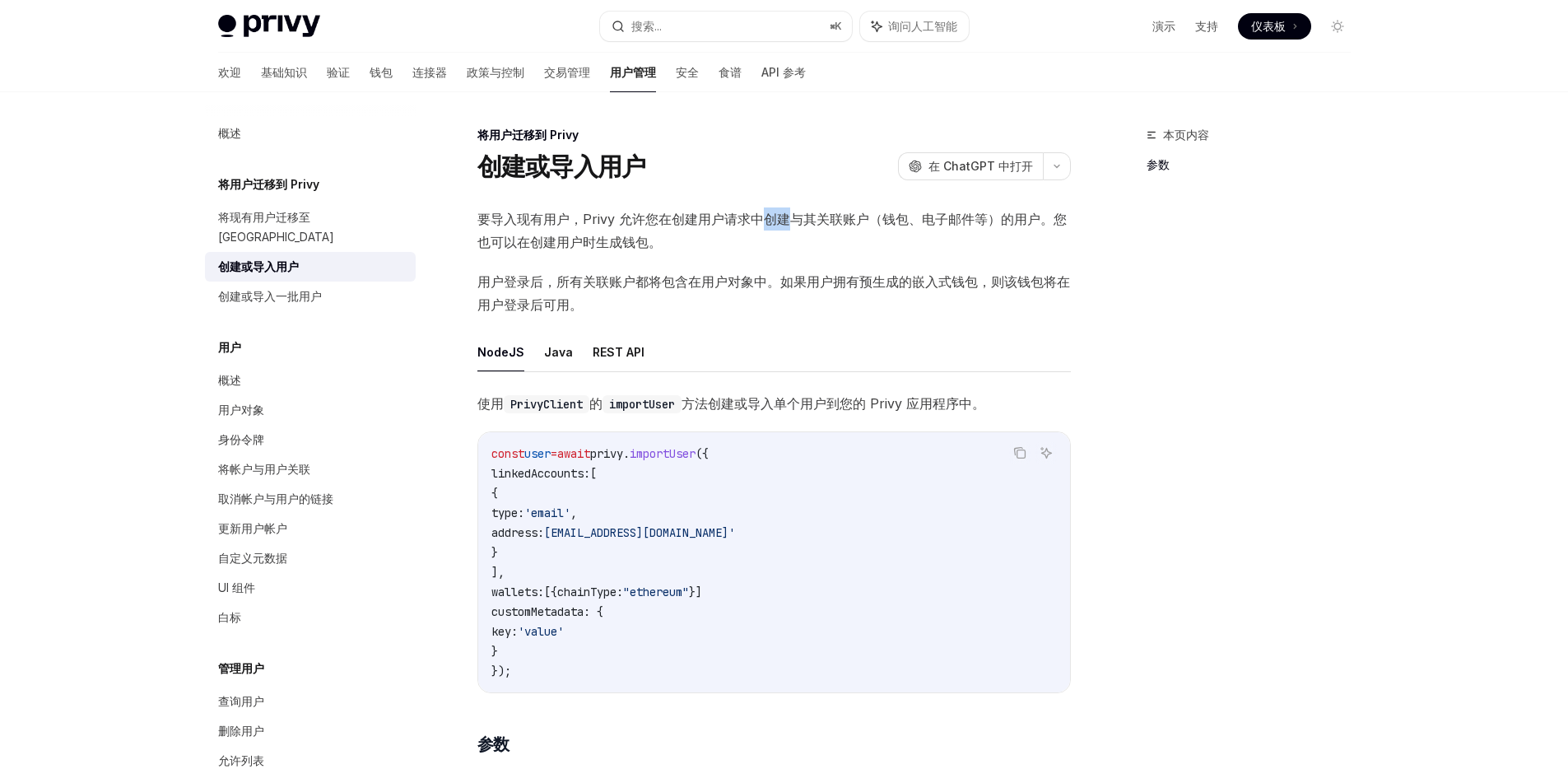
click at [764, 218] on font "要导入现有用户，Privy 允许您在创建用户请求中创建与其关联账户（钱包、电子邮件等）的用户。您也可以在创建用户时生成钱包。" at bounding box center [771, 230] width 589 height 39
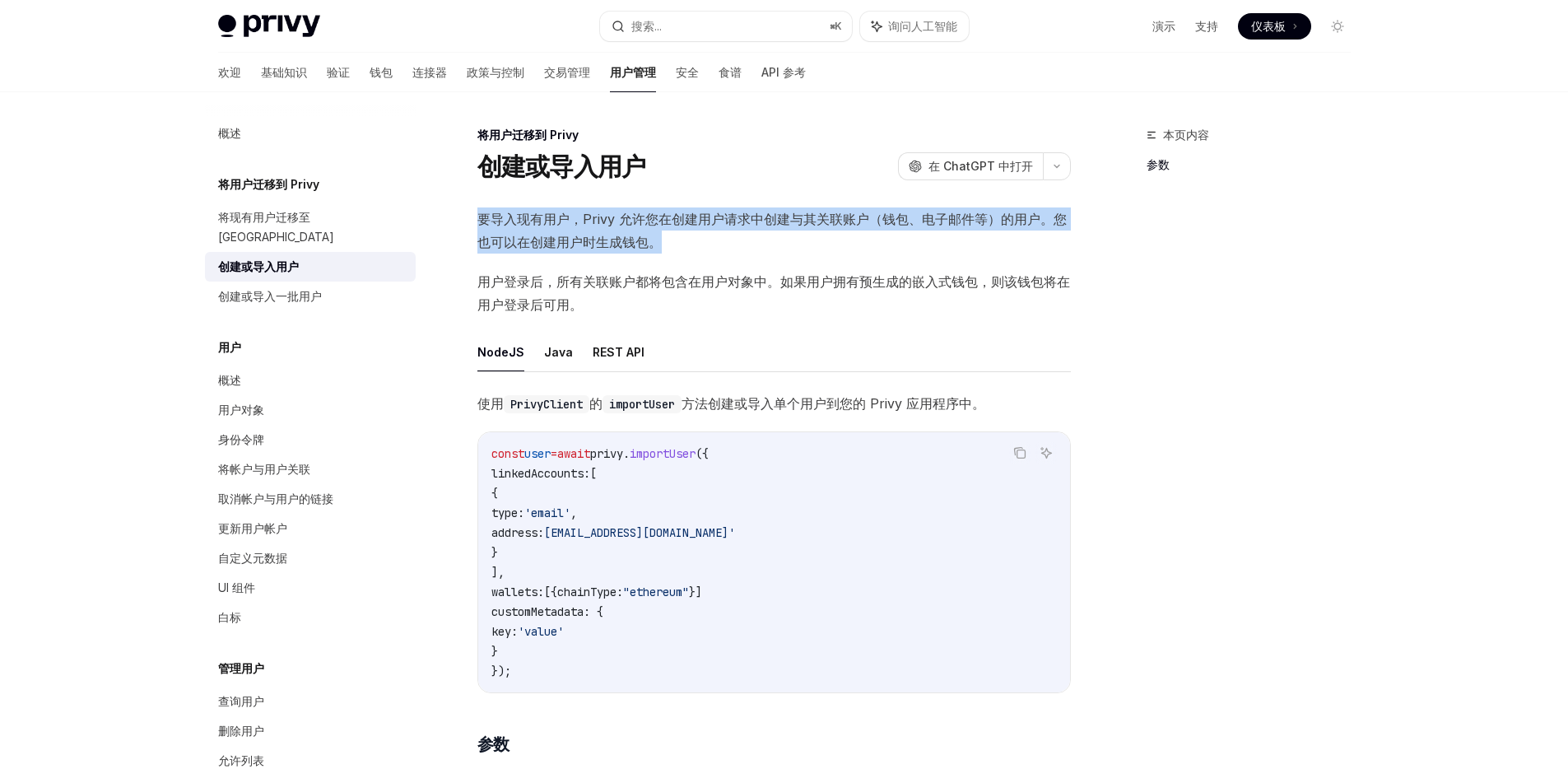
click at [764, 218] on font "要导入现有用户，Privy 允许您在创建用户请求中创建与其关联账户（钱包、电子邮件等）的用户。您也可以在创建用户时生成钱包。" at bounding box center [771, 230] width 589 height 39
click at [707, 218] on font "要导入现有用户，Privy 允许您在创建用户请求中创建与其关联账户（钱包、电子邮件等）的用户。您也可以在创建用户时生成钱包。" at bounding box center [771, 230] width 589 height 39
drag, startPoint x: 647, startPoint y: 219, endPoint x: 1042, endPoint y: 224, distance: 395.0
click at [1042, 224] on font "要导入现有用户，Privy 允许您在创建用户请求中创建与其关联账户（钱包、电子邮件等）的用户。您也可以在创建用户时生成钱包。" at bounding box center [771, 230] width 589 height 39
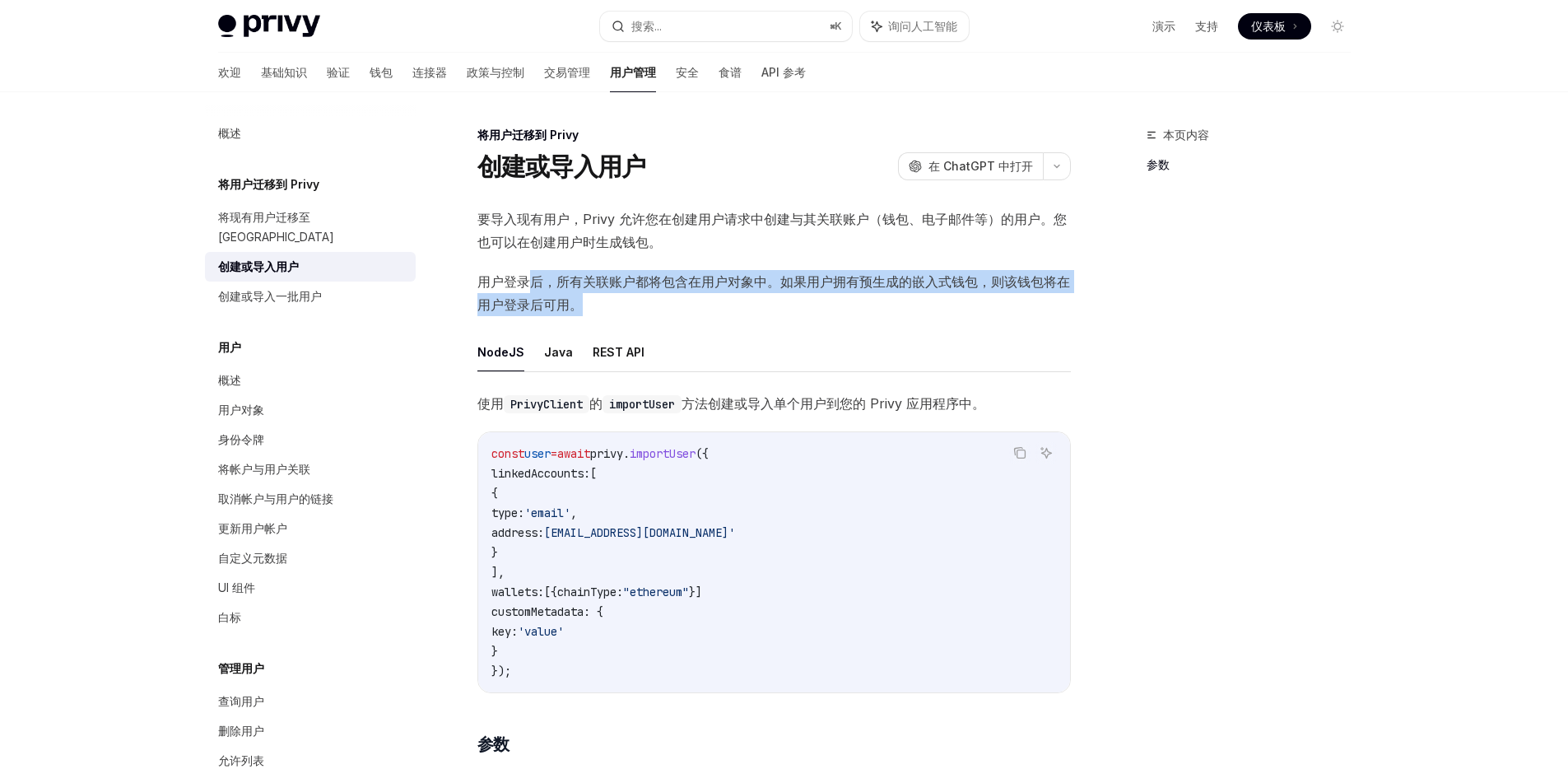
drag, startPoint x: 533, startPoint y: 279, endPoint x: 759, endPoint y: 295, distance: 226.6
click at [759, 295] on span "用户登录后，所有关联账户都将包含在用户对象中。如果用户拥有预生成的嵌入式钱包，则该钱包将在用户登录后可用。" at bounding box center [774, 293] width 594 height 46
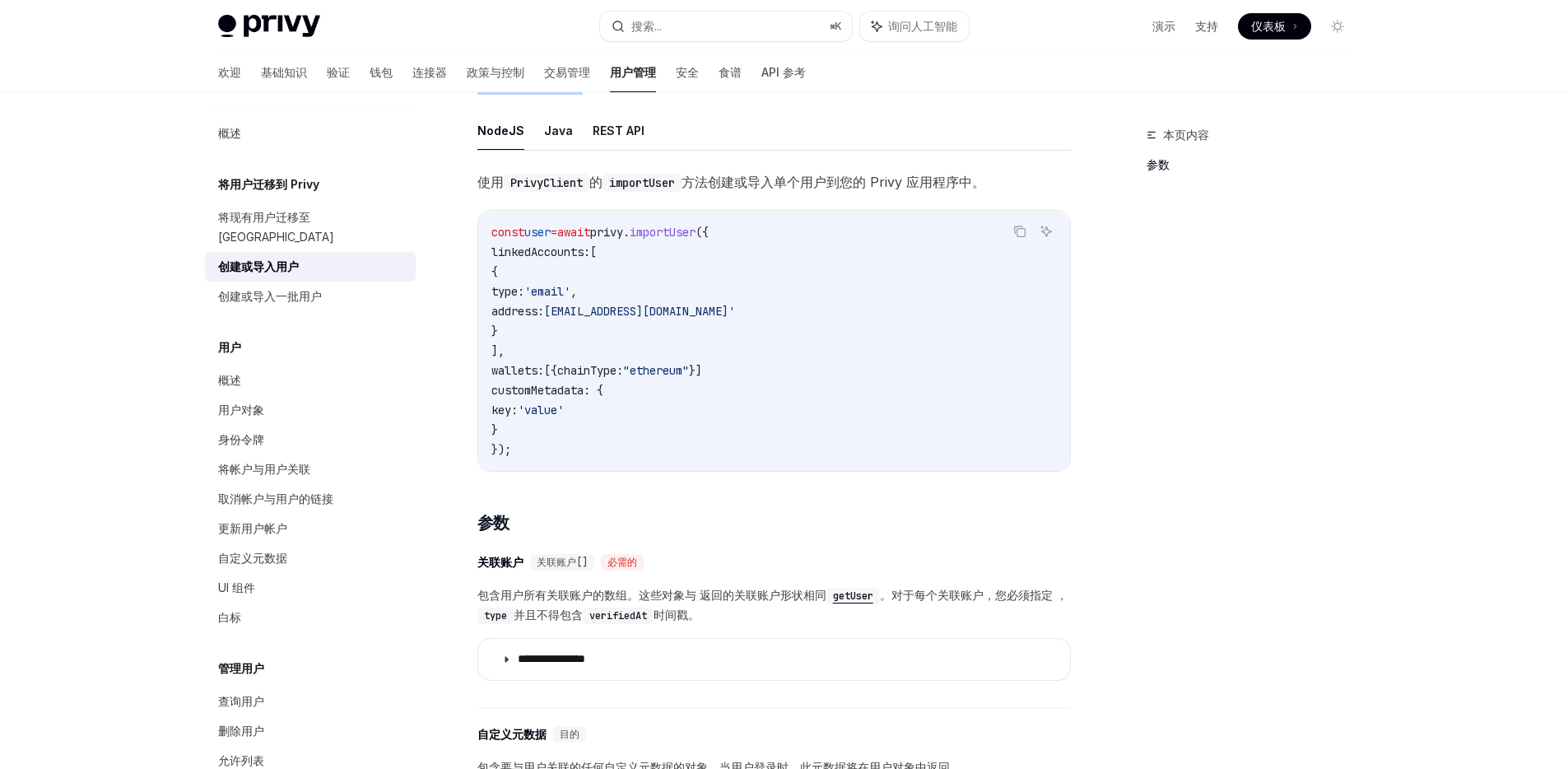
scroll to position [220, 0]
click at [308, 462] on font "将帐户与用户关联" at bounding box center [264, 469] width 92 height 14
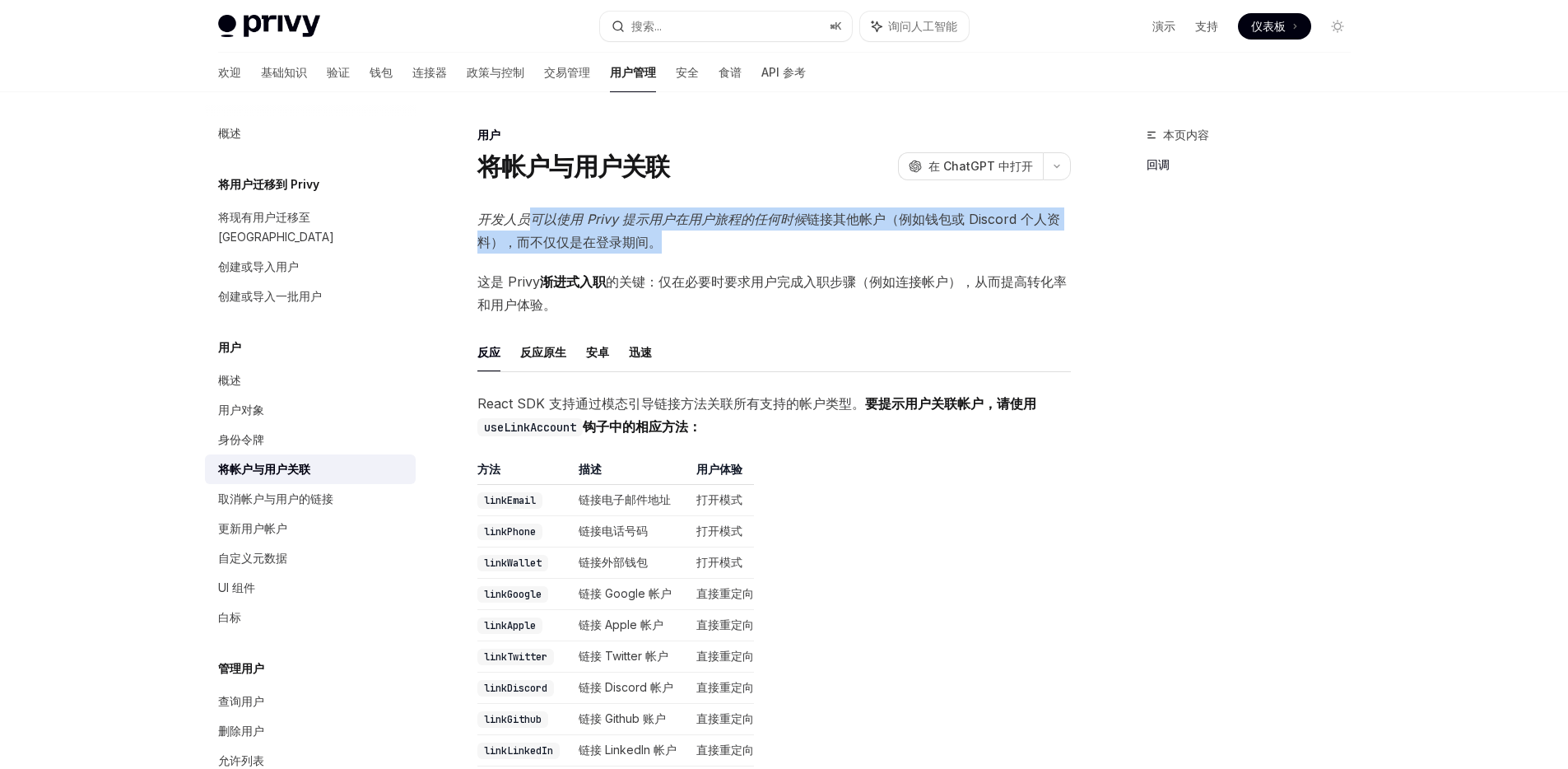
drag, startPoint x: 655, startPoint y: 242, endPoint x: 526, endPoint y: 219, distance: 131.0
click at [526, 219] on span "开发人员可以使用 Privy 提示用户在用户旅程的任何时候 链接其他帐户（例如钱包或 Discord 个人资料） ，而不仅仅是在登录期间。" at bounding box center [774, 230] width 594 height 46
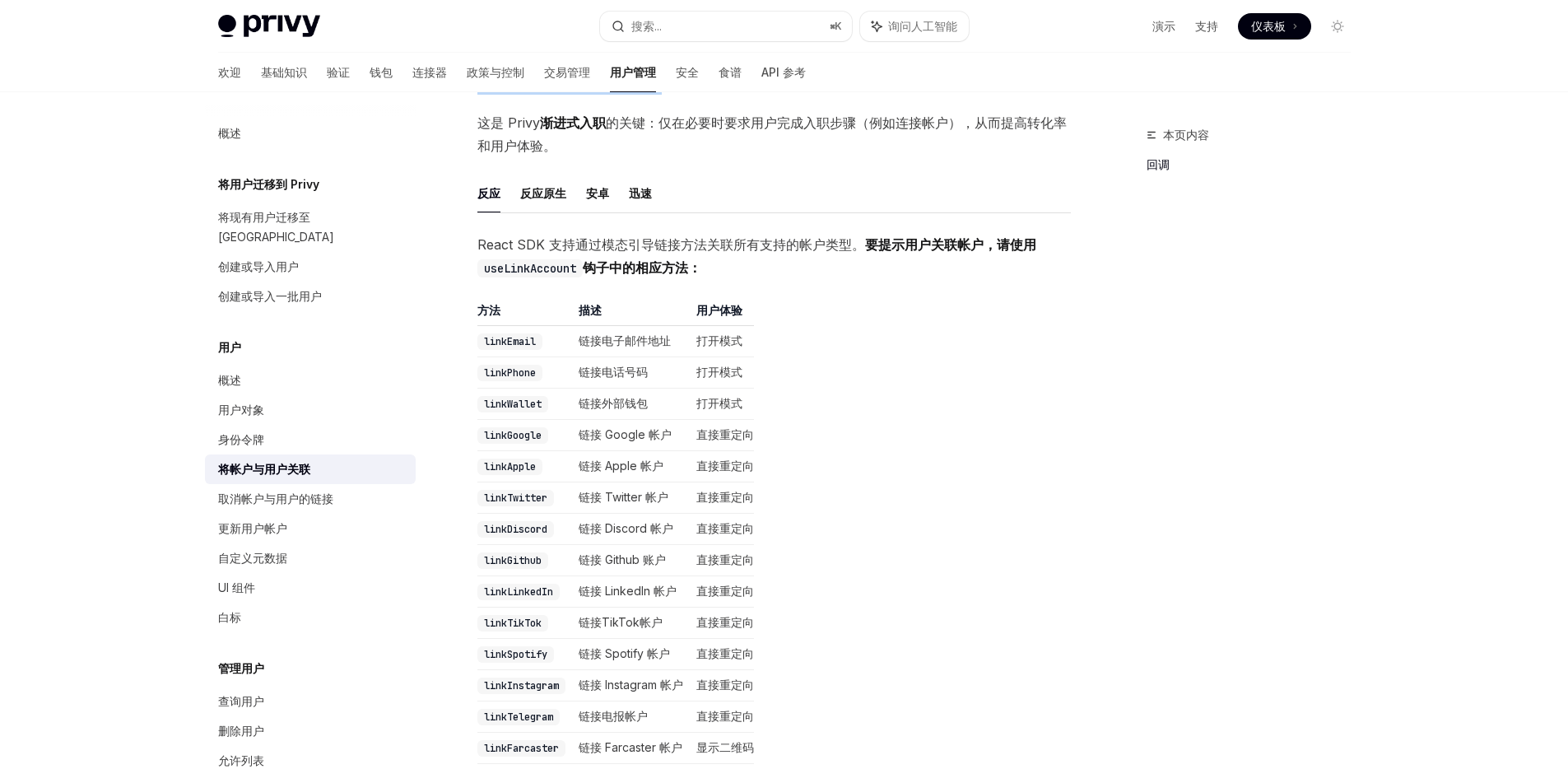
scroll to position [158, 0]
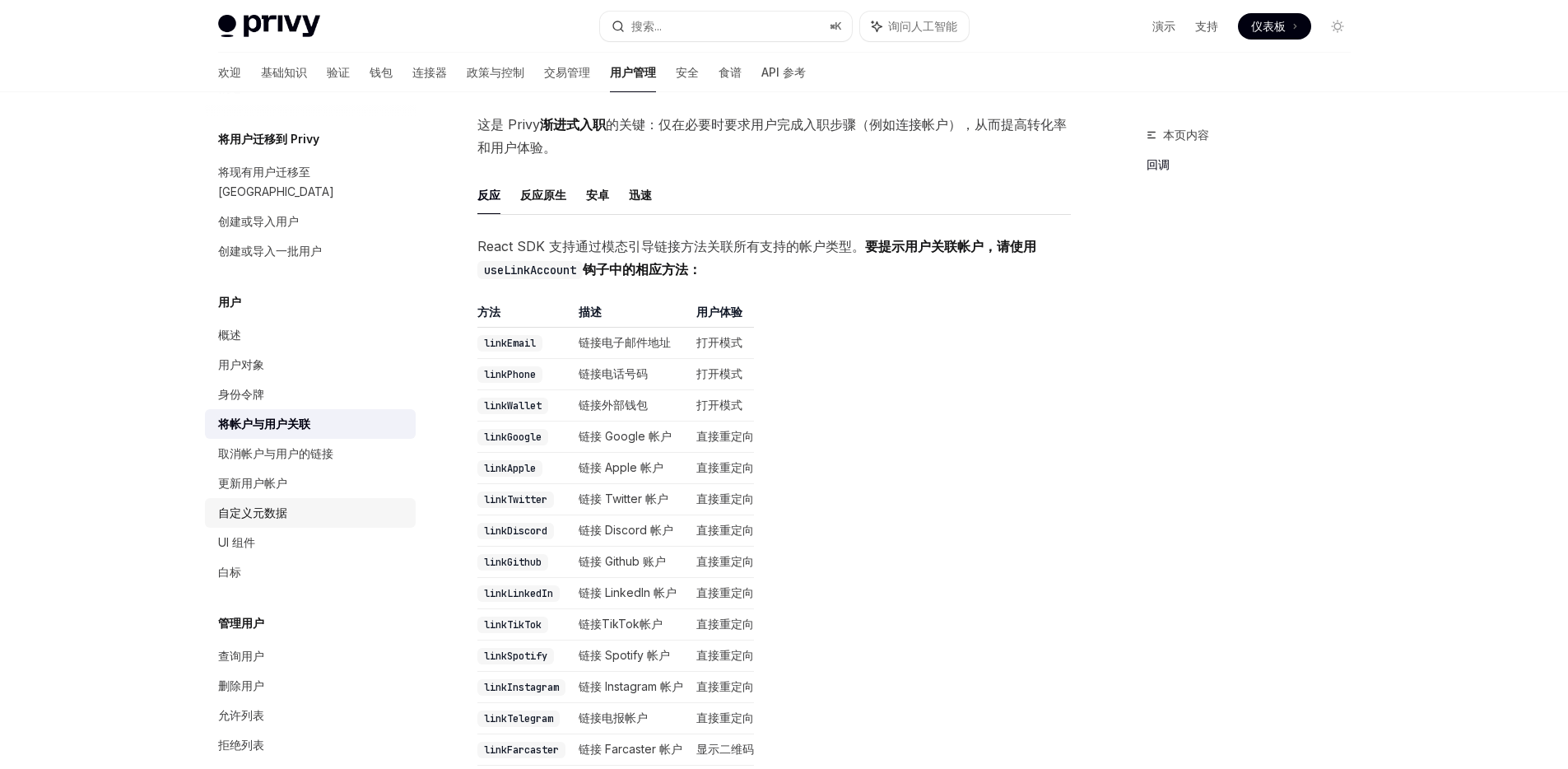
scroll to position [46, 0]
click at [305, 473] on div "更新用户帐户" at bounding box center [312, 482] width 188 height 20
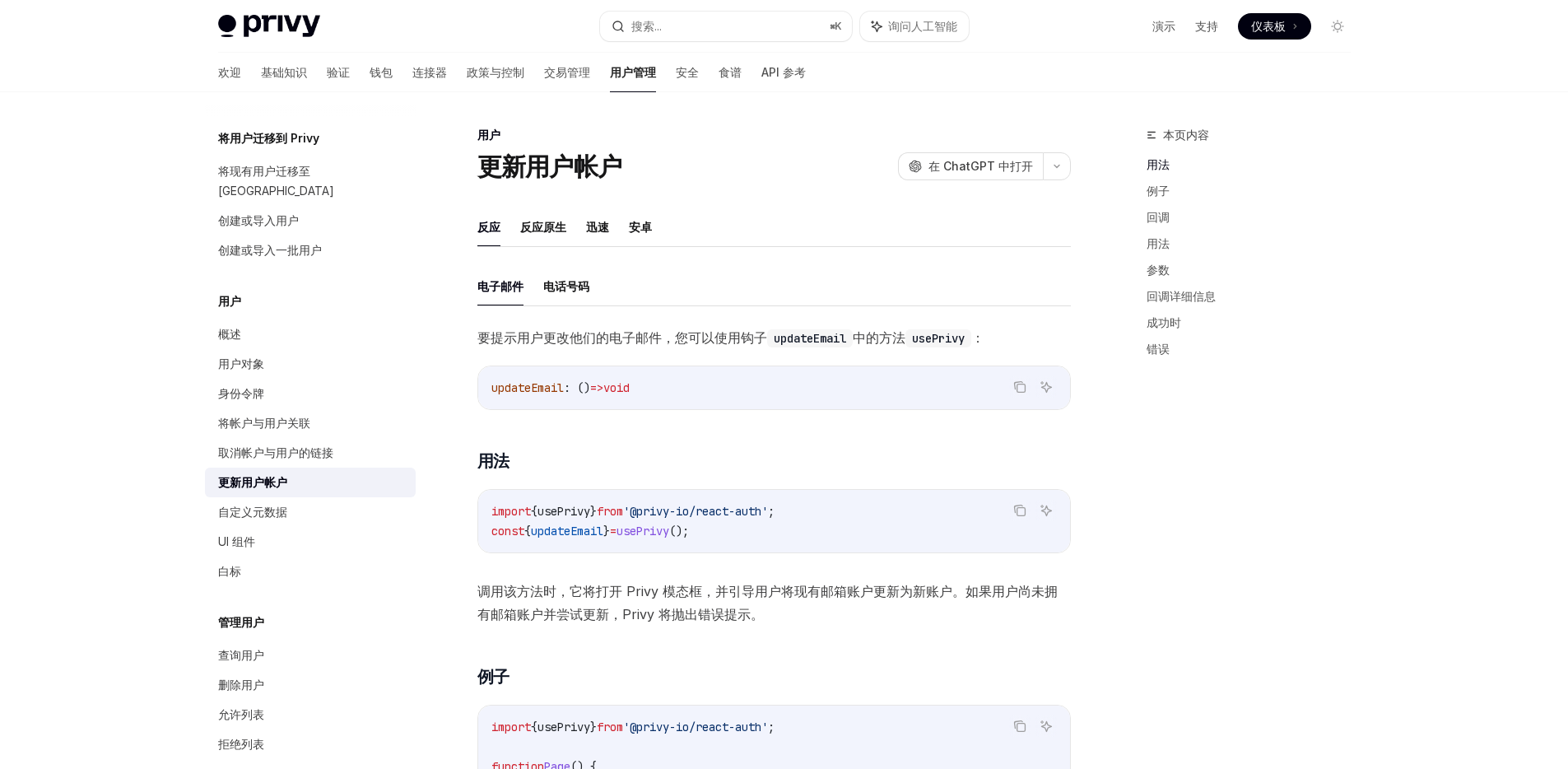
click at [659, 337] on font "要提示用户更改他们的电子邮件，您可以使用钩子" at bounding box center [622, 337] width 290 height 17
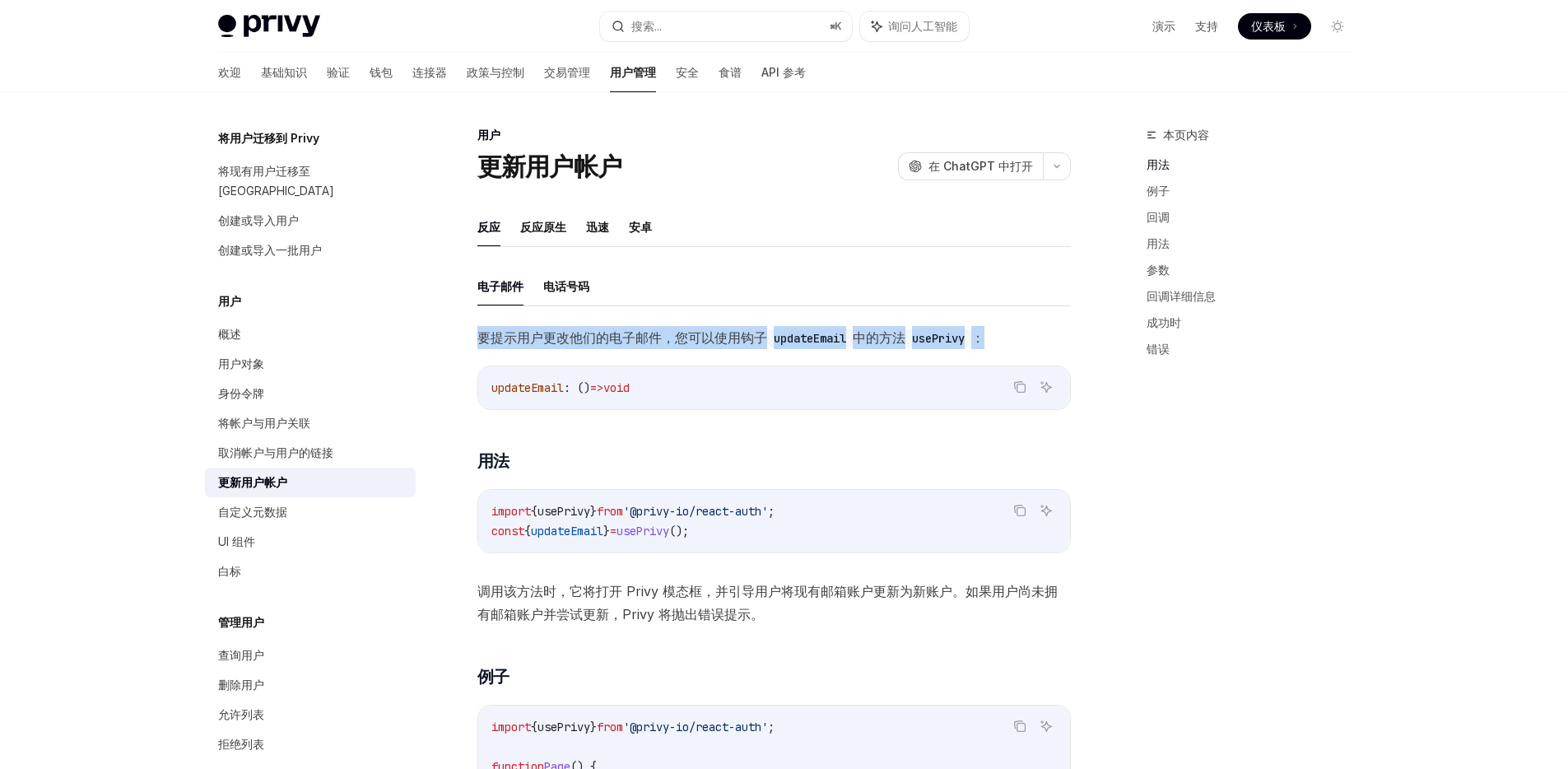
click at [659, 337] on font "要提示用户更改他们的电子邮件，您可以使用钩子" at bounding box center [622, 337] width 290 height 17
click at [637, 329] on font "要提示用户更改他们的电子邮件，您可以使用钩子" at bounding box center [622, 337] width 290 height 17
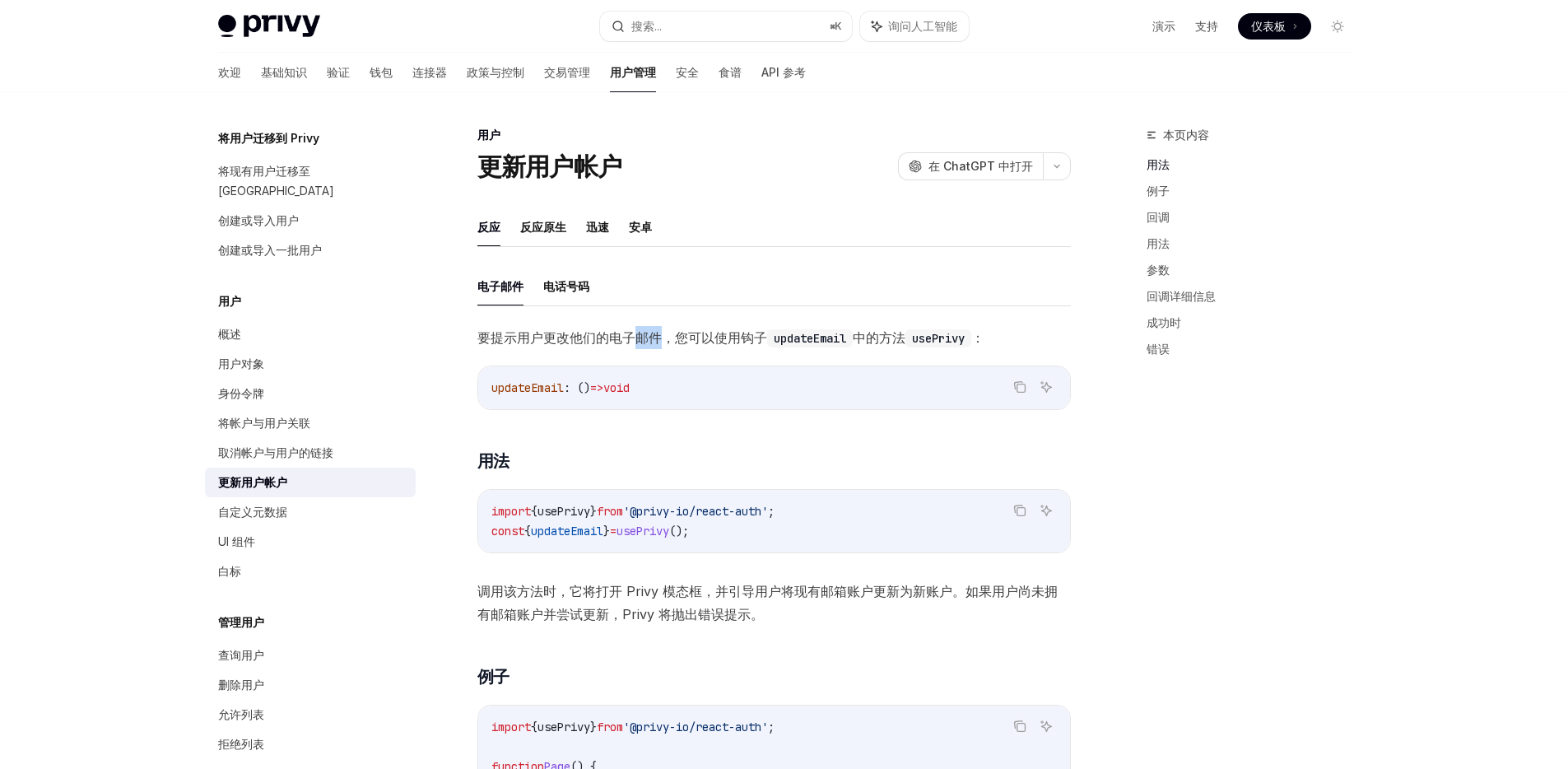
click at [637, 329] on font "要提示用户更改他们的电子邮件，您可以使用钩子" at bounding box center [622, 337] width 290 height 17
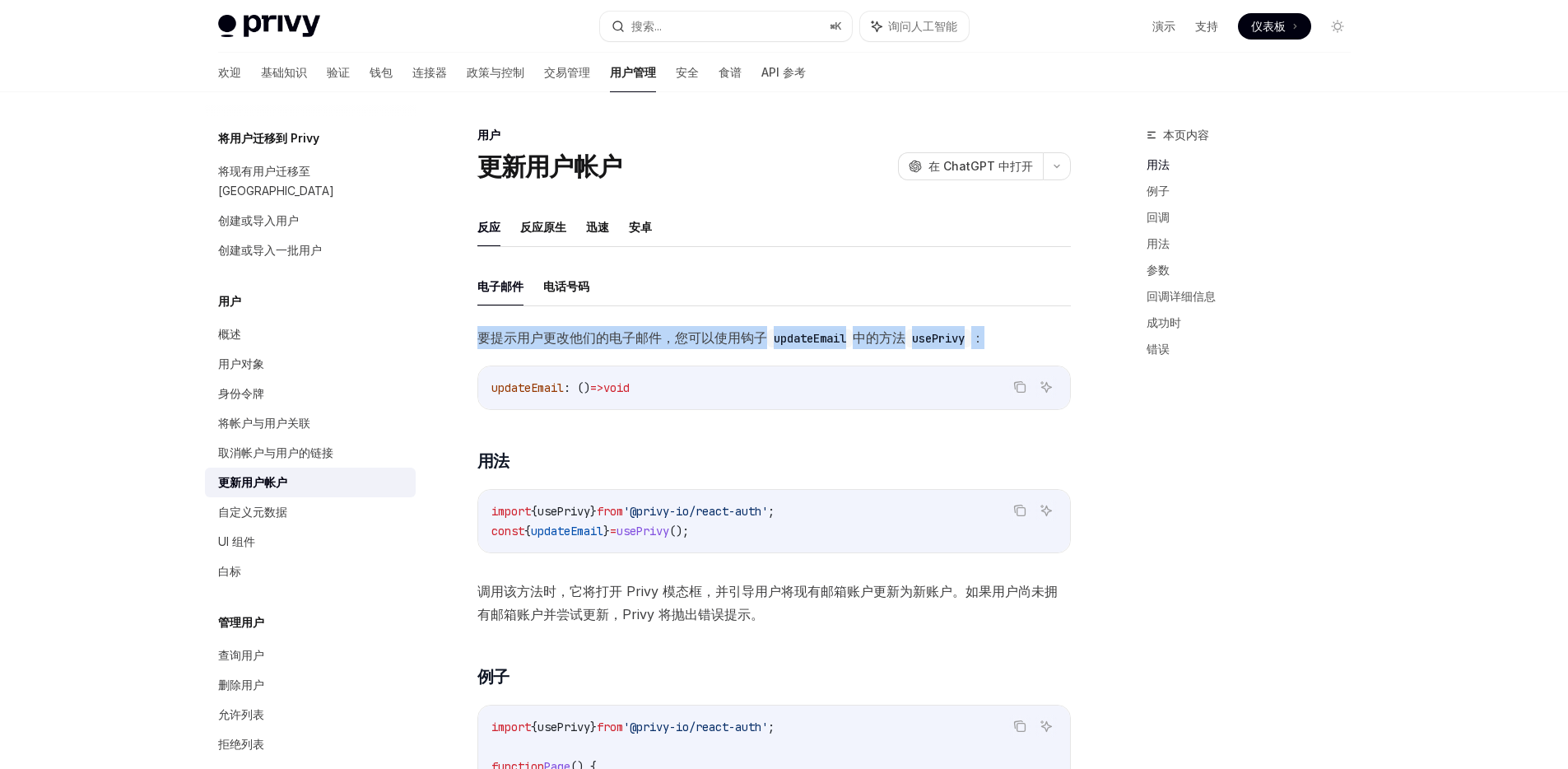
click at [637, 329] on font "要提示用户更改他们的电子邮件，您可以使用钩子" at bounding box center [622, 337] width 290 height 17
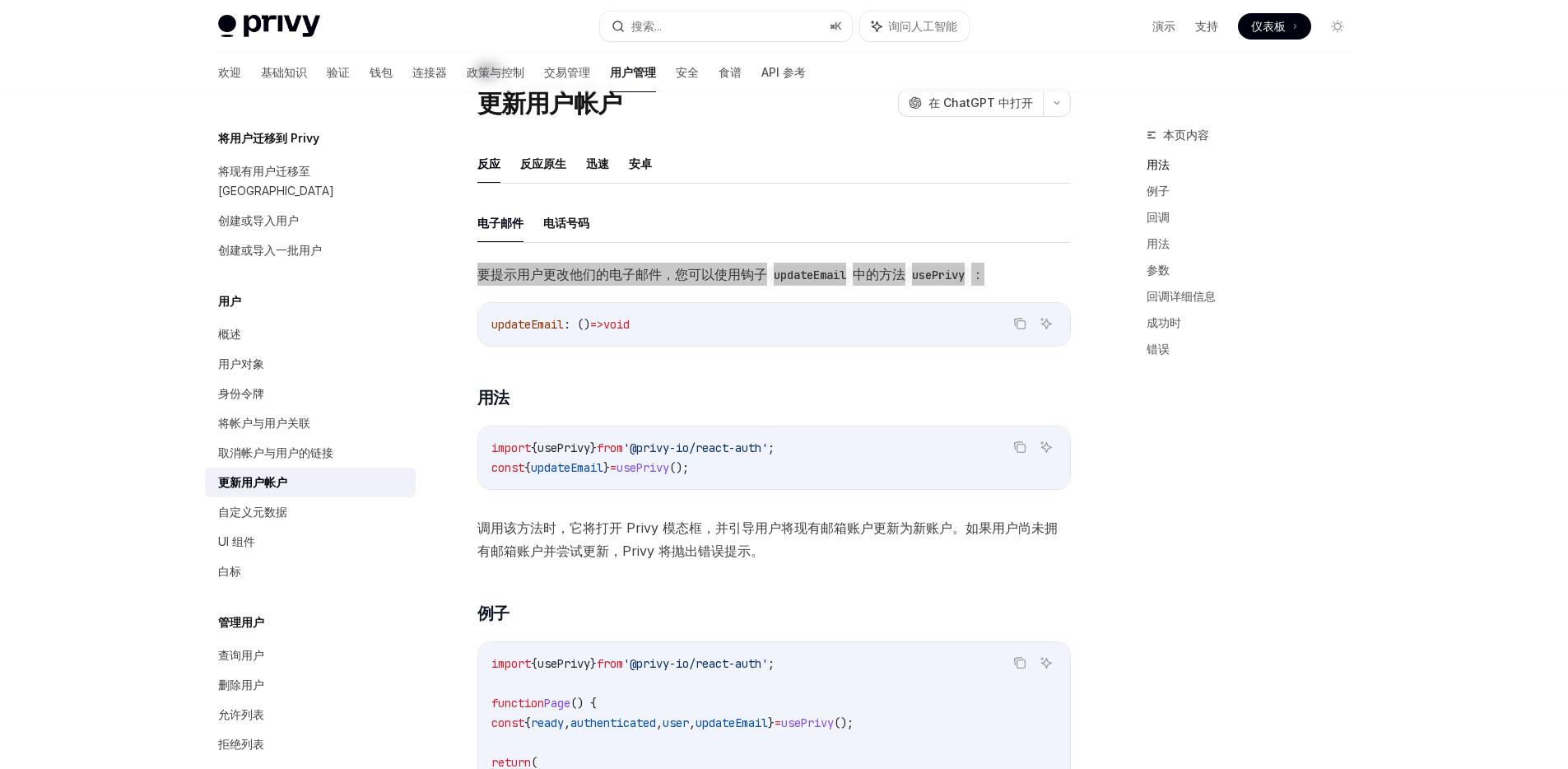
scroll to position [90, 0]
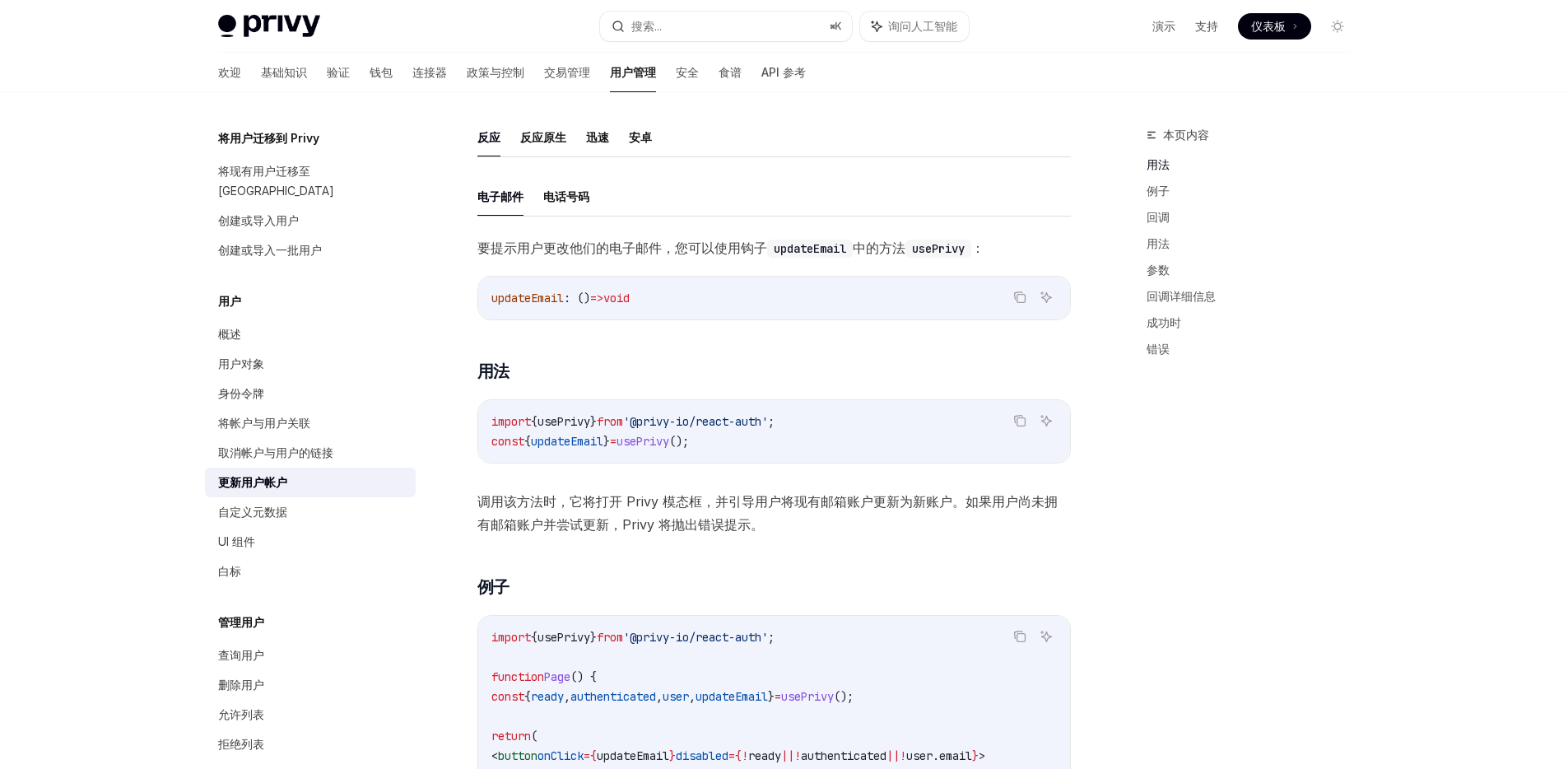
click at [732, 476] on div "要提示用户更改他们的电子邮件，您可以使用钩子 updateEmail 中的方法 usePrivy ： 复制 询问人工智能 updateEmail : () =…" at bounding box center [774, 589] width 594 height 706
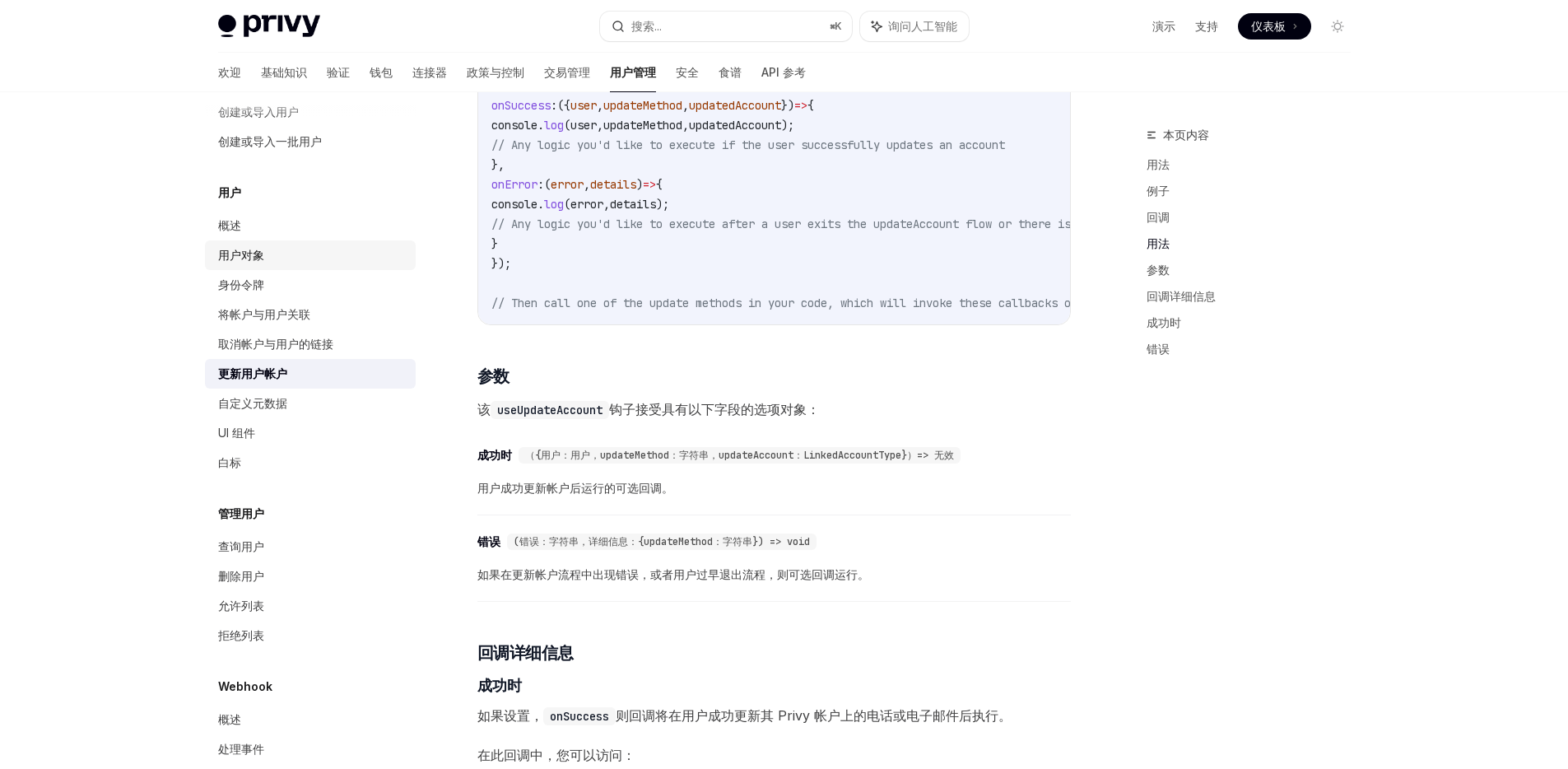
scroll to position [153, 0]
click at [303, 307] on link "将帐户与用户关联" at bounding box center [310, 316] width 211 height 30
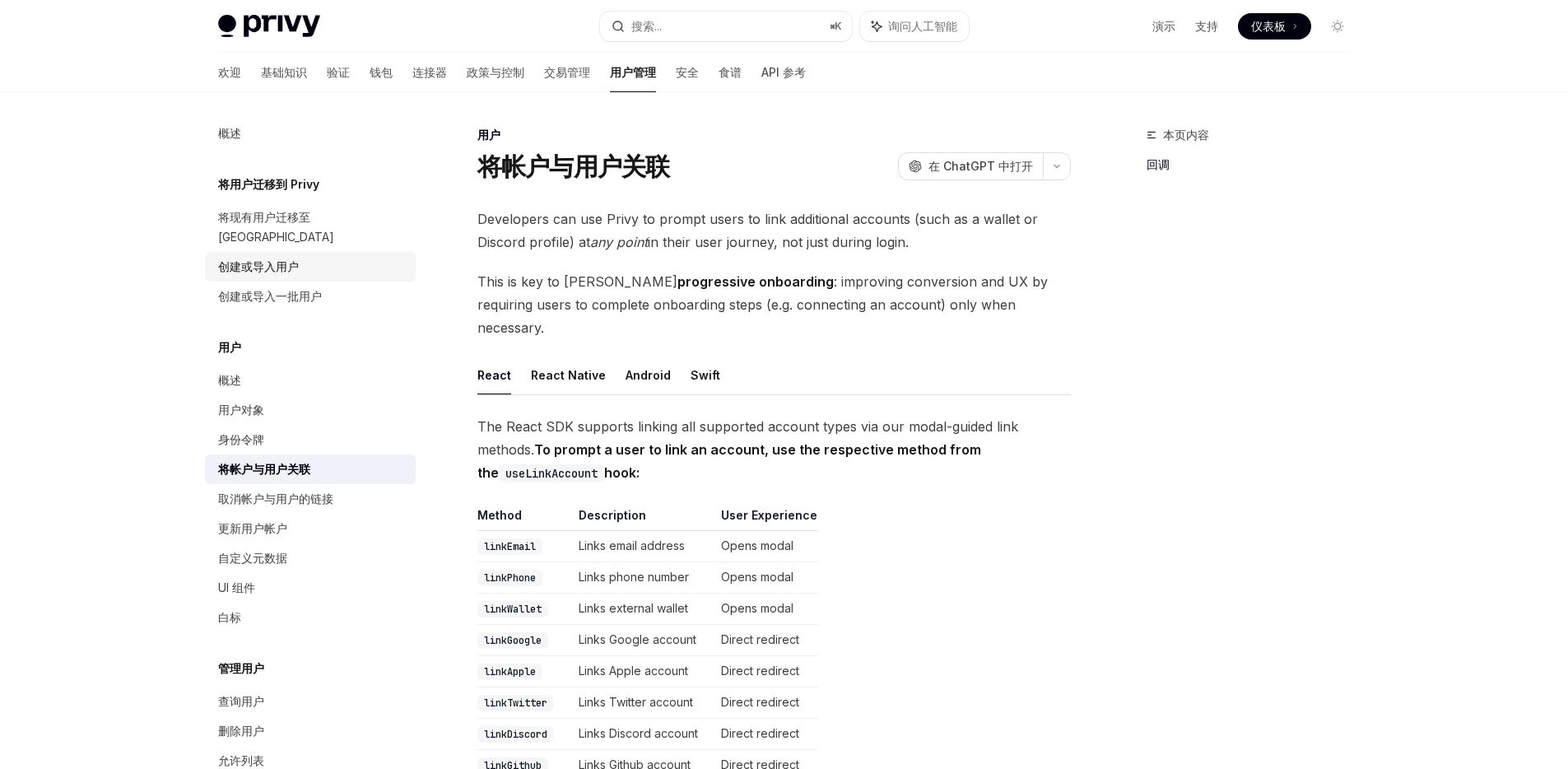
click at [283, 260] on font "创建或导入用户" at bounding box center [258, 266] width 81 height 14
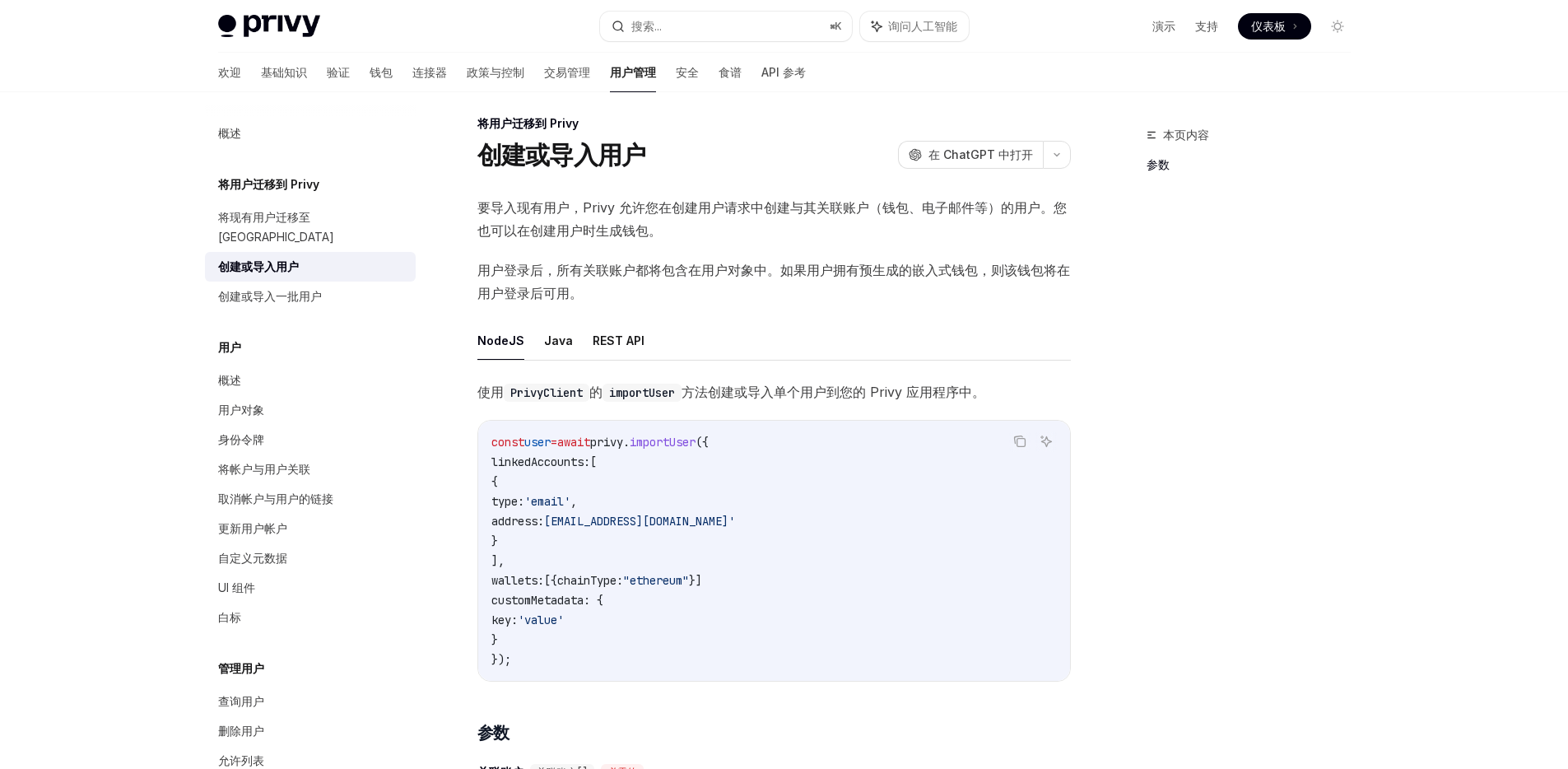
scroll to position [36, 0]
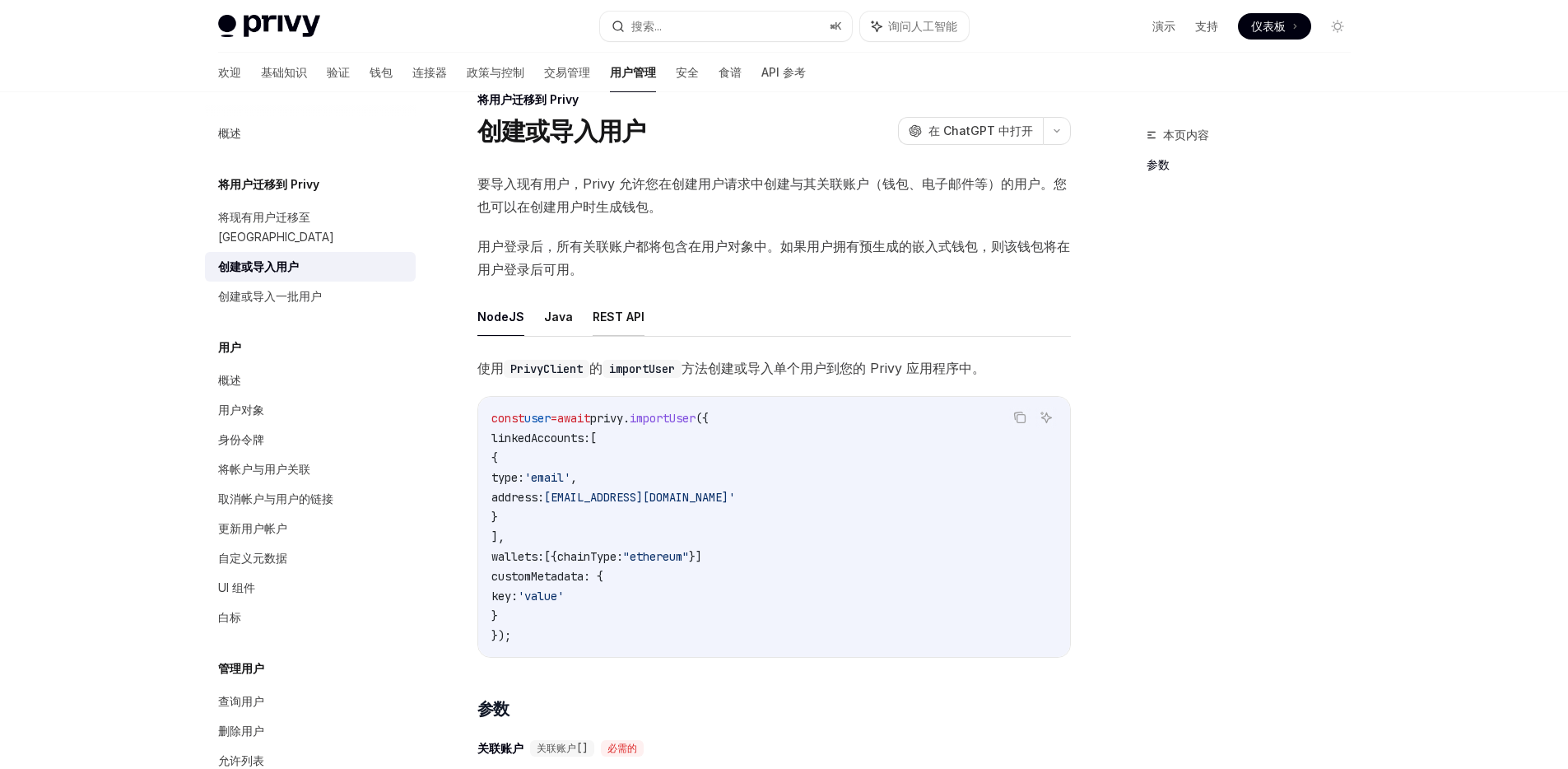
click at [622, 316] on font "REST API" at bounding box center [619, 316] width 52 height 14
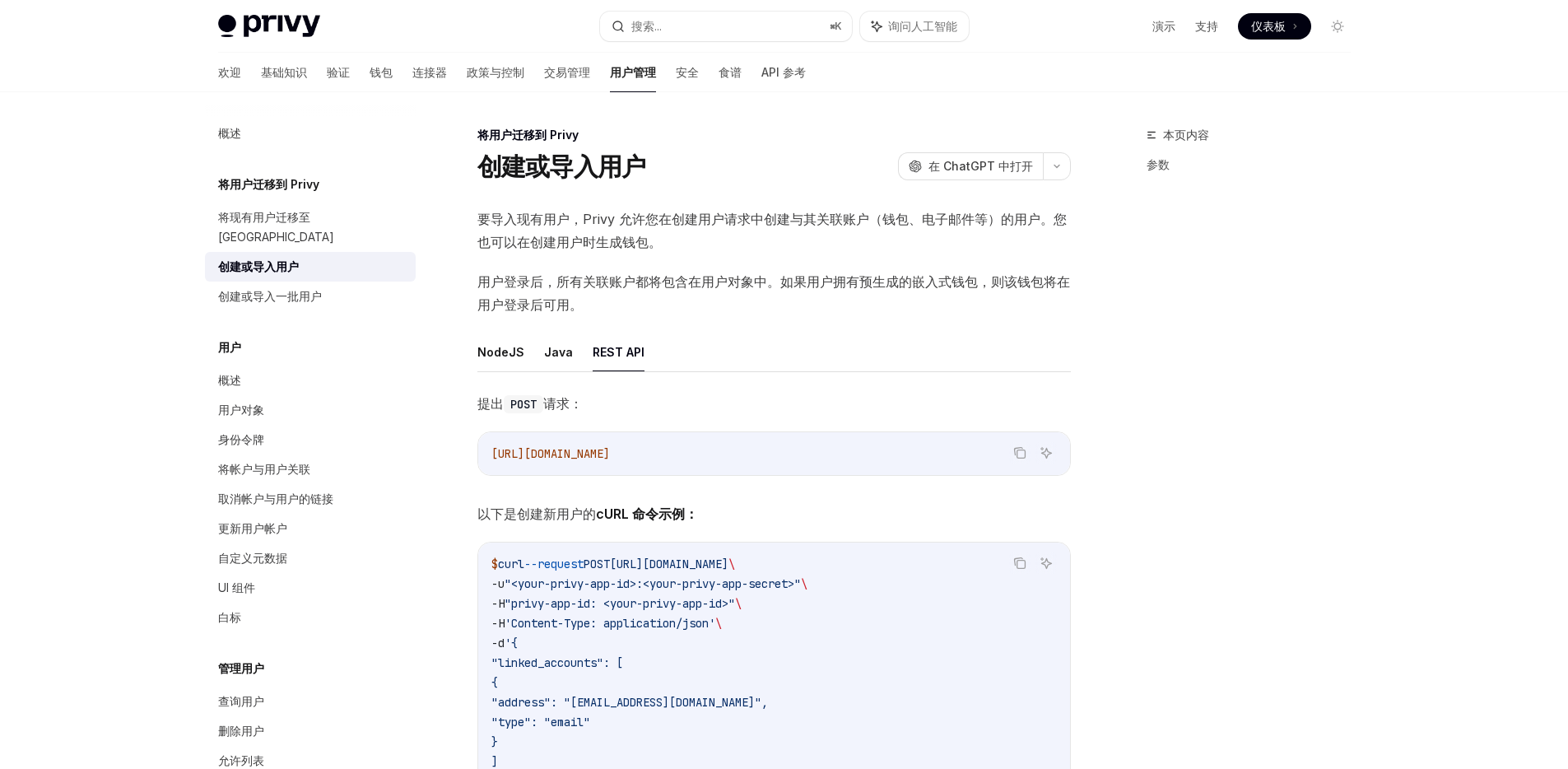
click at [259, 260] on font "创建或导入用户" at bounding box center [258, 266] width 81 height 14
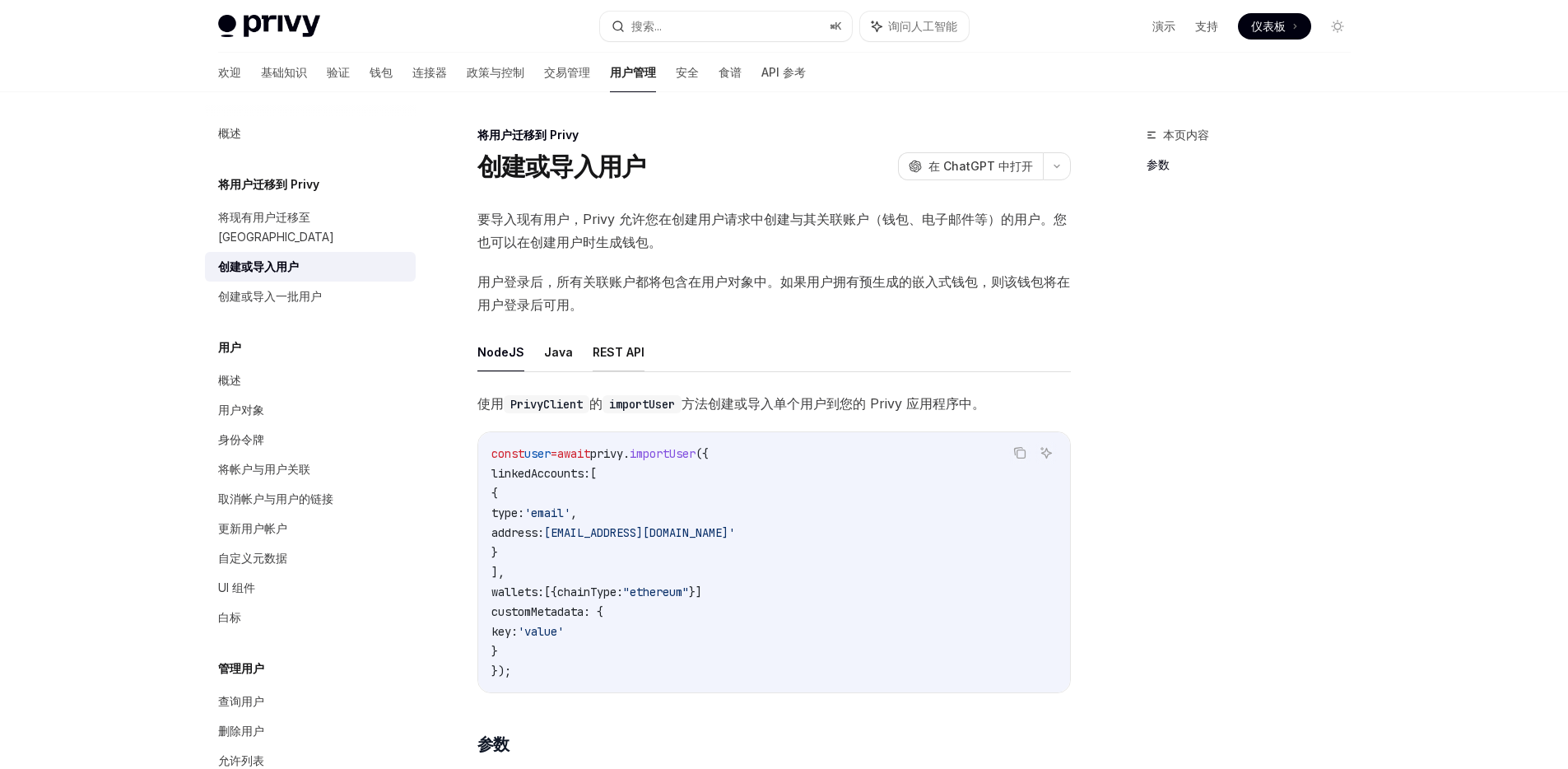
click at [604, 359] on font "REST API" at bounding box center [619, 352] width 52 height 14
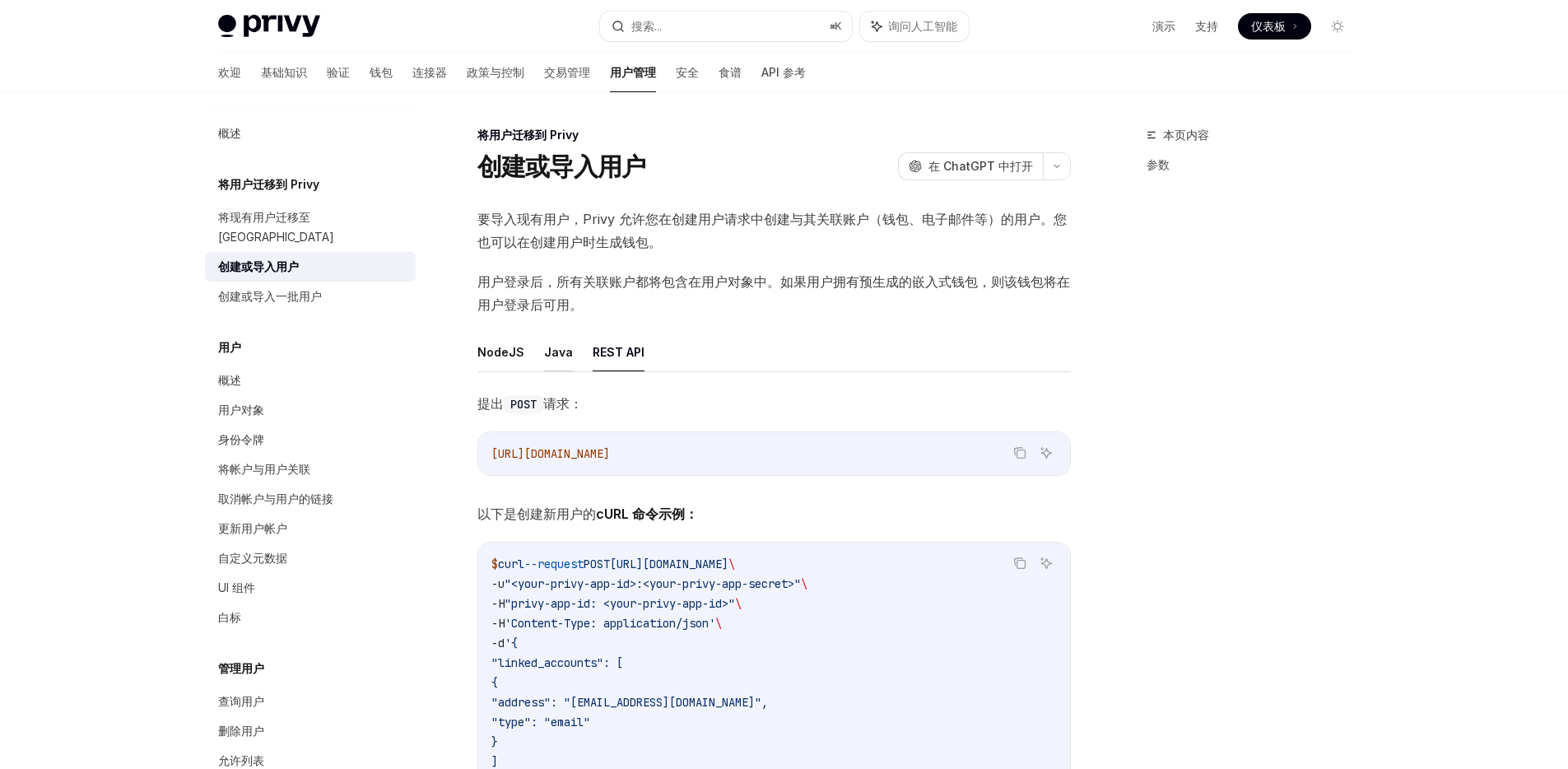
click at [556, 356] on font "Java" at bounding box center [558, 352] width 29 height 14
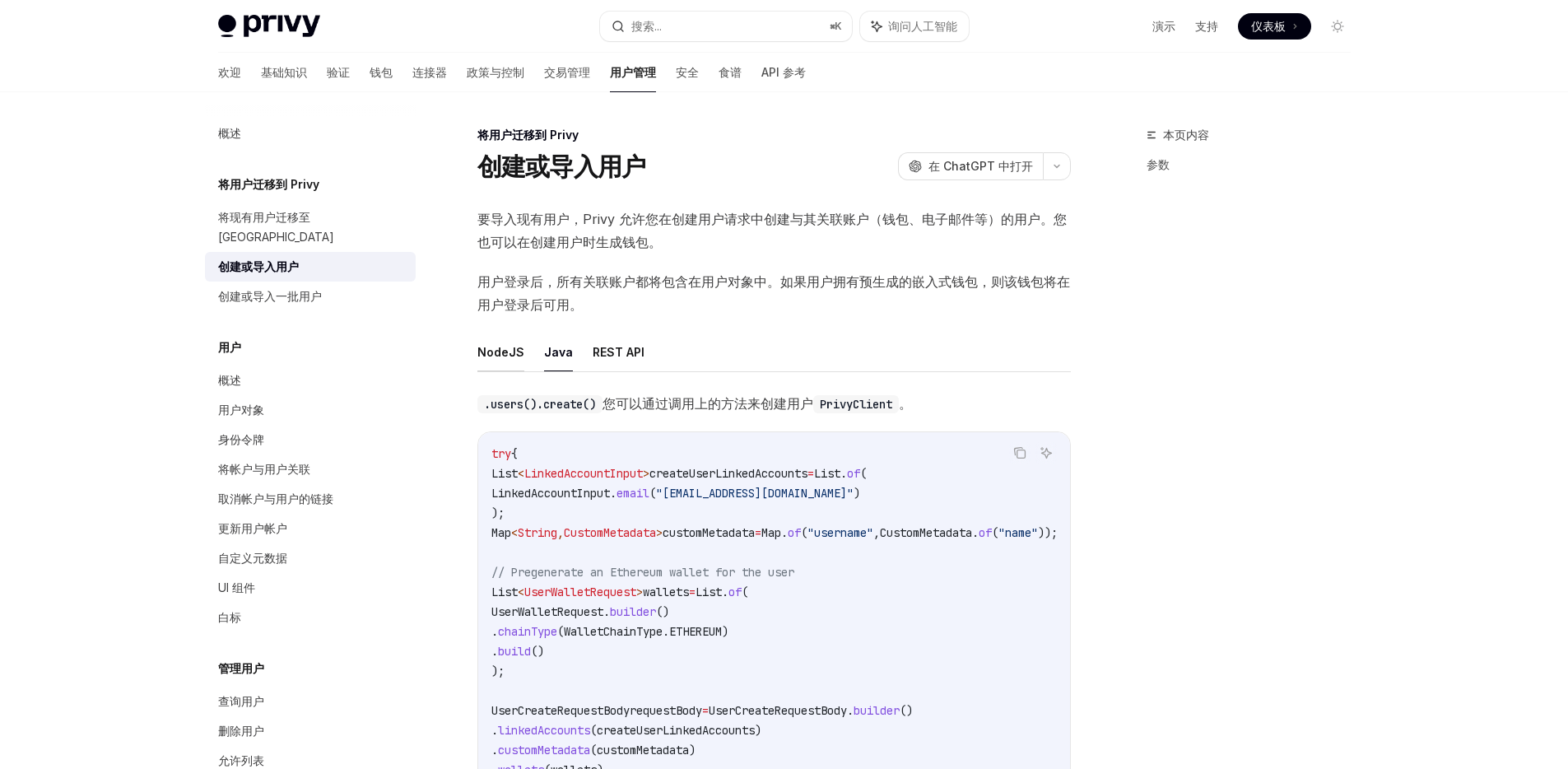
click at [502, 354] on font "NodeJS" at bounding box center [501, 352] width 47 height 14
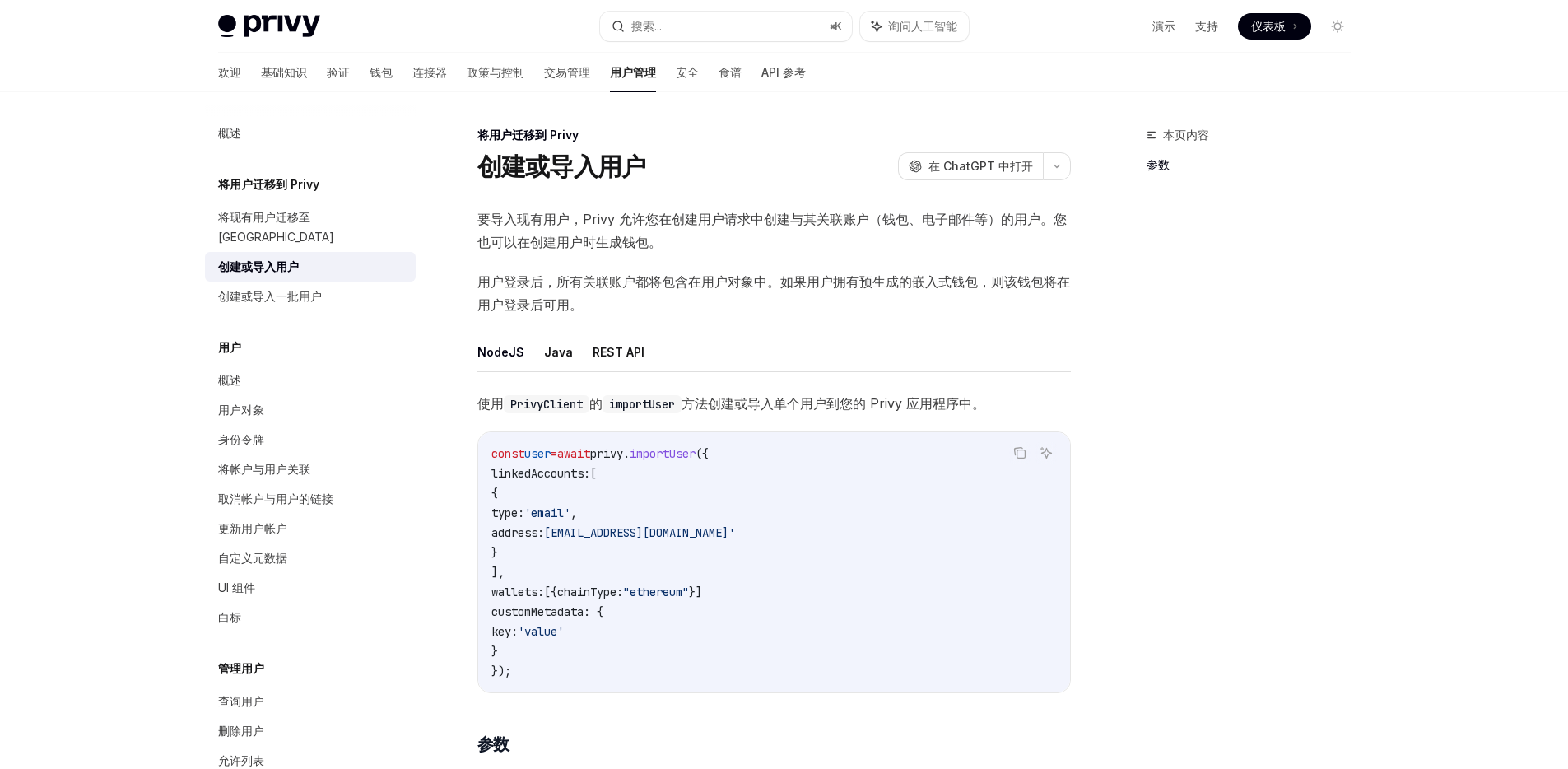
click at [618, 348] on font "REST API" at bounding box center [619, 352] width 52 height 14
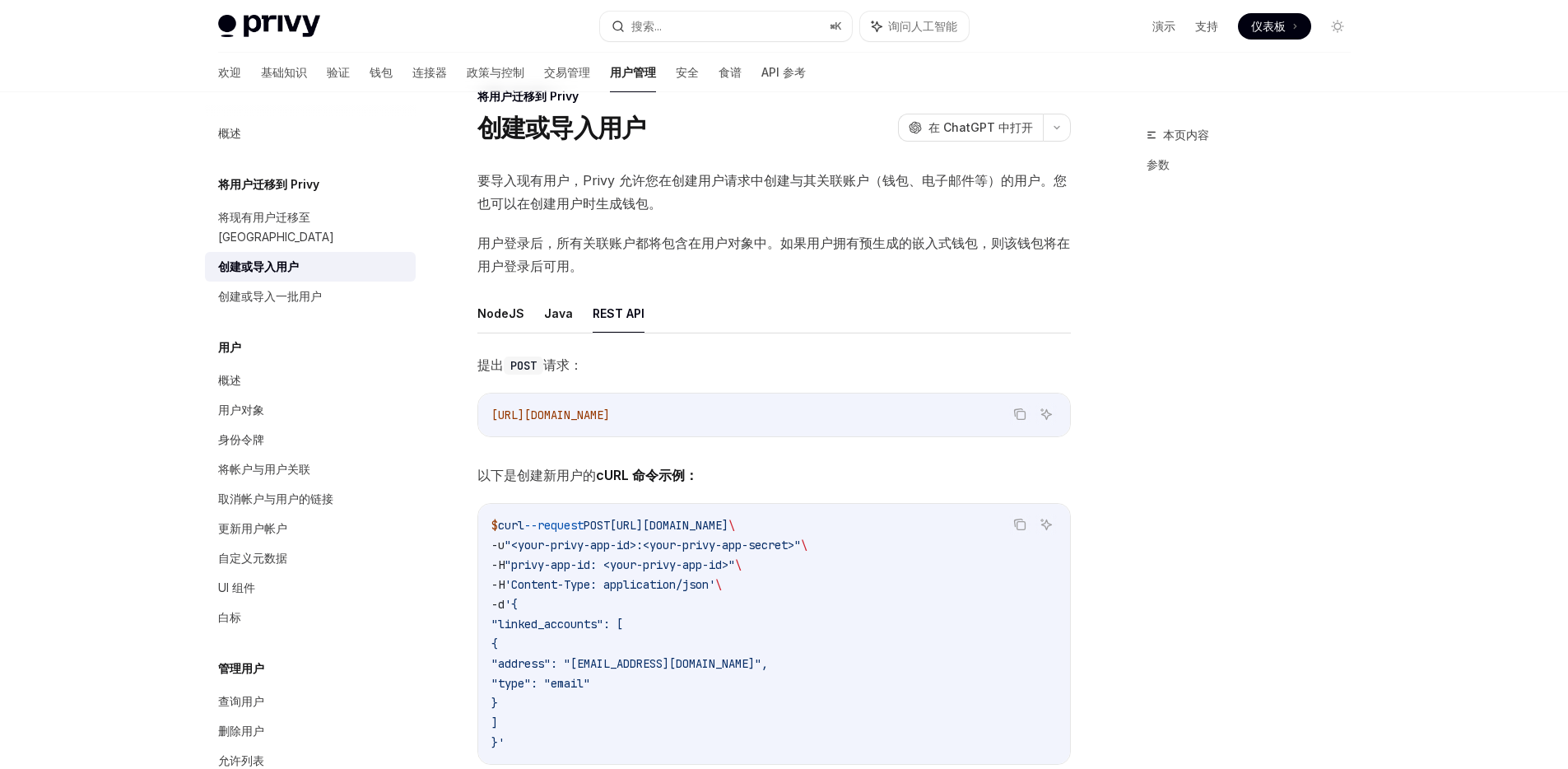
scroll to position [72, 0]
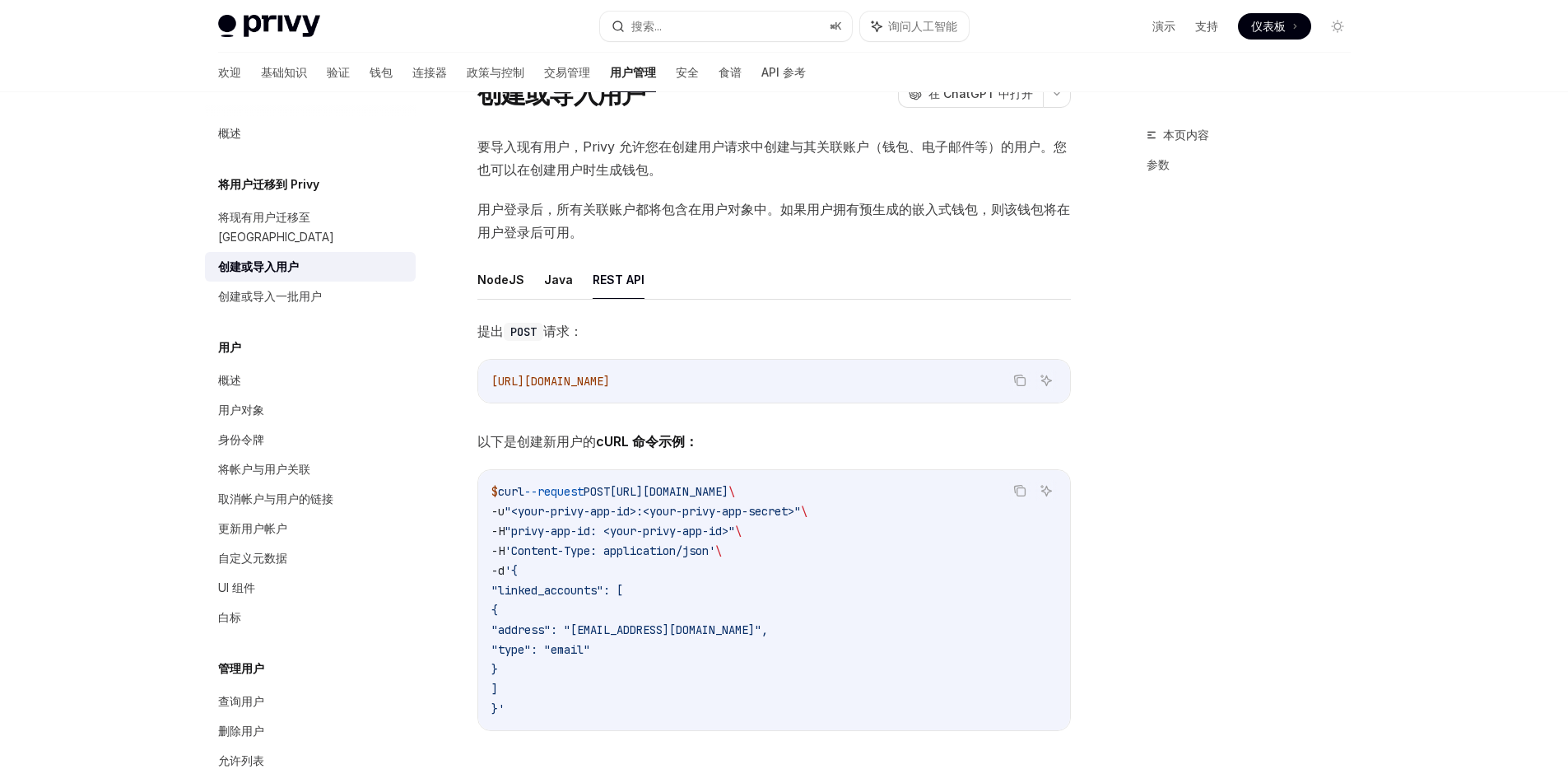
type textarea "*"
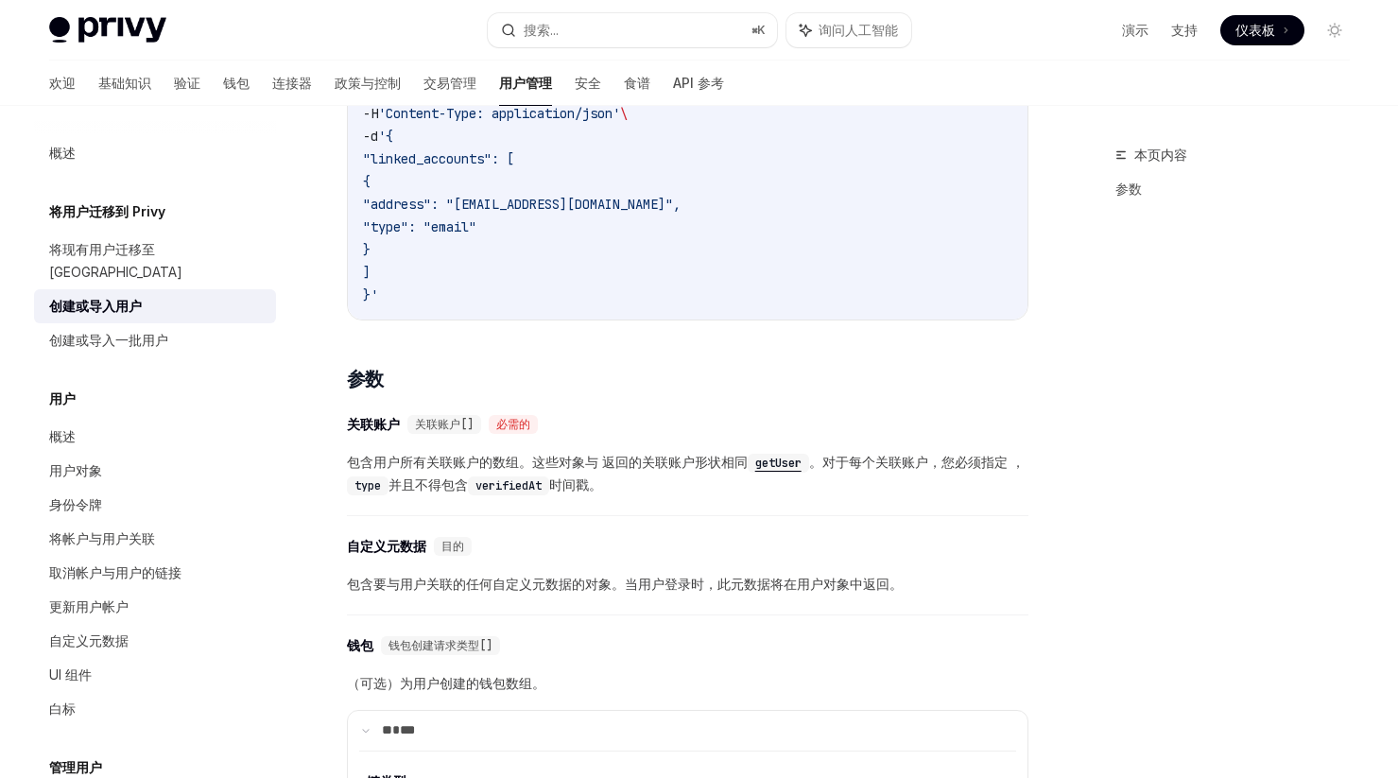
scroll to position [771, 0]
